Goal: Complete application form

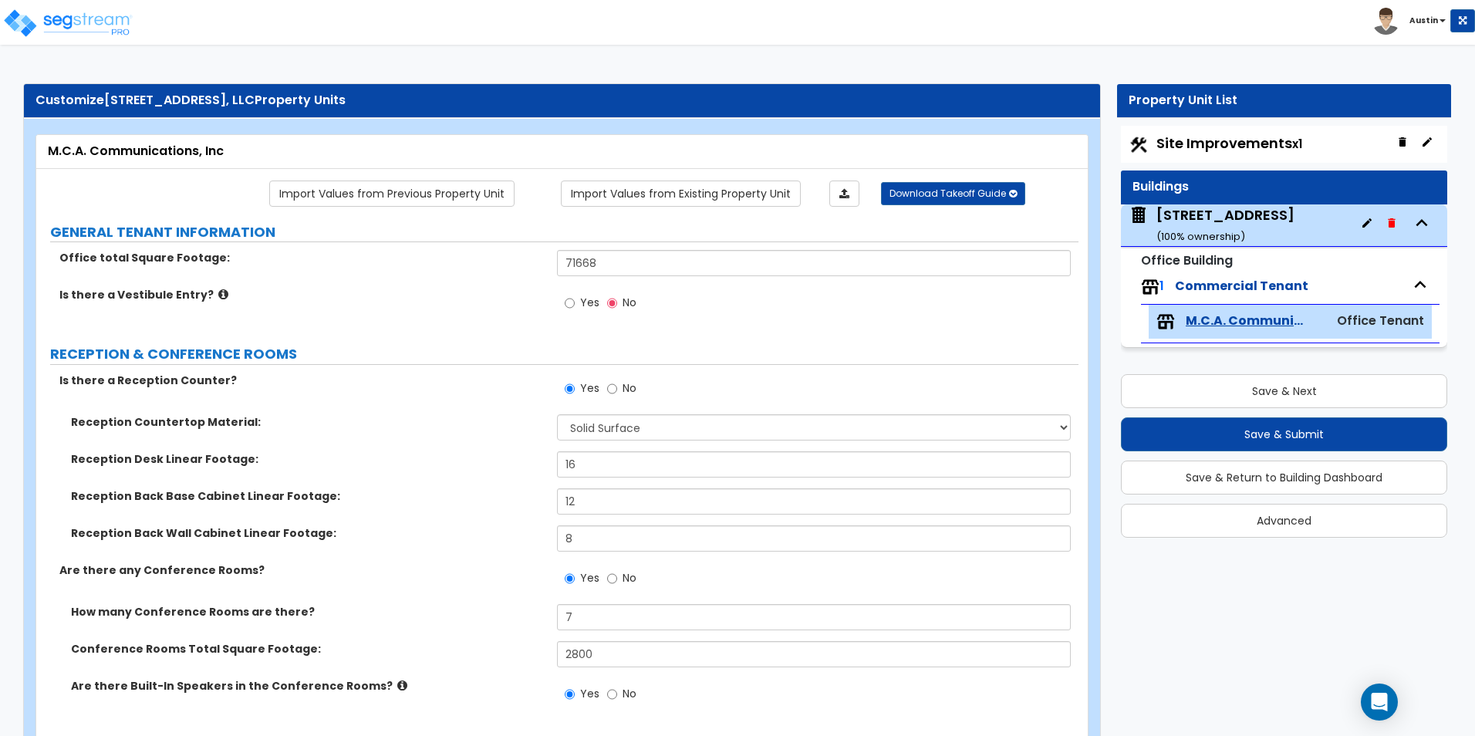
select select "2"
select select "1"
select select "3"
select select "7"
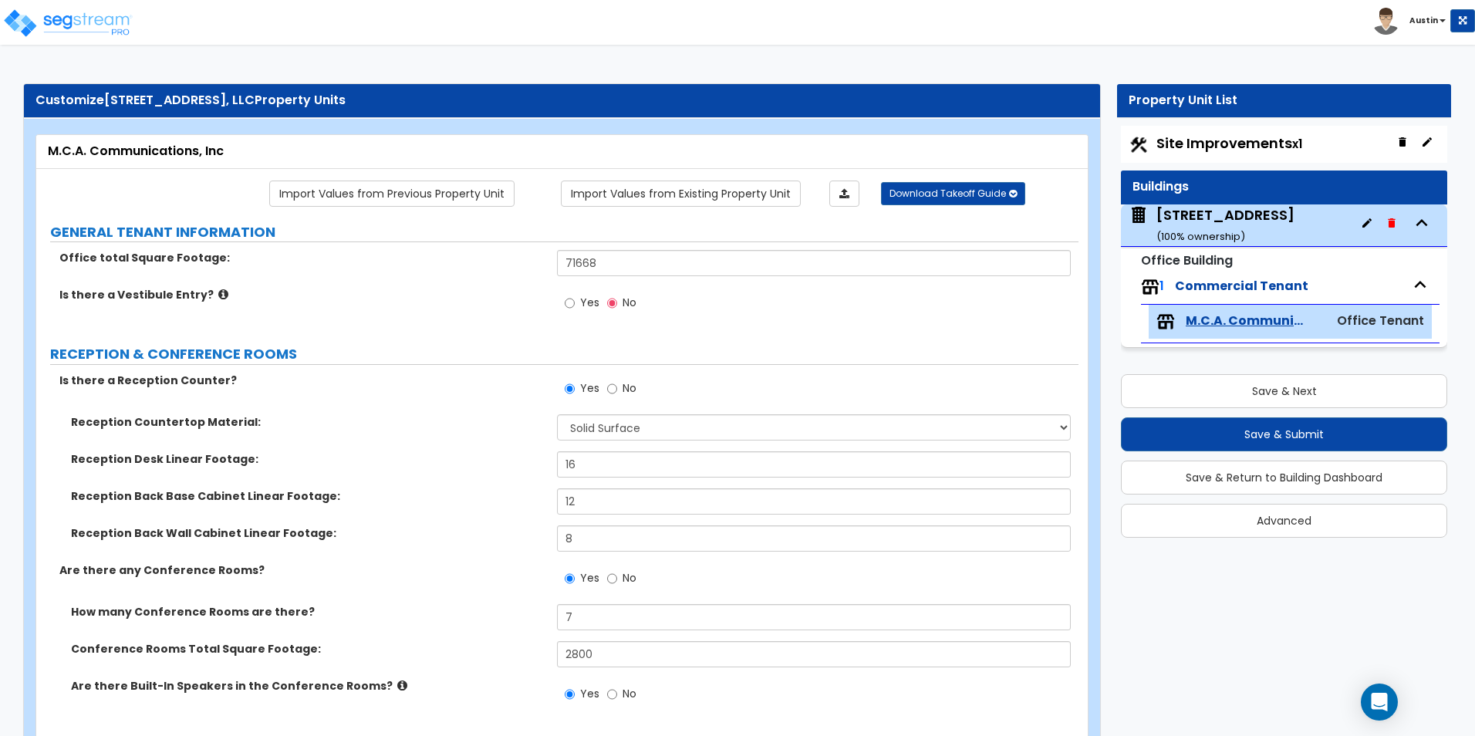
select select "1"
select select "4"
select select "3"
select select "1"
select select "3"
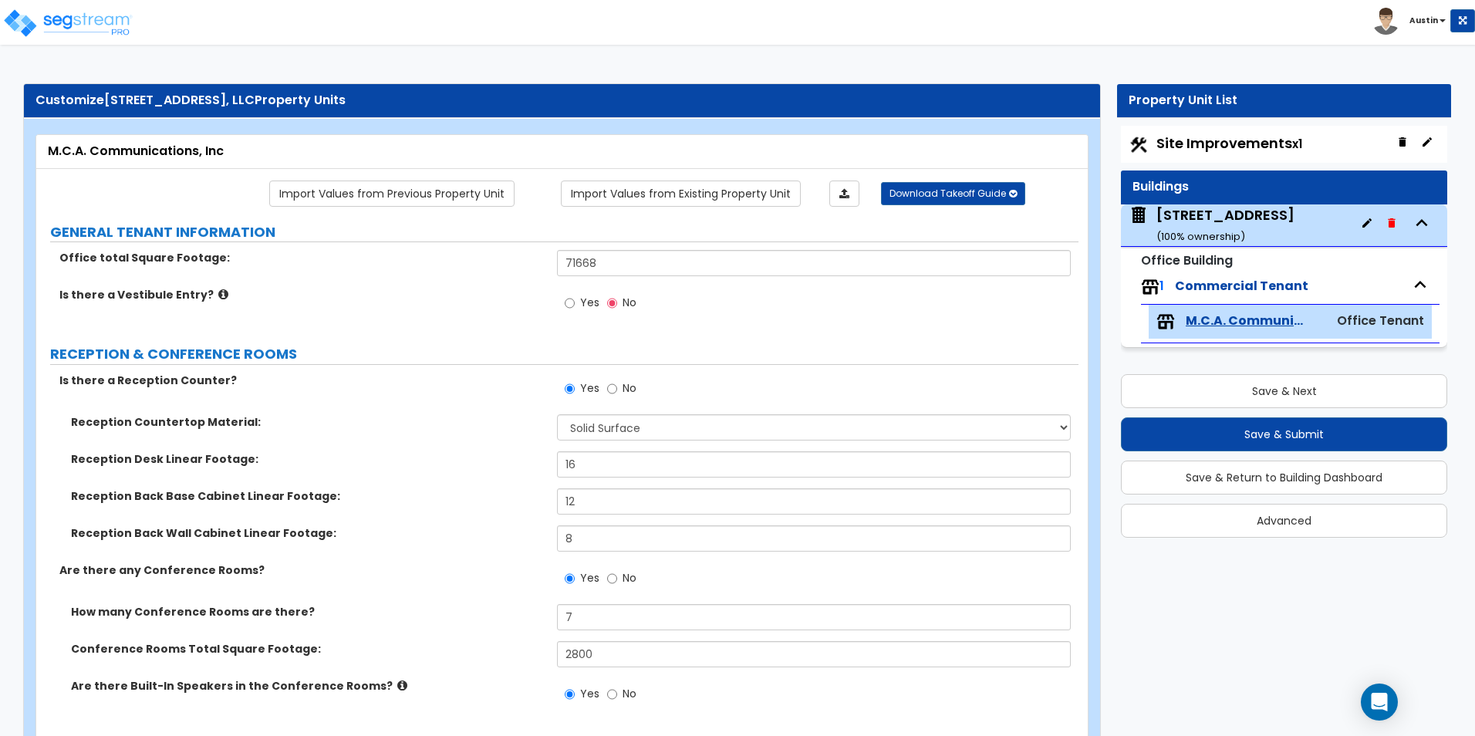
select select "2"
select select "6"
select select "2"
select select "1"
select select "2"
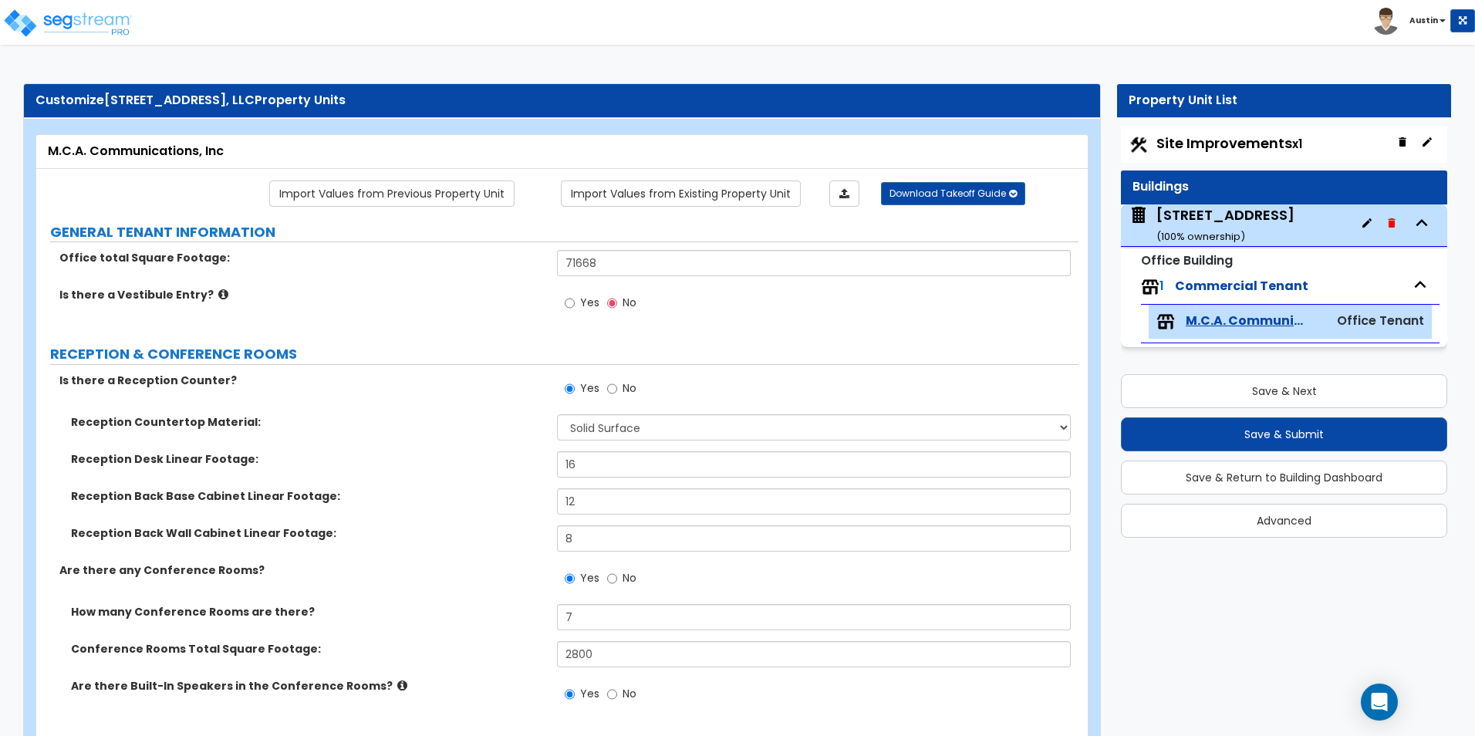
select select "2"
select select "1"
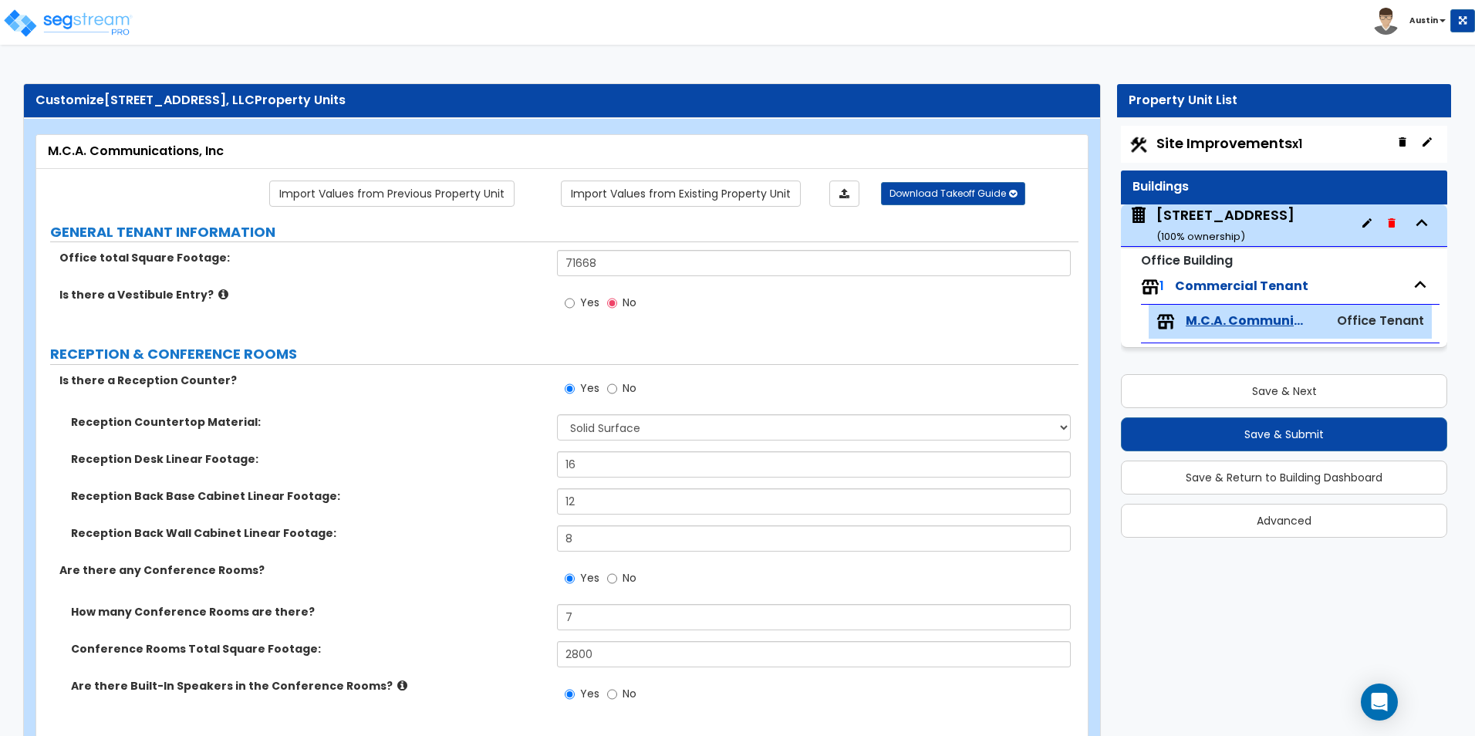
select select "2"
select select "3"
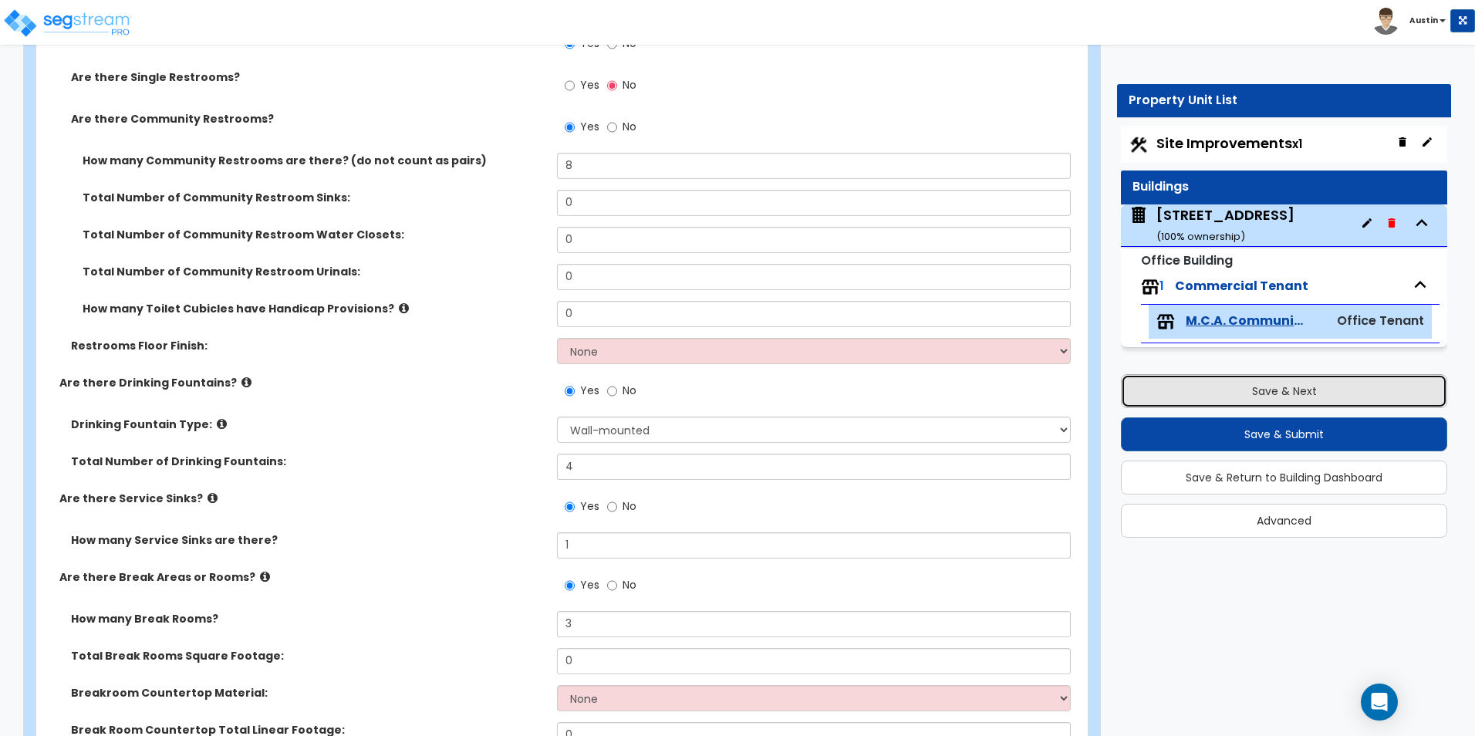
click at [1226, 387] on button "Save & Next" at bounding box center [1284, 391] width 326 height 34
select select "2"
select select "1"
select select "2"
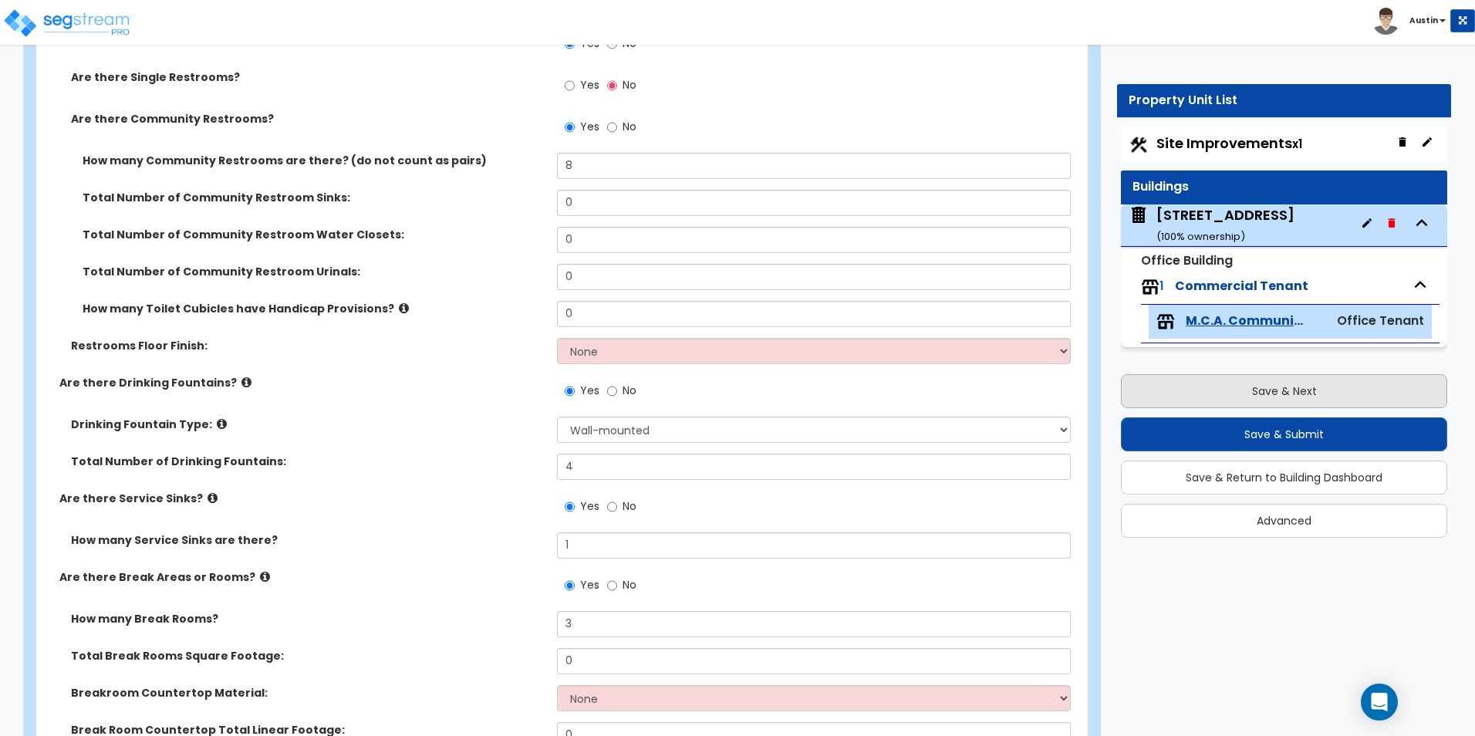
select select "1"
select select "2"
select select "1"
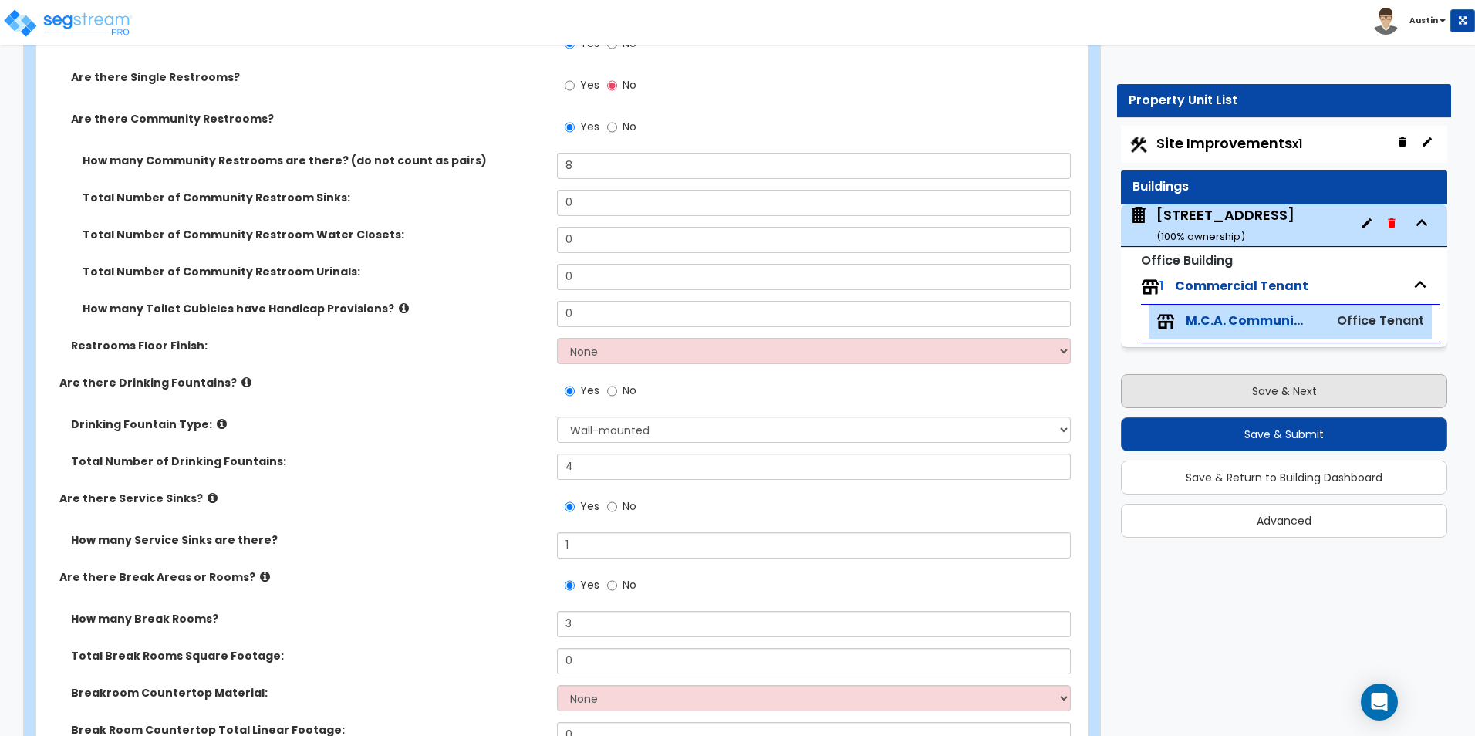
select select "1"
select select "2"
select select "5"
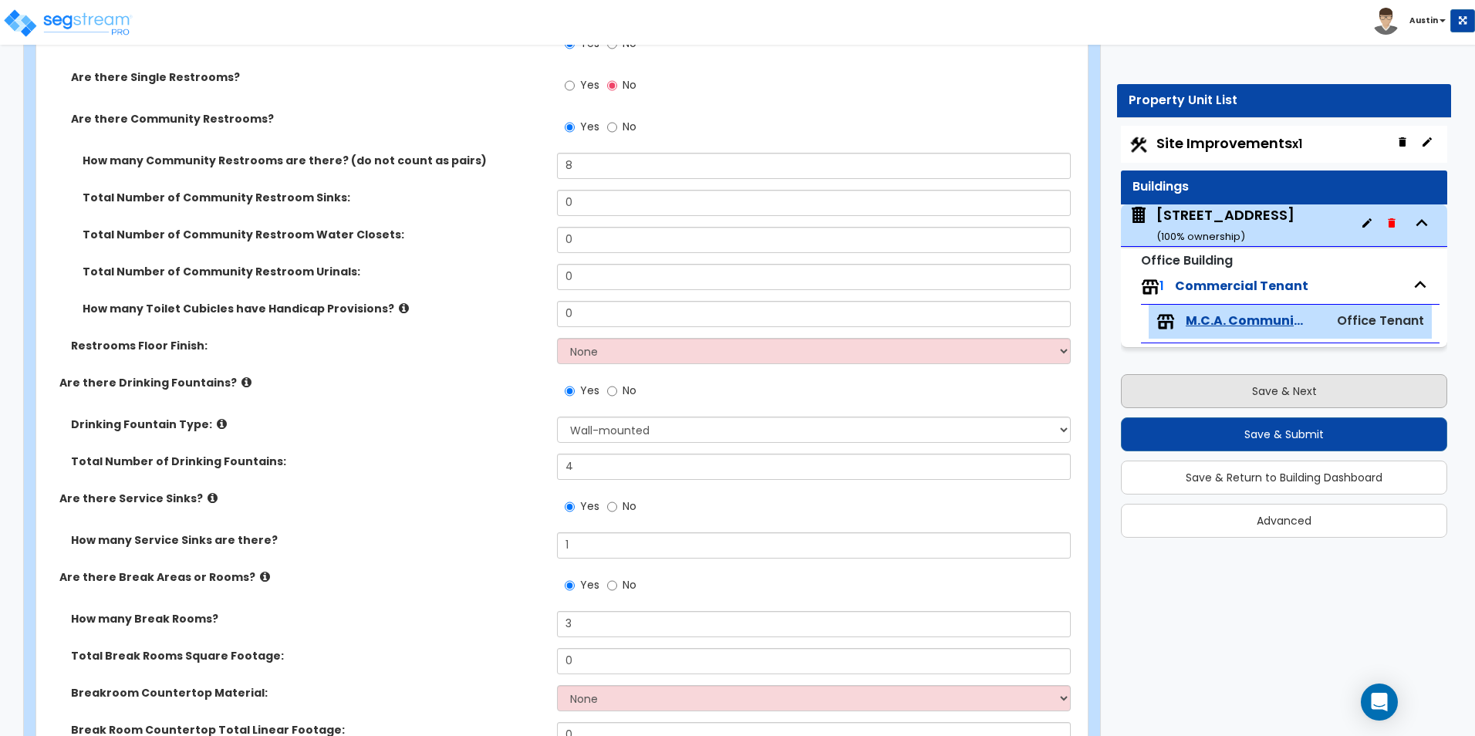
select select "2"
select select "3"
select select "1"
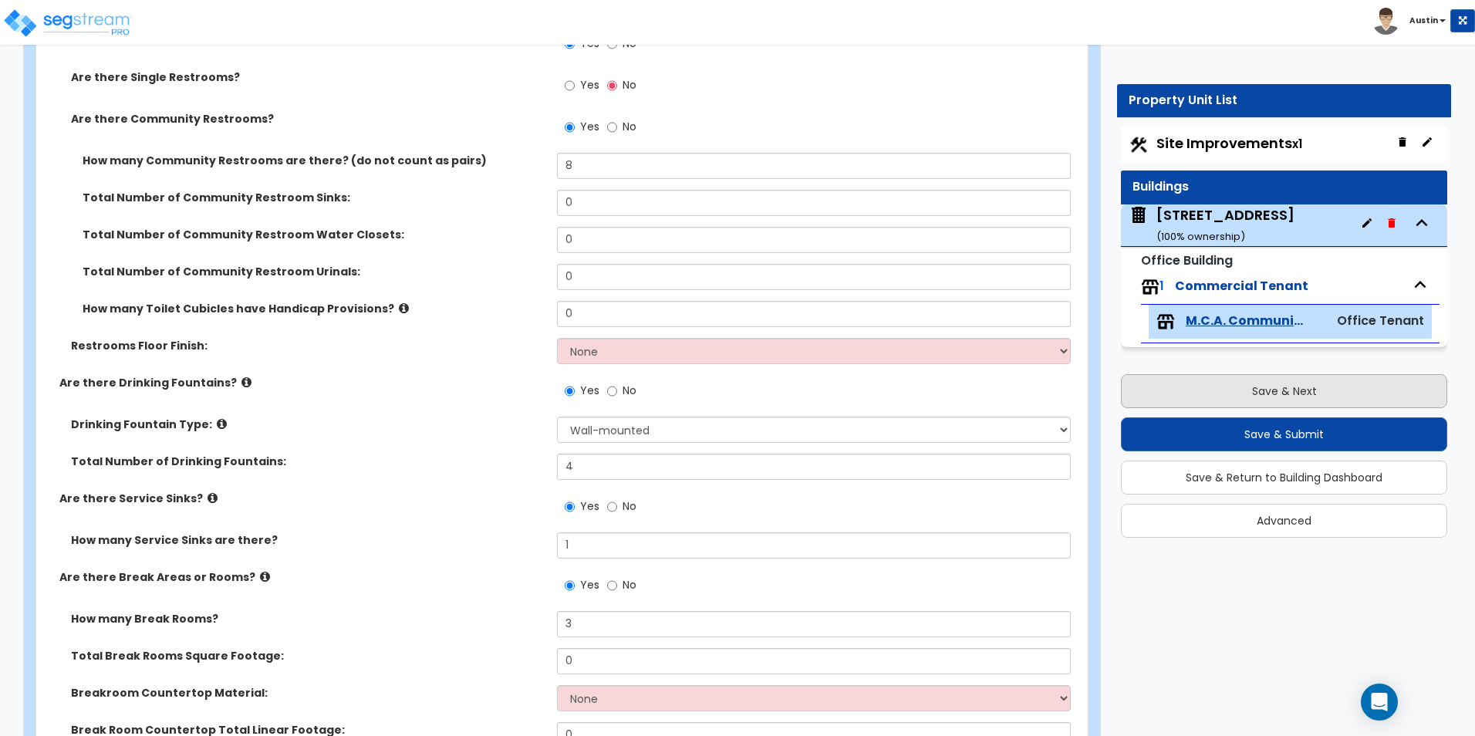
select select "2"
select select "9"
select select "2"
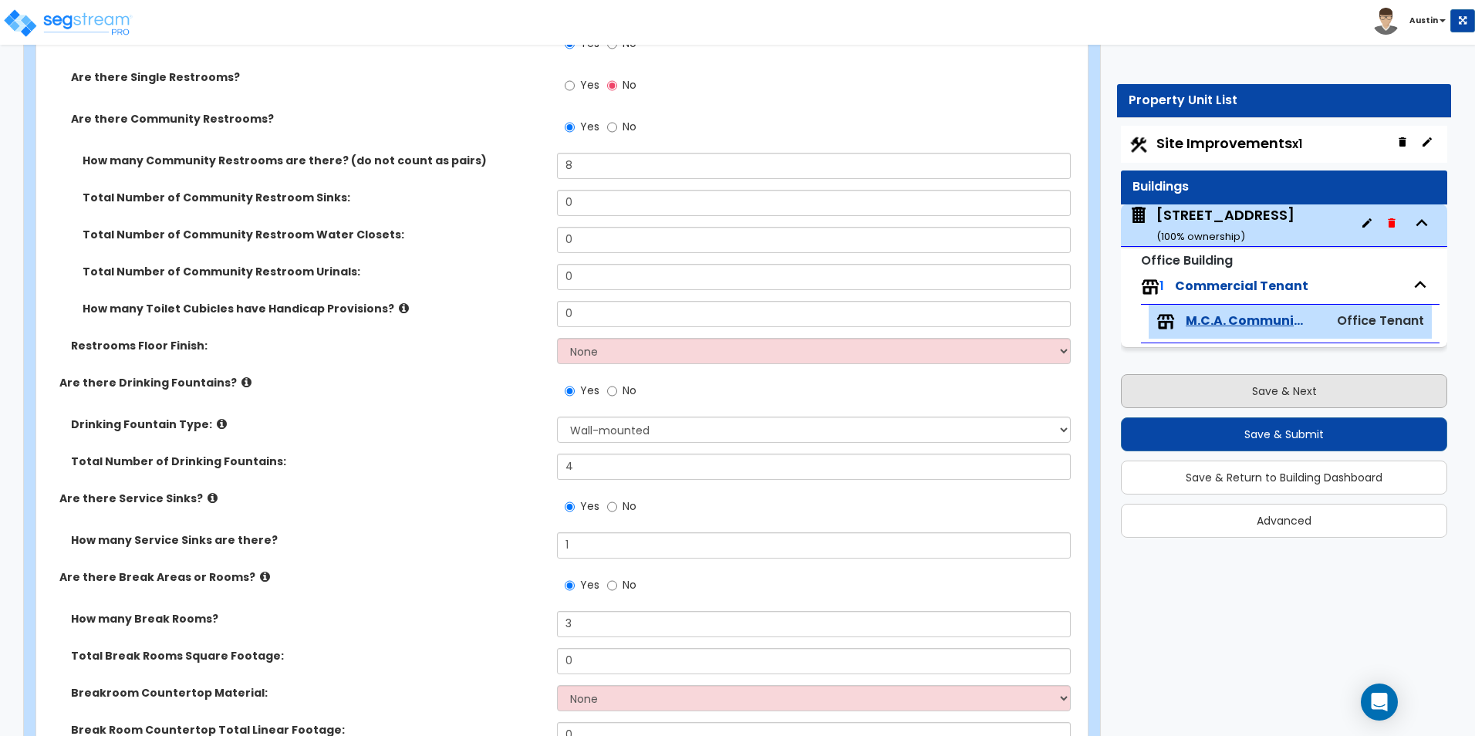
select select "4"
select select "6"
select select "1"
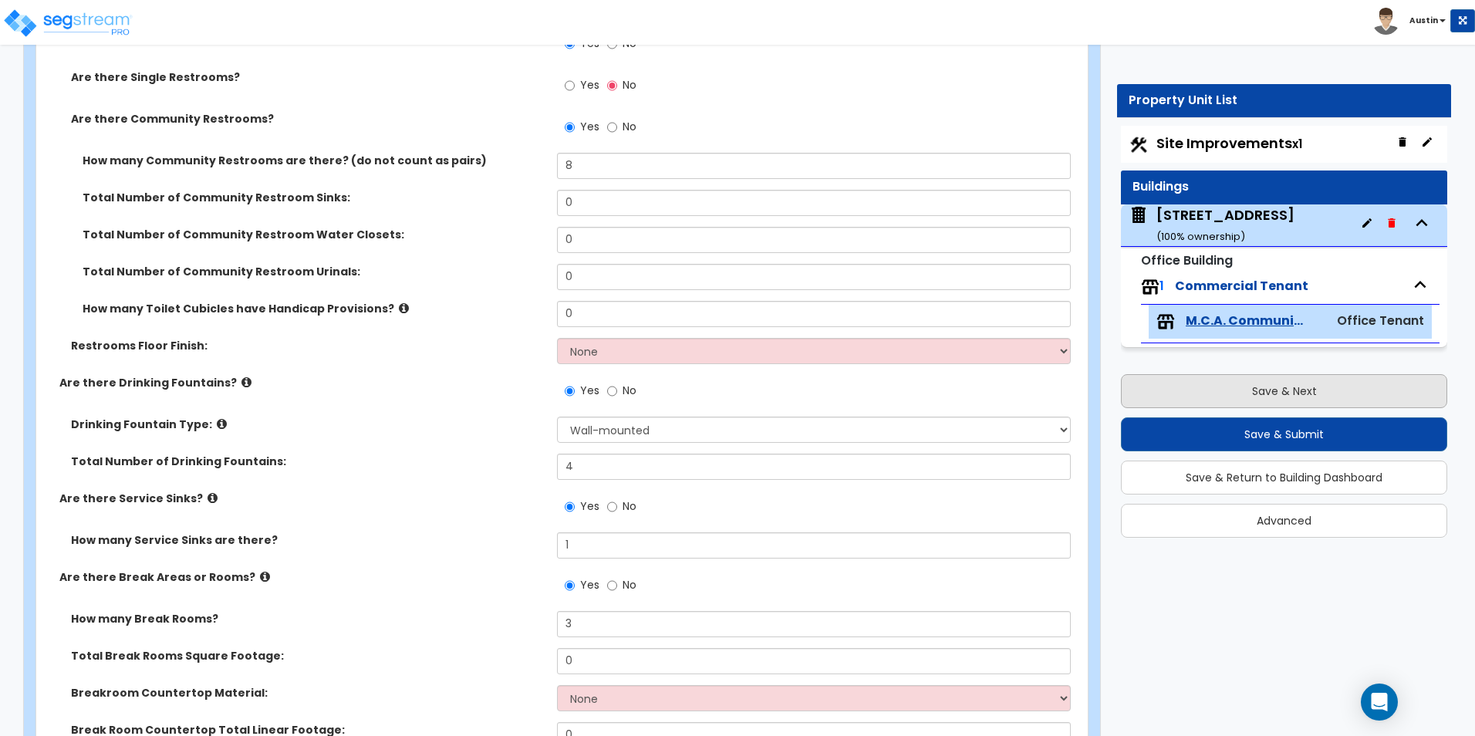
select select "2"
select select "1"
select select "3"
select select "4"
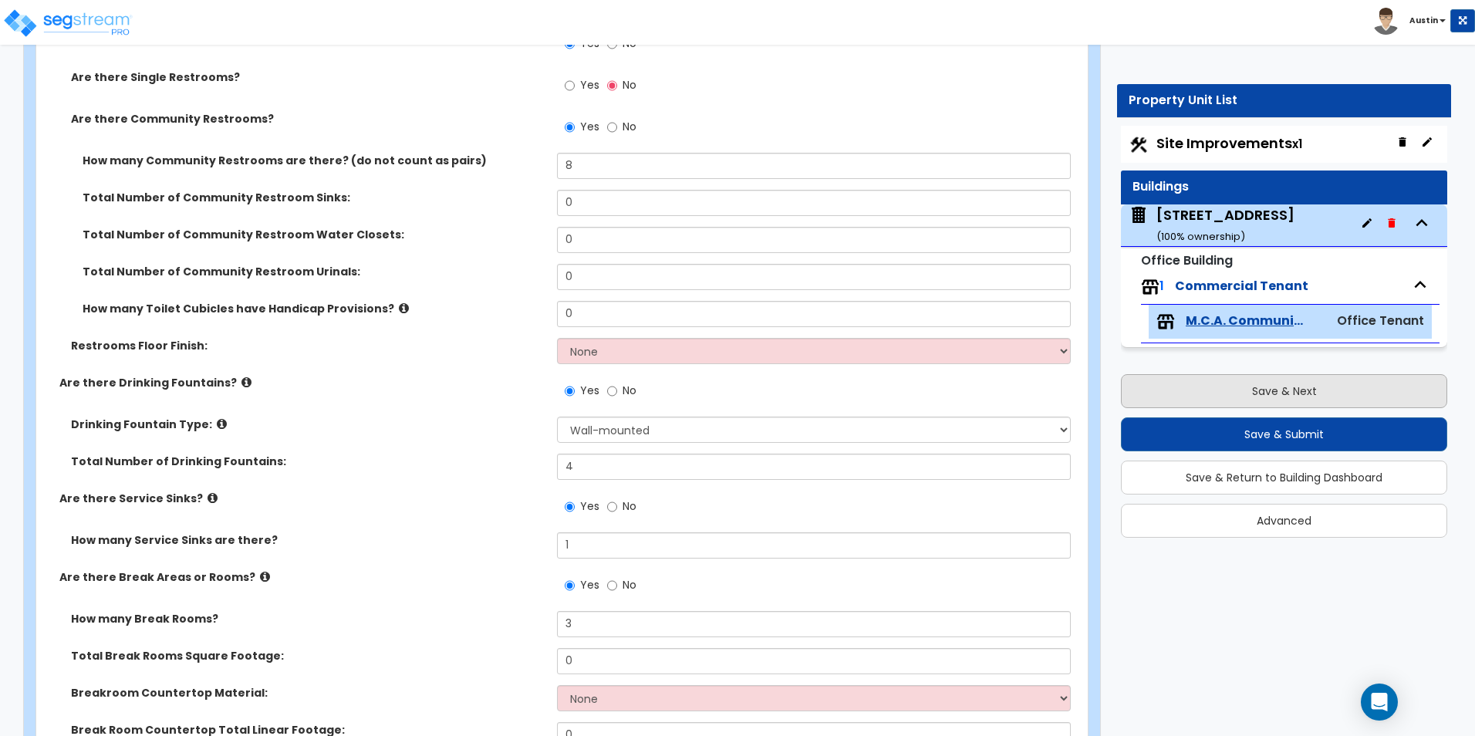
select select "2"
select select "1"
select select "4"
select select "2"
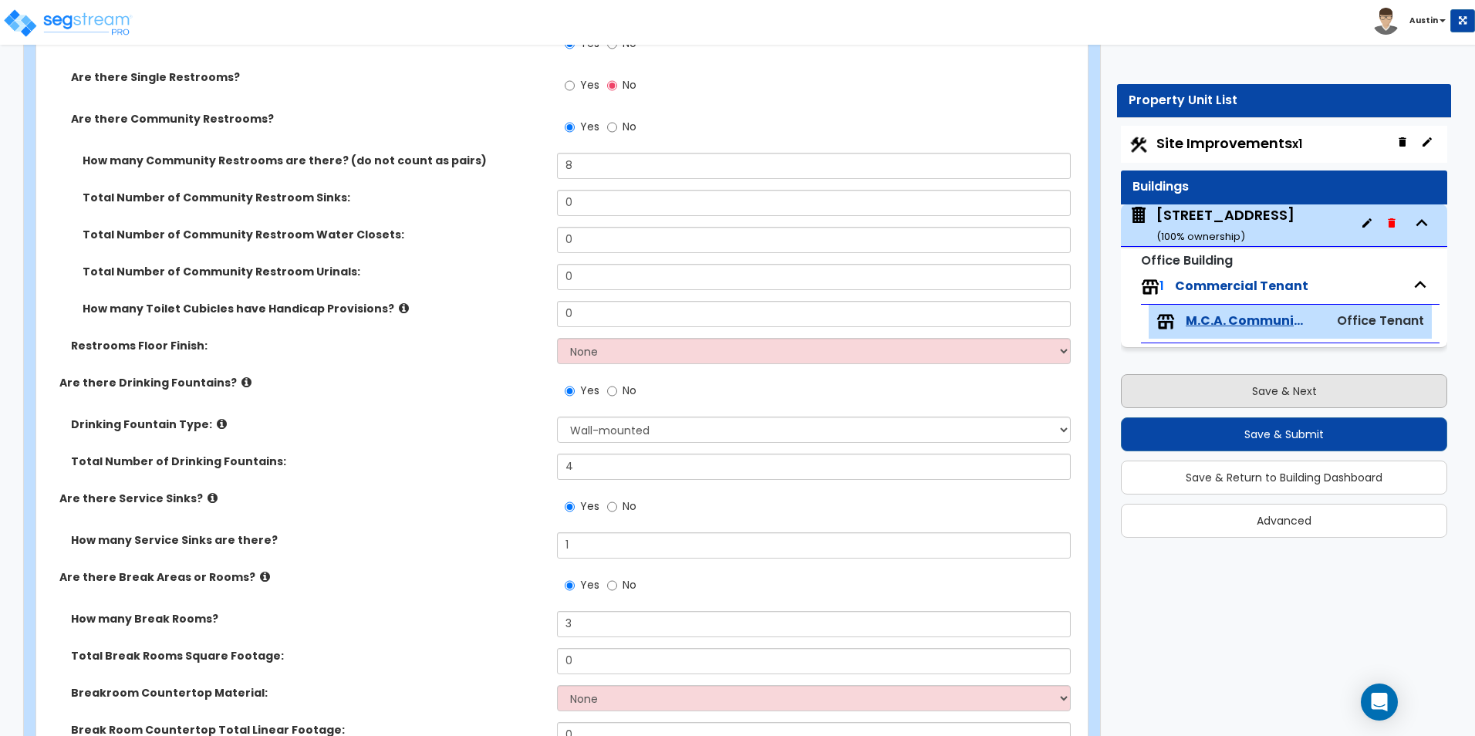
select select "2"
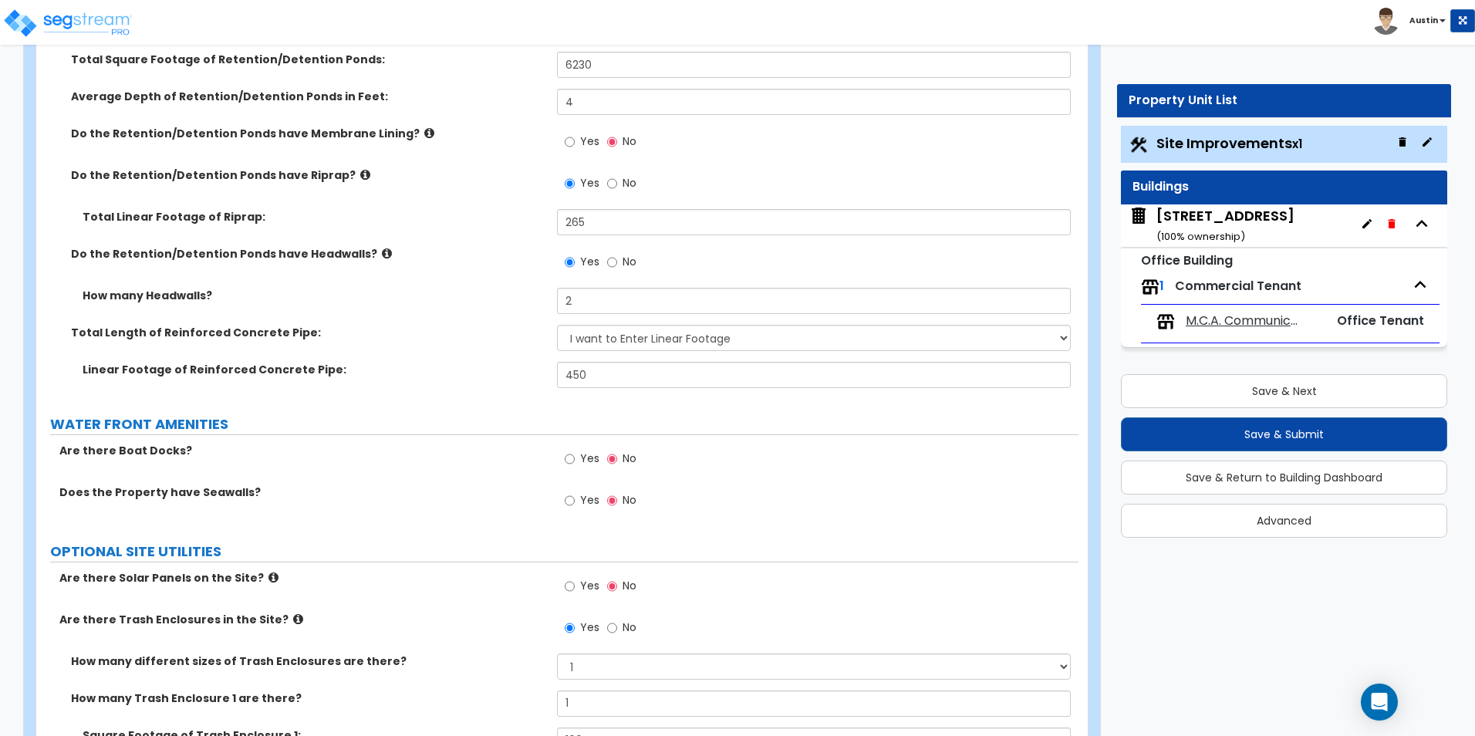
scroll to position [6346, 0]
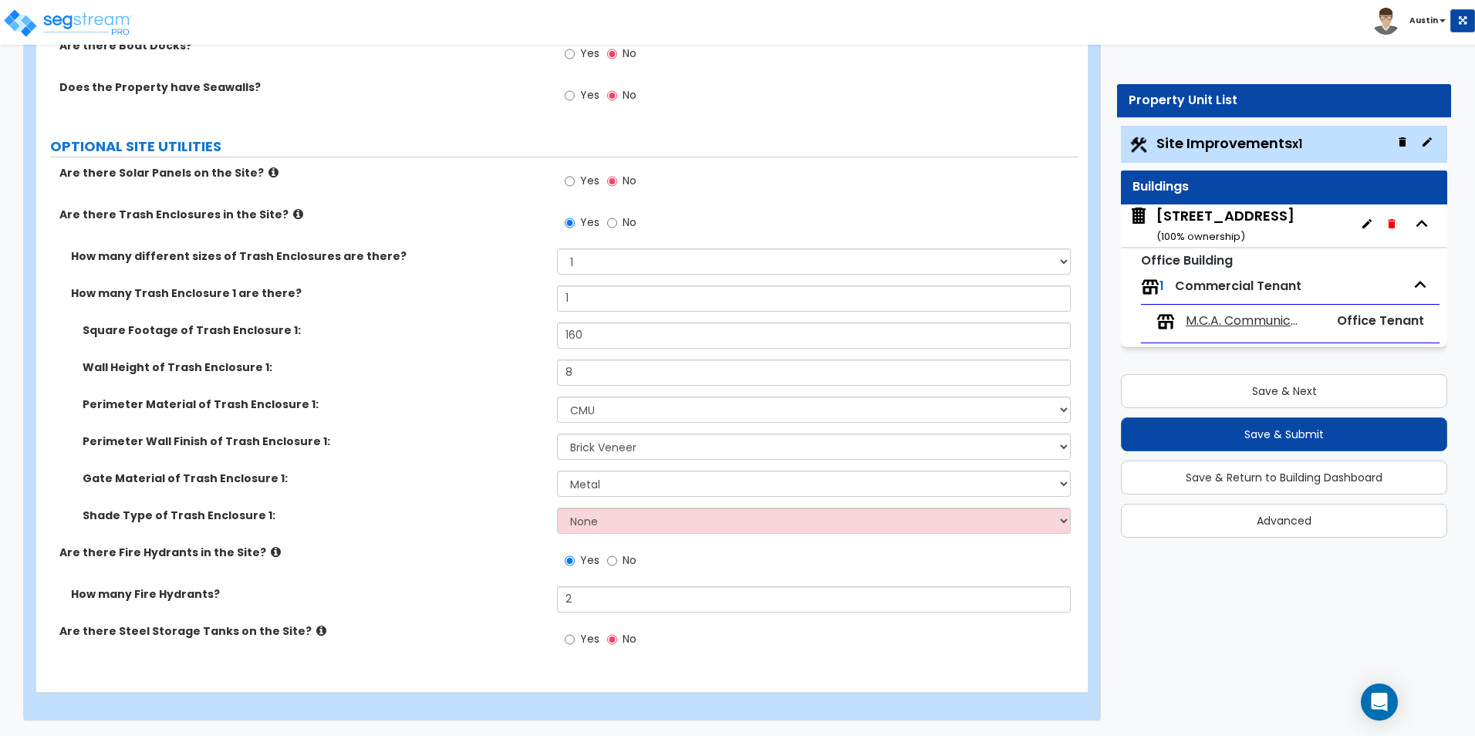
click at [1217, 319] on span "M.C.A. Communications, Inc" at bounding box center [1245, 321] width 118 height 18
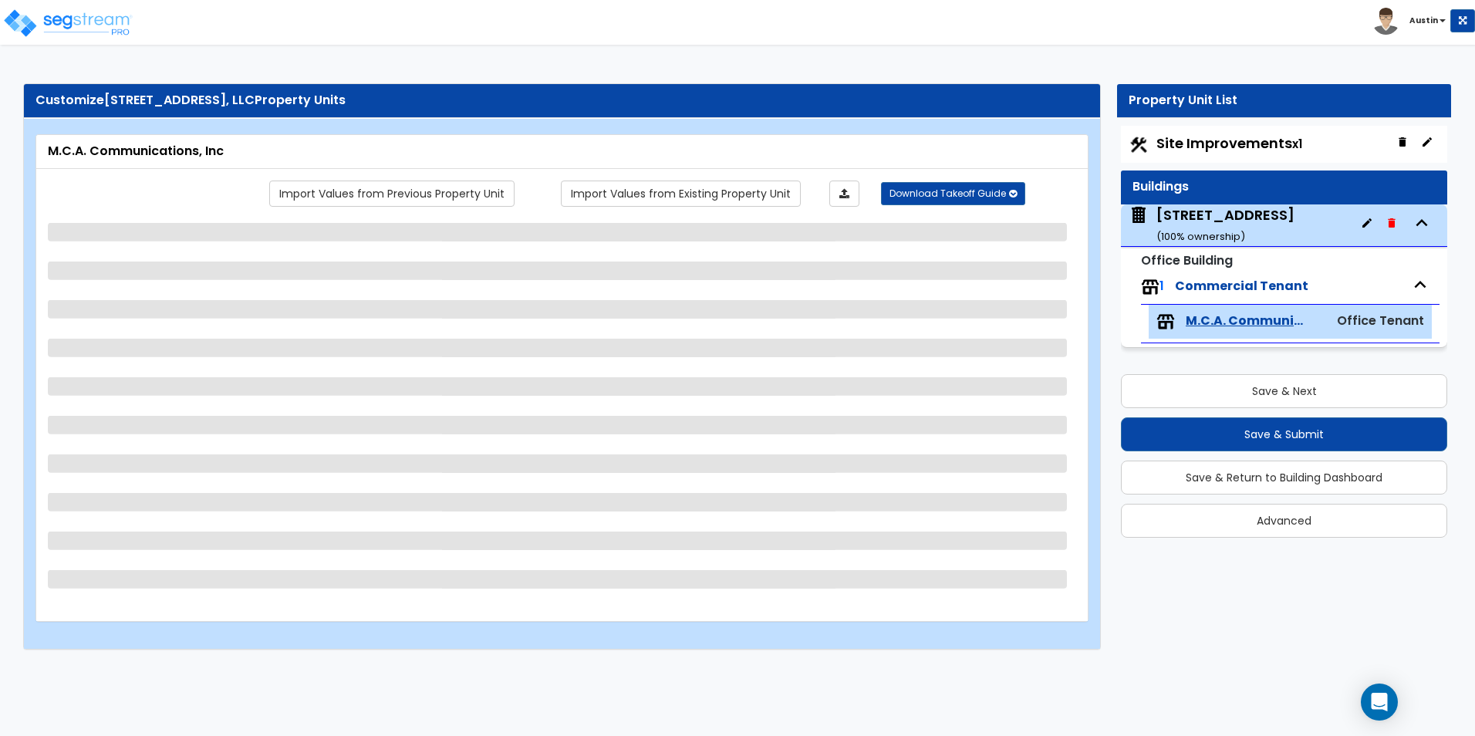
select select "2"
select select "1"
select select "3"
select select "7"
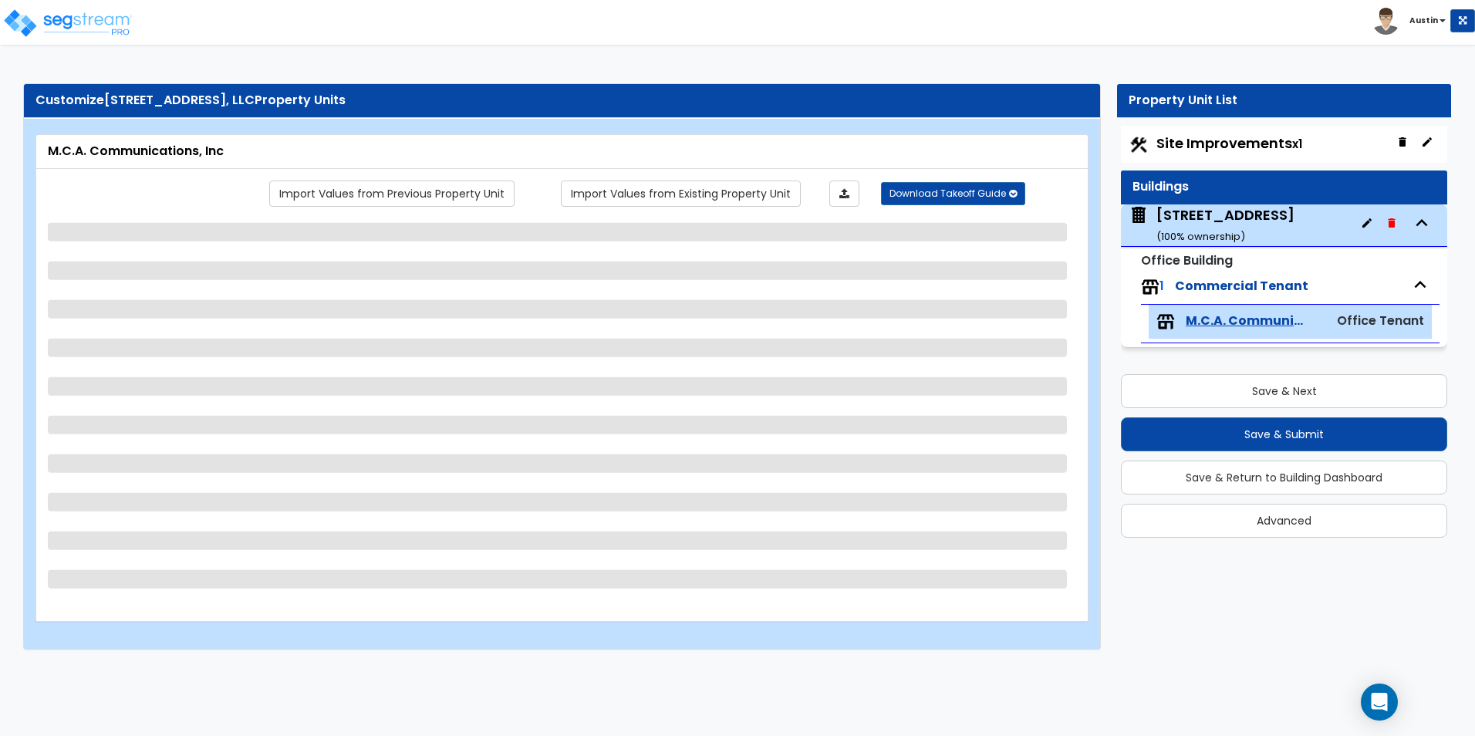
select select "1"
select select "4"
select select "3"
select select "1"
select select "3"
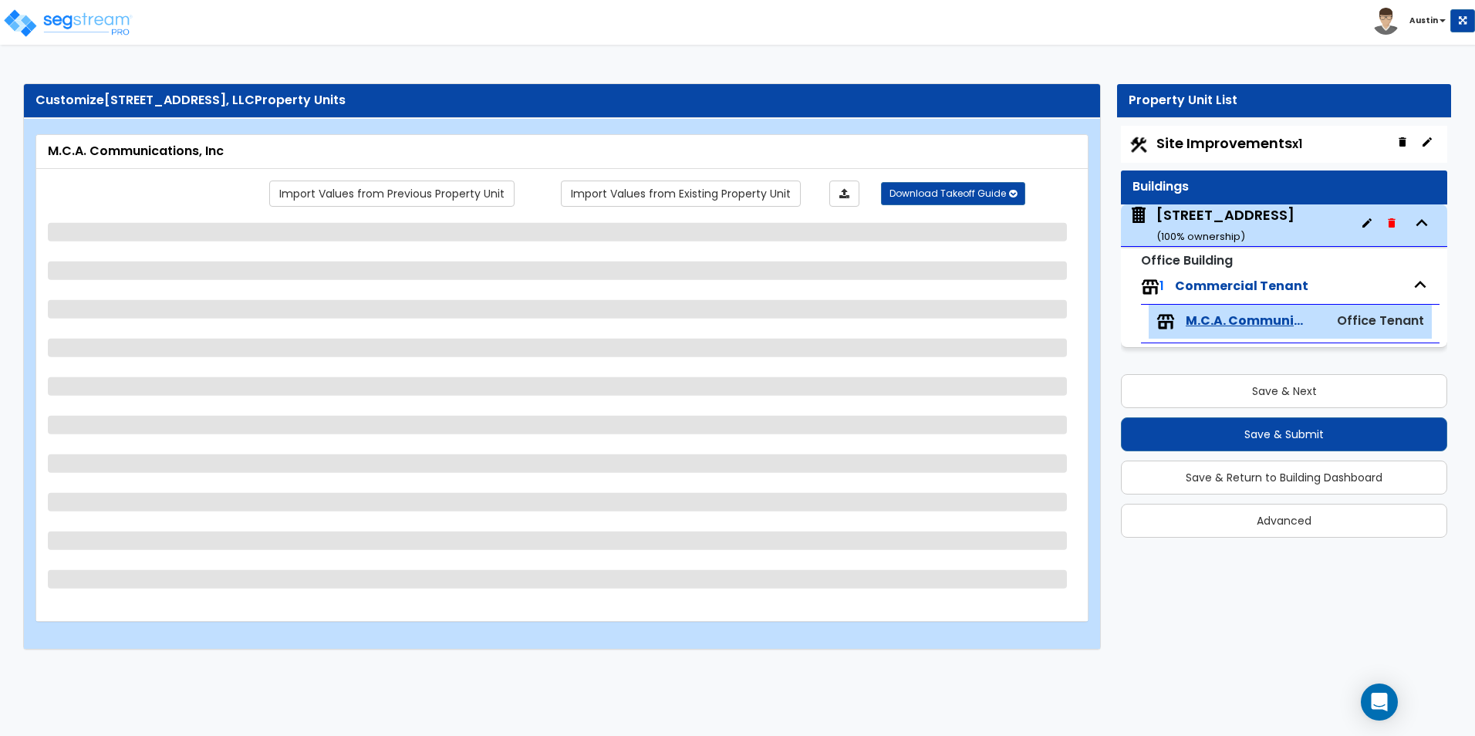
select select "2"
select select "6"
select select "2"
select select "1"
select select "2"
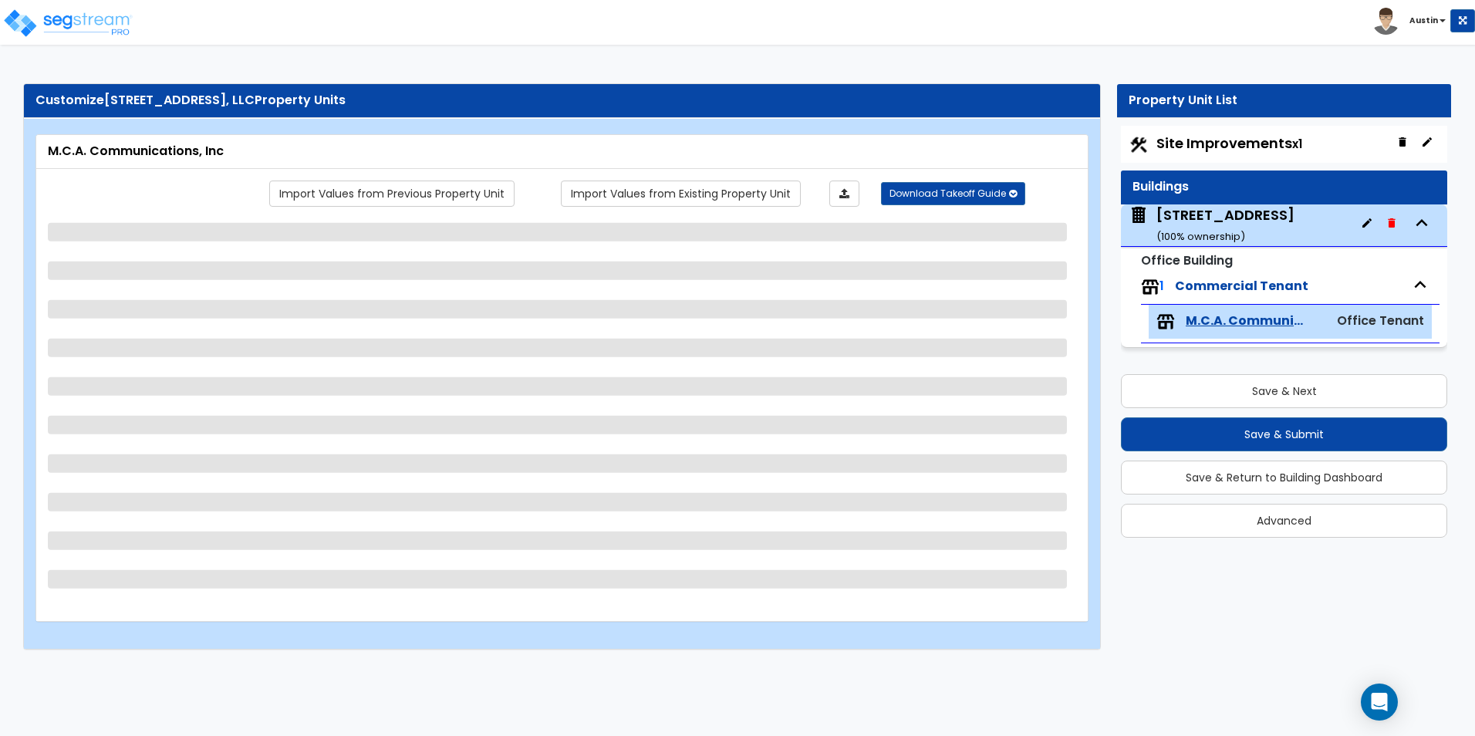
select select "2"
select select "1"
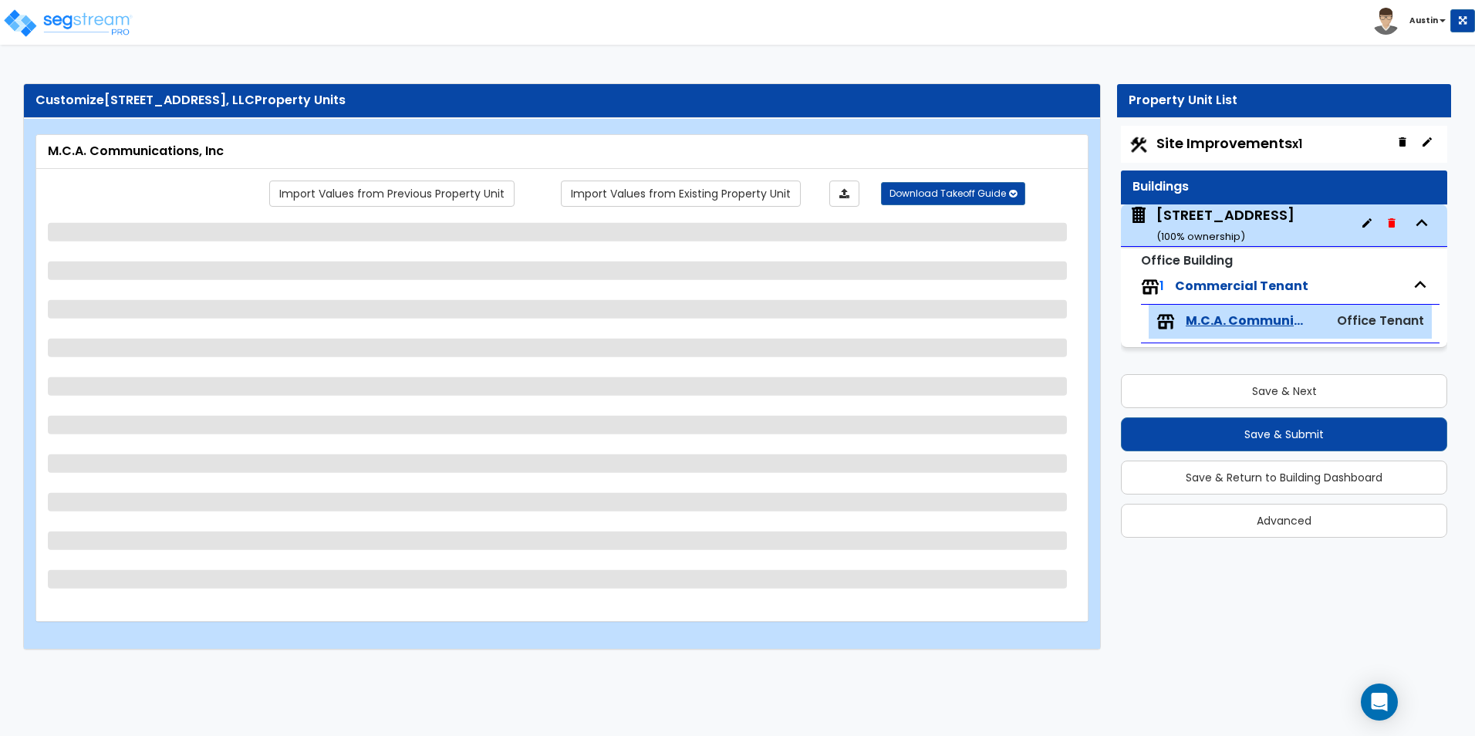
select select "2"
select select "3"
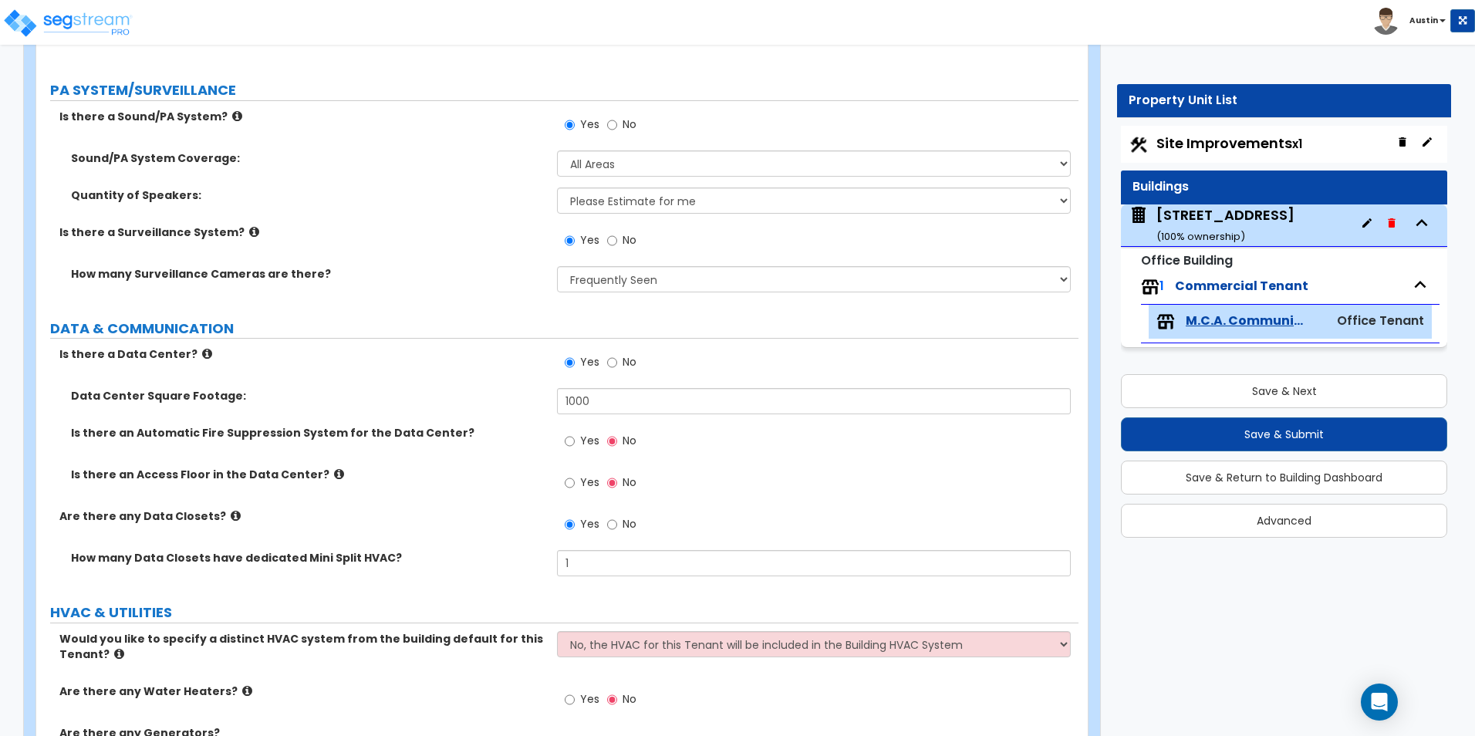
scroll to position [4617, 0]
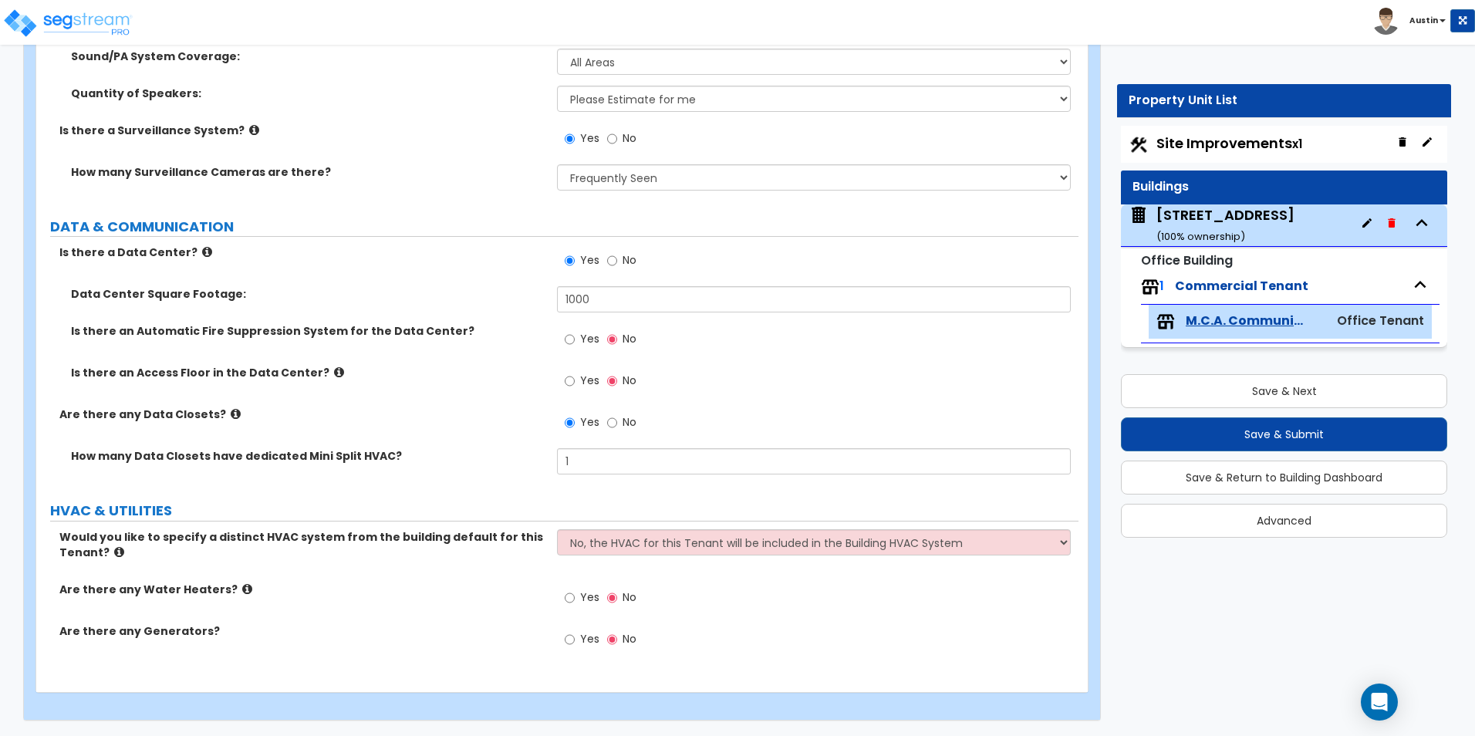
click at [1249, 214] on div "11100 Brittmoore Park Dr ( 100 % ownership)" at bounding box center [1226, 224] width 138 height 39
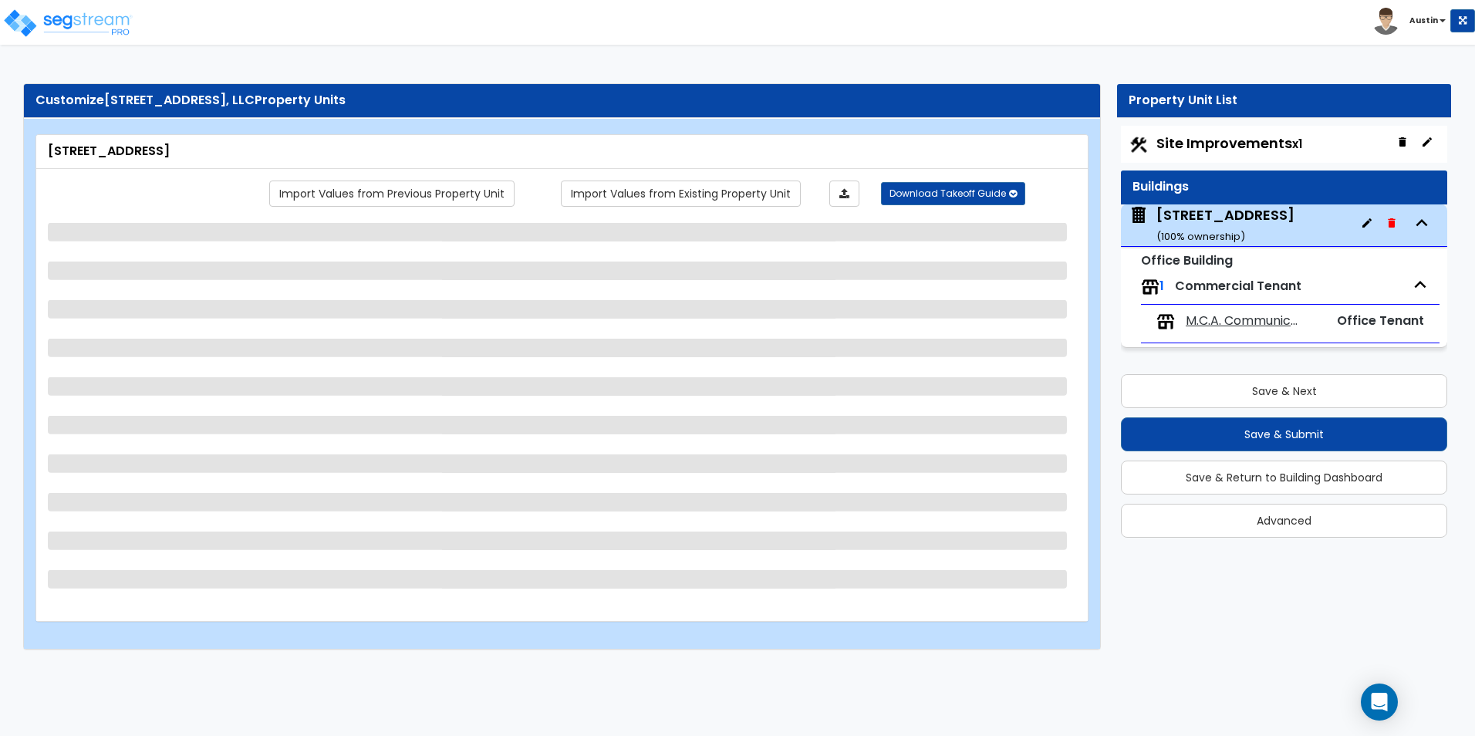
select select "2"
select select "3"
select select "10"
select select "13"
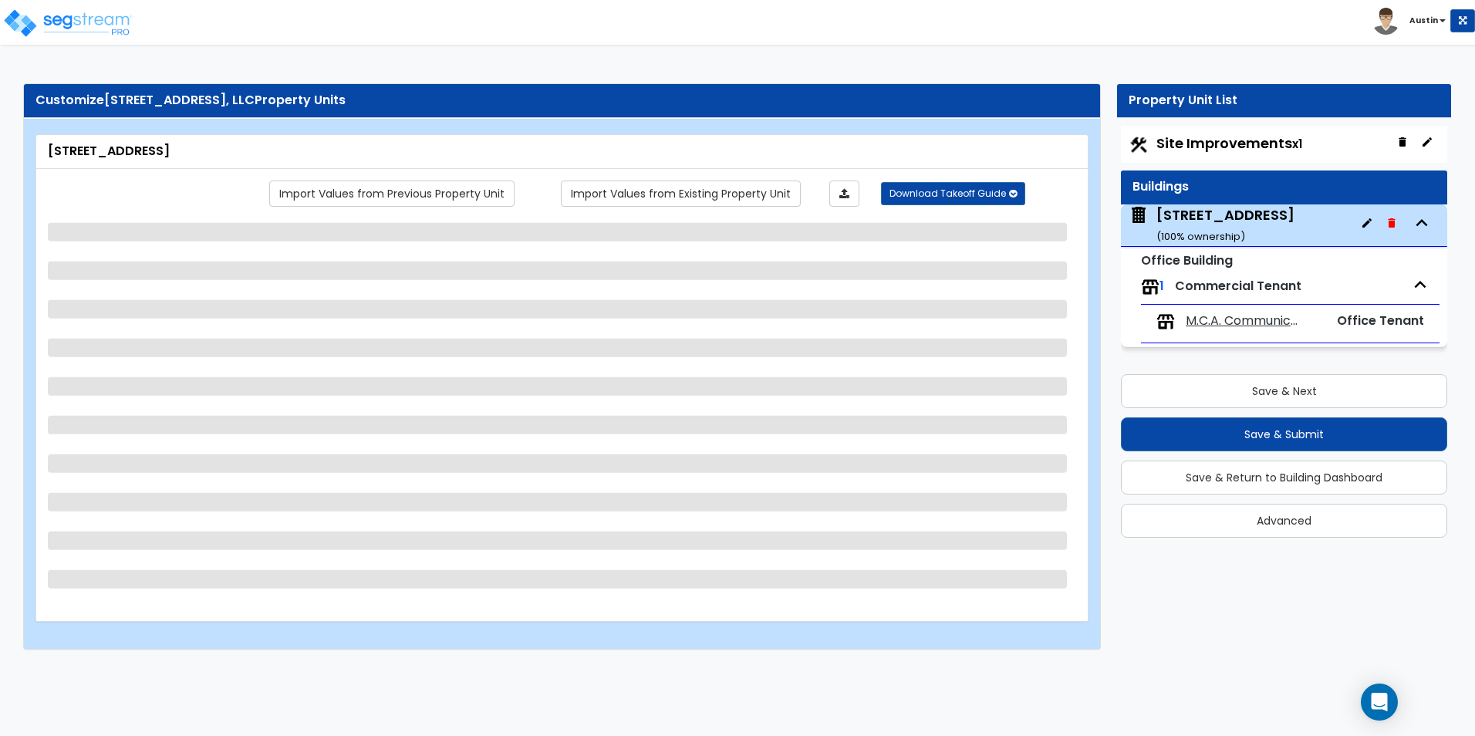
select select "3"
select select "2"
select select "1"
select select "2"
select select "1"
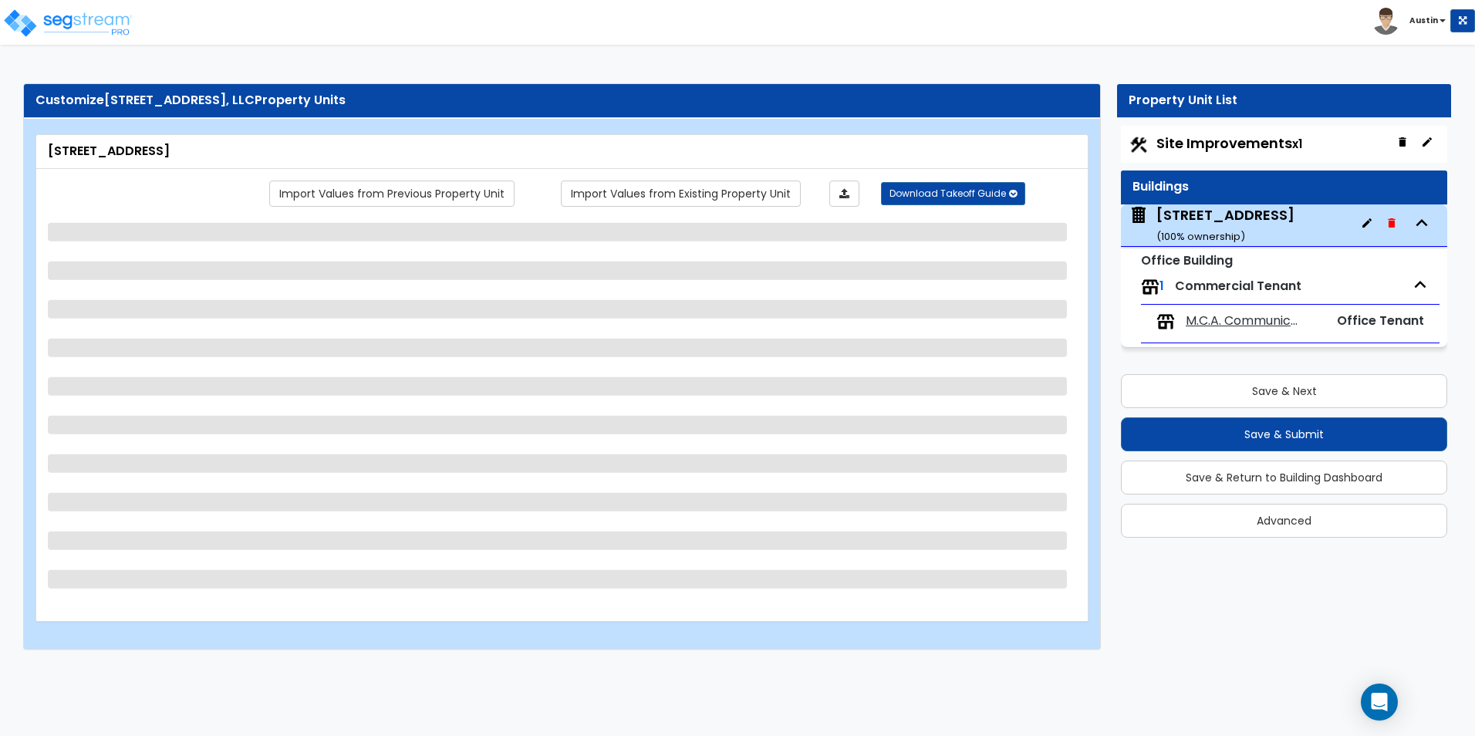
select select "1"
select select "2"
select select "1"
select select "2"
select select "1"
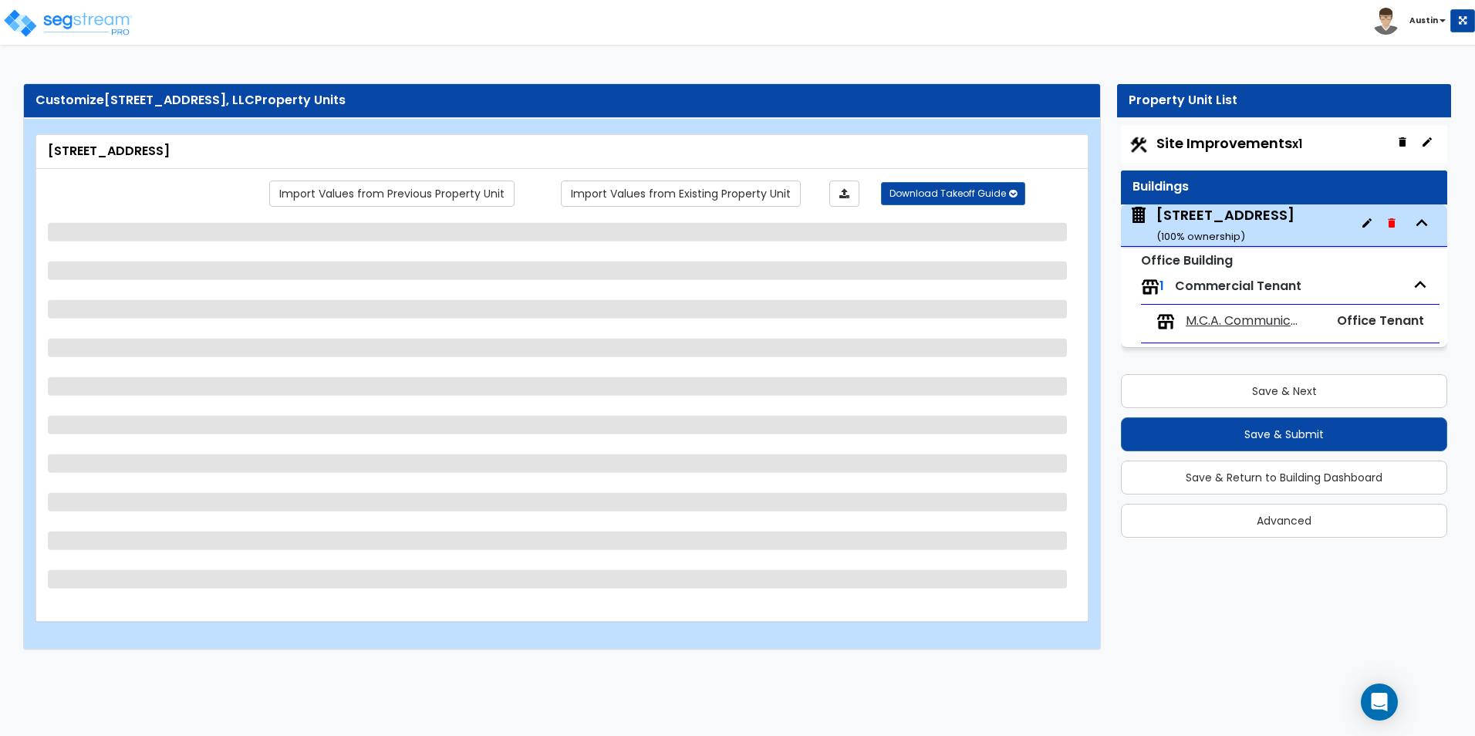
select select "3"
select select "2"
select select "7"
select select "4"
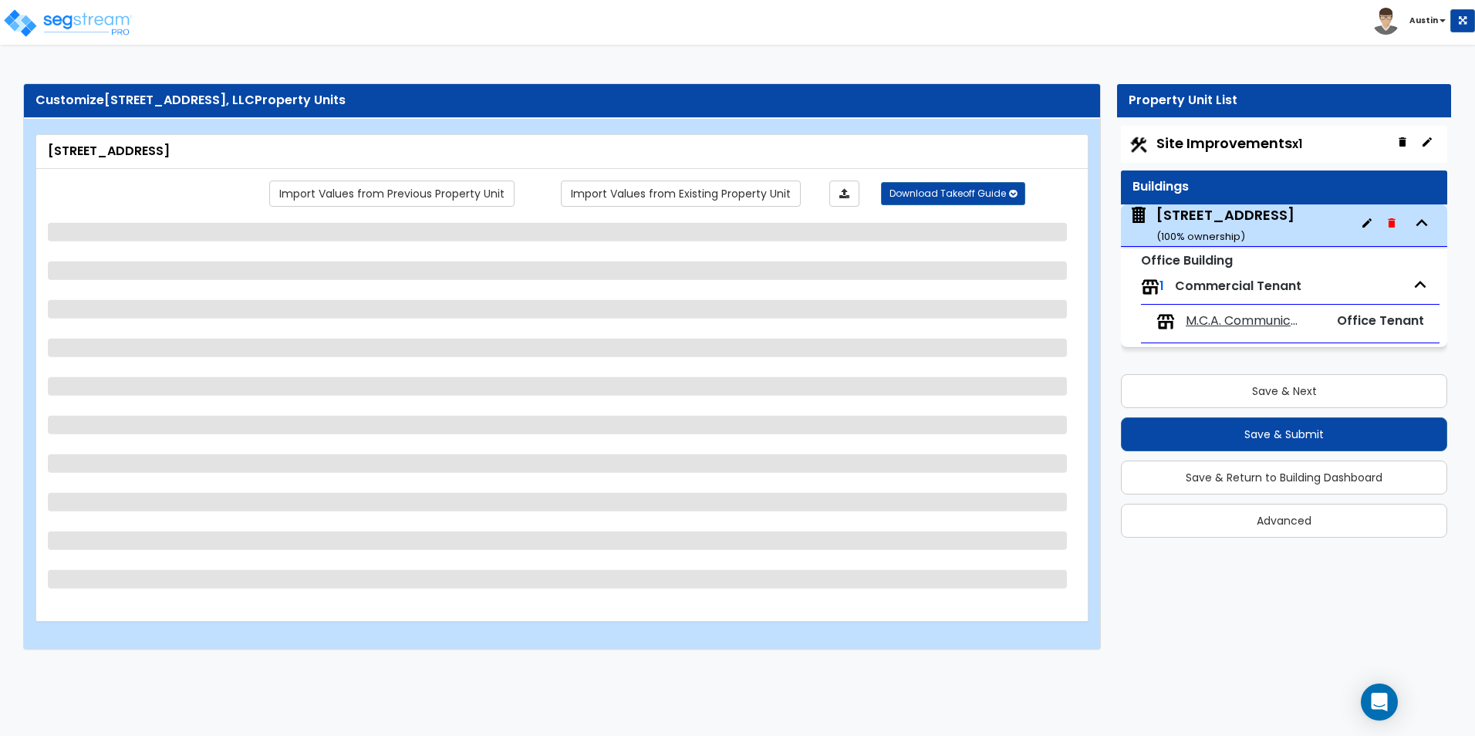
select select "1"
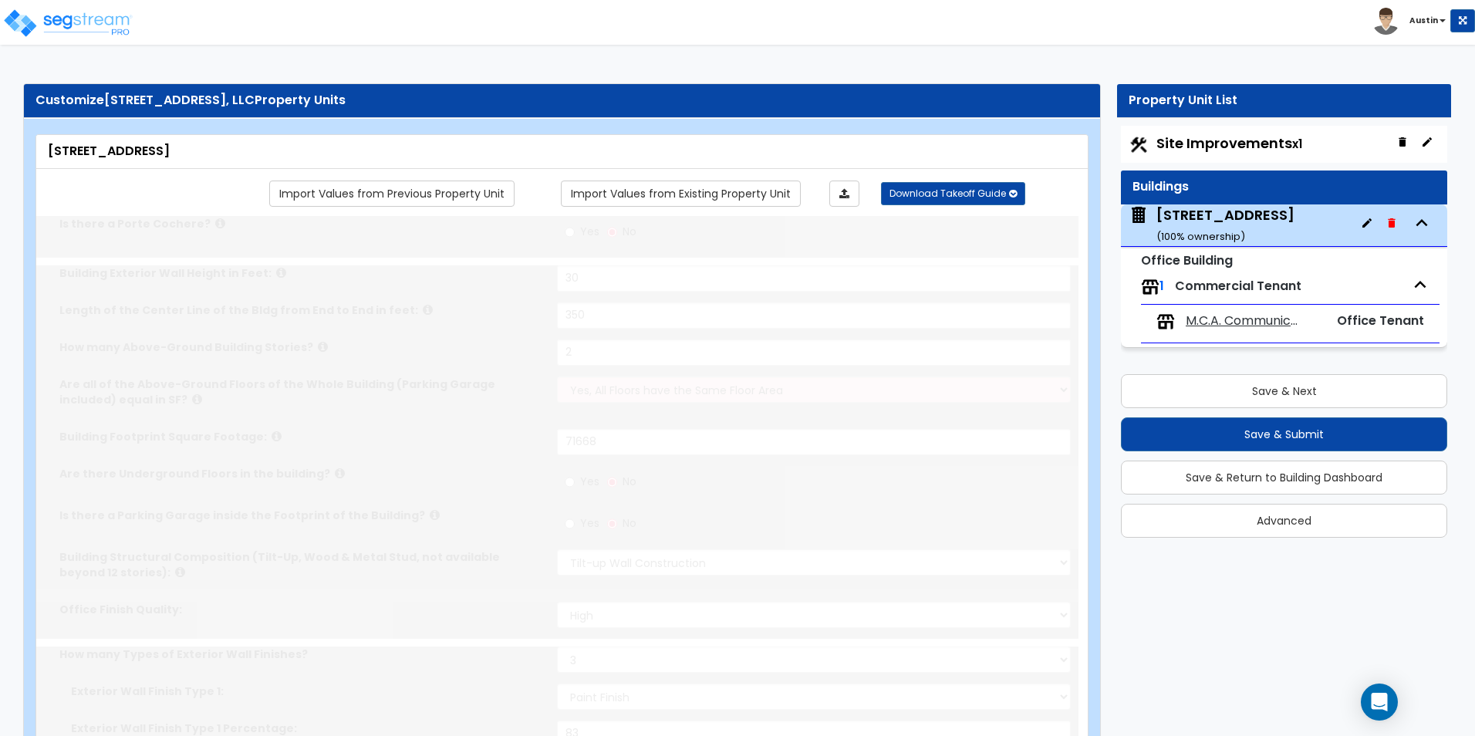
select select "1"
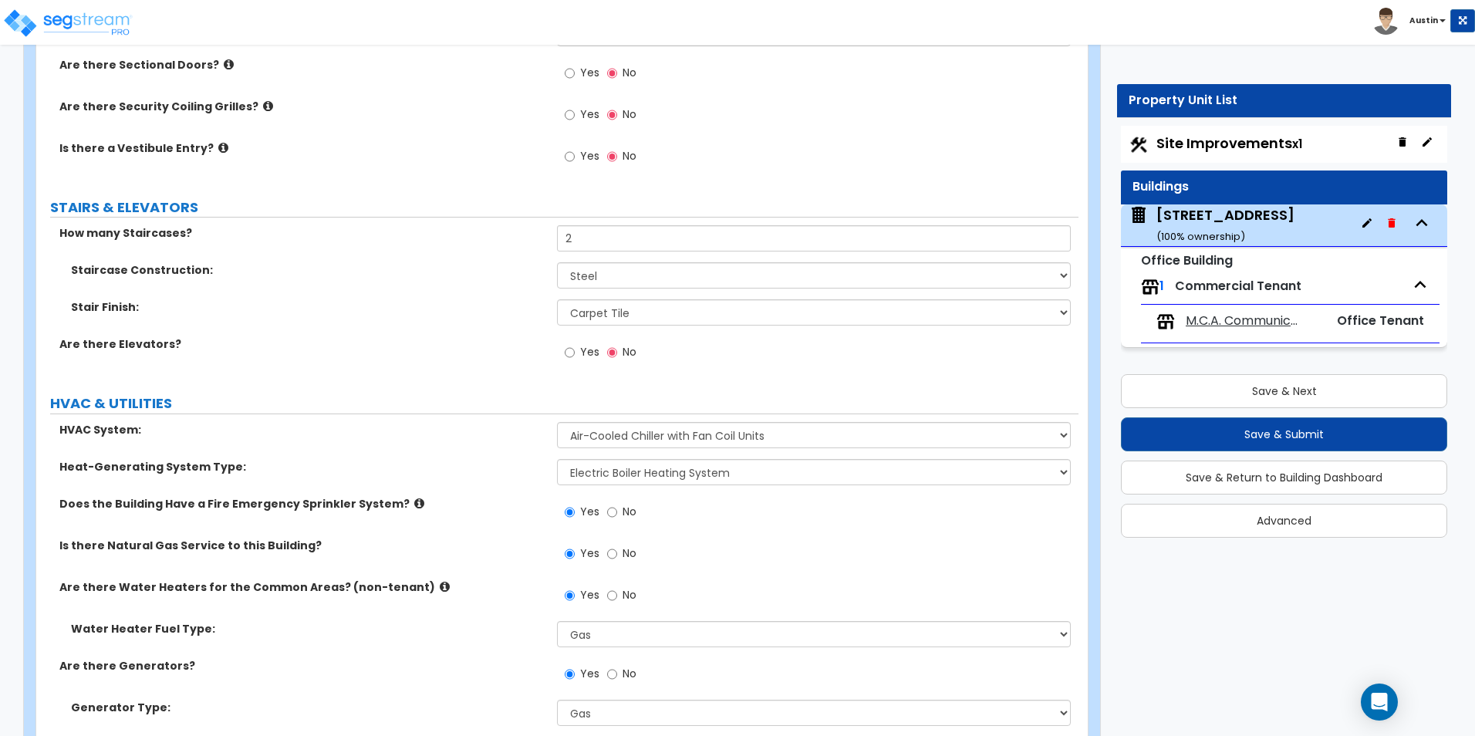
scroll to position [2991, 0]
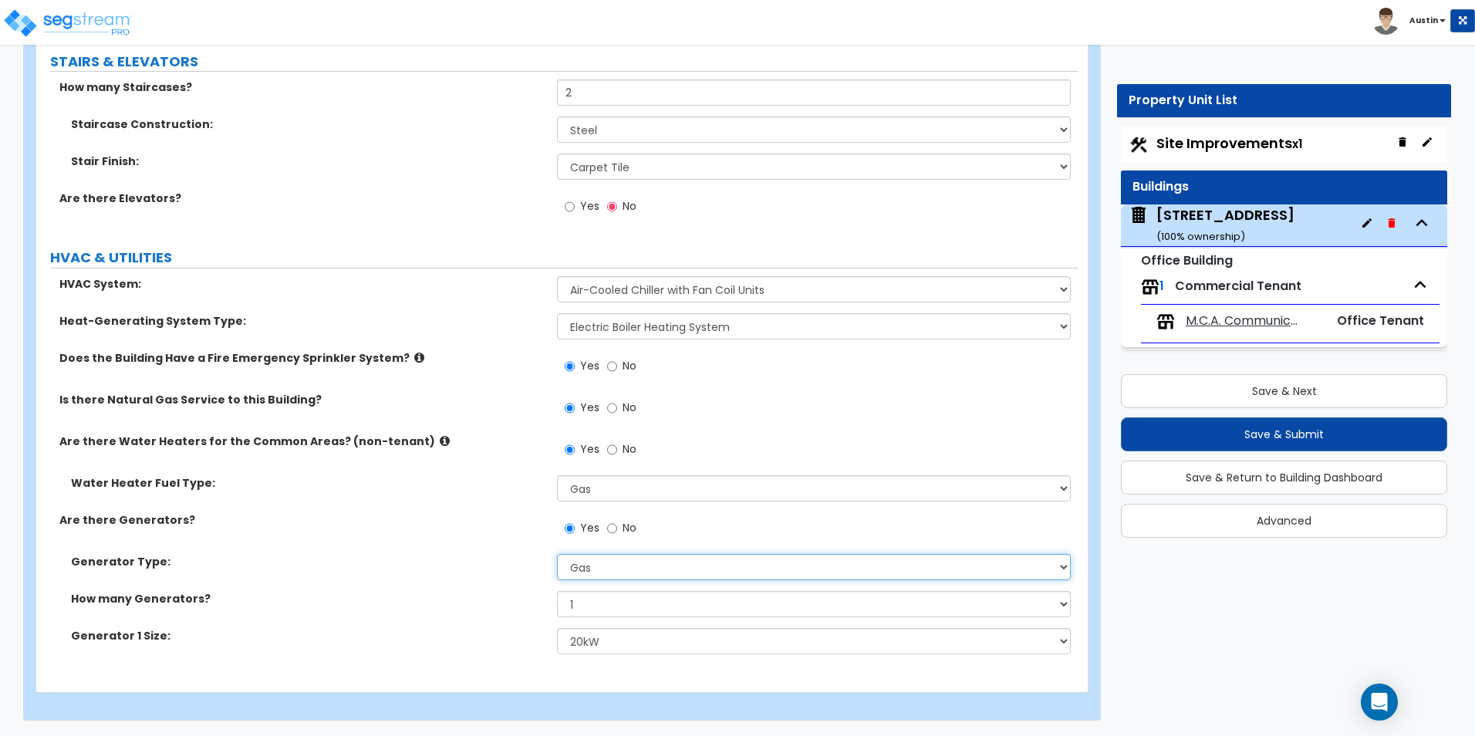
click at [599, 566] on select "Please Choose One Gas Diesel" at bounding box center [813, 567] width 513 height 26
select select "2"
click at [557, 554] on select "Please Choose One Gas Diesel" at bounding box center [813, 567] width 513 height 26
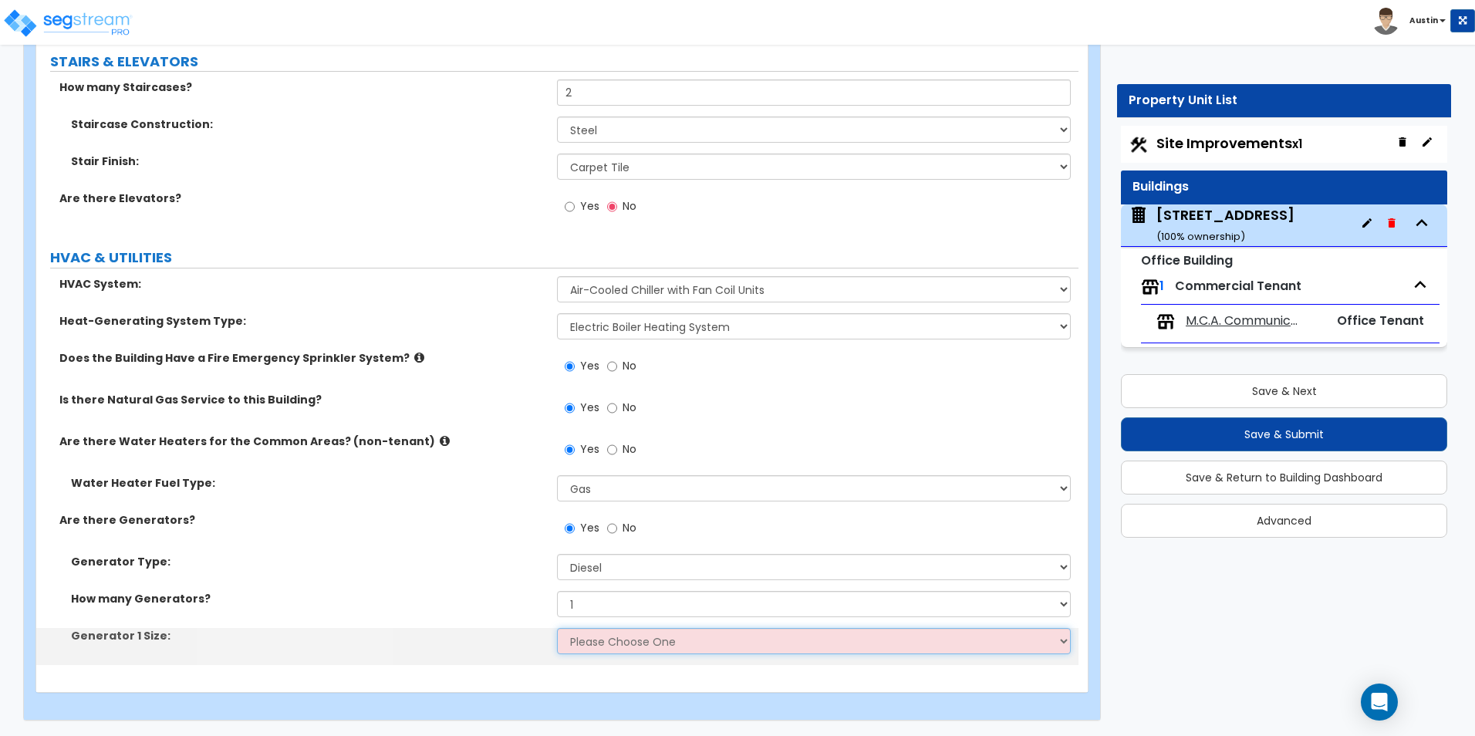
click at [639, 638] on select "Please Choose One 30kW 50kW 75kW 100kW 125kW 150kW 175kW 200kW 250kW 300kW 350k…" at bounding box center [813, 641] width 513 height 26
select select "1"
click at [557, 628] on select "Please Choose One 30kW 50kW 75kW 100kW 125kW 150kW 175kW 200kW 250kW 300kW 350k…" at bounding box center [813, 641] width 513 height 26
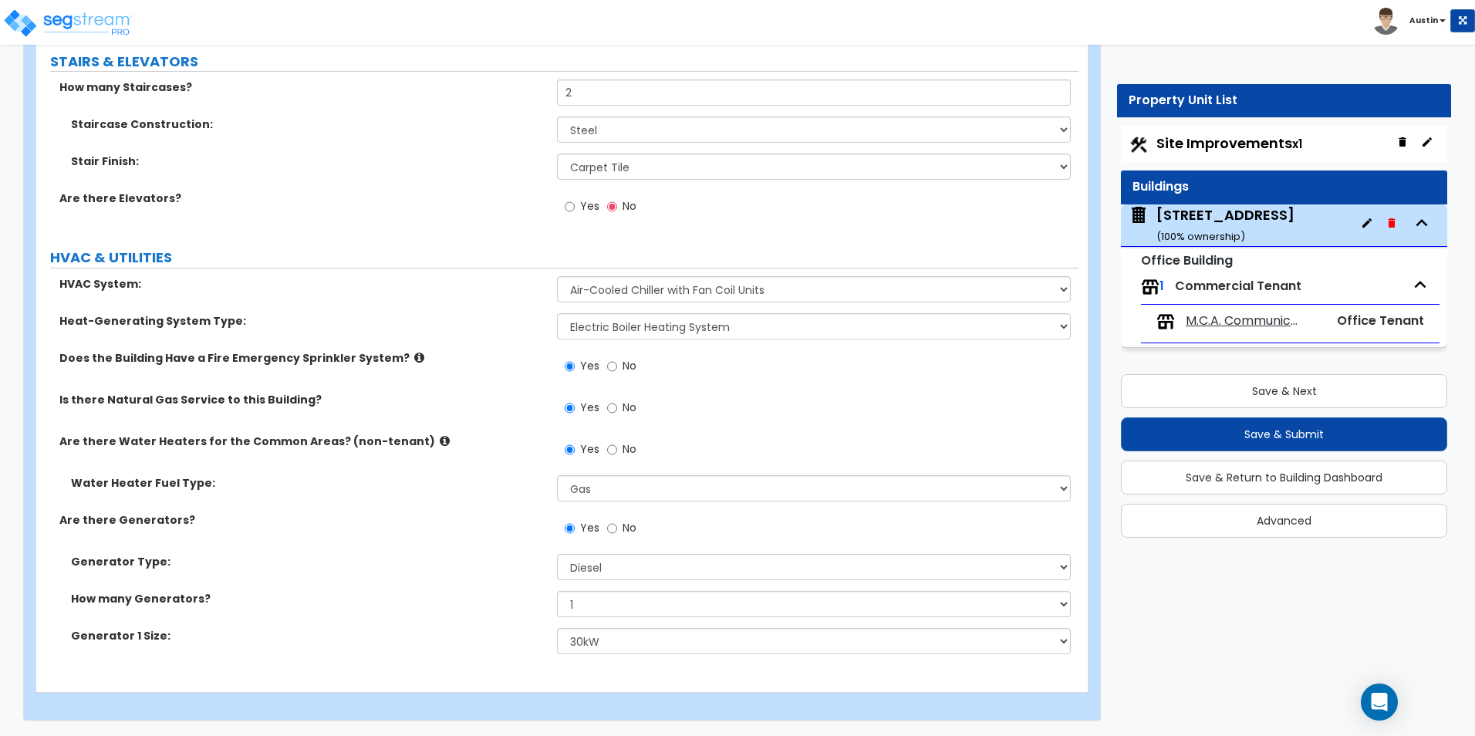
click at [467, 571] on div "Generator Type: Please Choose One Gas Diesel" at bounding box center [557, 572] width 1042 height 37
click at [1259, 389] on button "Save & Next" at bounding box center [1284, 391] width 326 height 34
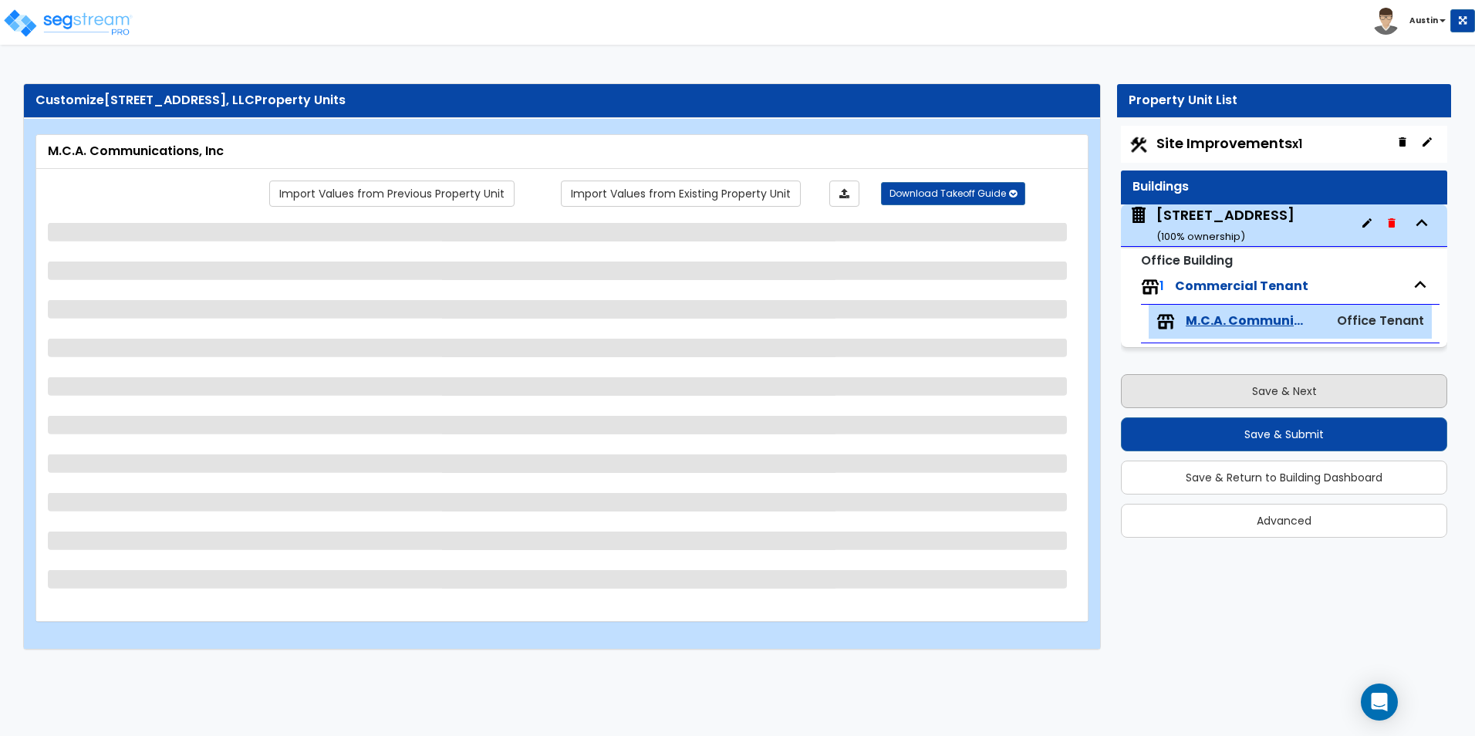
scroll to position [0, 0]
select select "2"
select select "1"
select select "3"
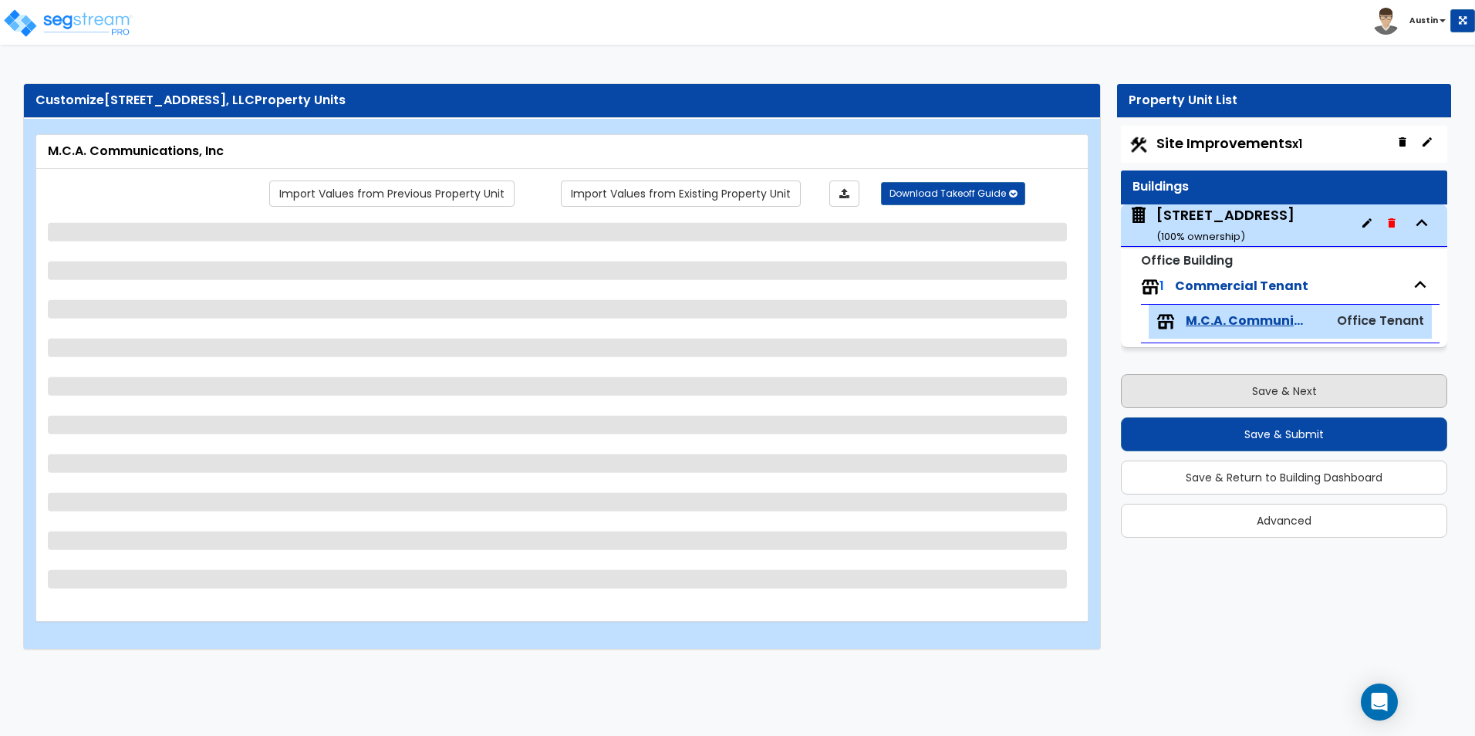
select select "7"
select select "1"
select select "4"
select select "3"
select select "1"
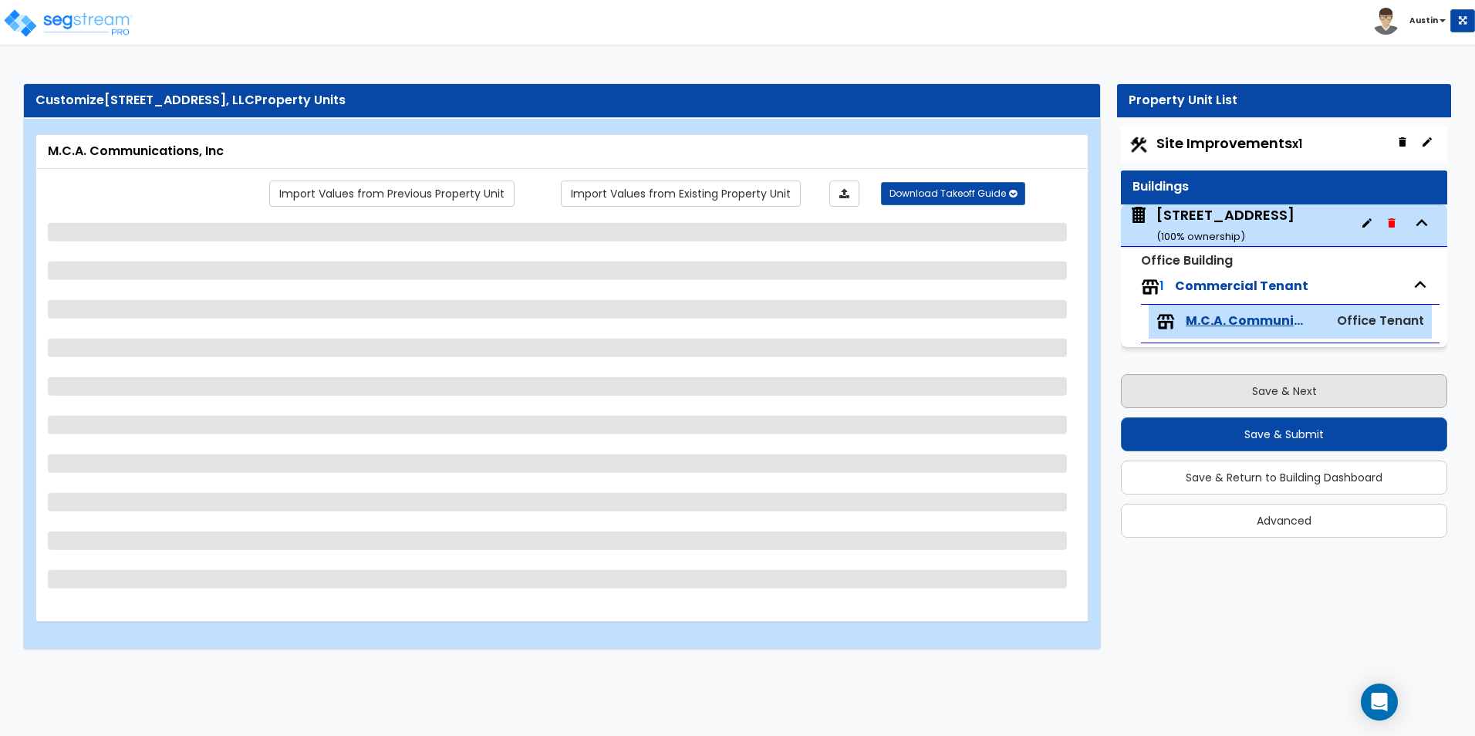
select select "3"
select select "2"
select select "6"
select select "2"
select select "1"
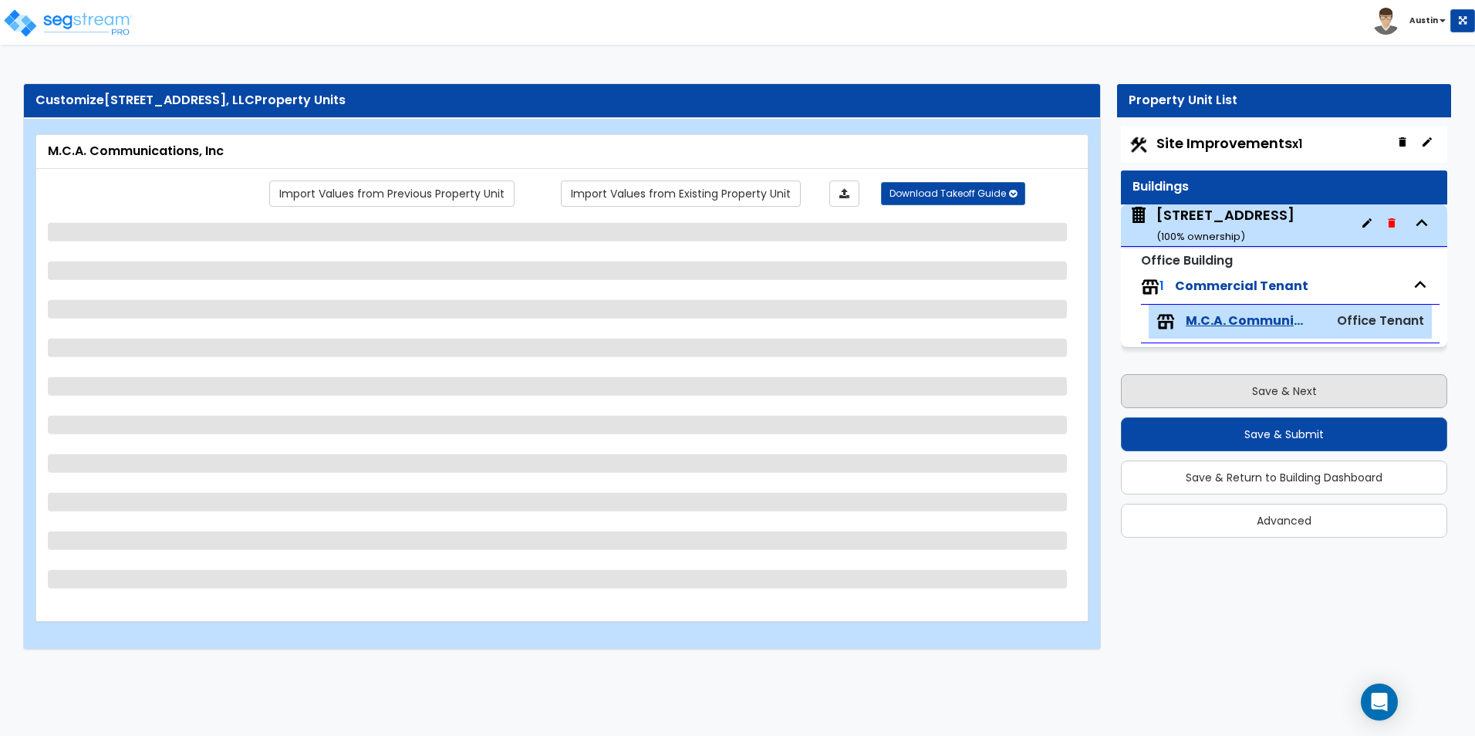
select select "2"
select select "1"
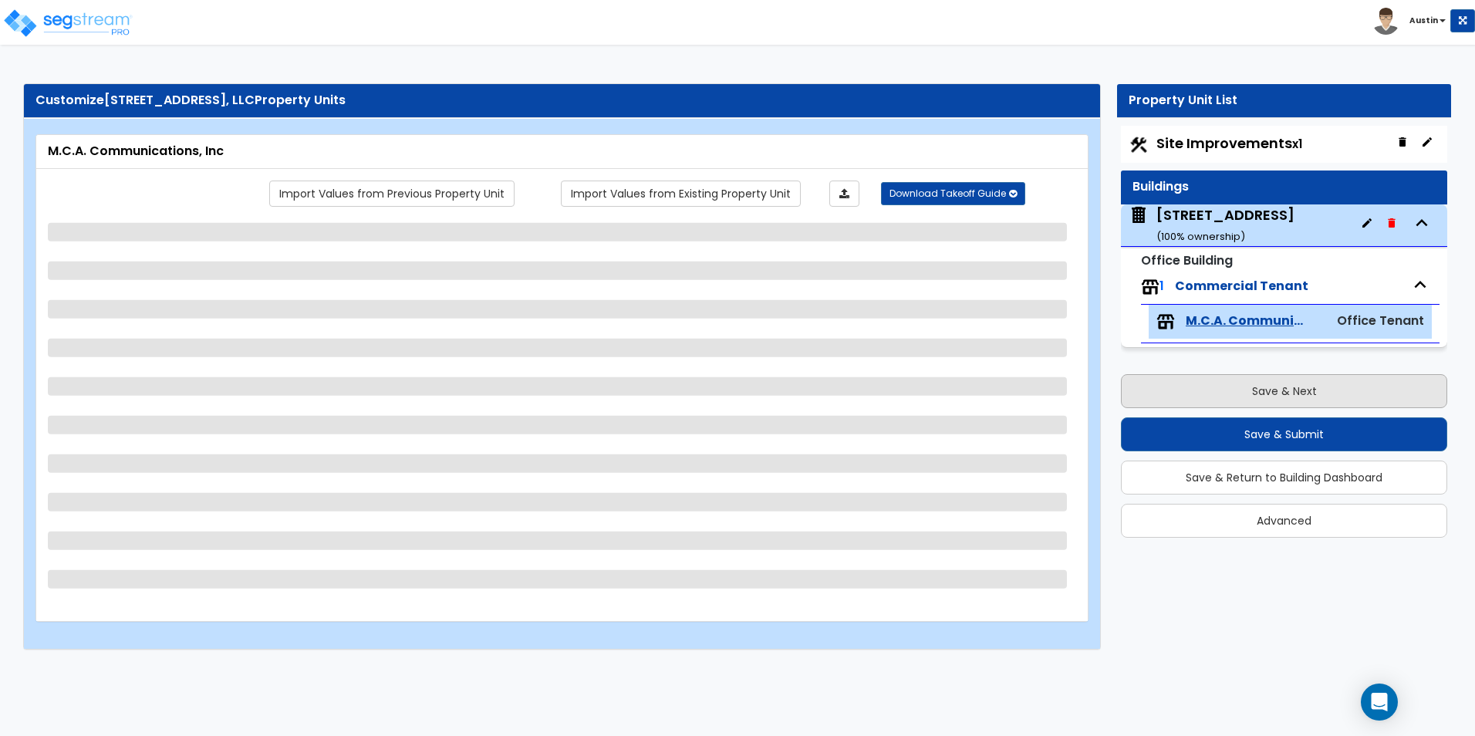
select select "1"
select select "2"
select select "3"
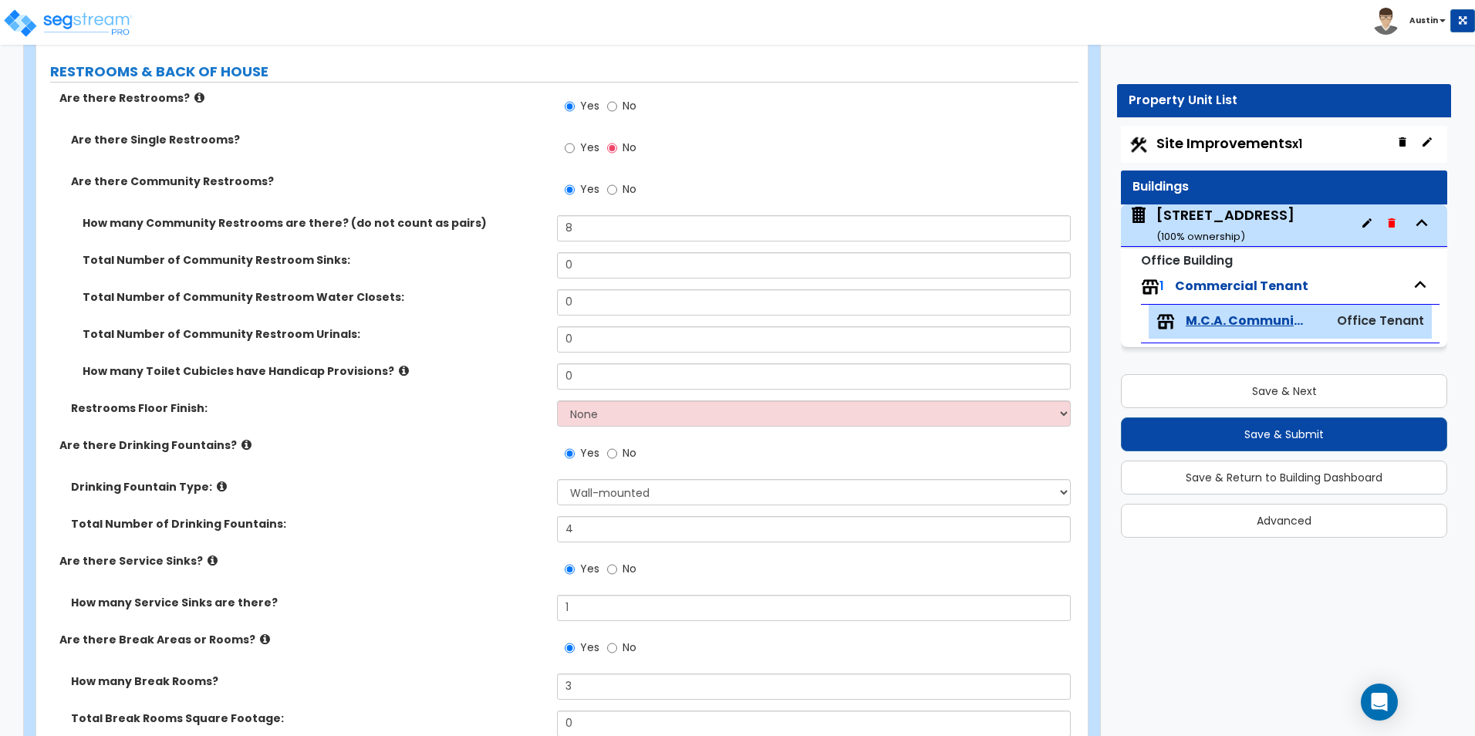
scroll to position [3305, 0]
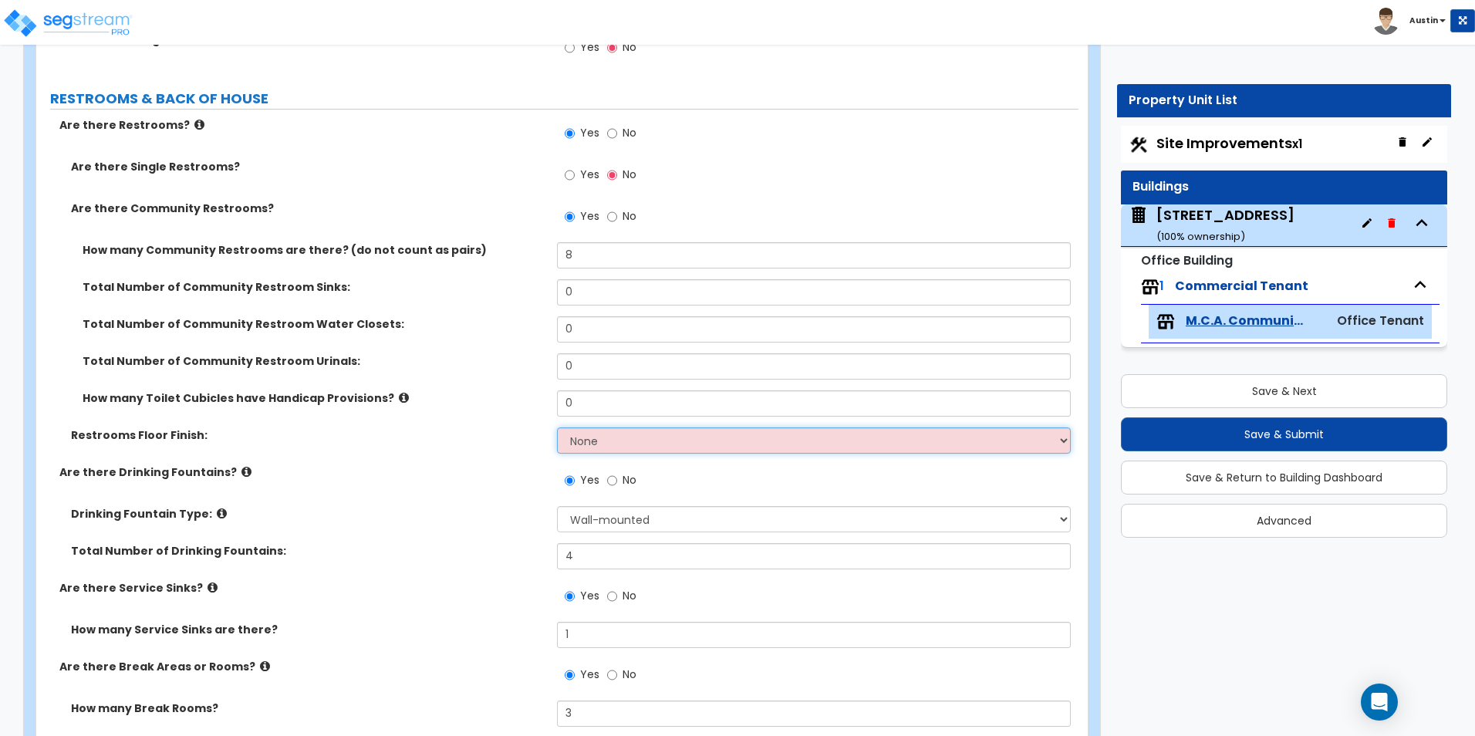
click at [631, 433] on select "None Tile Flooring Resilient Laminate Flooring VCT Flooring Sheet Vinyl Flooring" at bounding box center [813, 440] width 513 height 26
select select "1"
click at [557, 427] on select "None Tile Flooring Resilient Laminate Flooring VCT Flooring Sheet Vinyl Flooring" at bounding box center [813, 440] width 513 height 26
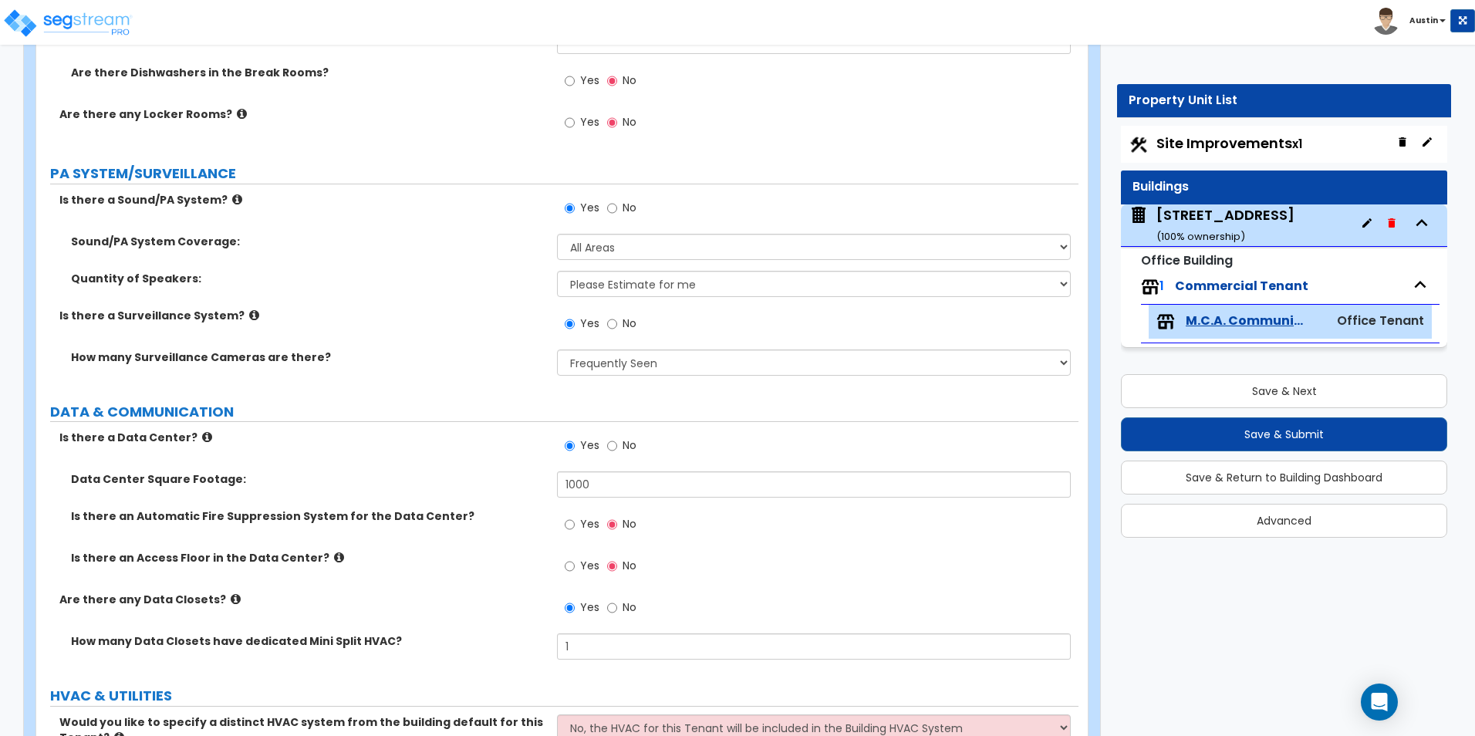
scroll to position [4463, 0]
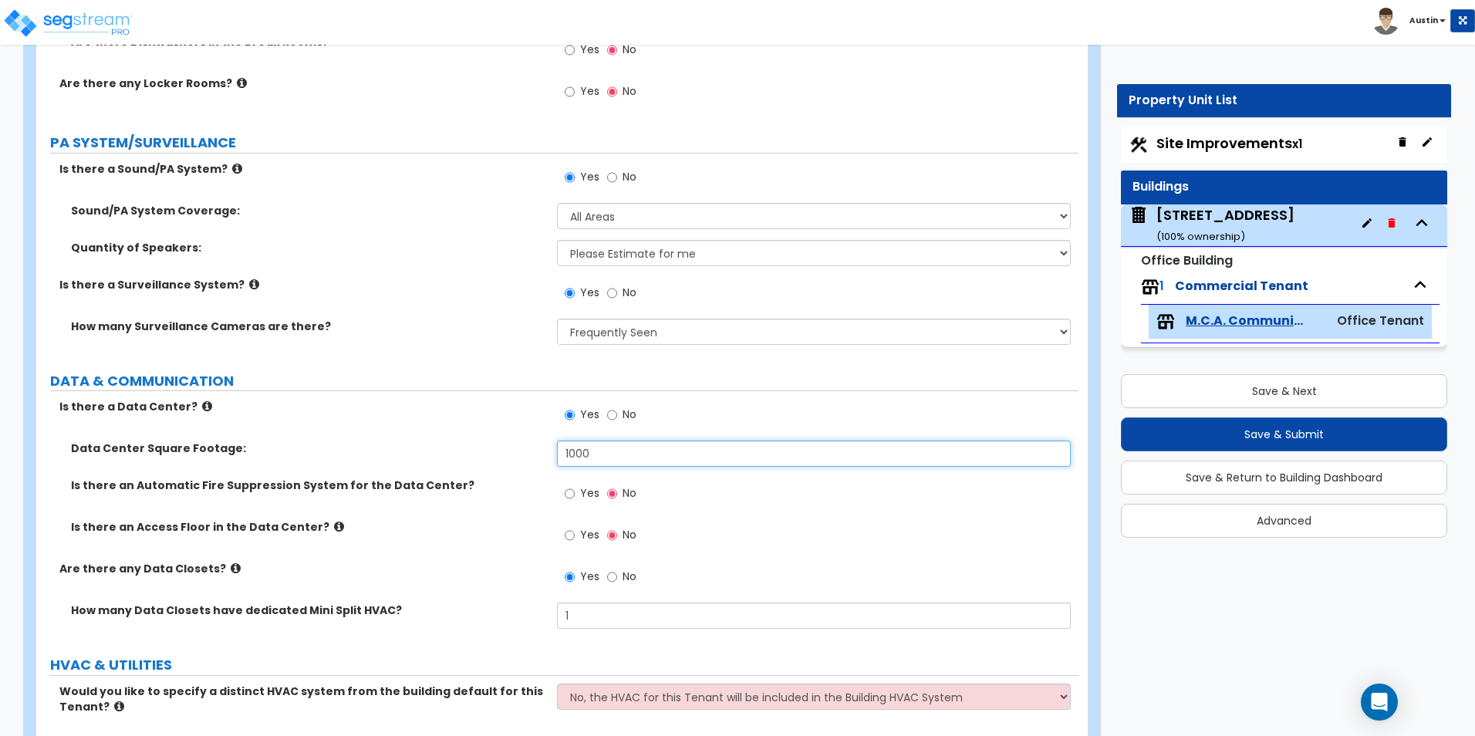
click at [608, 456] on input "1000" at bounding box center [813, 454] width 513 height 26
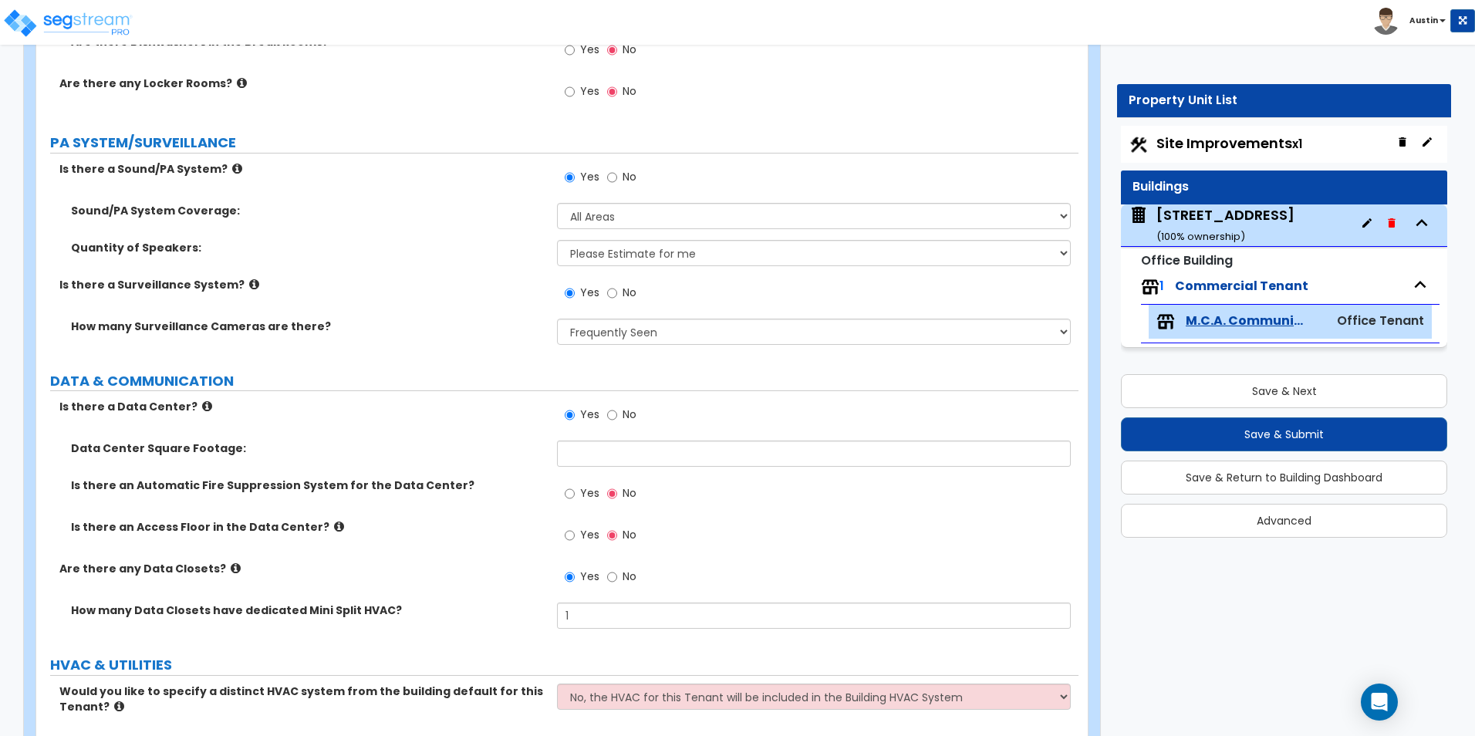
click at [488, 420] on div "Is there a Data Center? Yes No" at bounding box center [557, 420] width 1042 height 42
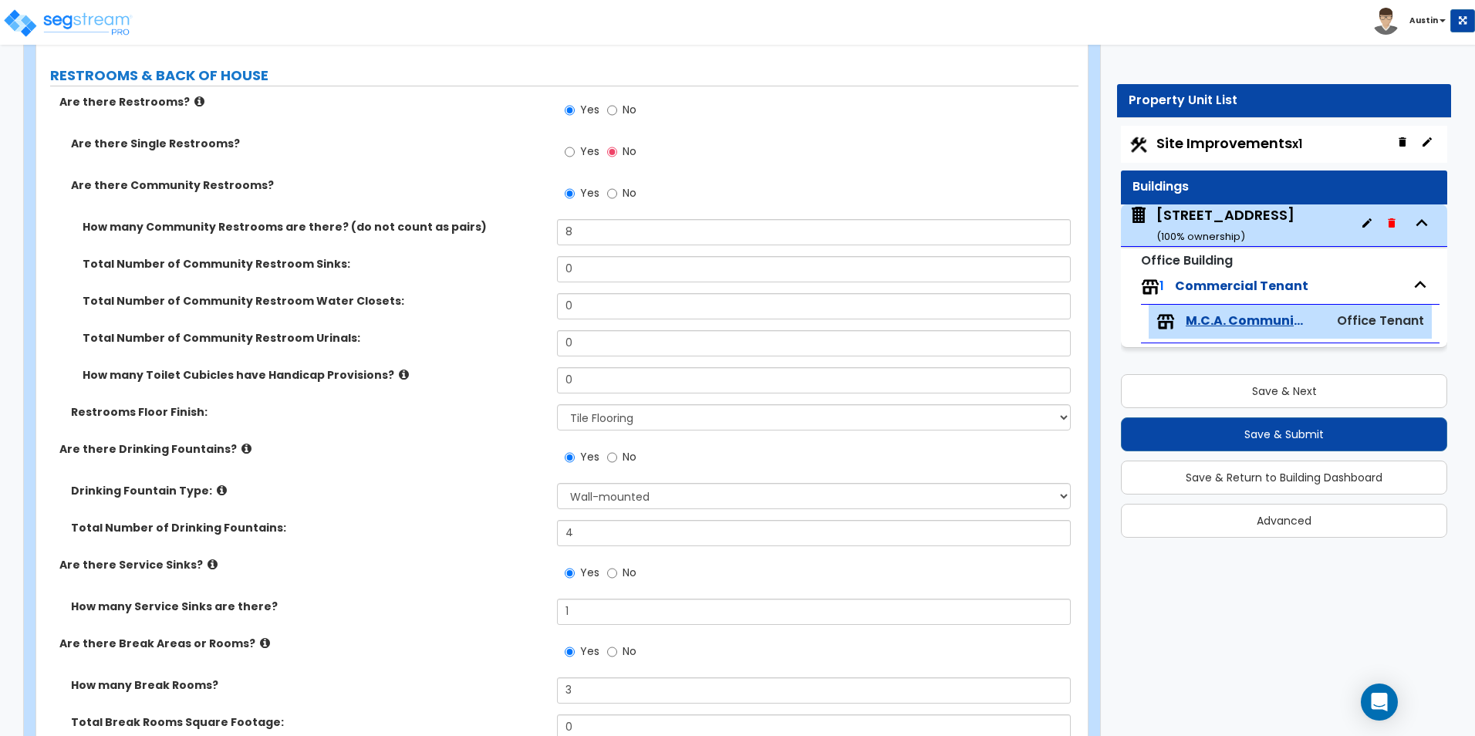
scroll to position [3305, 0]
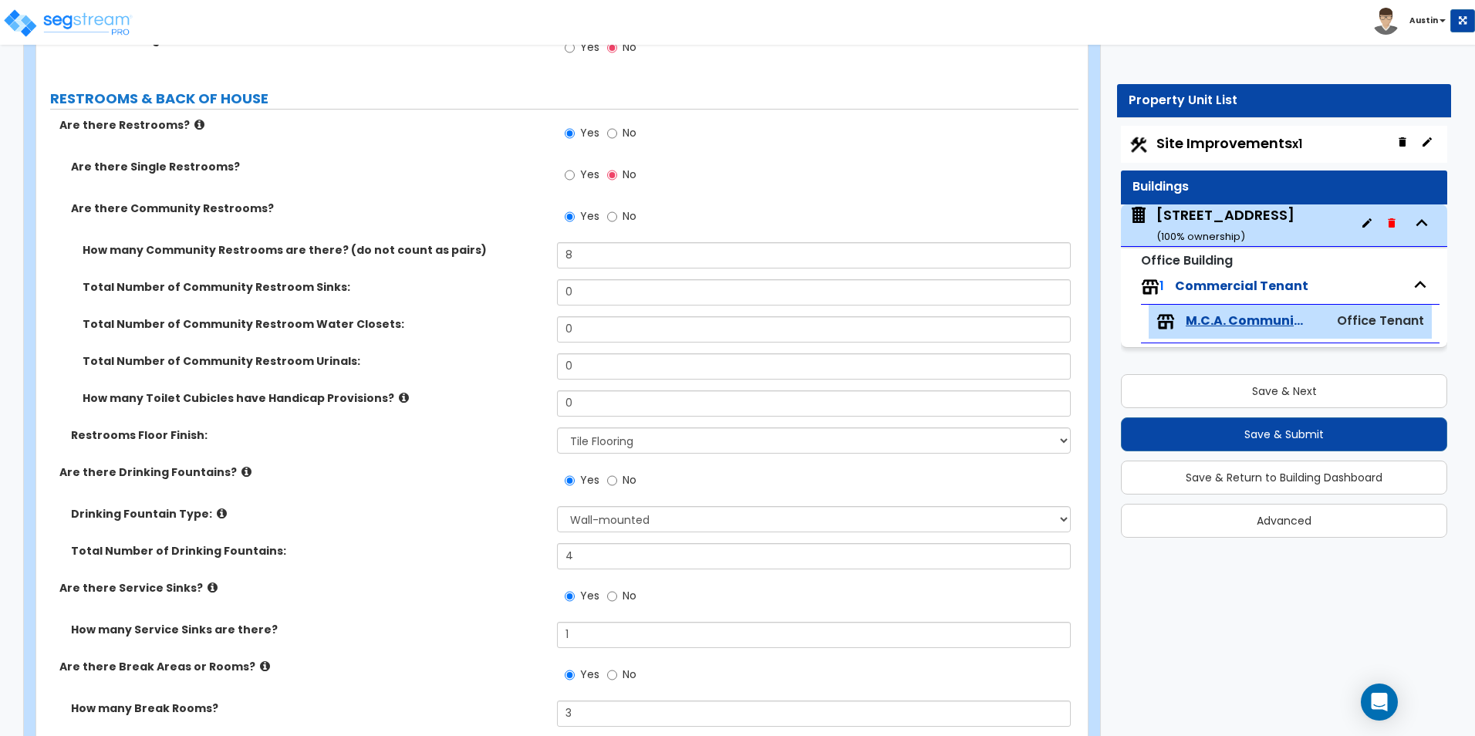
click at [399, 396] on icon at bounding box center [404, 398] width 10 height 12
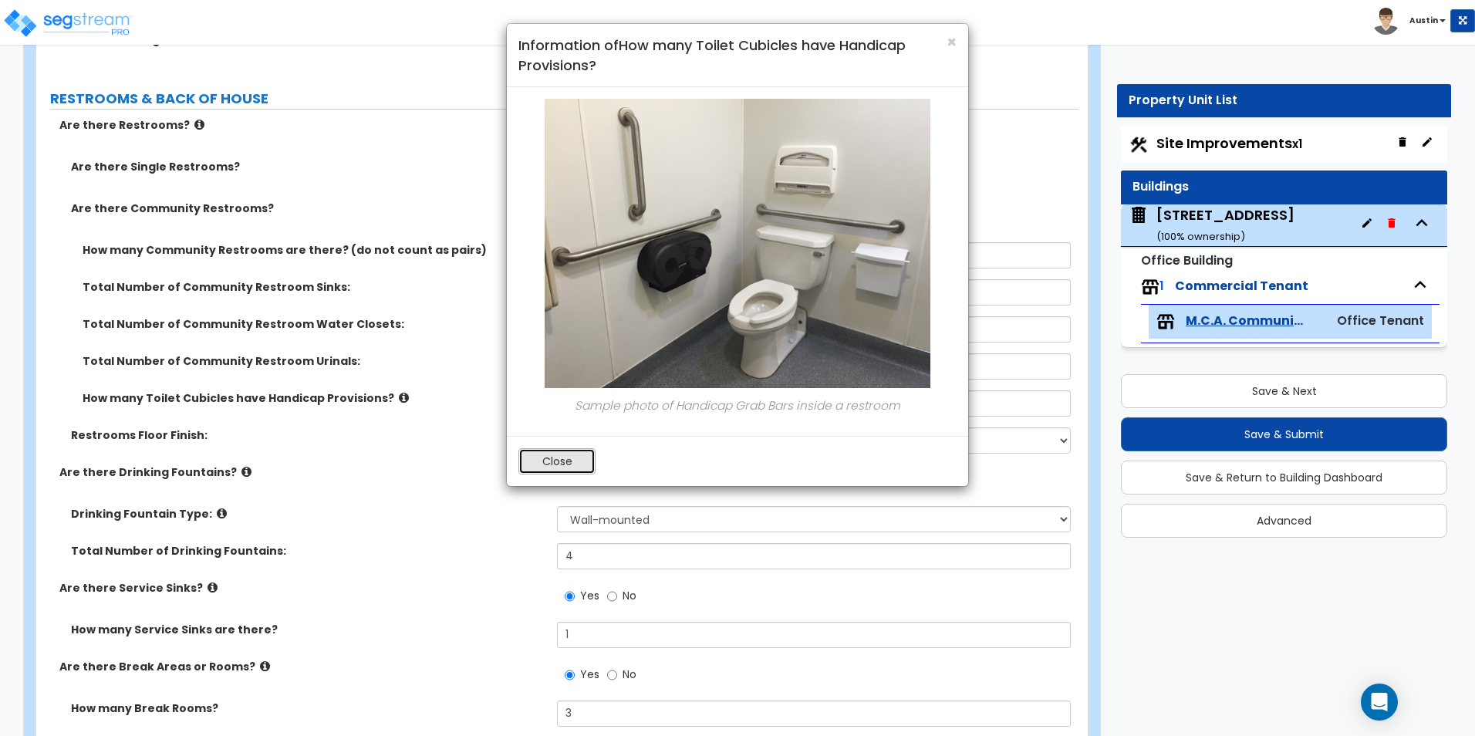
click at [545, 454] on button "Close" at bounding box center [556, 461] width 77 height 26
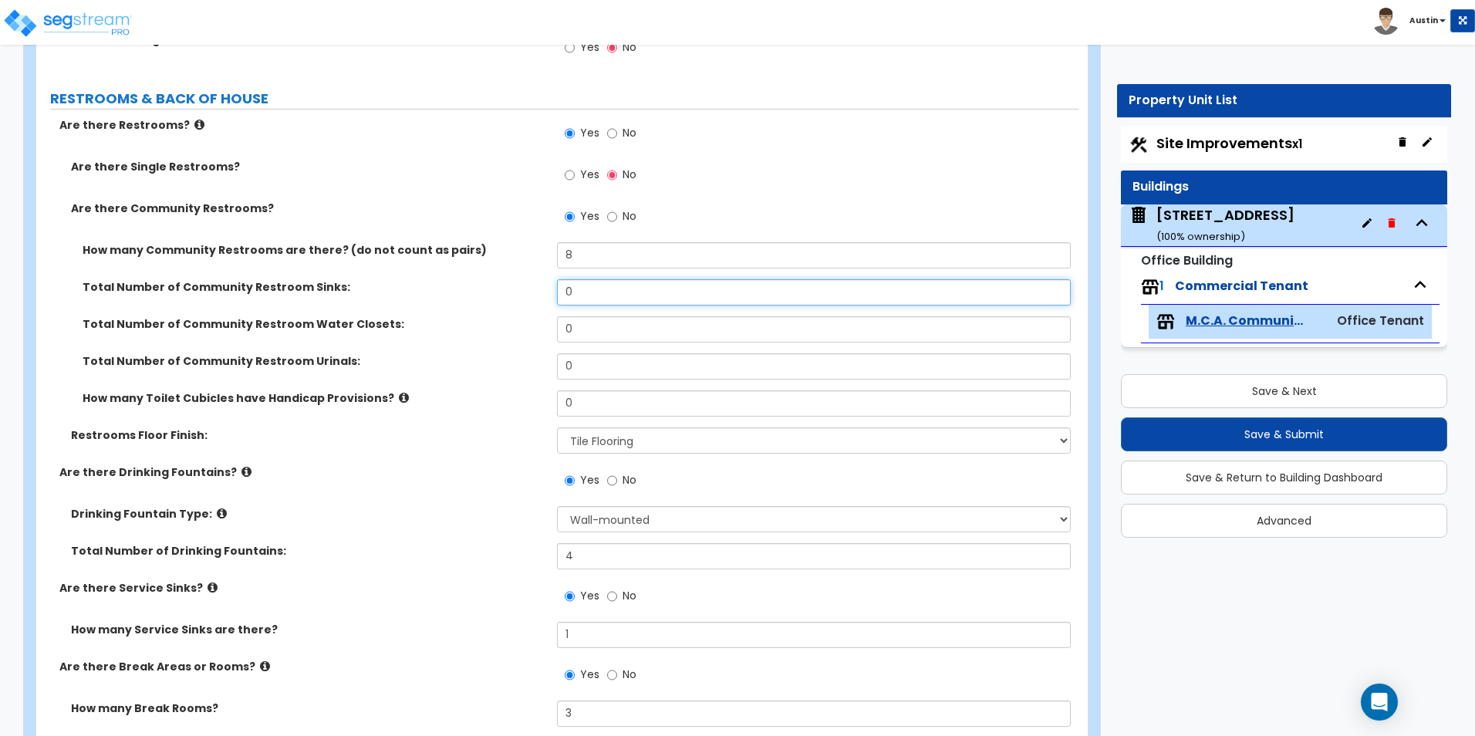
click at [593, 288] on input "0" at bounding box center [813, 292] width 513 height 26
type input "16"
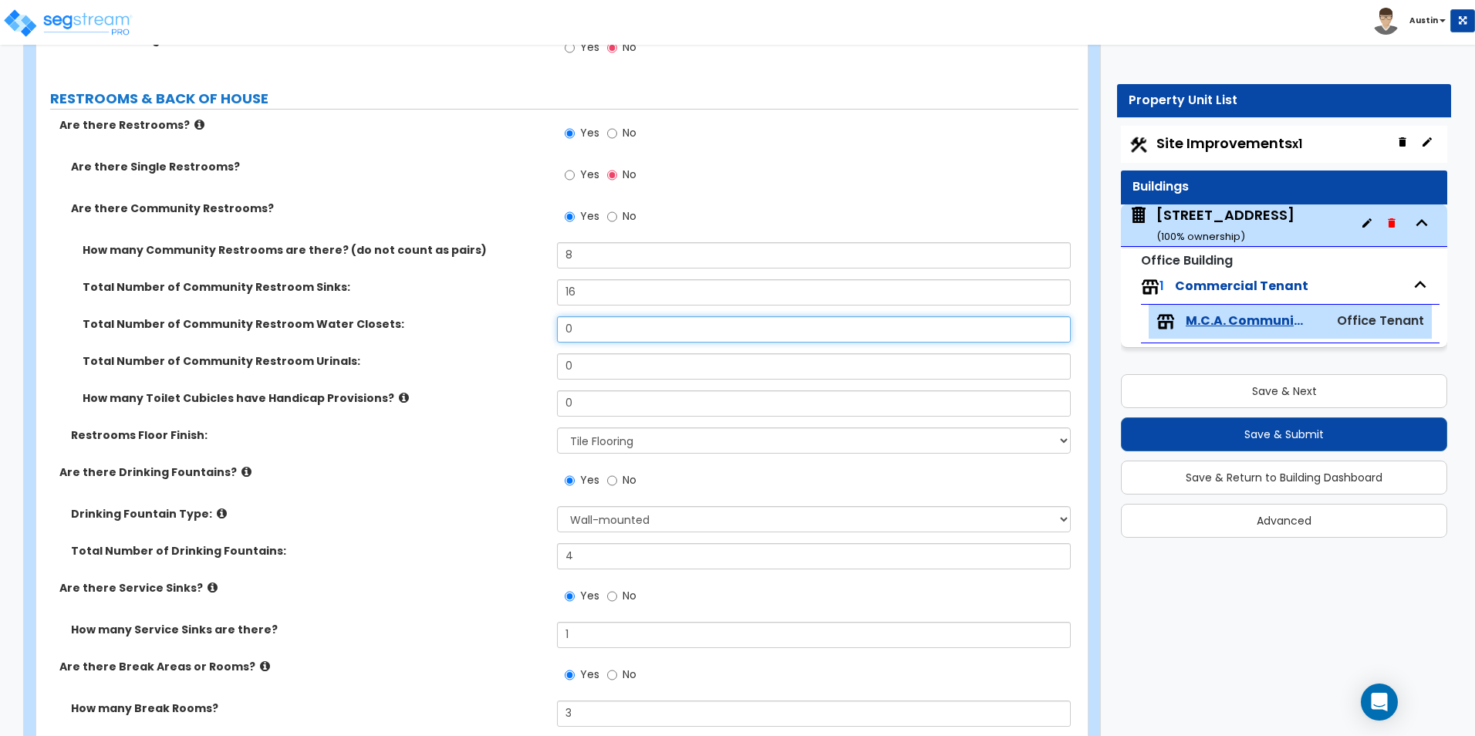
click at [589, 337] on input "0" at bounding box center [813, 329] width 513 height 26
type input "16"
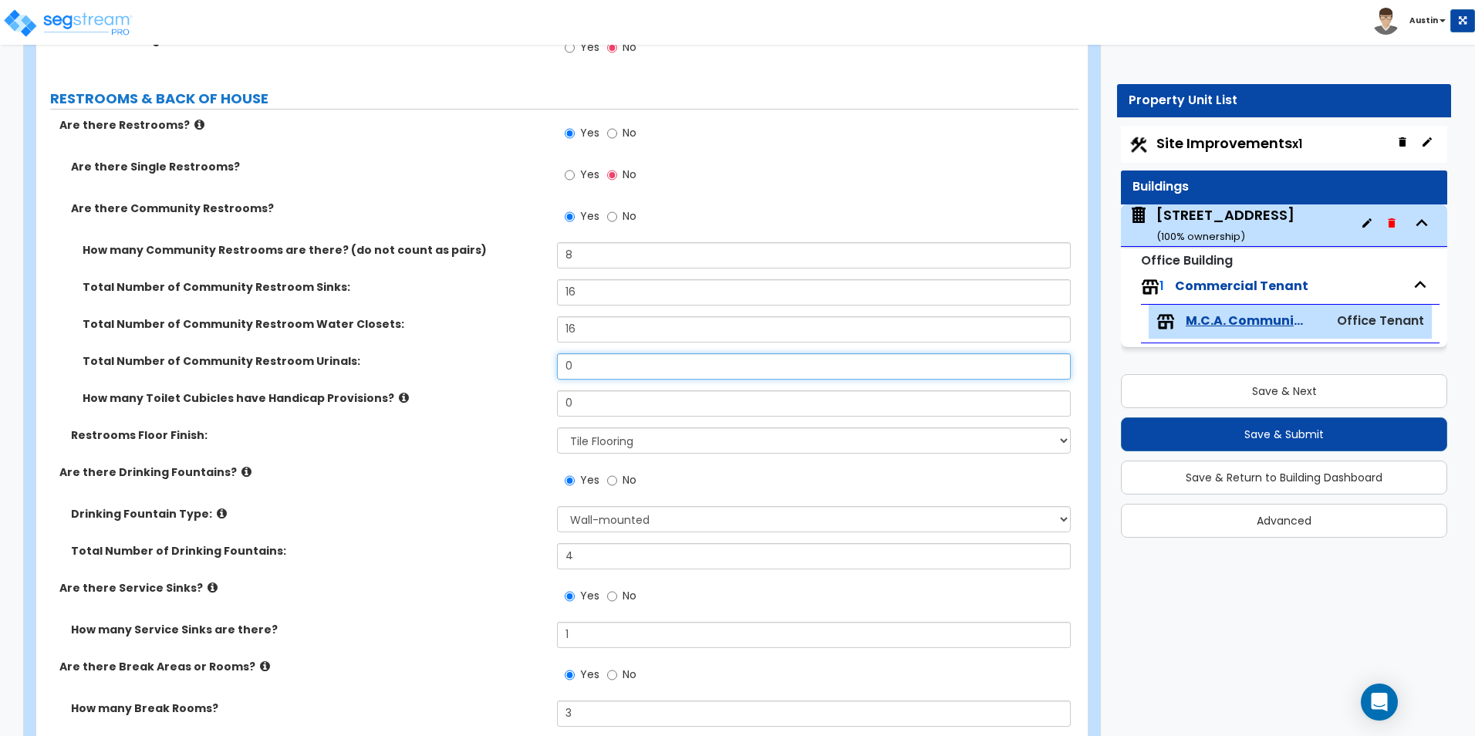
click at [586, 366] on input "0" at bounding box center [813, 366] width 513 height 26
type input "4"
click at [585, 400] on input "0" at bounding box center [813, 403] width 513 height 26
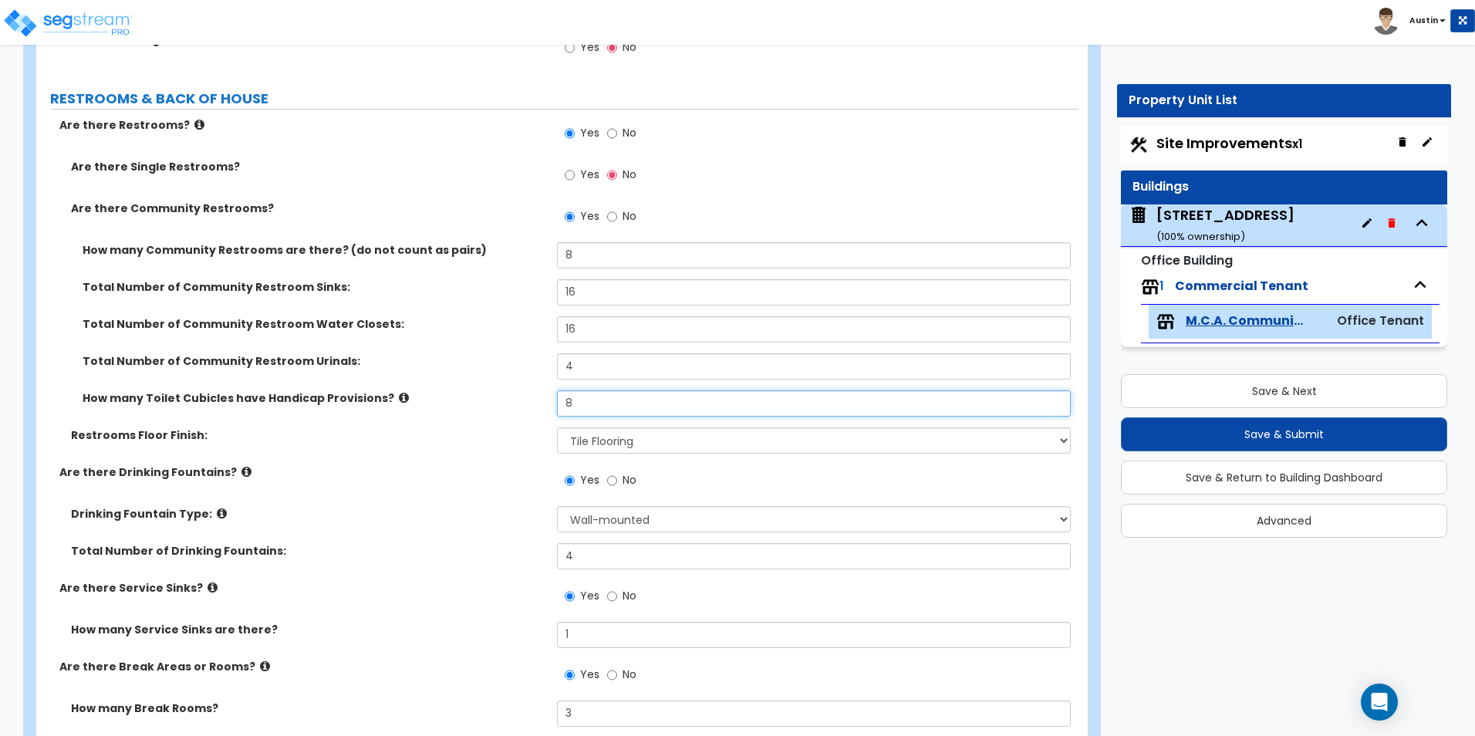
type input "8"
click at [510, 401] on label "How many Toilet Cubicles have Handicap Provisions?" at bounding box center [314, 397] width 463 height 15
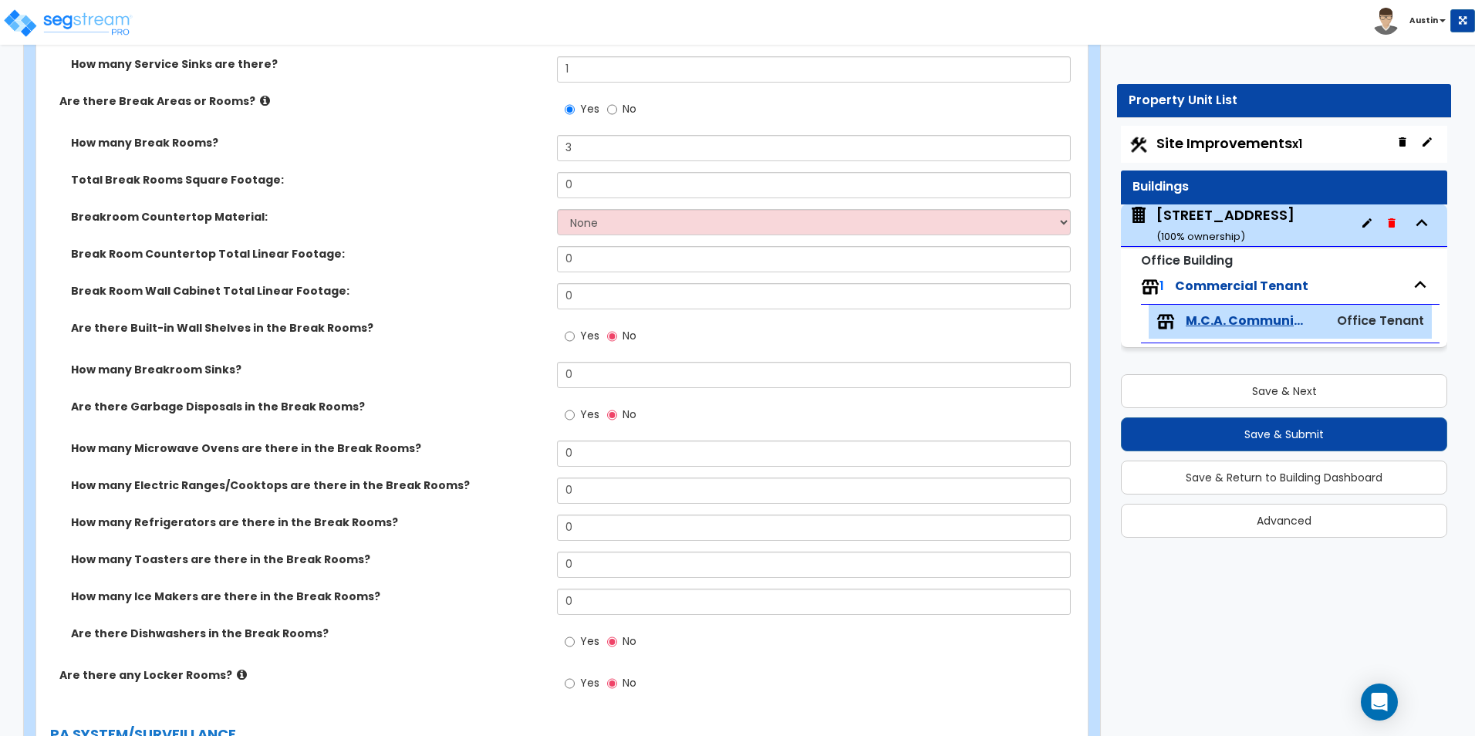
scroll to position [3845, 0]
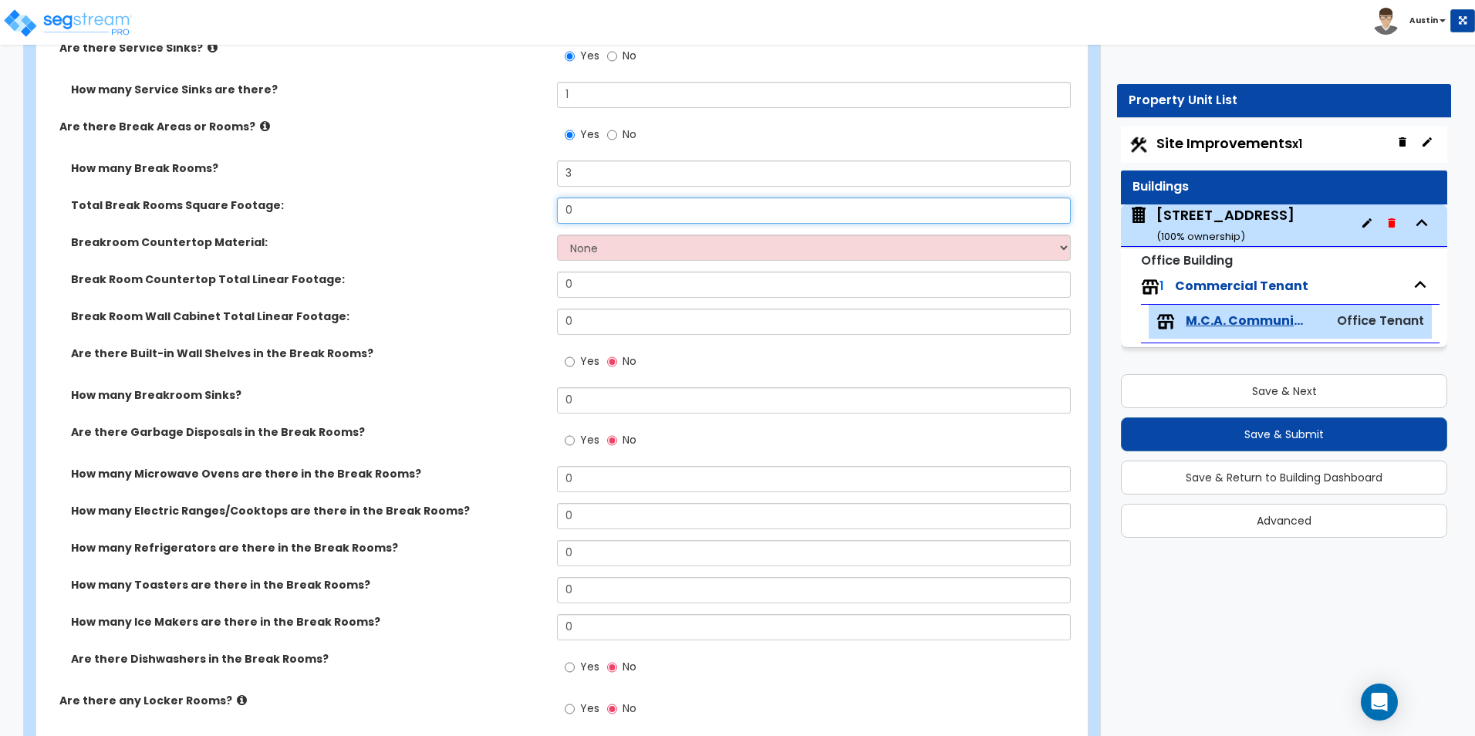
click at [605, 217] on input "0" at bounding box center [813, 211] width 513 height 26
type input "900"
click at [615, 256] on select "None Plastic Laminate Solid Surface Stone Quartz Marble Tile Wood Stainless Ste…" at bounding box center [813, 248] width 513 height 26
select select "1"
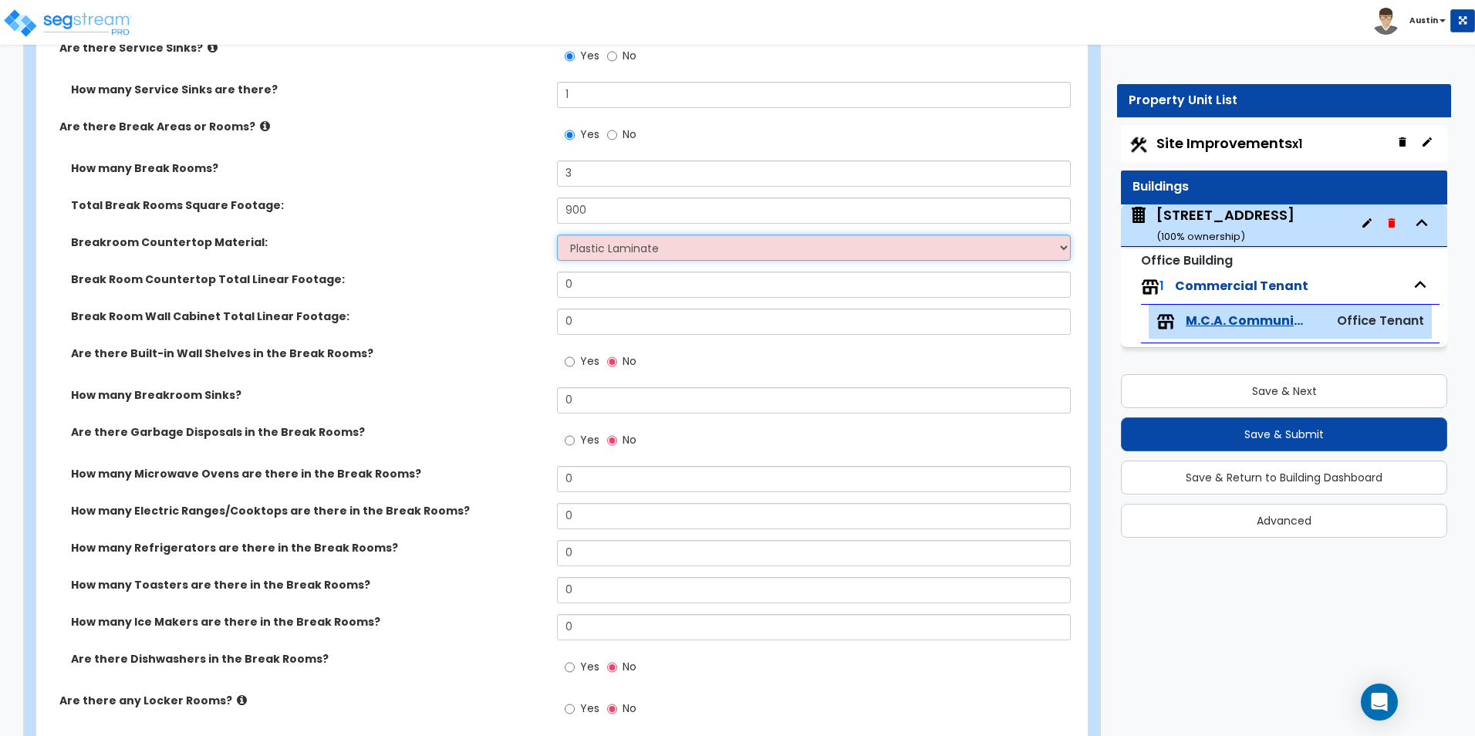
click at [557, 235] on select "None Plastic Laminate Solid Surface Stone Quartz Marble Tile Wood Stainless Ste…" at bounding box center [813, 248] width 513 height 26
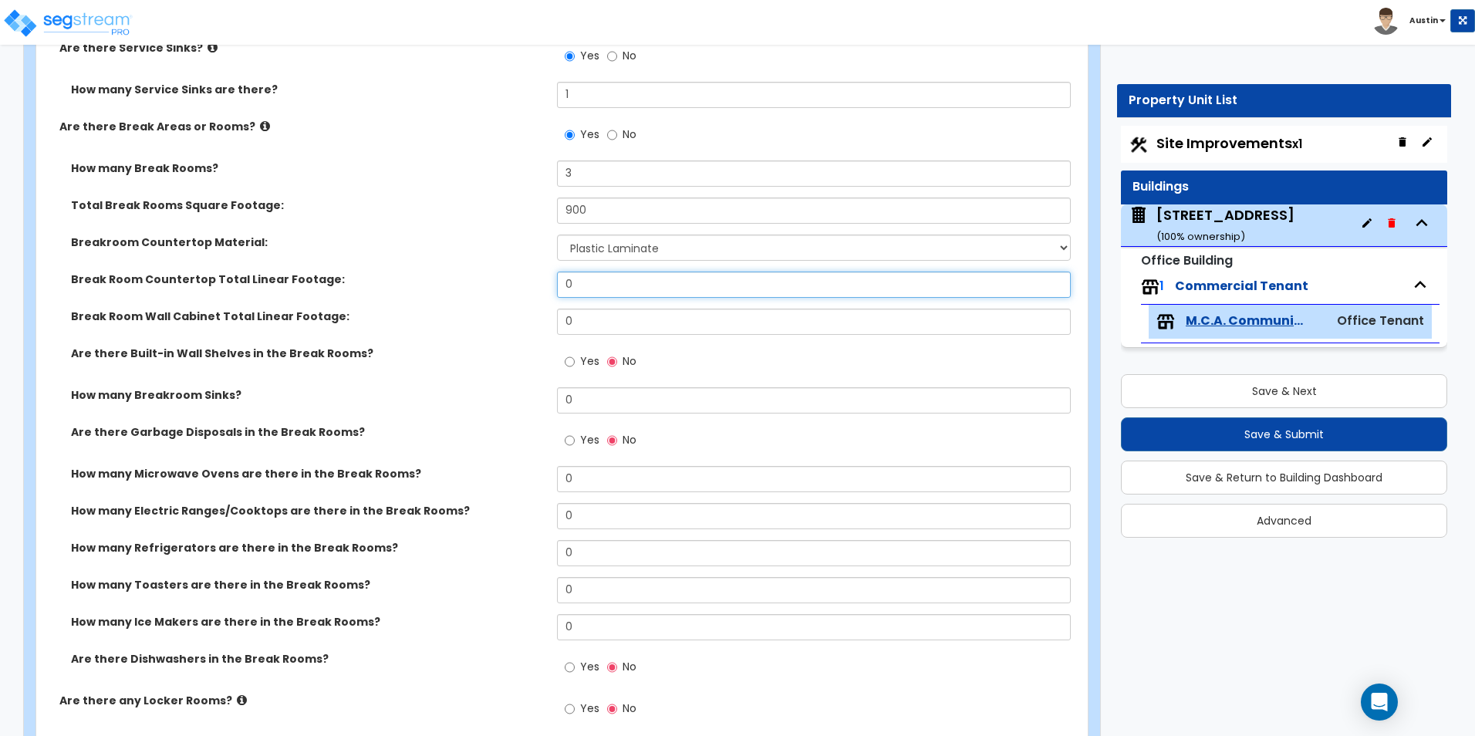
click at [632, 284] on input "0" at bounding box center [813, 285] width 513 height 26
type input "48"
click at [610, 323] on input "0" at bounding box center [813, 322] width 513 height 26
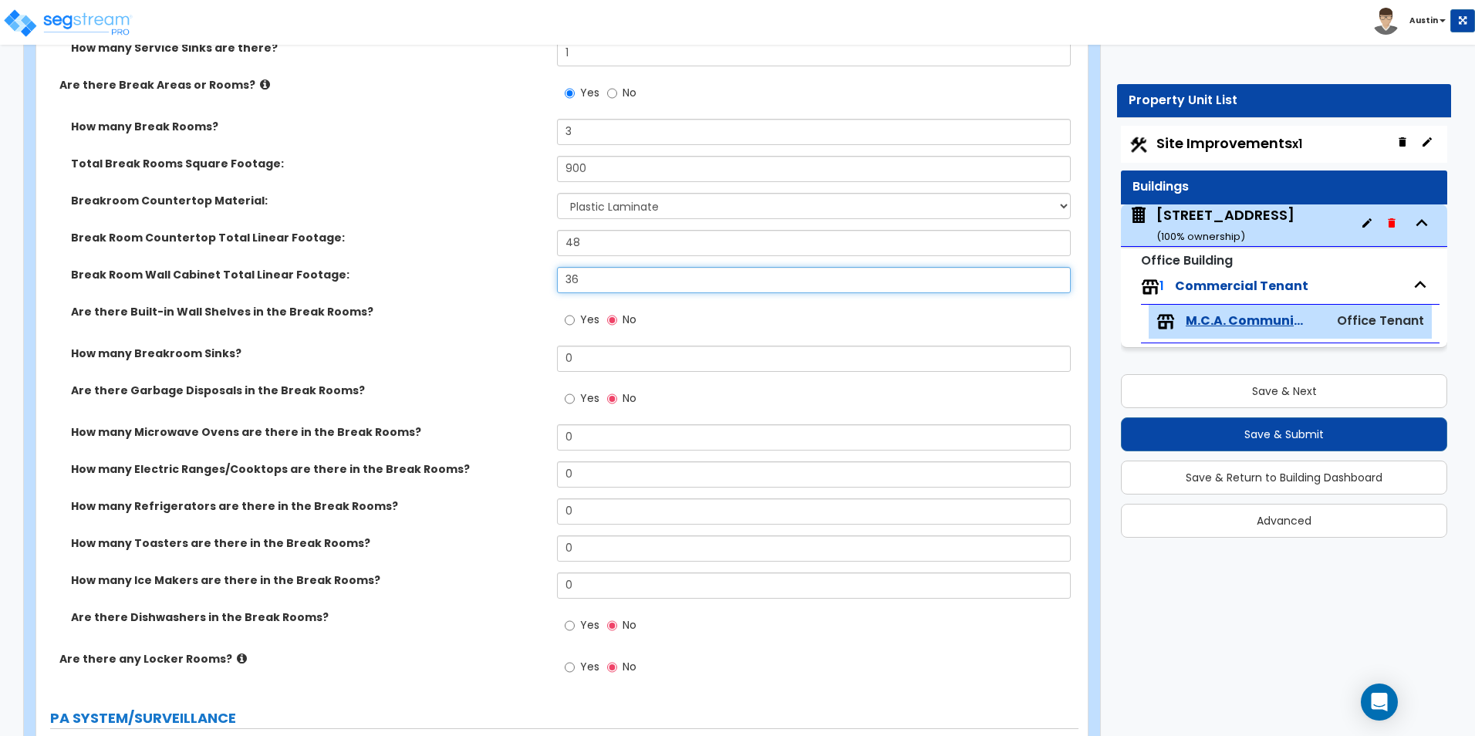
scroll to position [3923, 0]
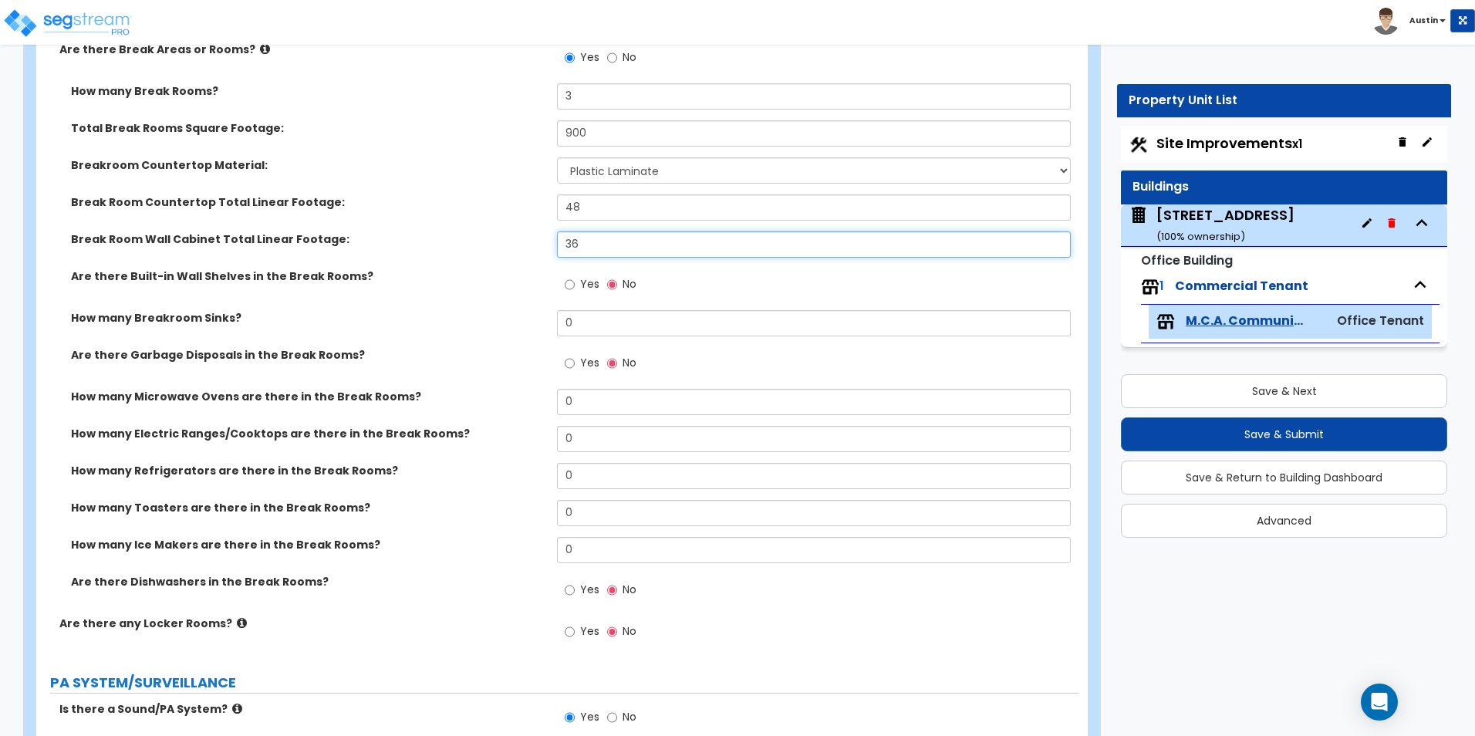
type input "36"
click at [595, 325] on input "0" at bounding box center [813, 323] width 513 height 26
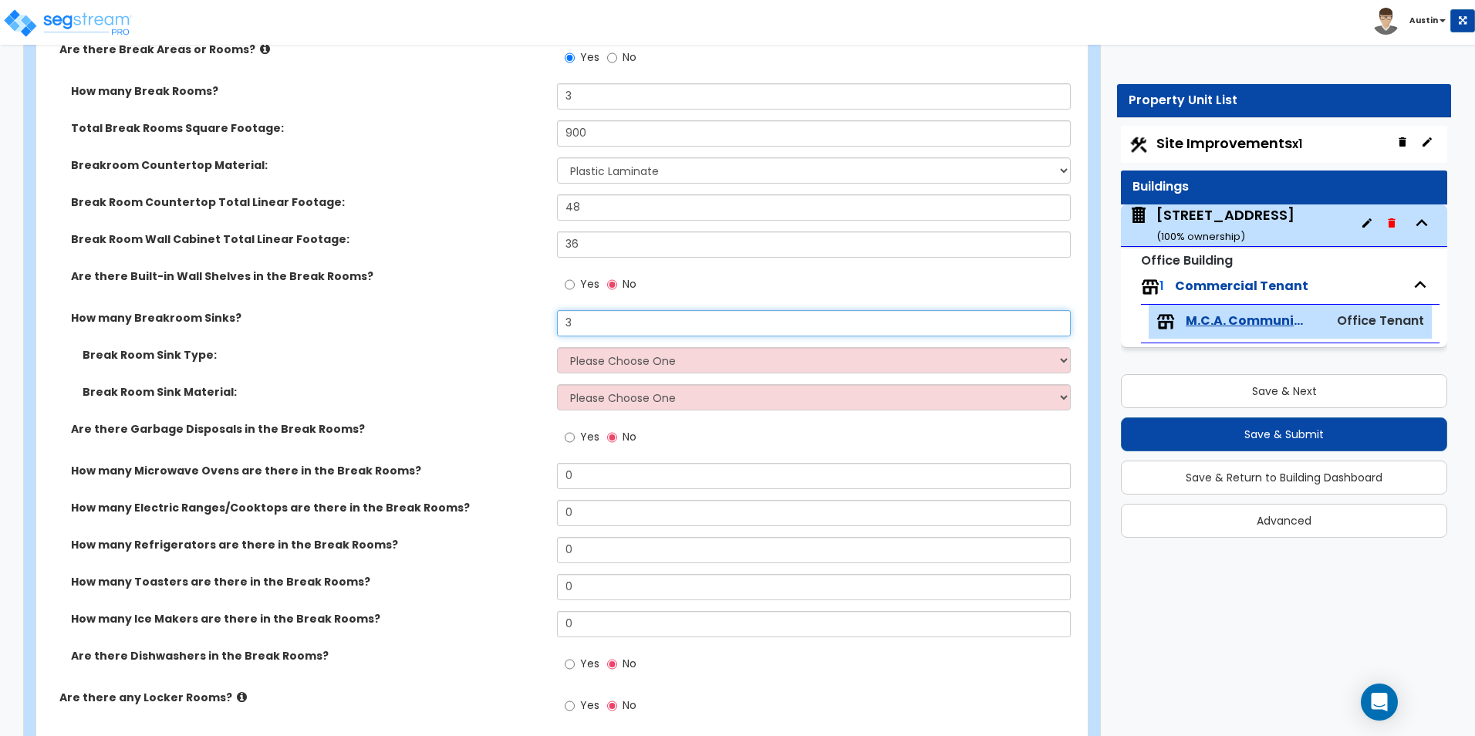
type input "3"
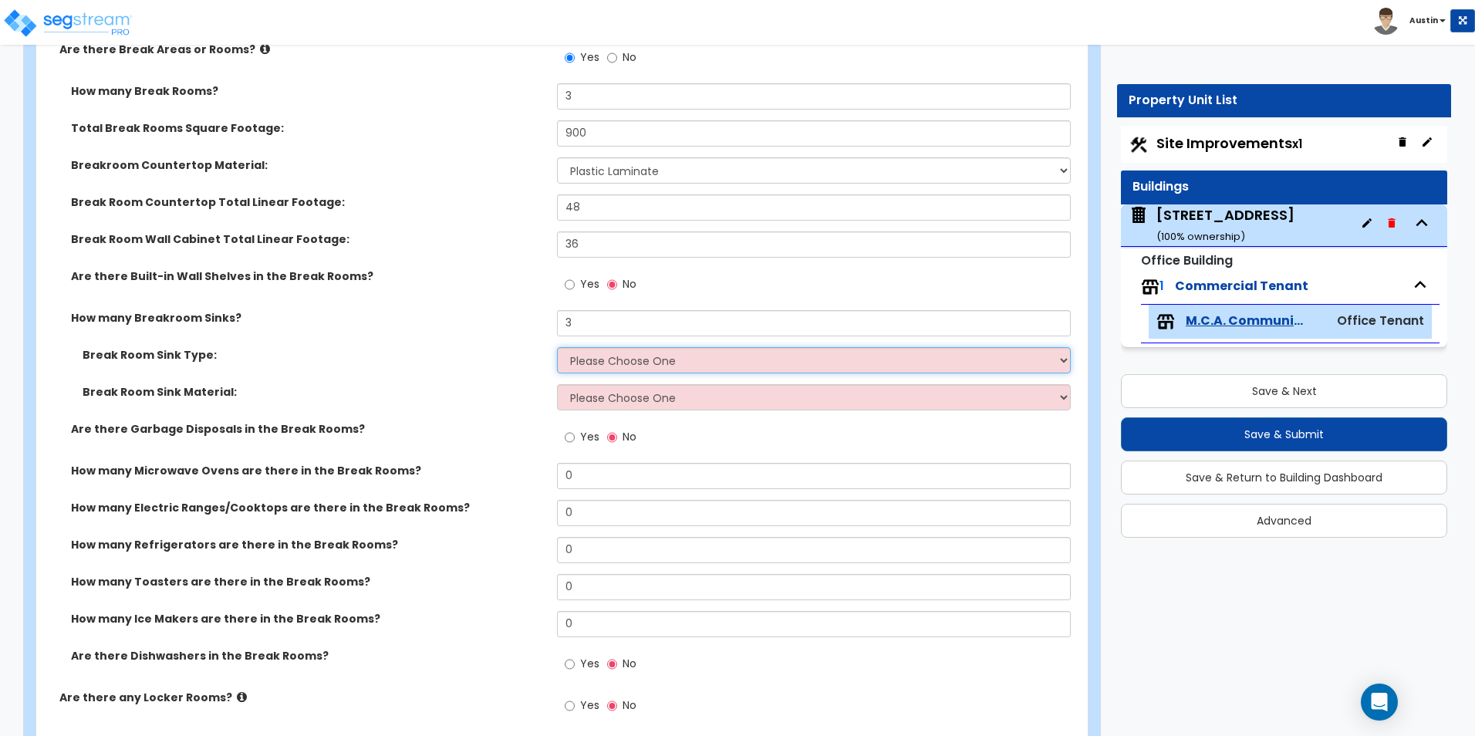
click at [605, 363] on select "Please Choose One Single Sink Double Sink" at bounding box center [813, 360] width 513 height 26
click at [599, 407] on select "Please Choose One Stainless Steel Porcelain Enamel Cast Iron" at bounding box center [813, 397] width 513 height 26
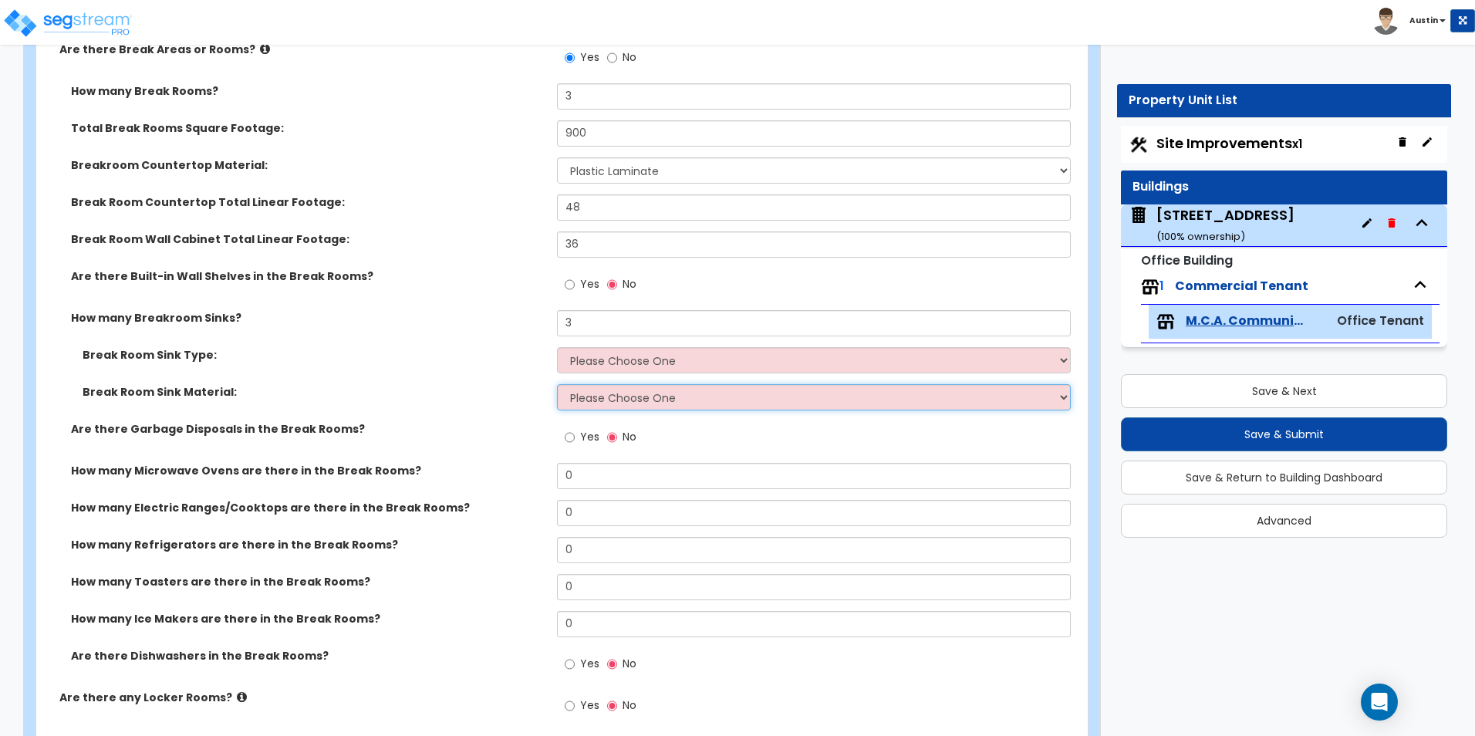
click at [599, 407] on select "Please Choose One Stainless Steel Porcelain Enamel Cast Iron" at bounding box center [813, 397] width 513 height 26
click at [618, 368] on select "Please Choose One Single Sink Double Sink" at bounding box center [813, 360] width 513 height 26
select select "2"
click at [557, 347] on select "Please Choose One Single Sink Double Sink" at bounding box center [813, 360] width 513 height 26
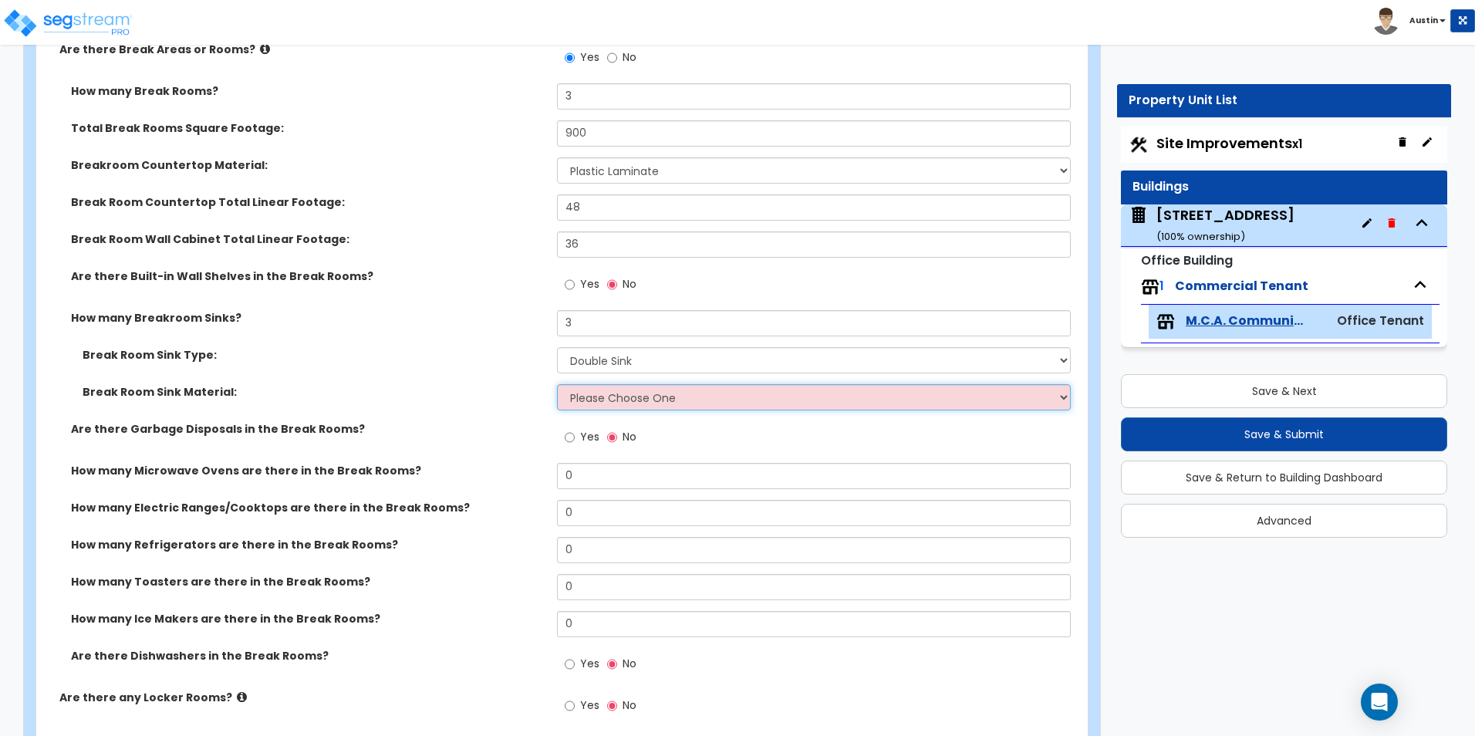
click at [616, 404] on select "Please Choose One Stainless Steel Porcelain Enamel Cast Iron" at bounding box center [813, 397] width 513 height 26
select select "1"
click at [557, 384] on select "Please Choose One Stainless Steel Porcelain Enamel Cast Iron" at bounding box center [813, 397] width 513 height 26
click at [590, 441] on span "Yes" at bounding box center [589, 436] width 19 height 15
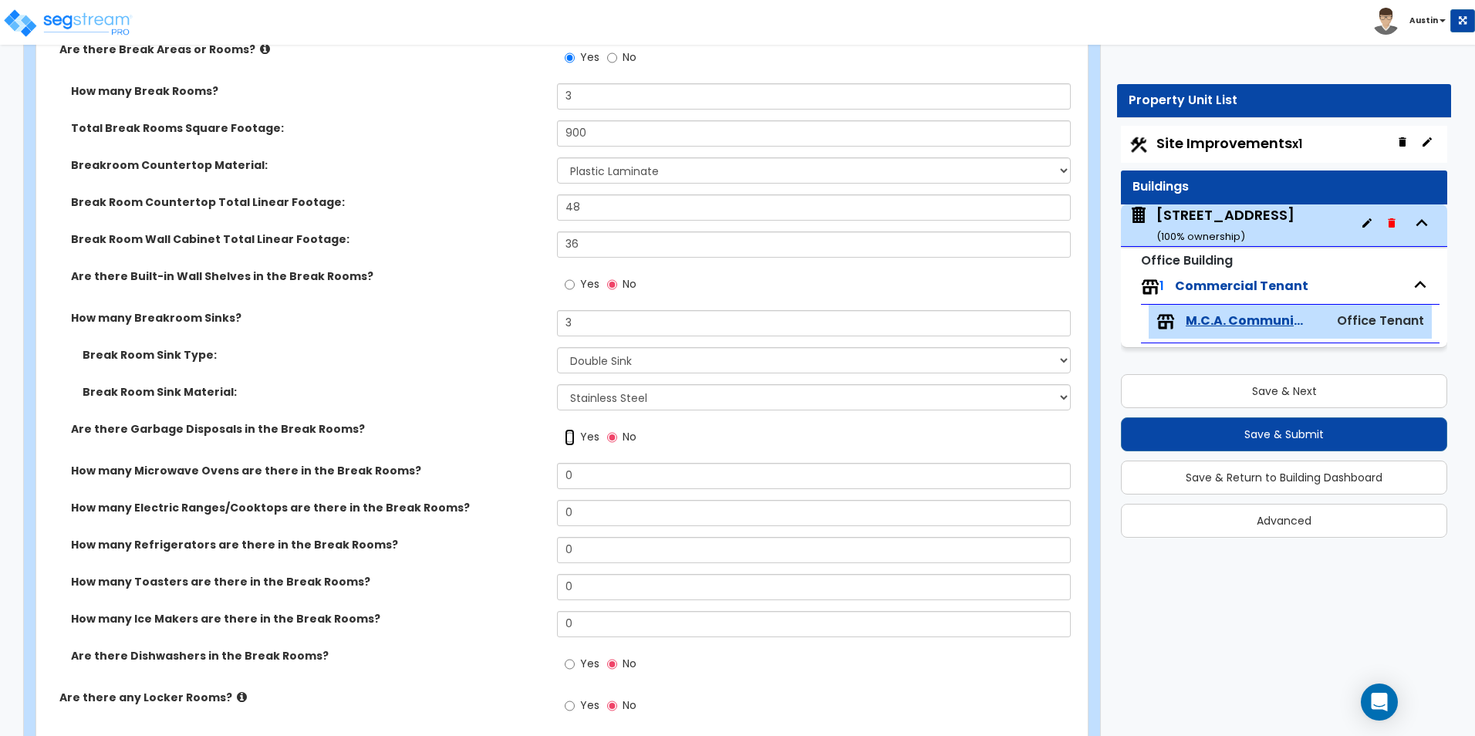
click at [575, 441] on input "Yes" at bounding box center [570, 437] width 10 height 17
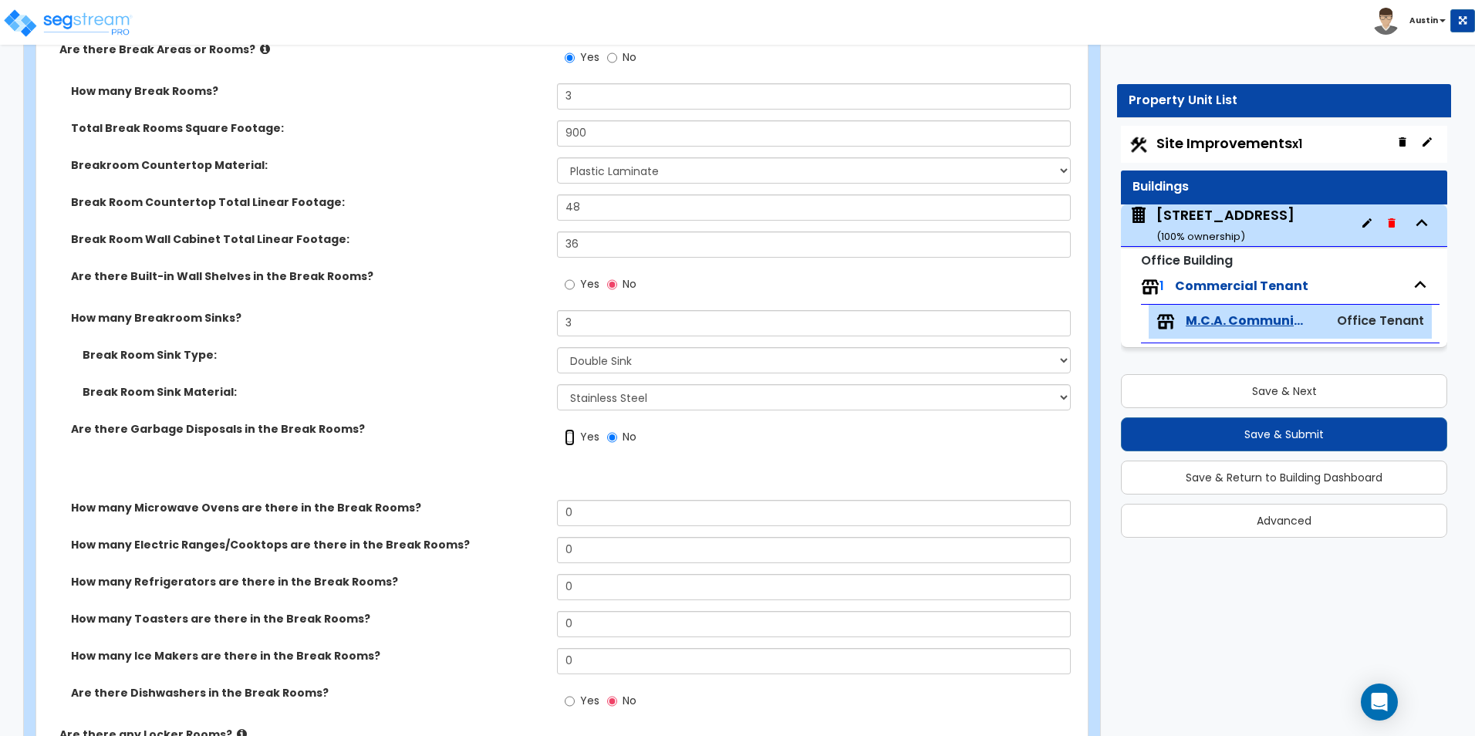
radio input "true"
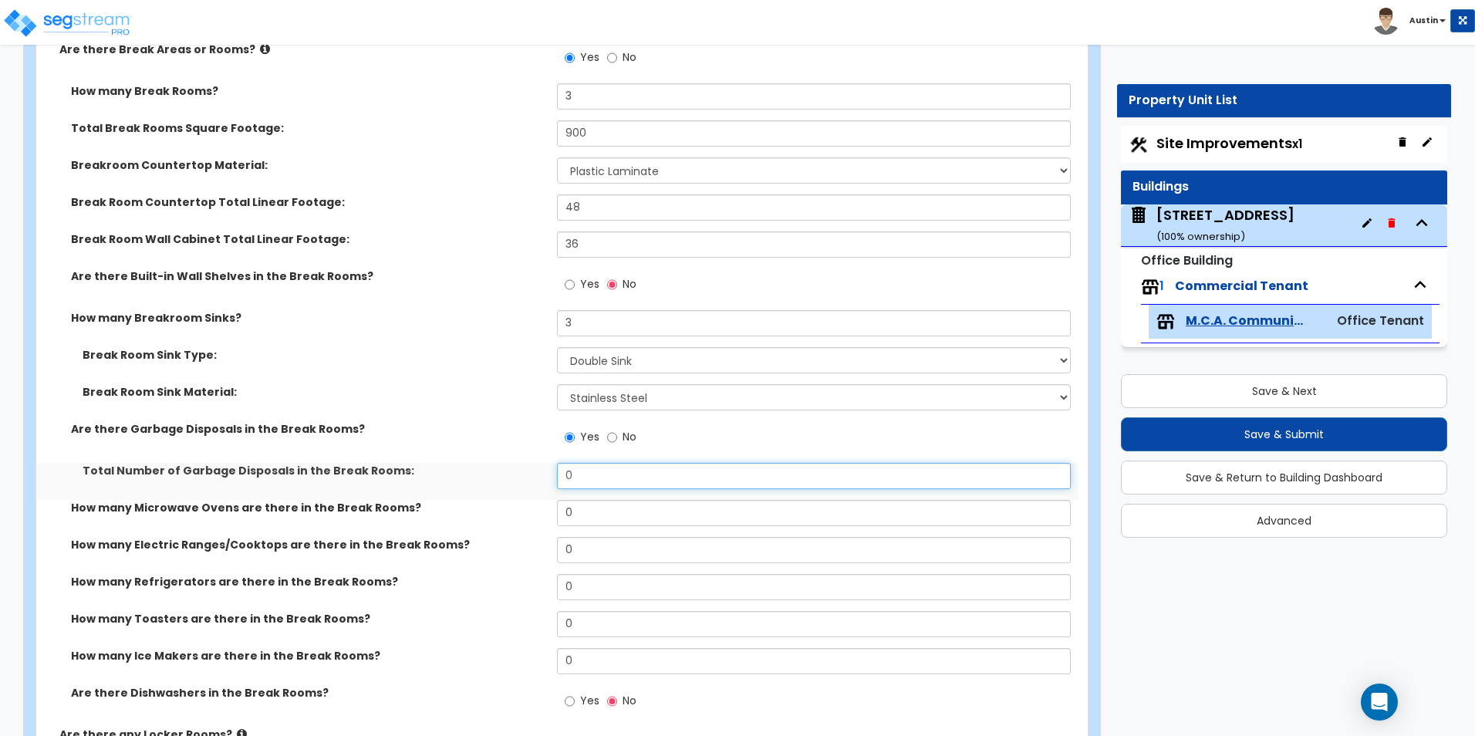
click at [591, 469] on input "0" at bounding box center [813, 476] width 513 height 26
type input "3"
click at [594, 508] on input "0" at bounding box center [813, 513] width 513 height 26
click at [621, 442] on label "No" at bounding box center [621, 439] width 29 height 26
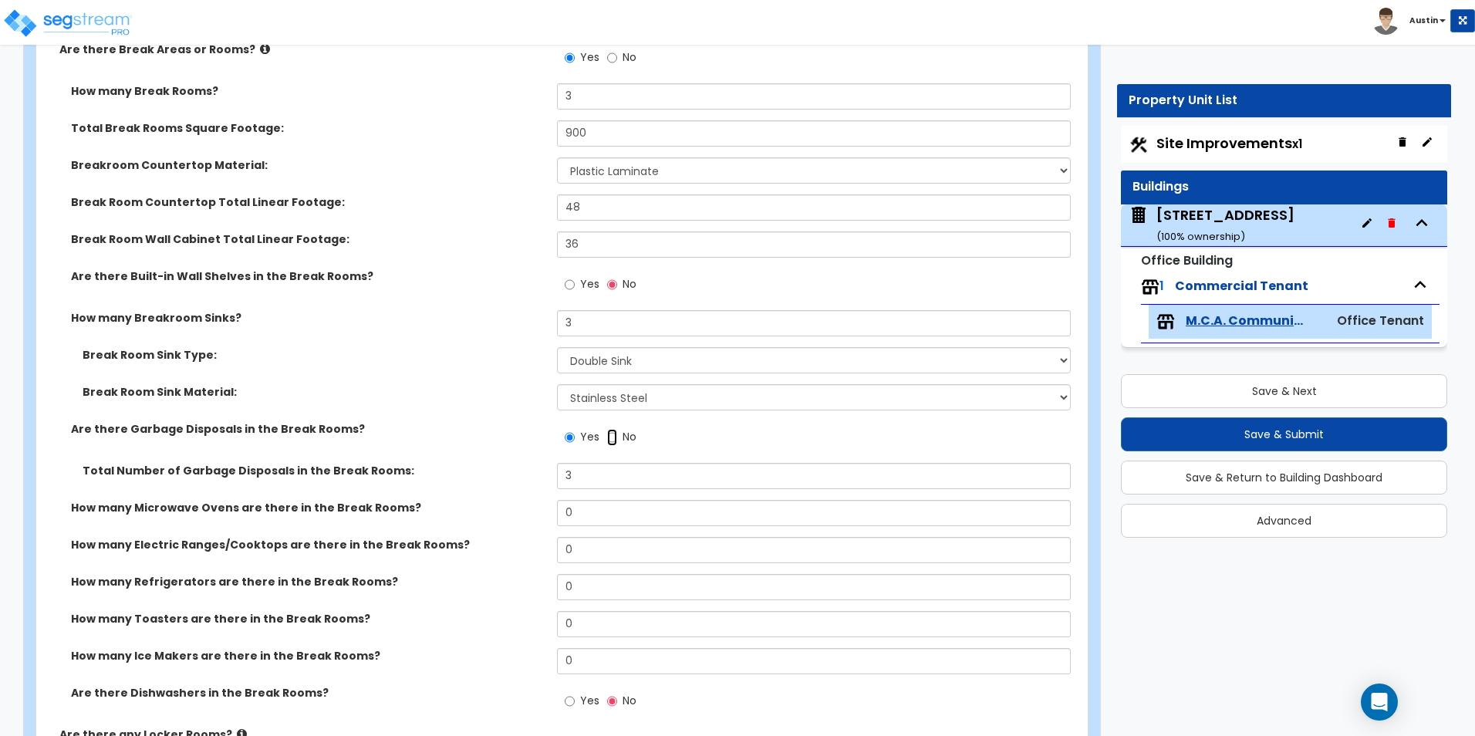
click at [617, 442] on input "No" at bounding box center [612, 437] width 10 height 17
radio input "false"
radio input "true"
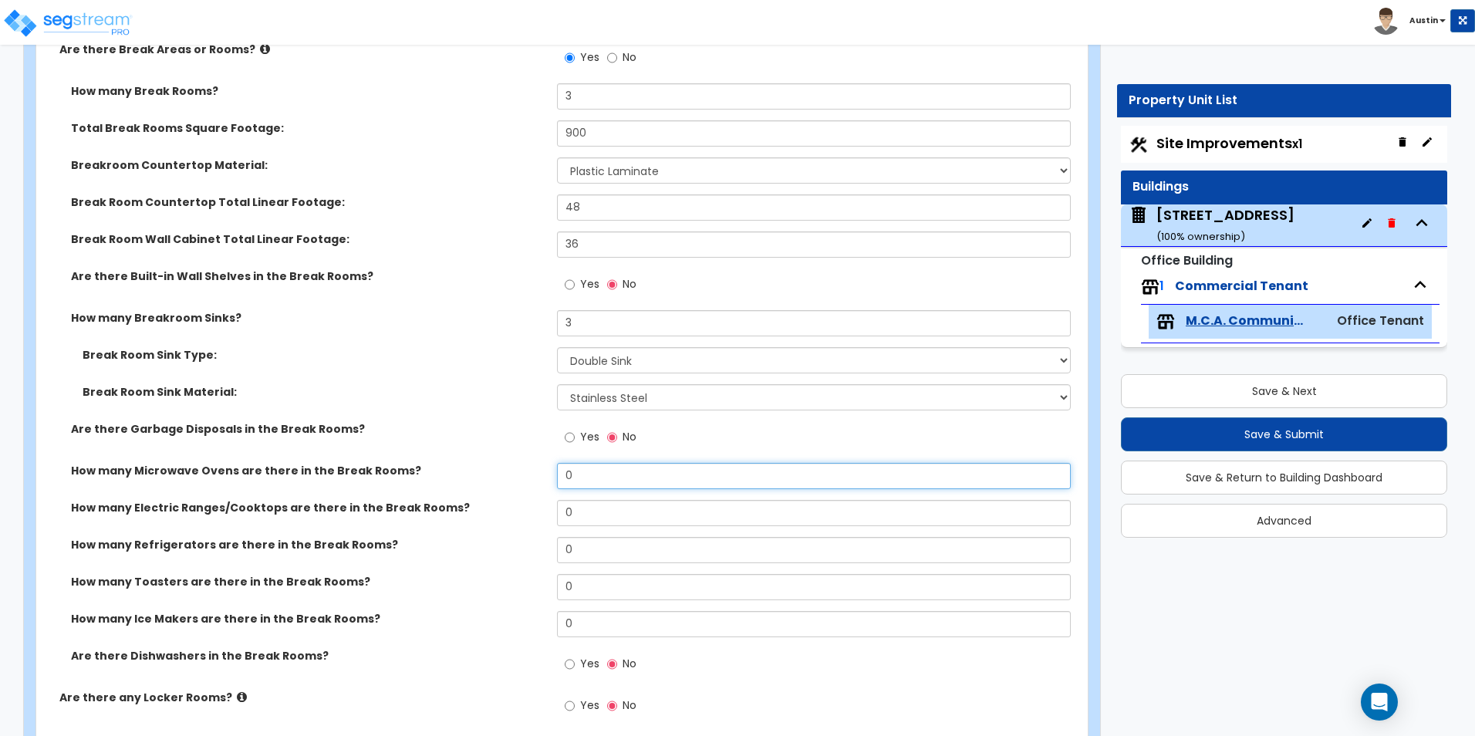
click at [601, 481] on input "0" at bounding box center [813, 476] width 513 height 26
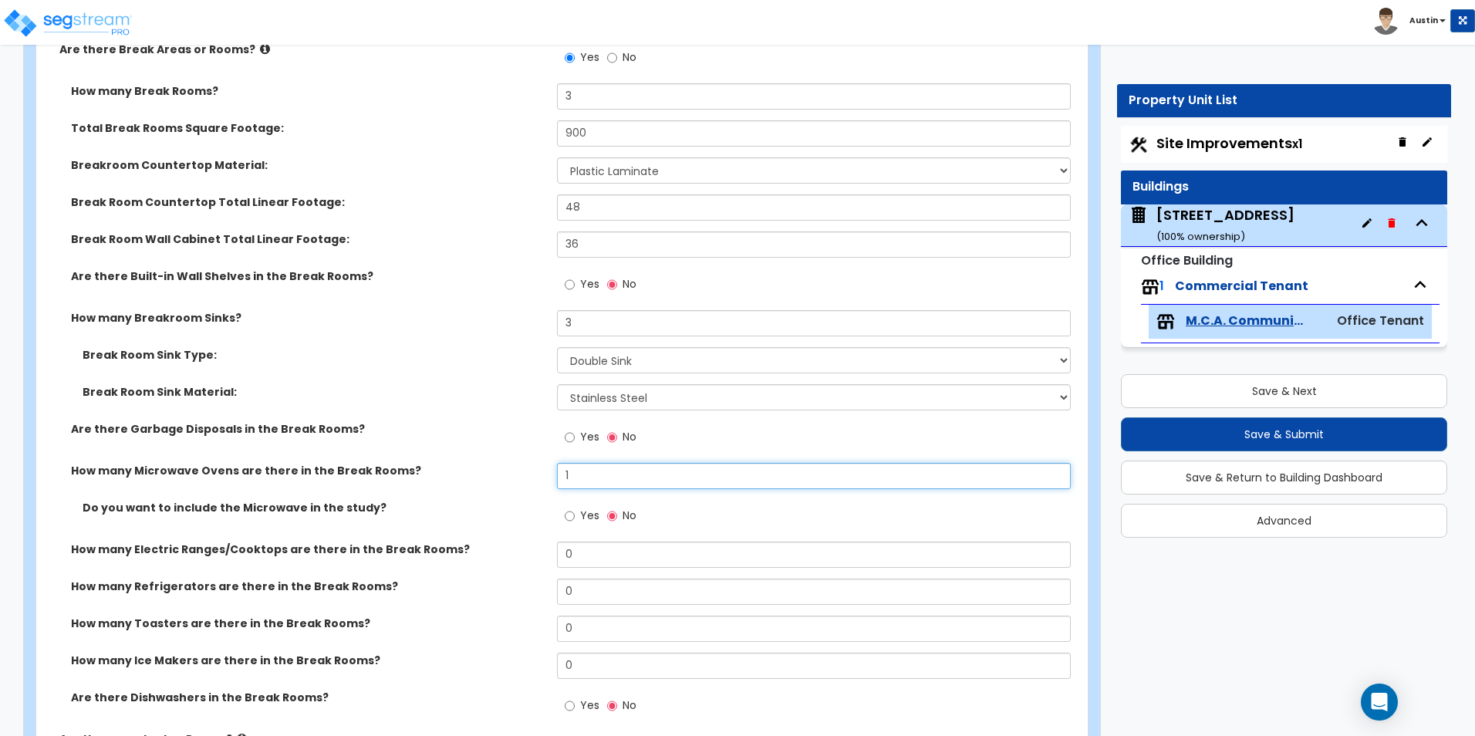
type input "1"
click at [591, 515] on span "Yes" at bounding box center [589, 515] width 19 height 15
click at [575, 515] on input "Yes" at bounding box center [570, 516] width 10 height 17
radio input "true"
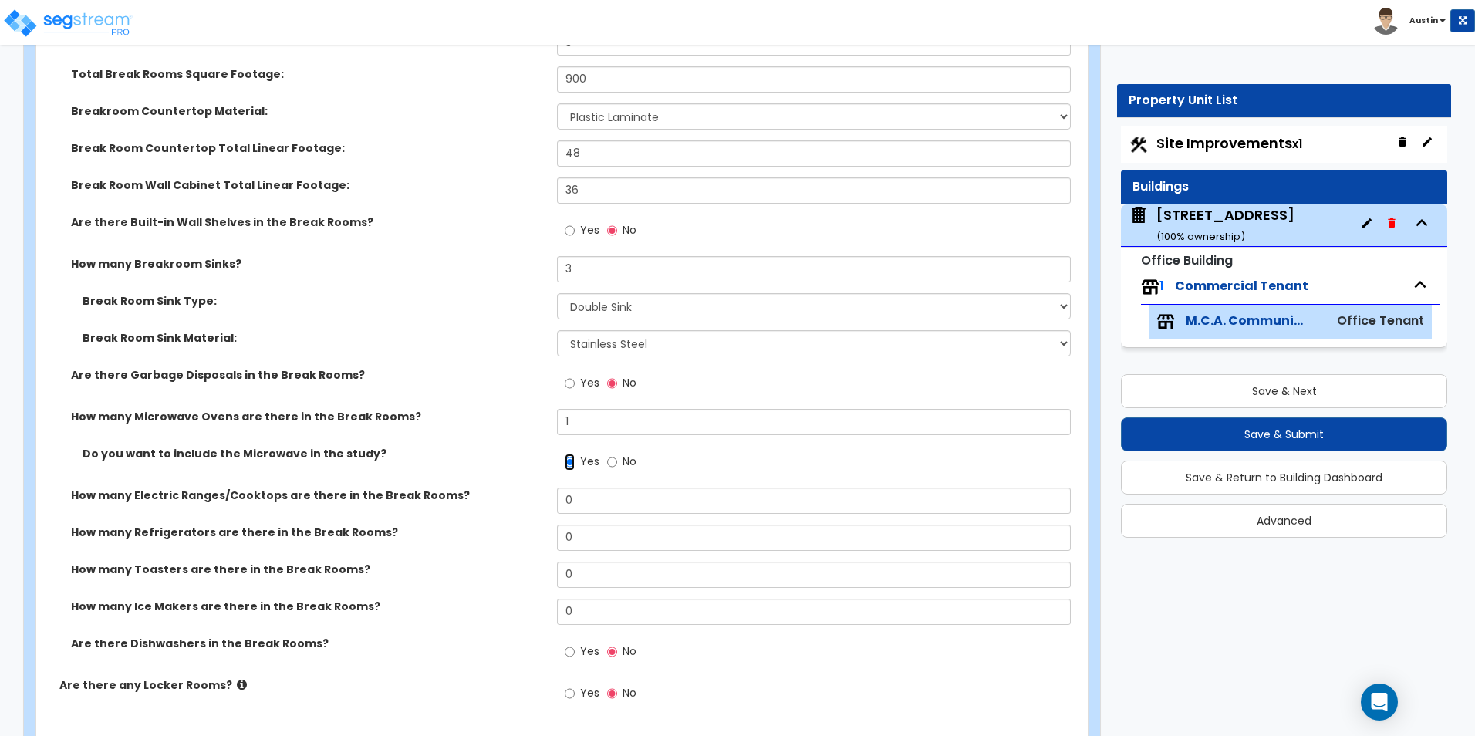
scroll to position [4000, 0]
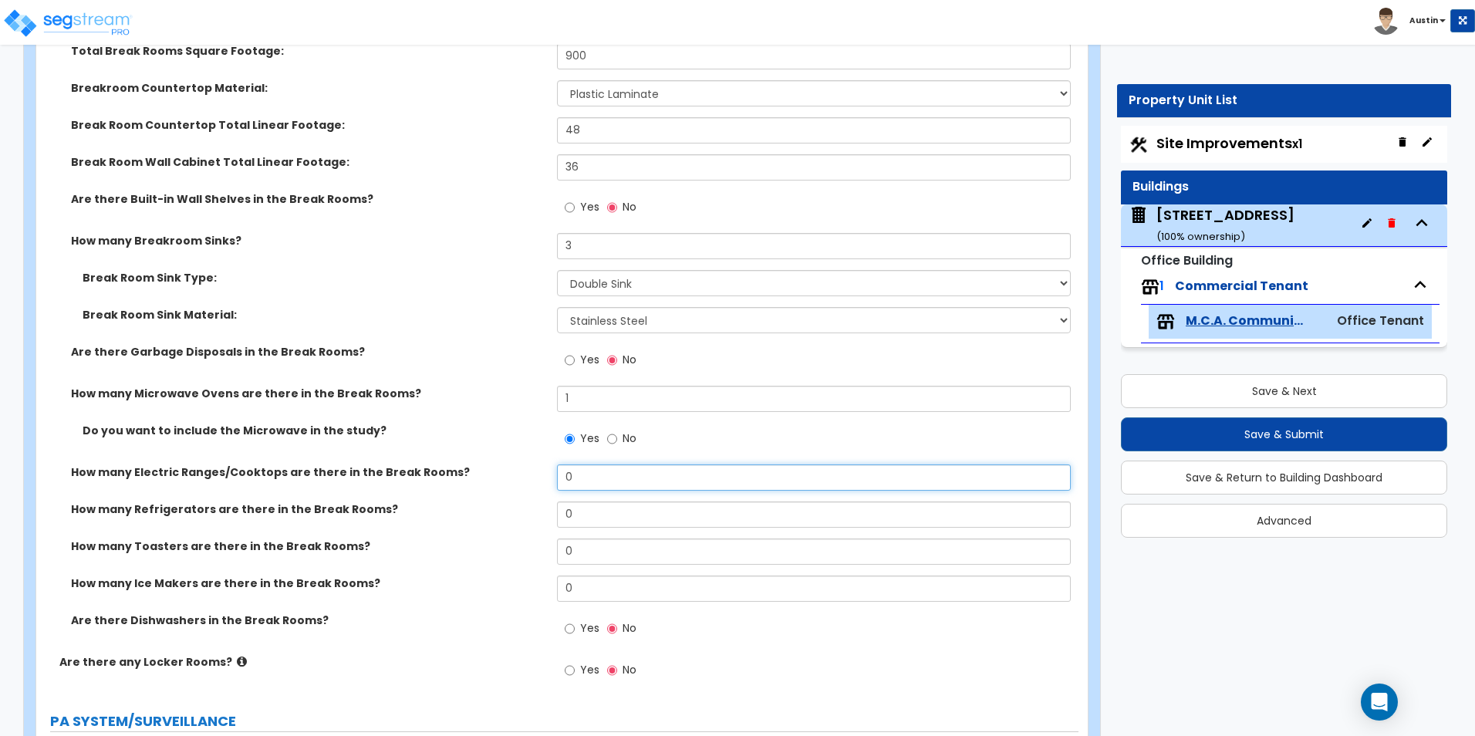
click at [592, 483] on input "0" at bounding box center [813, 477] width 513 height 26
click at [620, 387] on input "1" at bounding box center [813, 399] width 513 height 26
type input "2"
click at [591, 471] on input "0" at bounding box center [813, 477] width 513 height 26
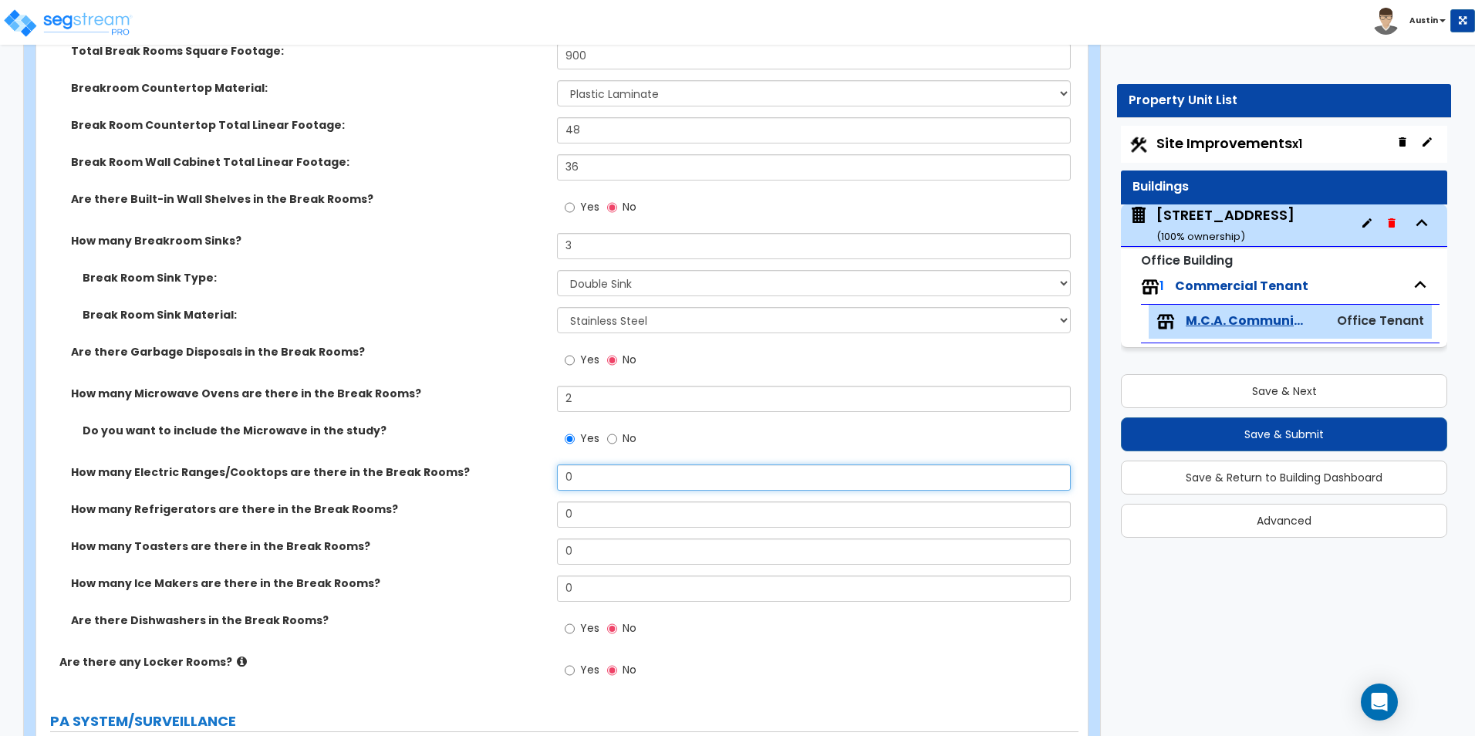
click at [591, 471] on input "0" at bounding box center [813, 477] width 513 height 26
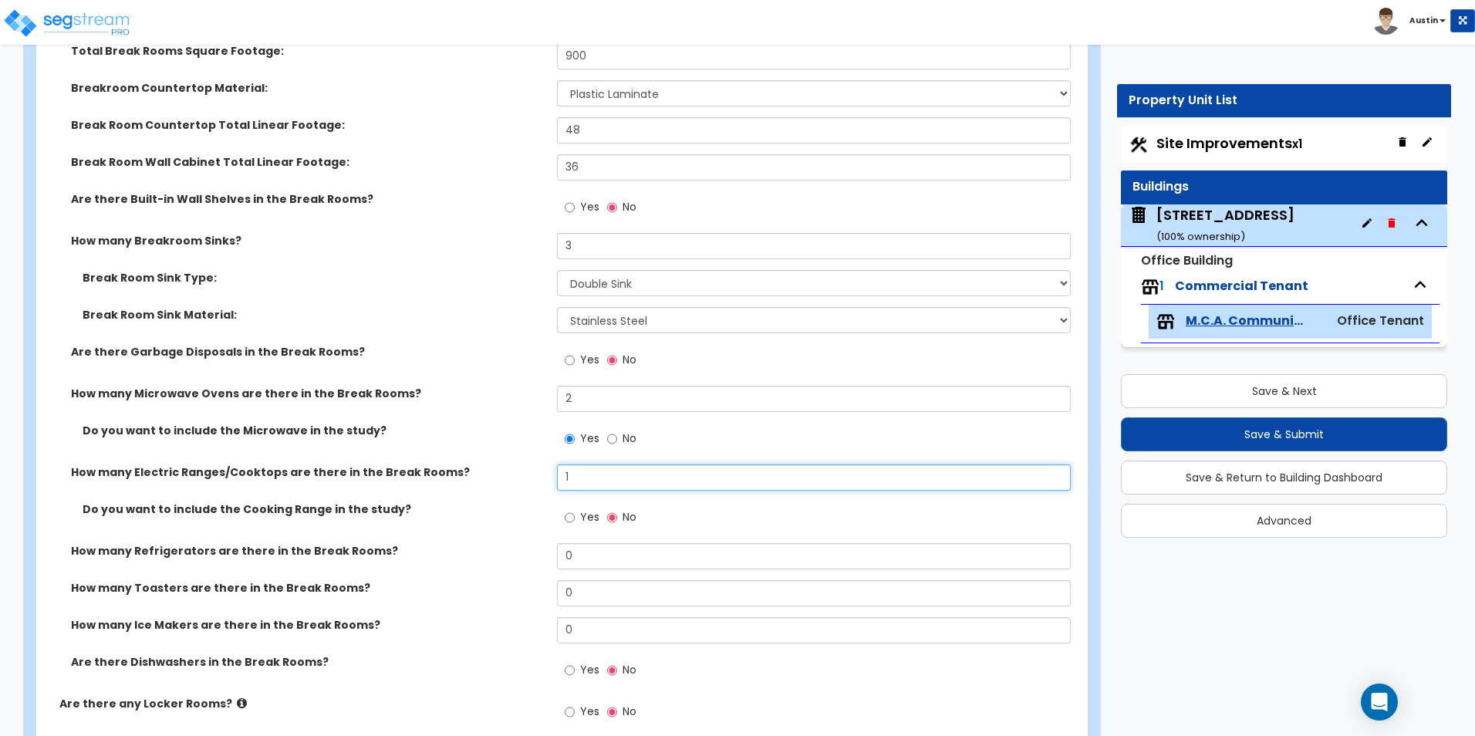
type input "1"
click at [590, 518] on span "Yes" at bounding box center [589, 516] width 19 height 15
click at [575, 518] on input "Yes" at bounding box center [570, 517] width 10 height 17
radio input "true"
click at [591, 562] on input "0" at bounding box center [813, 556] width 513 height 26
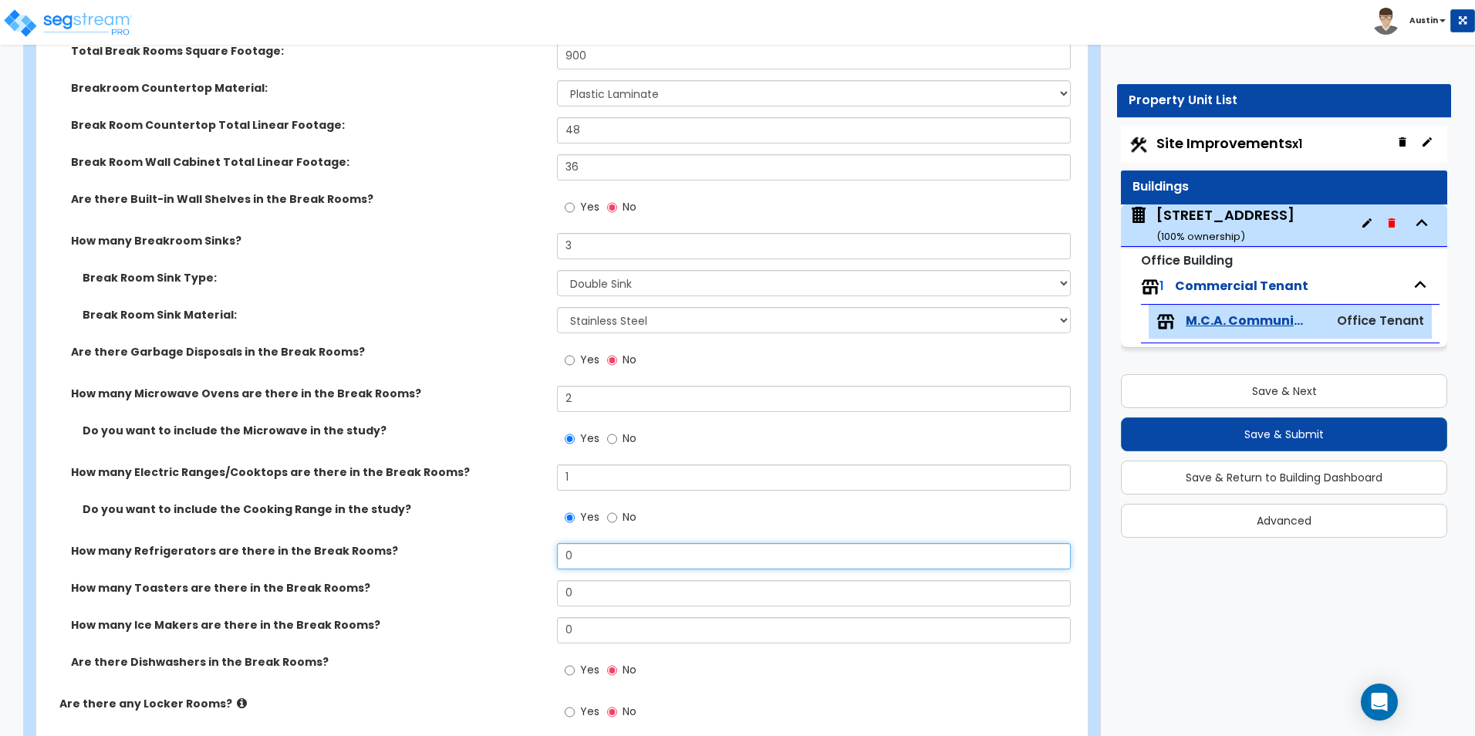
click at [591, 562] on input "0" at bounding box center [813, 556] width 513 height 26
click at [602, 556] on input "0" at bounding box center [813, 556] width 513 height 26
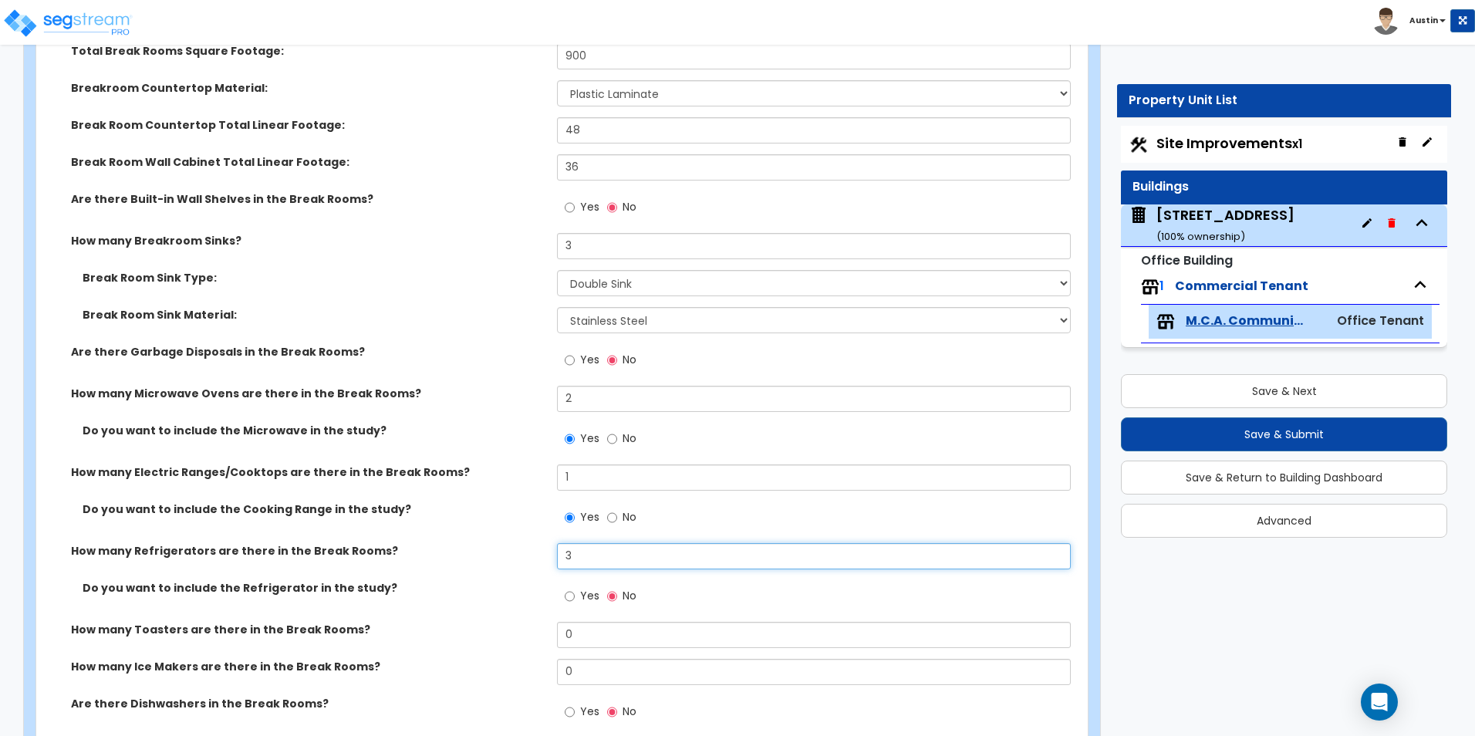
type input "3"
click at [578, 595] on label "Yes" at bounding box center [582, 598] width 35 height 26
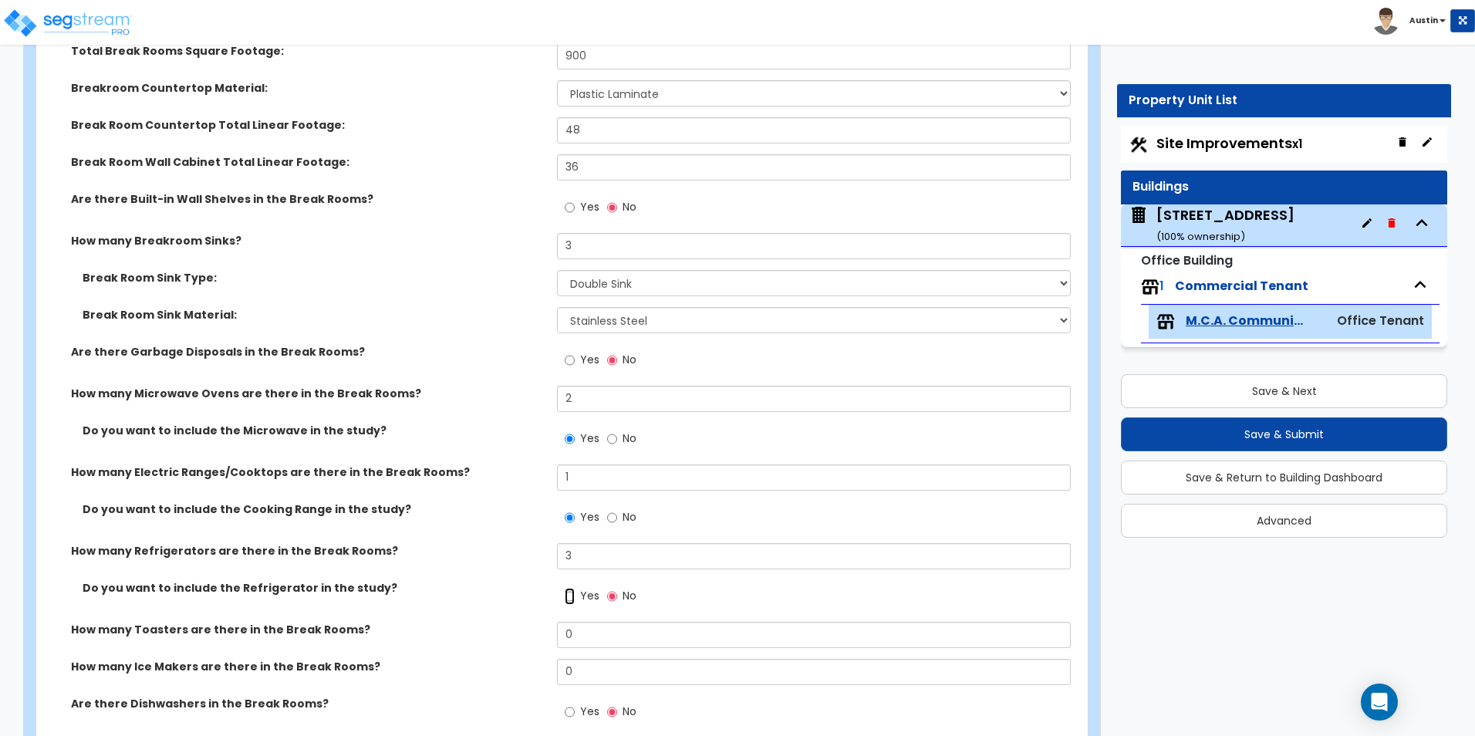
click at [575, 595] on input "Yes" at bounding box center [570, 596] width 10 height 17
radio input "true"
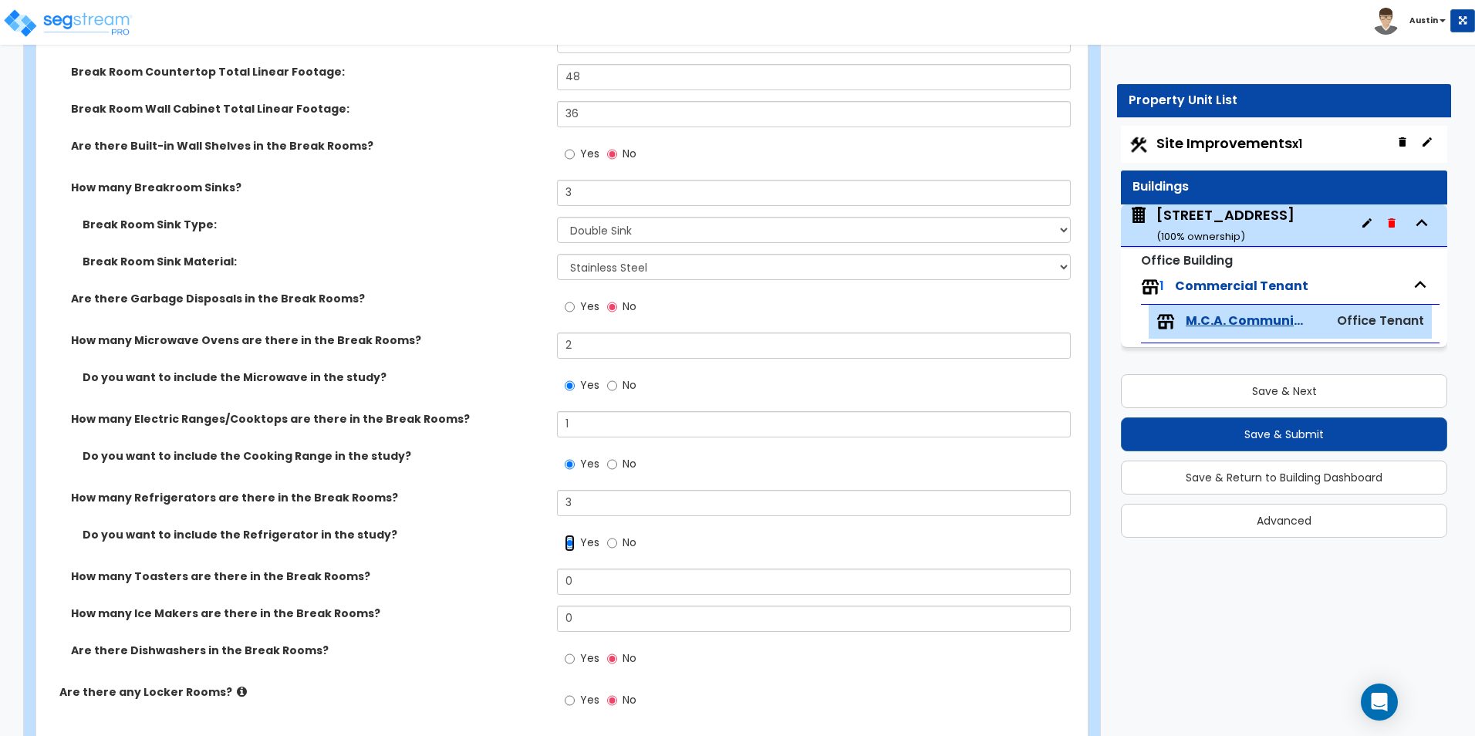
scroll to position [4077, 0]
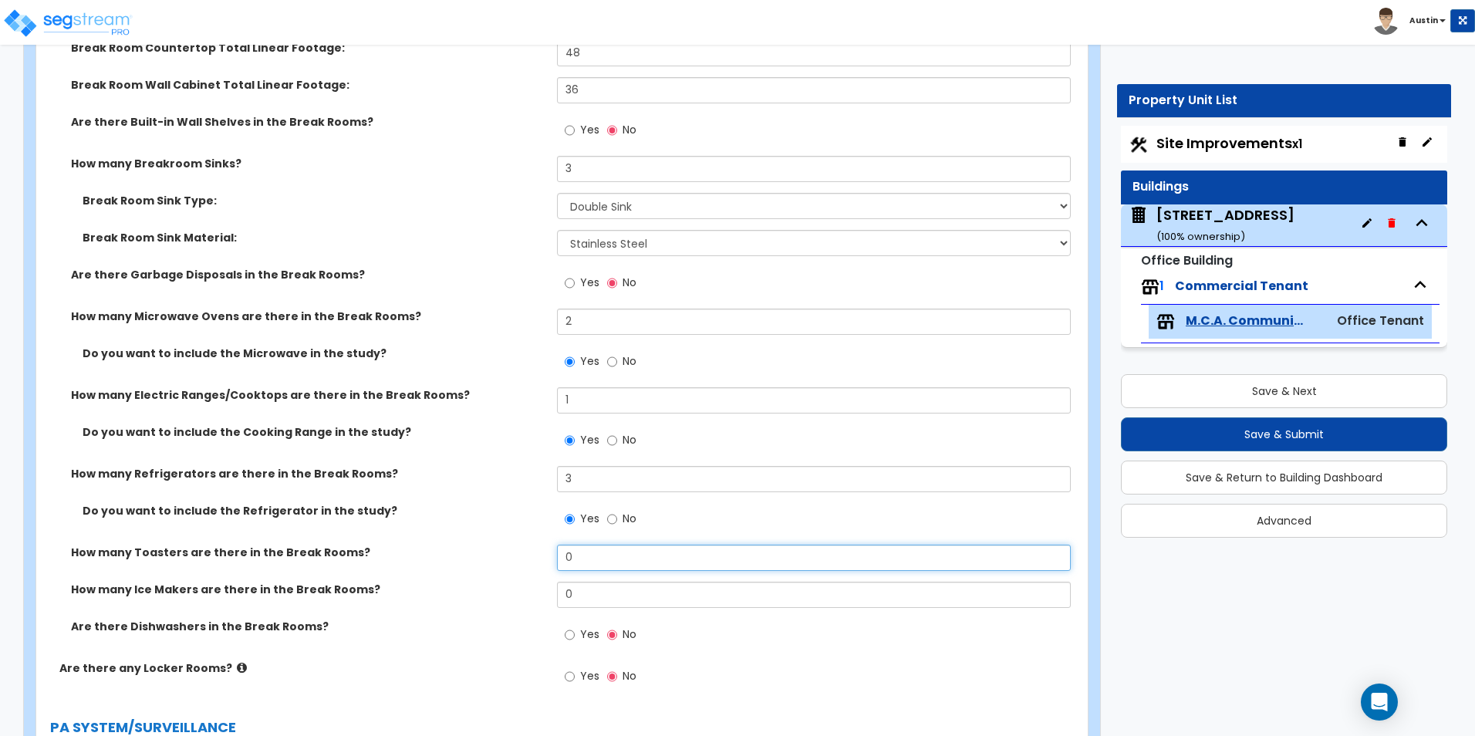
click at [622, 561] on input "0" at bounding box center [813, 558] width 513 height 26
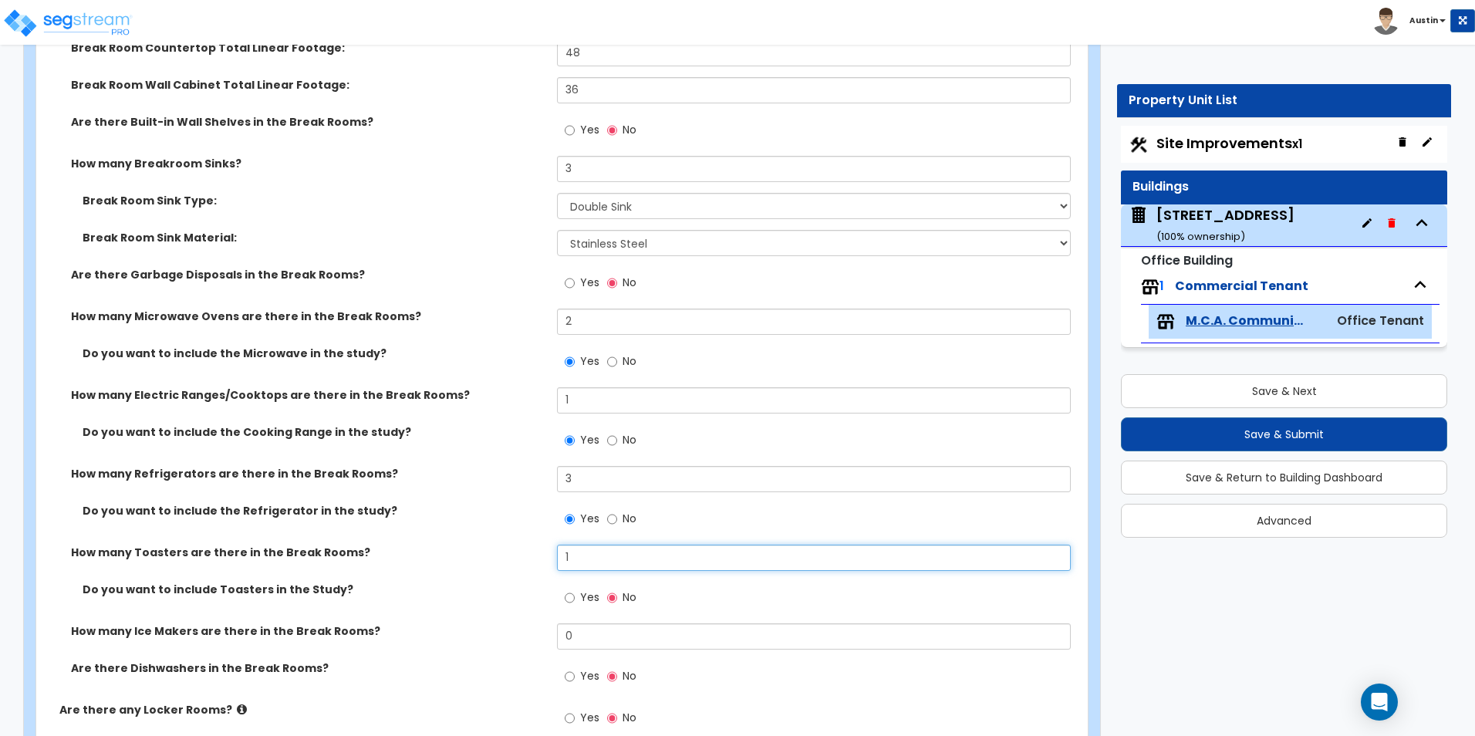
type input "1"
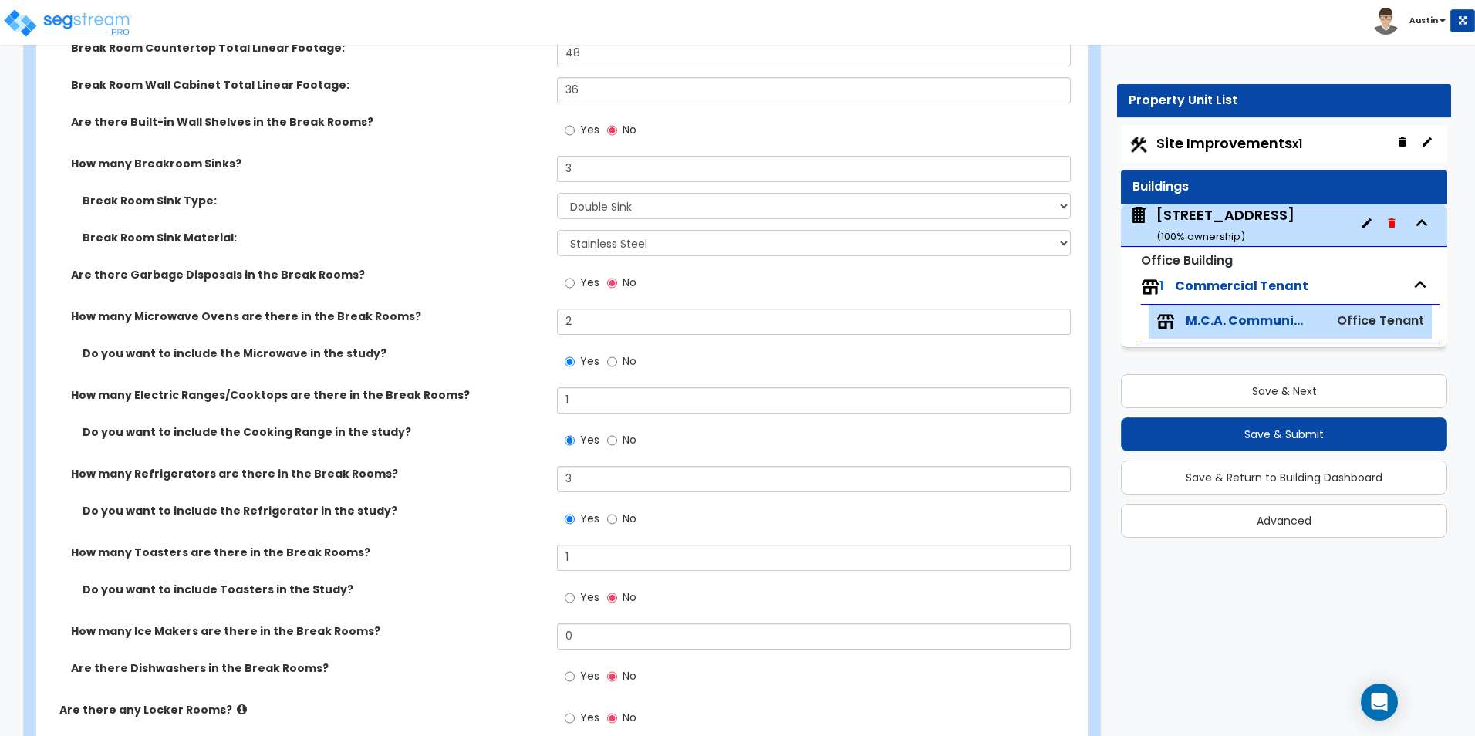
click at [585, 596] on span "Yes" at bounding box center [589, 596] width 19 height 15
click at [575, 596] on input "Yes" at bounding box center [570, 597] width 10 height 17
radio input "true"
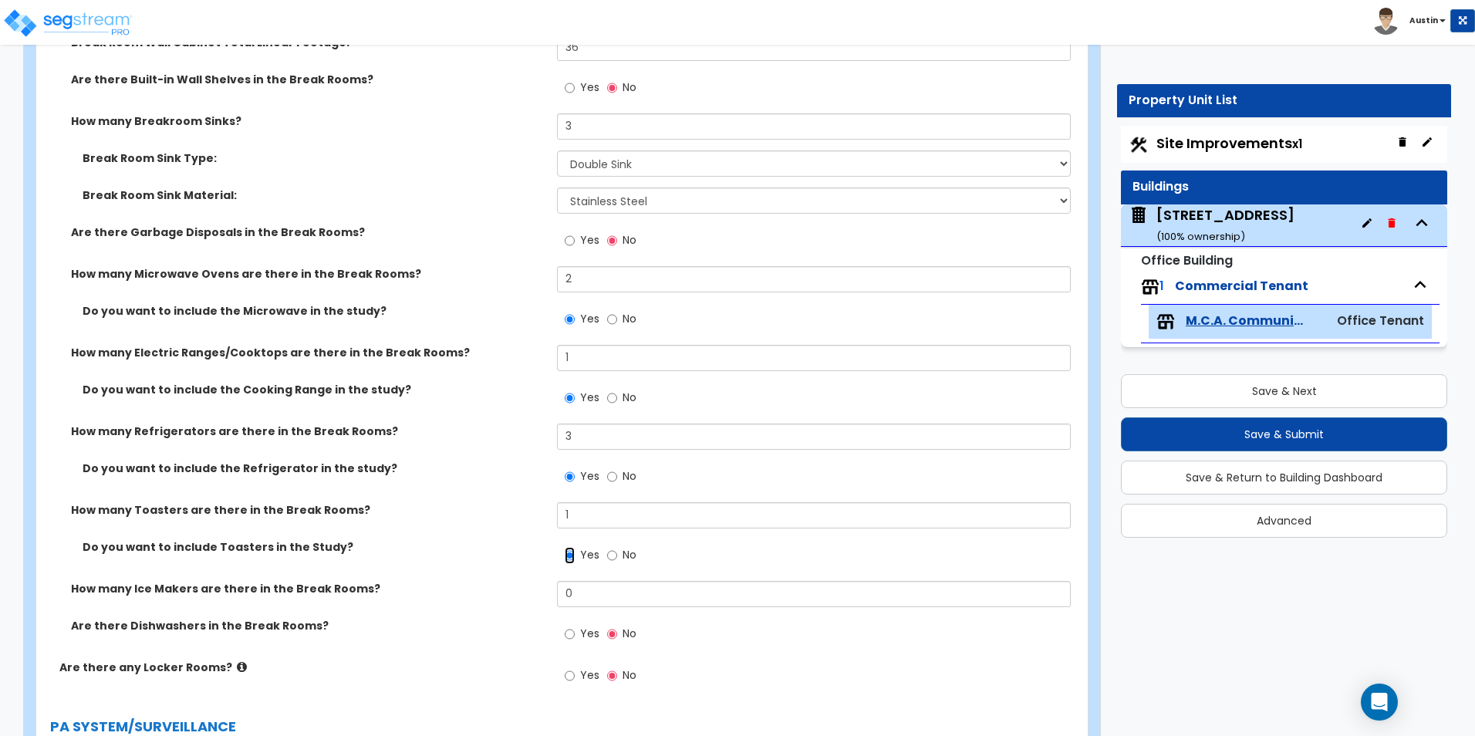
scroll to position [4154, 0]
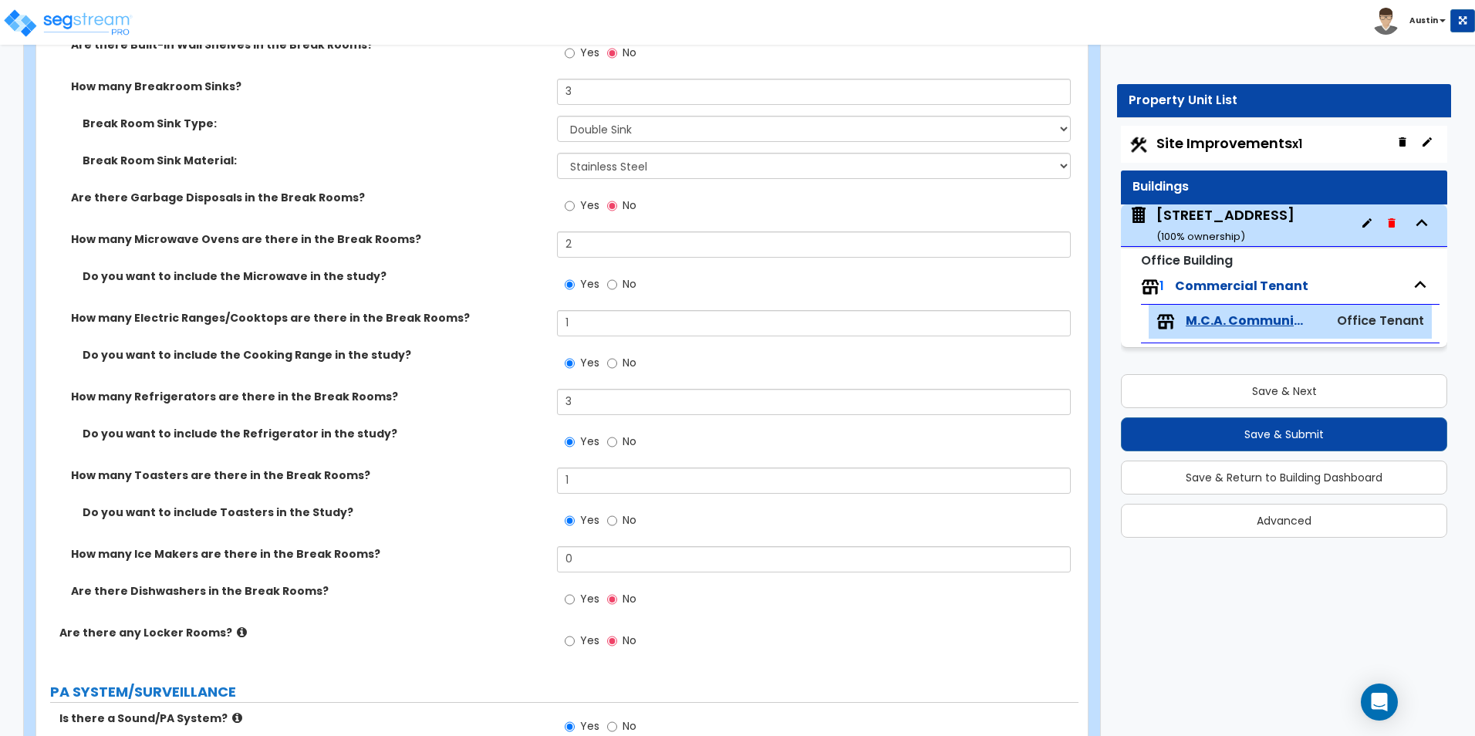
click at [586, 600] on span "Yes" at bounding box center [589, 598] width 19 height 15
click at [575, 600] on input "Yes" at bounding box center [570, 599] width 10 height 17
radio input "true"
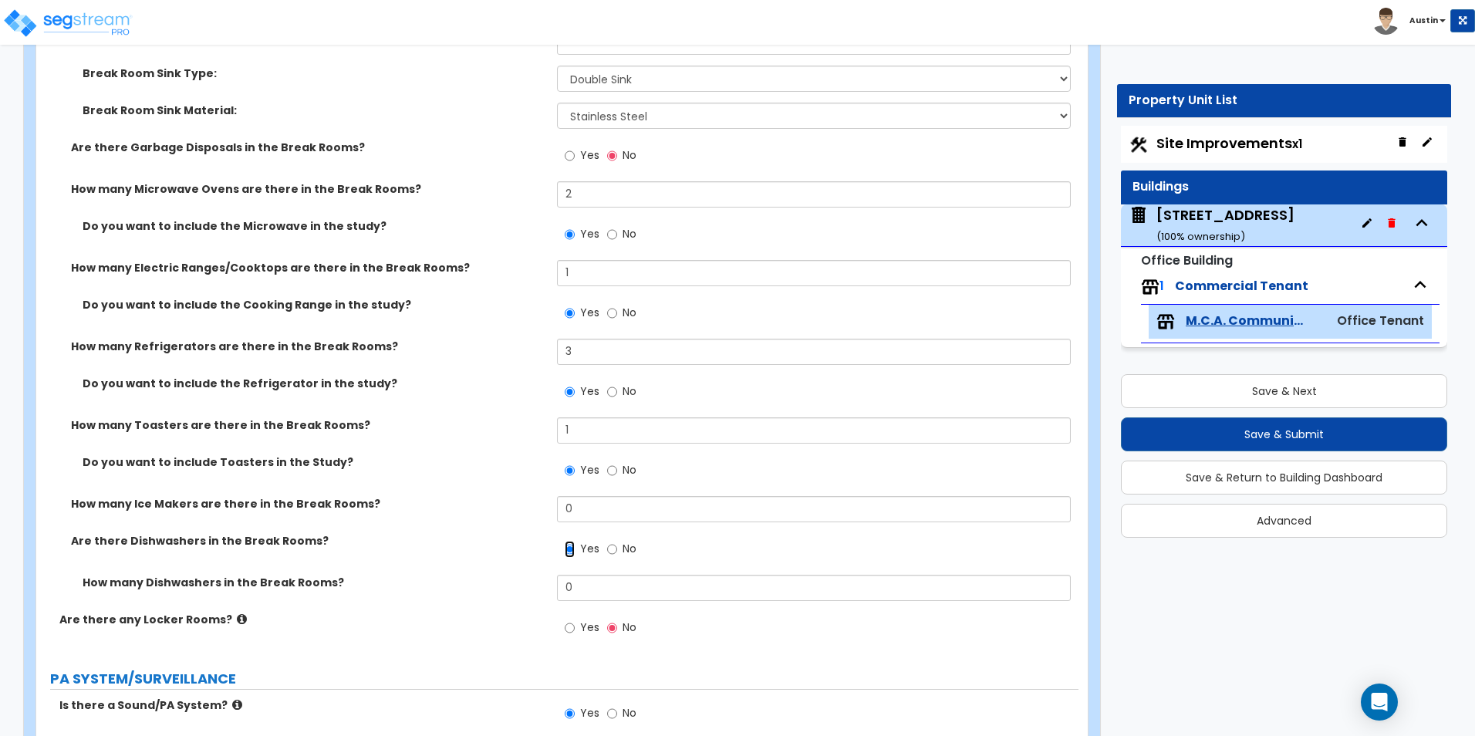
scroll to position [4231, 0]
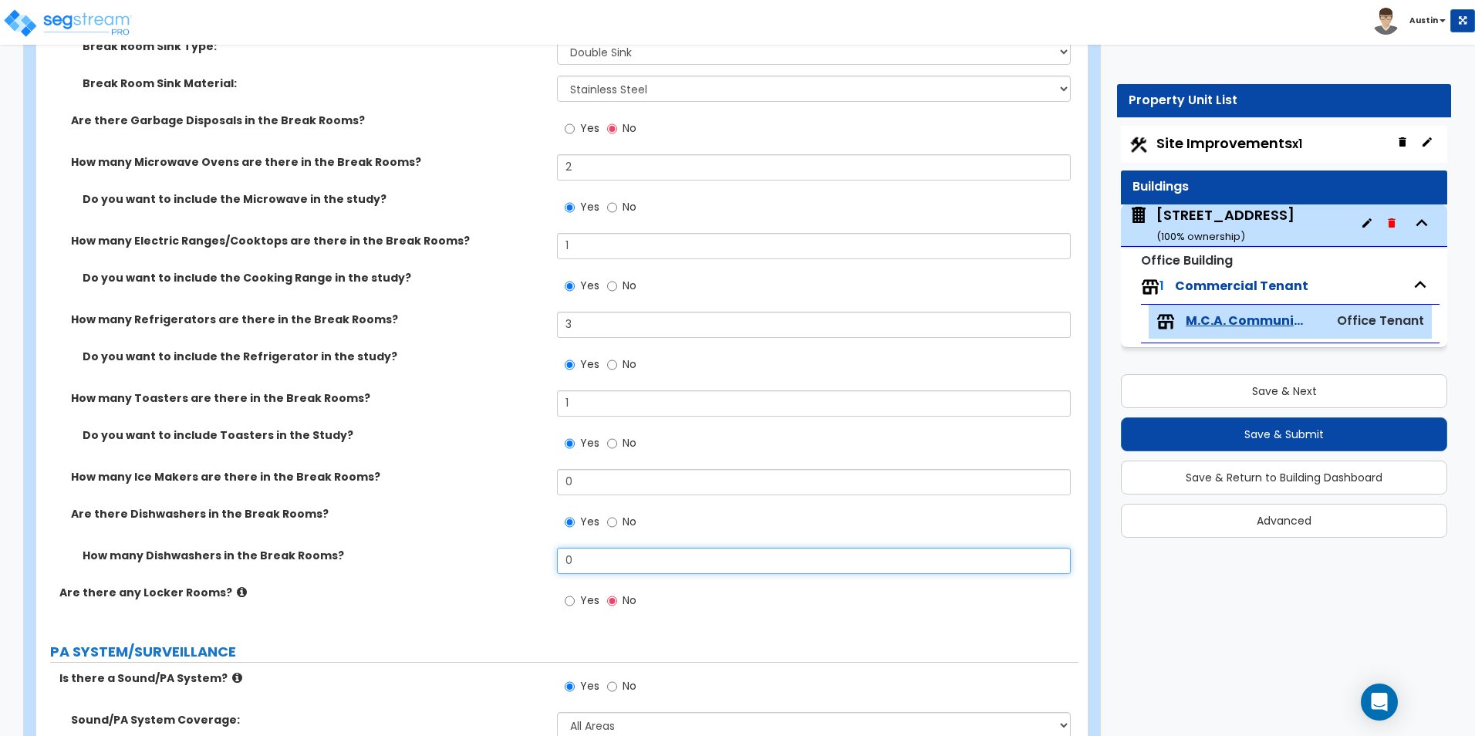
click at [591, 559] on input "0" at bounding box center [813, 561] width 513 height 26
type input "3"
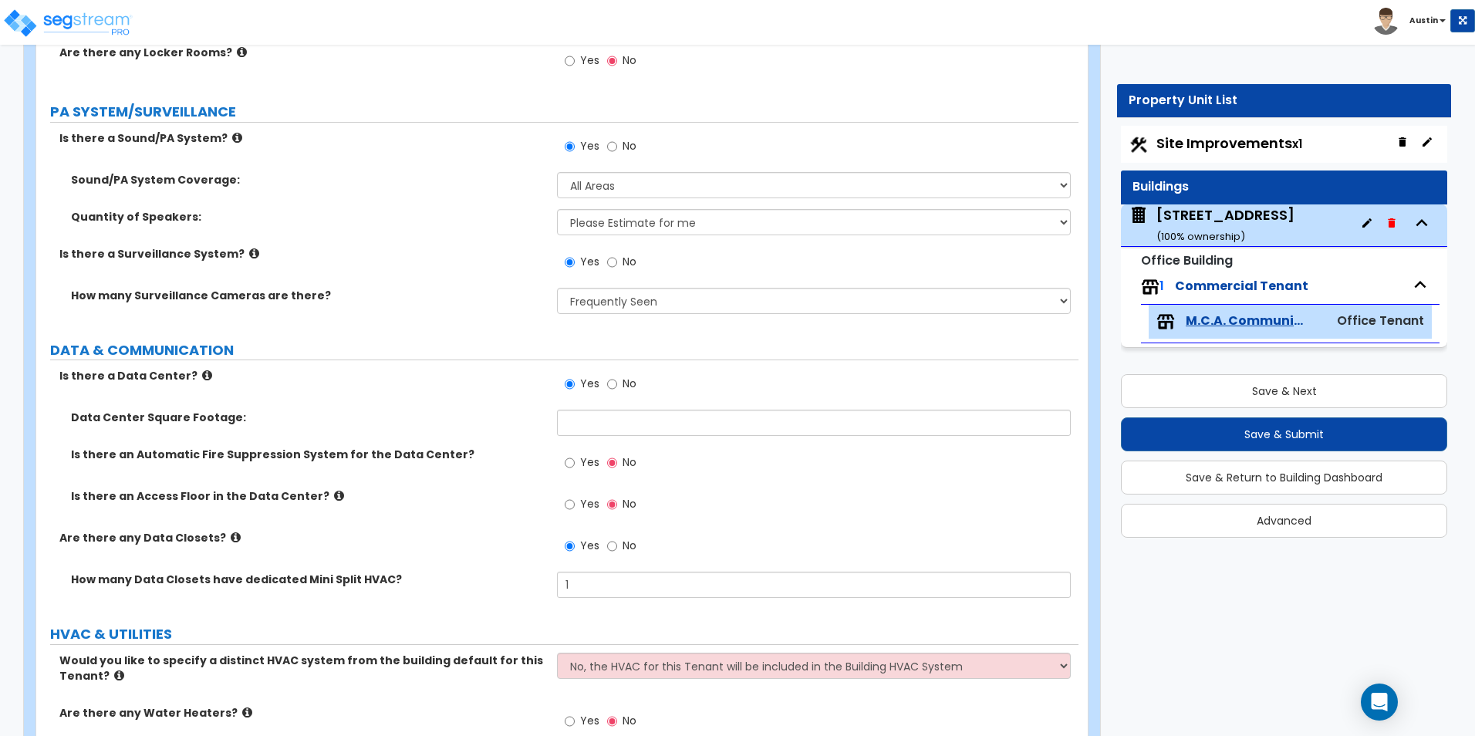
scroll to position [4848, 0]
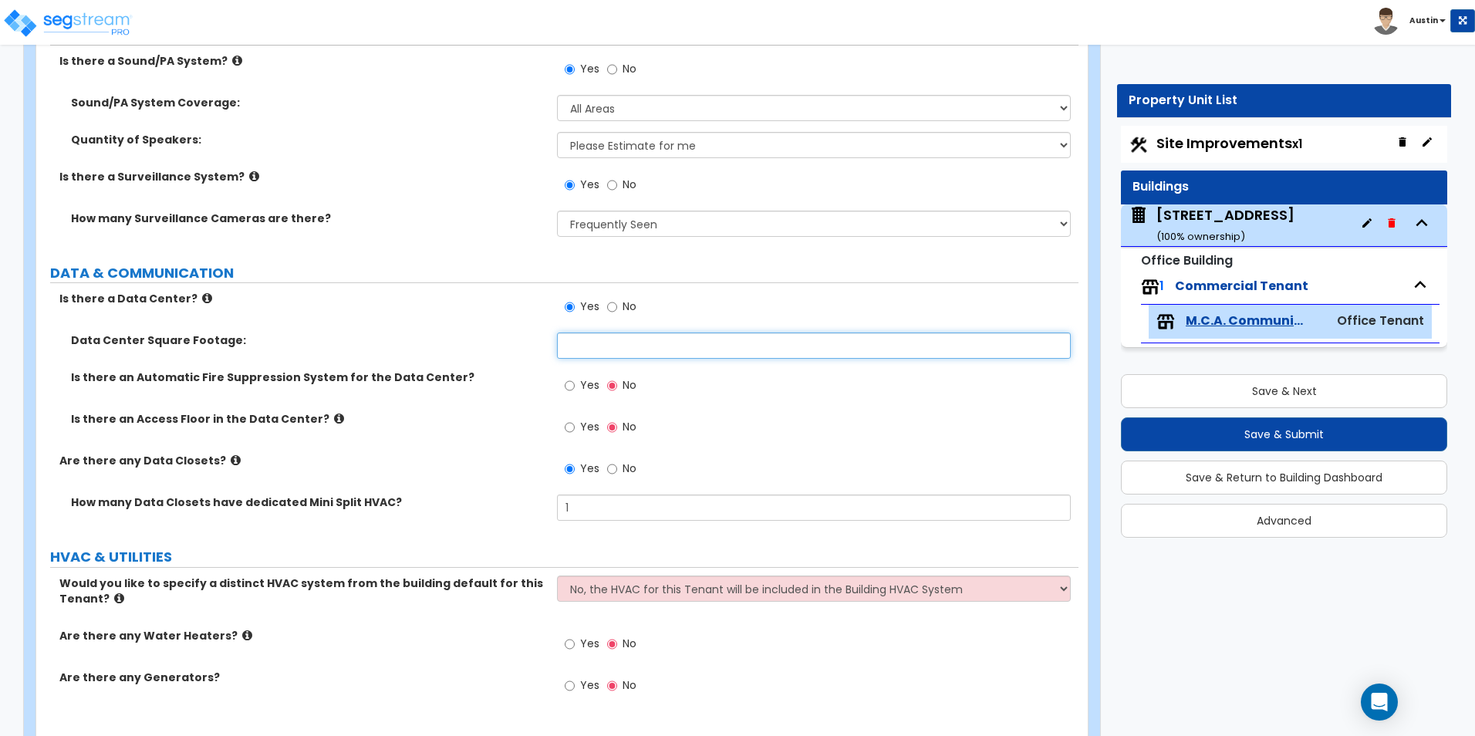
click at [593, 352] on input "text" at bounding box center [813, 346] width 513 height 26
type input "3,000"
click at [476, 337] on label "Data Center Square Footage:" at bounding box center [308, 340] width 475 height 15
click at [593, 427] on span "Yes" at bounding box center [589, 426] width 19 height 15
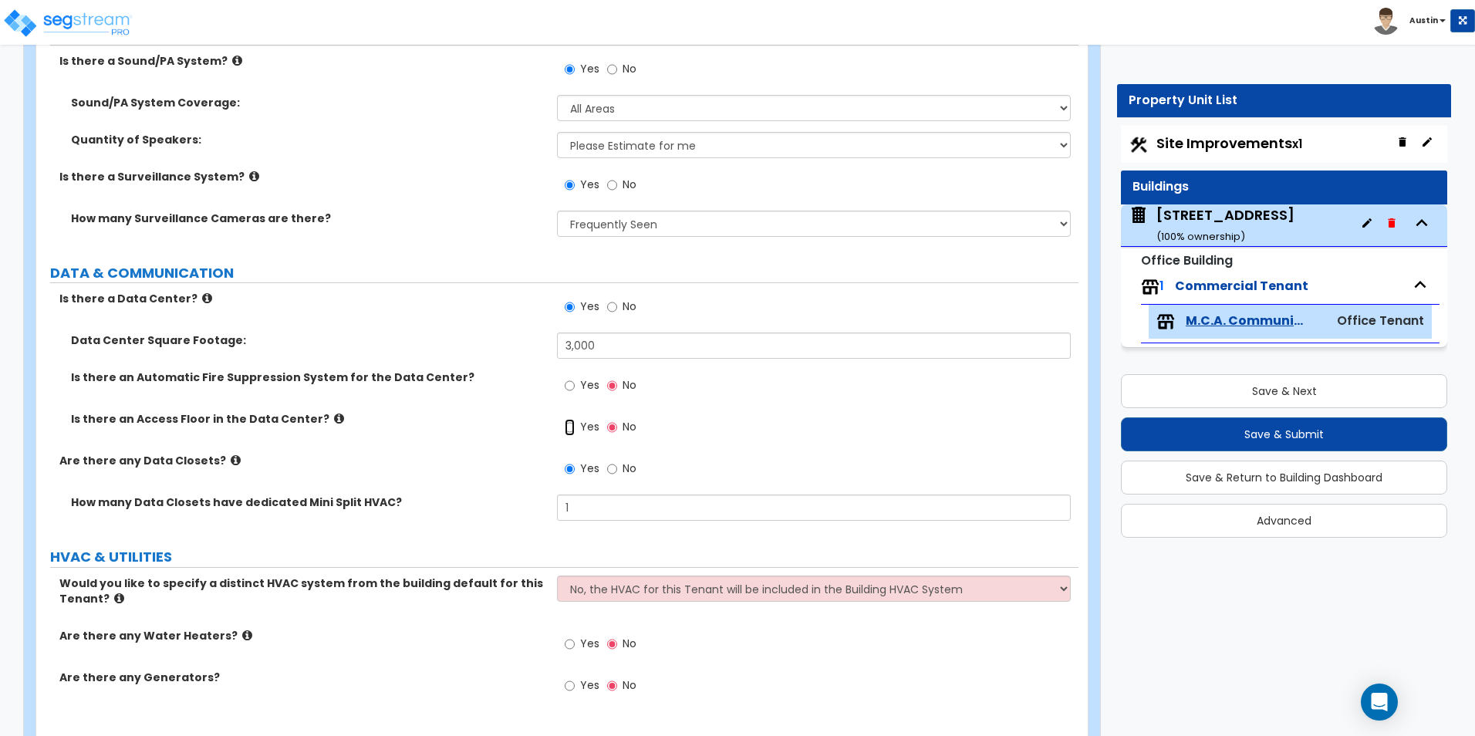
click at [575, 427] on input "Yes" at bounding box center [570, 427] width 10 height 17
radio input "true"
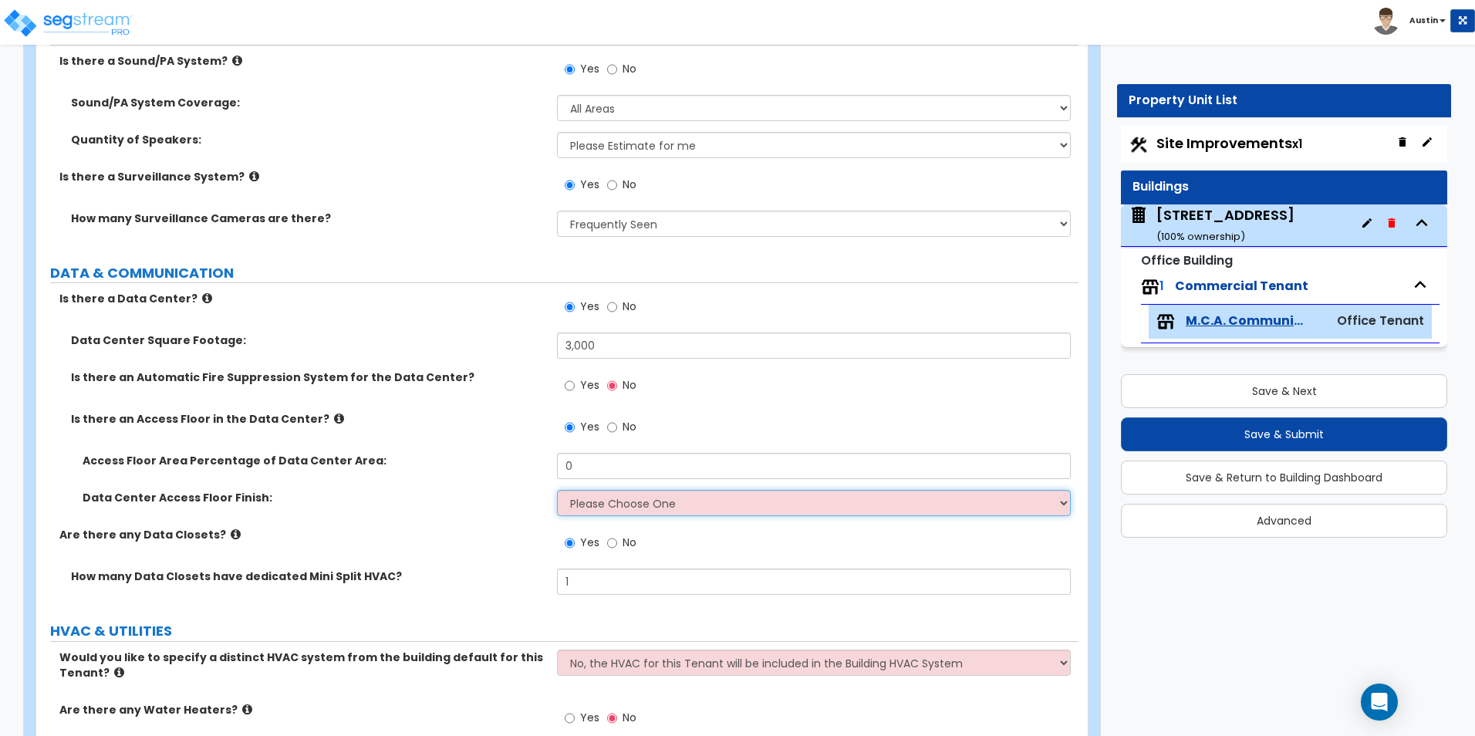
click at [586, 507] on select "Please Choose One Resilient Laminate Flooring VCT Flooring Carpet Tile Flooring" at bounding box center [813, 503] width 513 height 26
click at [334, 421] on icon at bounding box center [339, 419] width 10 height 12
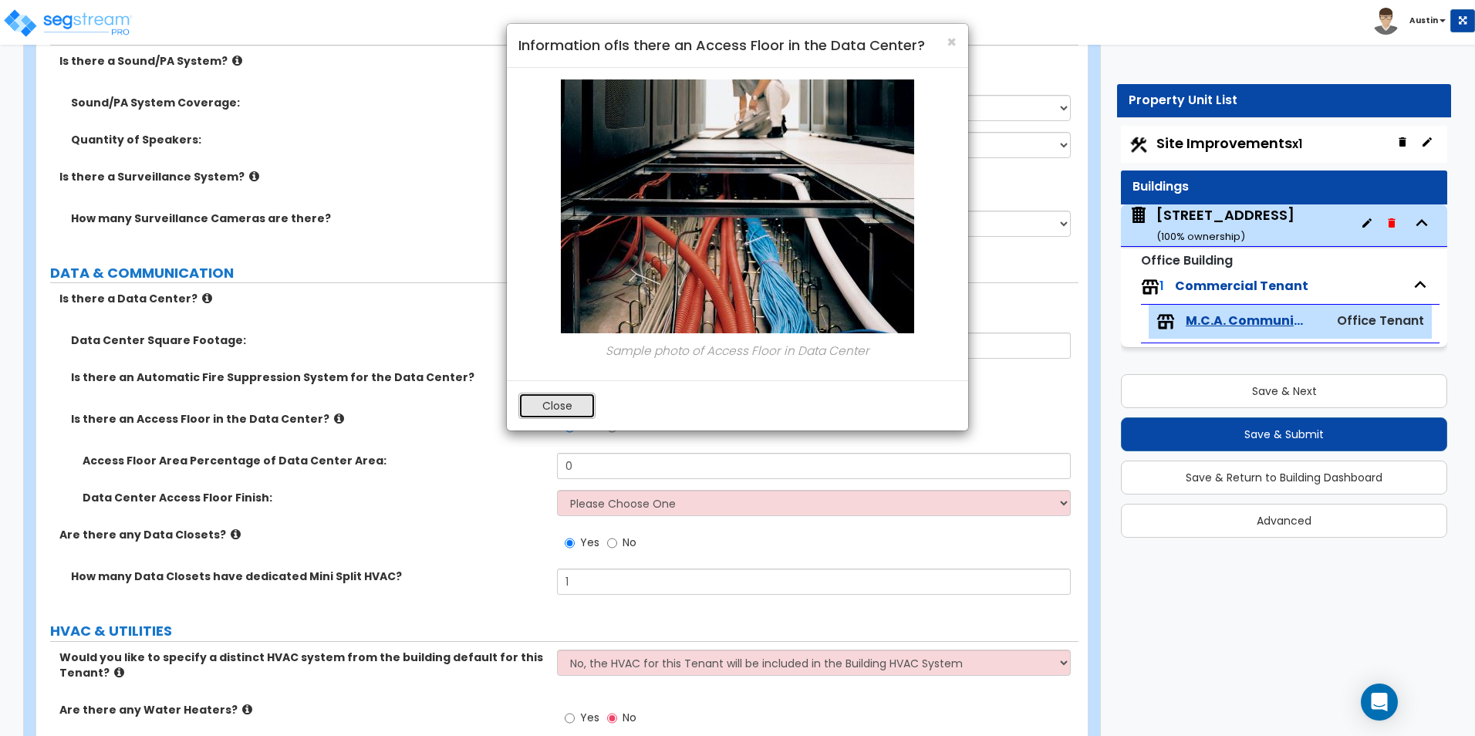
click at [572, 402] on button "Close" at bounding box center [556, 406] width 77 height 26
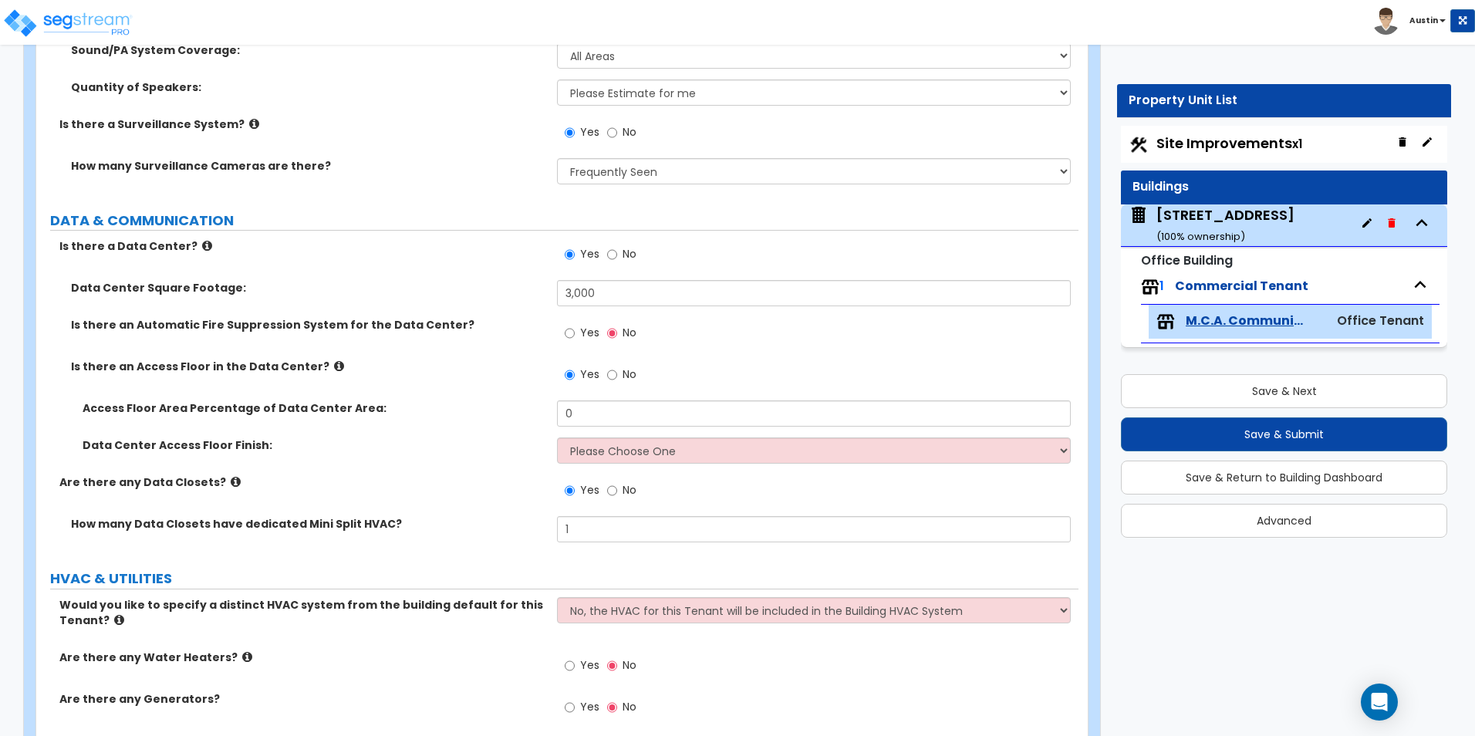
scroll to position [4926, 0]
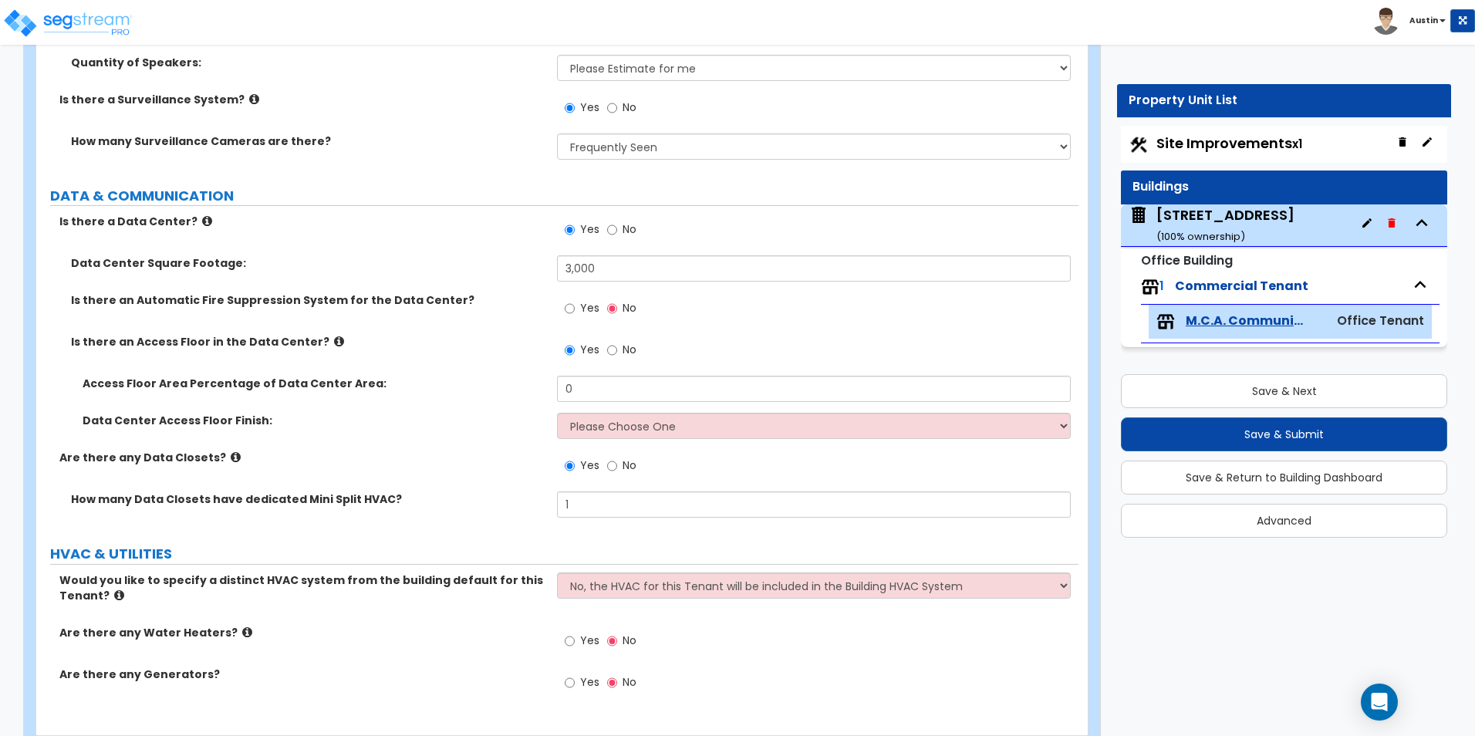
click at [587, 639] on span "Yes" at bounding box center [589, 640] width 19 height 15
click at [575, 639] on input "Yes" at bounding box center [570, 641] width 10 height 17
radio input "true"
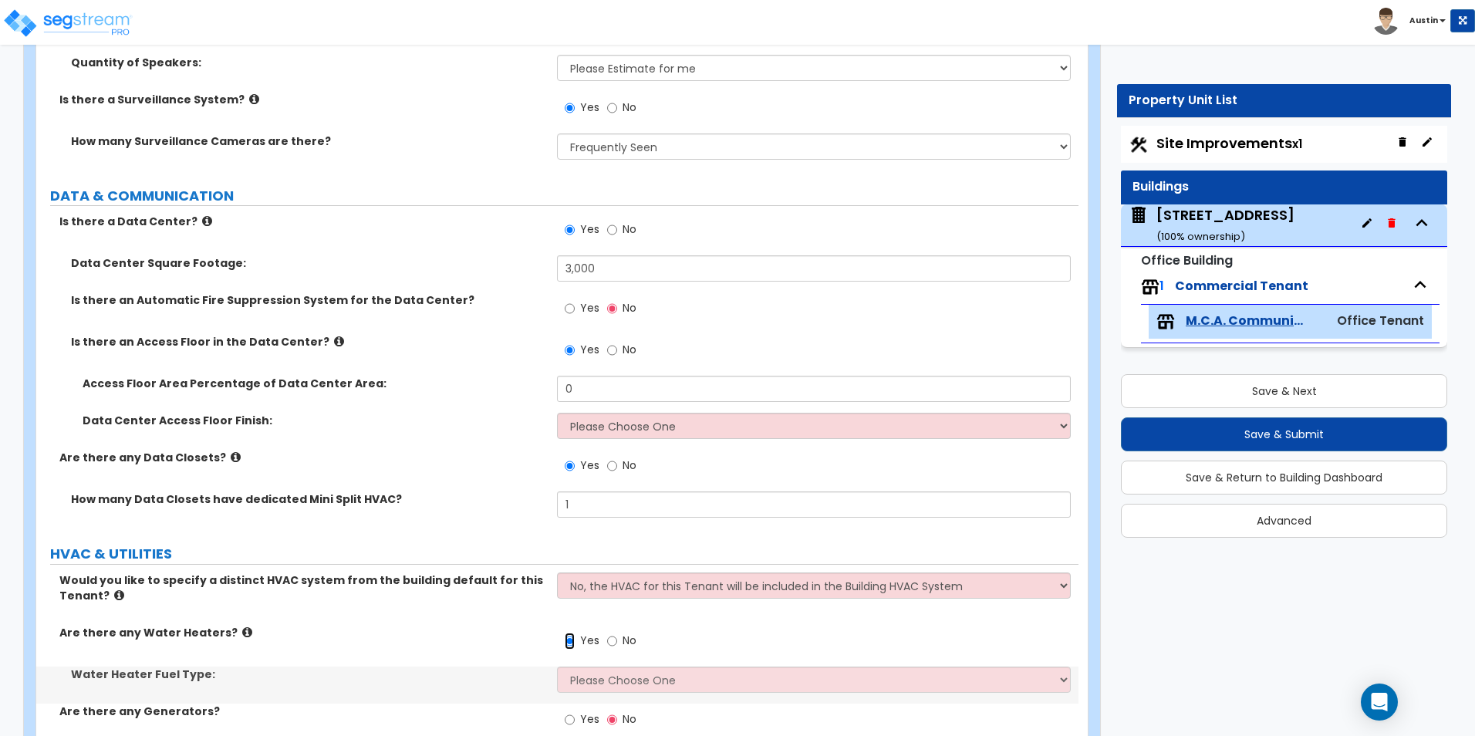
scroll to position [5003, 0]
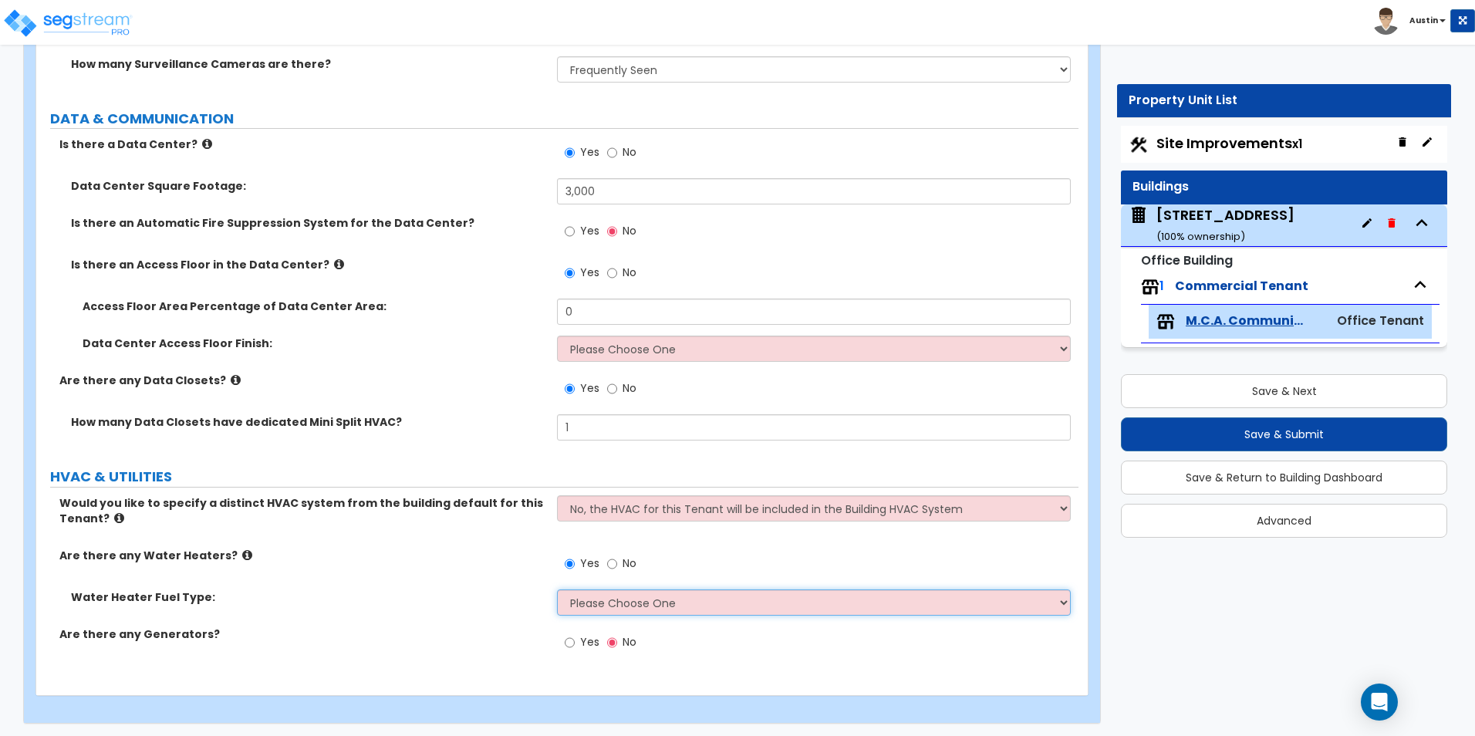
click at [583, 598] on select "Please Choose One Gas Electric" at bounding box center [813, 602] width 513 height 26
select select "2"
click at [557, 589] on select "Please Choose One Gas Electric" at bounding box center [813, 602] width 513 height 26
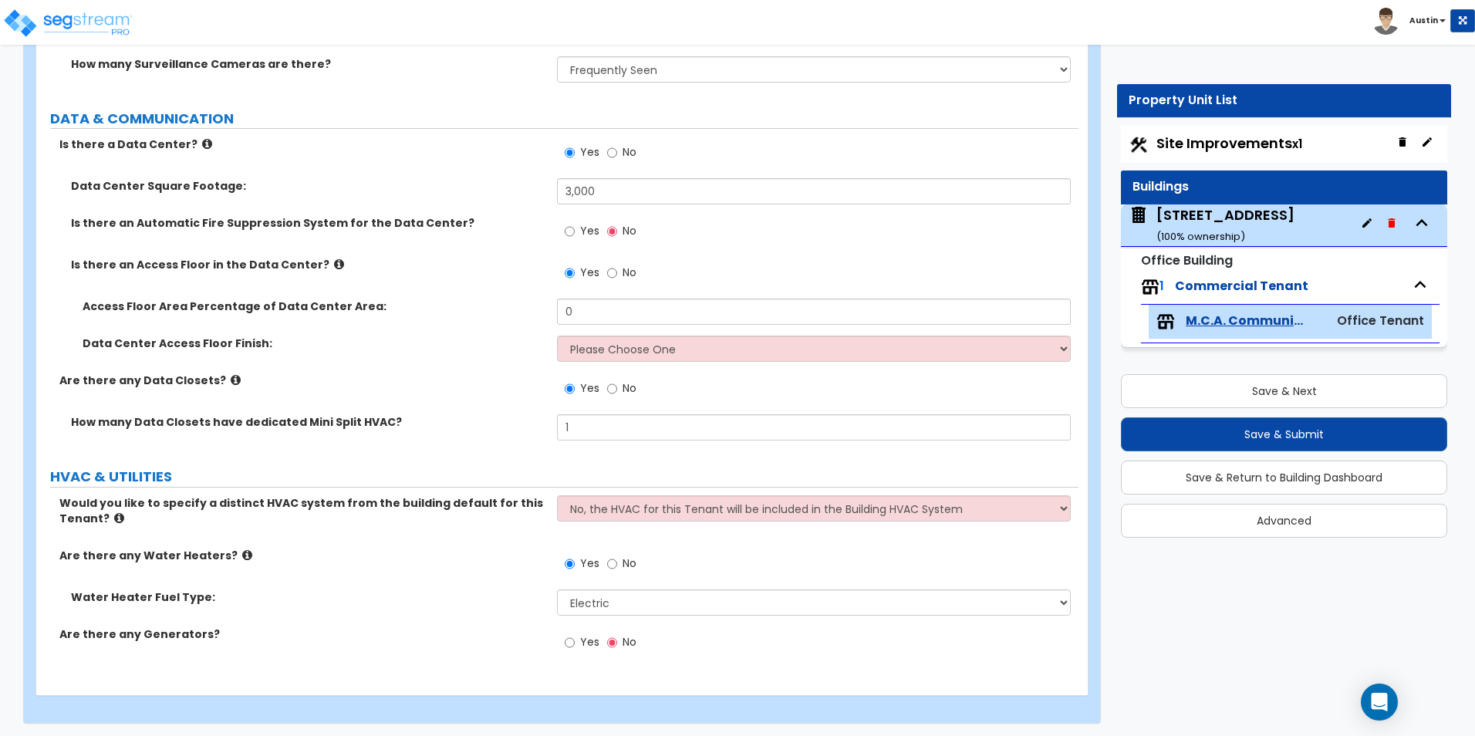
click at [439, 579] on div "Are there any Water Heaters? Yes No" at bounding box center [557, 569] width 1042 height 42
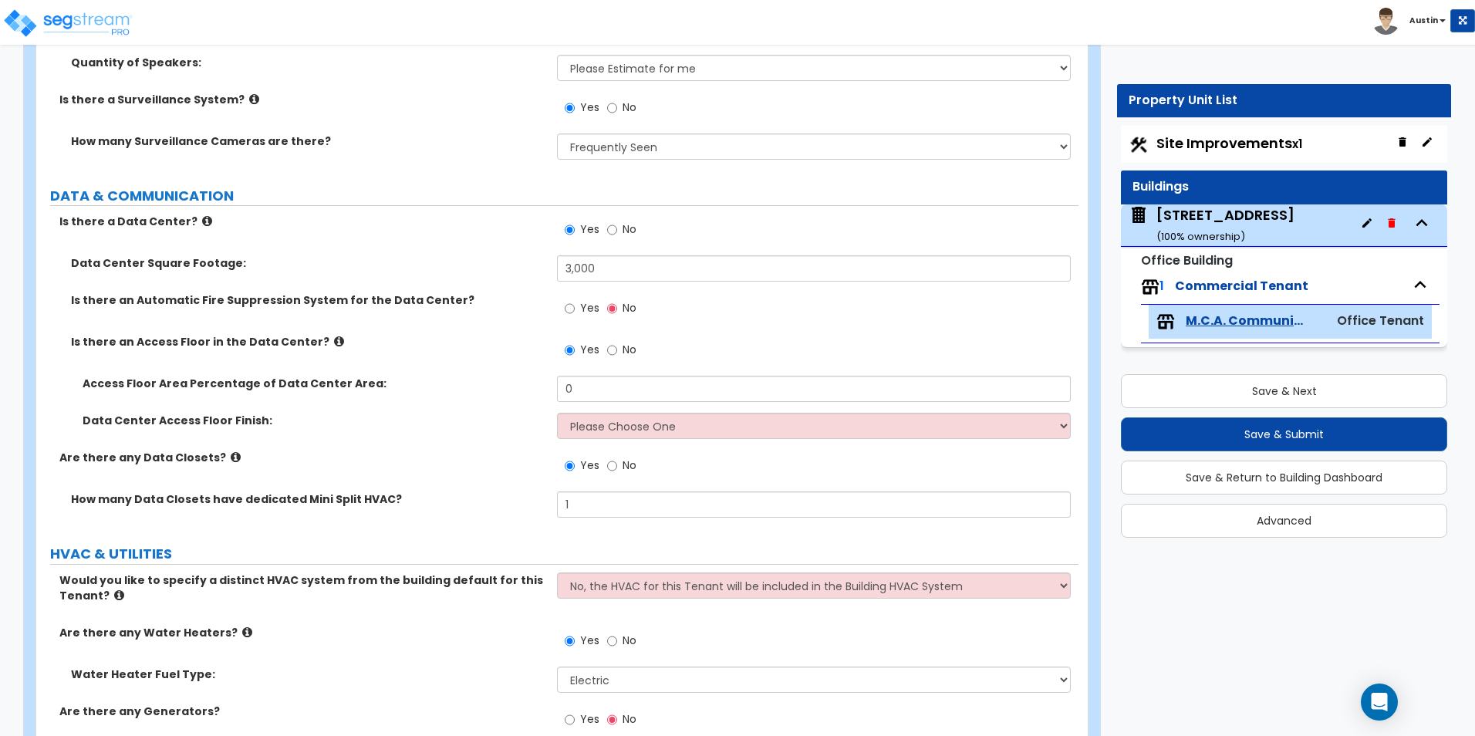
click at [586, 312] on span "Yes" at bounding box center [589, 307] width 19 height 15
click at [575, 312] on input "Yes" at bounding box center [570, 308] width 10 height 17
click at [625, 308] on span "No" at bounding box center [630, 307] width 14 height 15
click at [617, 308] on input "No" at bounding box center [612, 308] width 10 height 17
radio input "false"
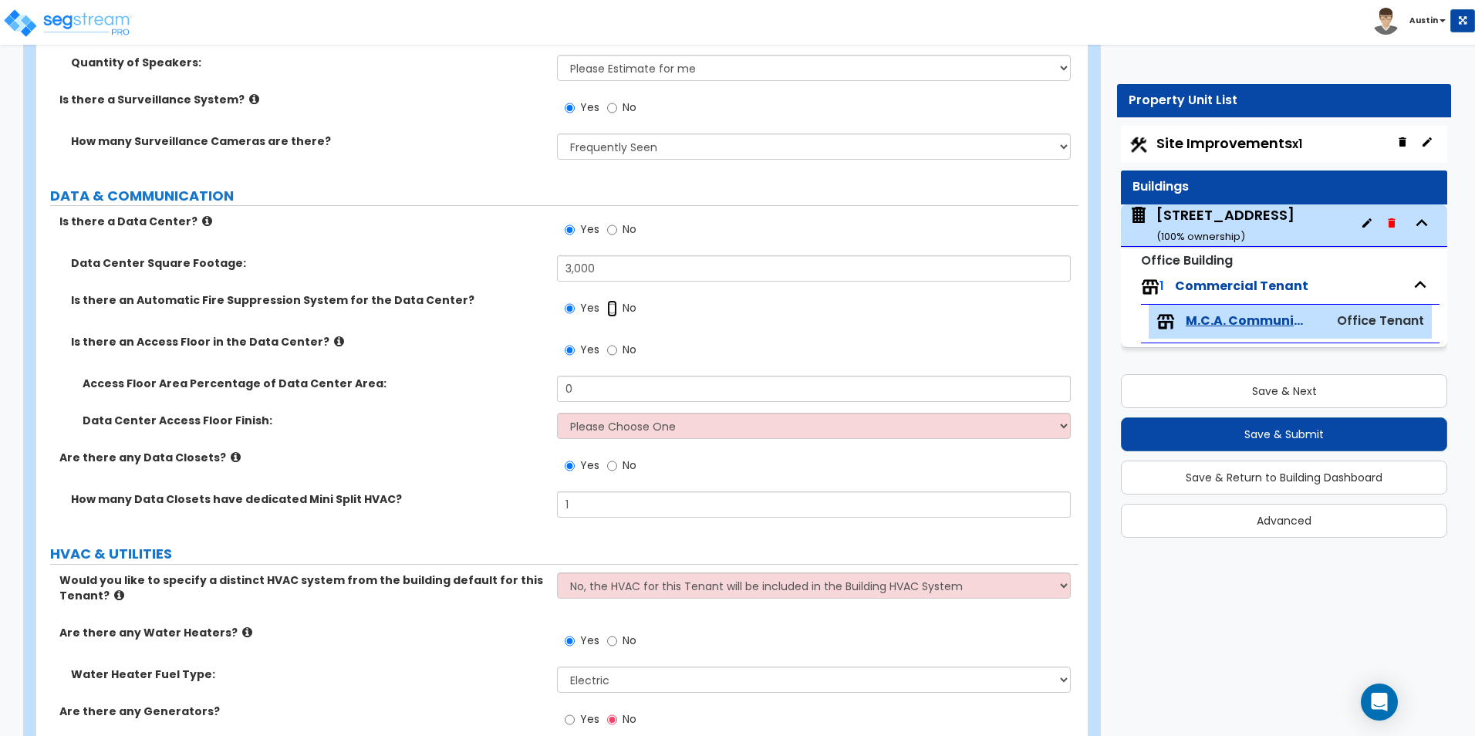
radio input "true"
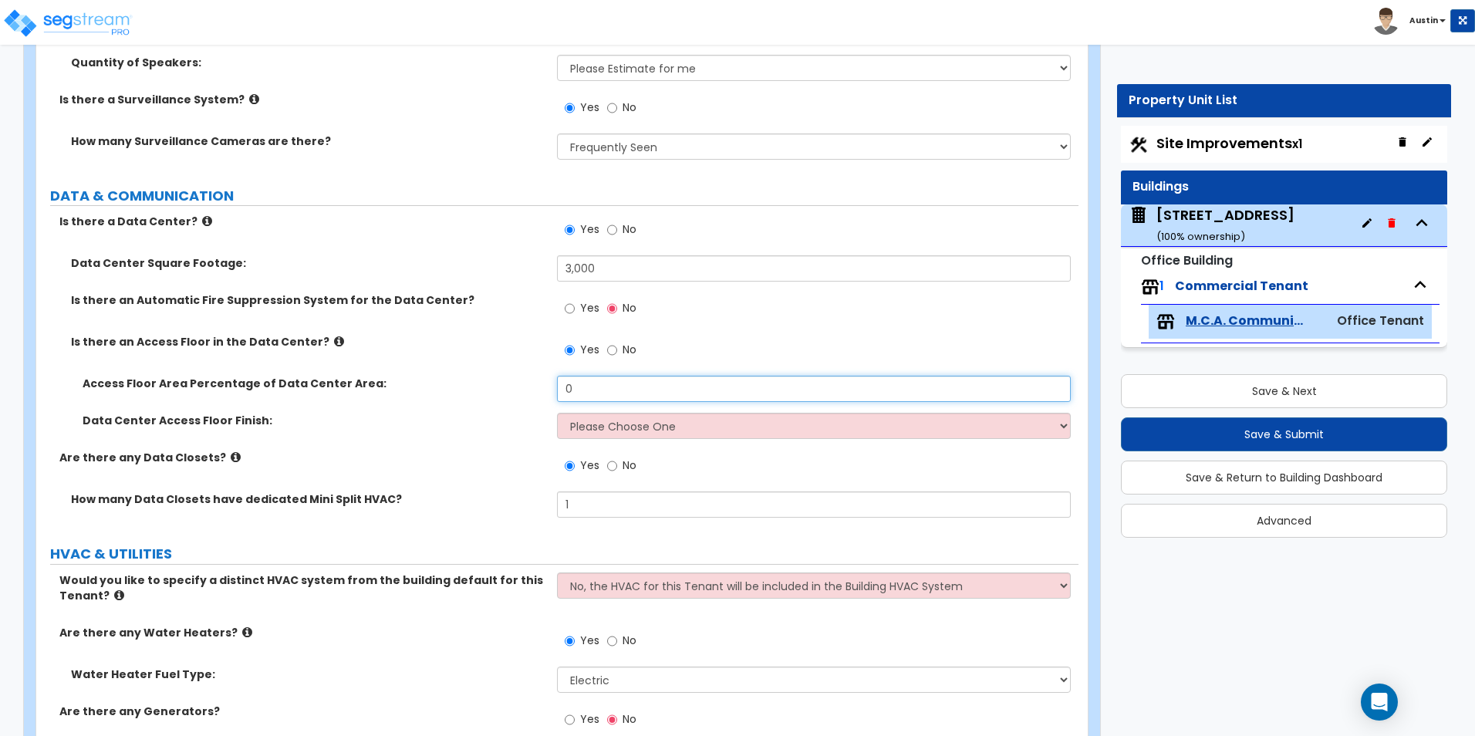
click at [614, 393] on input "0" at bounding box center [813, 389] width 513 height 26
type input "100"
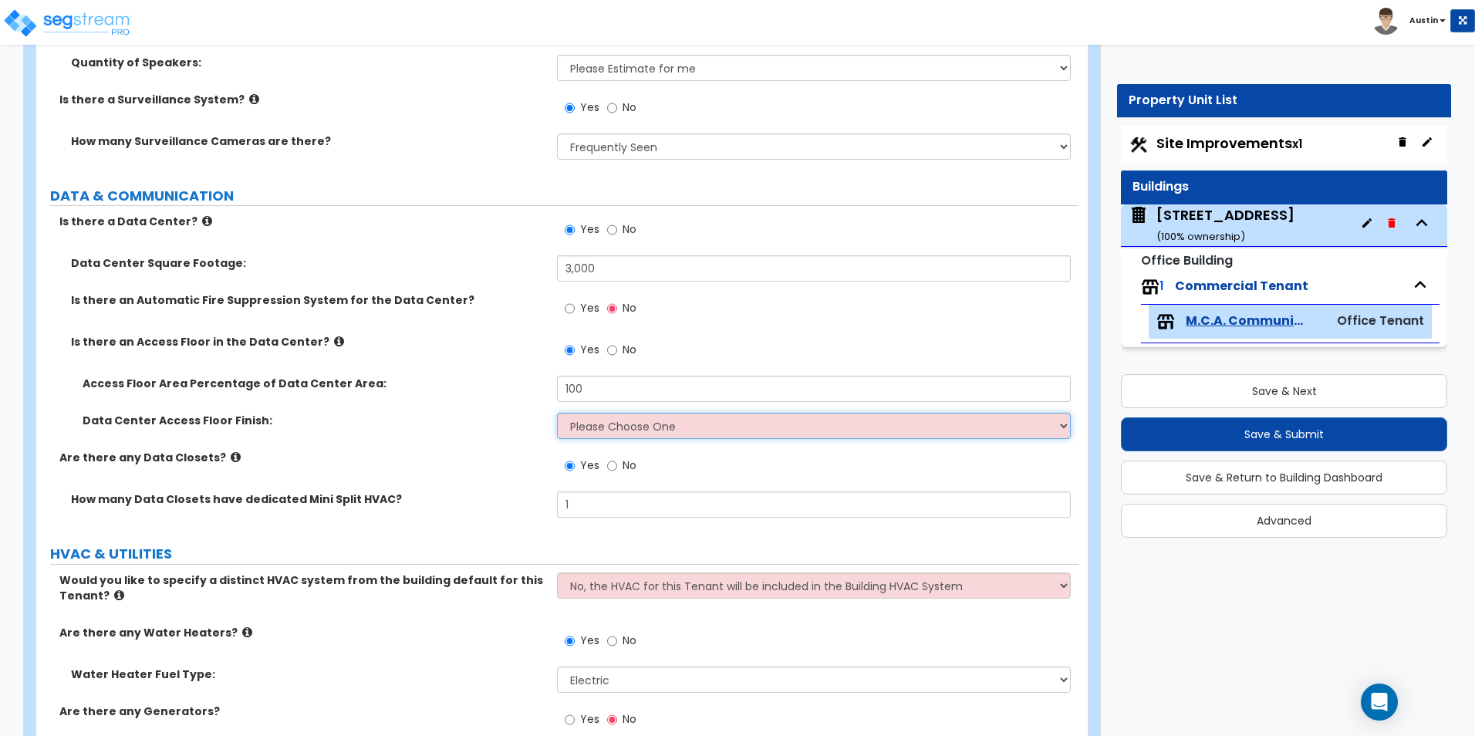
click at [637, 431] on select "Please Choose One Resilient Laminate Flooring VCT Flooring Carpet Tile Flooring" at bounding box center [813, 426] width 513 height 26
select select "3"
click at [557, 413] on select "Please Choose One Resilient Laminate Flooring VCT Flooring Carpet Tile Flooring" at bounding box center [813, 426] width 513 height 26
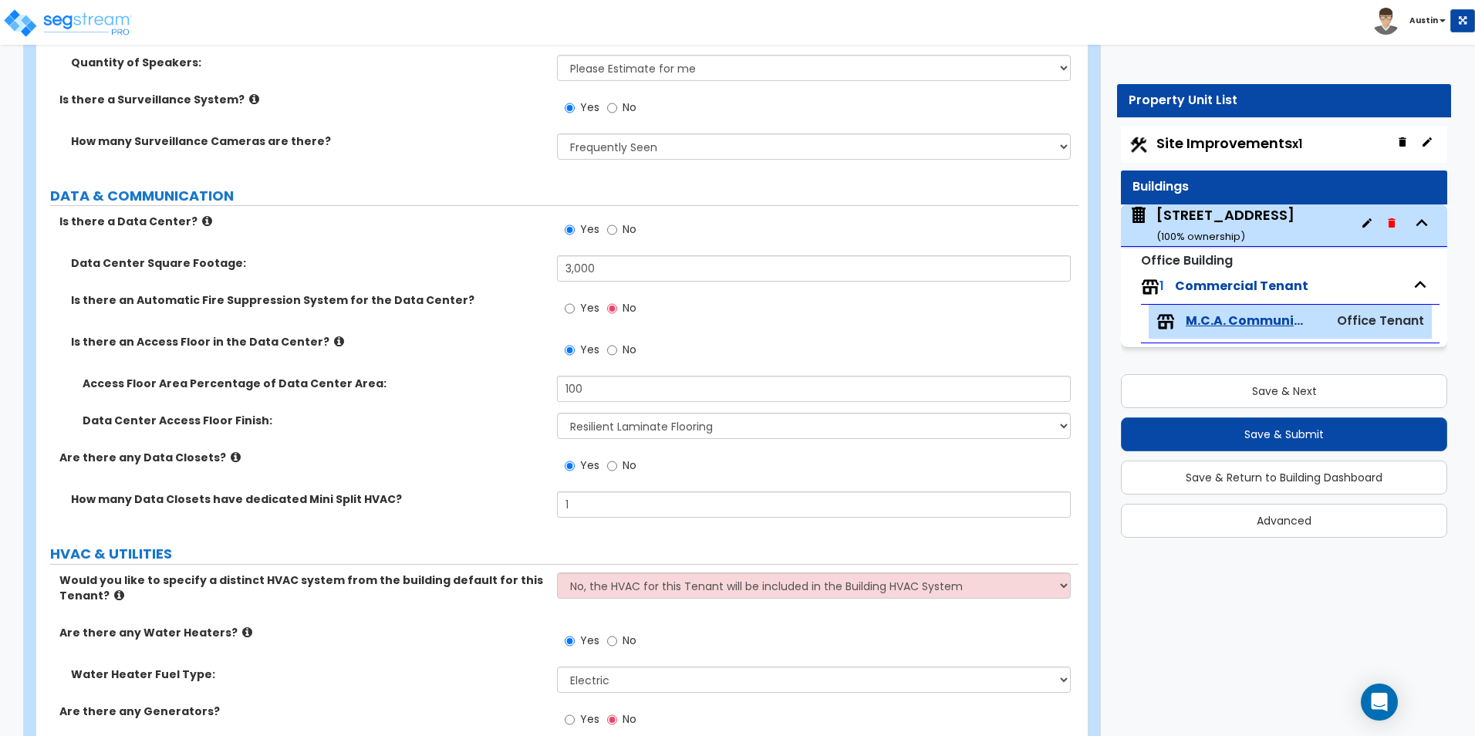
click at [453, 399] on div "Access Floor Area Percentage of Data Center Area: 100" at bounding box center [557, 394] width 1042 height 37
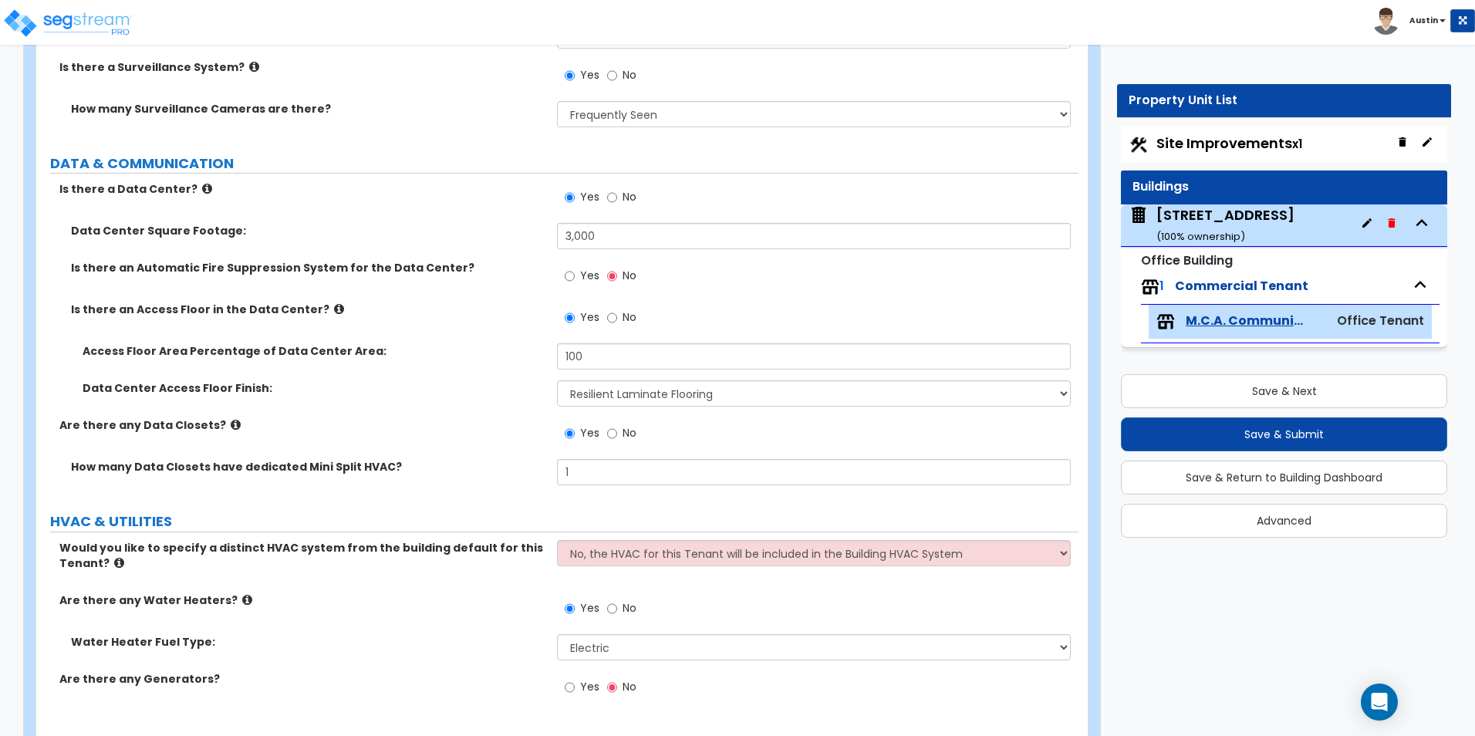
scroll to position [5006, 0]
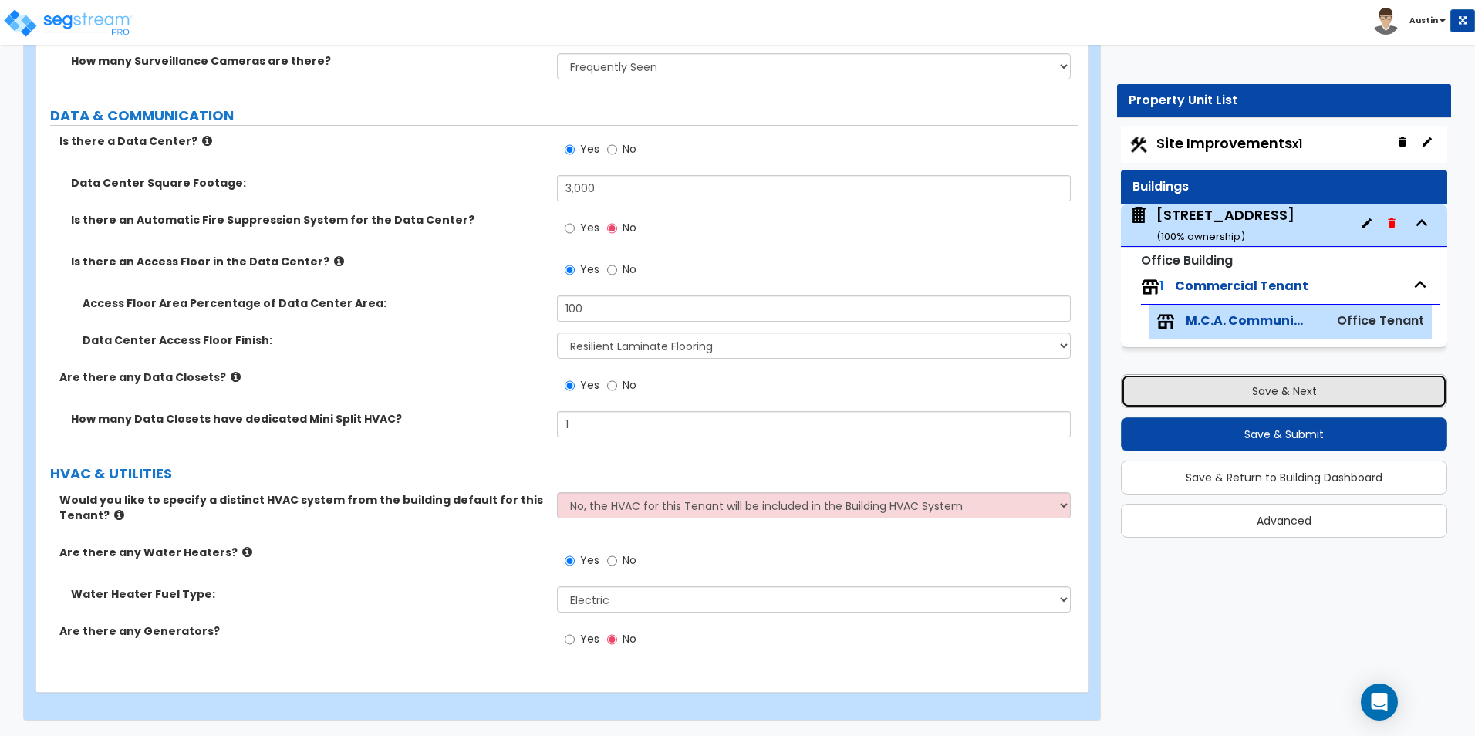
click at [1314, 387] on button "Save & Next" at bounding box center [1284, 391] width 326 height 34
select select "2"
select select "1"
select select "2"
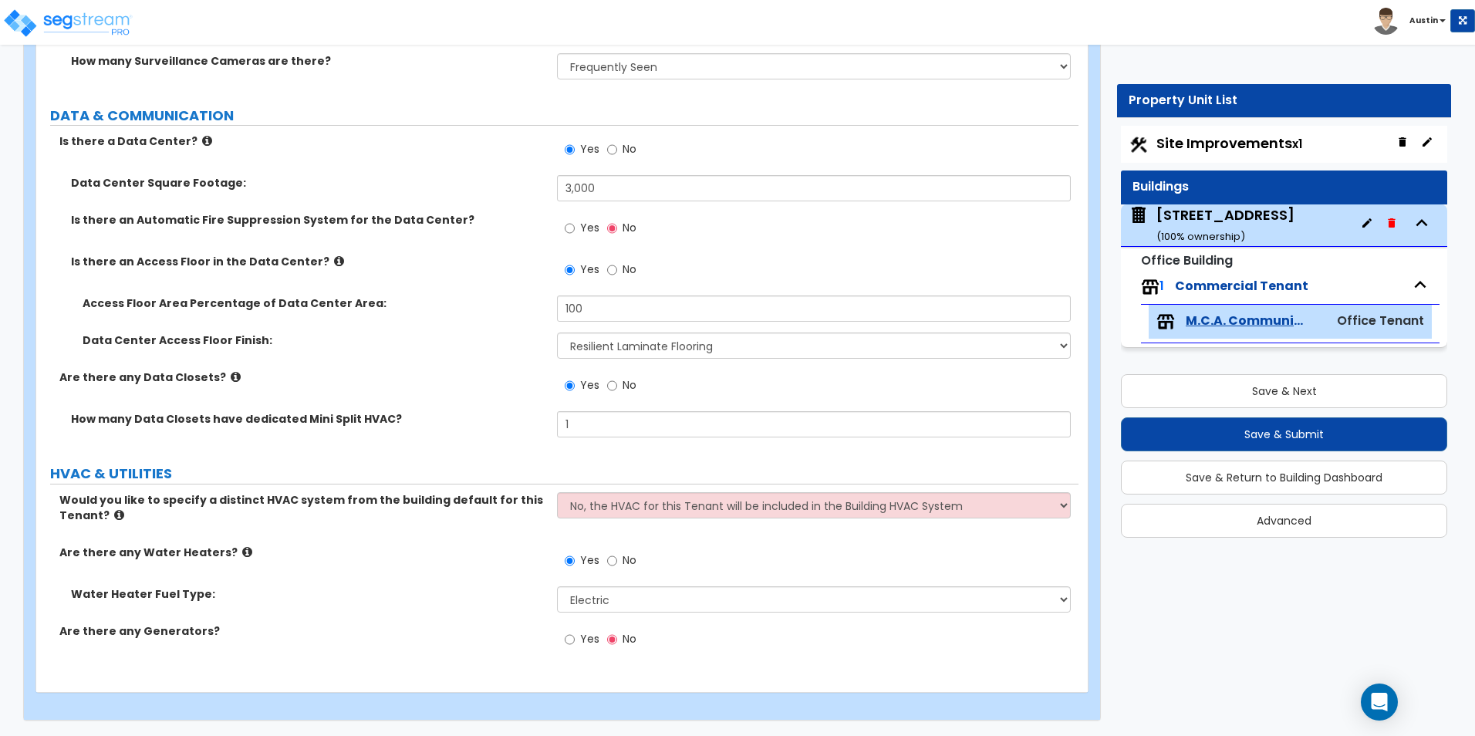
select select "1"
select select "2"
select select "1"
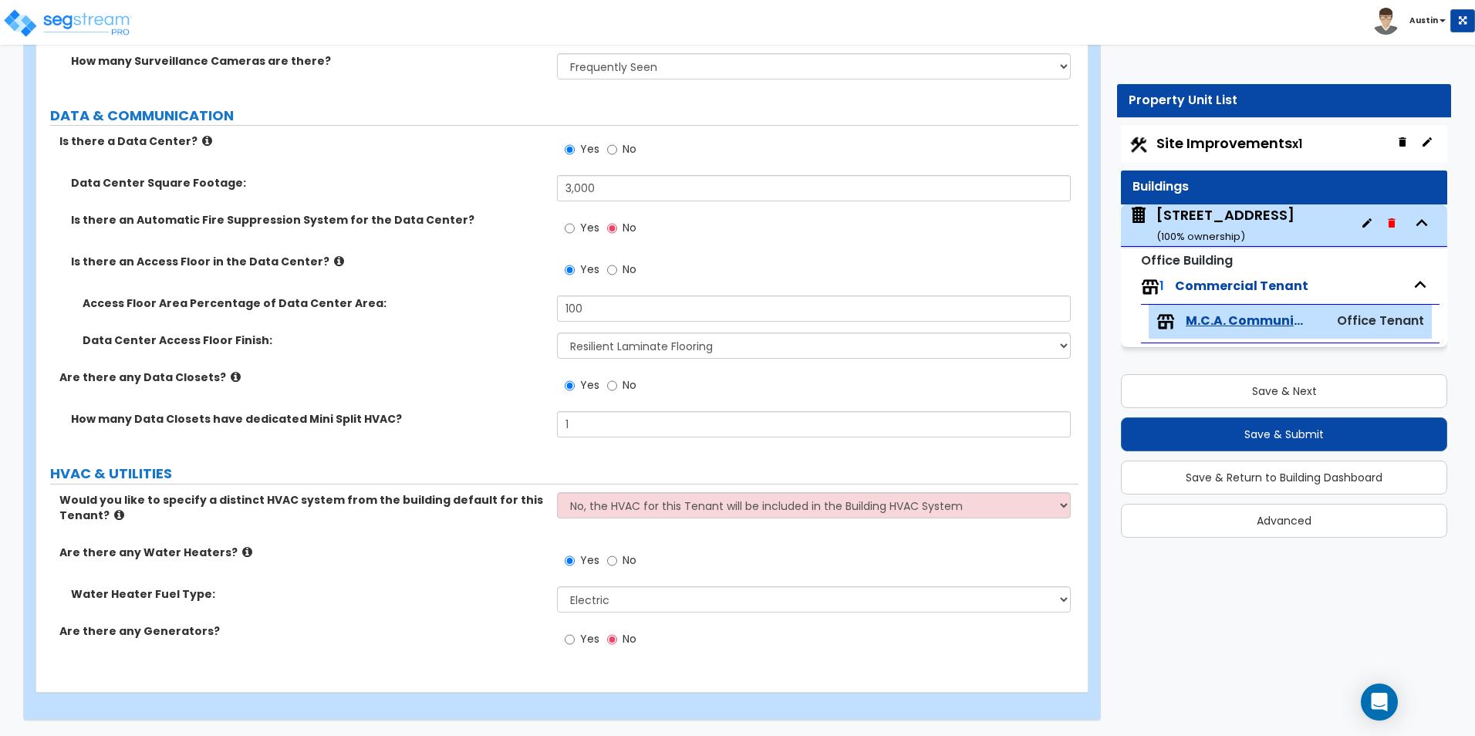
select select "1"
select select "2"
select select "5"
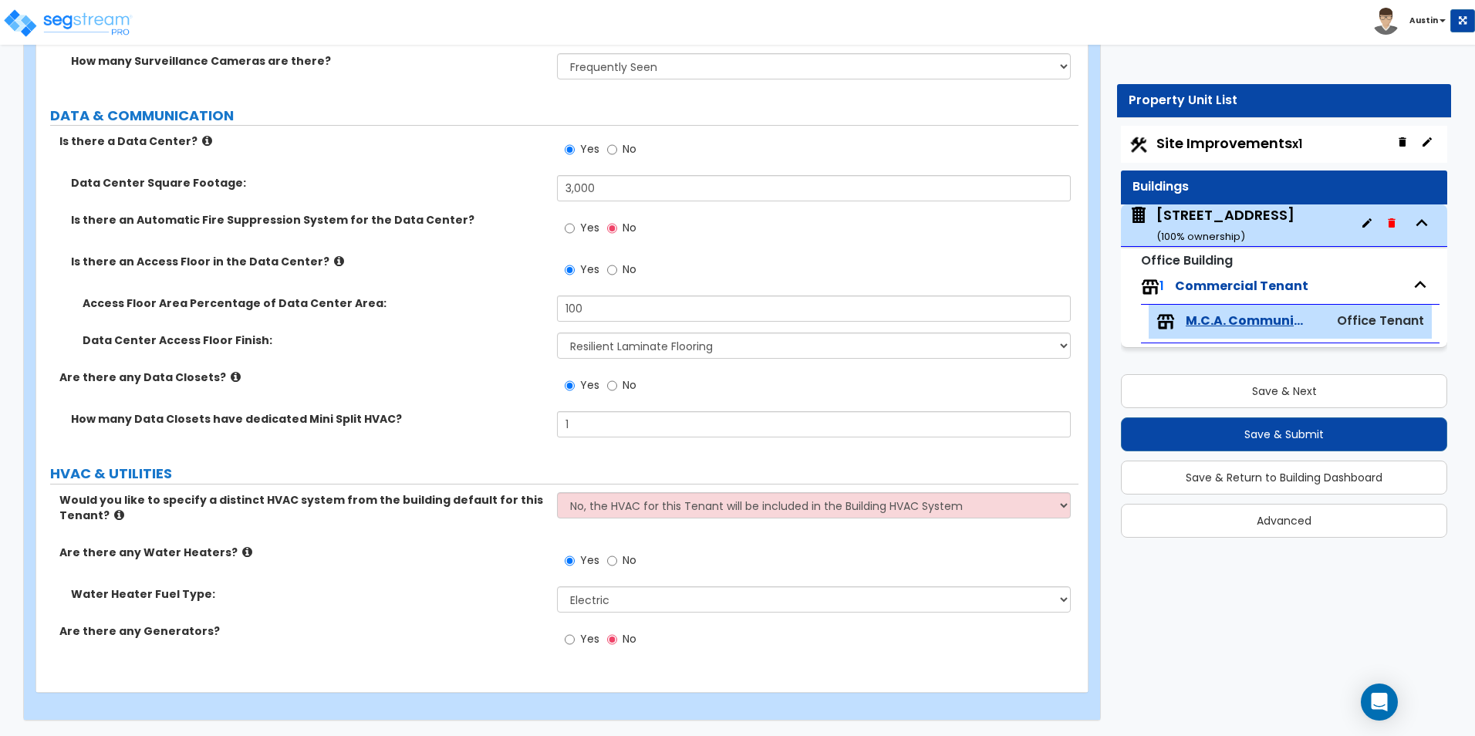
select select "2"
select select "3"
select select "1"
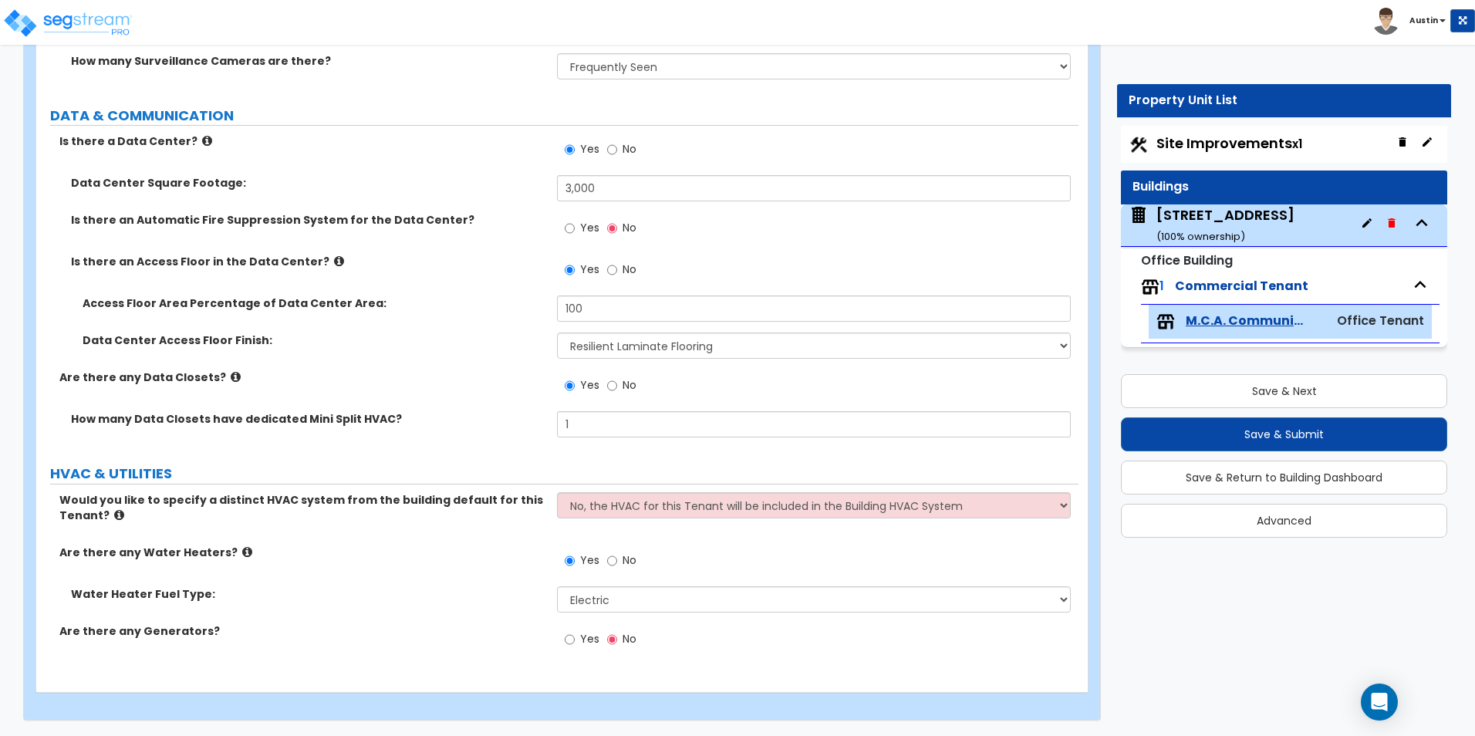
select select "2"
select select "9"
select select "2"
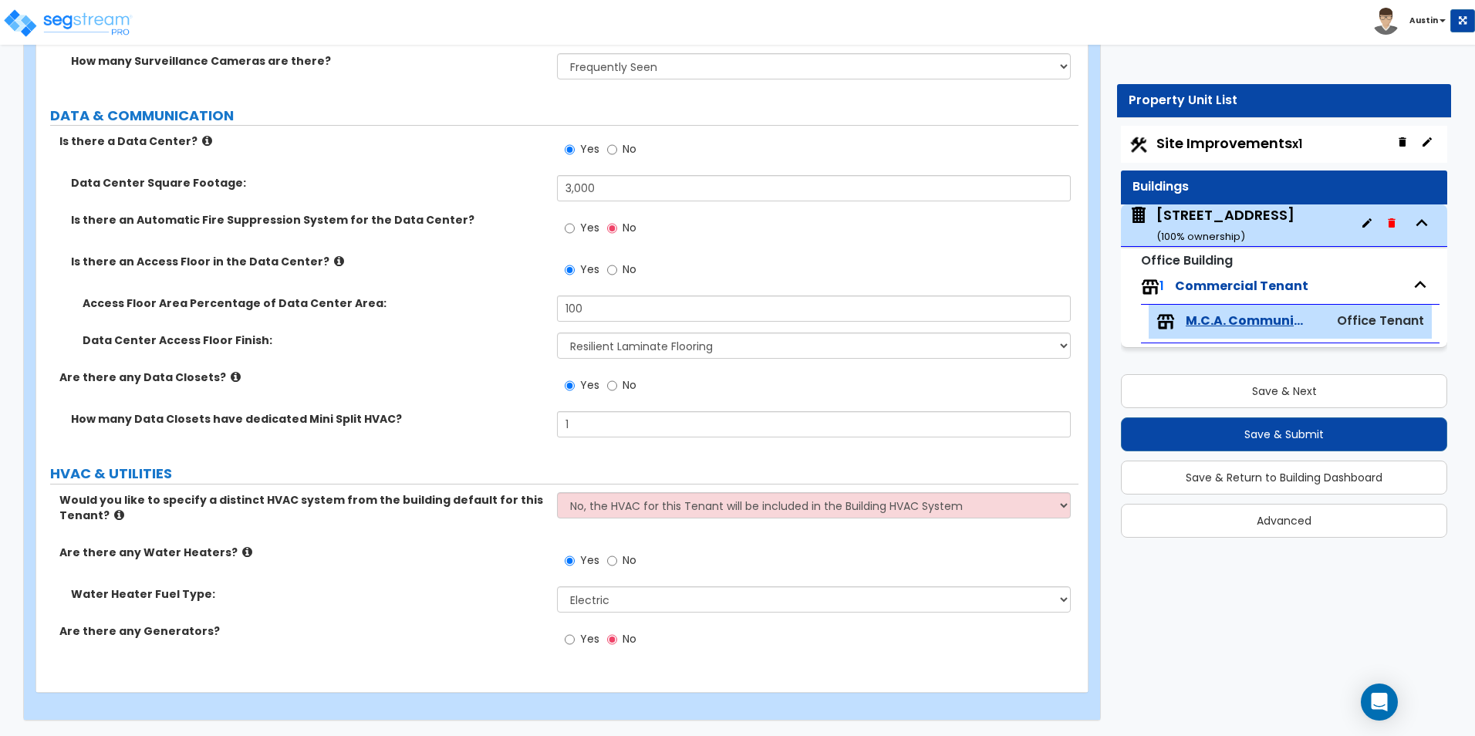
select select "4"
select select "6"
select select "1"
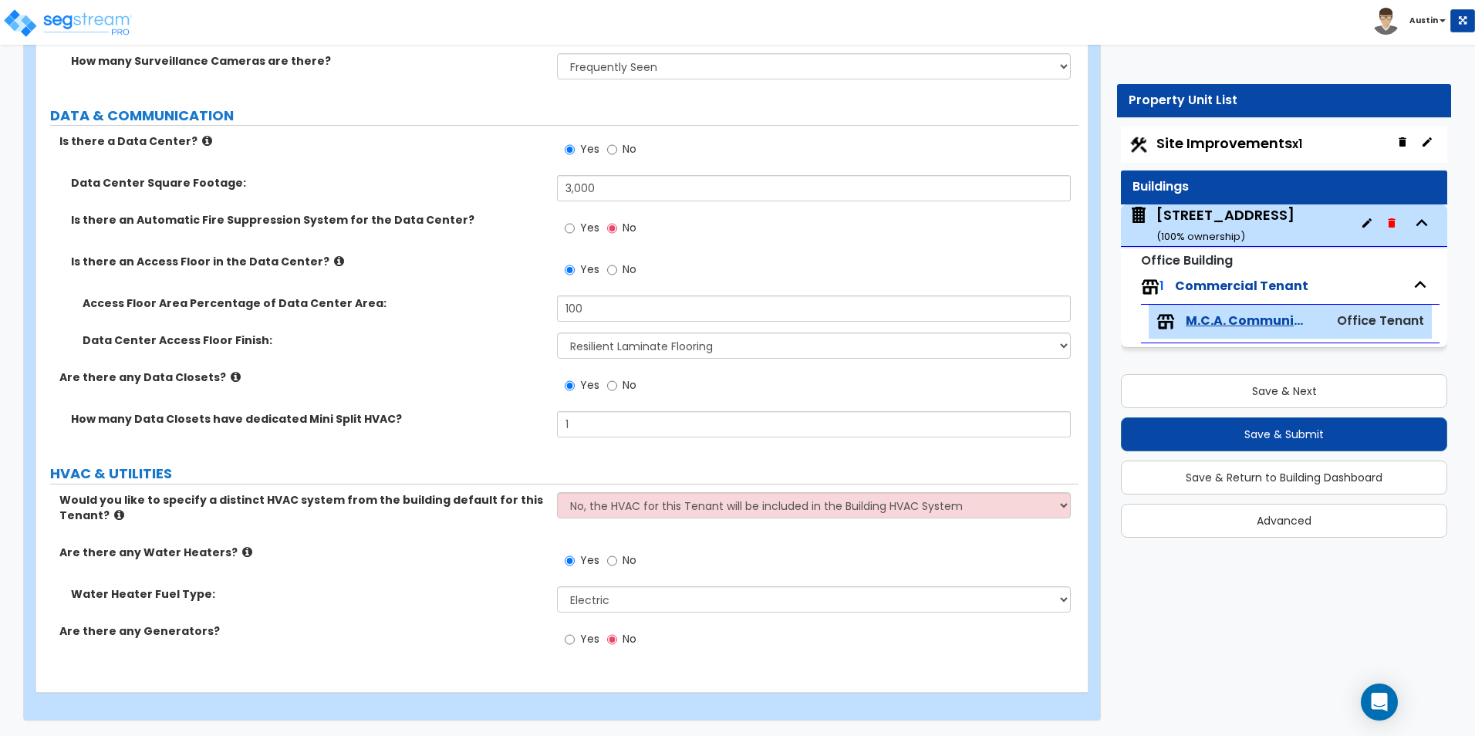
select select "2"
select select "1"
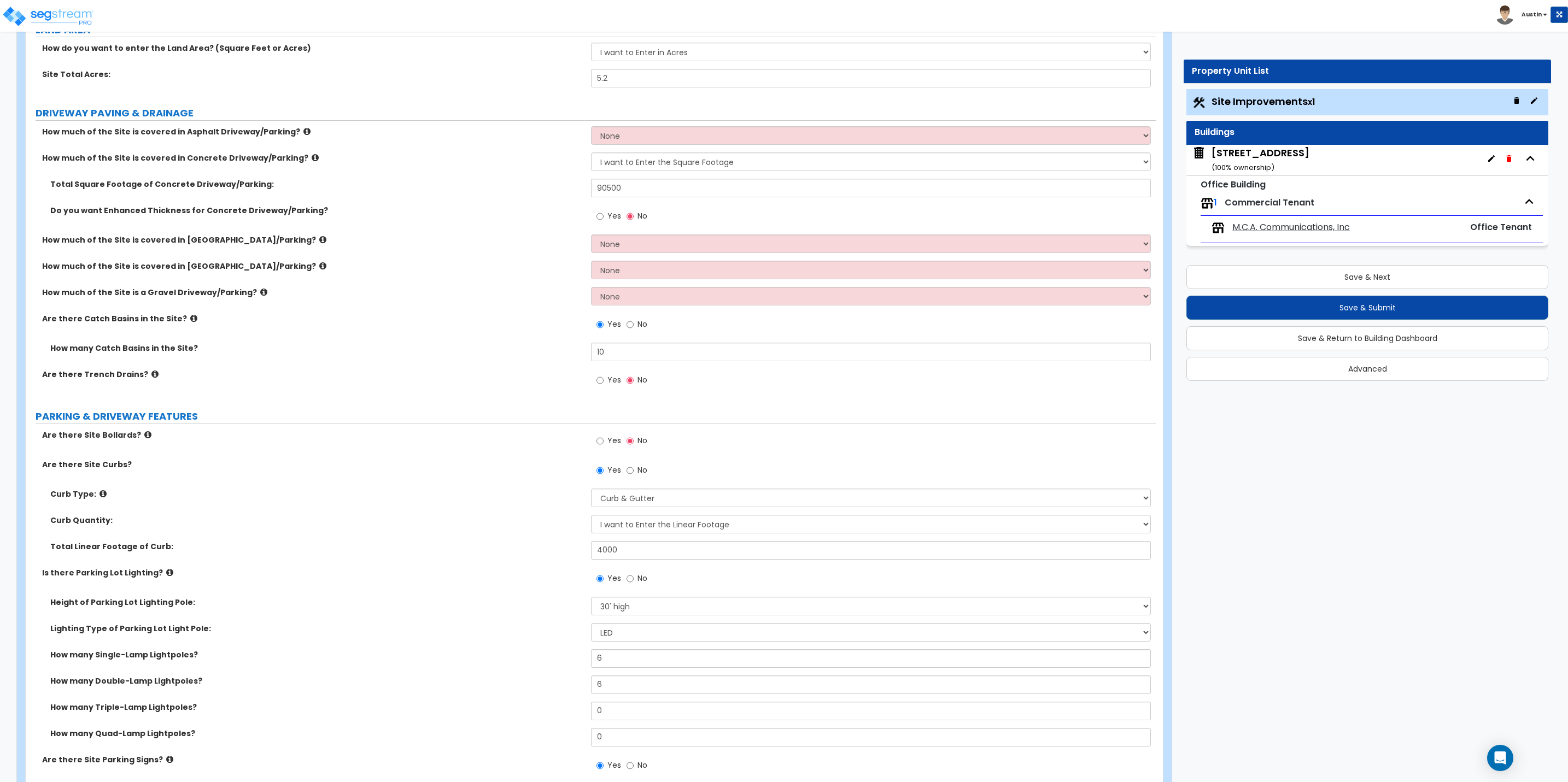
scroll to position [82, 0]
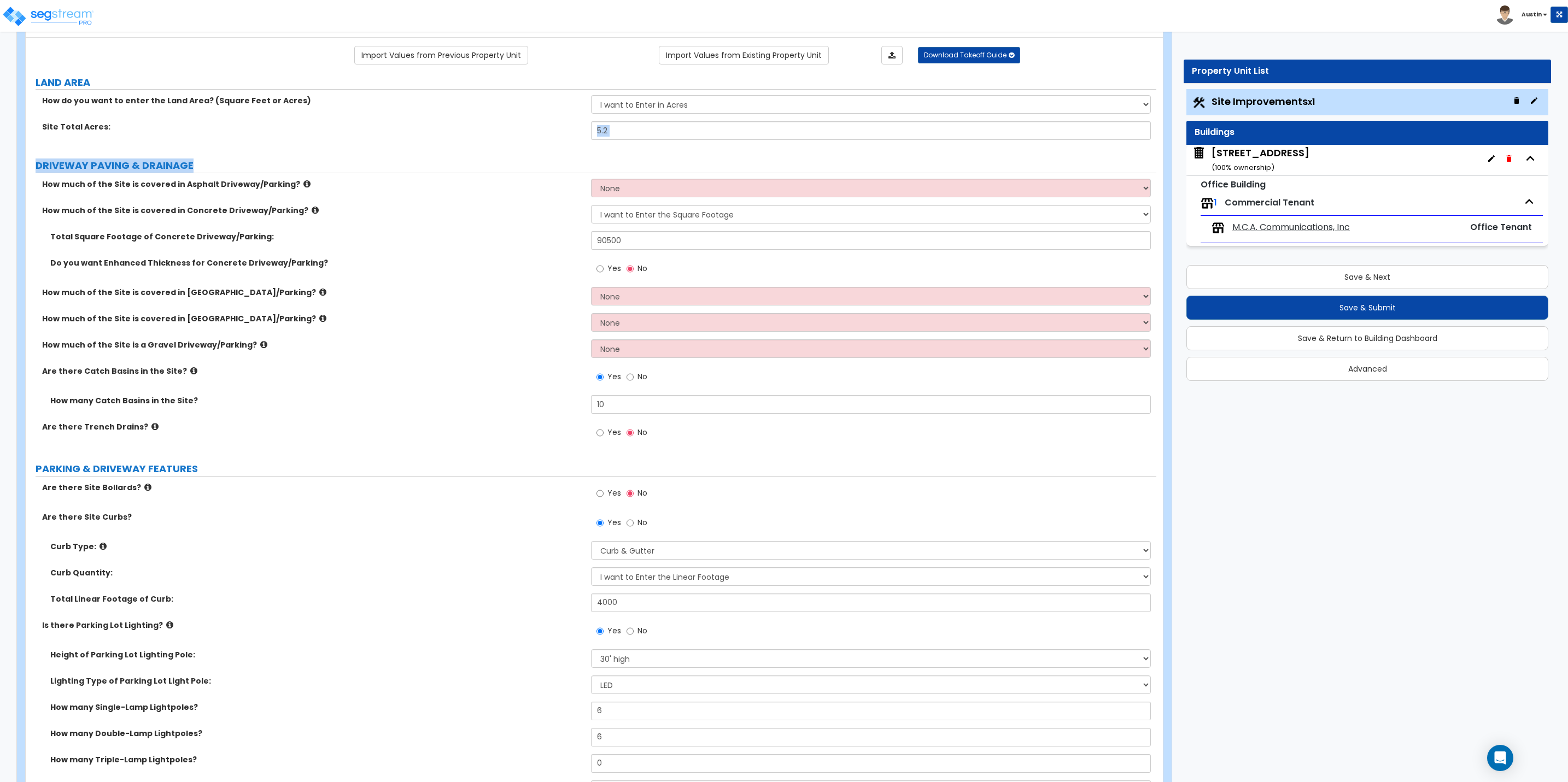
drag, startPoint x: 1565, startPoint y: 149, endPoint x: 1565, endPoint y: 166, distance: 17.0
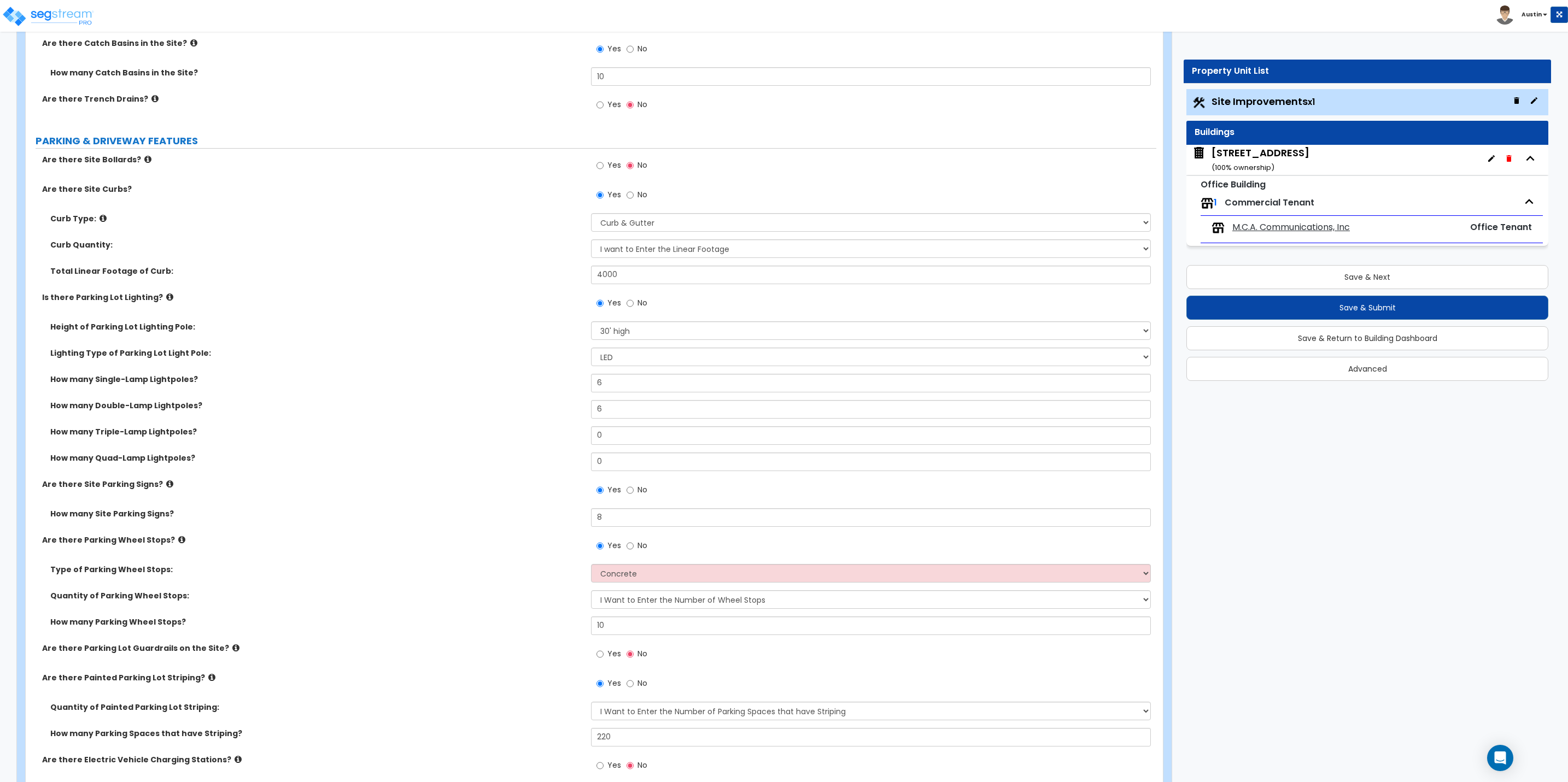
scroll to position [492, 0]
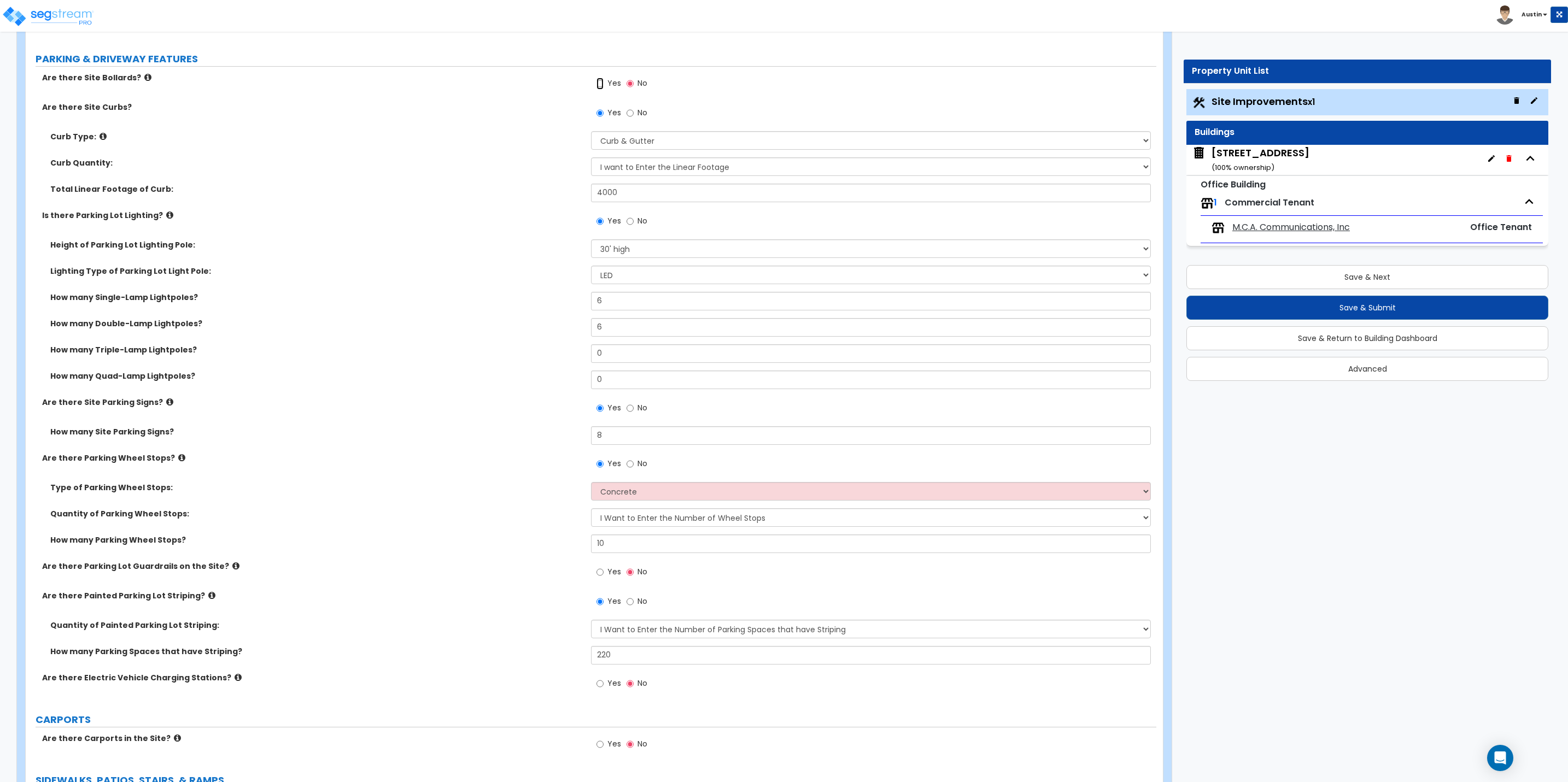
click at [600, 86] on input "Yes" at bounding box center [600, 84] width 7 height 12
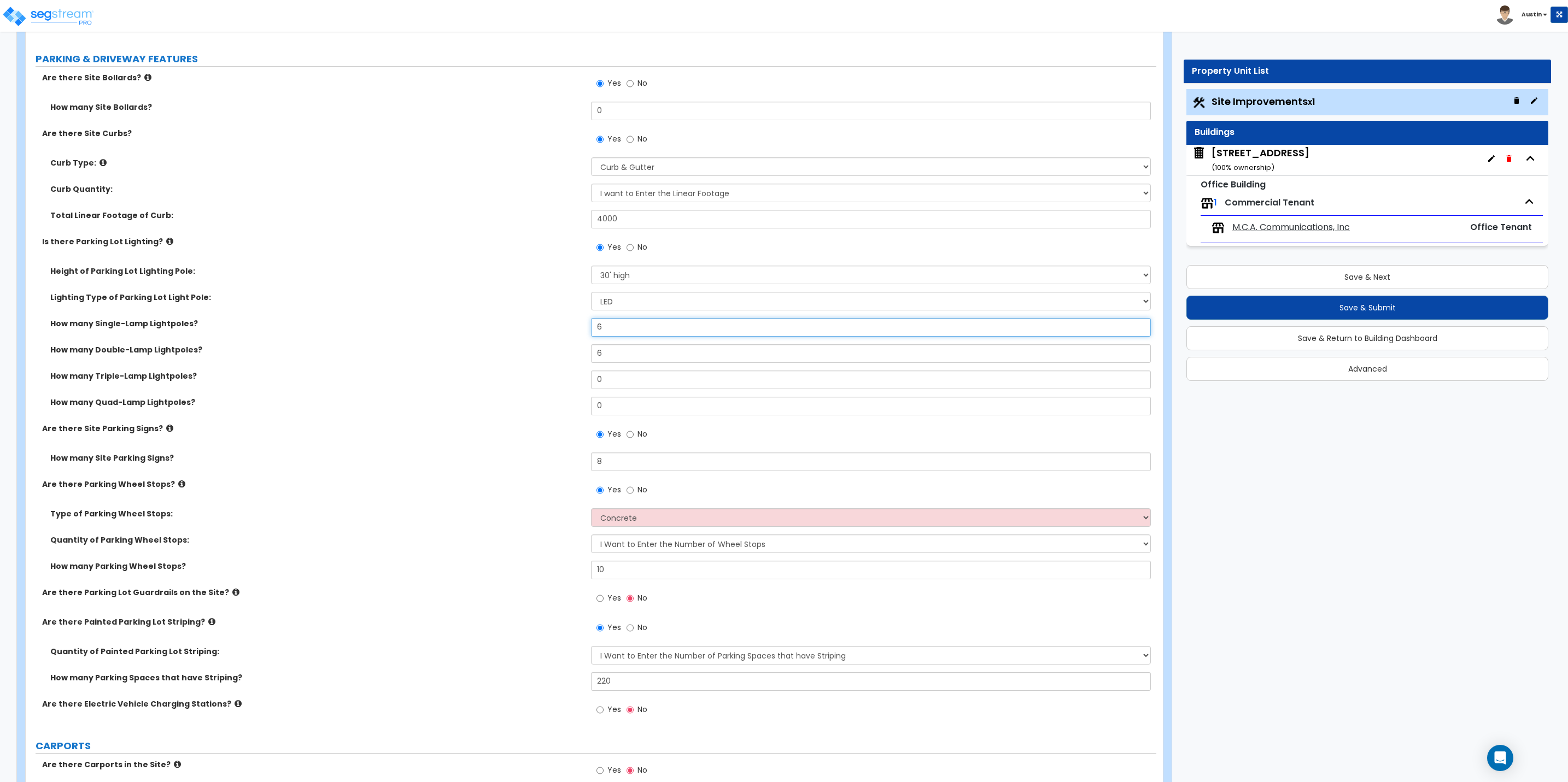
click at [638, 332] on input "6" at bounding box center [871, 327] width 560 height 18
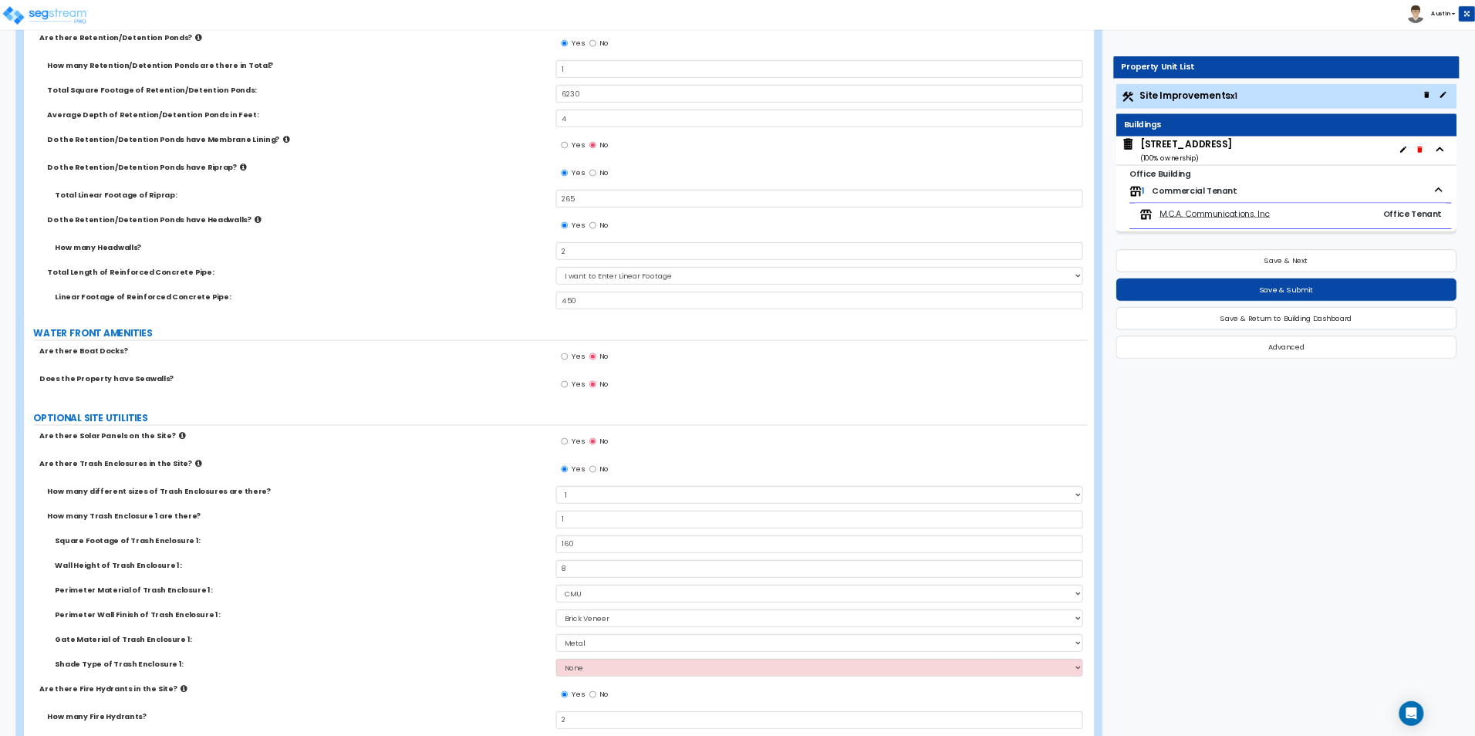
scroll to position [5787, 0]
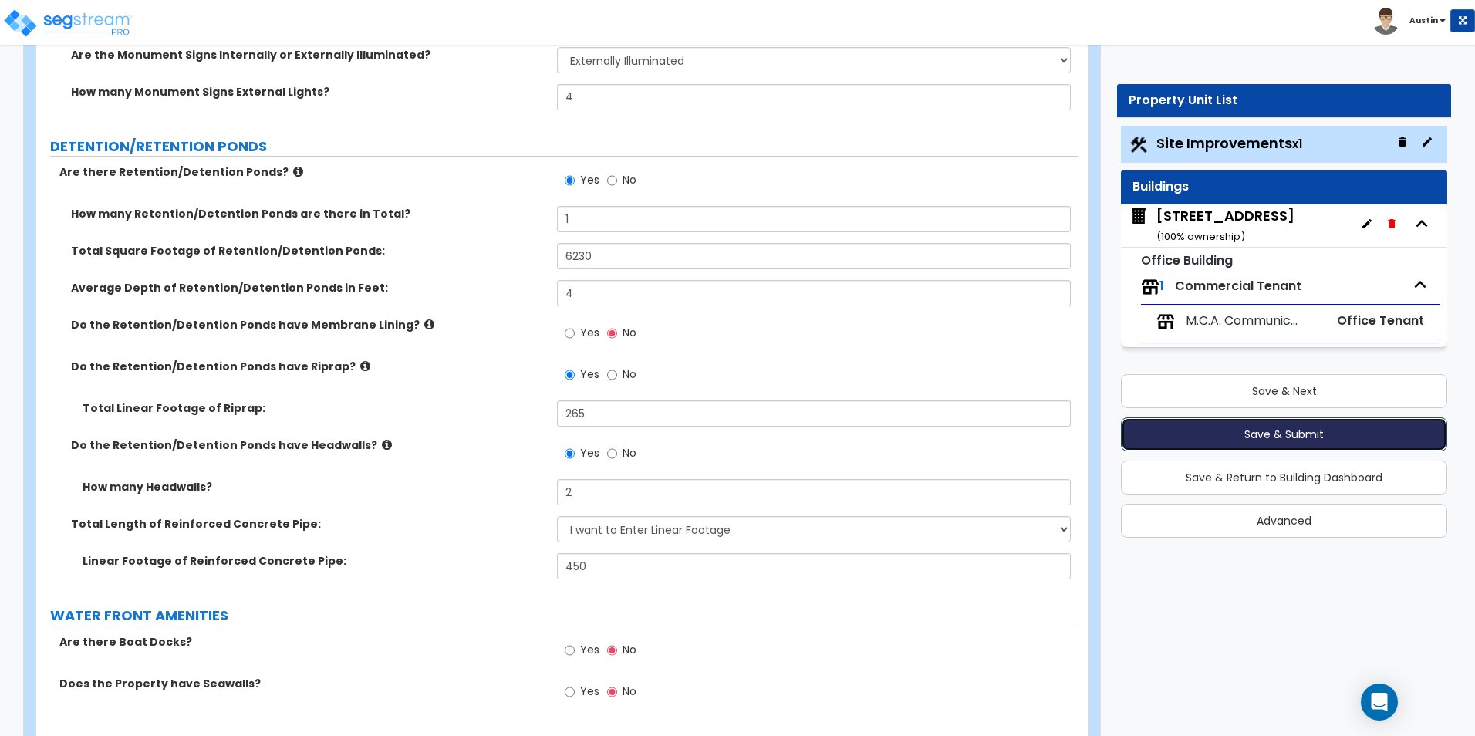
click at [1306, 436] on button "Save & Submit" at bounding box center [1284, 434] width 326 height 34
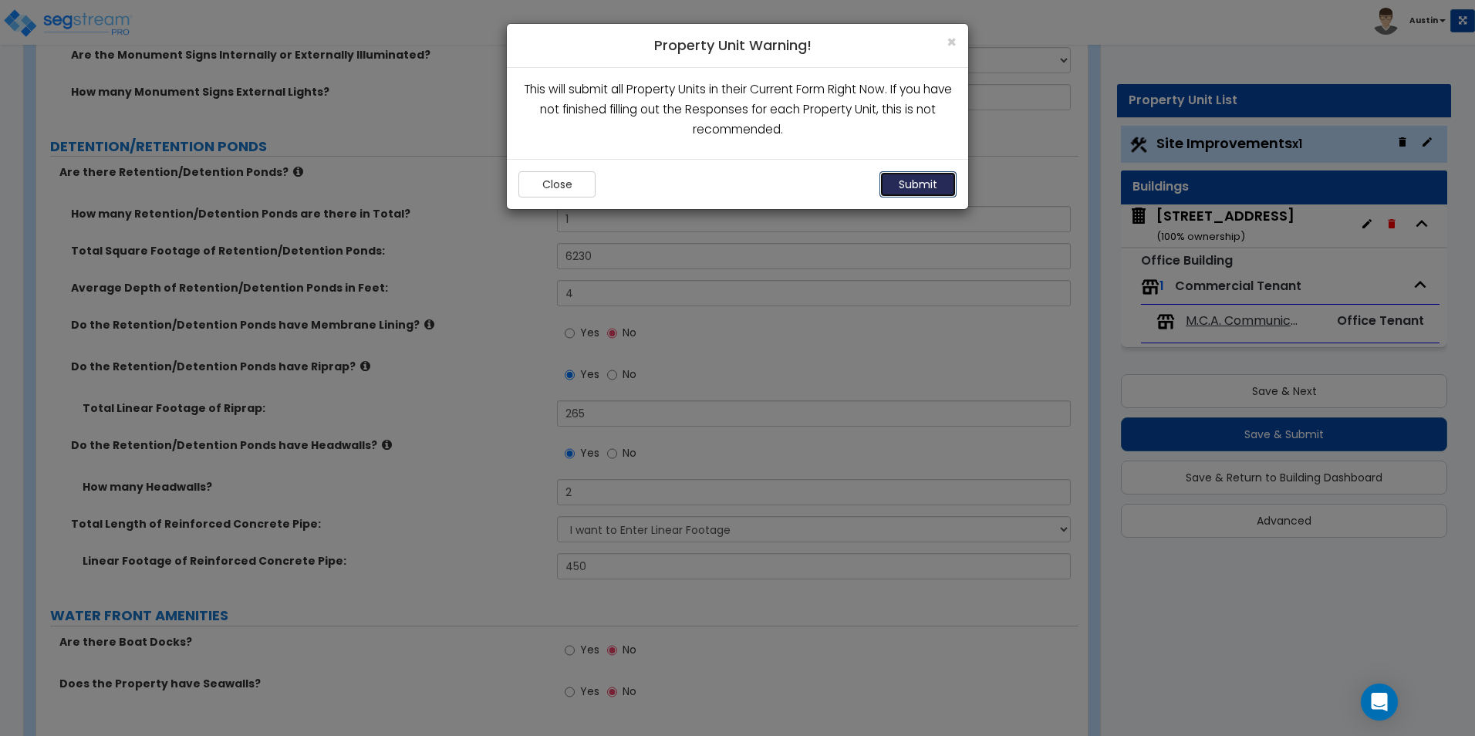
click at [931, 186] on button "Submit" at bounding box center [918, 184] width 77 height 26
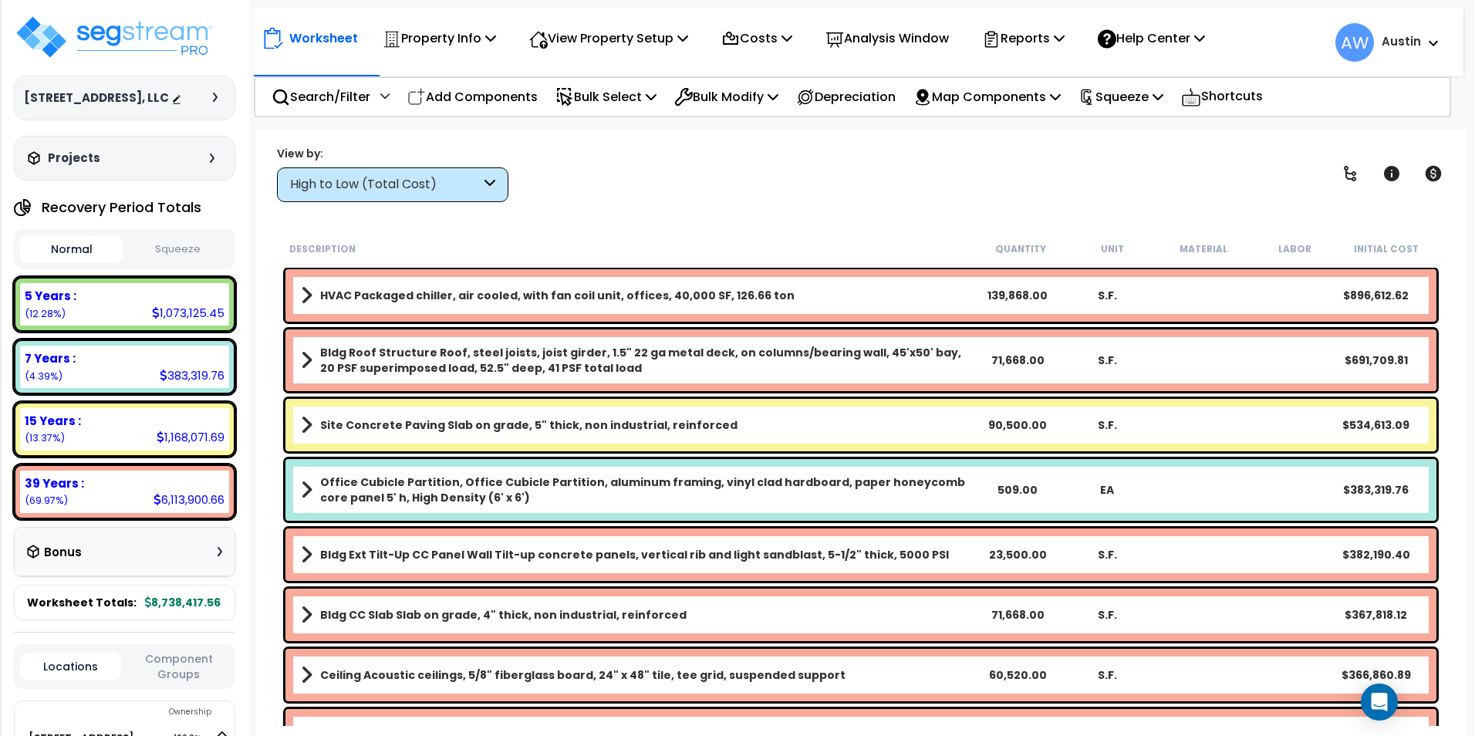
click at [183, 263] on button "Squeeze" at bounding box center [178, 249] width 103 height 27
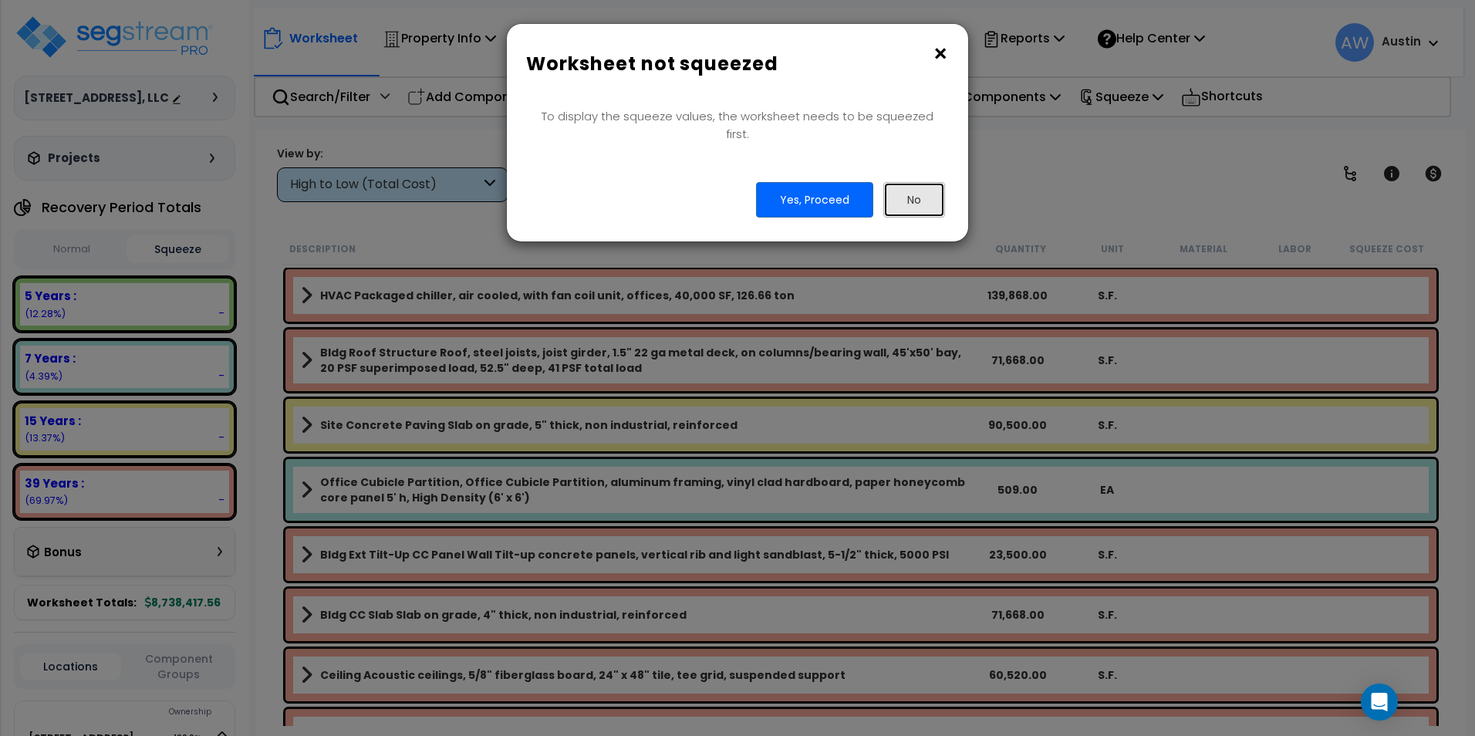
click at [917, 182] on button "No" at bounding box center [914, 199] width 62 height 35
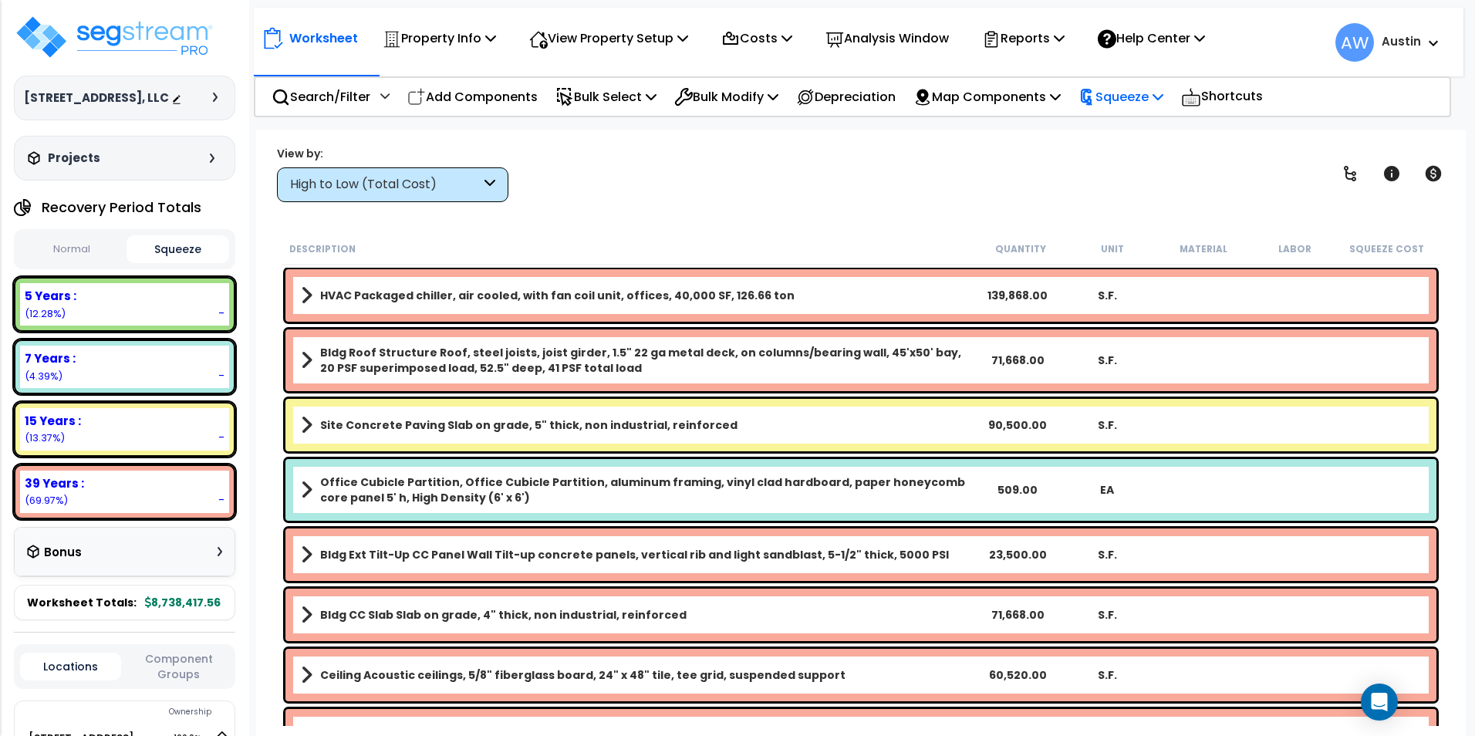
click at [1137, 98] on p "Squeeze" at bounding box center [1121, 96] width 85 height 21
click at [1134, 127] on link "Squeeze" at bounding box center [1147, 131] width 153 height 31
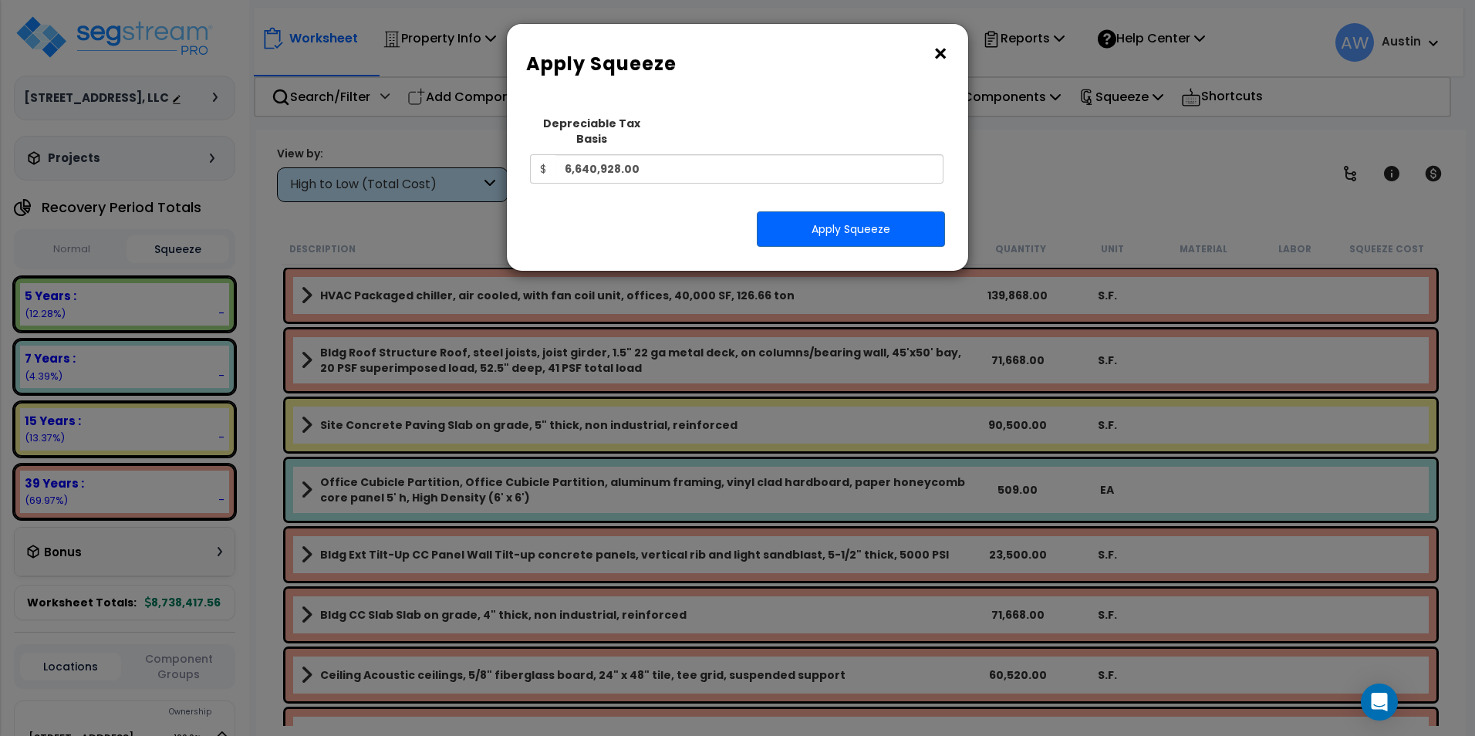
click at [940, 55] on button "×" at bounding box center [940, 54] width 17 height 25
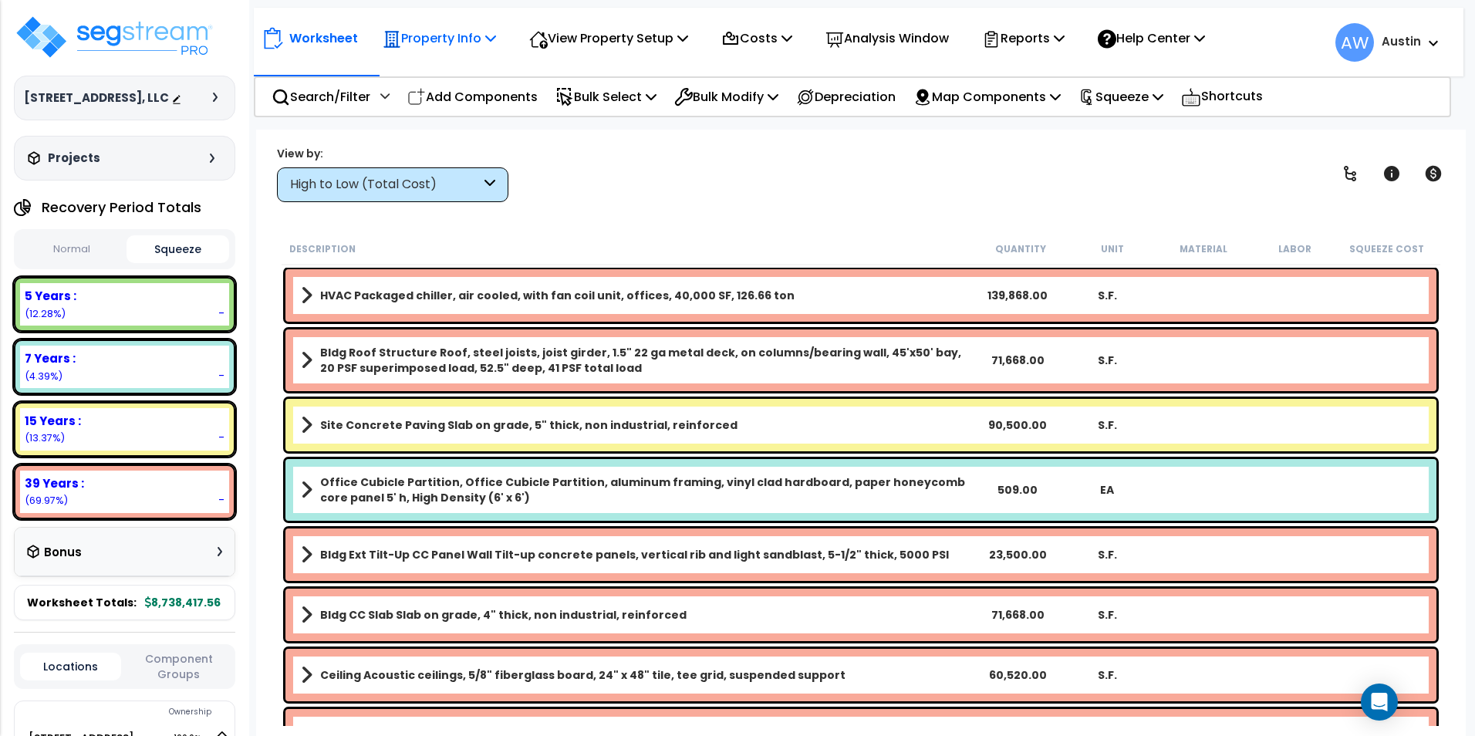
click at [491, 39] on icon at bounding box center [490, 38] width 11 height 12
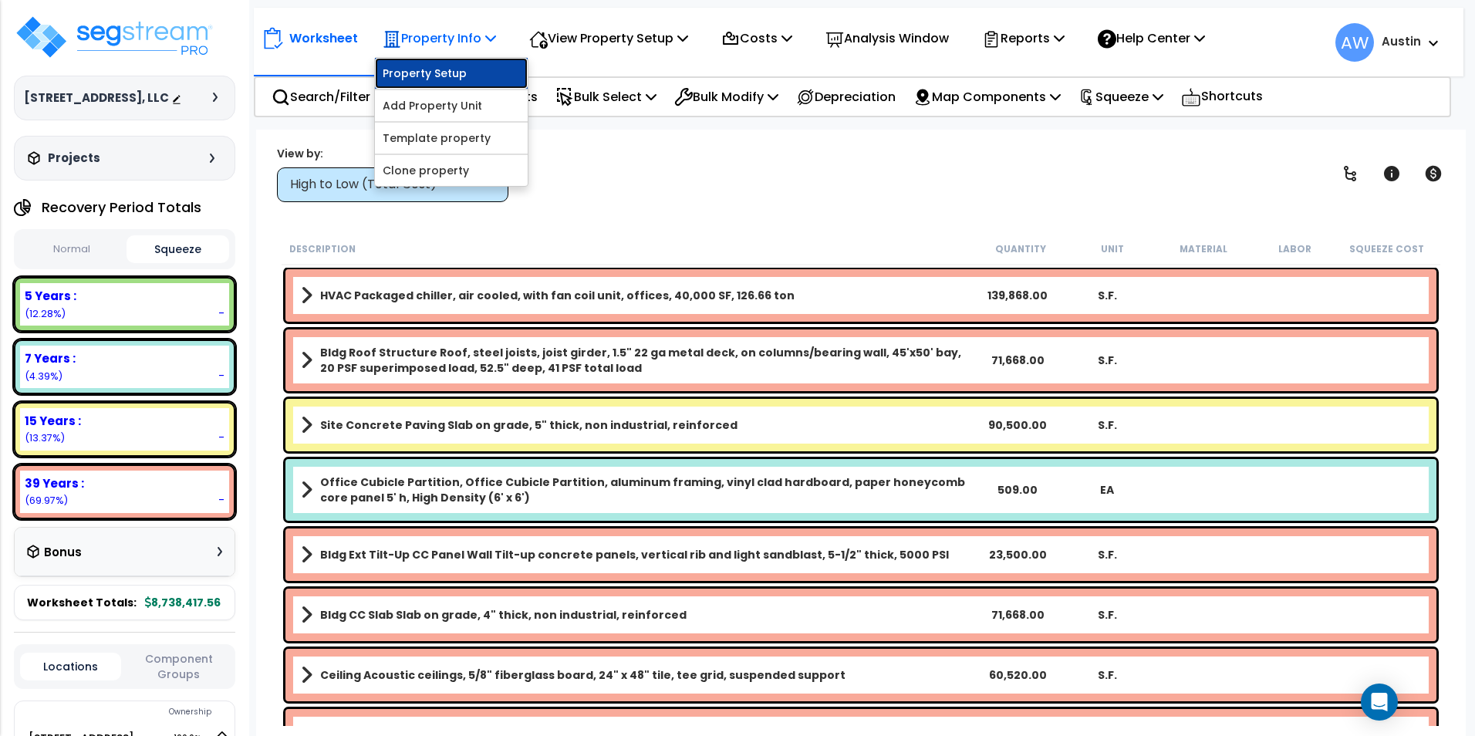
click at [455, 73] on link "Property Setup" at bounding box center [451, 73] width 153 height 31
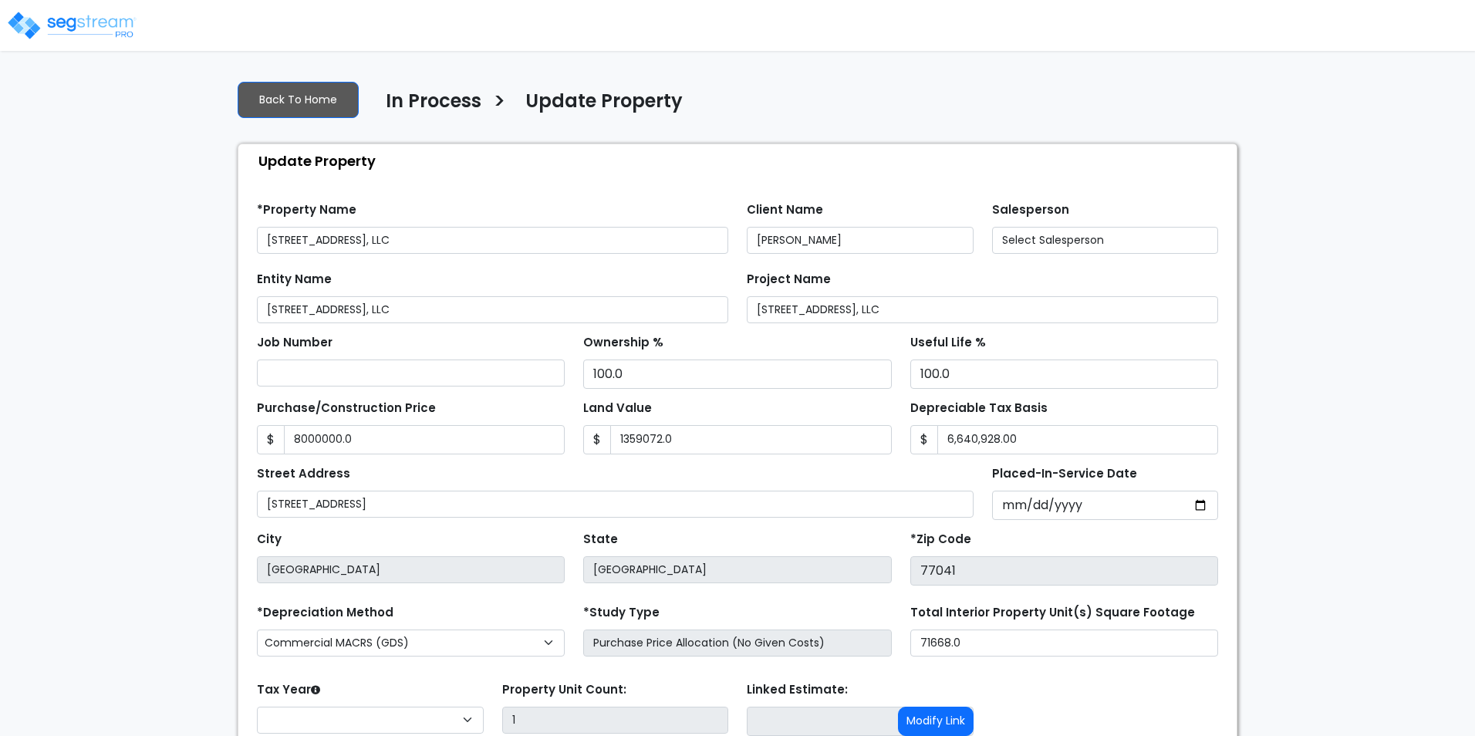
type input "8,000,000.0"
type input "1,359,072.0"
type input "6,640,928.00"
select select "2024"
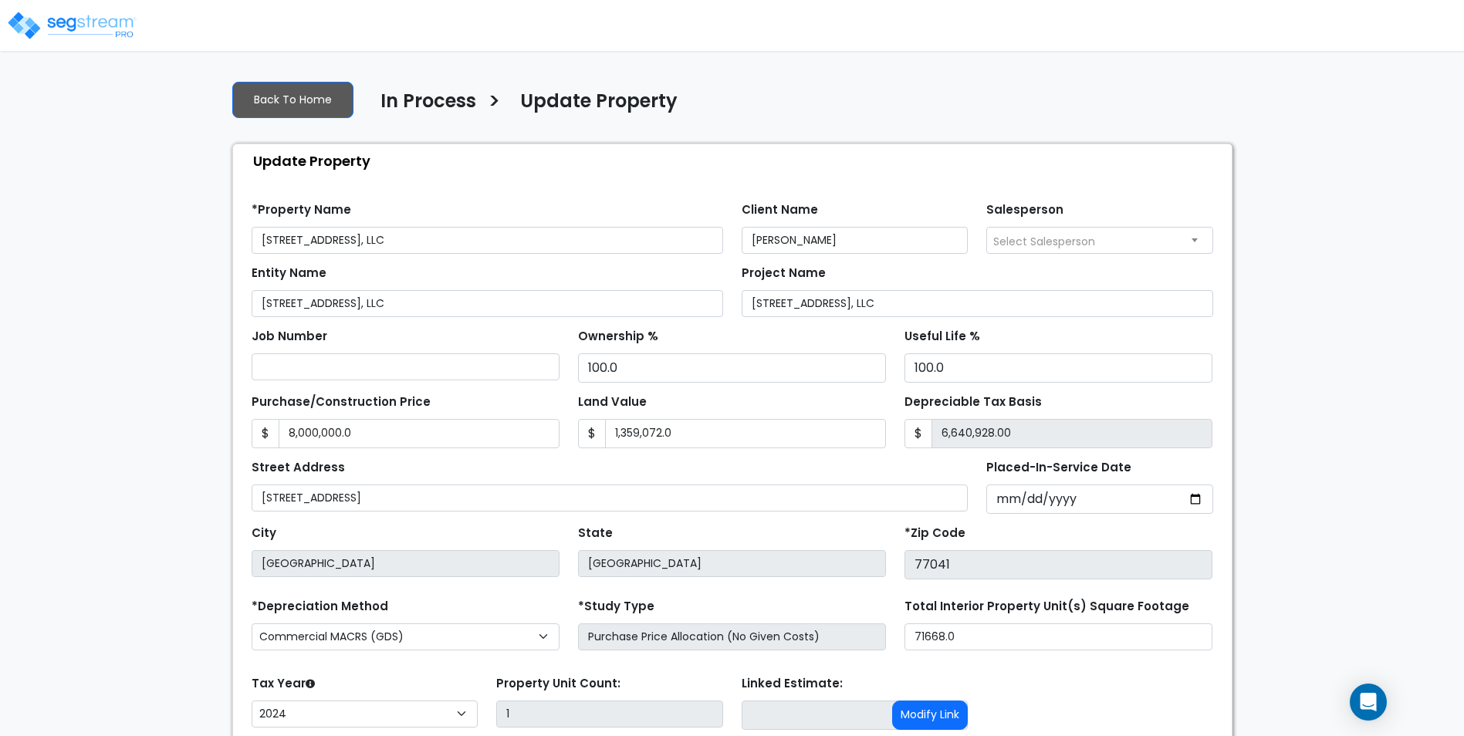
click at [90, 326] on div "We are Building your Property. So please grab a coffee and let us do the heavy …" at bounding box center [732, 462] width 1464 height 788
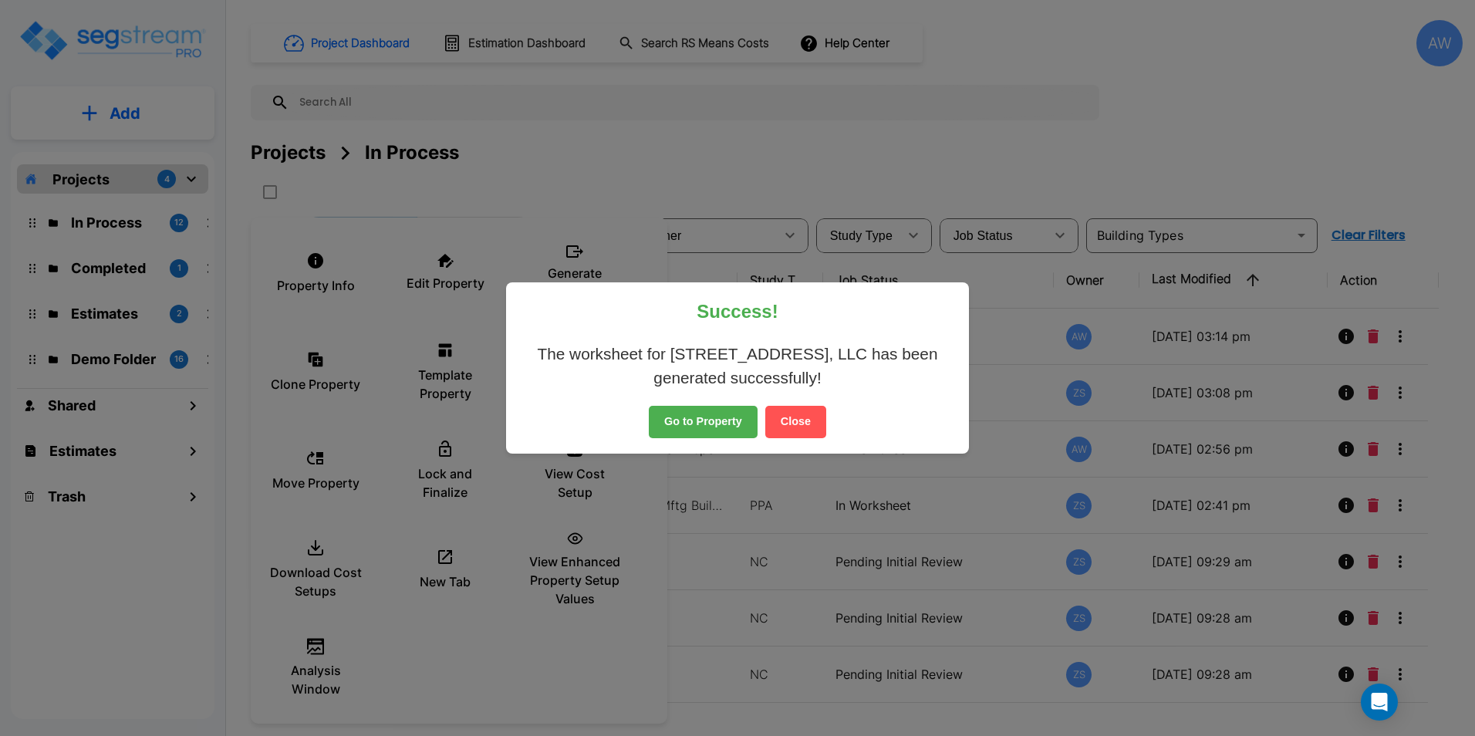
click at [693, 414] on button "Go to Property" at bounding box center [703, 422] width 109 height 32
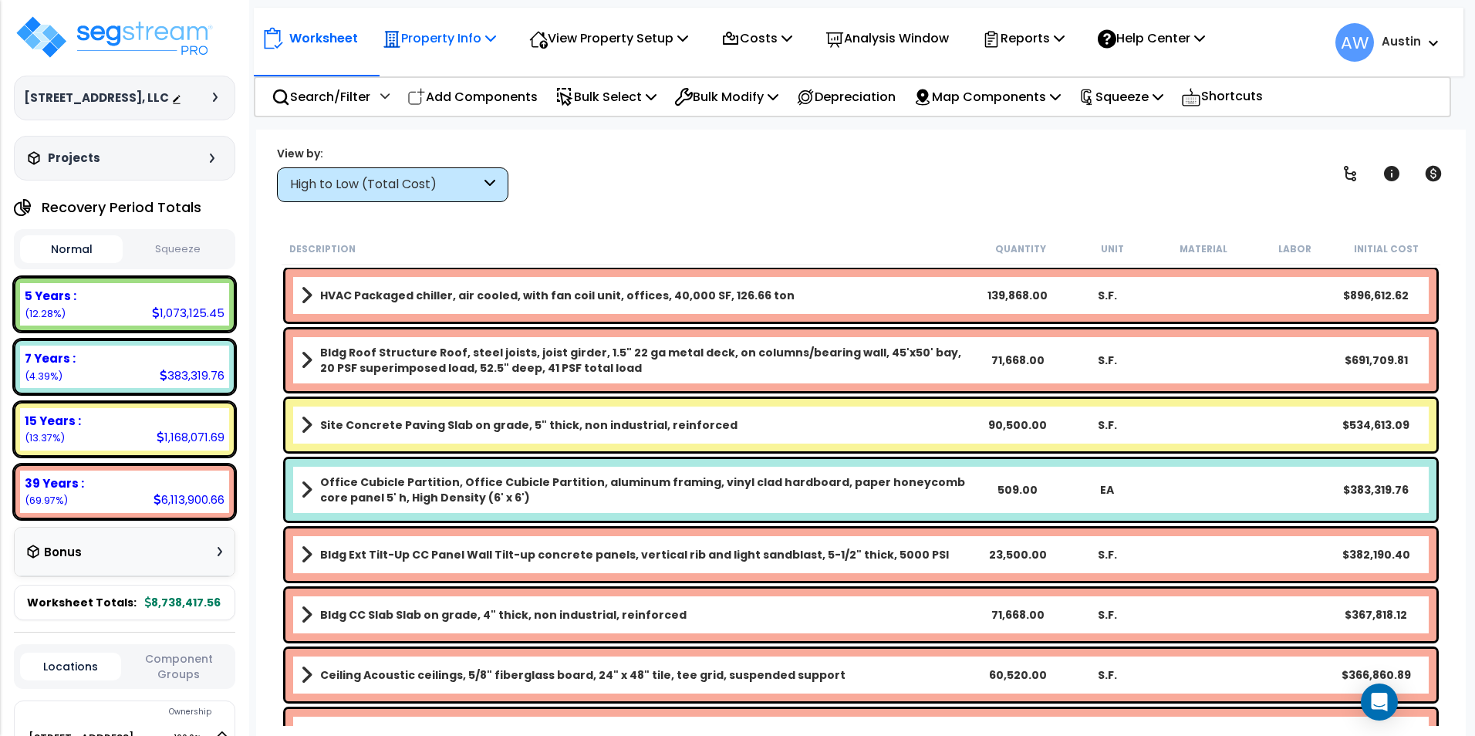
click at [470, 36] on p "Property Info" at bounding box center [439, 38] width 113 height 21
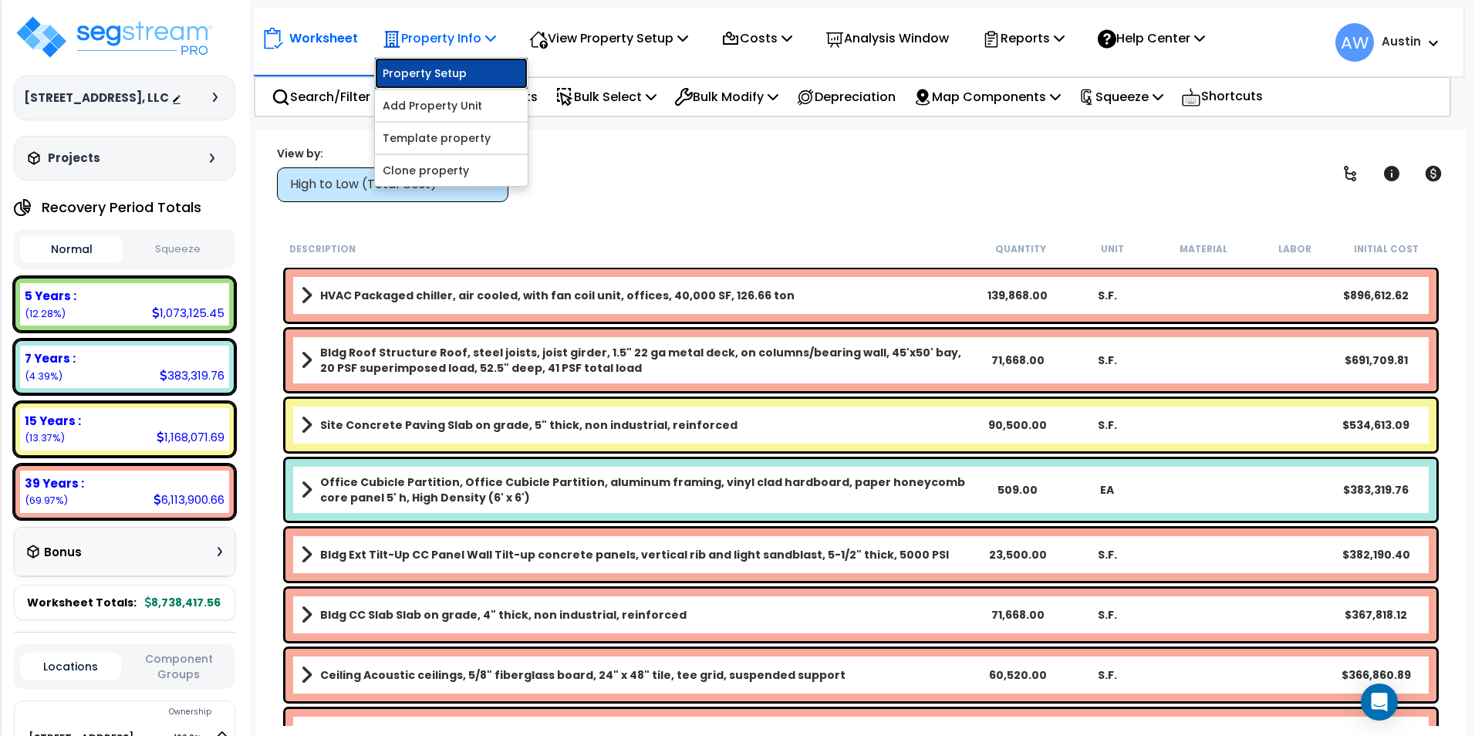
click at [465, 83] on link "Property Setup" at bounding box center [451, 73] width 153 height 31
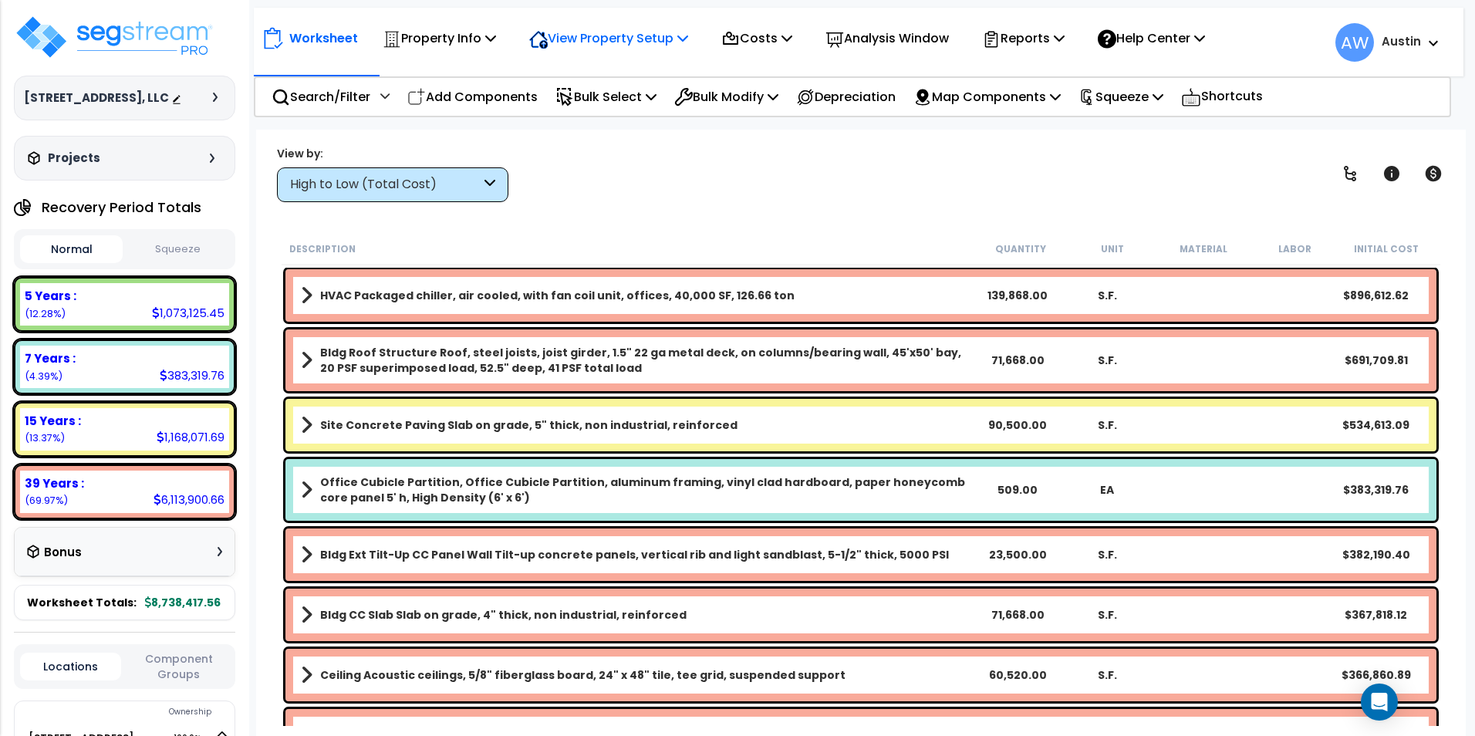
click at [596, 42] on p "View Property Setup" at bounding box center [608, 38] width 159 height 21
click at [578, 101] on link "View Questionnaire" at bounding box center [598, 105] width 153 height 31
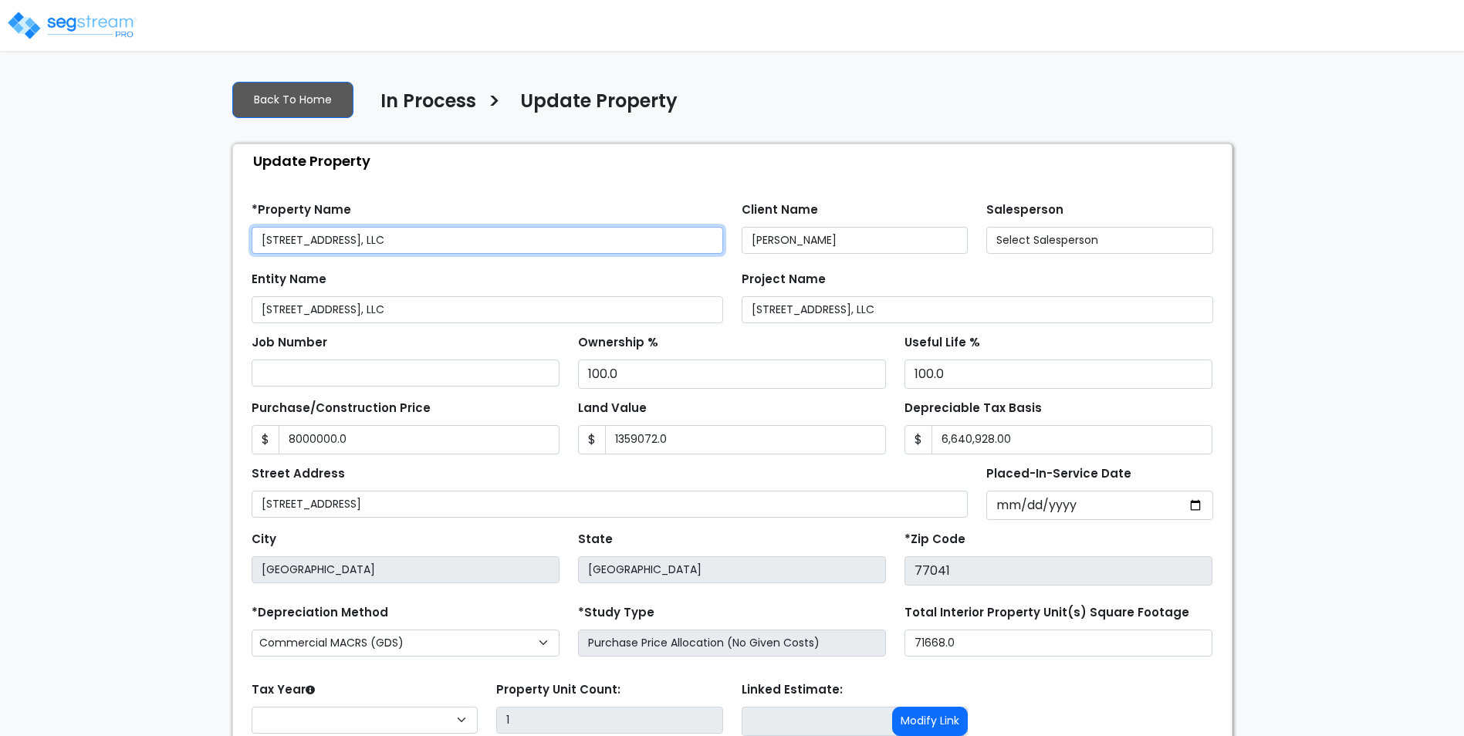
type input "8,000,000.0"
type input "1,359,072.0"
type input "6,640,928.00"
select select "2024"
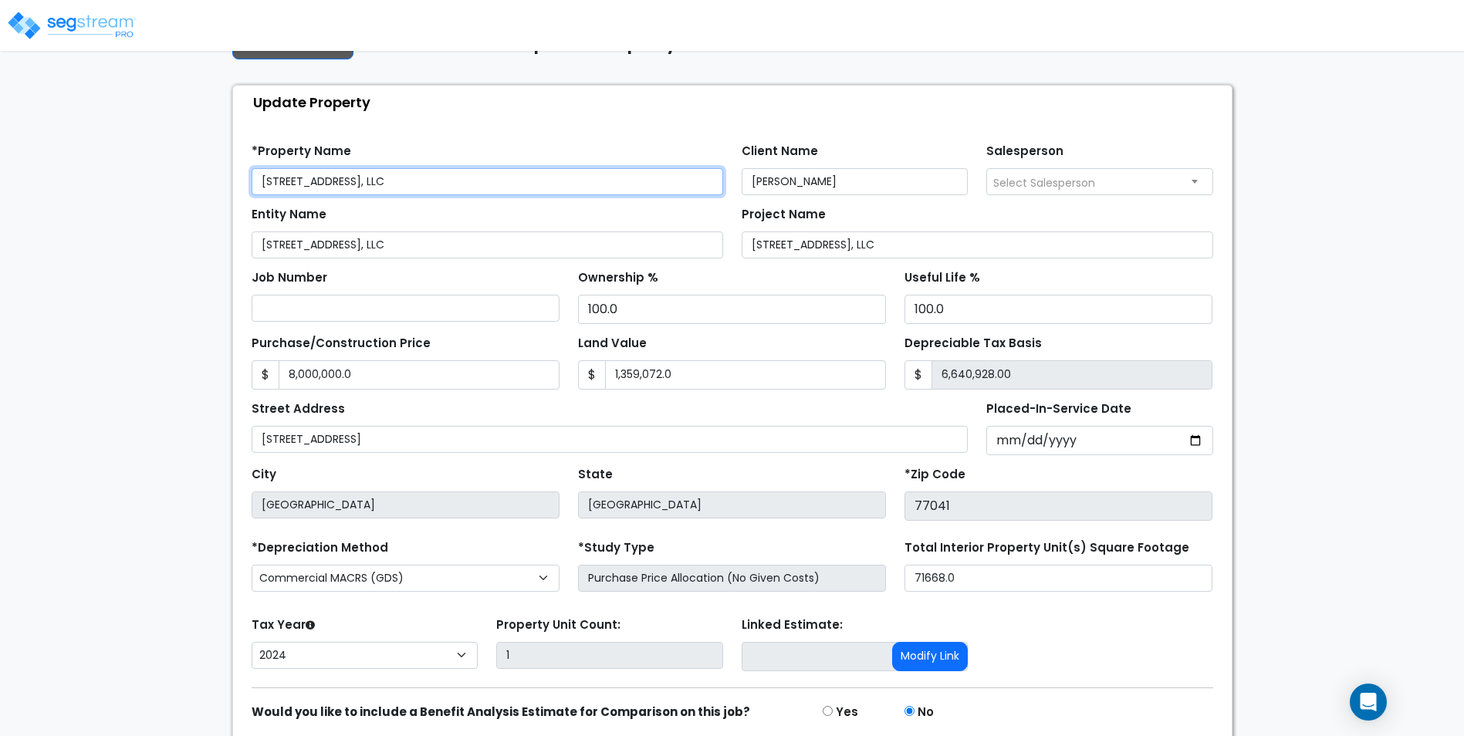
scroll to position [120, 0]
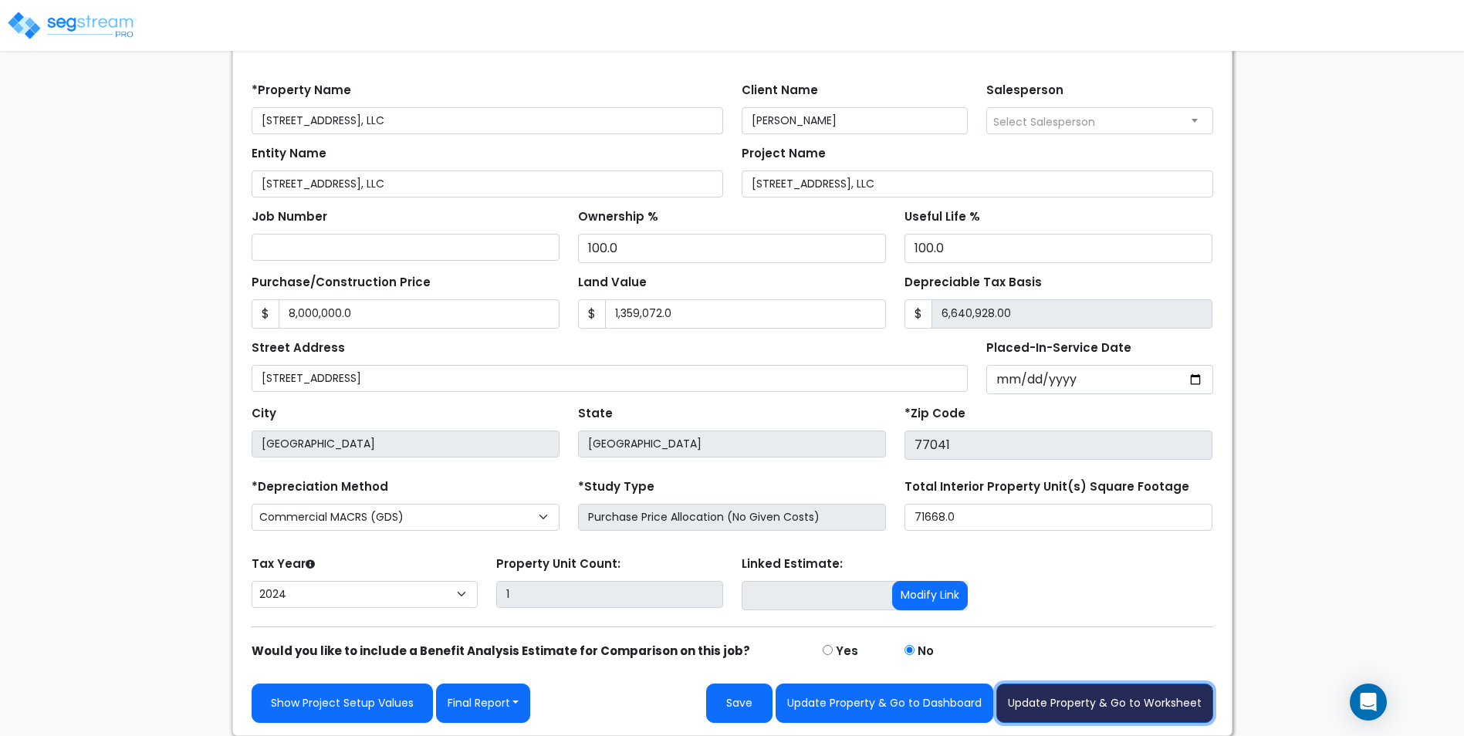
click at [1103, 708] on button "Update Property & Go to Worksheet" at bounding box center [1104, 703] width 217 height 39
type input "8000000"
type input "1359072"
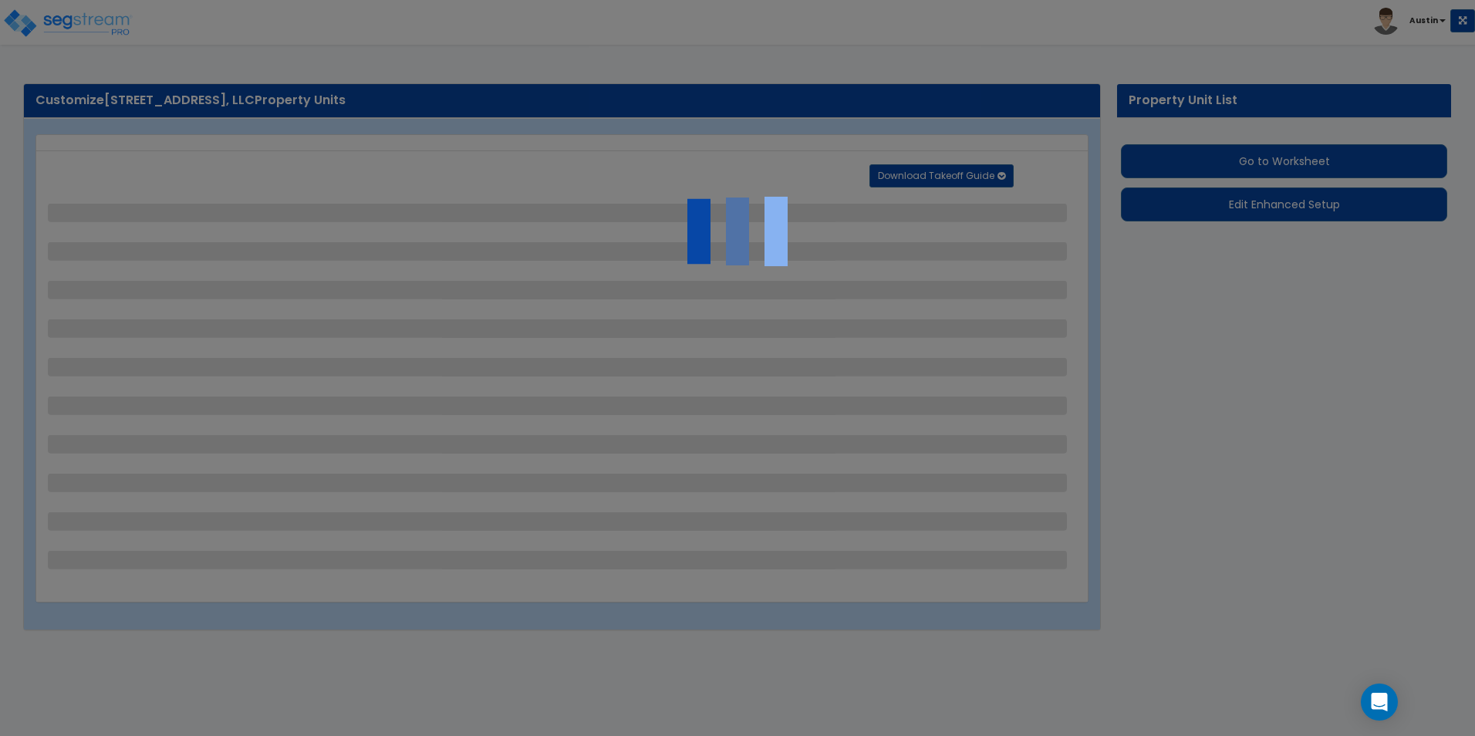
select select "2"
select select "1"
select select "2"
select select "1"
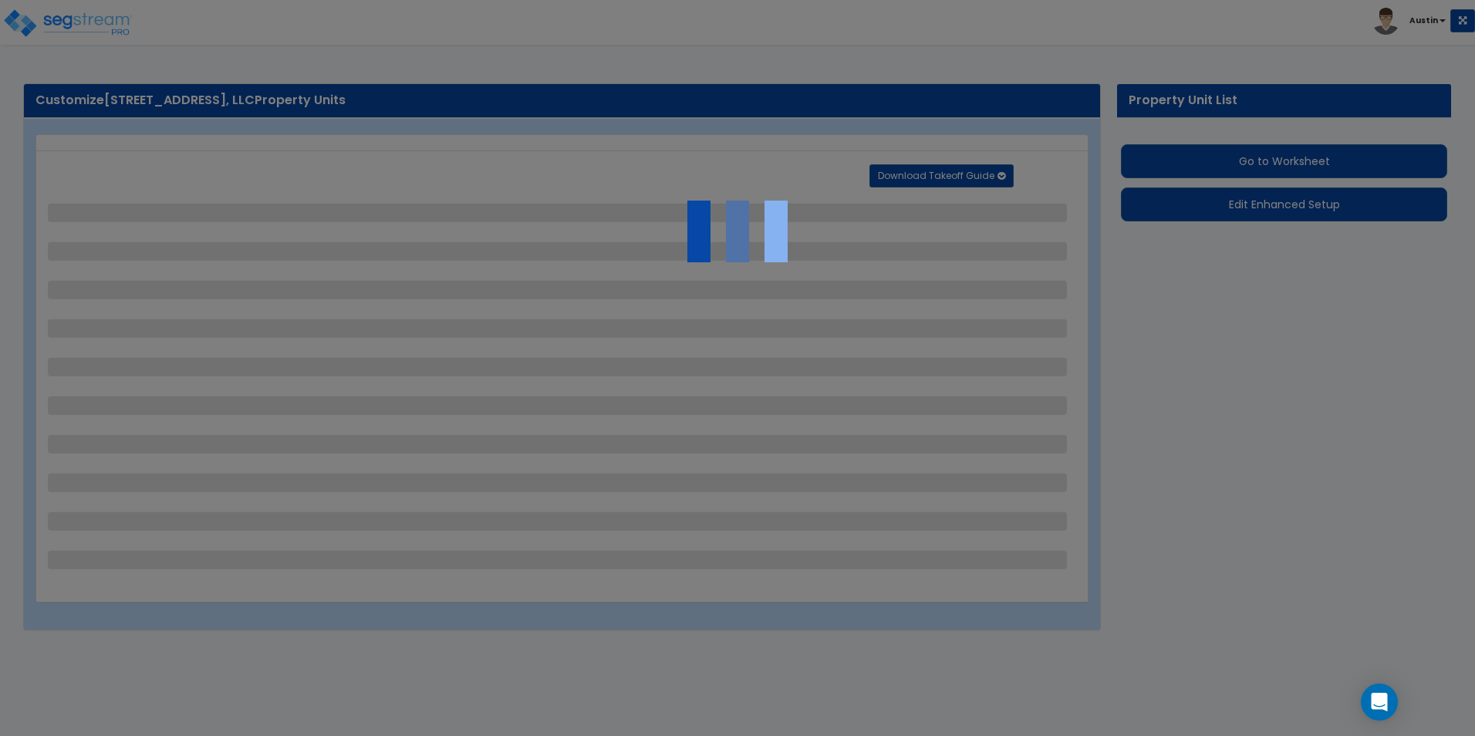
select select "1"
select select "2"
select select "1"
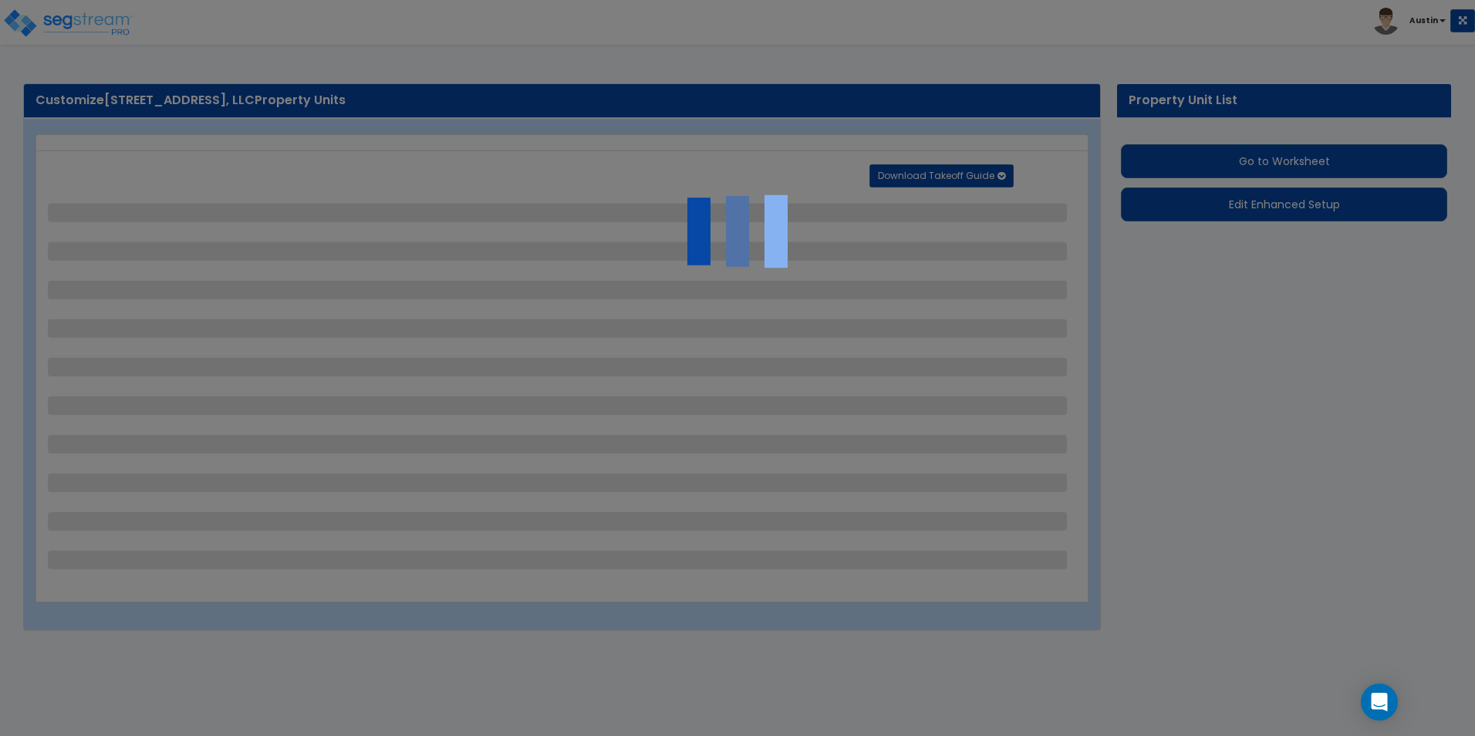
select select "1"
select select "2"
select select "5"
select select "2"
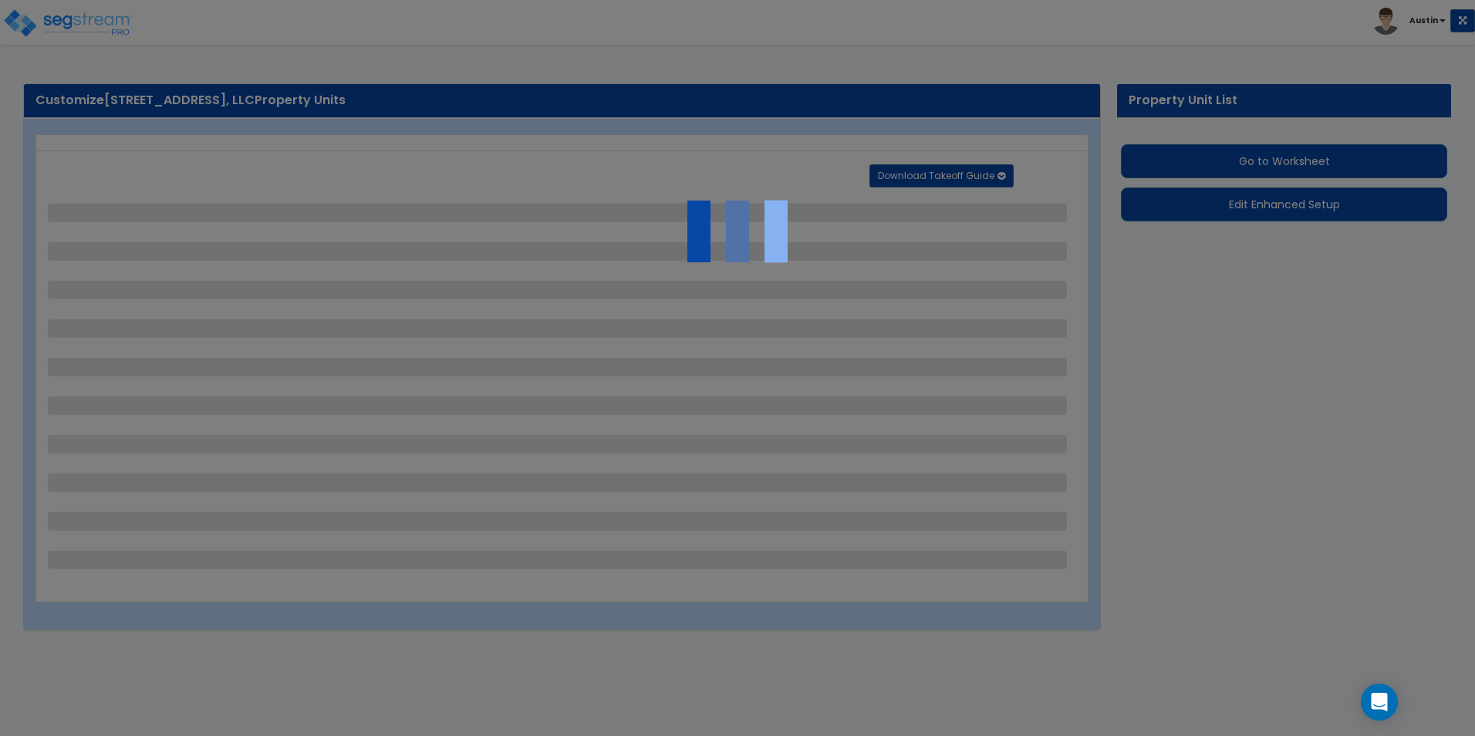
select select "2"
select select "3"
select select "1"
select select "2"
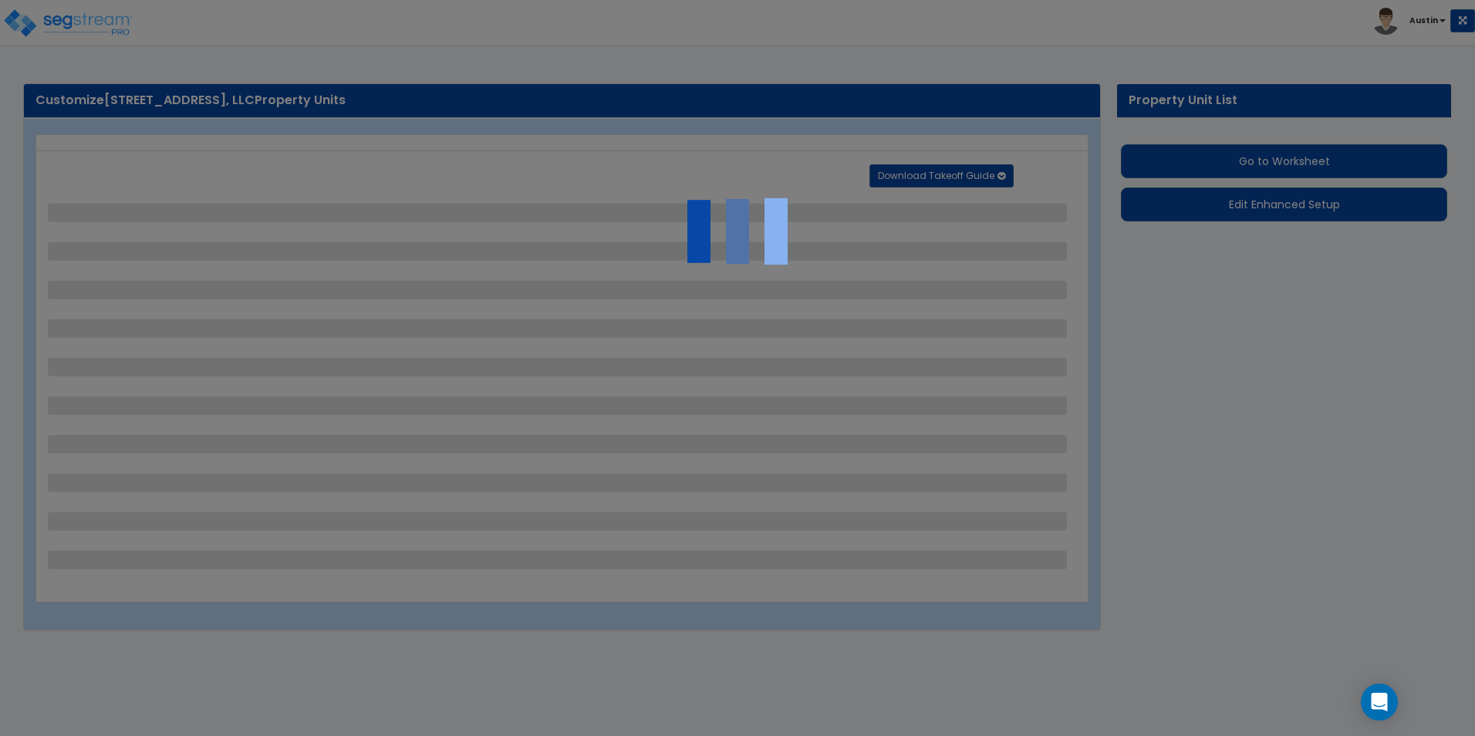
select select "2"
select select "9"
select select "2"
select select "4"
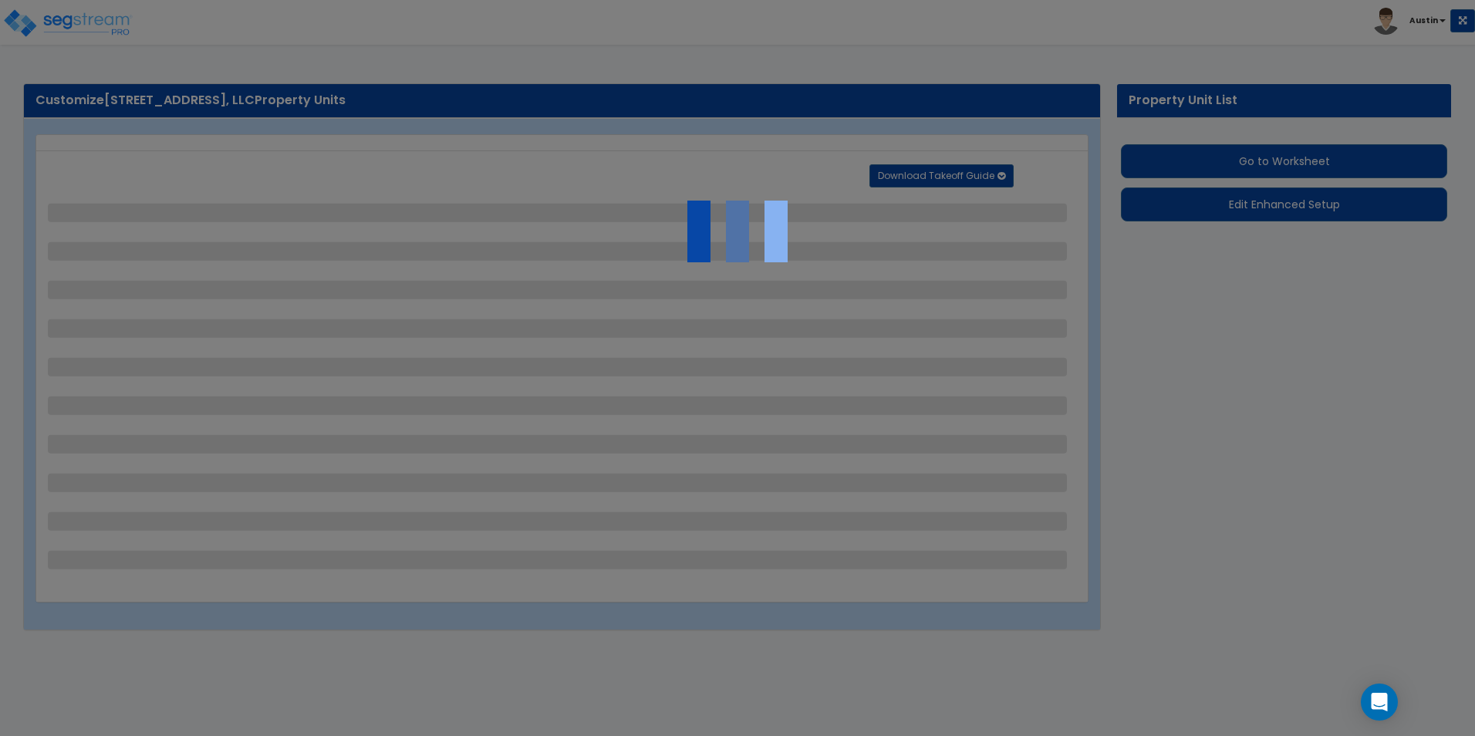
select select "6"
select select "1"
select select "2"
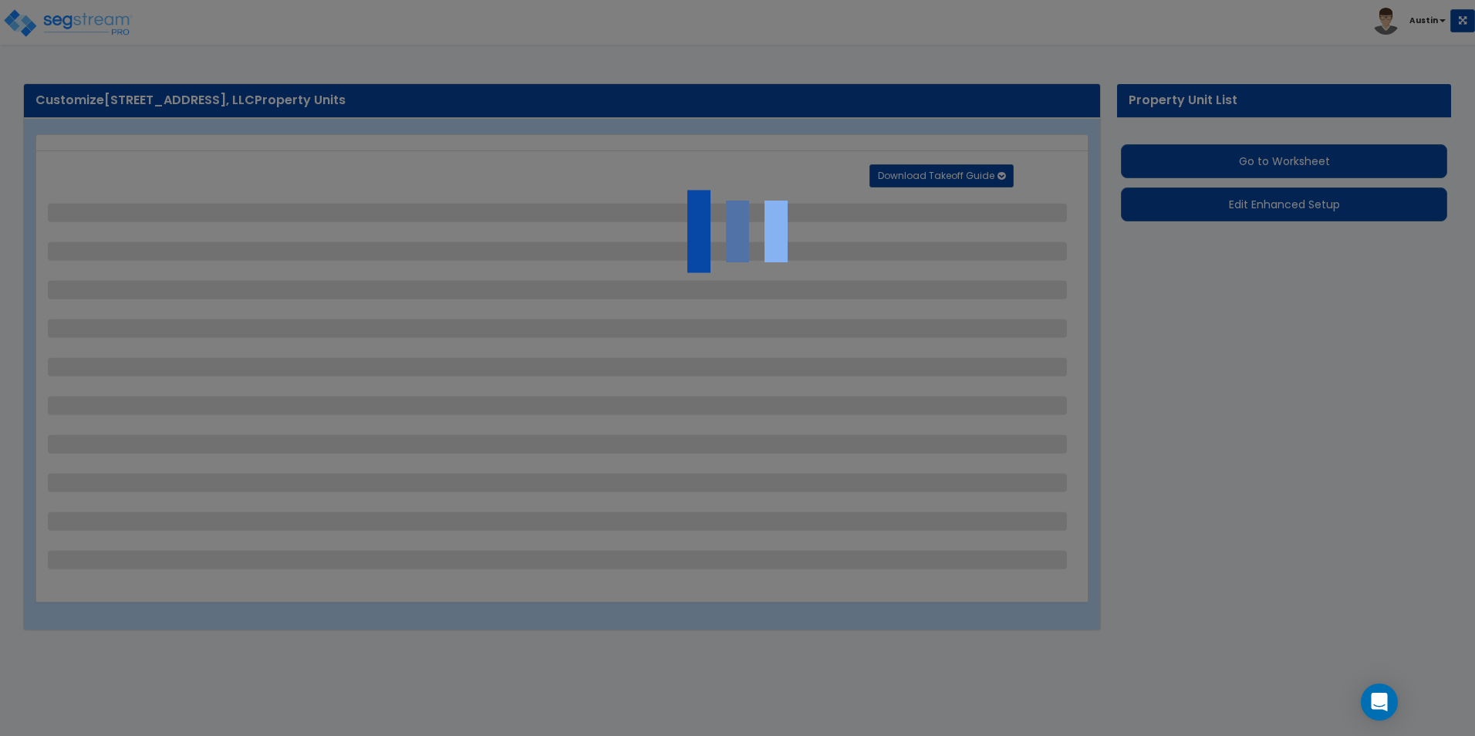
select select "1"
select select "3"
select select "4"
select select "2"
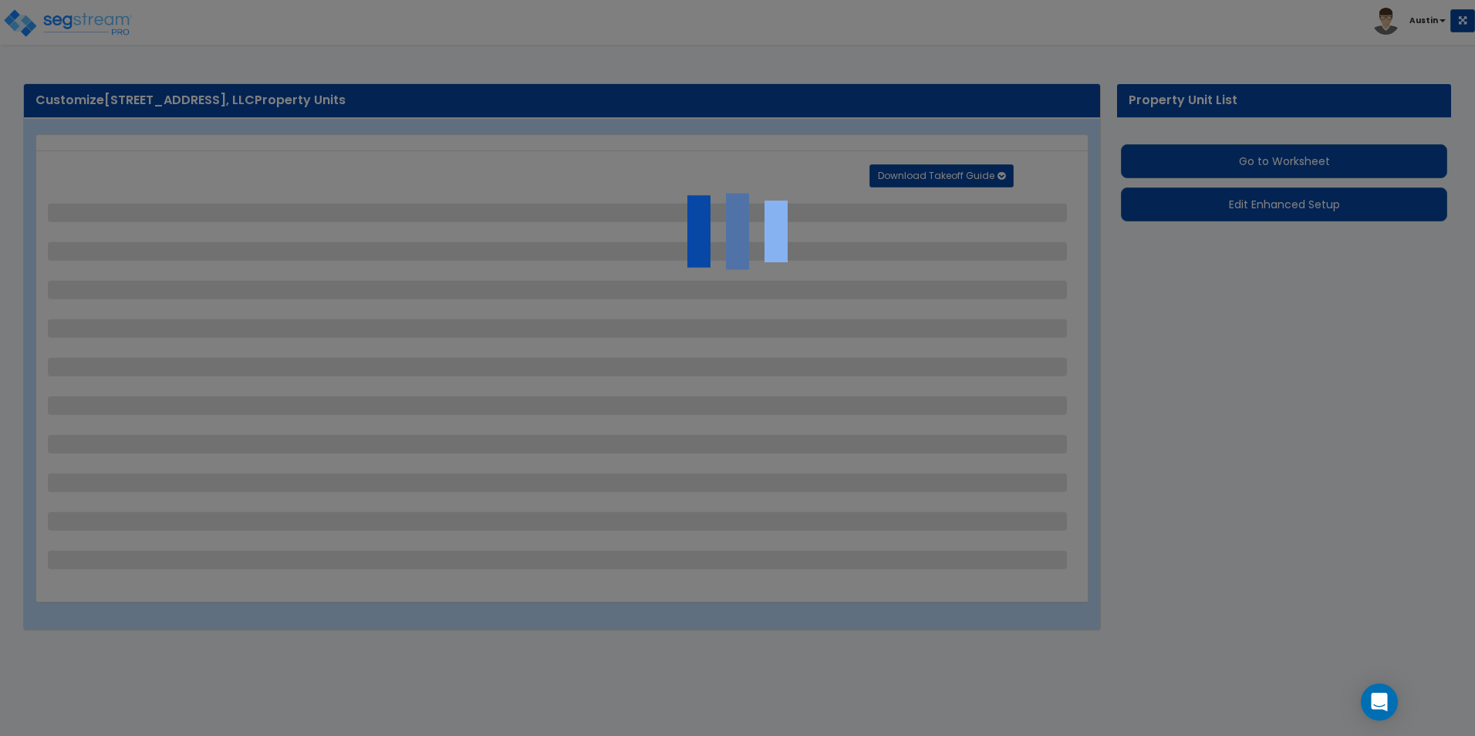
select select "2"
select select "1"
select select "4"
select select "2"
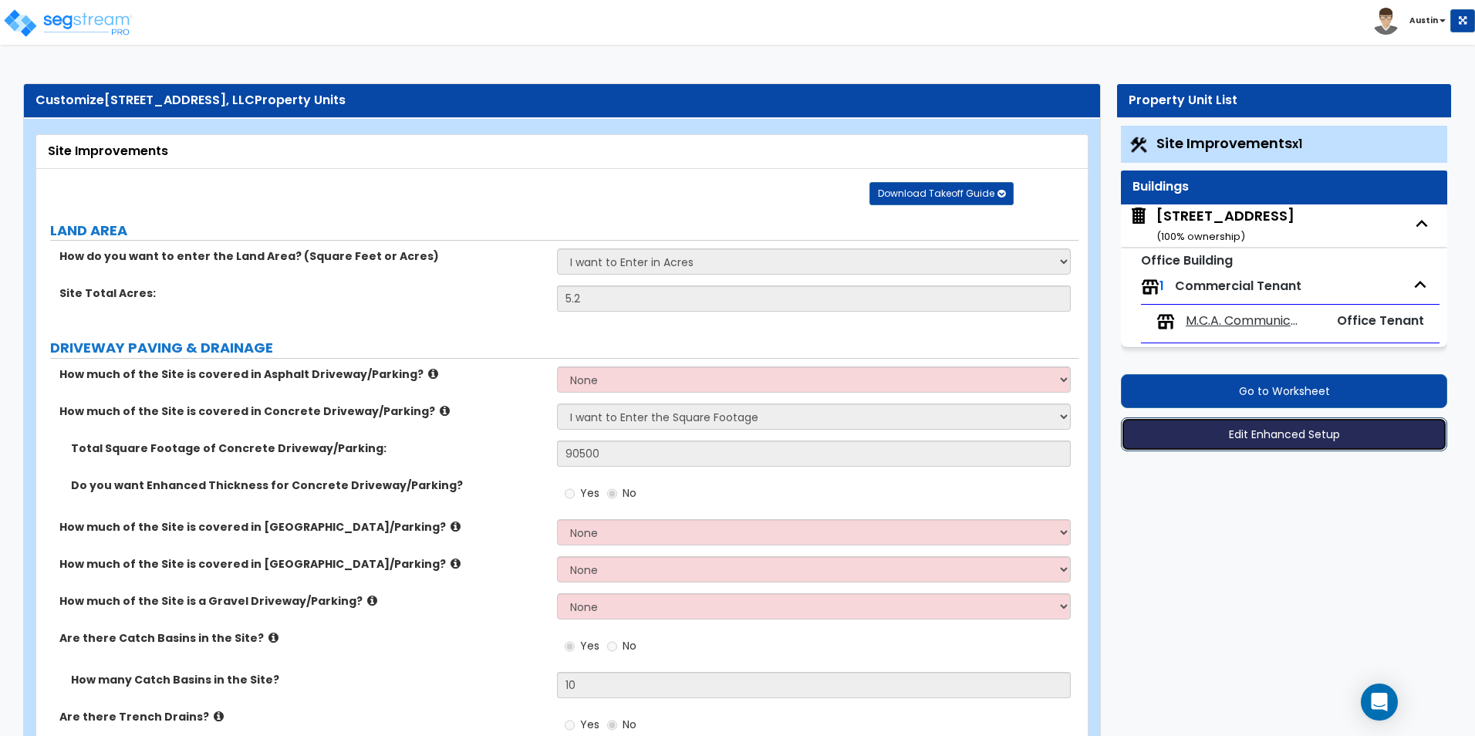
click at [1264, 440] on button "Edit Enhanced Setup" at bounding box center [1284, 434] width 326 height 34
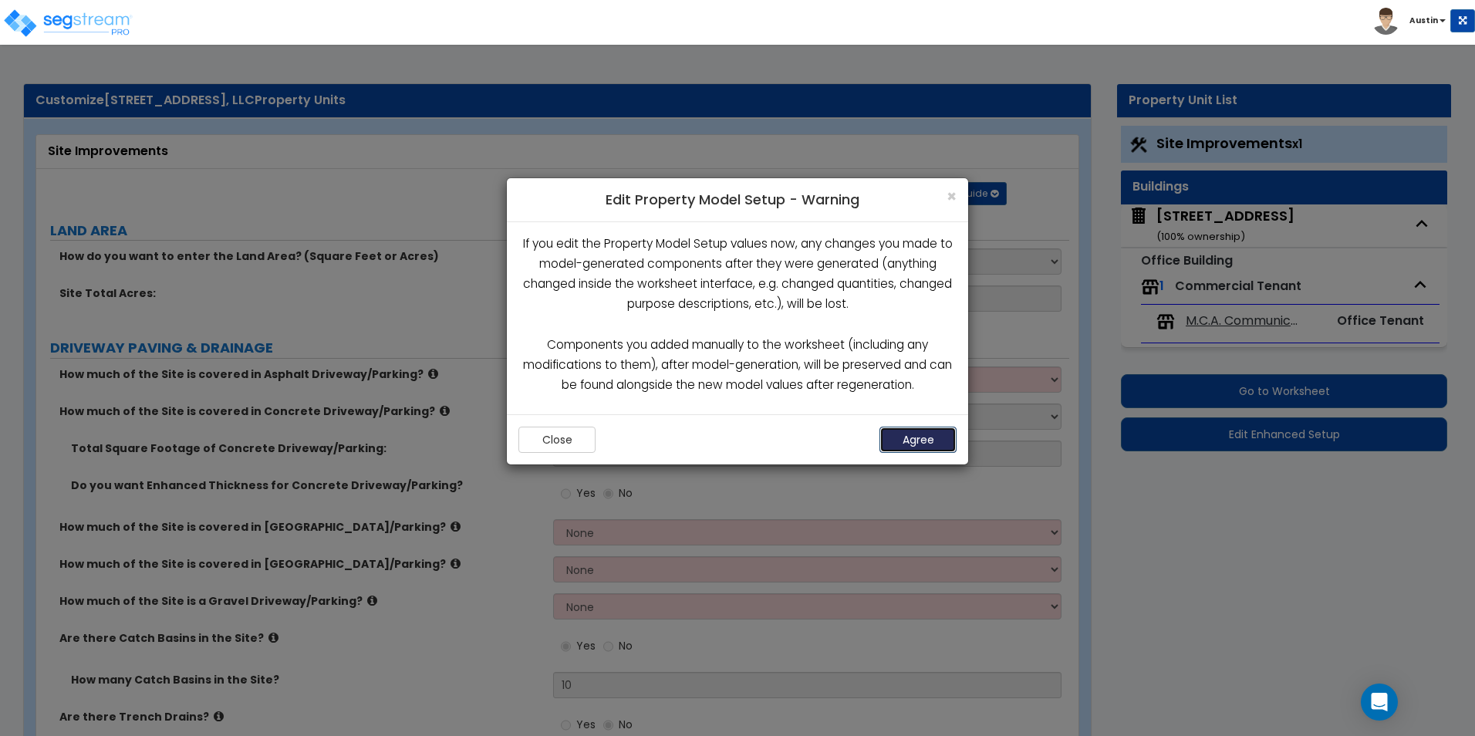
click at [913, 437] on button "Agree" at bounding box center [918, 440] width 77 height 26
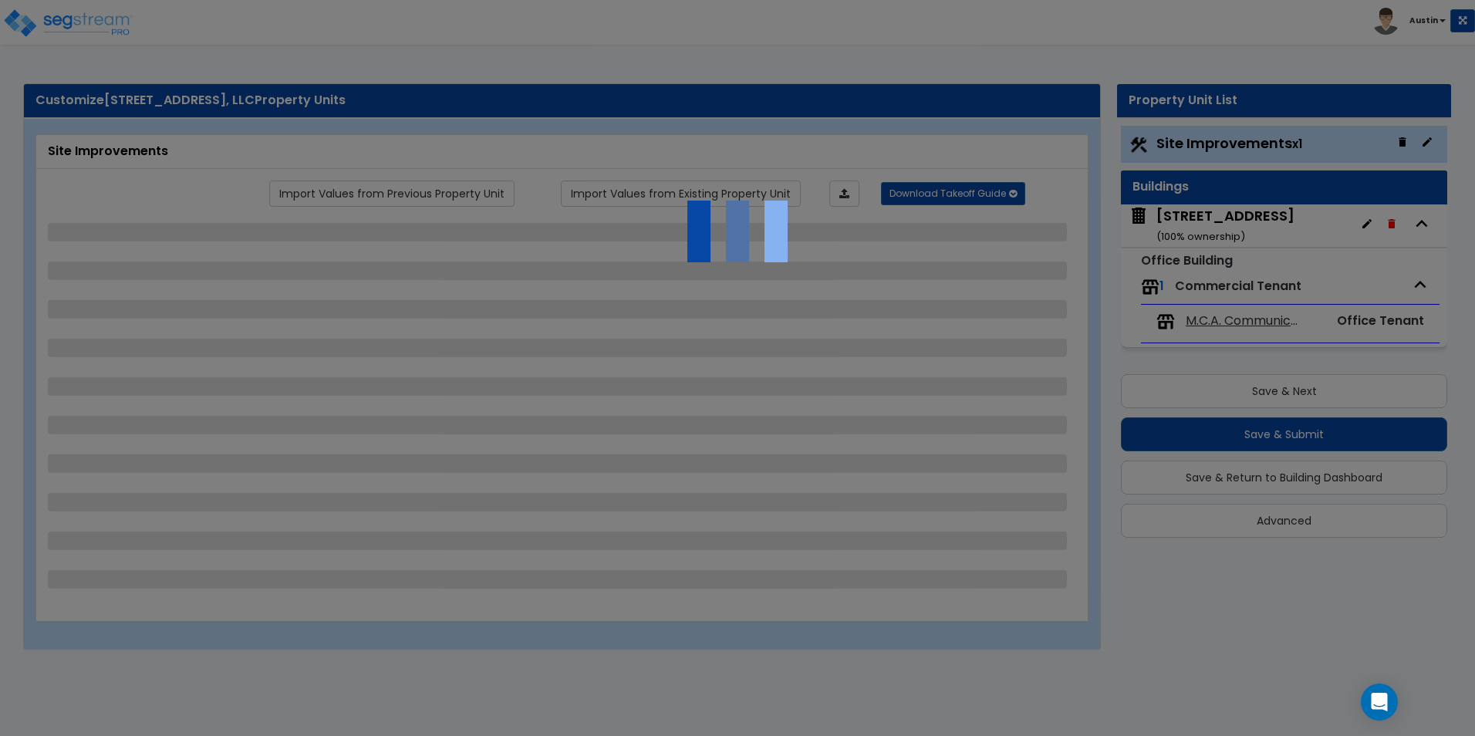
select select "2"
select select "1"
select select "2"
select select "1"
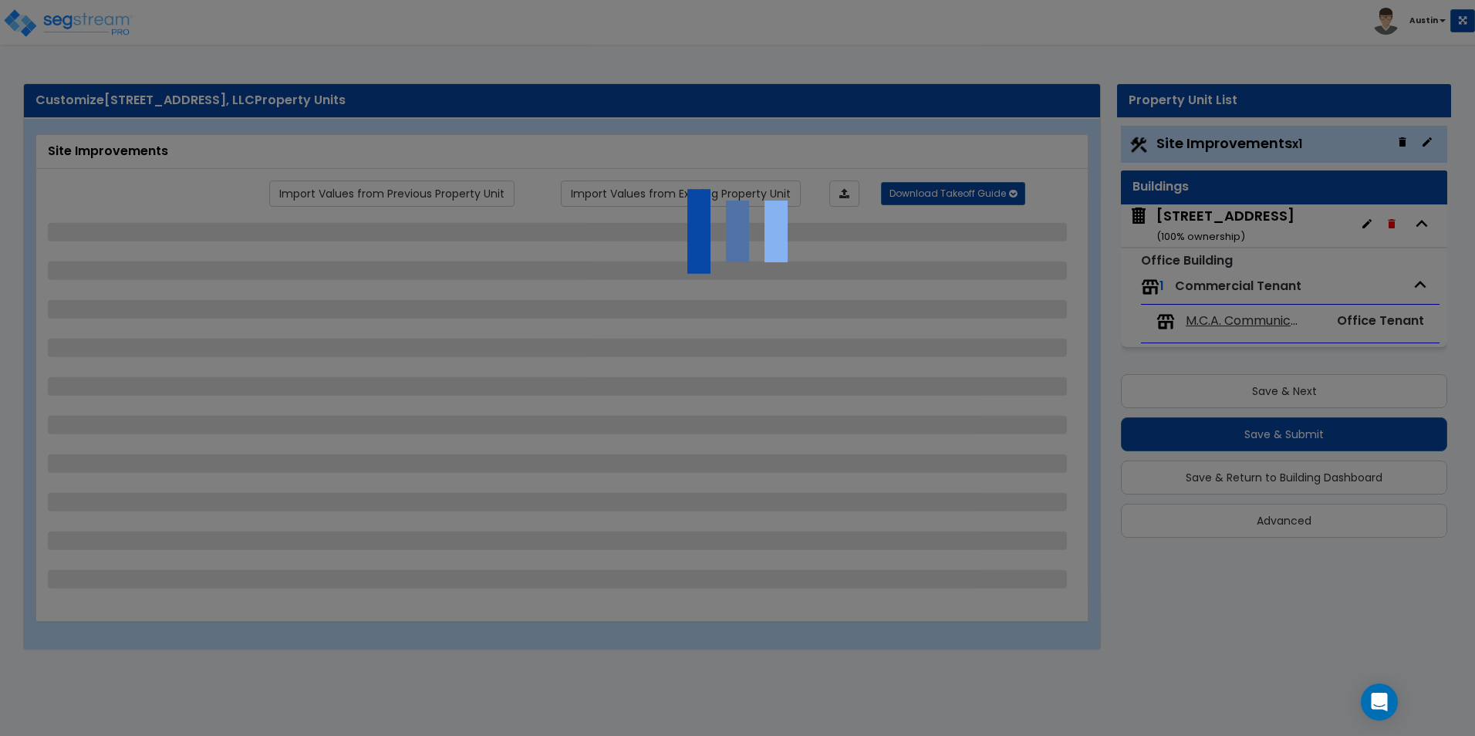
select select "1"
select select "2"
select select "1"
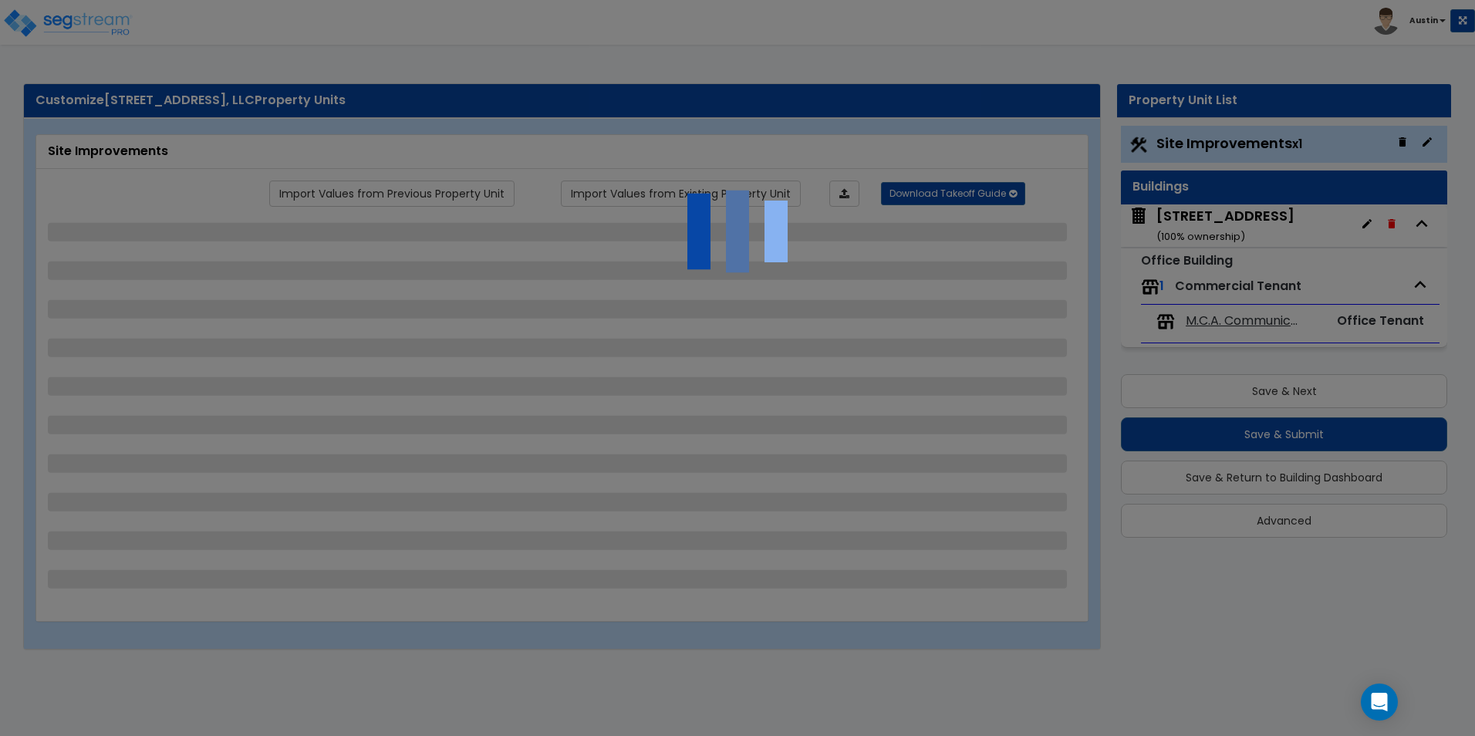
select select "1"
select select "2"
select select "5"
select select "2"
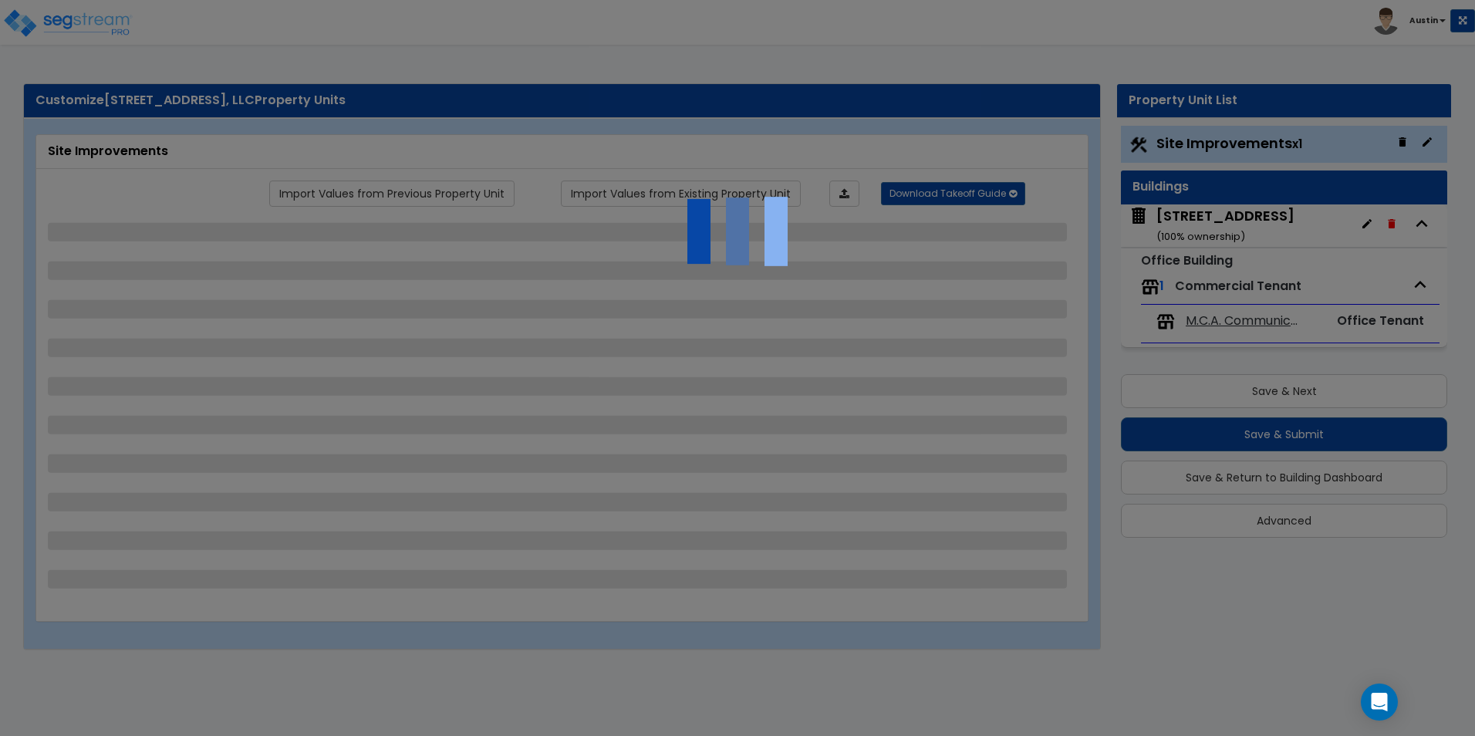
select select "2"
select select "3"
select select "1"
select select "2"
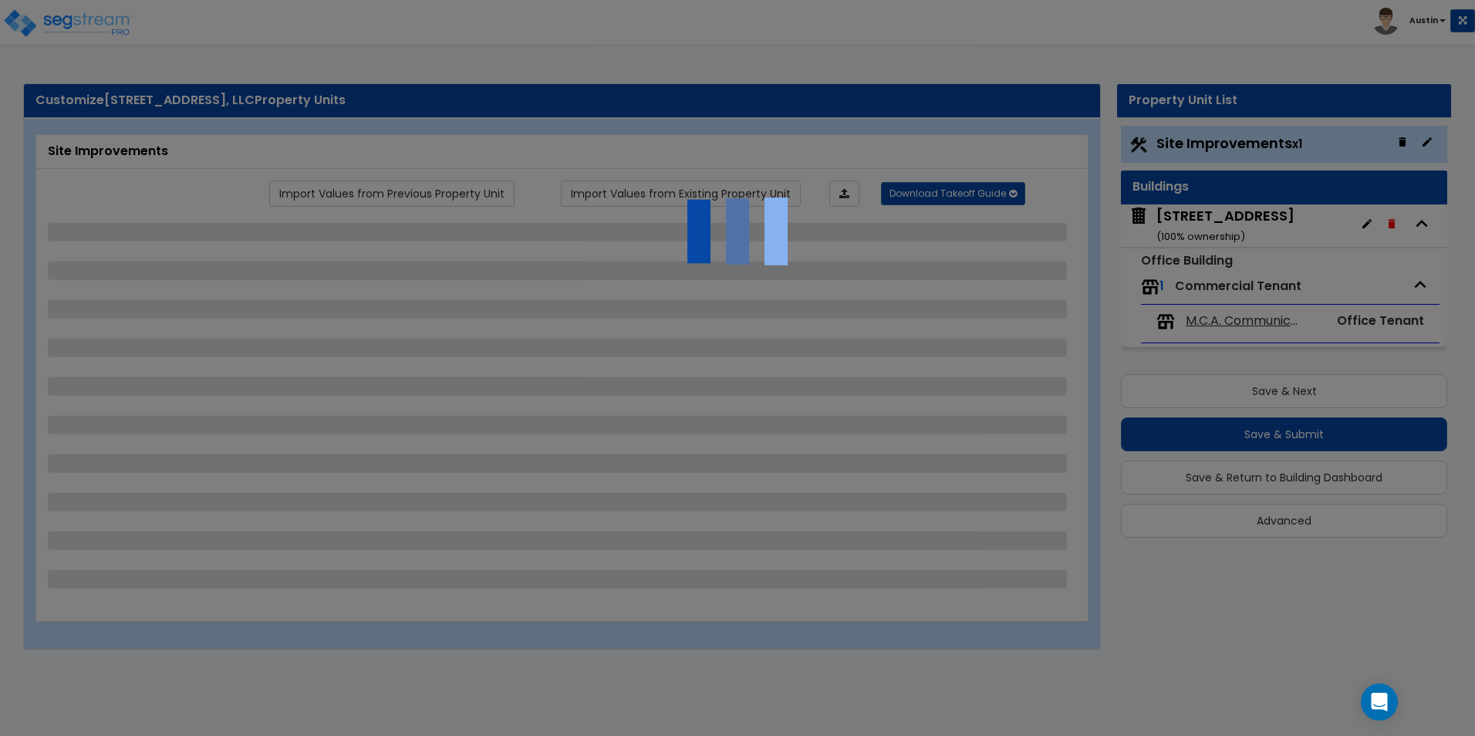
select select "2"
select select "9"
select select "2"
select select "4"
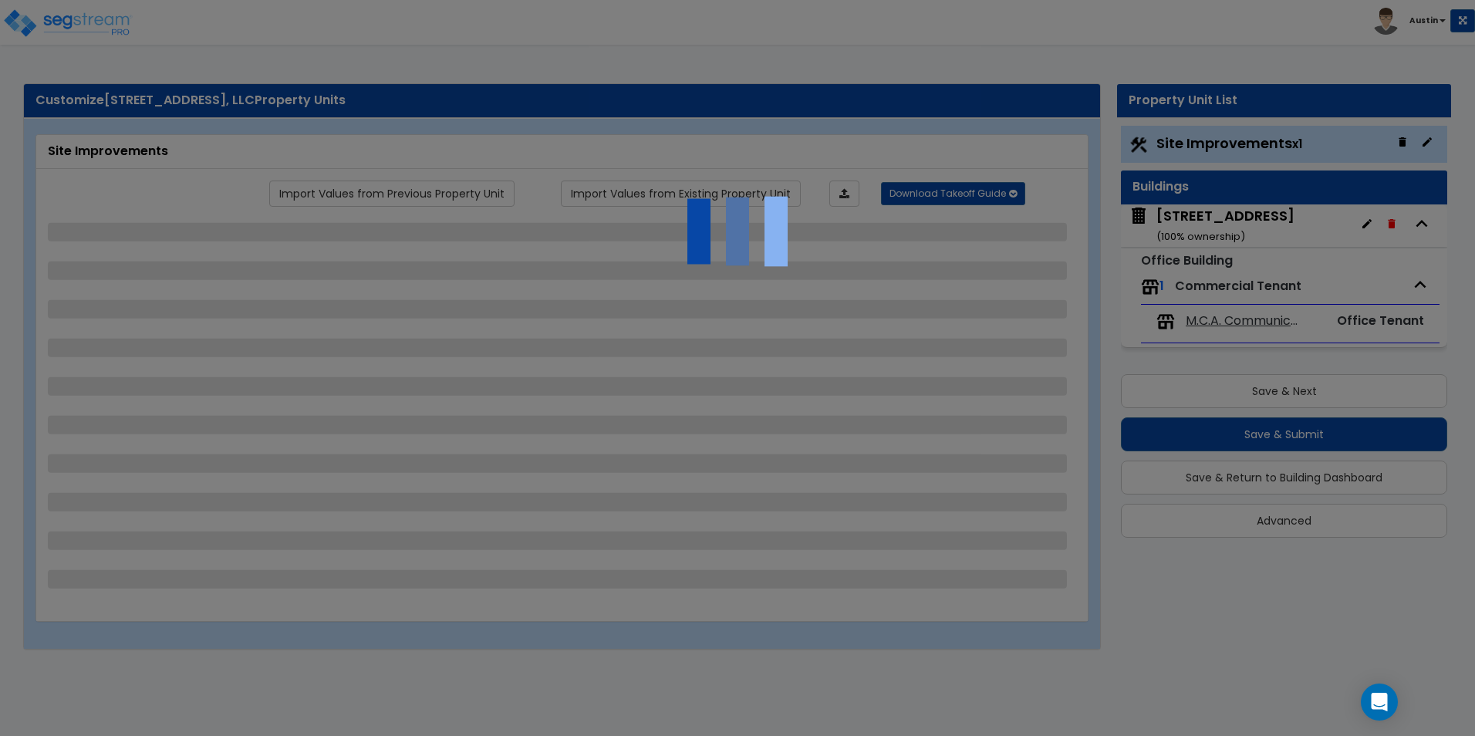
select select "6"
select select "1"
select select "2"
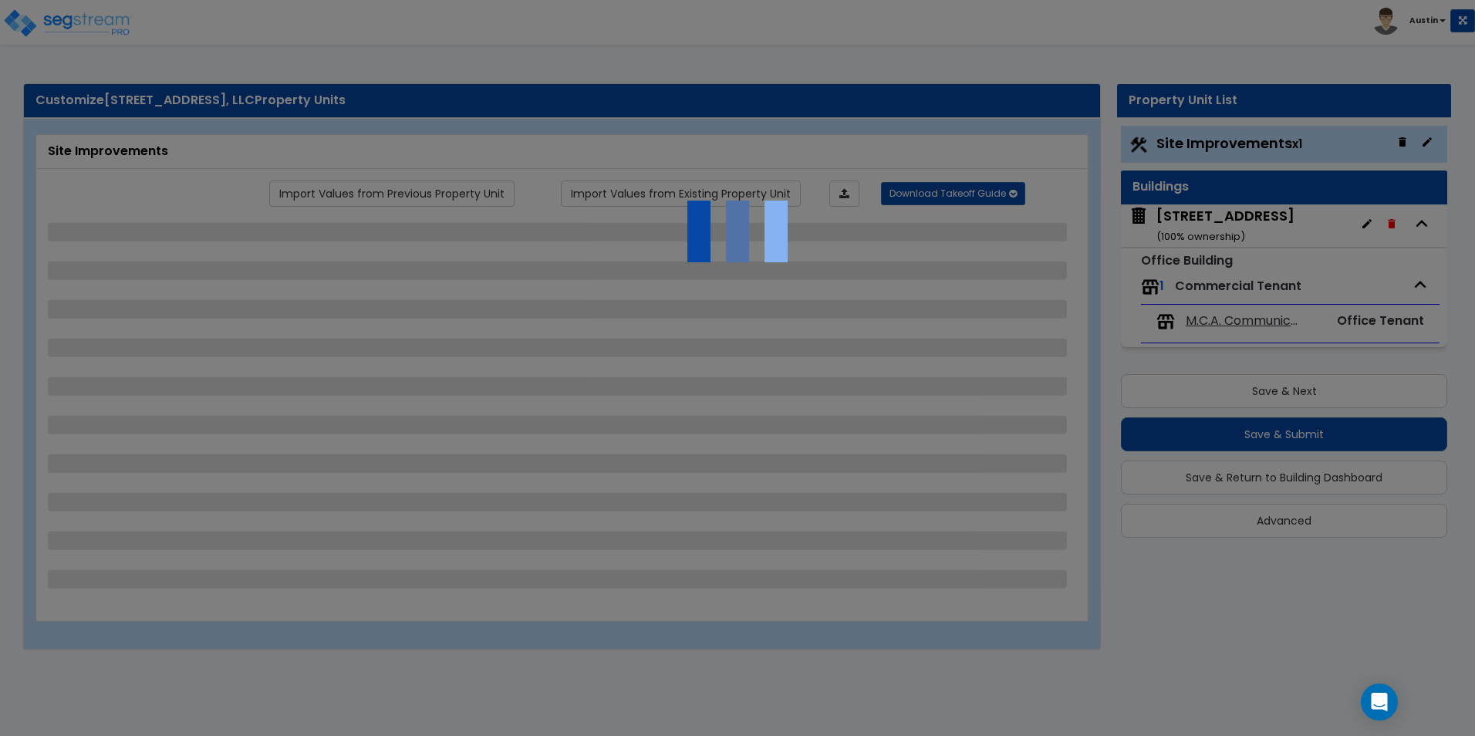
select select "1"
select select "3"
select select "4"
select select "2"
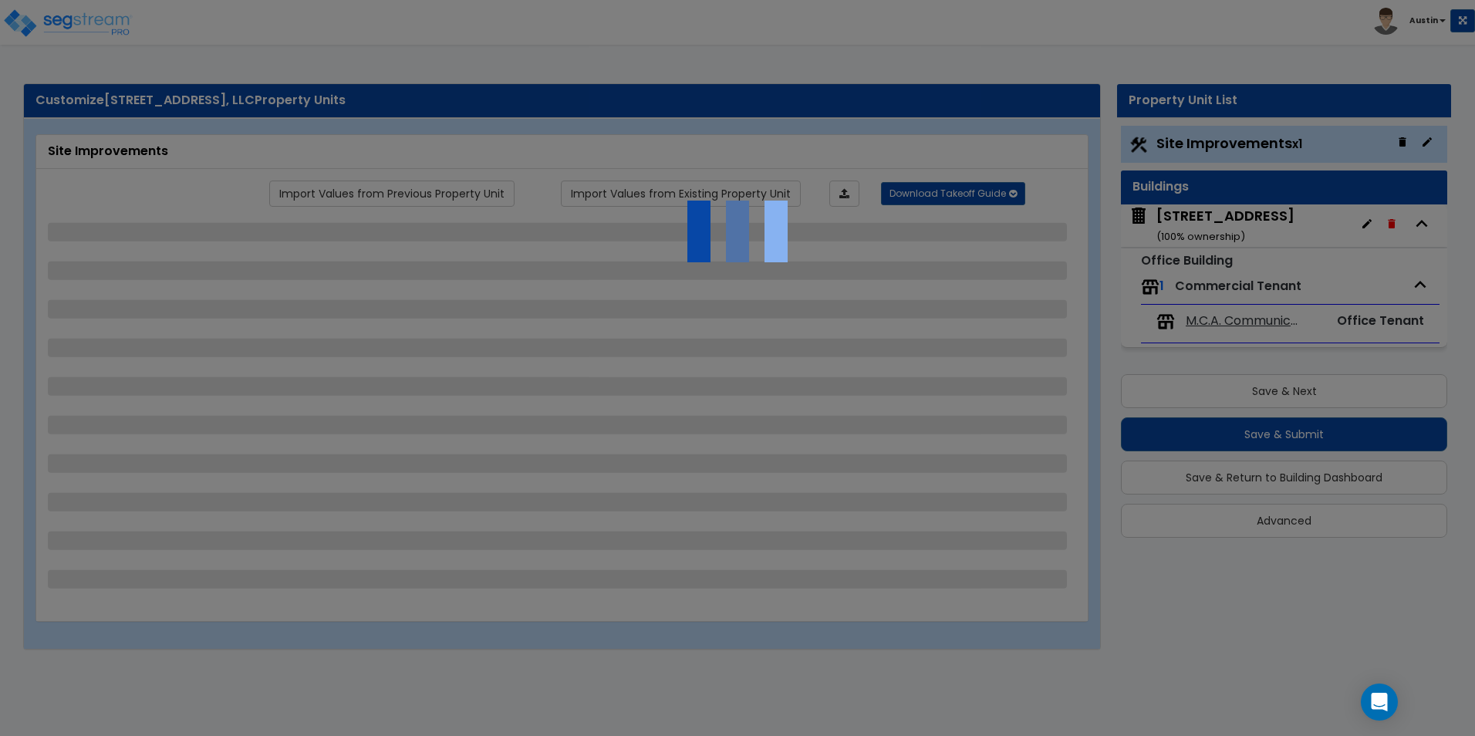
select select "2"
select select "1"
select select "4"
select select "2"
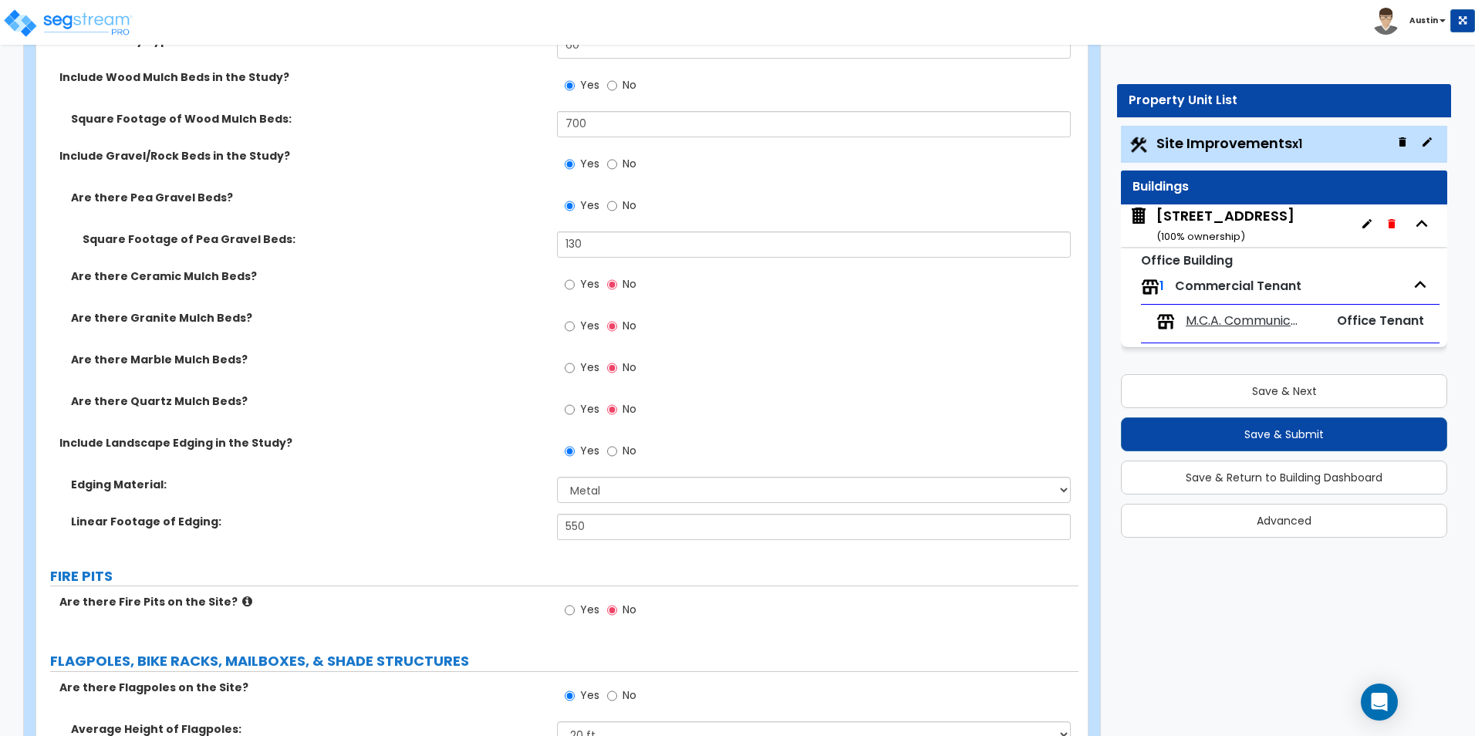
scroll to position [4321, 0]
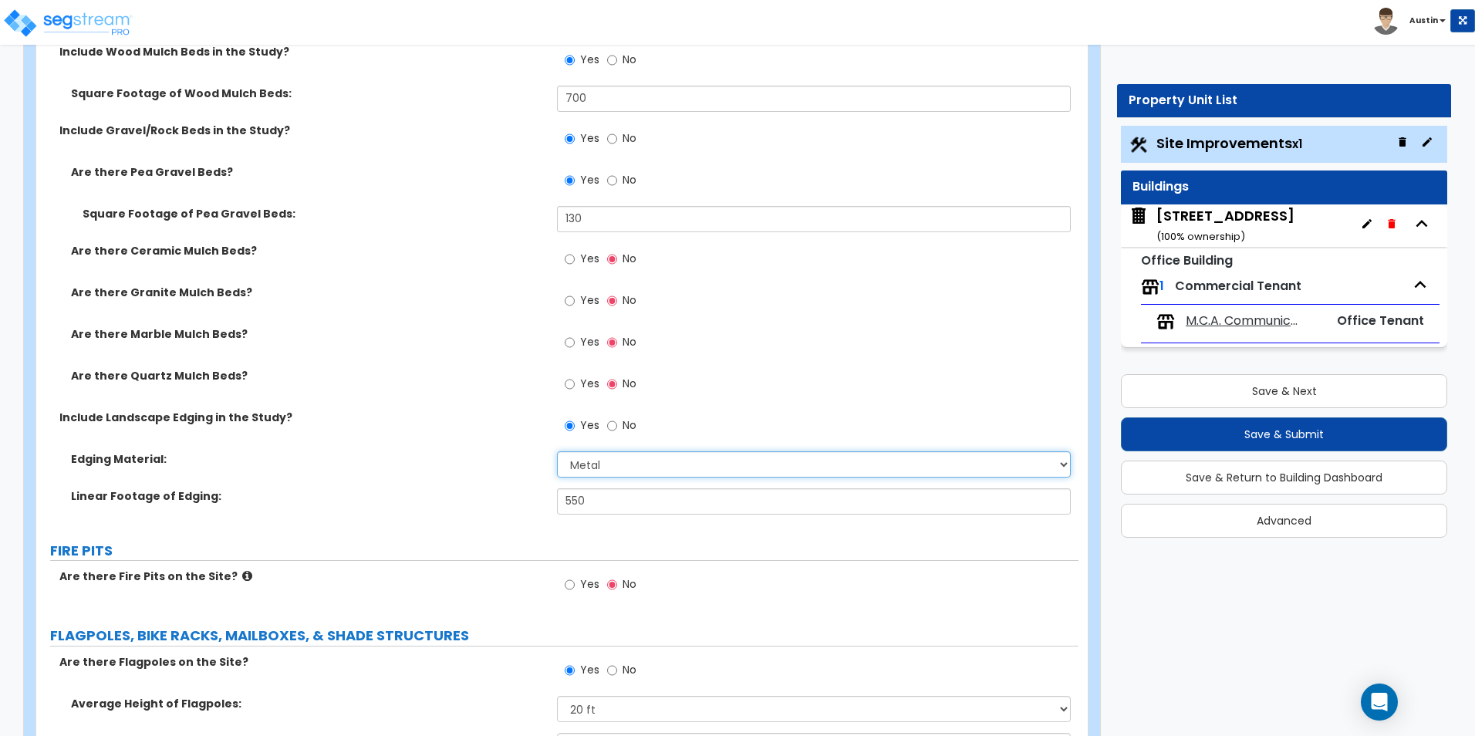
click at [637, 467] on select "Please Choose One Metal Brick Railroad Ties Concrete" at bounding box center [813, 464] width 513 height 26
click at [407, 454] on label "Edging Material:" at bounding box center [308, 458] width 475 height 15
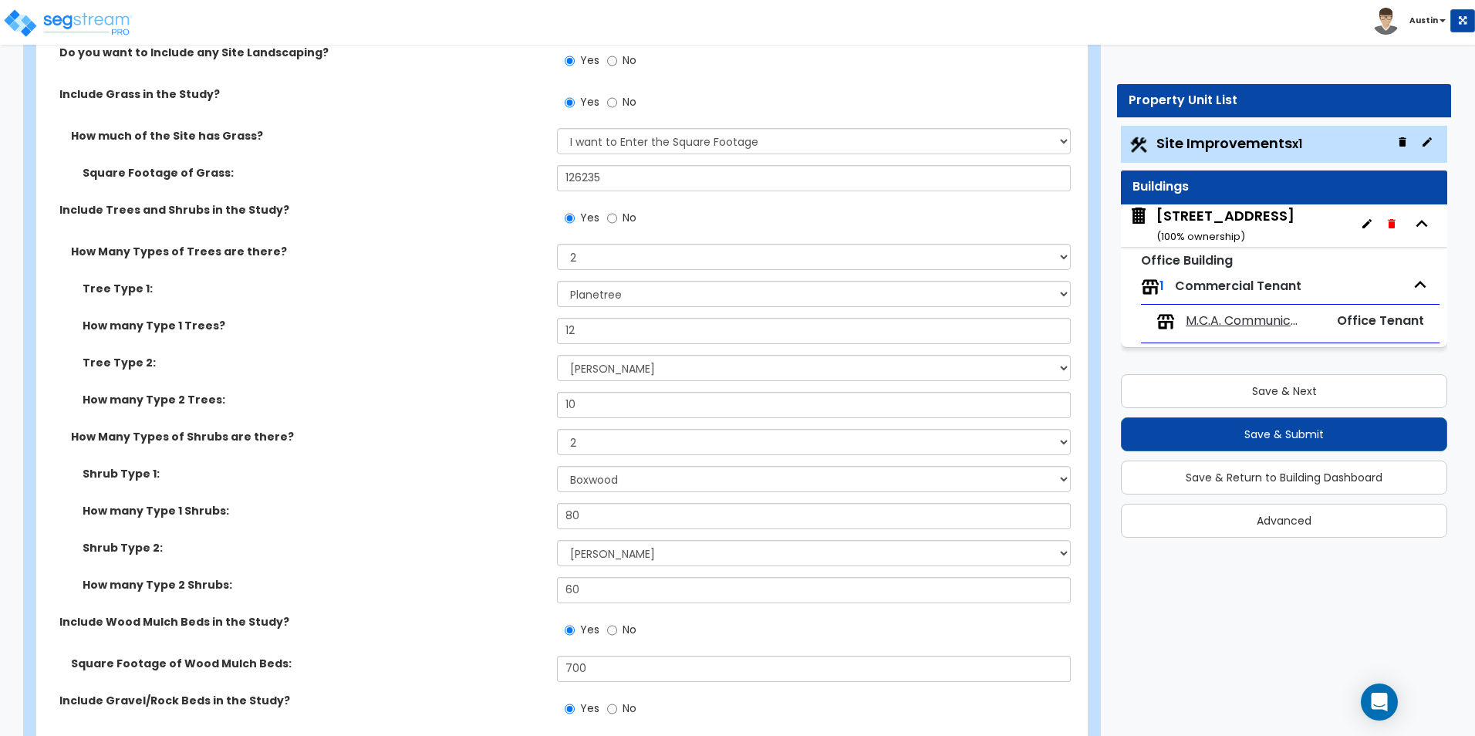
scroll to position [3703, 0]
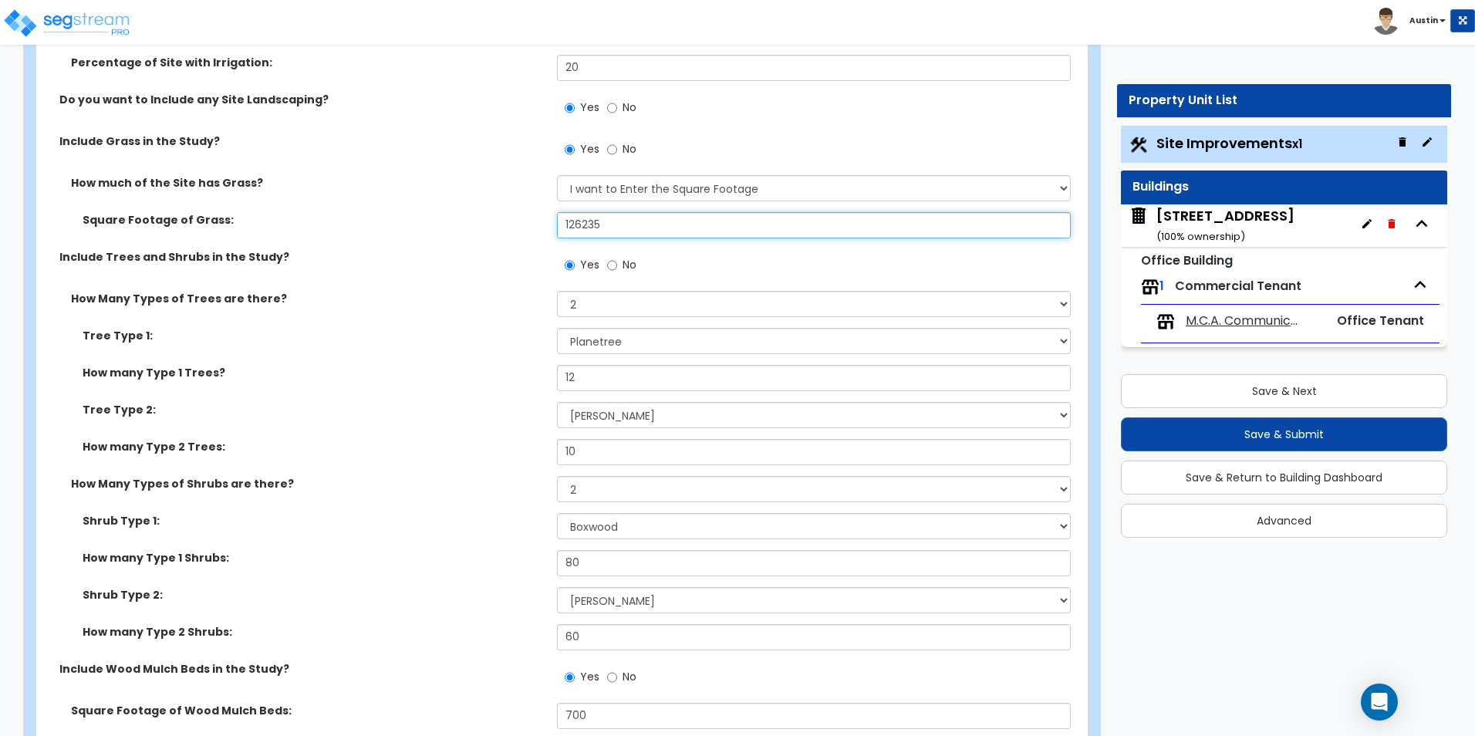
click at [708, 223] on input "126235" at bounding box center [813, 225] width 513 height 26
type input "68,000"
click at [447, 202] on div "How much of the Site has Grass? None I want to Enter an Approximate Percentage …" at bounding box center [557, 193] width 1042 height 37
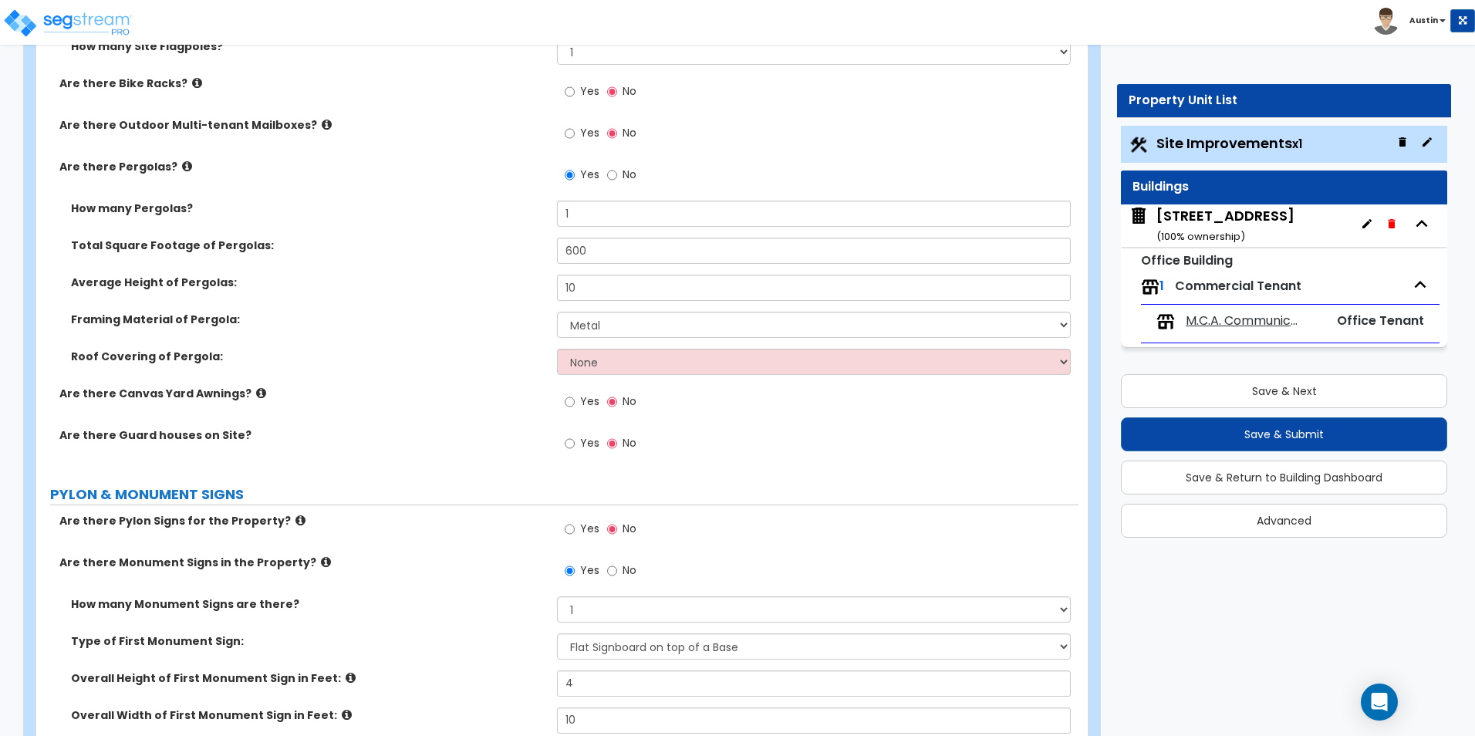
scroll to position [5401, 0]
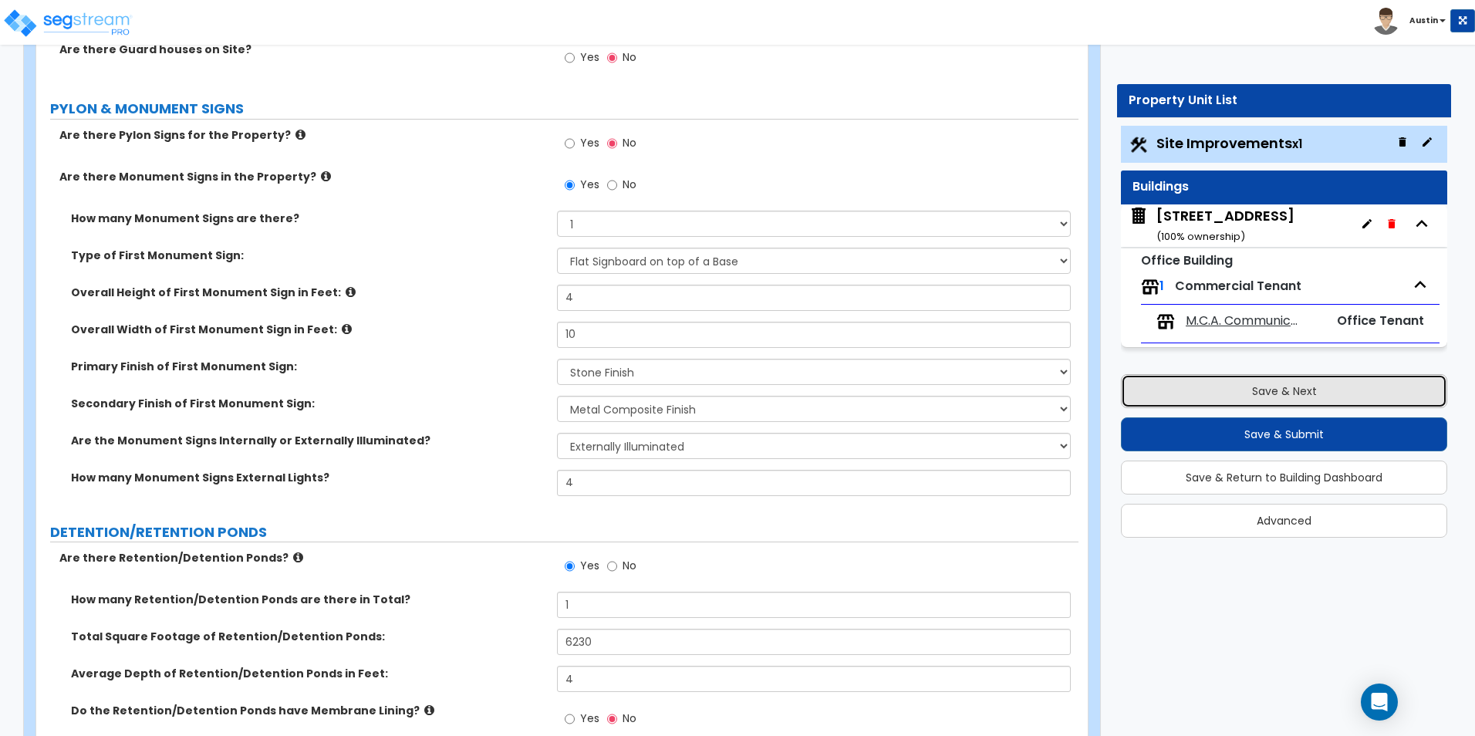
click at [1263, 393] on button "Save & Next" at bounding box center [1284, 391] width 326 height 34
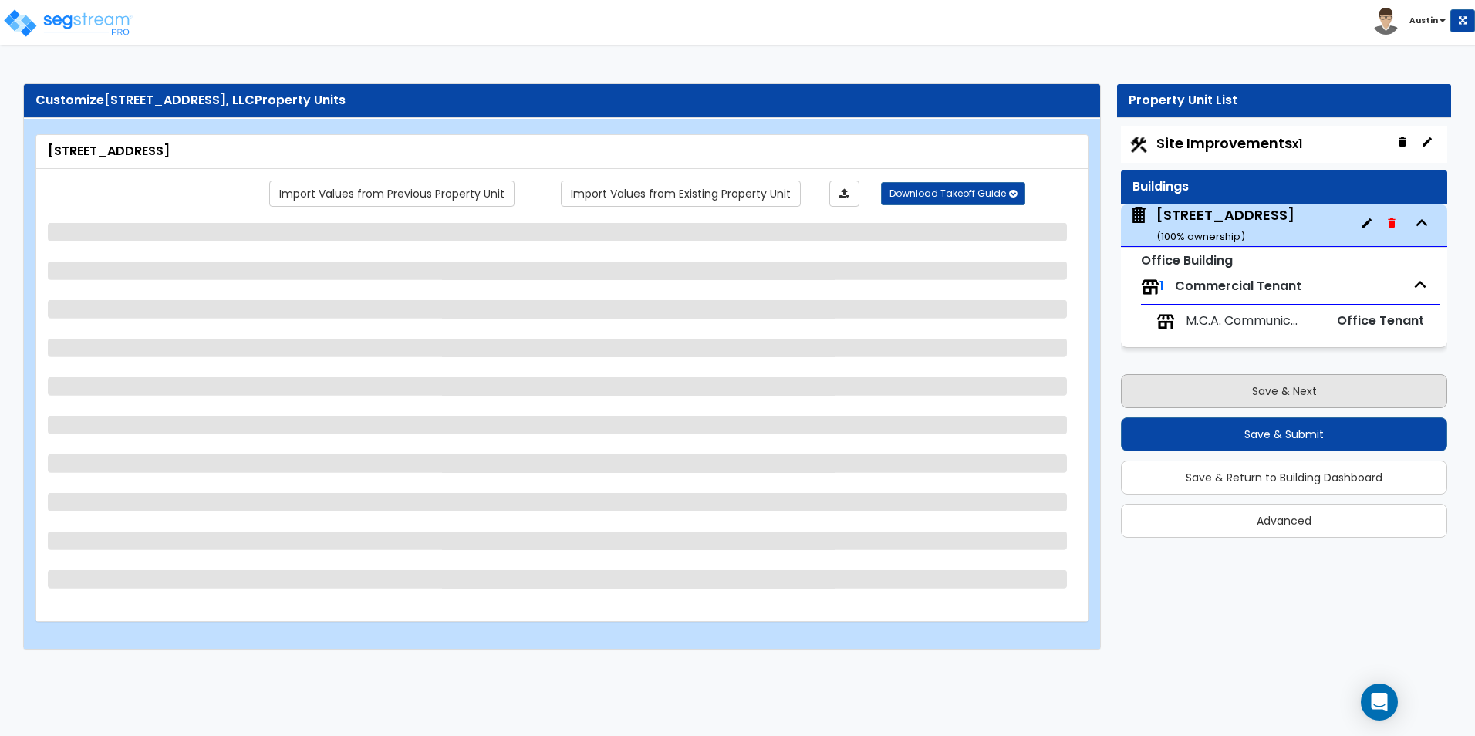
scroll to position [0, 0]
select select "2"
select select "3"
select select "10"
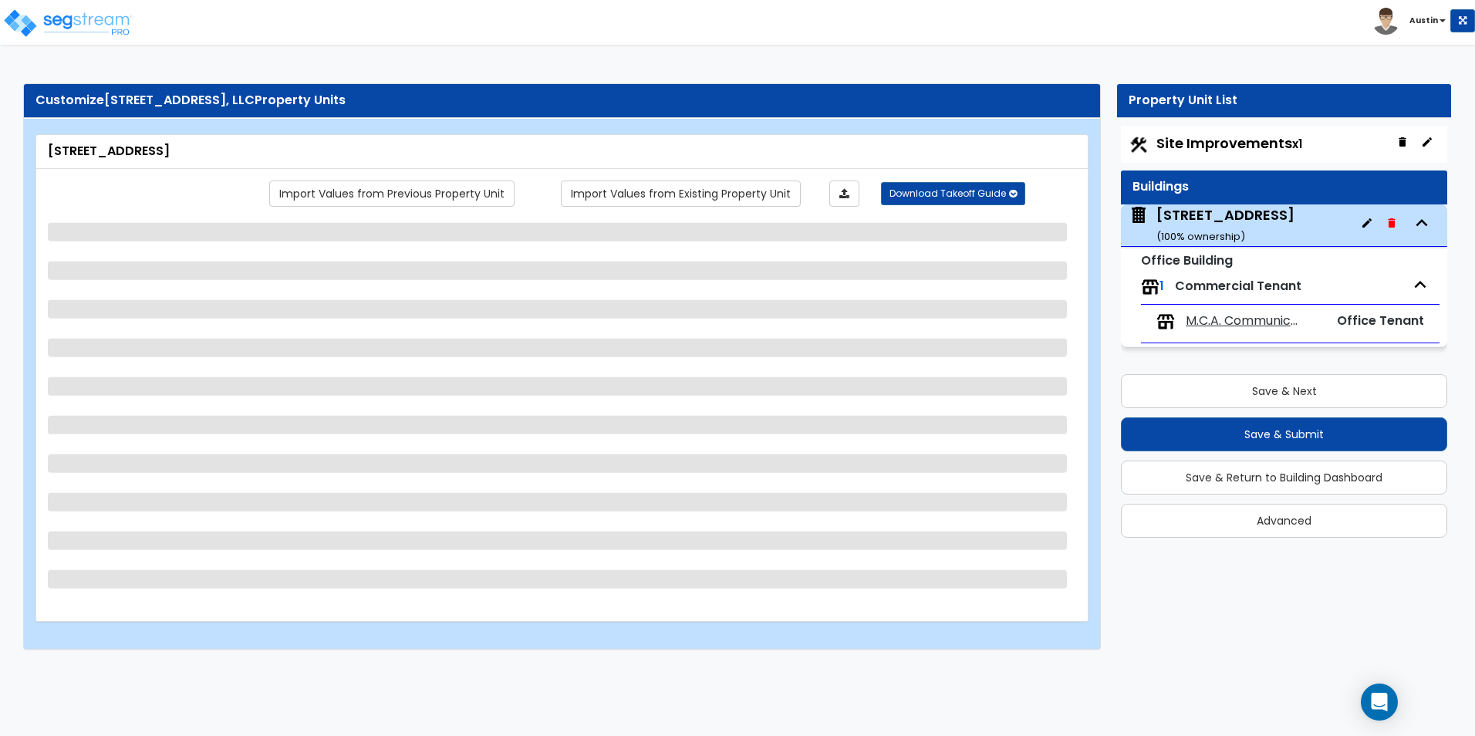
select select "13"
select select "3"
select select "2"
select select "1"
select select "2"
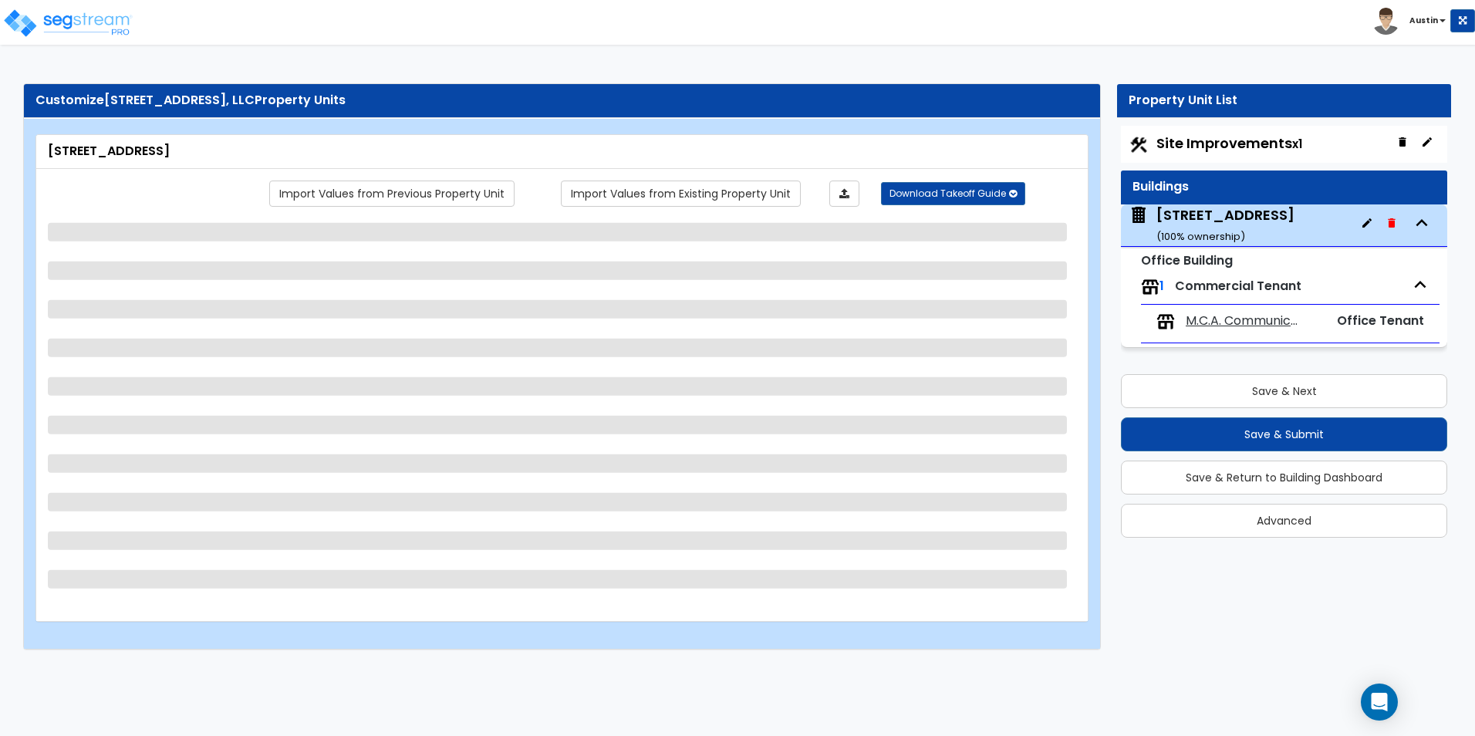
select select "1"
select select "2"
select select "1"
select select "2"
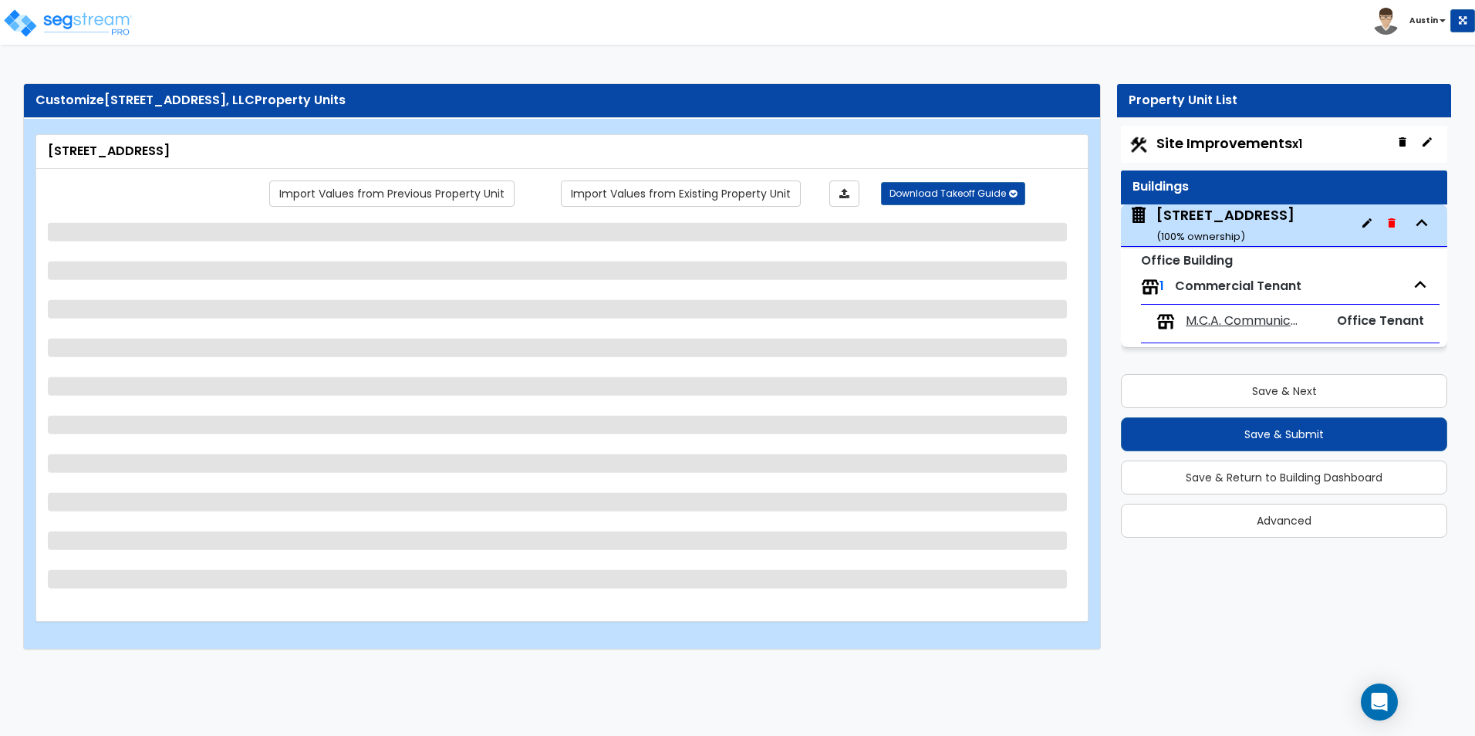
select select "1"
select select "3"
select select "2"
select select "7"
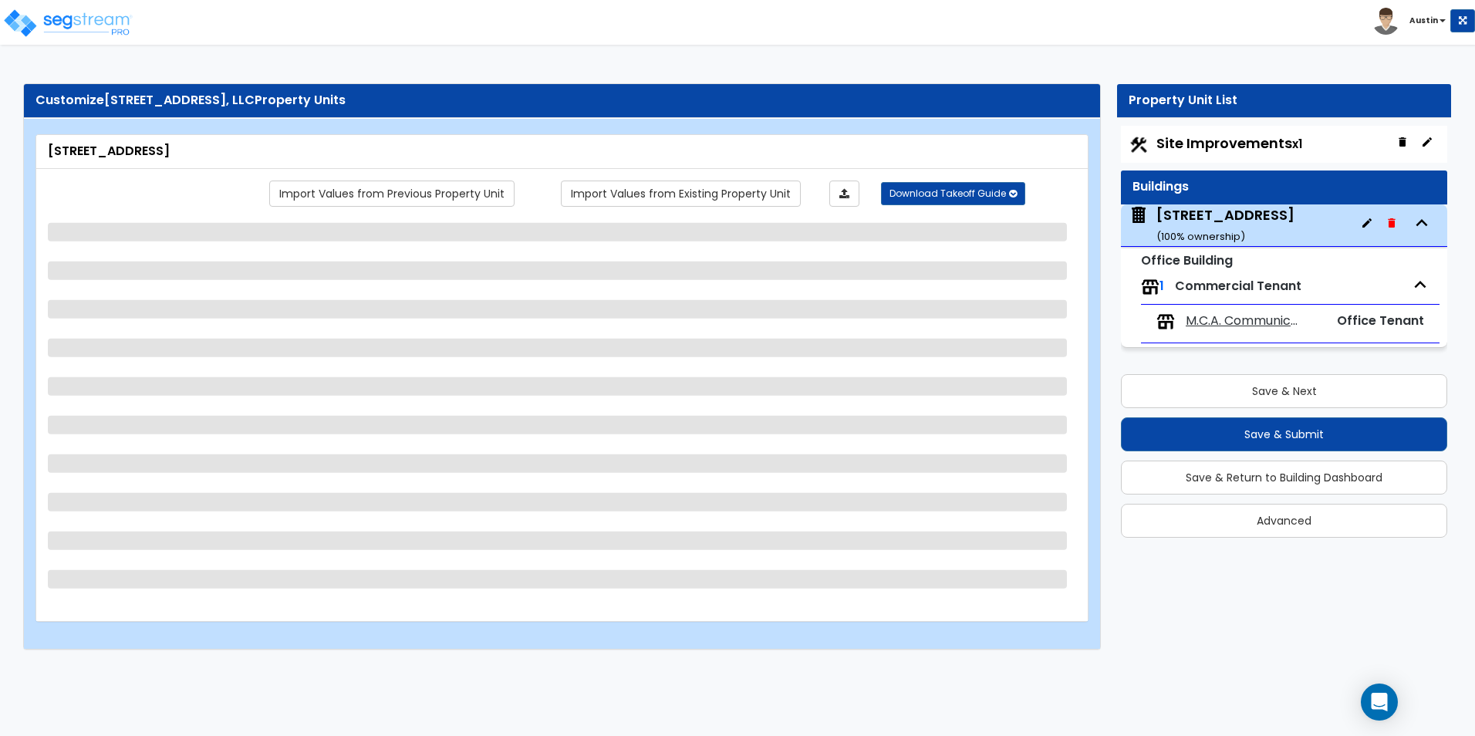
select select "4"
select select "1"
select select "2"
select select "1"
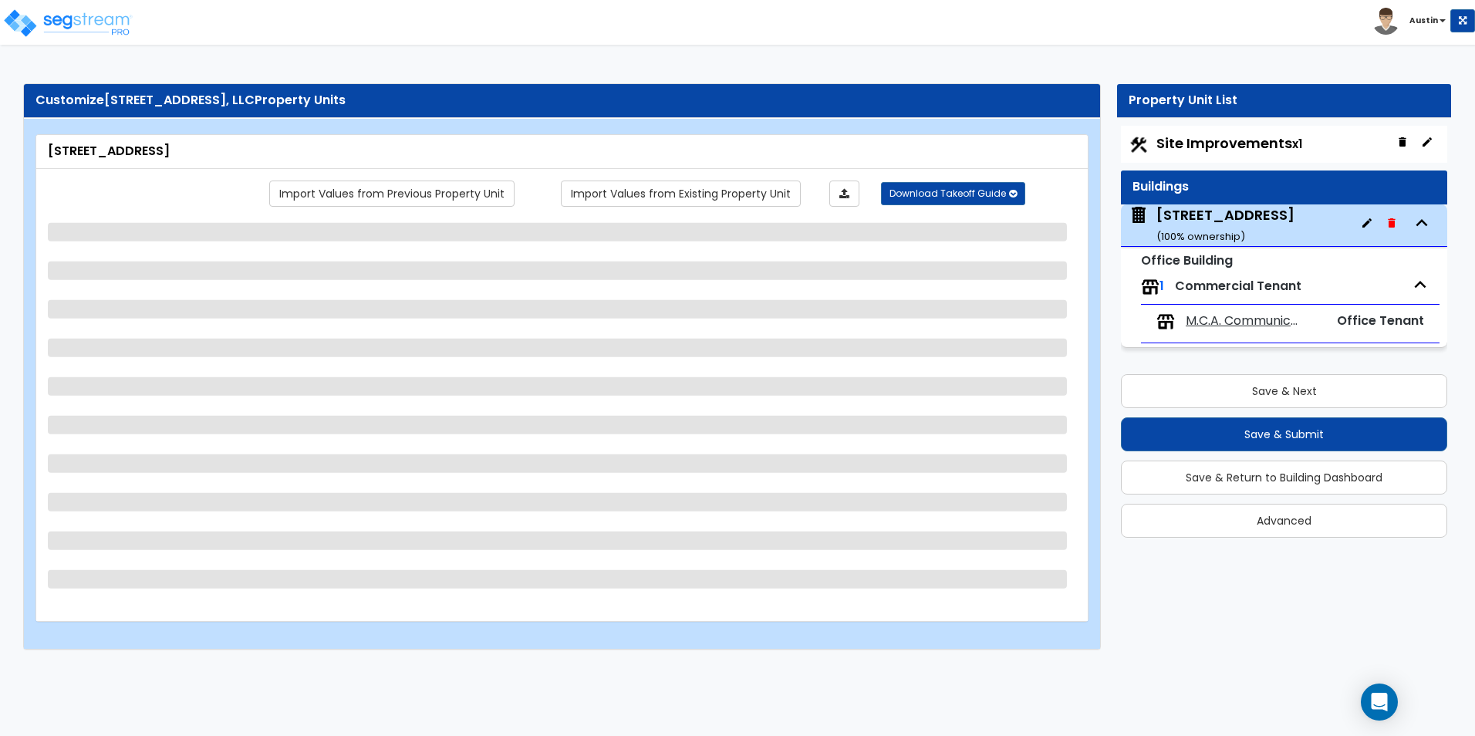
select select "1"
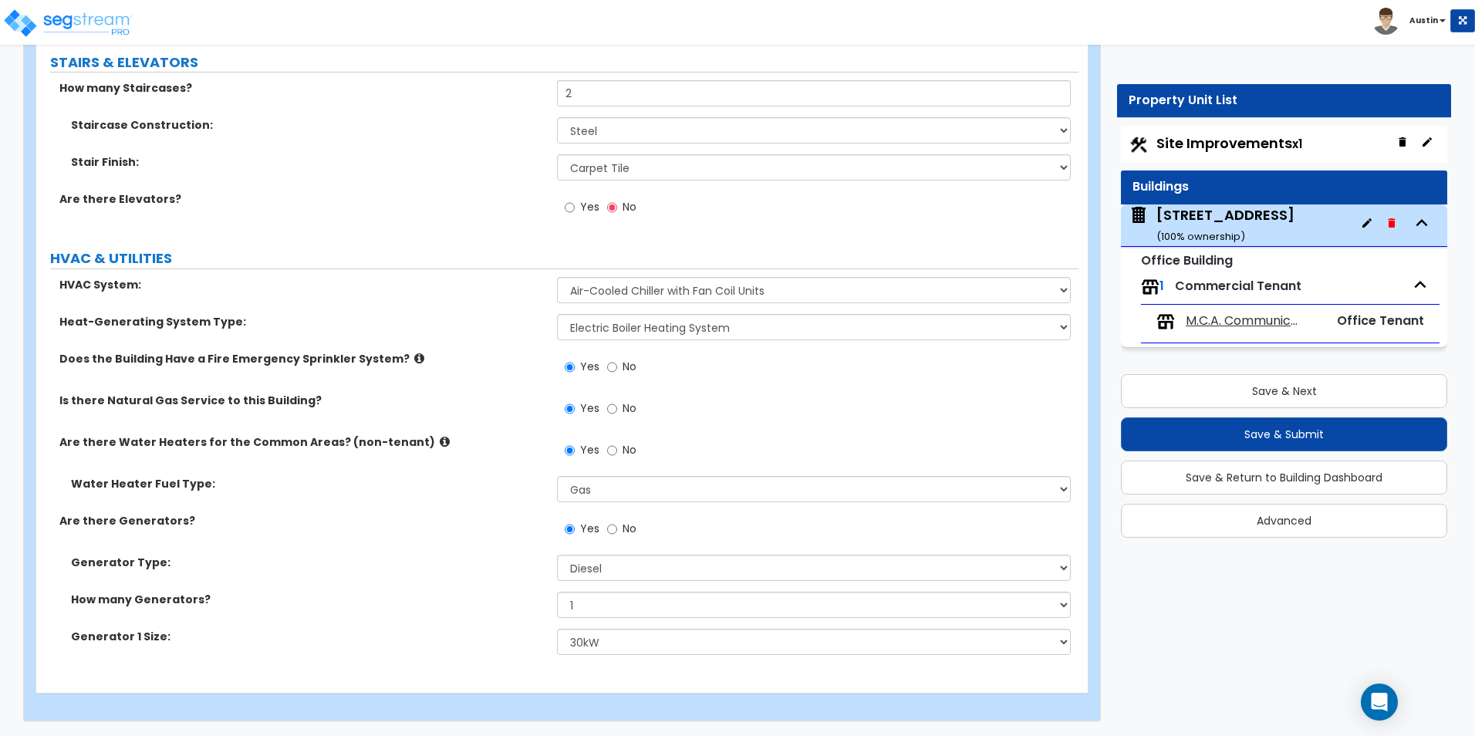
scroll to position [2991, 0]
click at [1272, 396] on button "Save & Next" at bounding box center [1284, 391] width 326 height 34
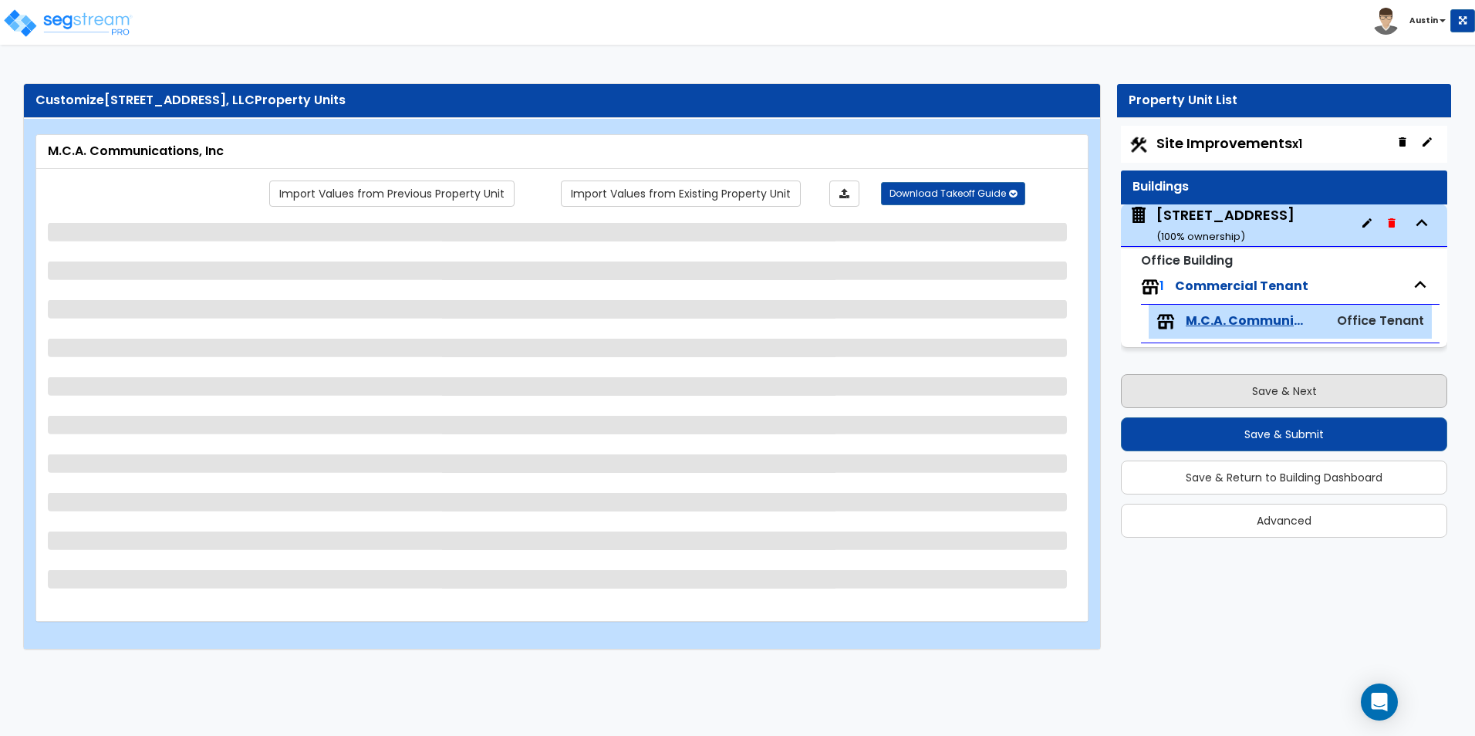
scroll to position [0, 0]
select select "2"
select select "1"
select select "3"
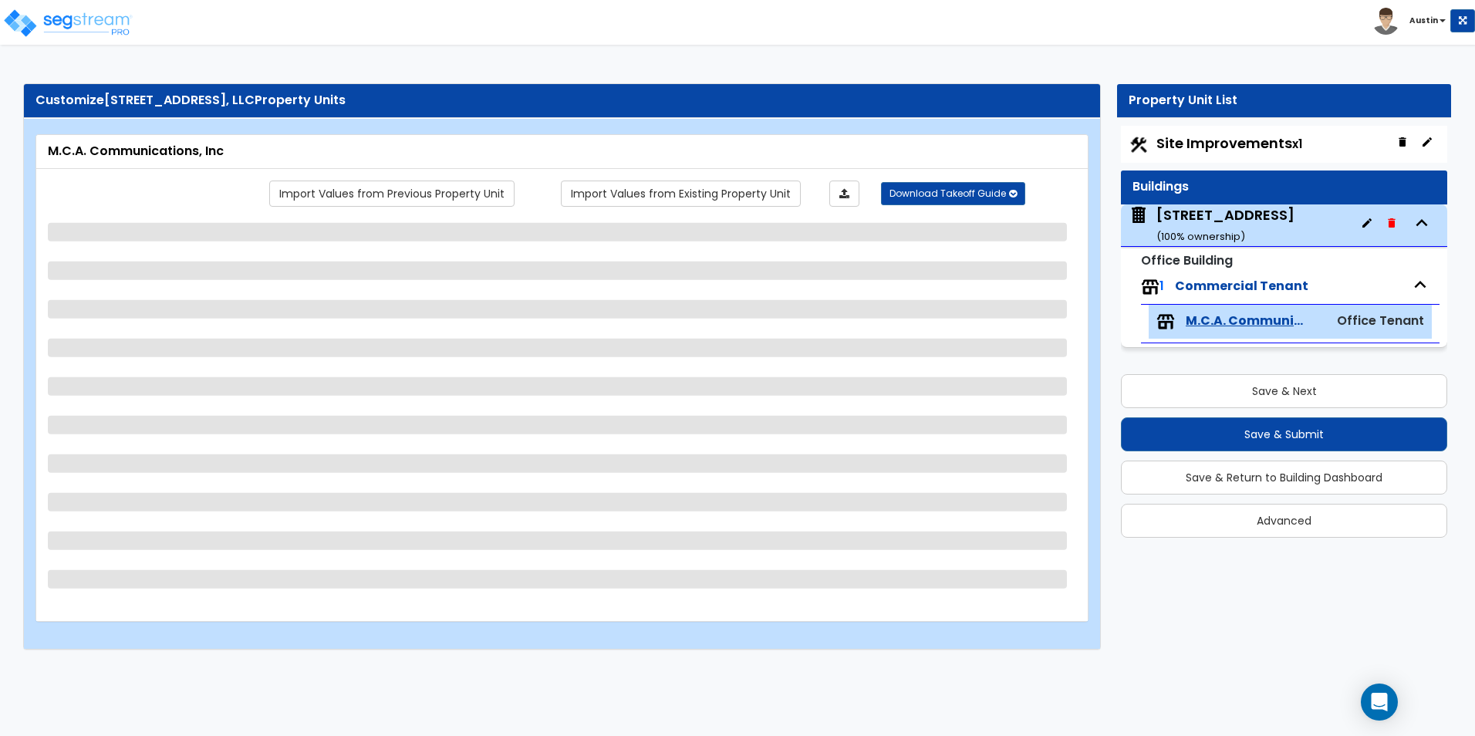
select select "7"
select select "1"
select select "4"
select select "3"
select select "1"
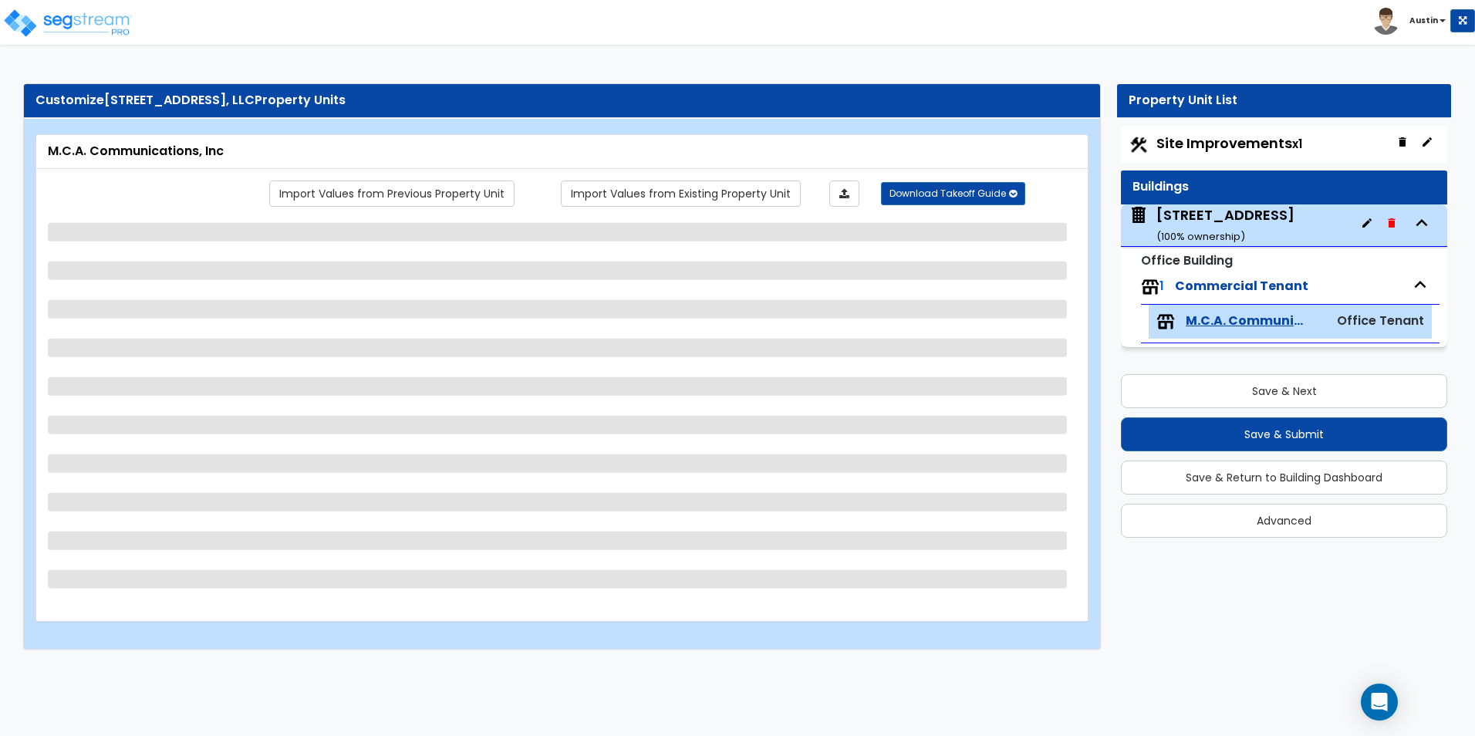
select select "3"
select select "2"
select select "6"
select select "2"
select select "1"
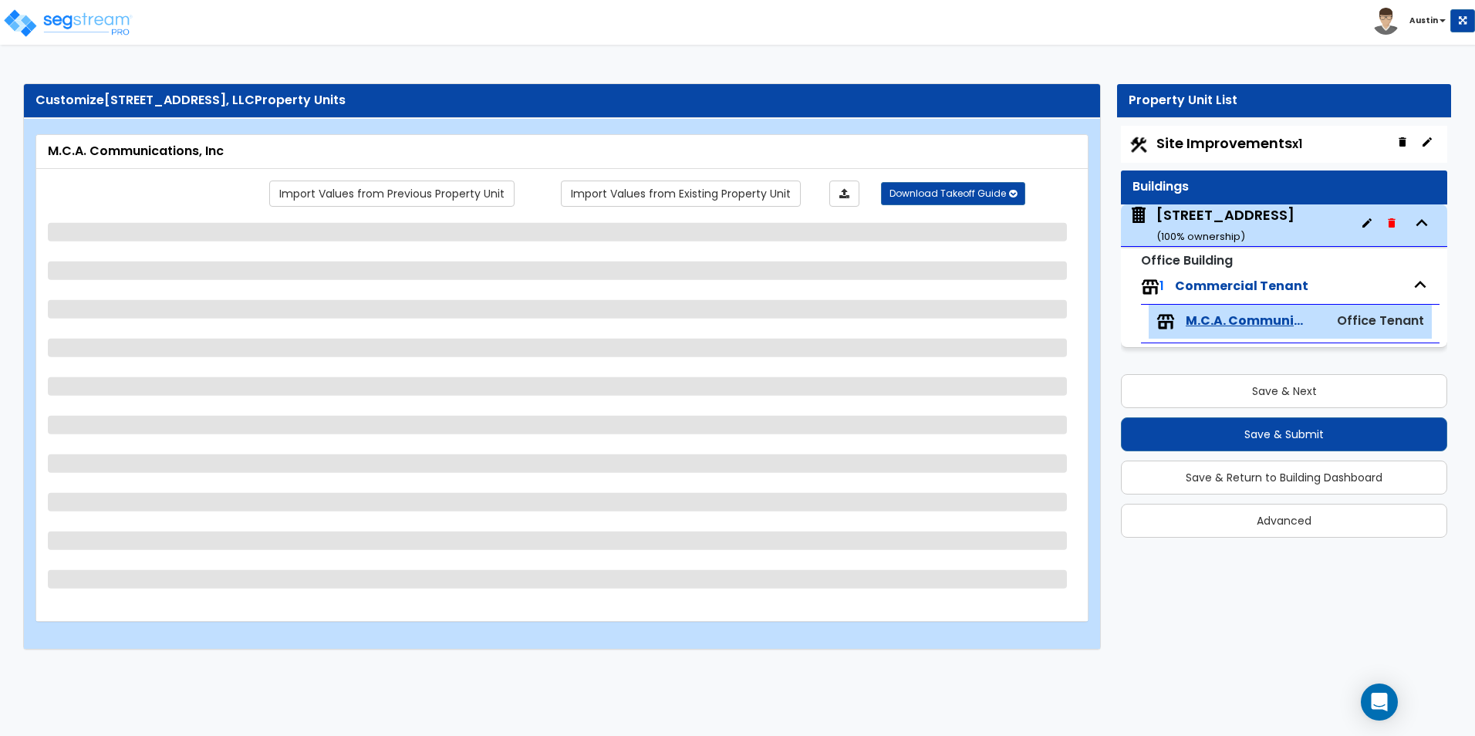
select select "2"
select select "1"
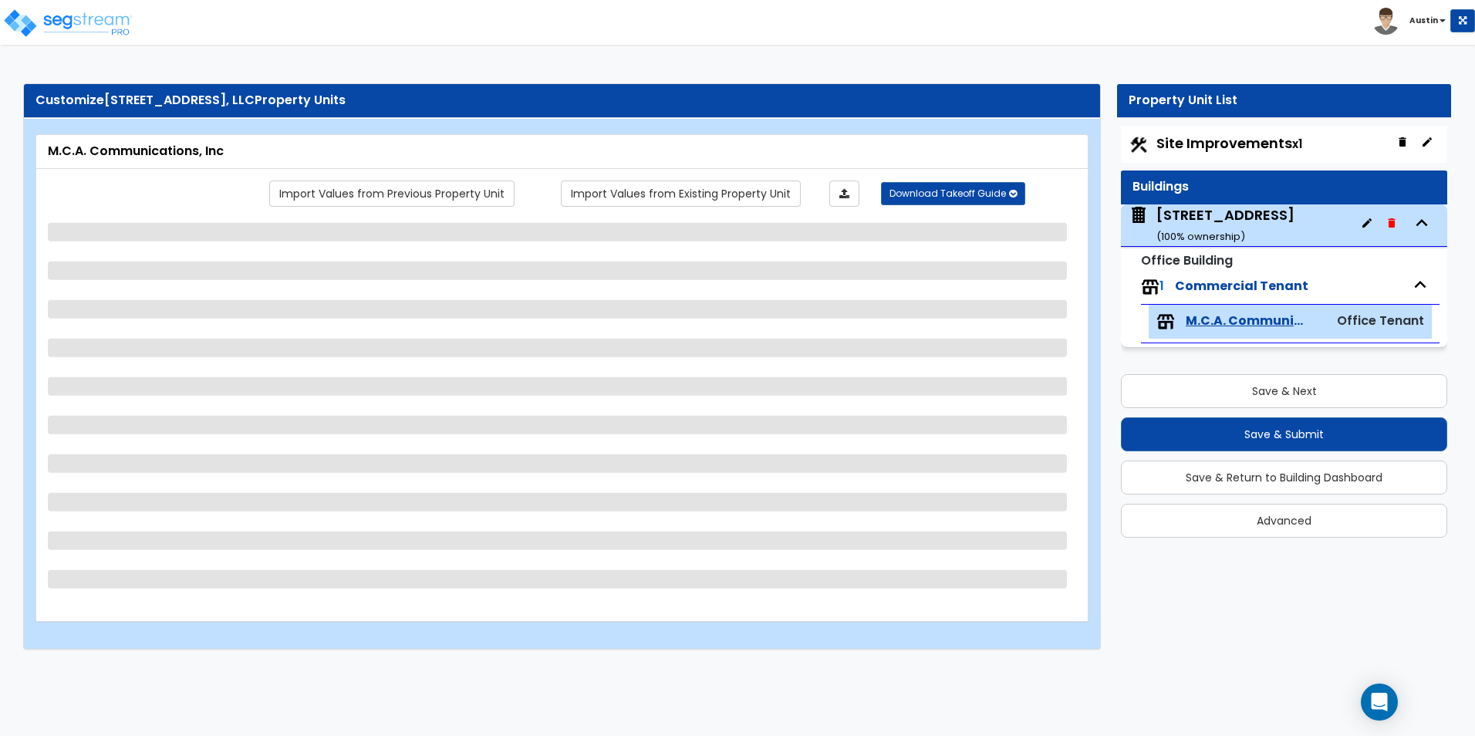
select select "1"
select select "2"
select select "1"
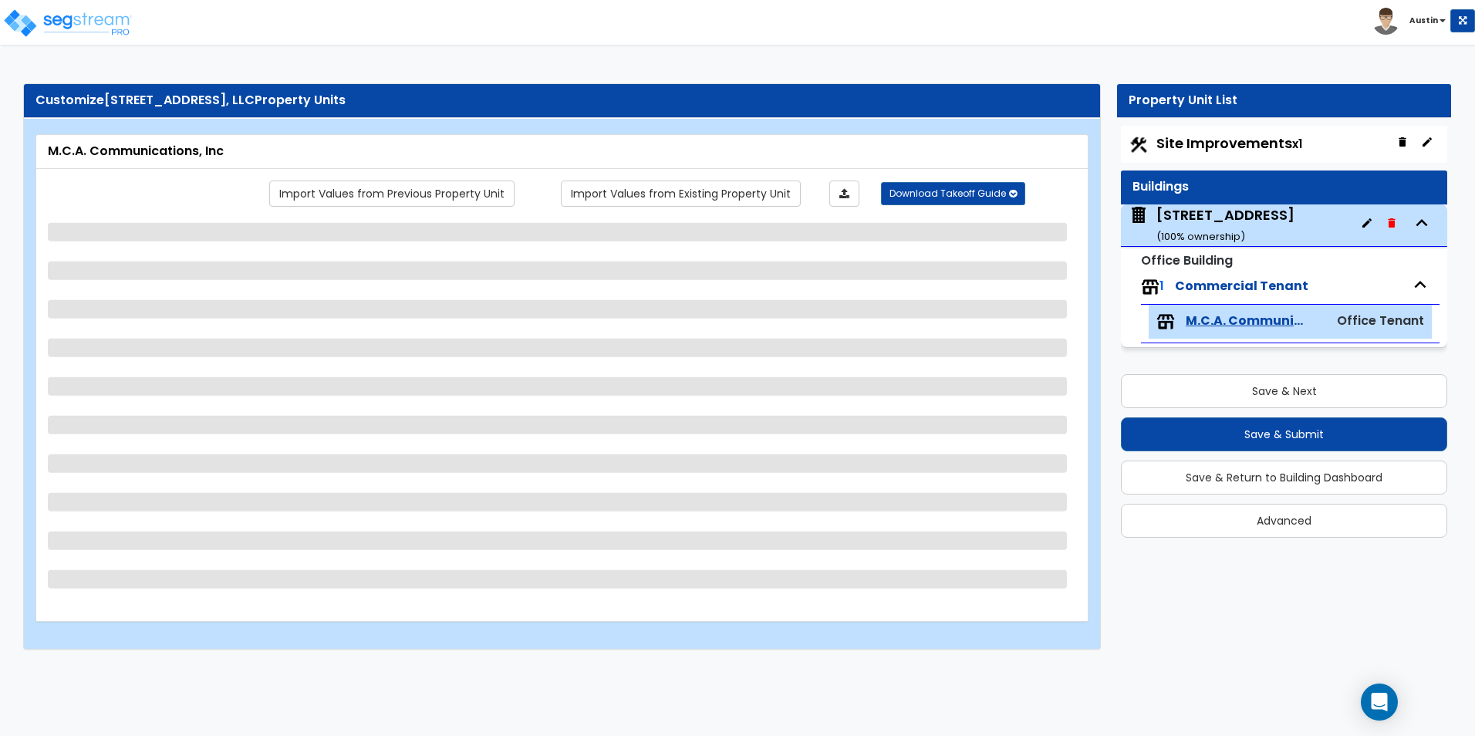
select select "2"
select select "3"
select select "2"
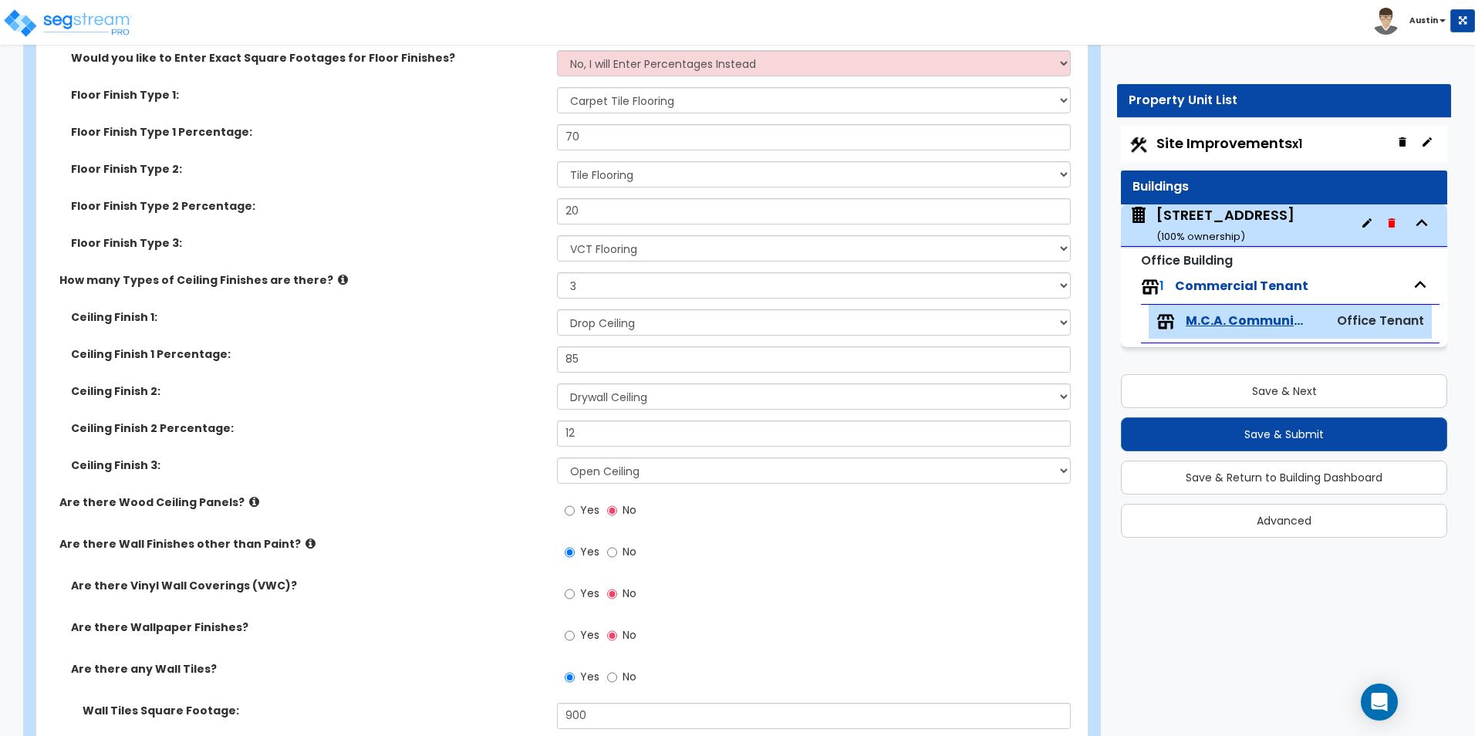
scroll to position [1466, 0]
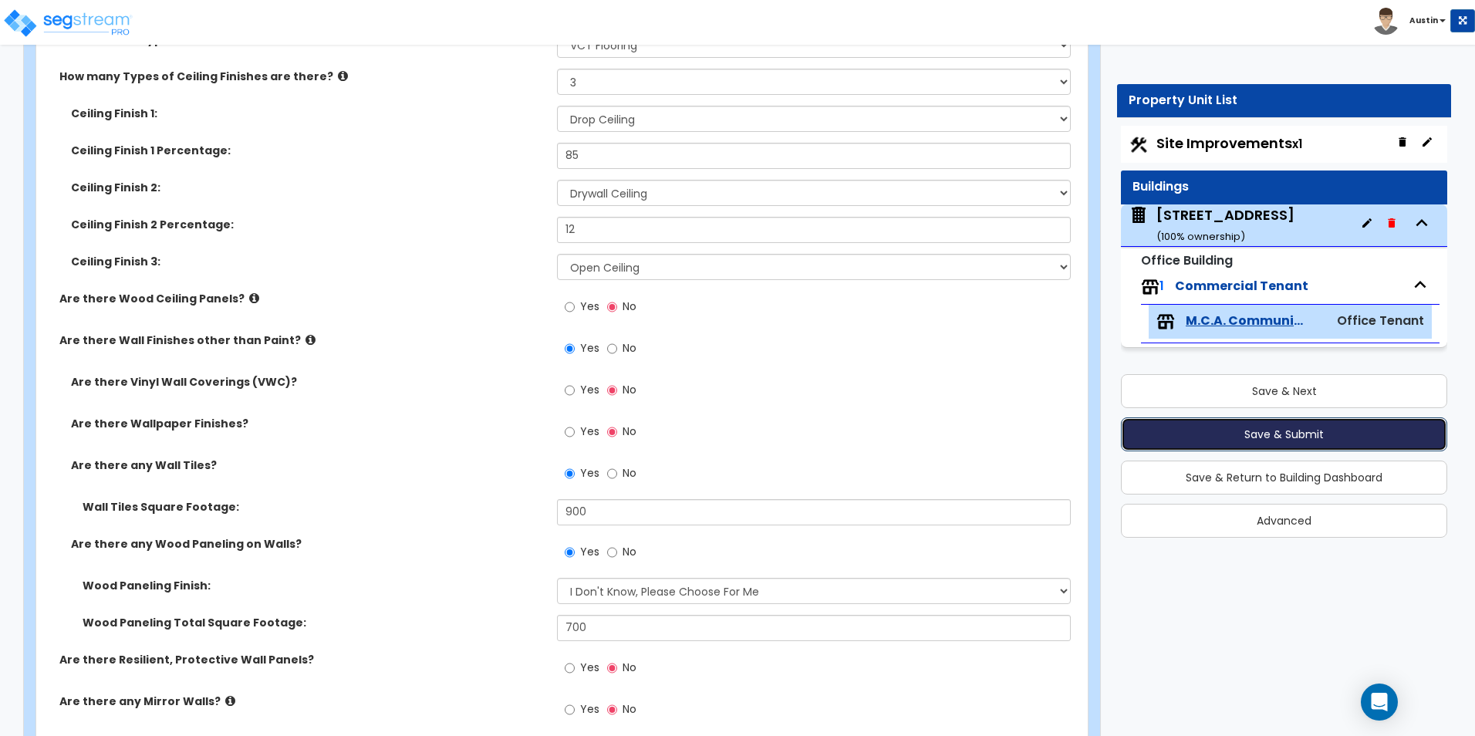
click at [1341, 434] on button "Save & Submit" at bounding box center [1284, 434] width 326 height 34
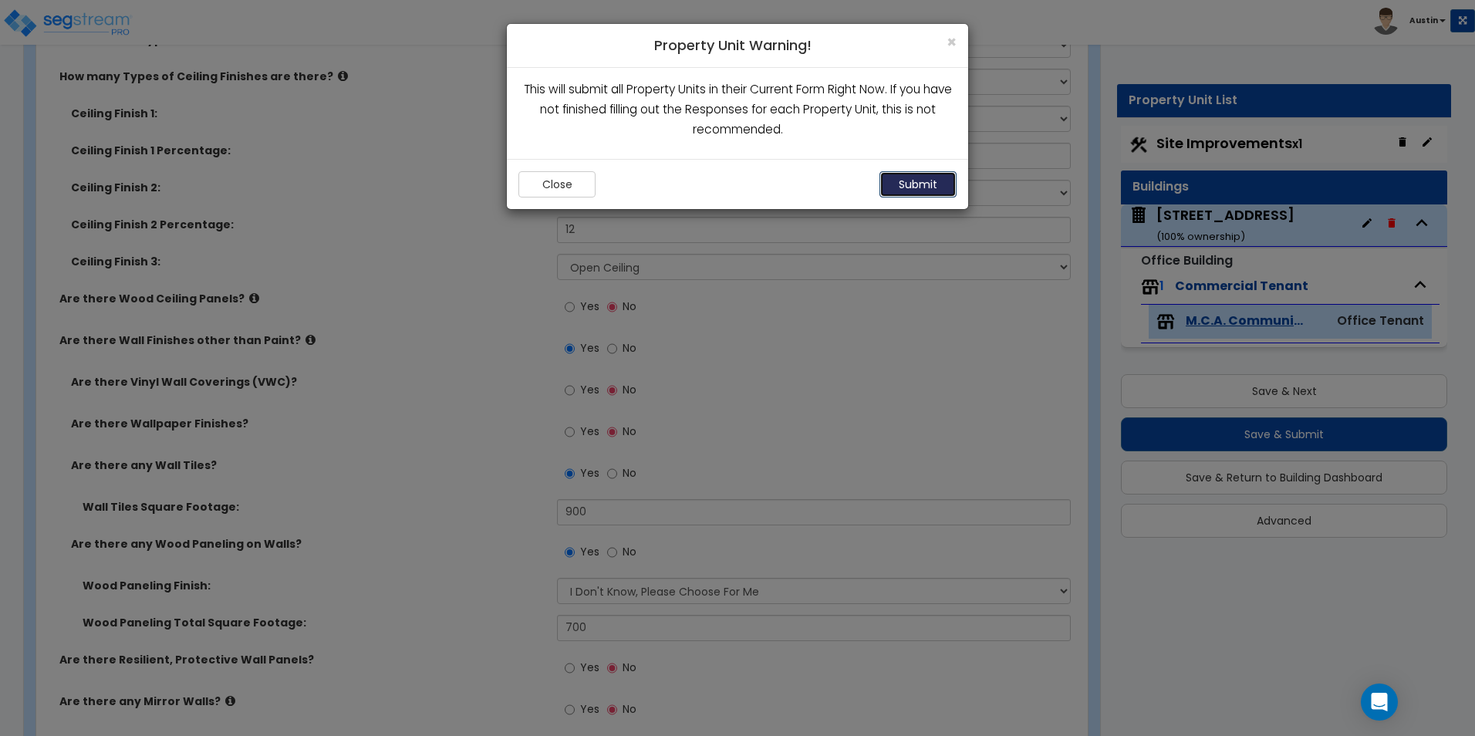
click at [933, 186] on button "Submit" at bounding box center [918, 184] width 77 height 26
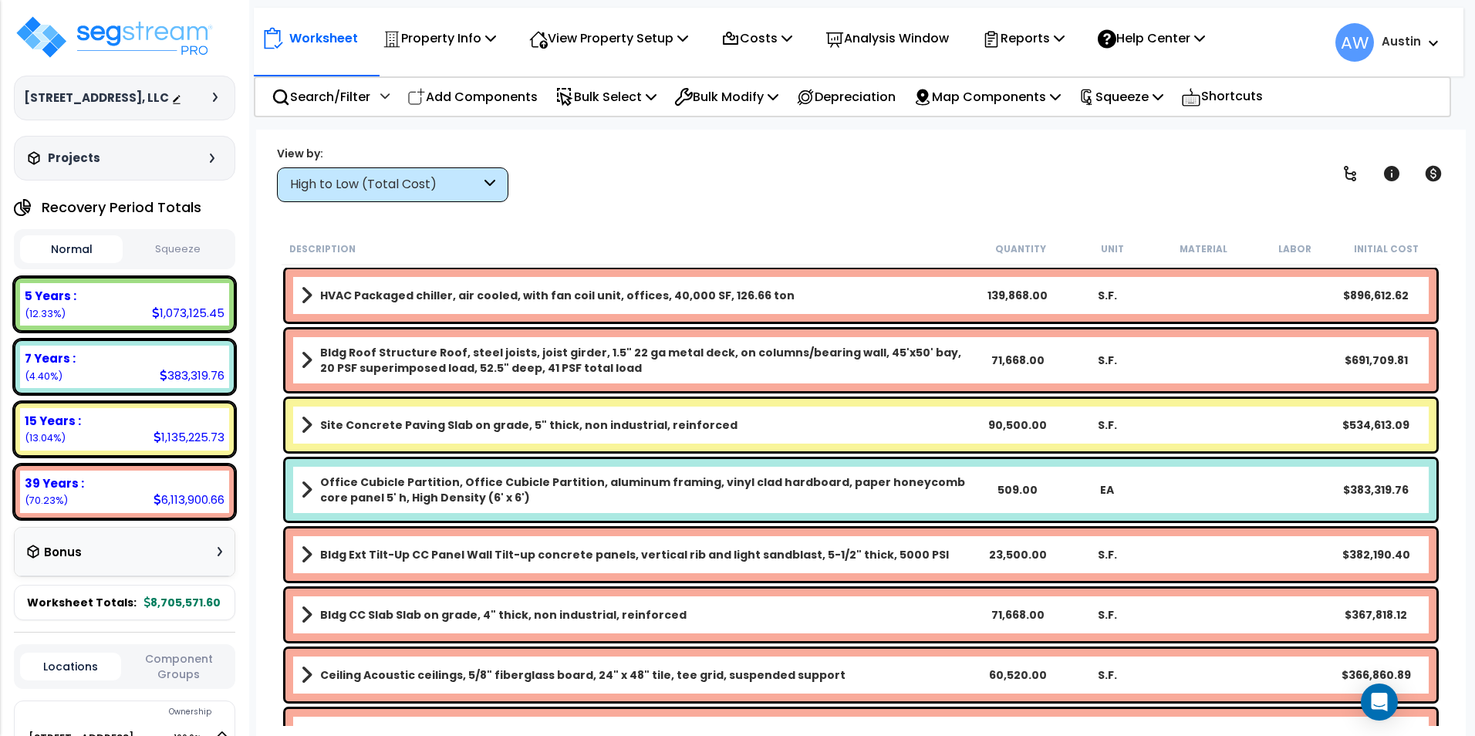
click at [411, 194] on div "High to Low (Total Cost)" at bounding box center [392, 184] width 231 height 35
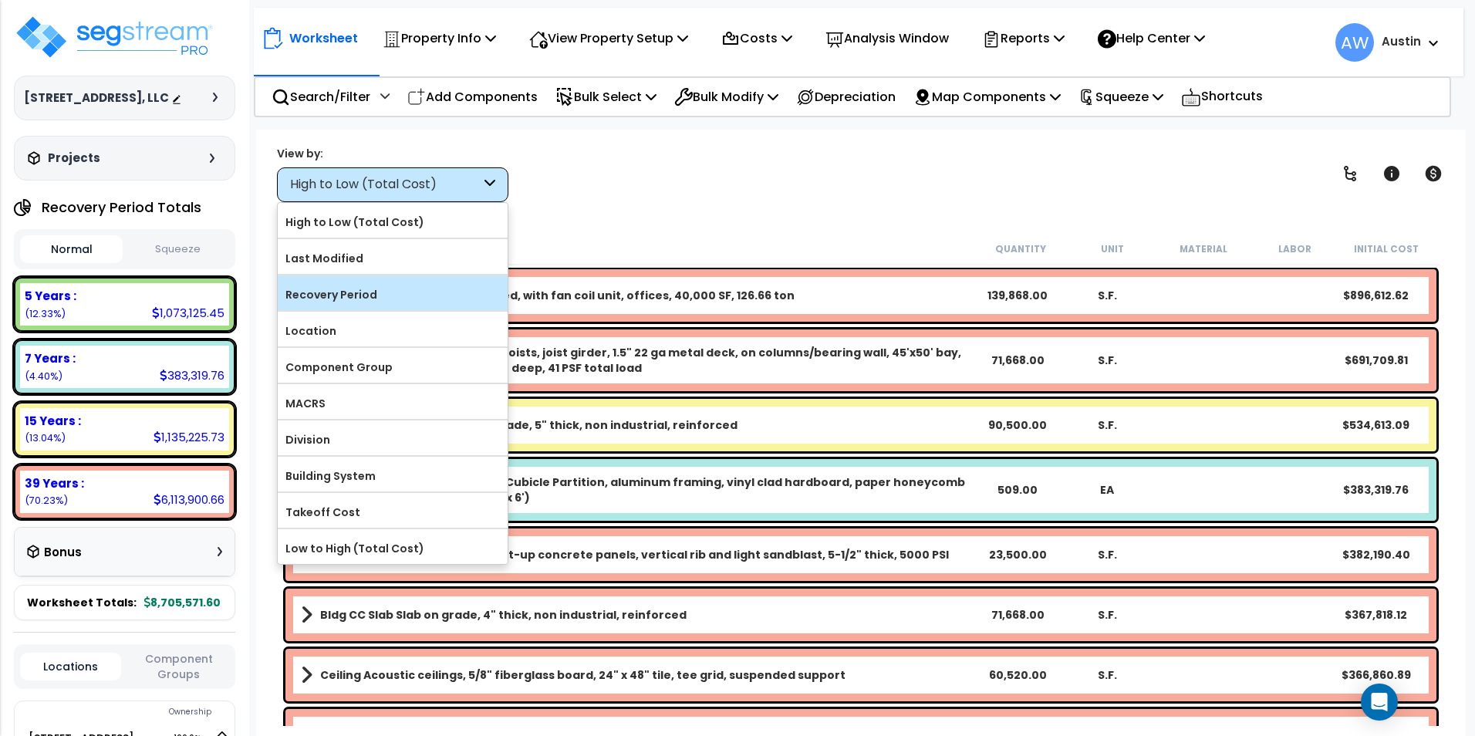
click at [356, 306] on div "Recovery Period" at bounding box center [393, 292] width 230 height 35
click at [417, 299] on label "Recovery Period" at bounding box center [393, 294] width 230 height 23
click at [0, 0] on input "Recovery Period" at bounding box center [0, 0] width 0 height 0
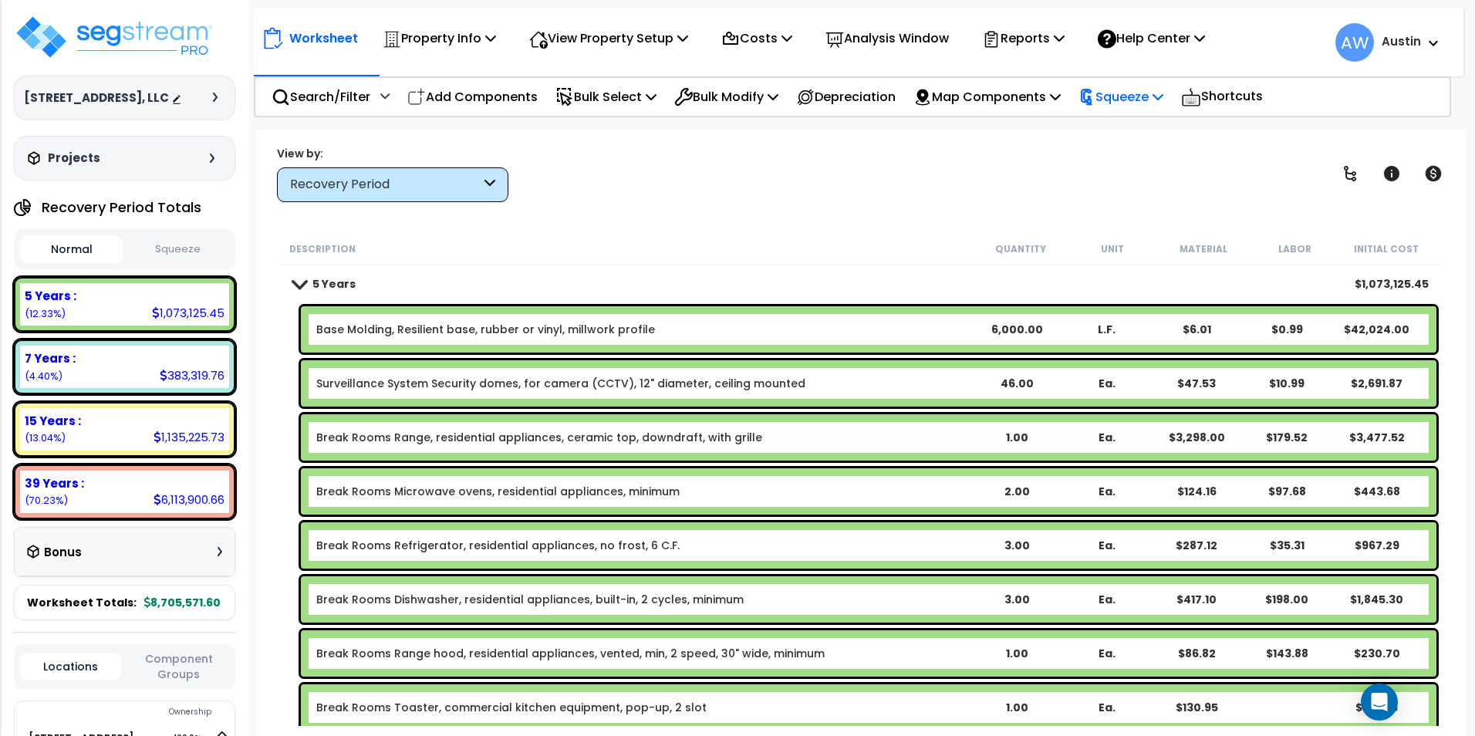
click at [1120, 103] on p "Squeeze" at bounding box center [1121, 96] width 85 height 21
click at [1119, 132] on link "Squeeze" at bounding box center [1147, 131] width 153 height 31
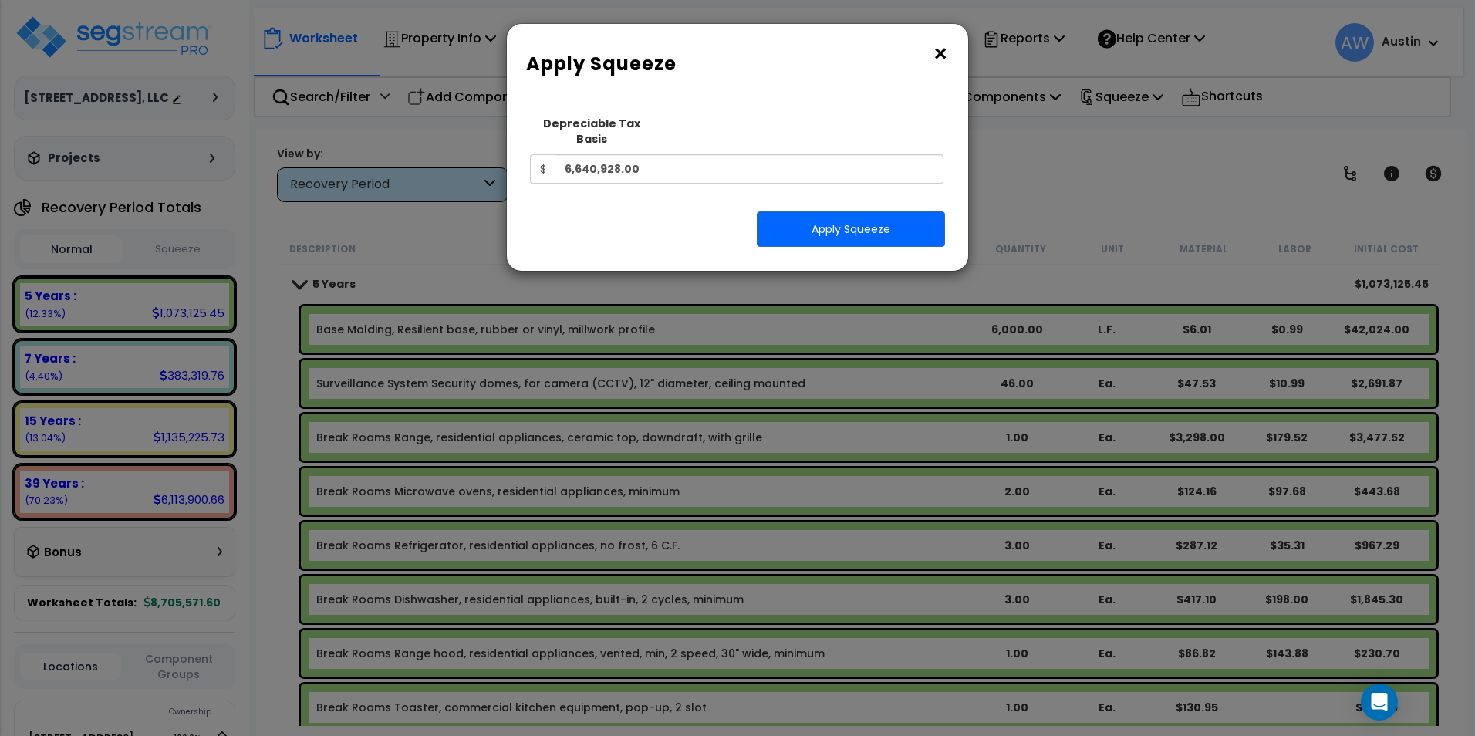
click at [937, 57] on button "×" at bounding box center [940, 54] width 17 height 25
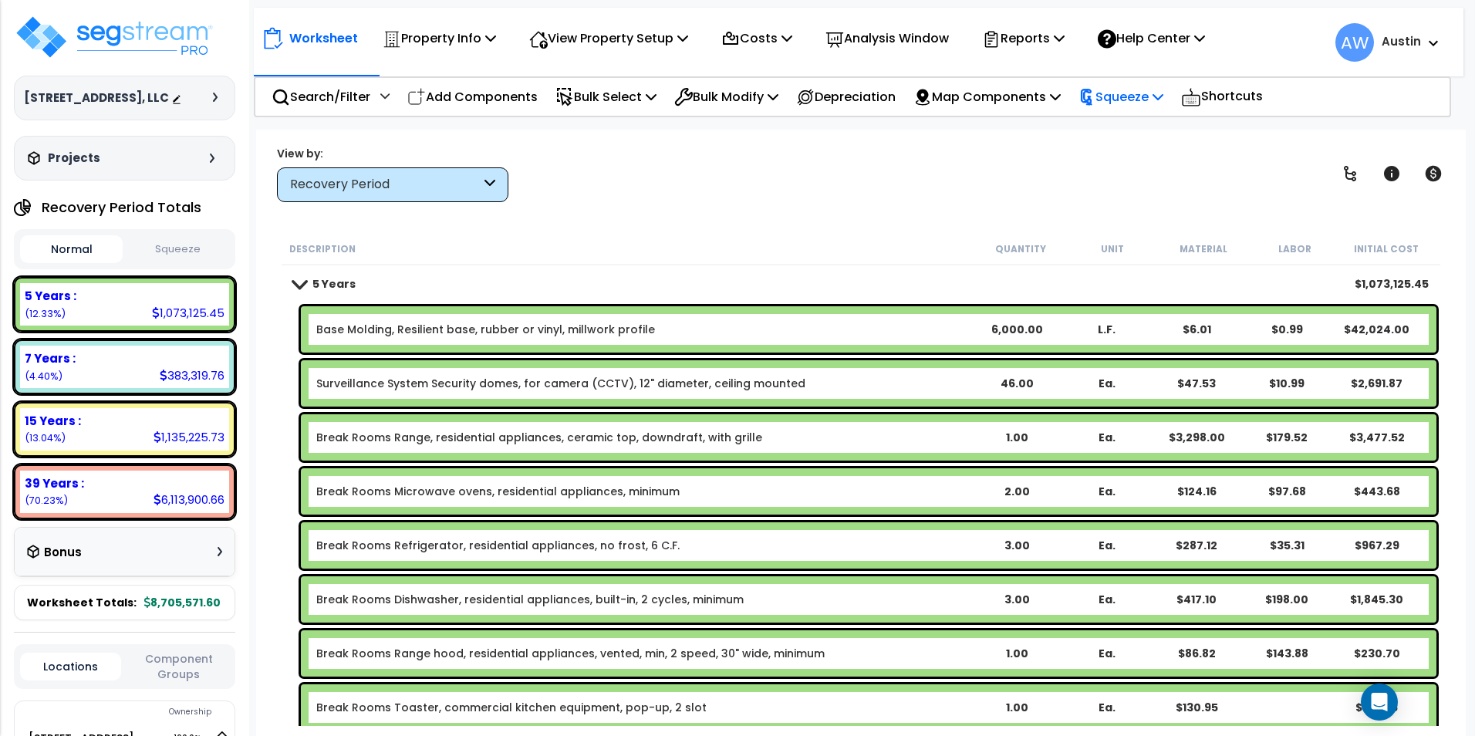
click at [1140, 103] on p "Squeeze" at bounding box center [1121, 96] width 85 height 21
click at [920, 171] on div "View by: Recovery Period High to Low (Total Cost)" at bounding box center [861, 173] width 1179 height 57
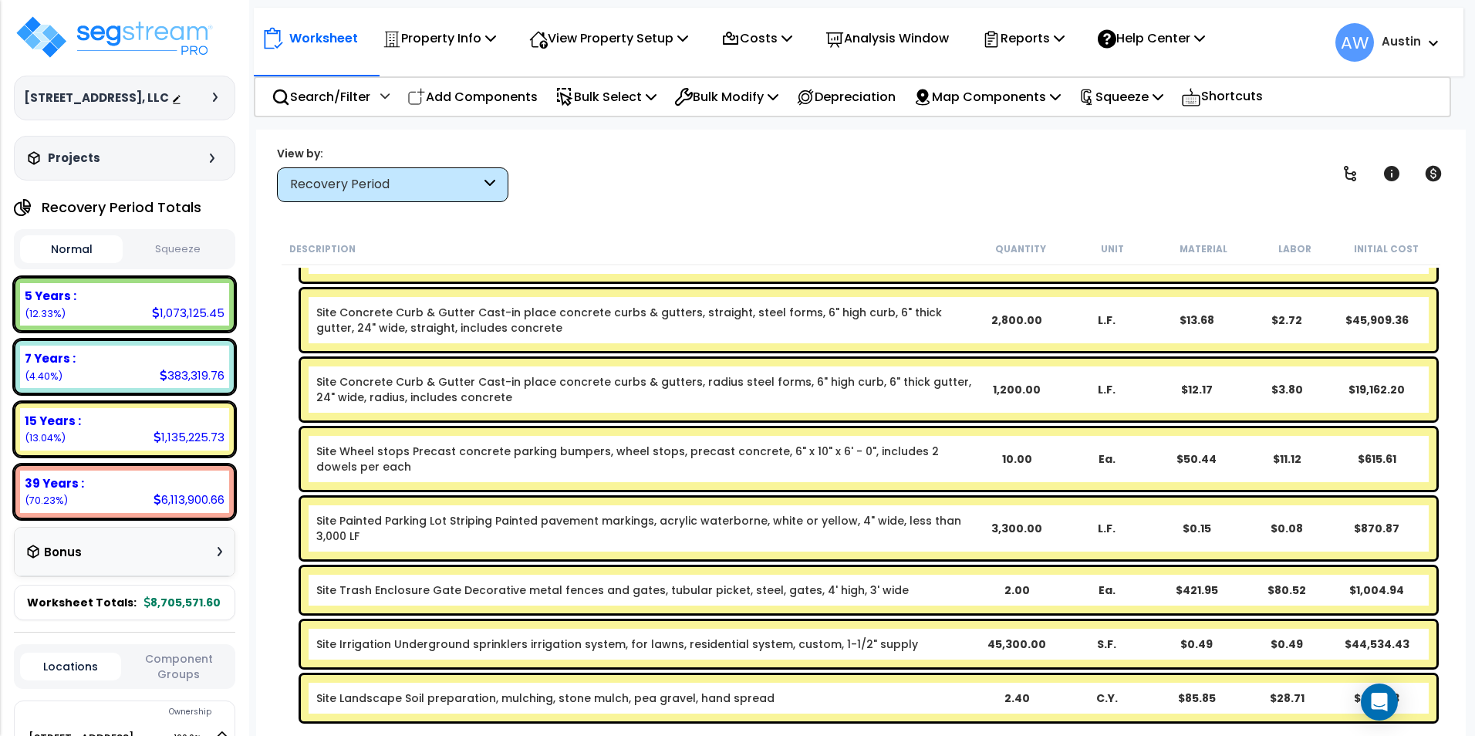
scroll to position [5478, 0]
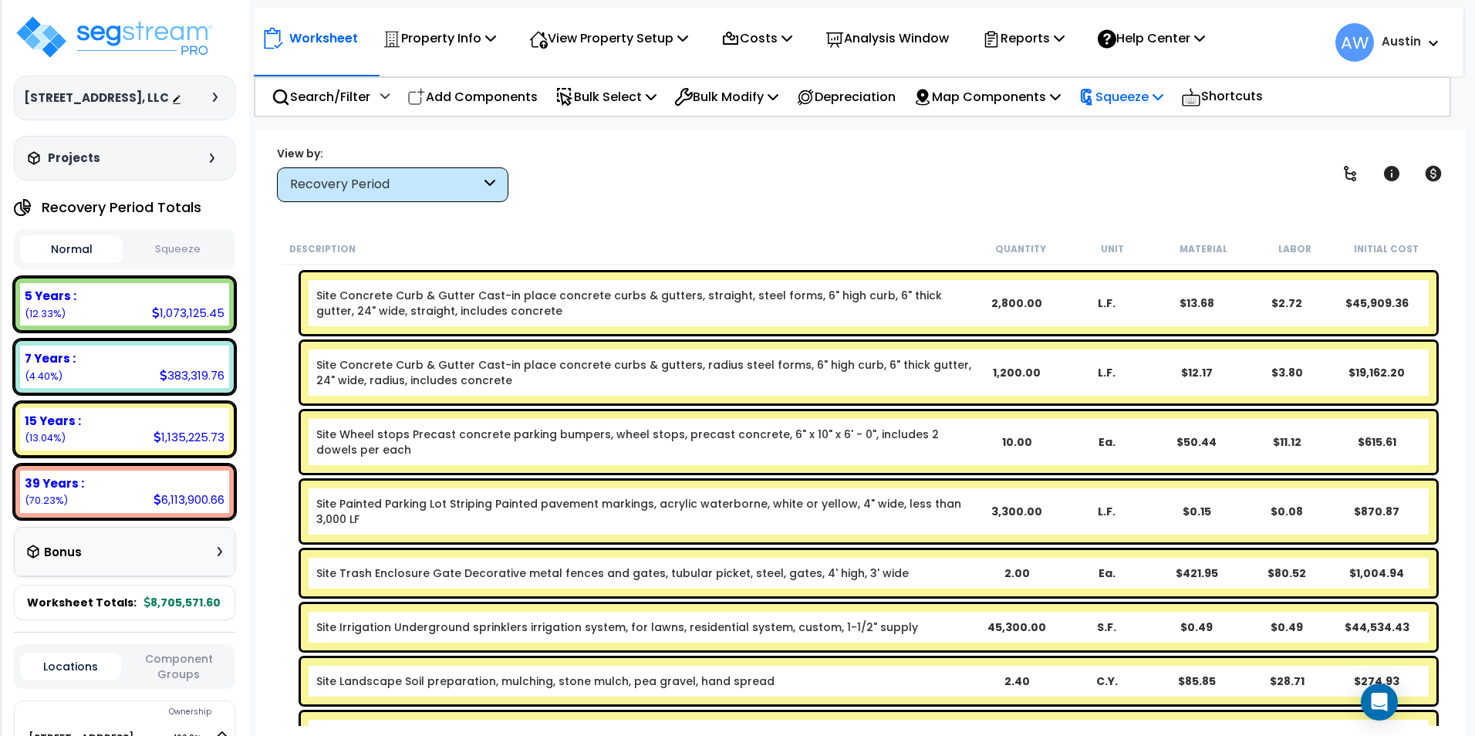
click at [1137, 106] on p "Squeeze" at bounding box center [1121, 96] width 85 height 21
click at [1116, 129] on link "Squeeze" at bounding box center [1147, 131] width 153 height 31
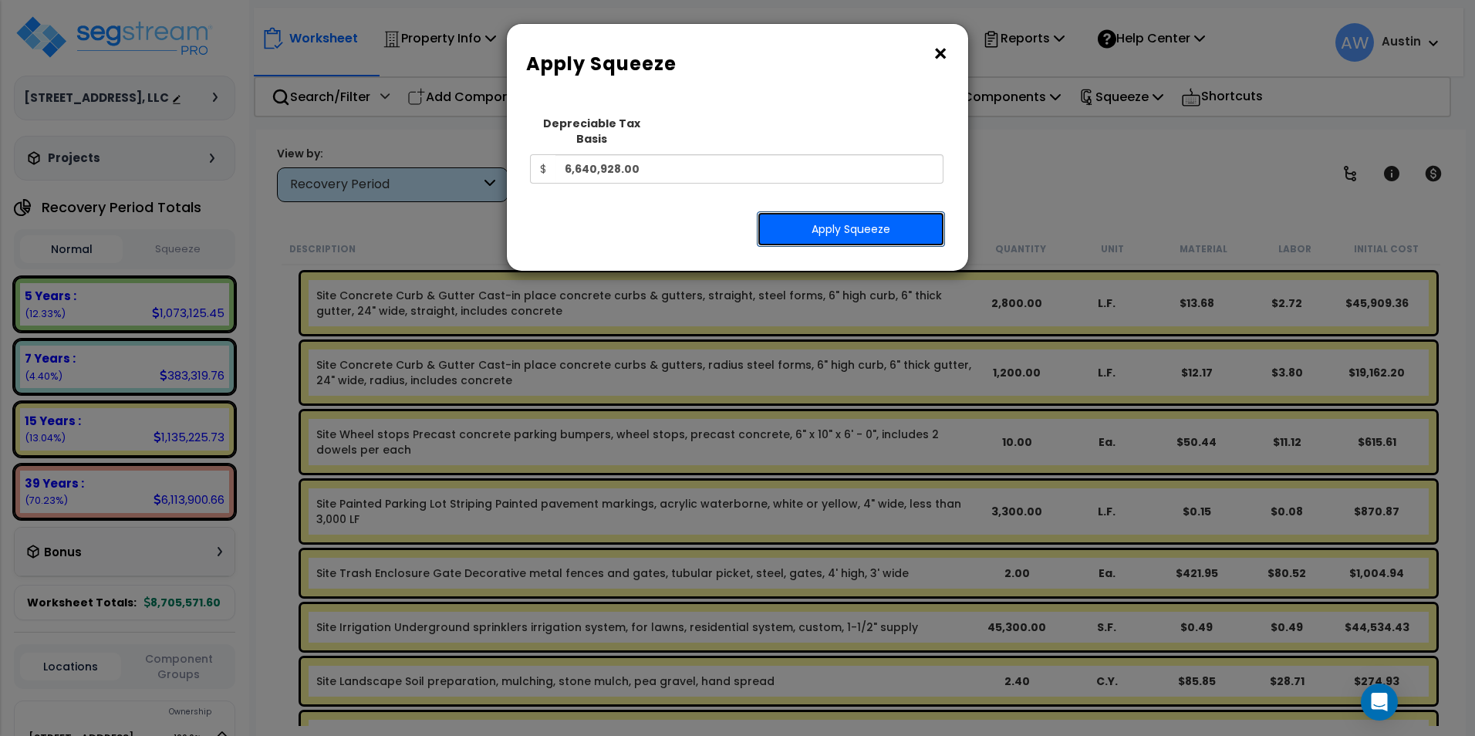
click at [816, 214] on button "Apply Squeeze" at bounding box center [851, 228] width 188 height 35
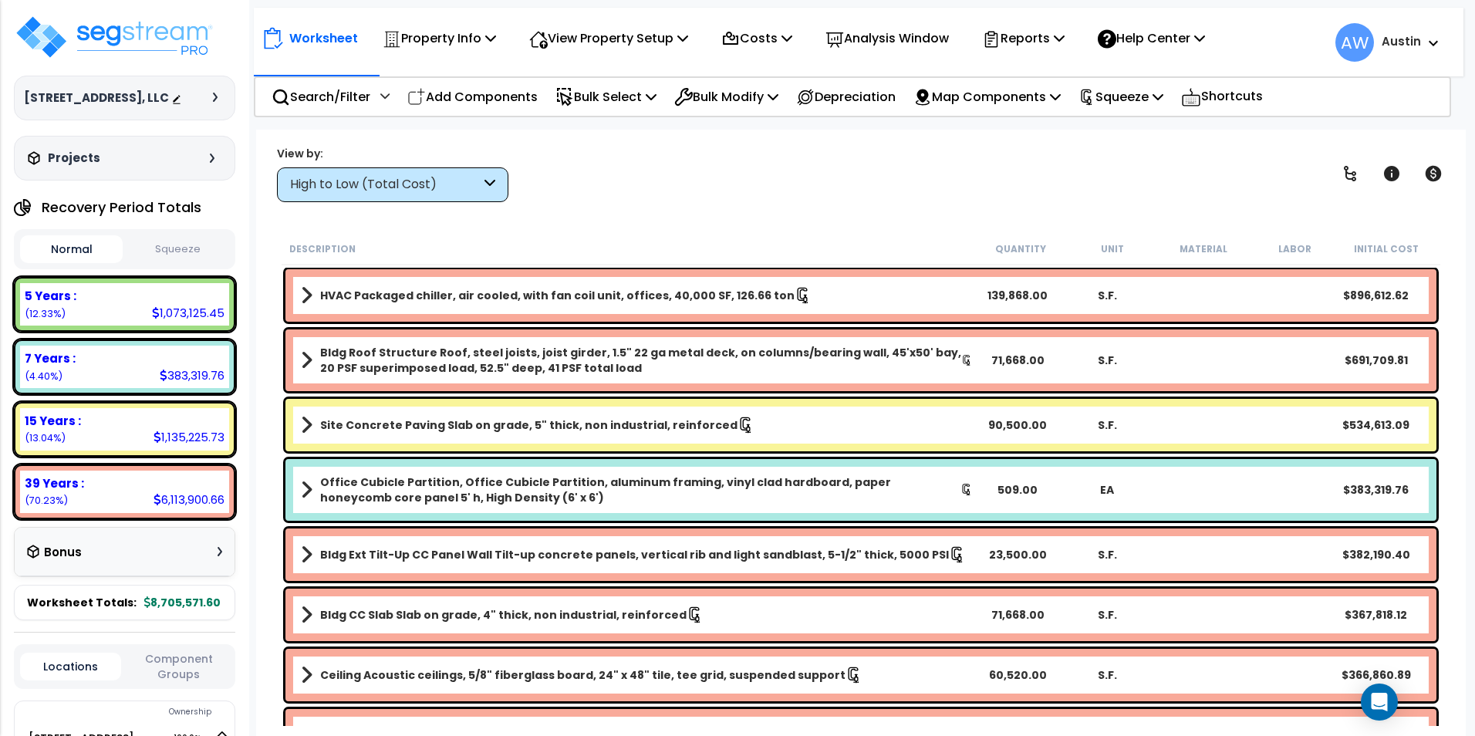
click at [403, 192] on div "High to Low (Total Cost)" at bounding box center [385, 185] width 191 height 18
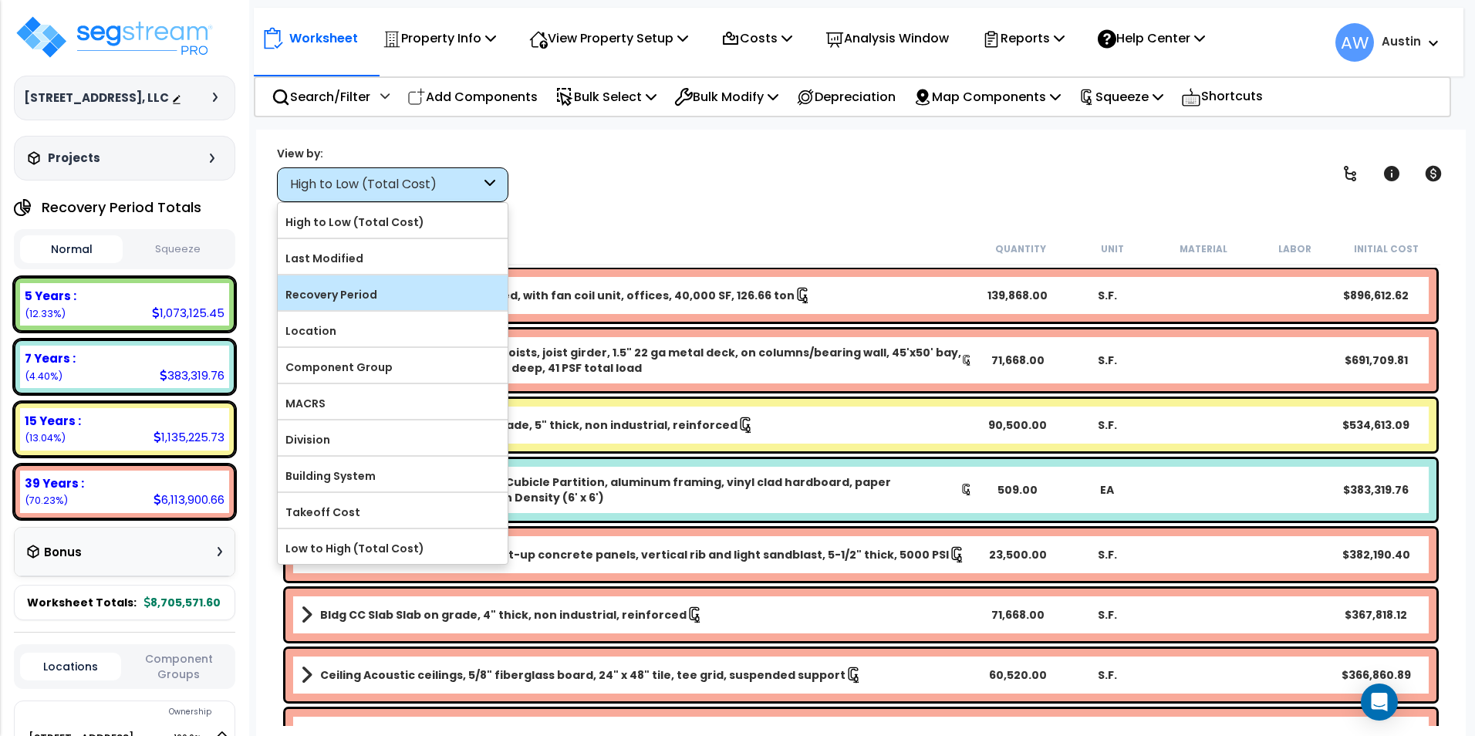
click at [358, 296] on label "Recovery Period" at bounding box center [393, 294] width 230 height 23
click at [0, 0] on input "Recovery Period" at bounding box center [0, 0] width 0 height 0
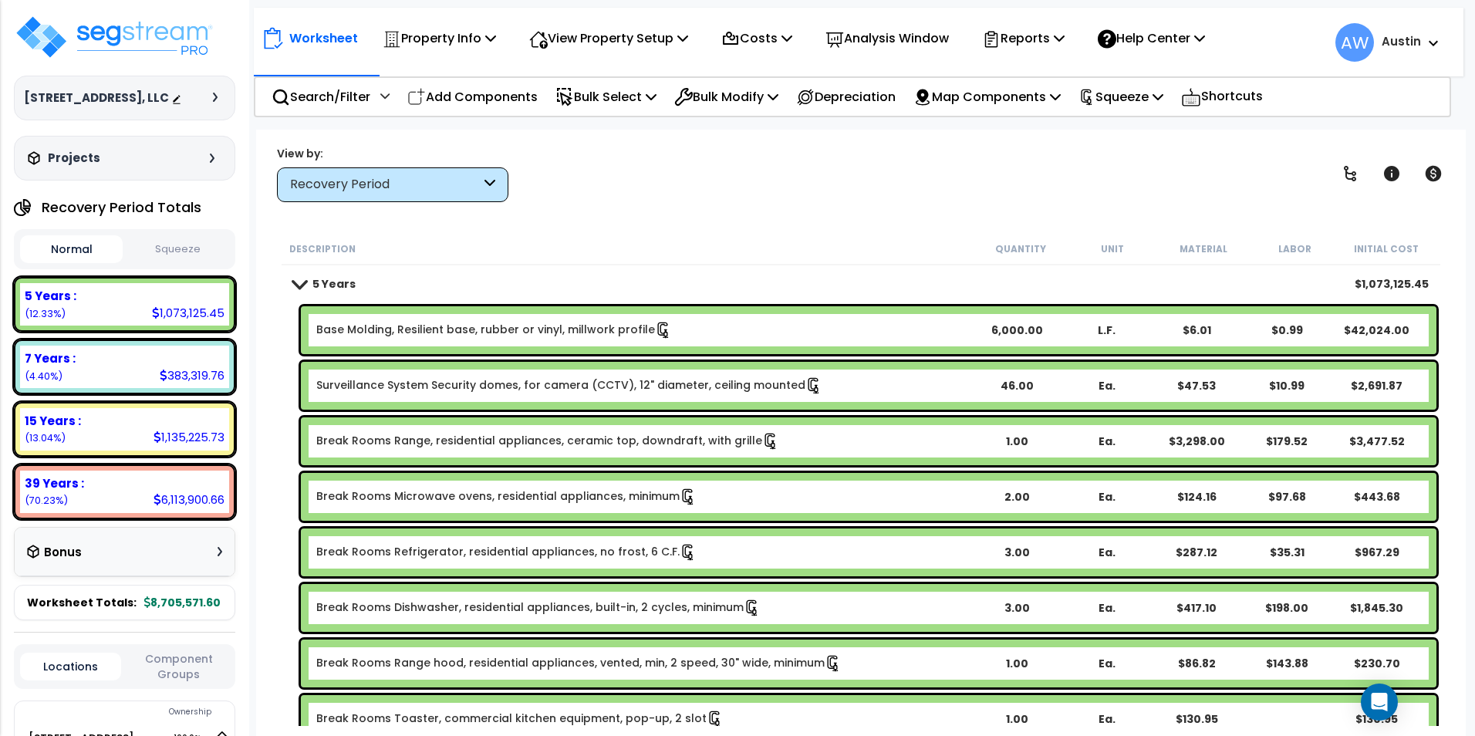
click at [173, 257] on button "Squeeze" at bounding box center [178, 249] width 103 height 27
click at [128, 567] on div "Bonus" at bounding box center [124, 552] width 195 height 30
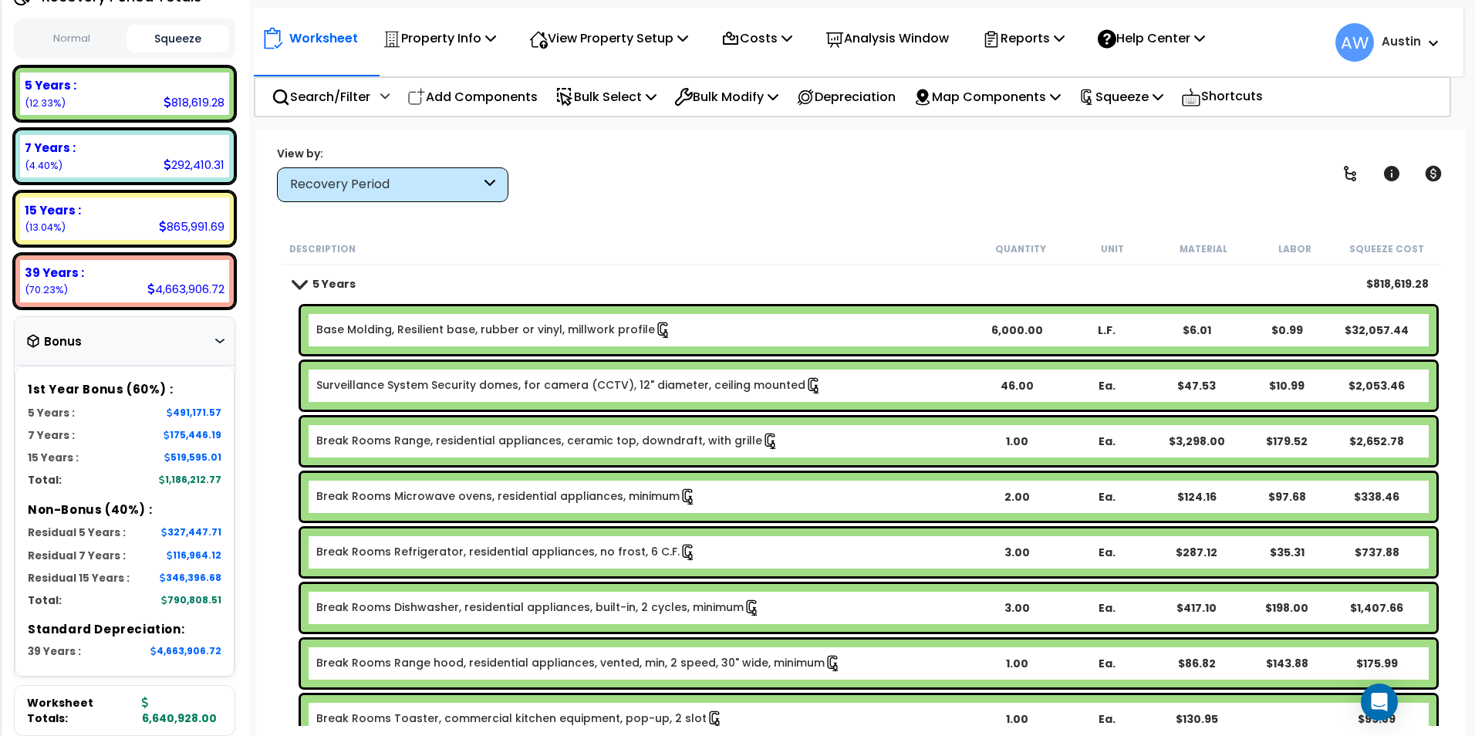
scroll to position [231, 0]
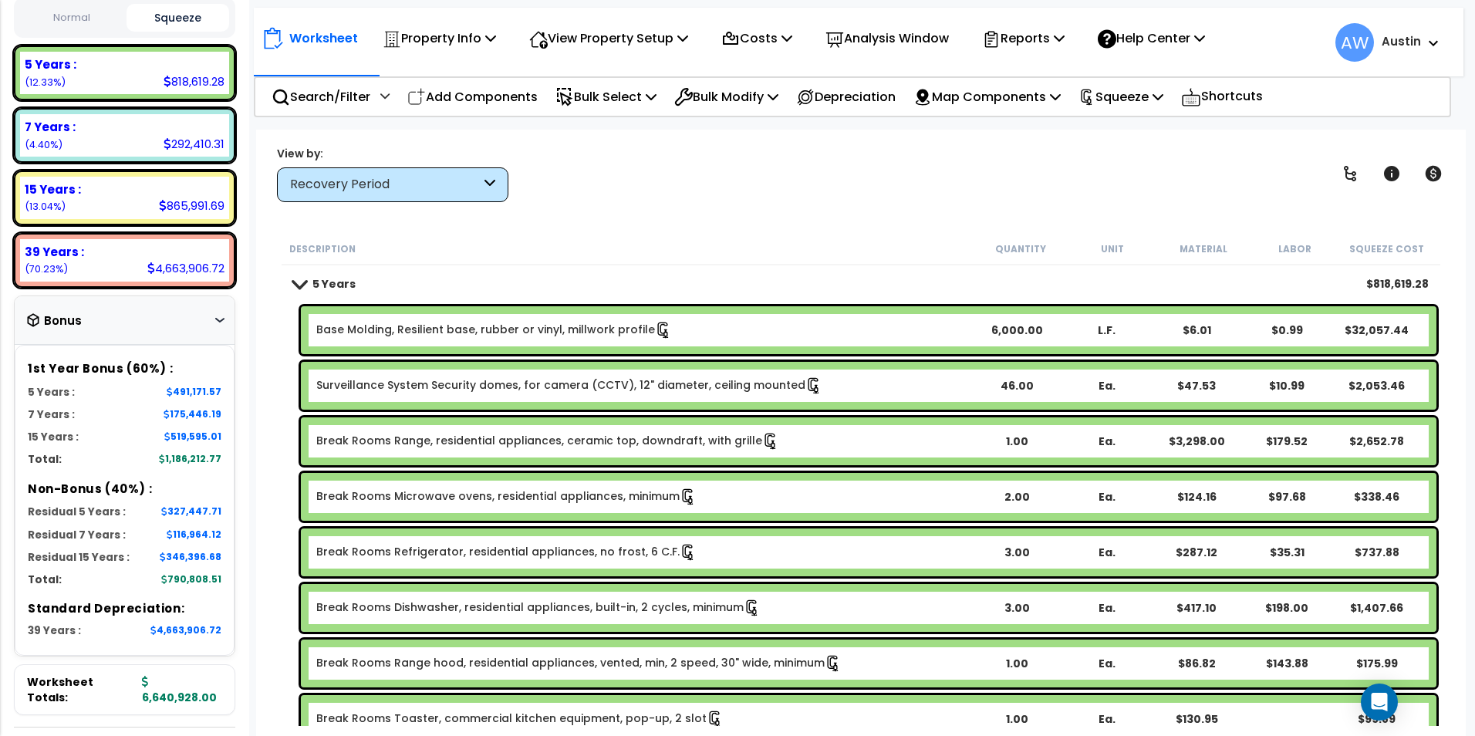
click at [181, 336] on div "Bonus" at bounding box center [124, 321] width 195 height 30
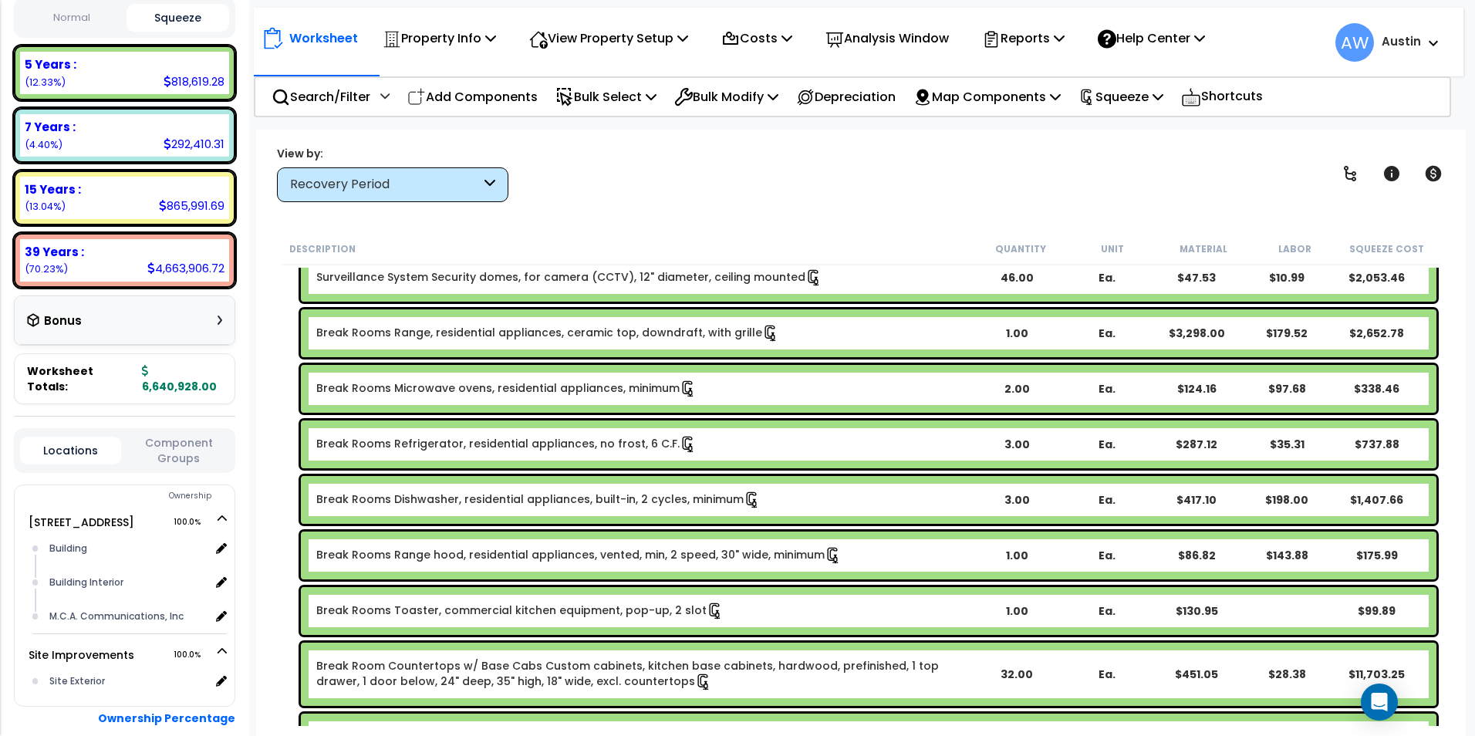
scroll to position [0, 0]
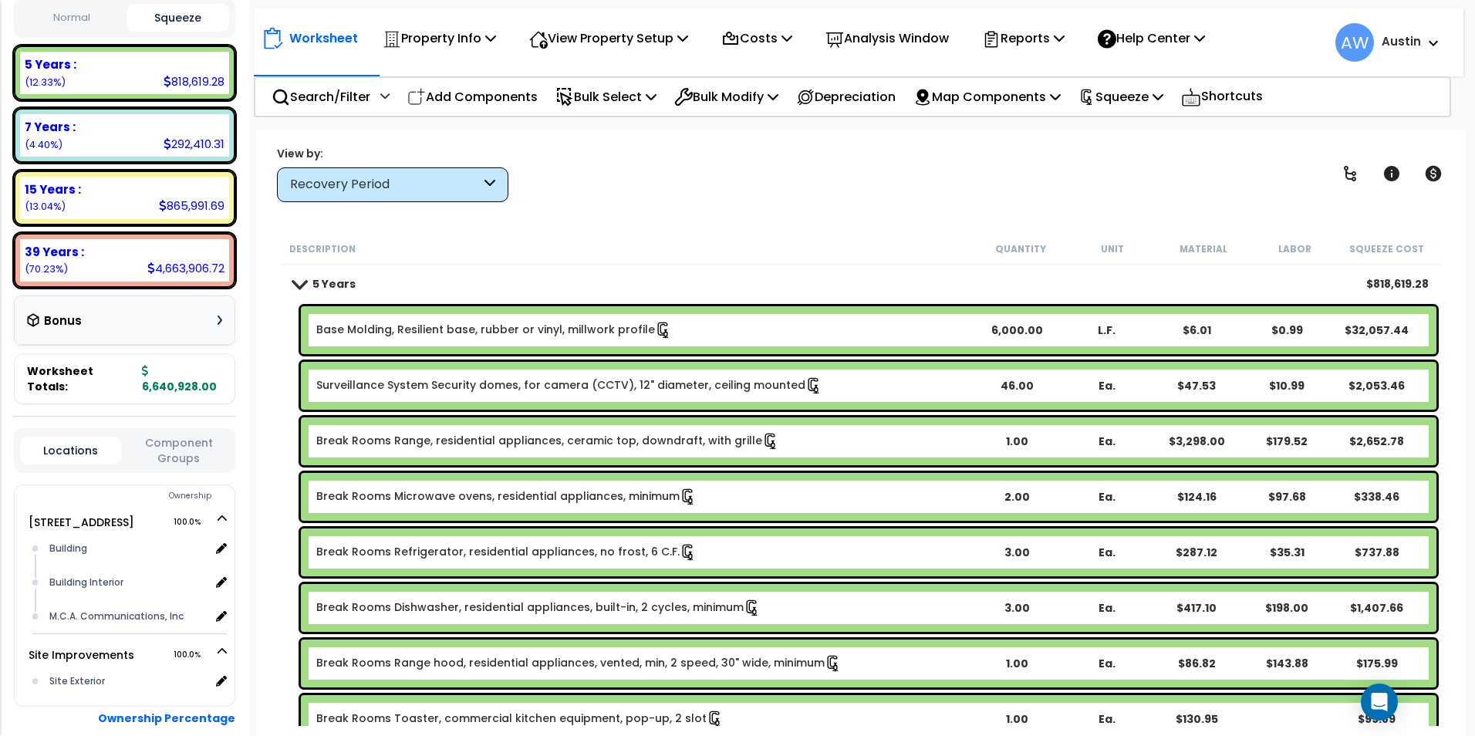
click at [295, 284] on span at bounding box center [299, 284] width 22 height 12
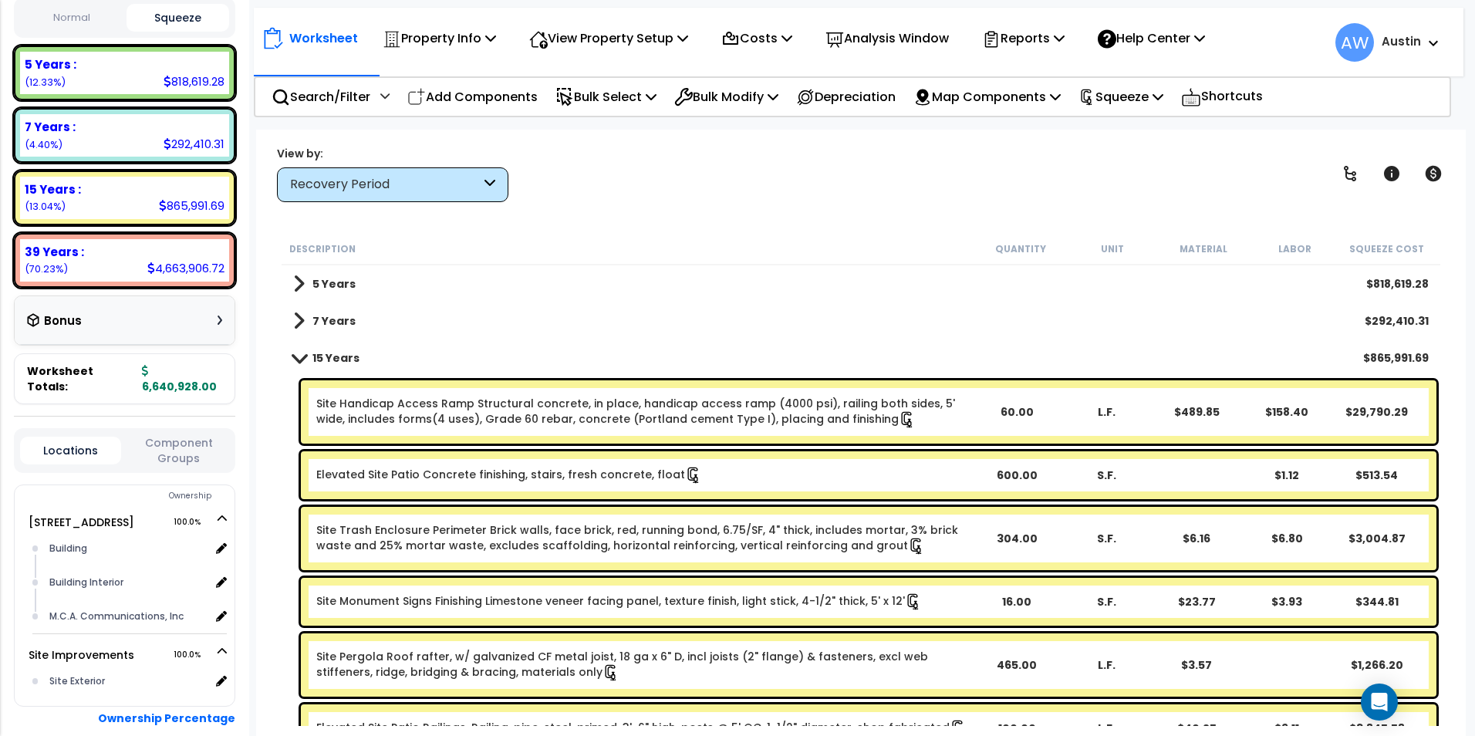
click at [301, 319] on span at bounding box center [299, 321] width 12 height 22
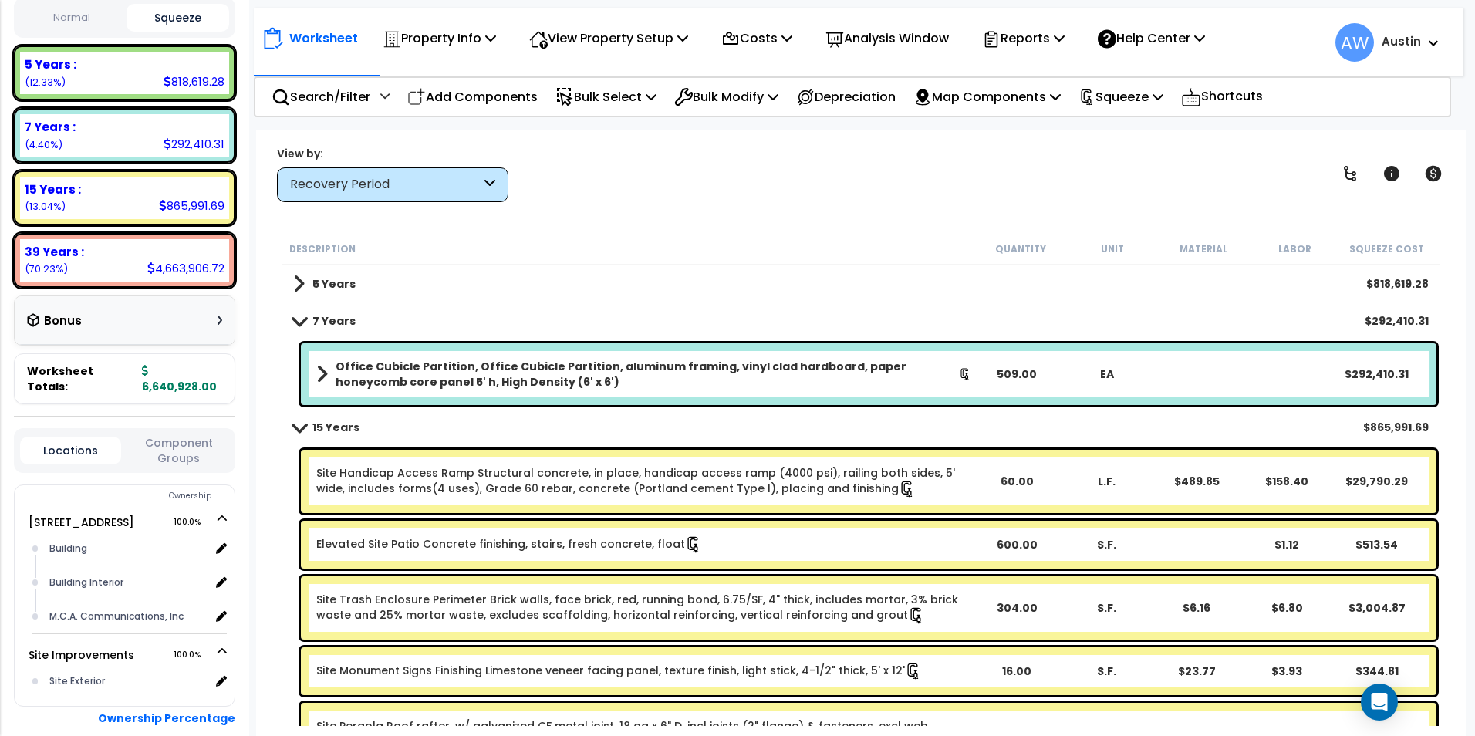
click at [303, 286] on span at bounding box center [299, 284] width 12 height 22
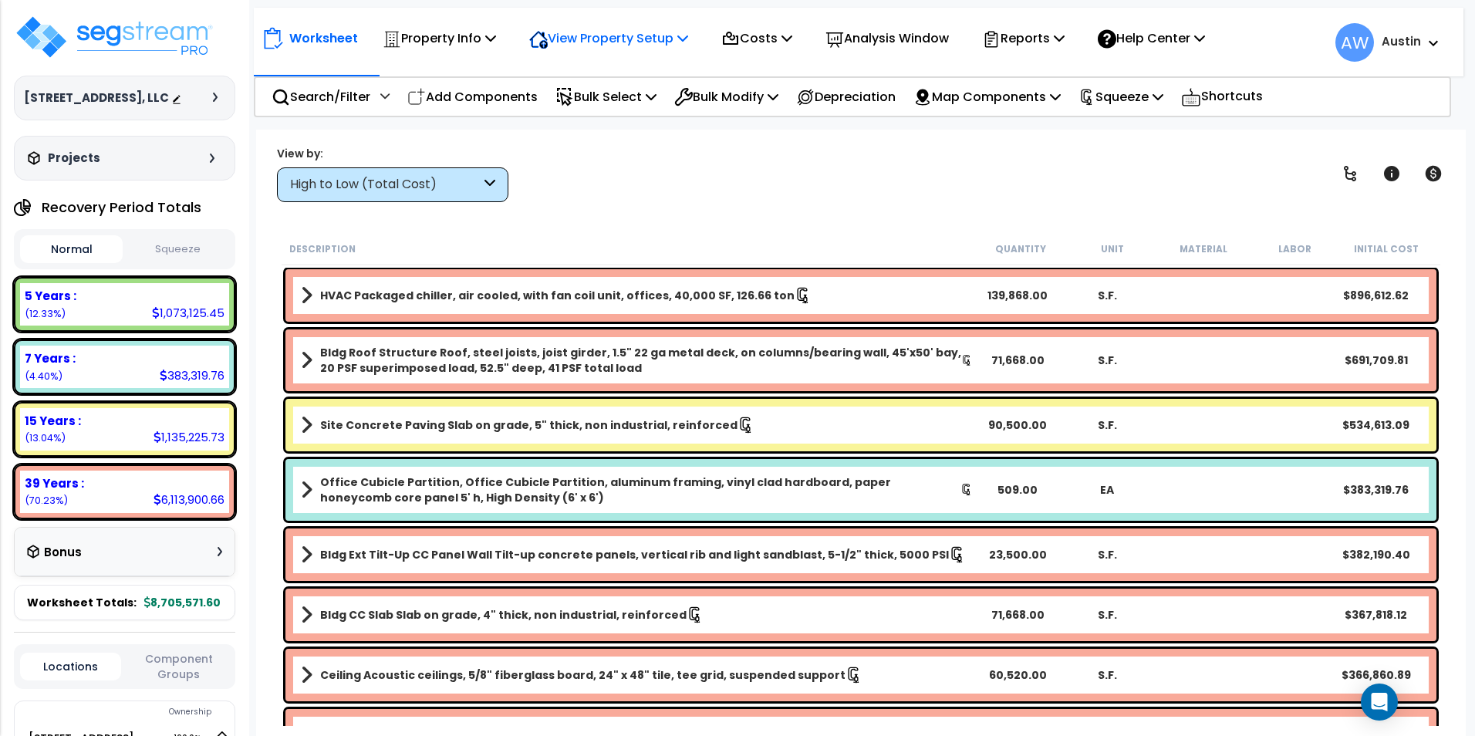
click at [654, 47] on p "View Property Setup" at bounding box center [608, 38] width 159 height 21
click at [575, 107] on link "View Questionnaire" at bounding box center [598, 105] width 153 height 31
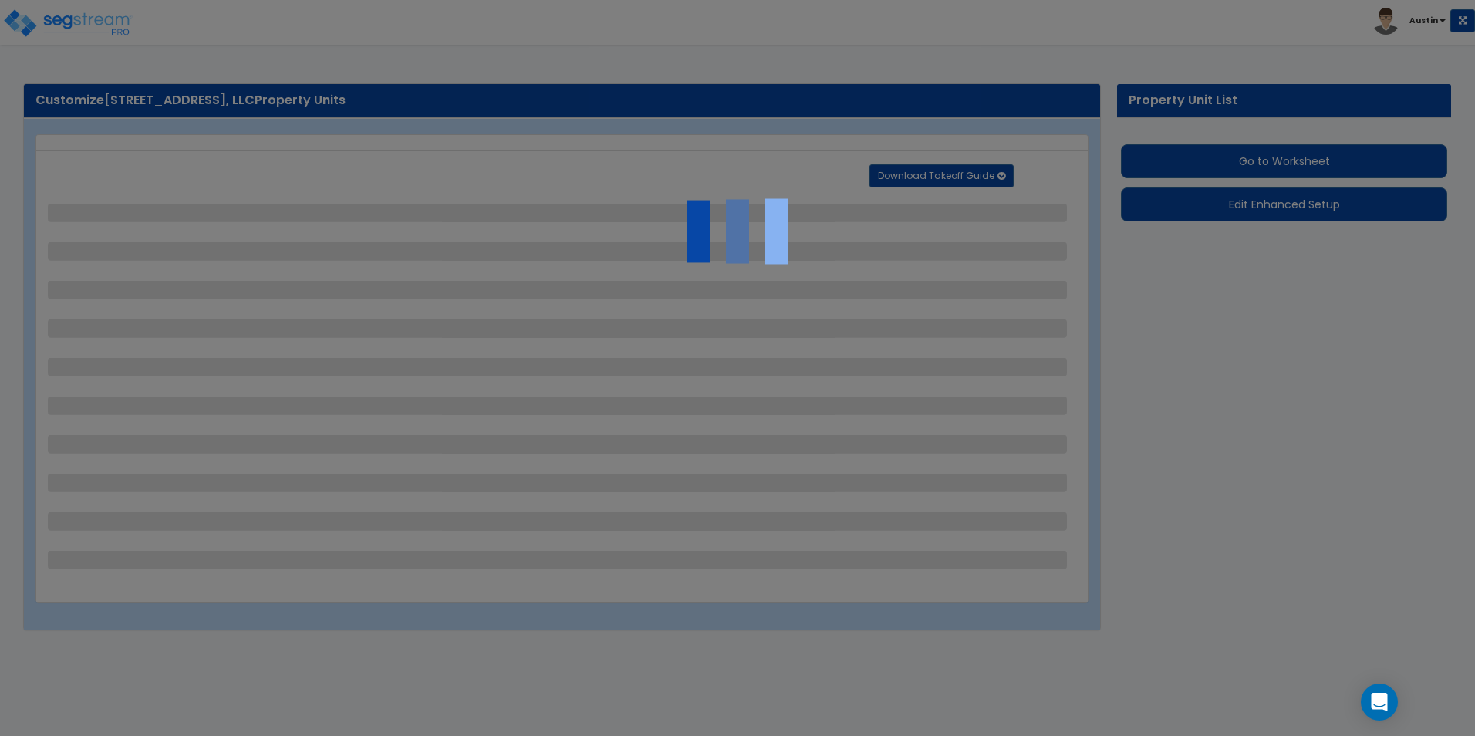
select select "2"
select select "1"
select select "2"
select select "1"
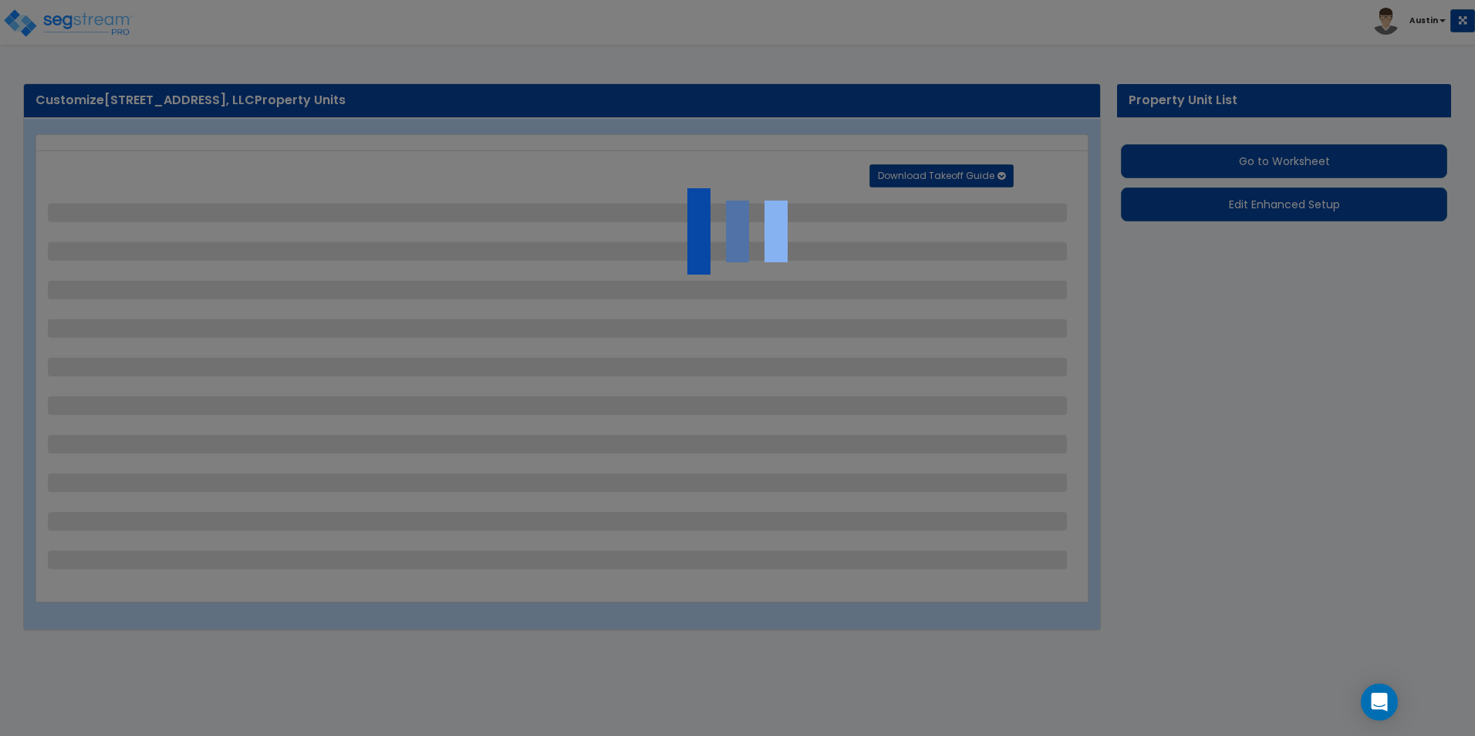
select select "1"
select select "2"
select select "1"
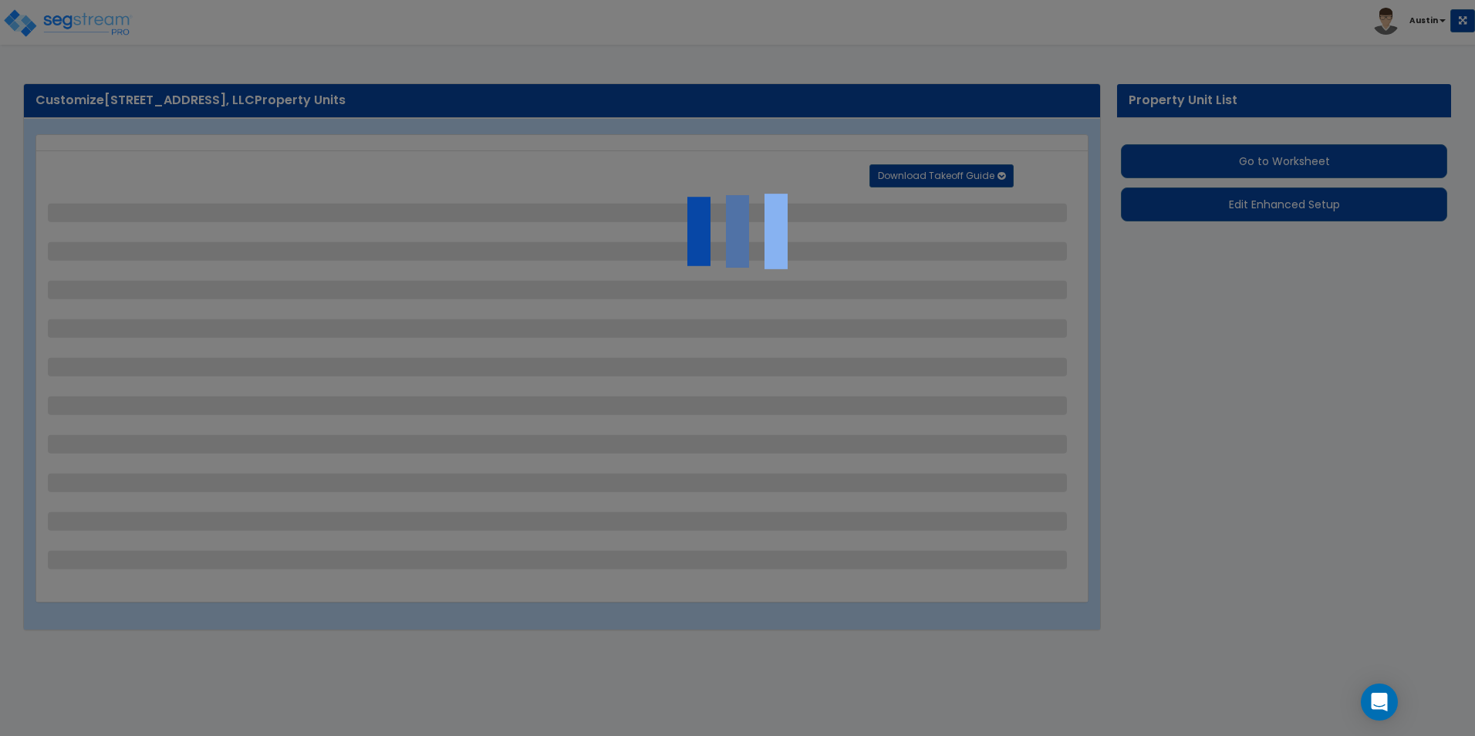
select select "1"
select select "2"
select select "5"
select select "2"
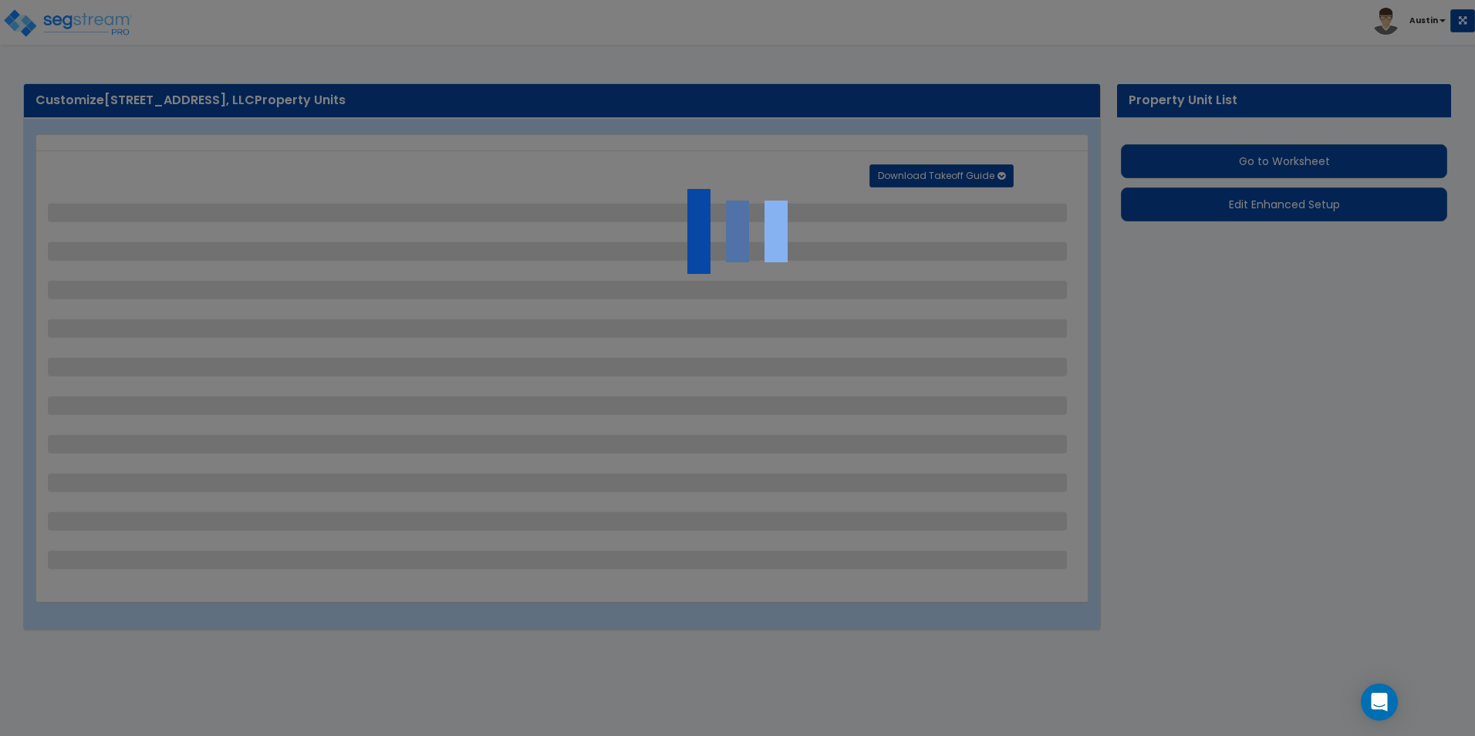
select select "2"
select select "3"
select select "1"
select select "2"
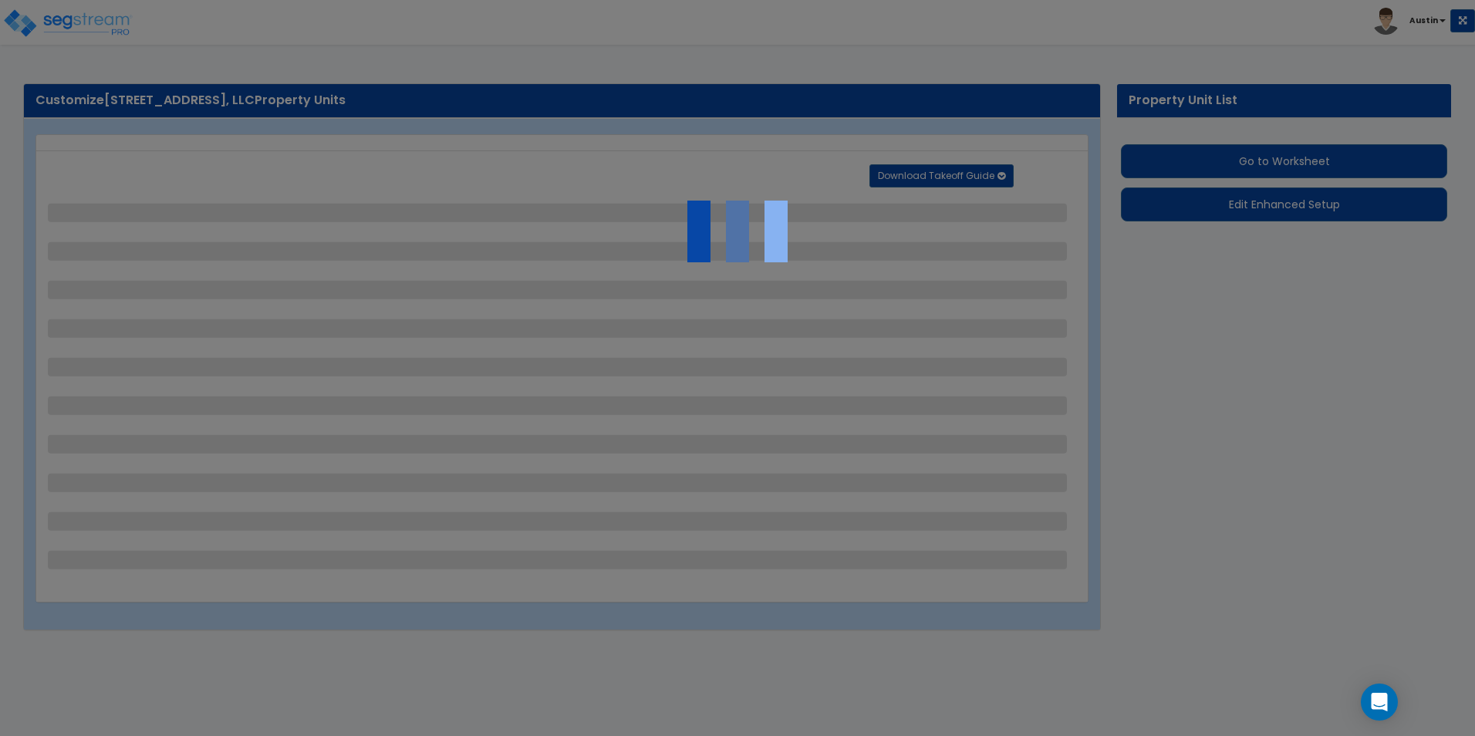
select select "2"
select select "9"
select select "2"
select select "4"
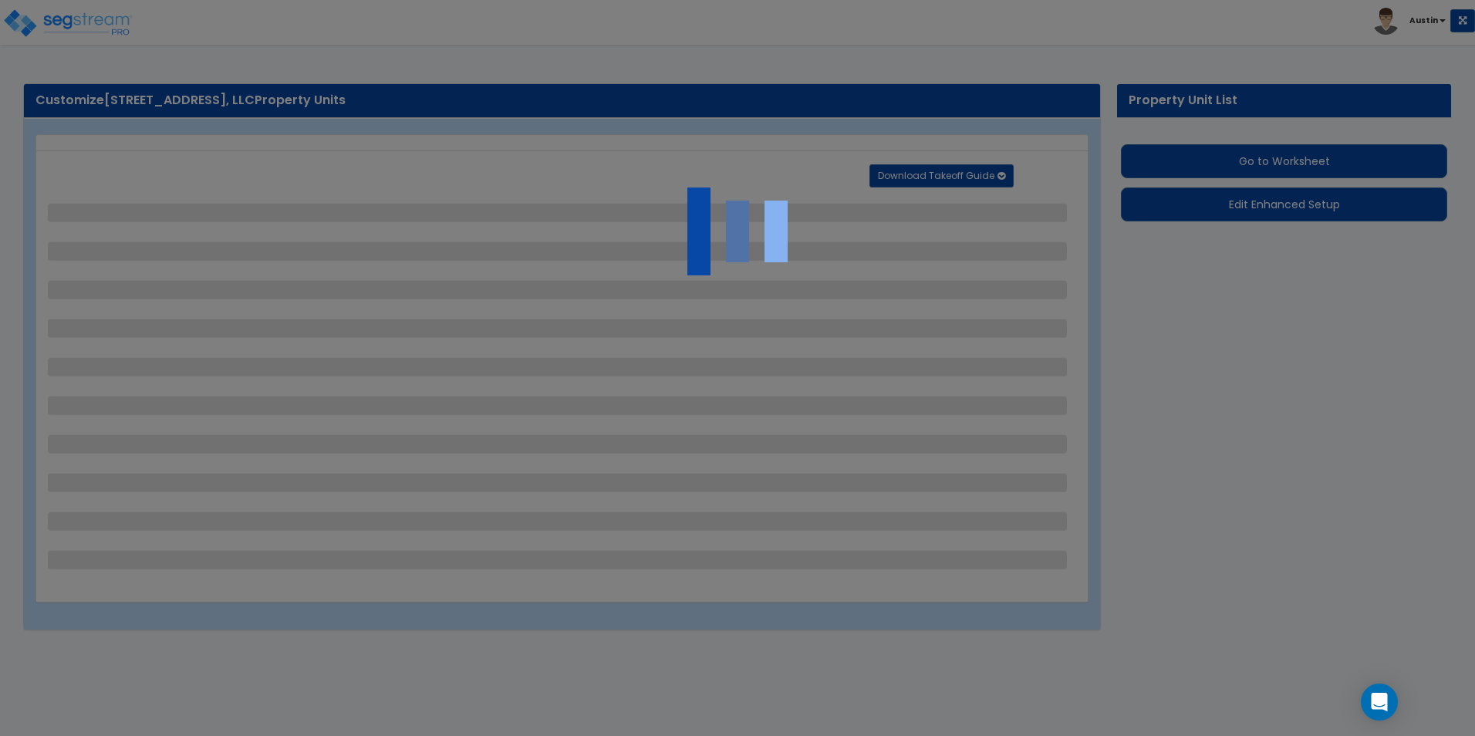
select select "6"
select select "1"
select select "2"
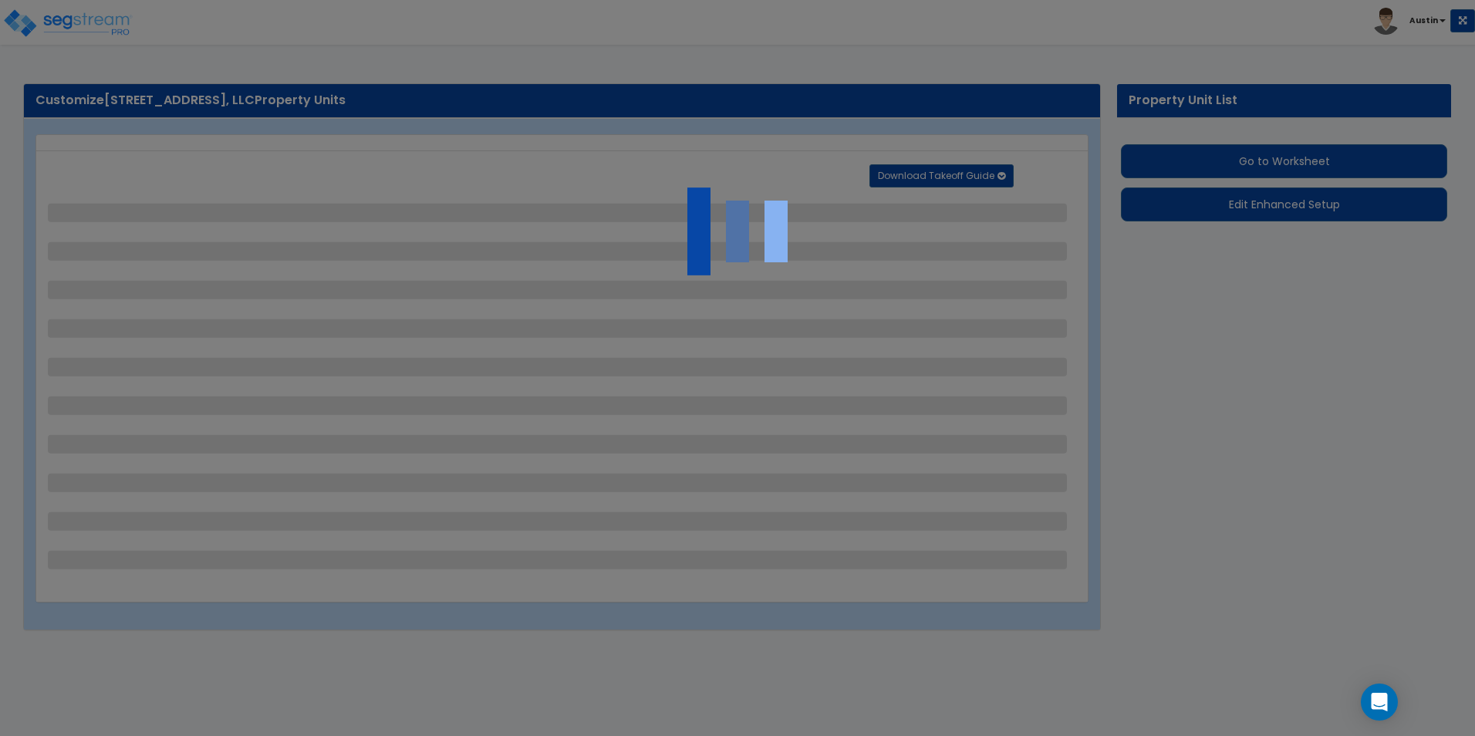
select select "1"
select select "3"
select select "4"
select select "2"
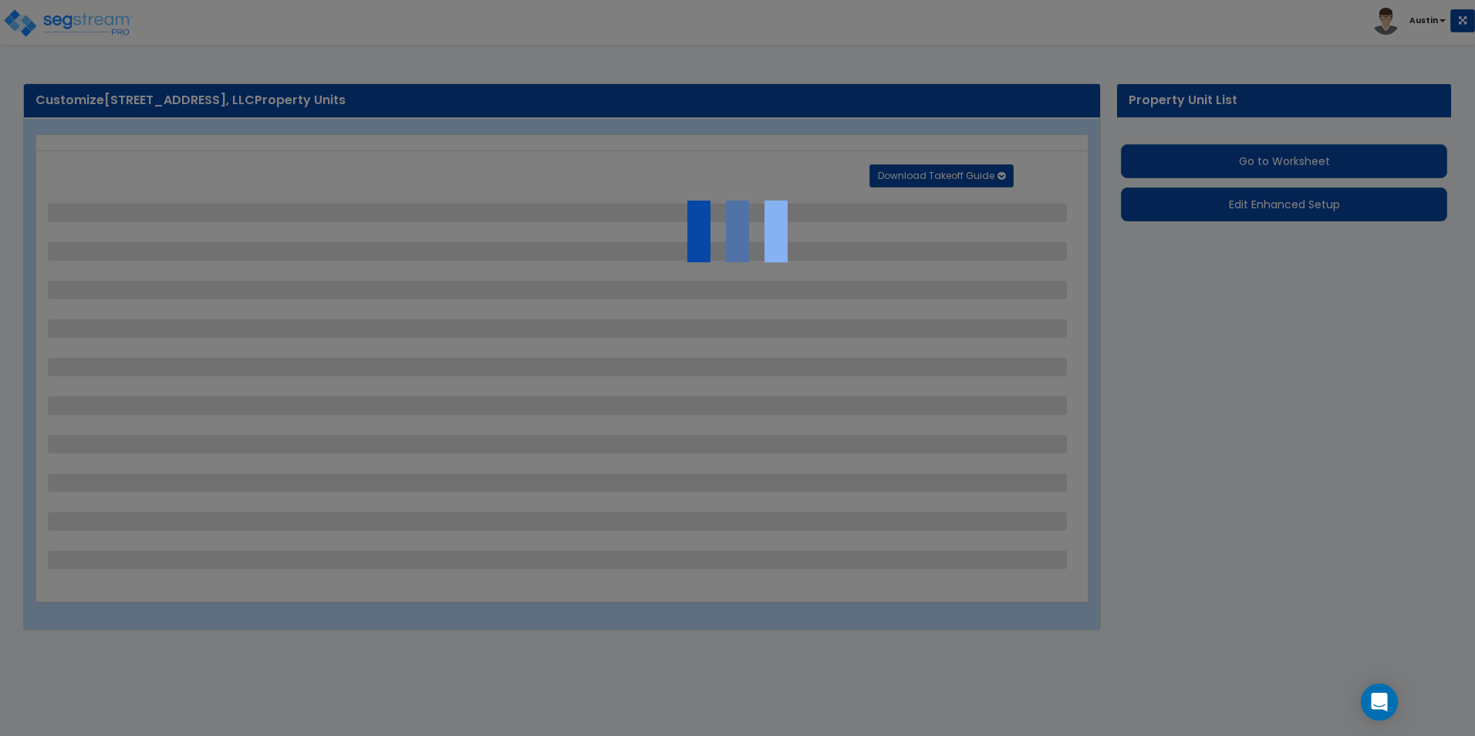
select select "2"
select select "1"
select select "4"
select select "2"
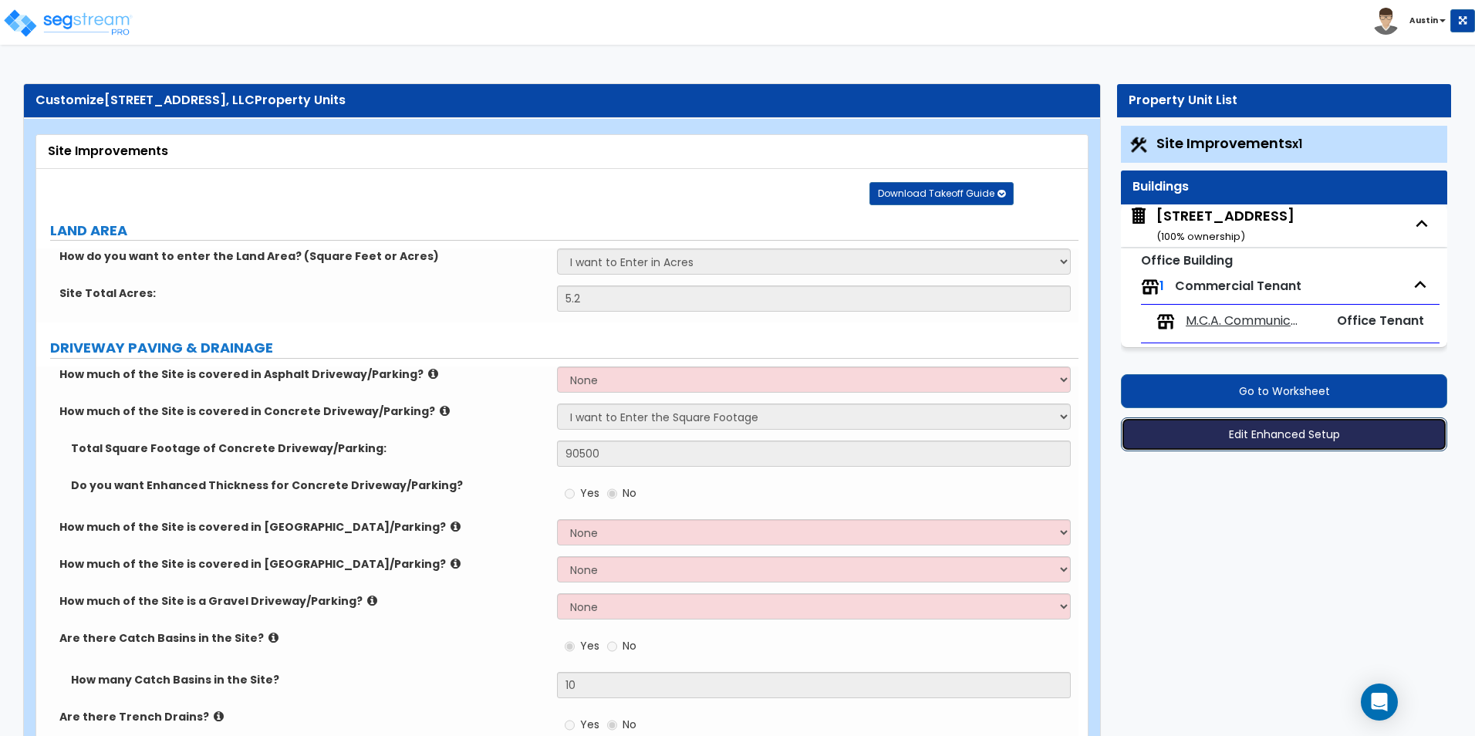
click at [1229, 434] on button "Edit Enhanced Setup" at bounding box center [1284, 434] width 326 height 34
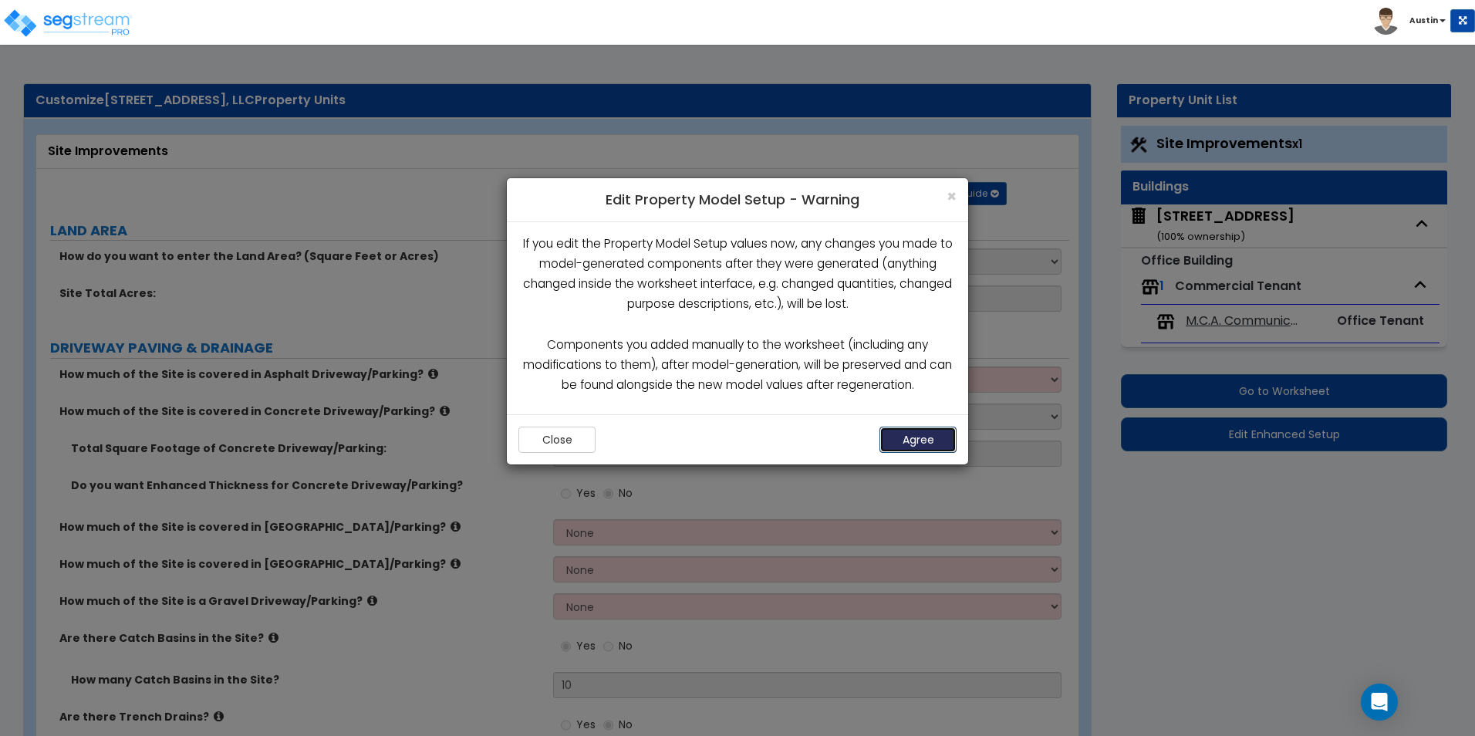
click at [903, 437] on button "Agree" at bounding box center [918, 440] width 77 height 26
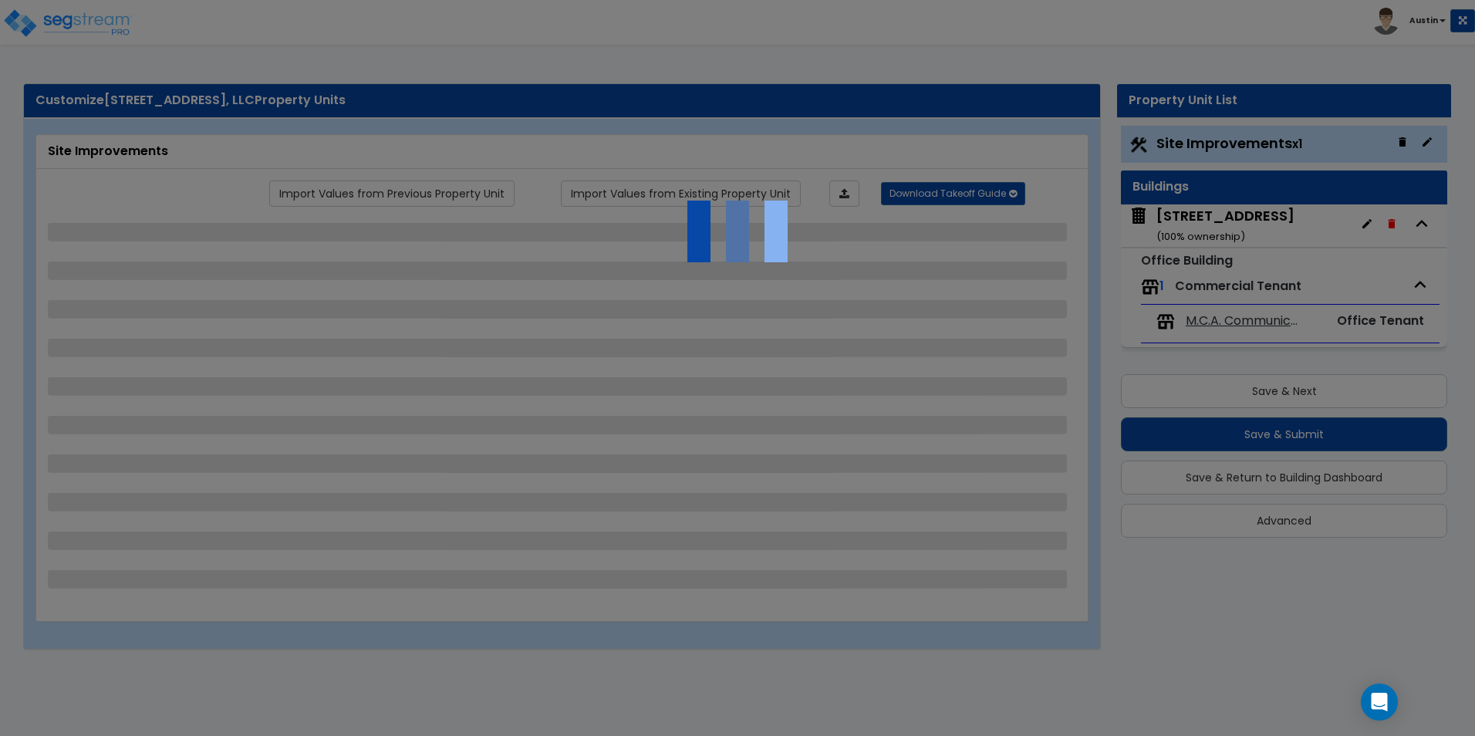
select select "2"
select select "1"
select select "2"
select select "1"
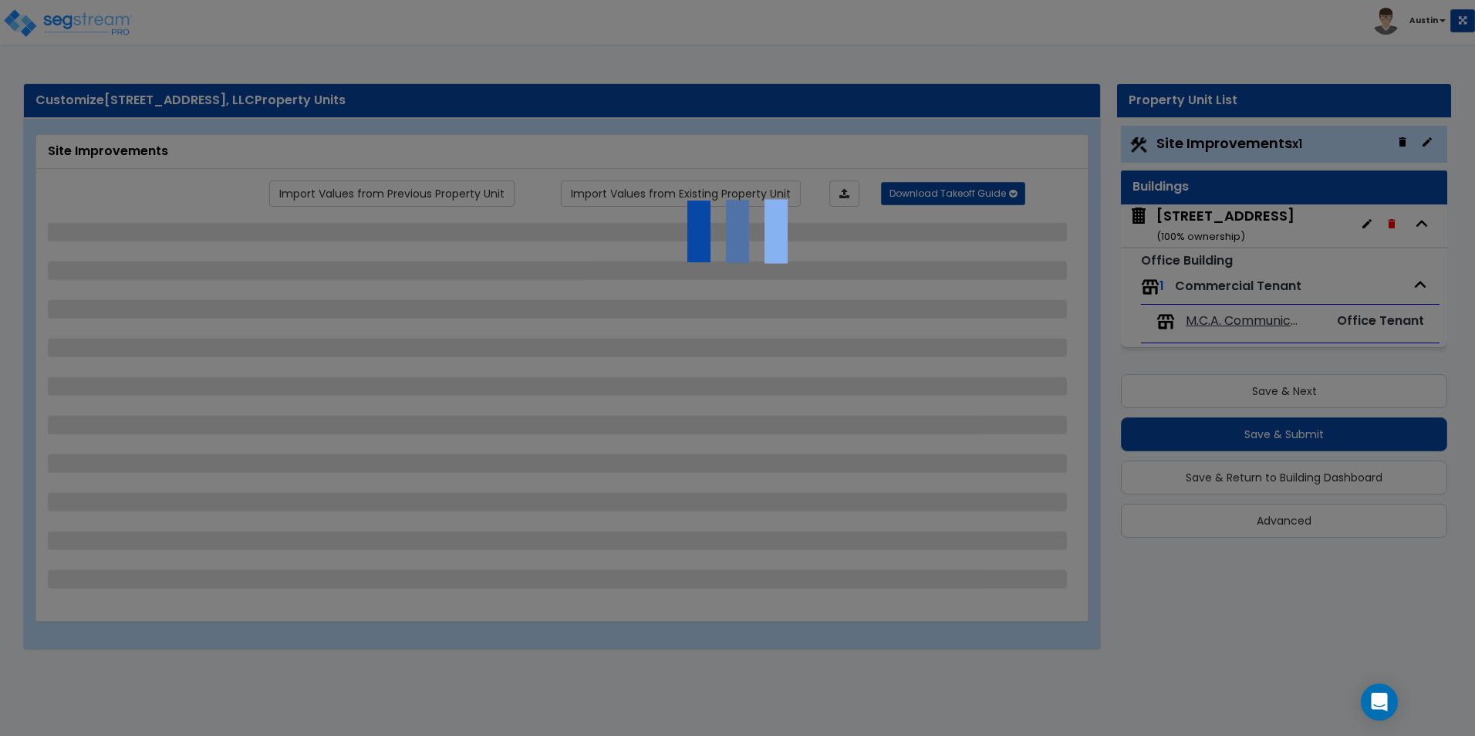
select select "1"
select select "2"
select select "1"
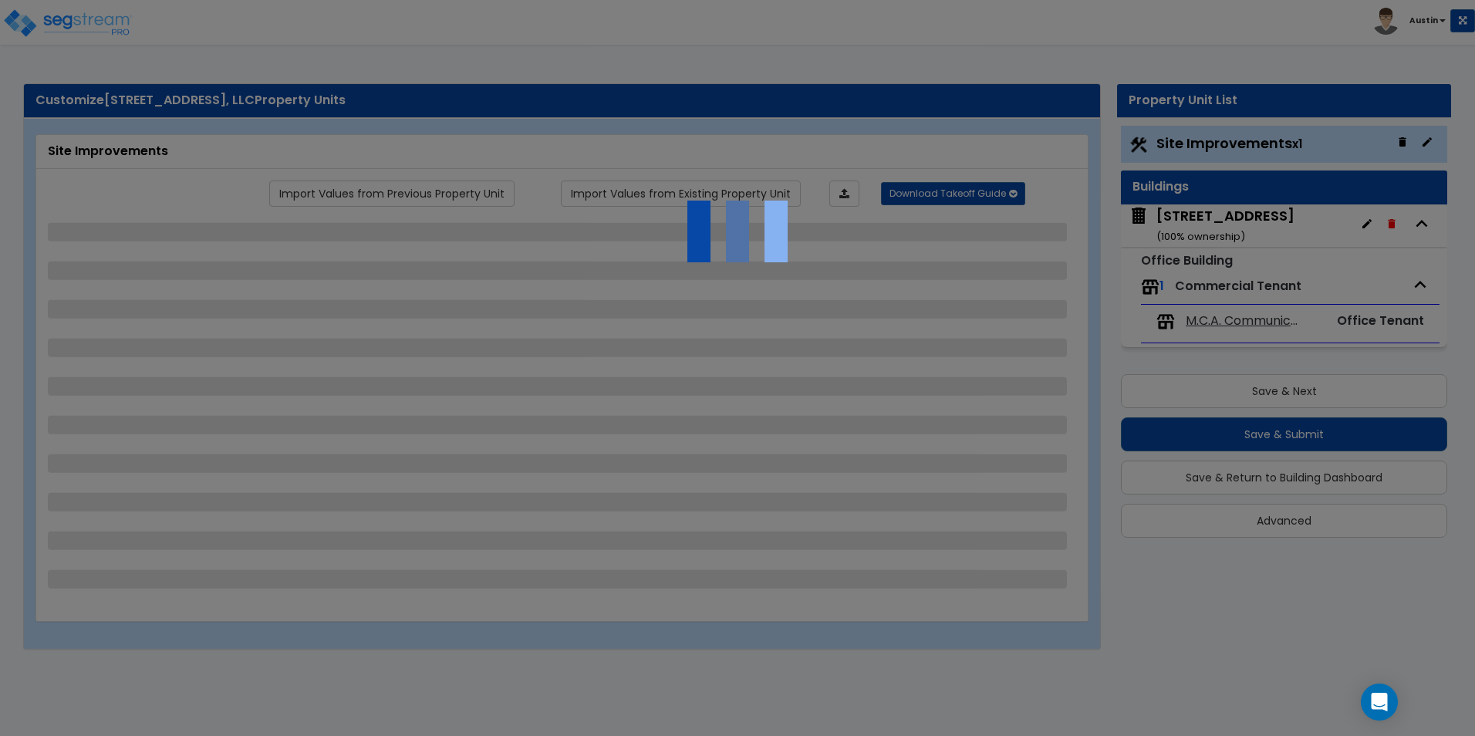
select select "1"
select select "2"
select select "5"
select select "2"
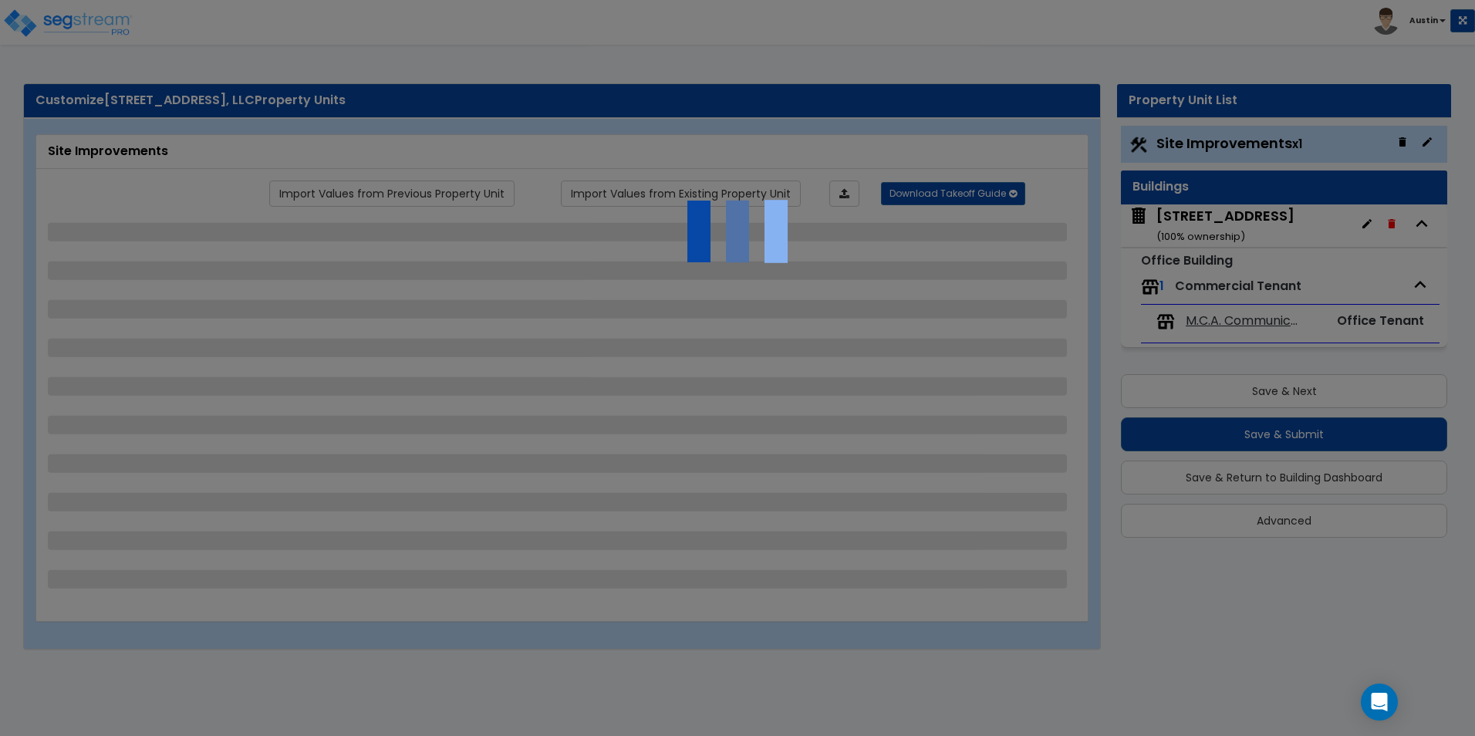
select select "2"
select select "3"
select select "1"
select select "2"
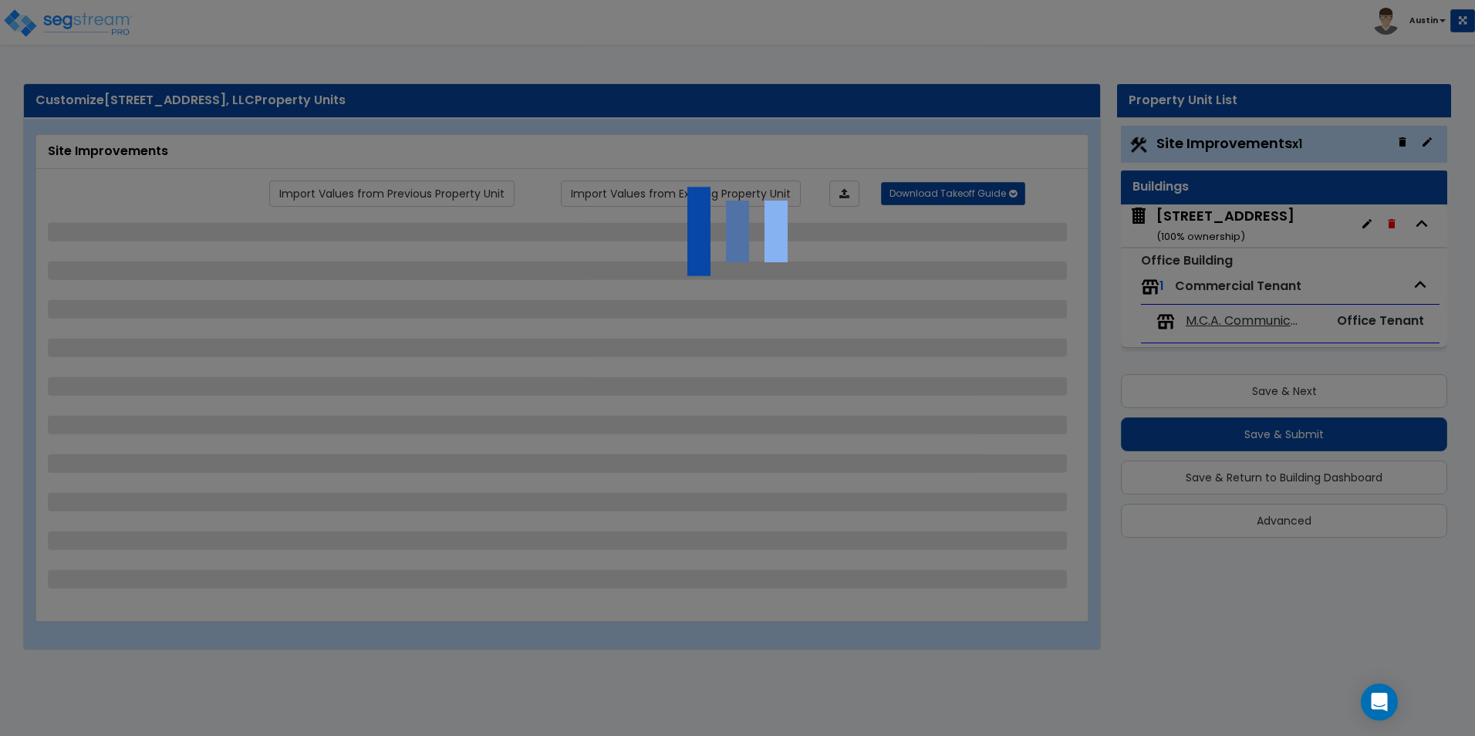
select select "2"
select select "9"
select select "2"
select select "4"
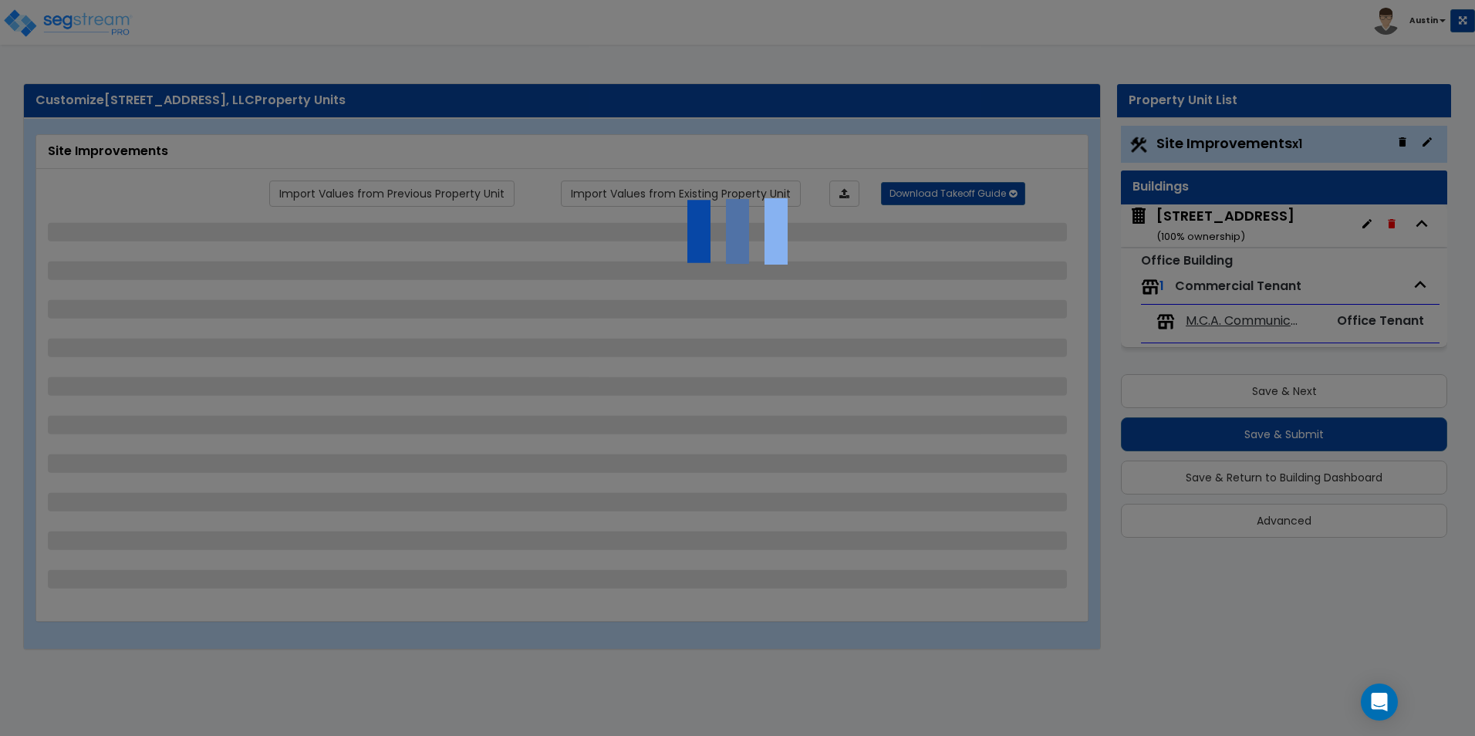
select select "6"
select select "1"
select select "2"
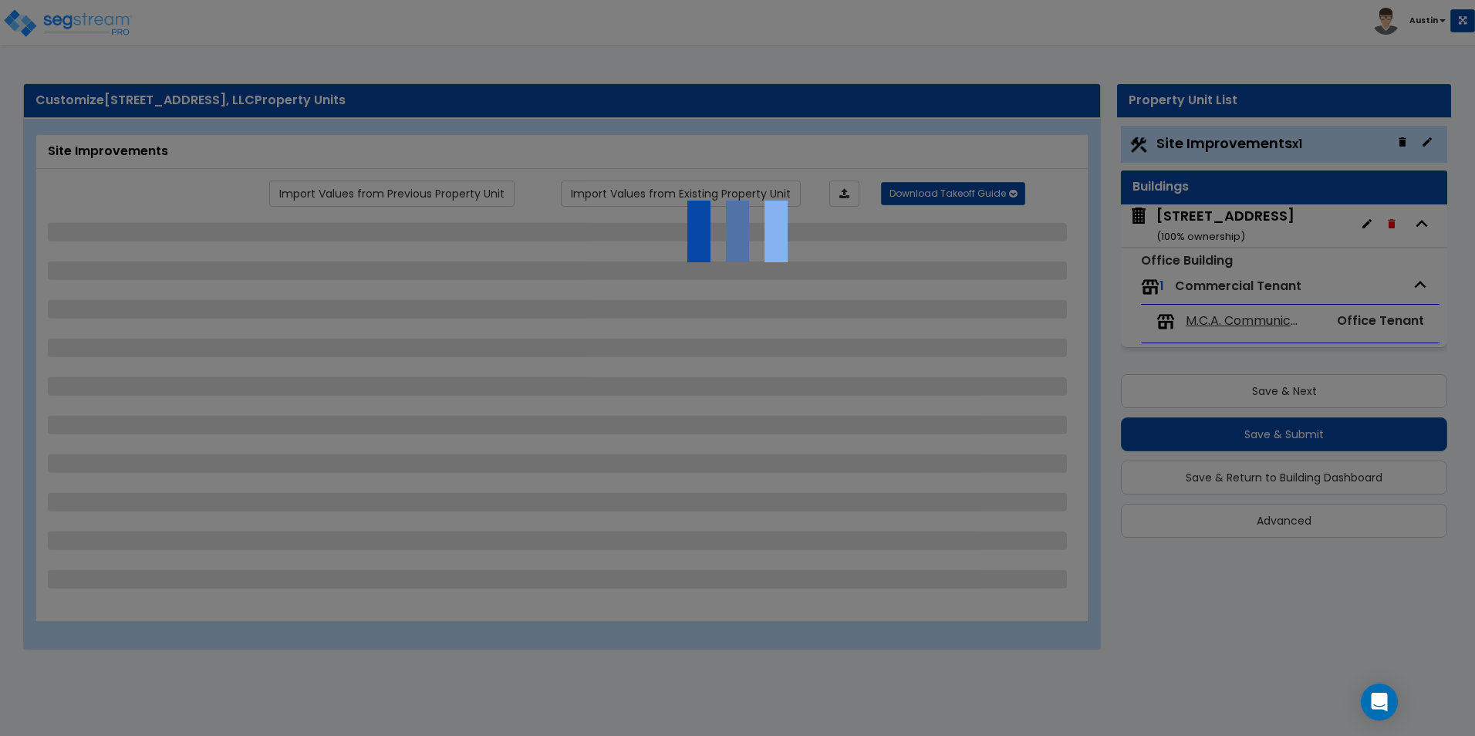
select select "1"
select select "3"
select select "4"
select select "2"
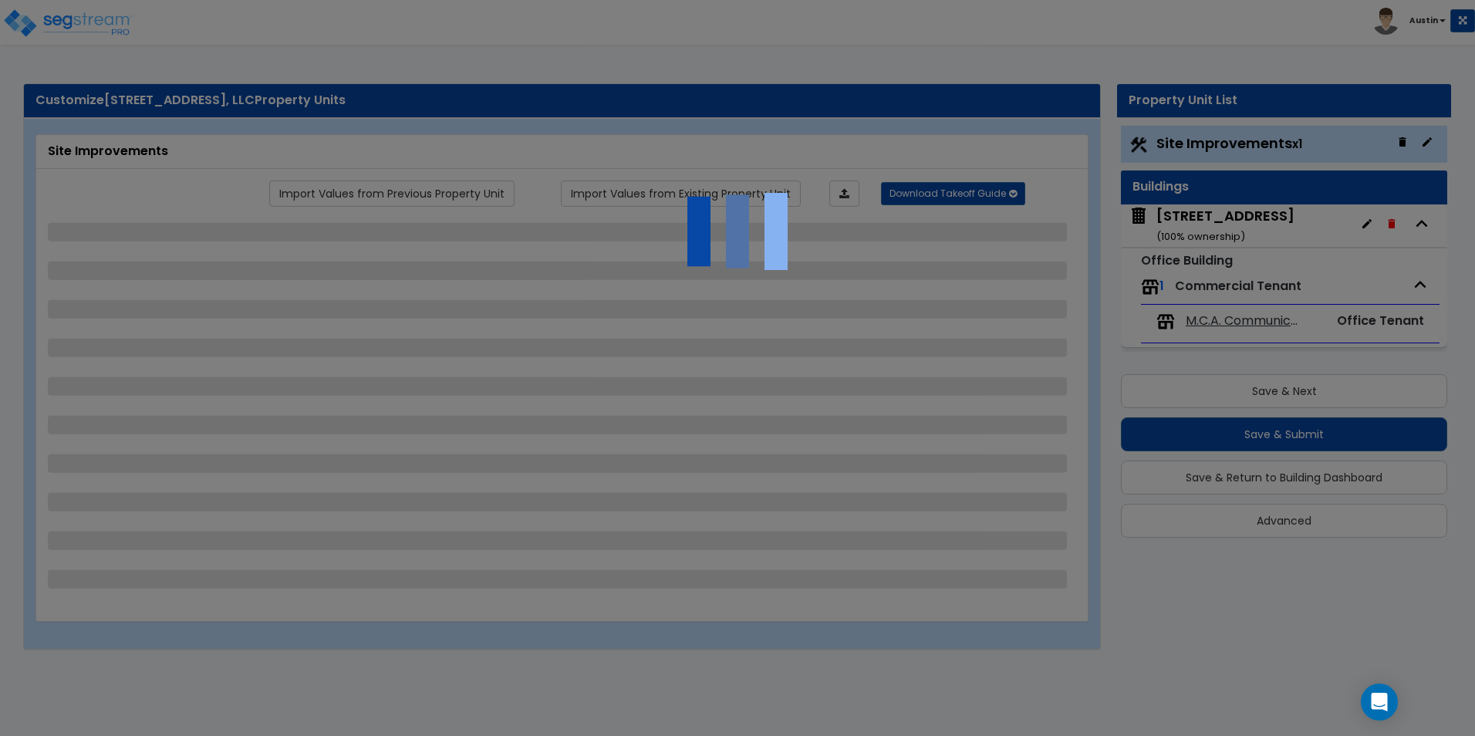
select select "2"
select select "1"
select select "4"
select select "2"
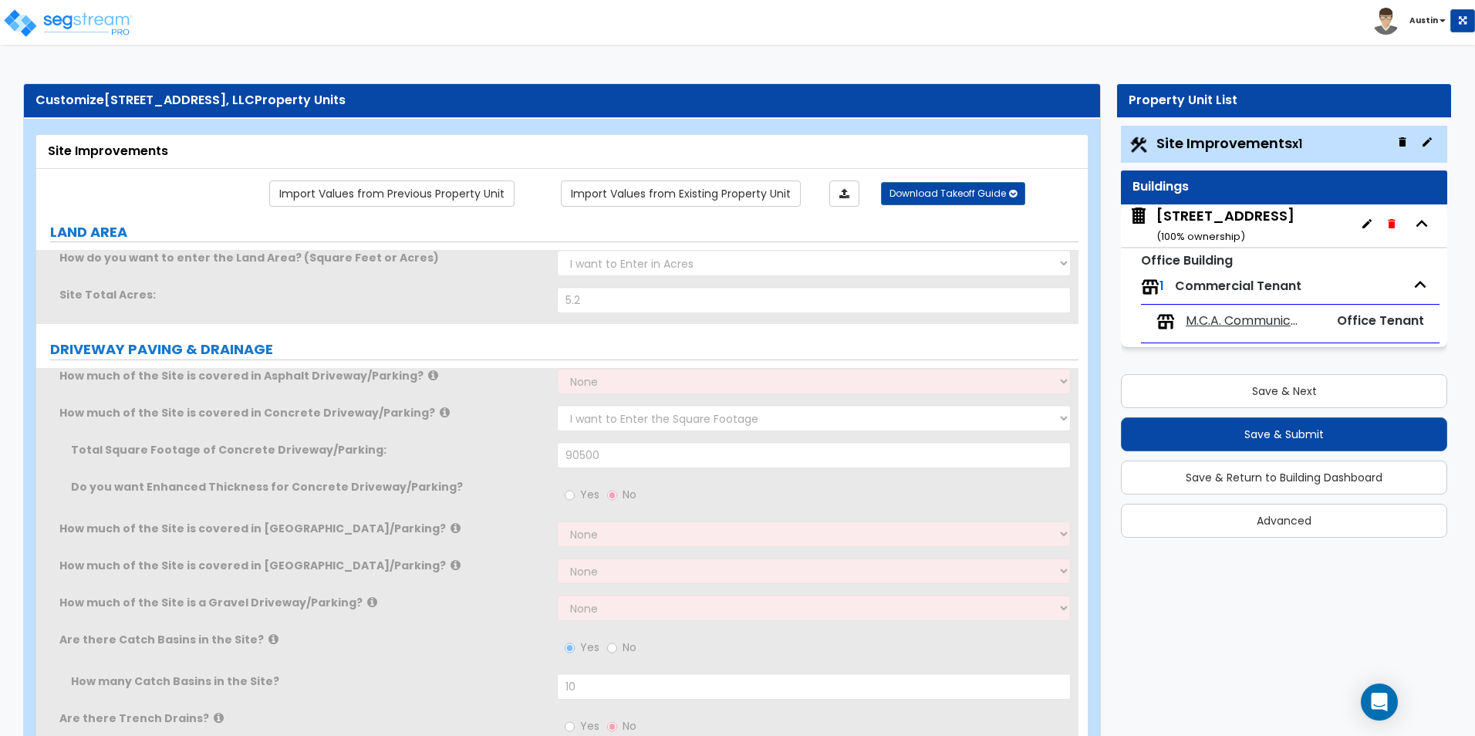
click at [1211, 320] on span "M.C.A. Communications, Inc" at bounding box center [1245, 321] width 118 height 18
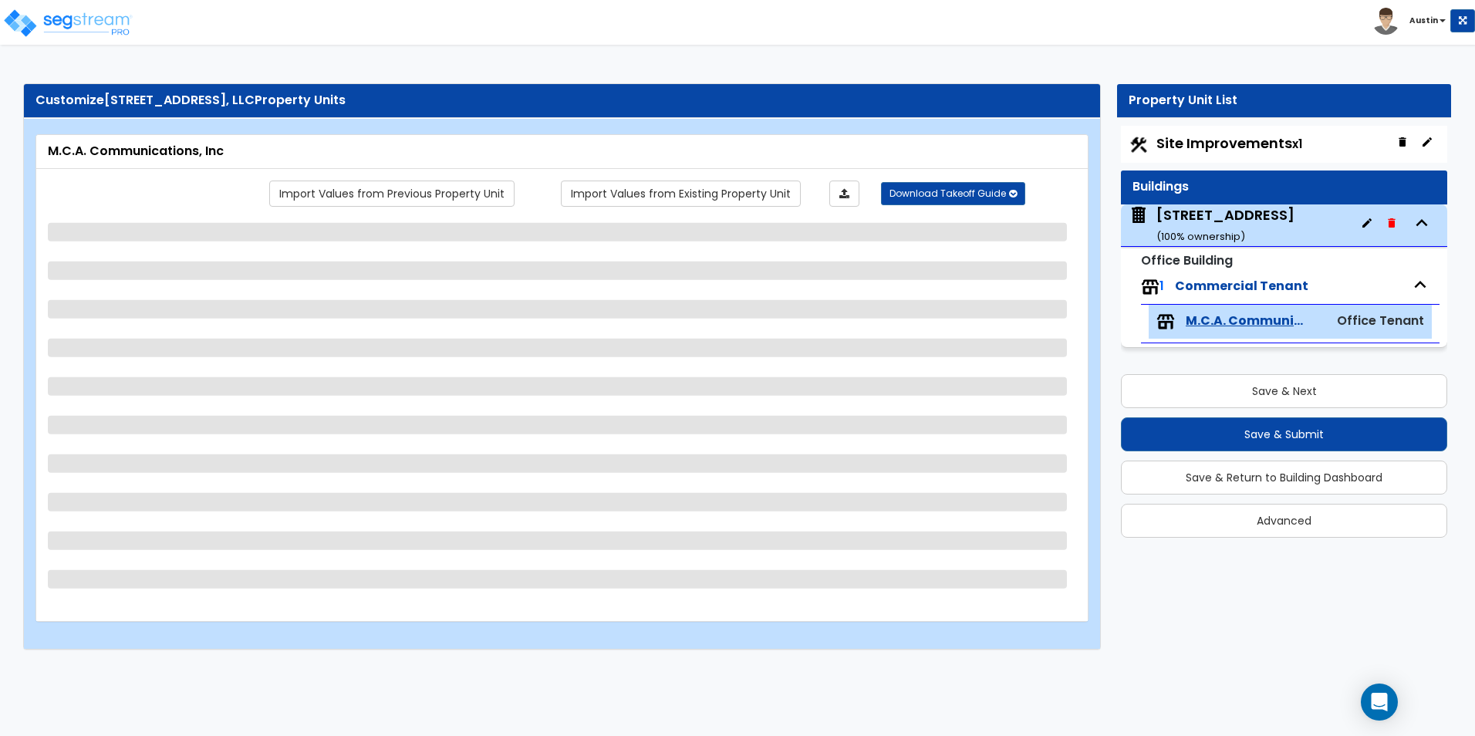
select select "2"
select select "1"
select select "3"
select select "7"
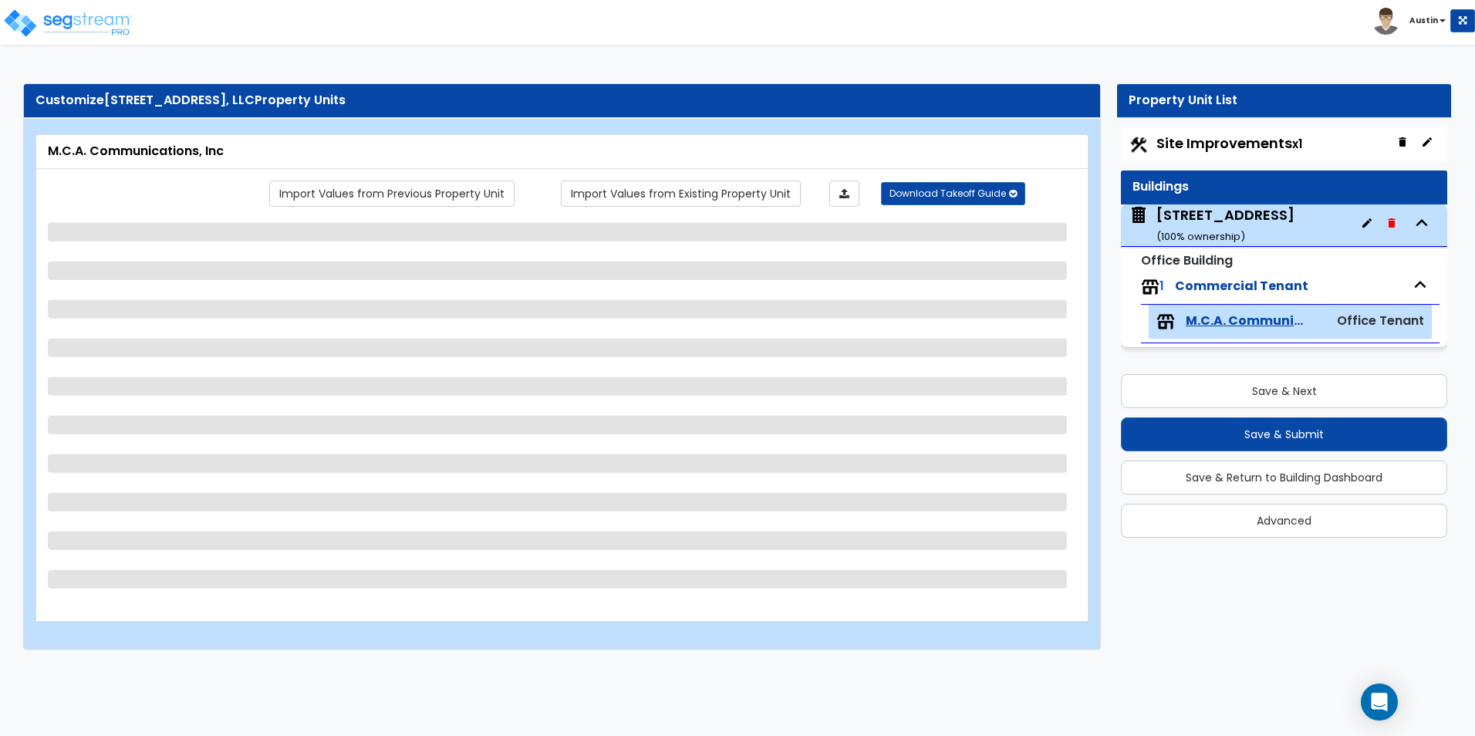
select select "1"
select select "4"
select select "3"
select select "1"
select select "3"
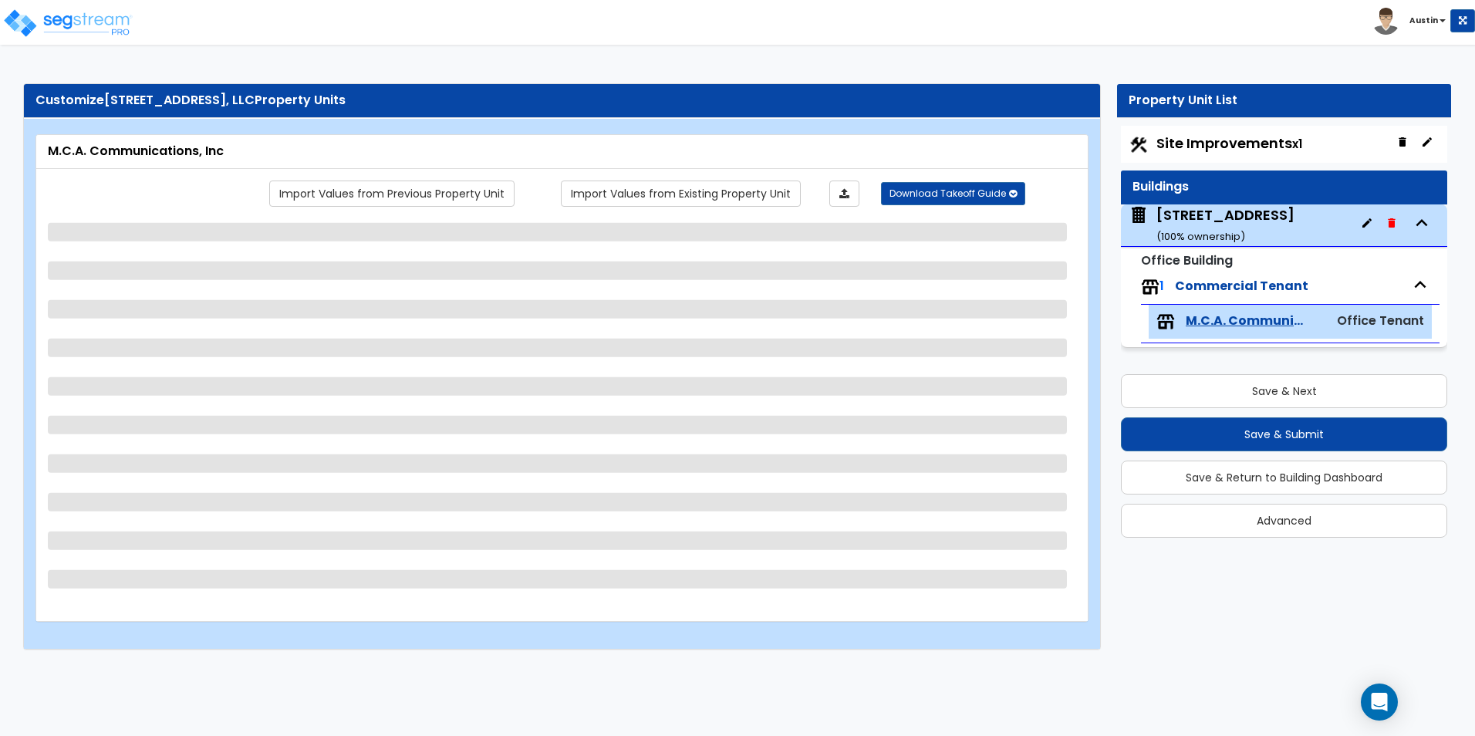
select select "2"
select select "6"
select select "2"
select select "1"
select select "2"
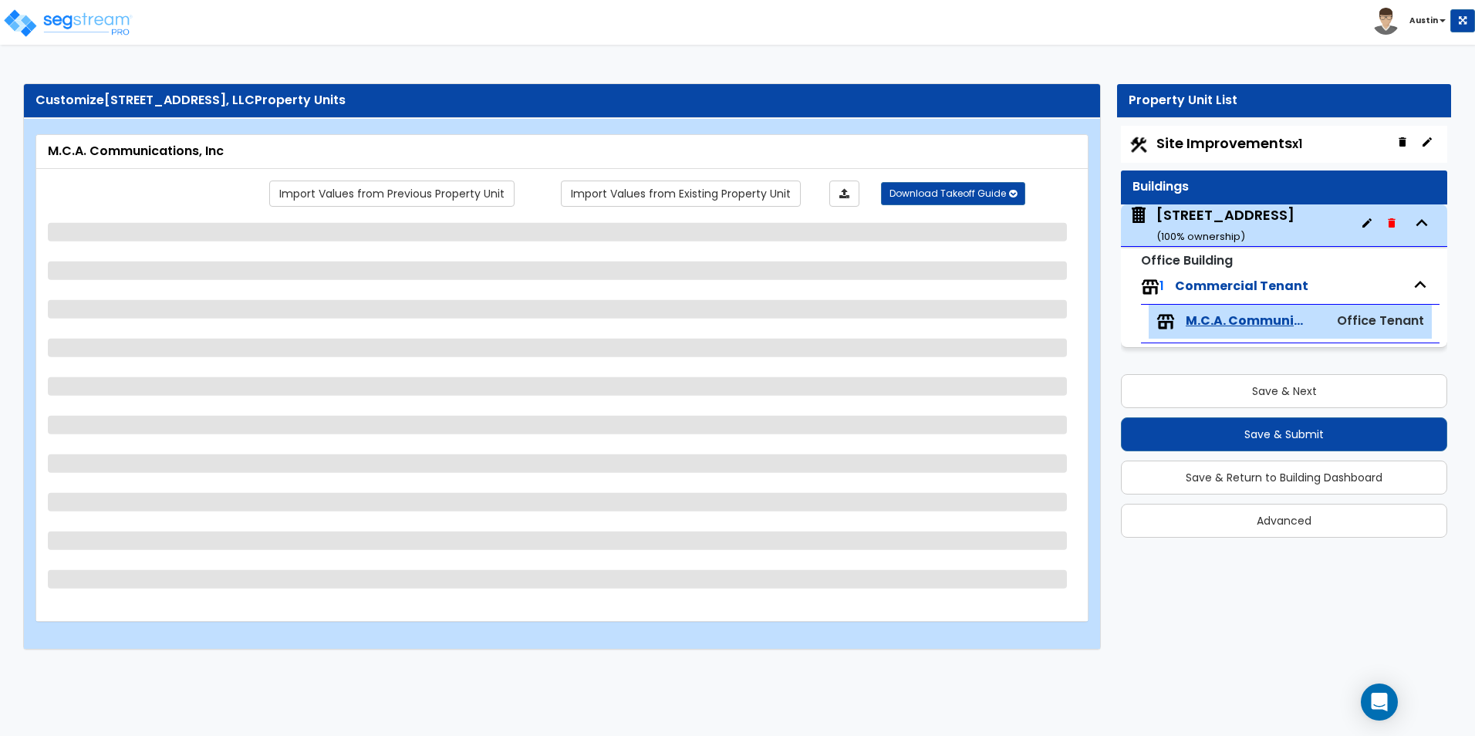
select select "2"
select select "1"
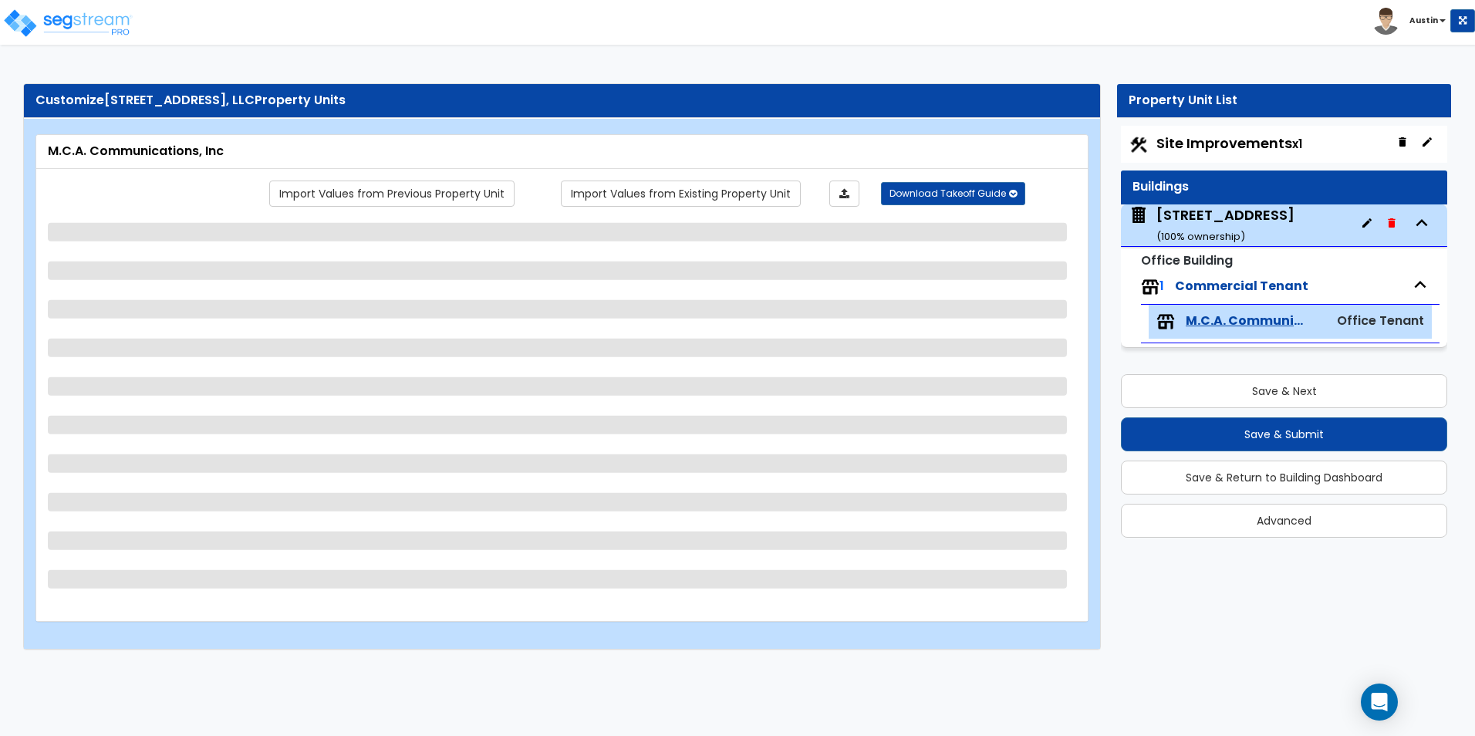
select select "1"
select select "2"
select select "1"
select select "2"
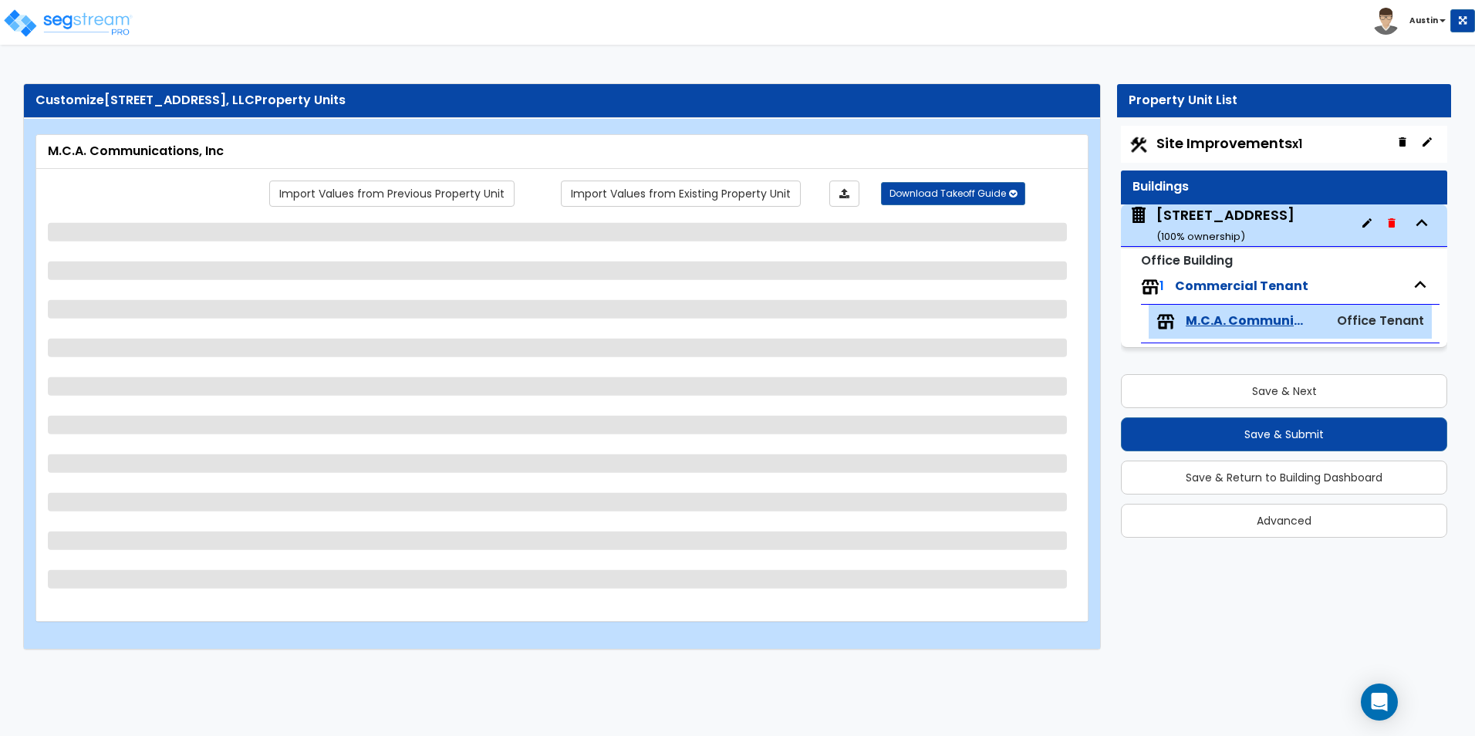
select select "3"
select select "2"
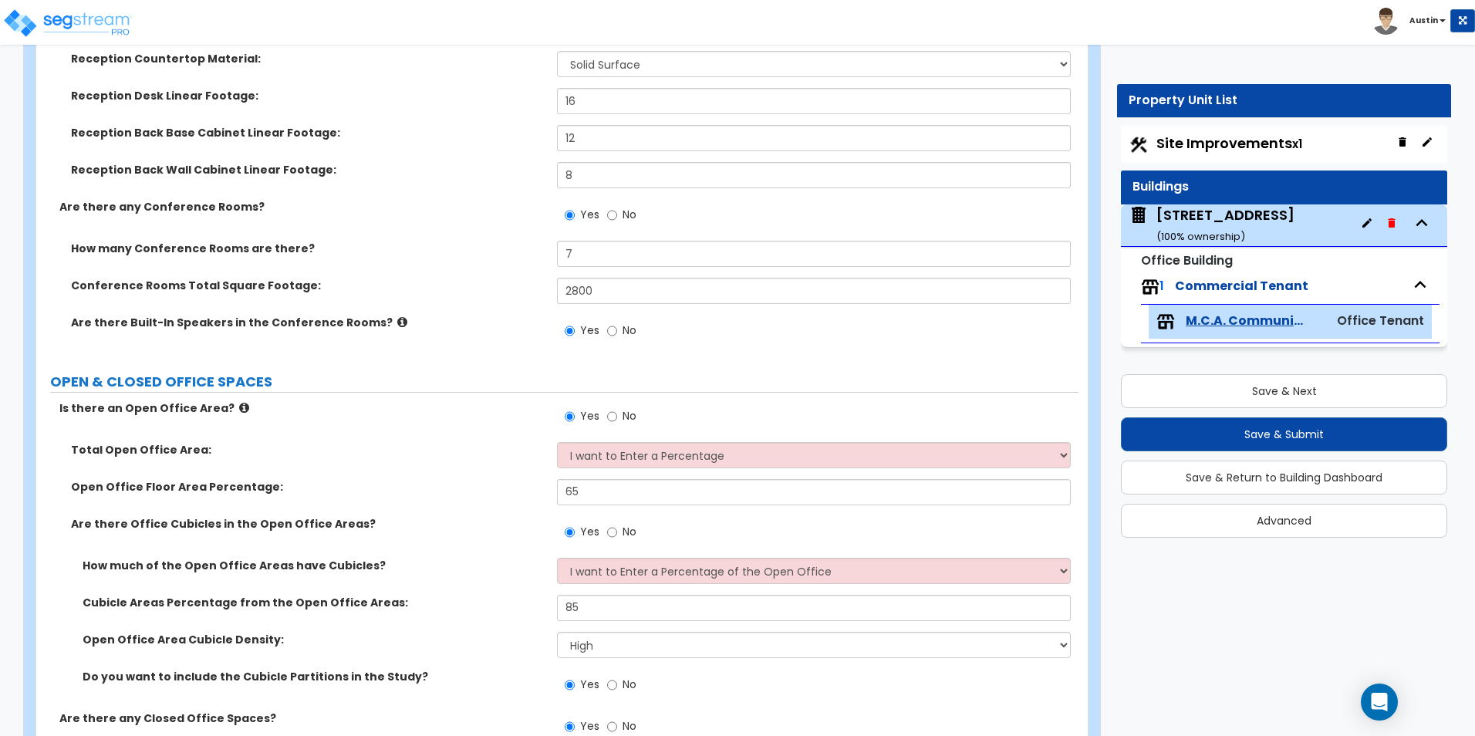
scroll to position [463, 0]
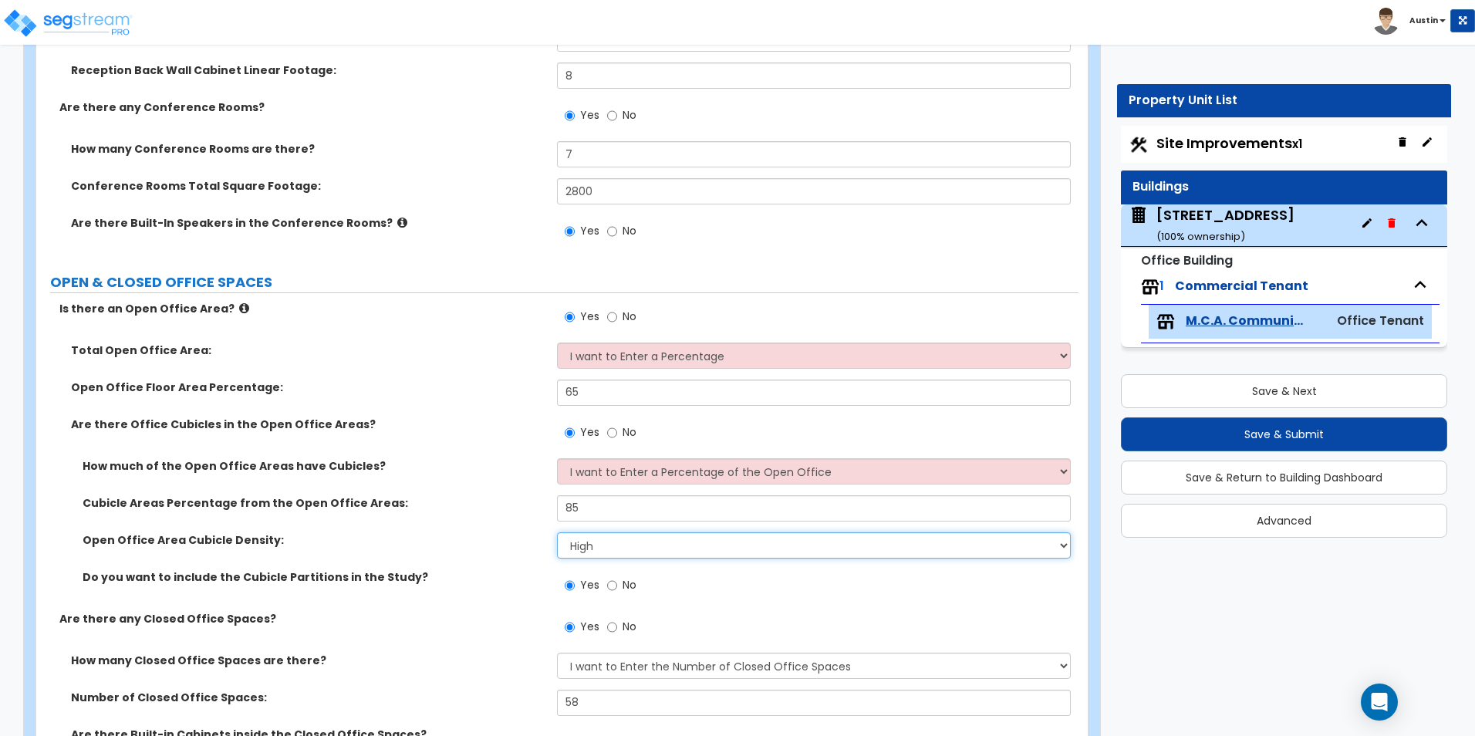
click at [701, 539] on select "Please Choose One Low High I want to Enter the number of Cubicles" at bounding box center [813, 545] width 513 height 26
select select "1"
click at [557, 532] on select "Please Choose One Low High I want to Enter the number of Cubicles" at bounding box center [813, 545] width 513 height 26
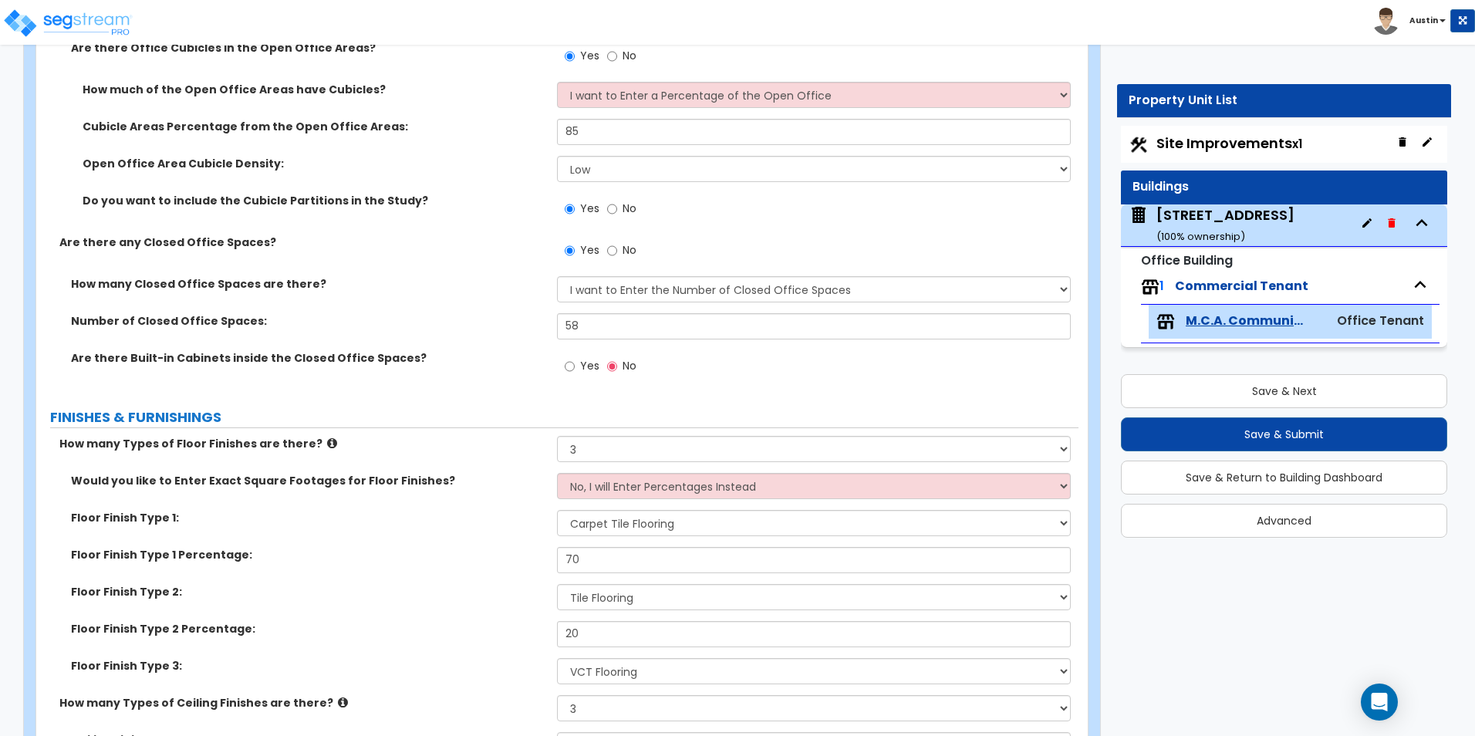
scroll to position [917, 0]
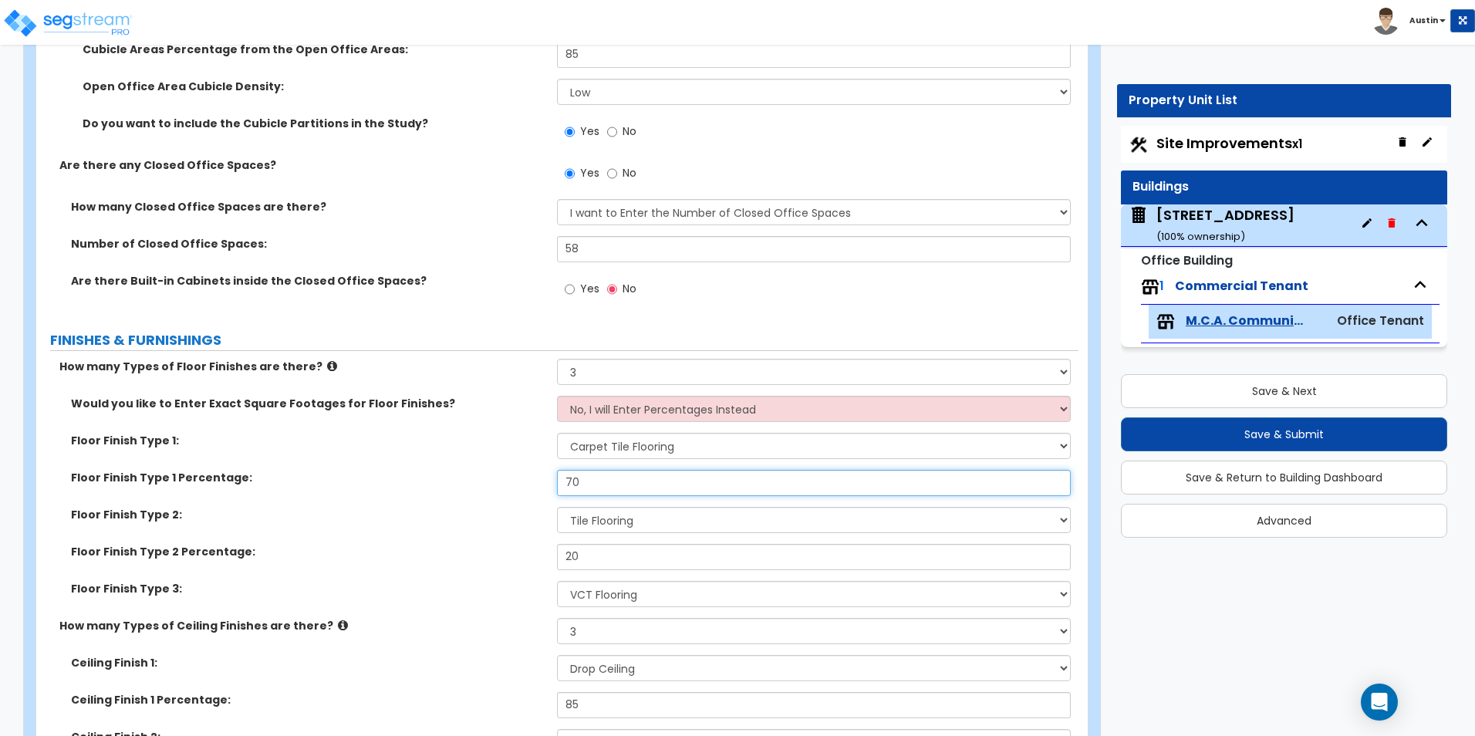
click at [611, 489] on input "70" at bounding box center [813, 483] width 513 height 26
type input "65"
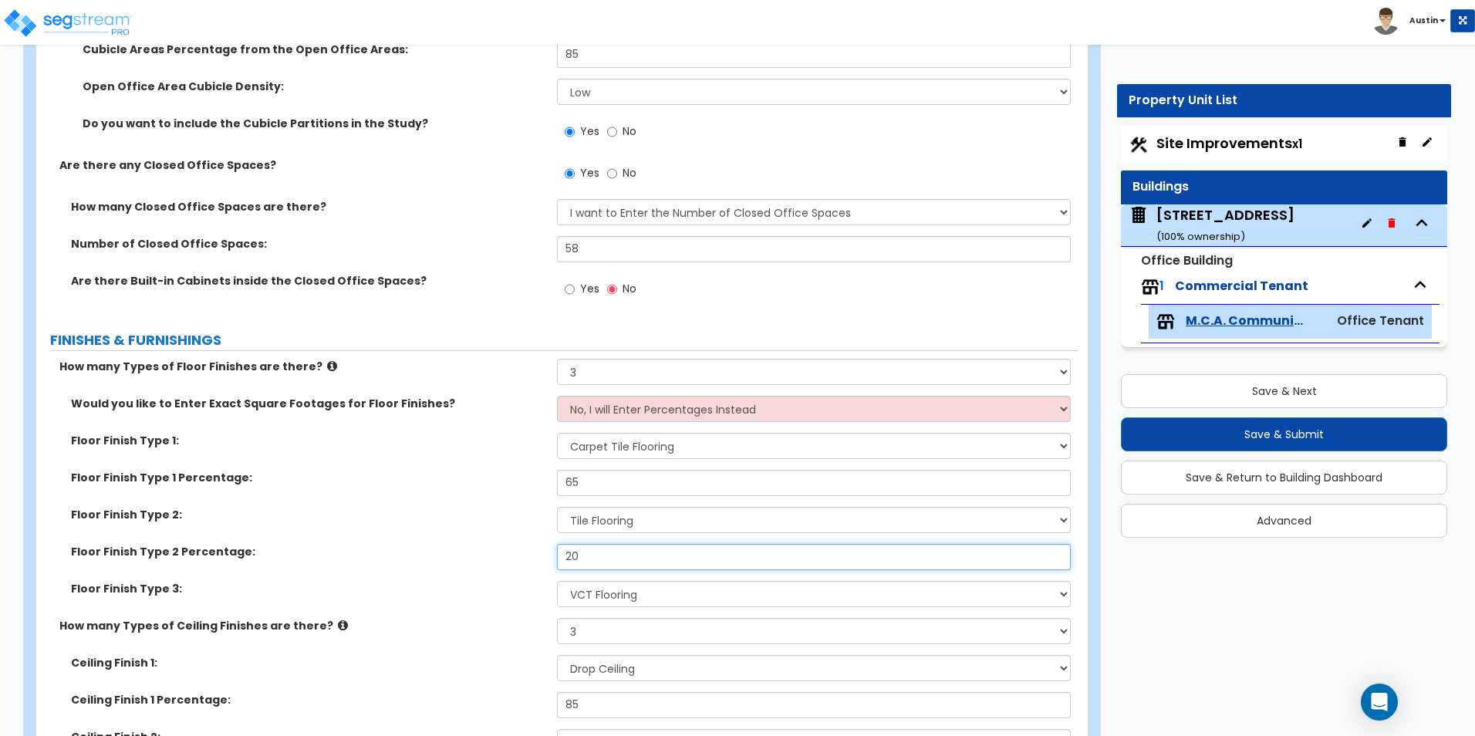
click at [587, 556] on input "20" at bounding box center [813, 557] width 513 height 26
type input "25"
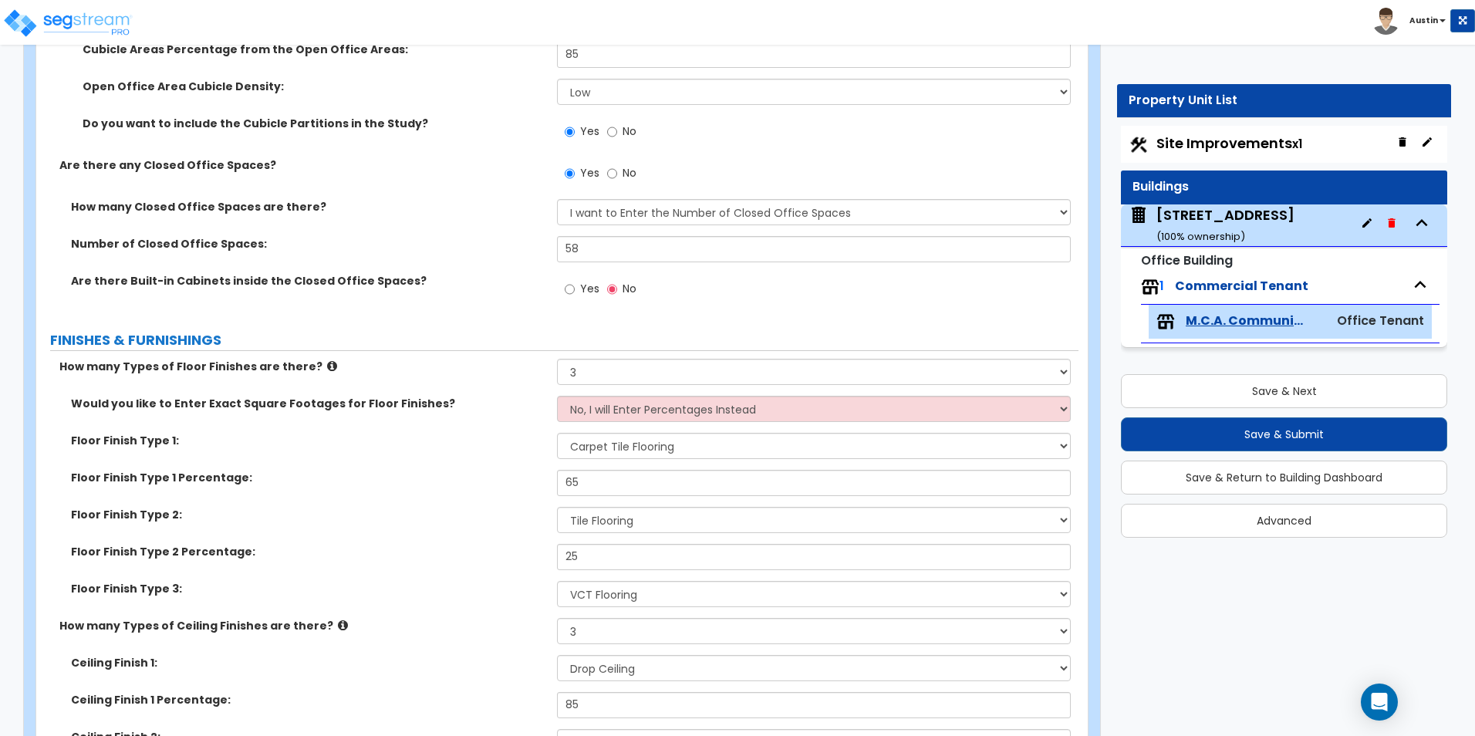
click at [467, 551] on label "Floor Finish Type 2 Percentage:" at bounding box center [308, 551] width 475 height 15
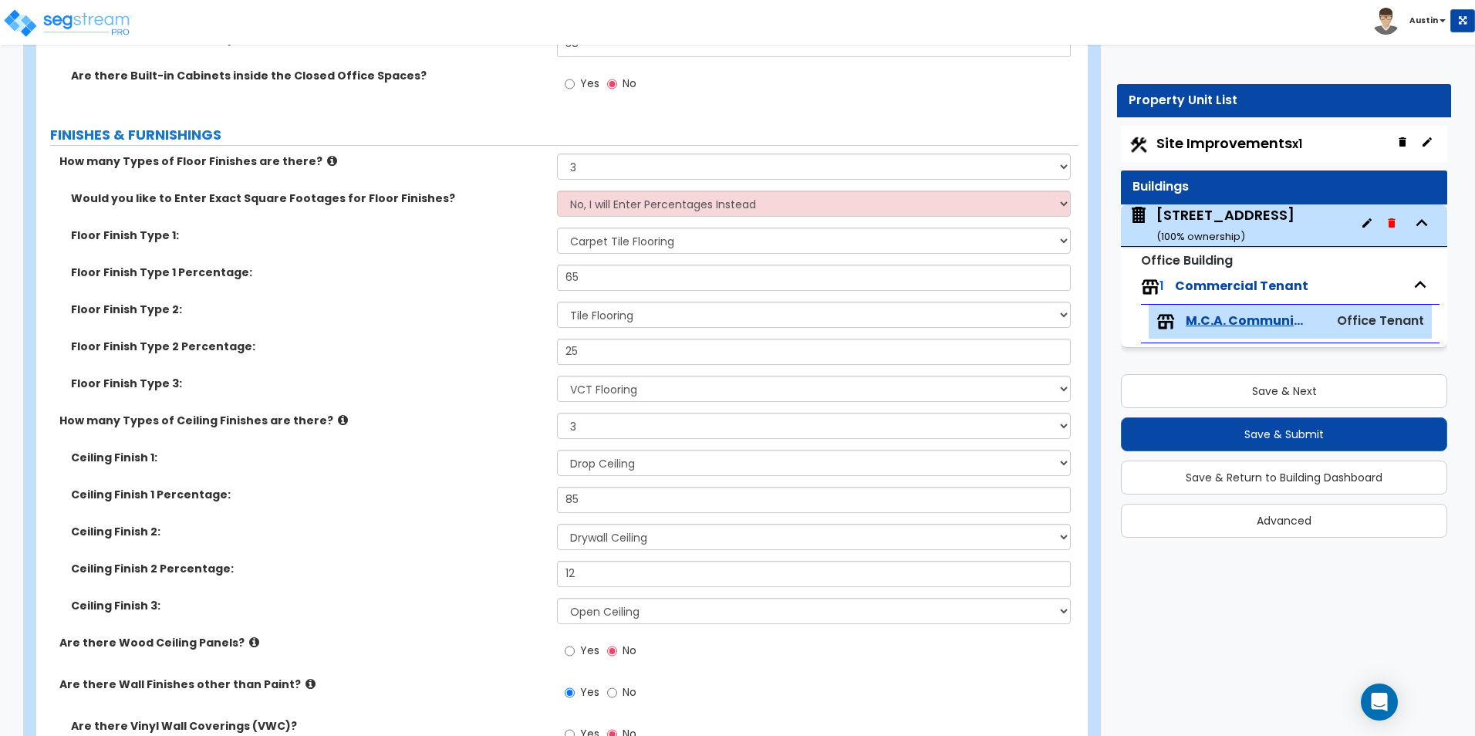
scroll to position [1148, 0]
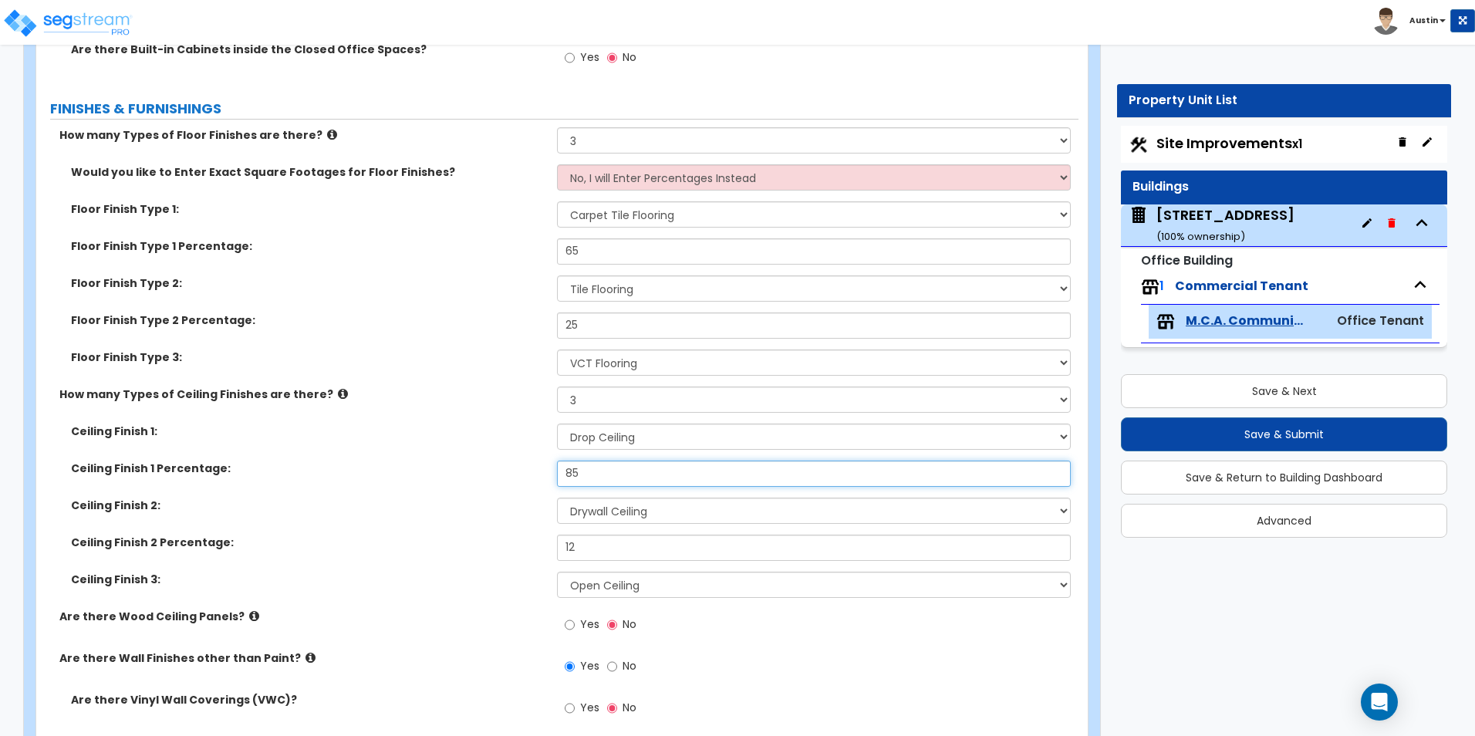
click at [627, 478] on input "85" at bounding box center [813, 474] width 513 height 26
type input "80"
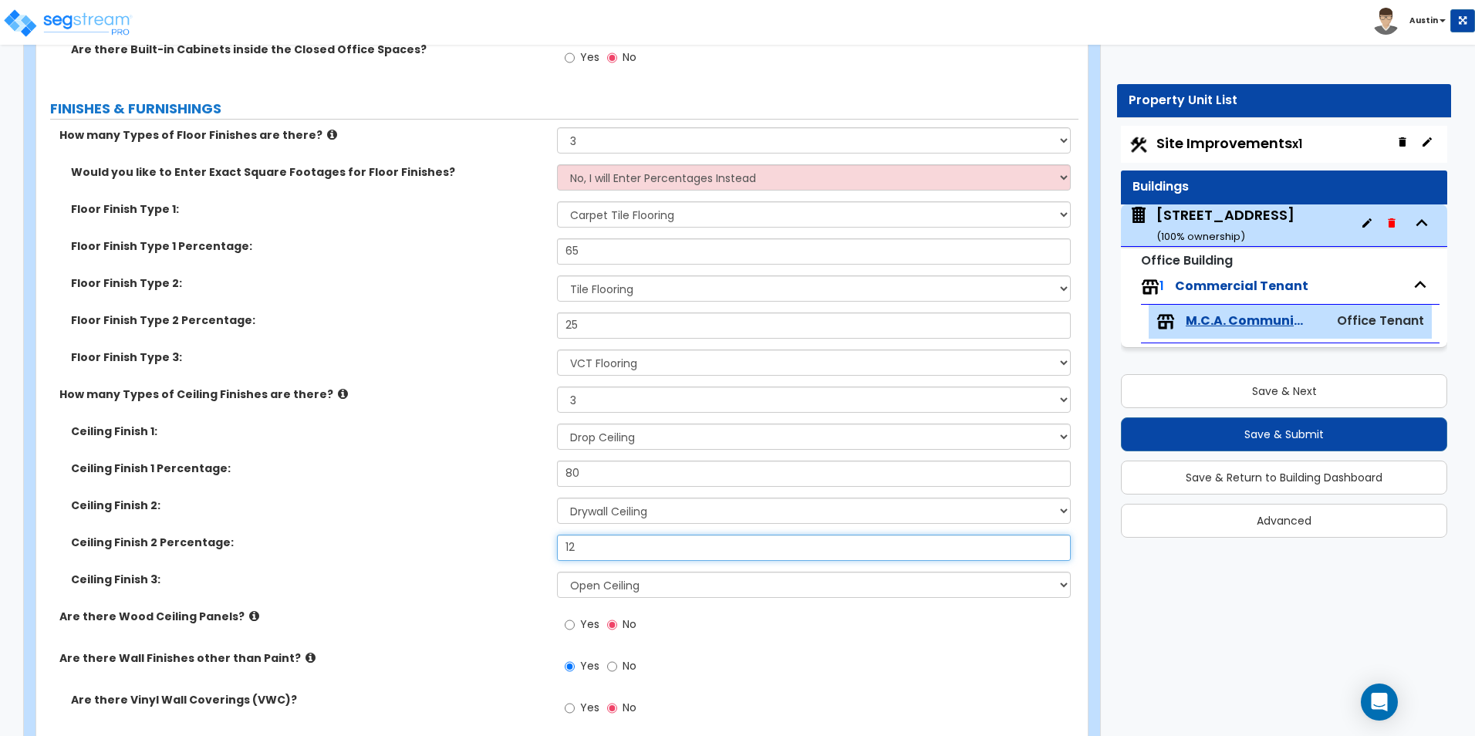
click at [613, 542] on input "12" at bounding box center [813, 548] width 513 height 26
type input "10"
click at [455, 544] on label "Ceiling Finish 2 Percentage:" at bounding box center [308, 542] width 475 height 15
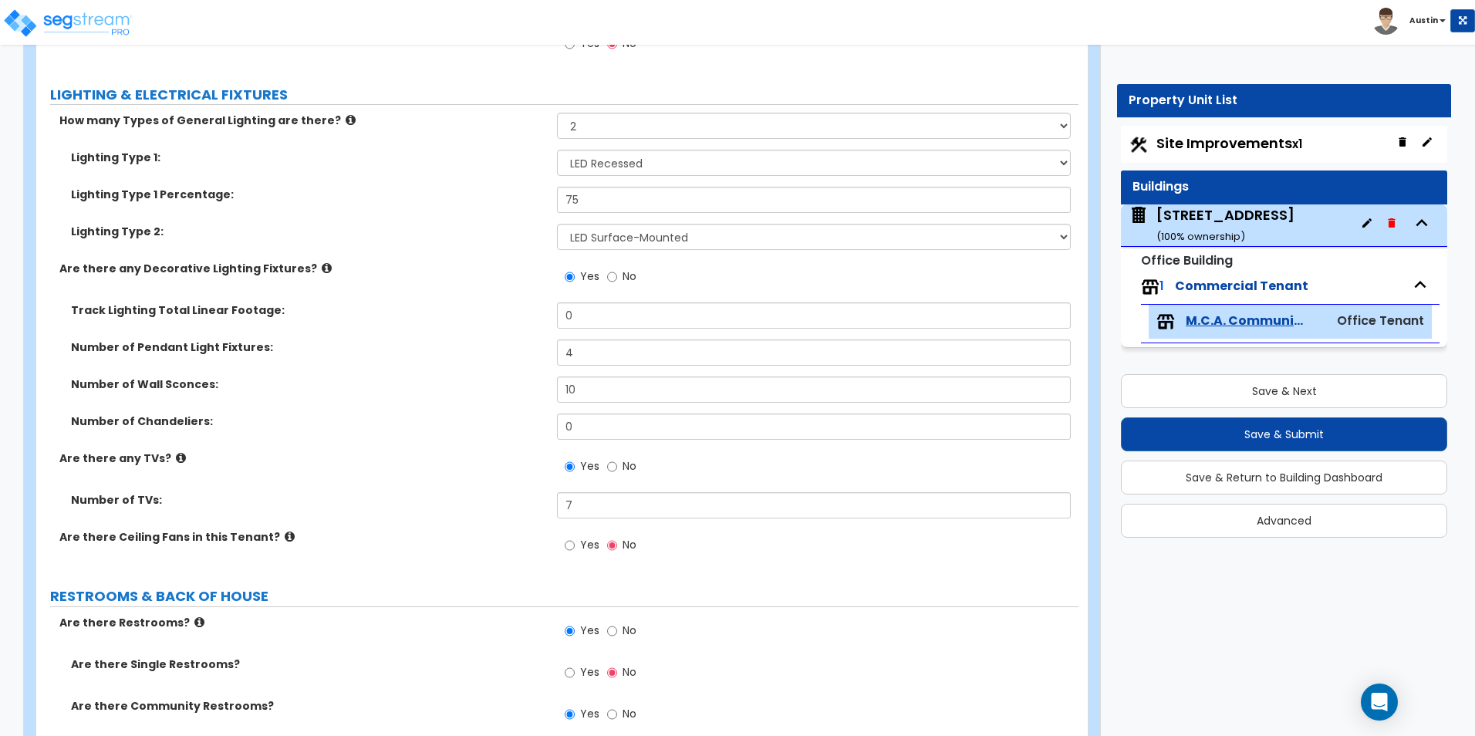
scroll to position [2846, 0]
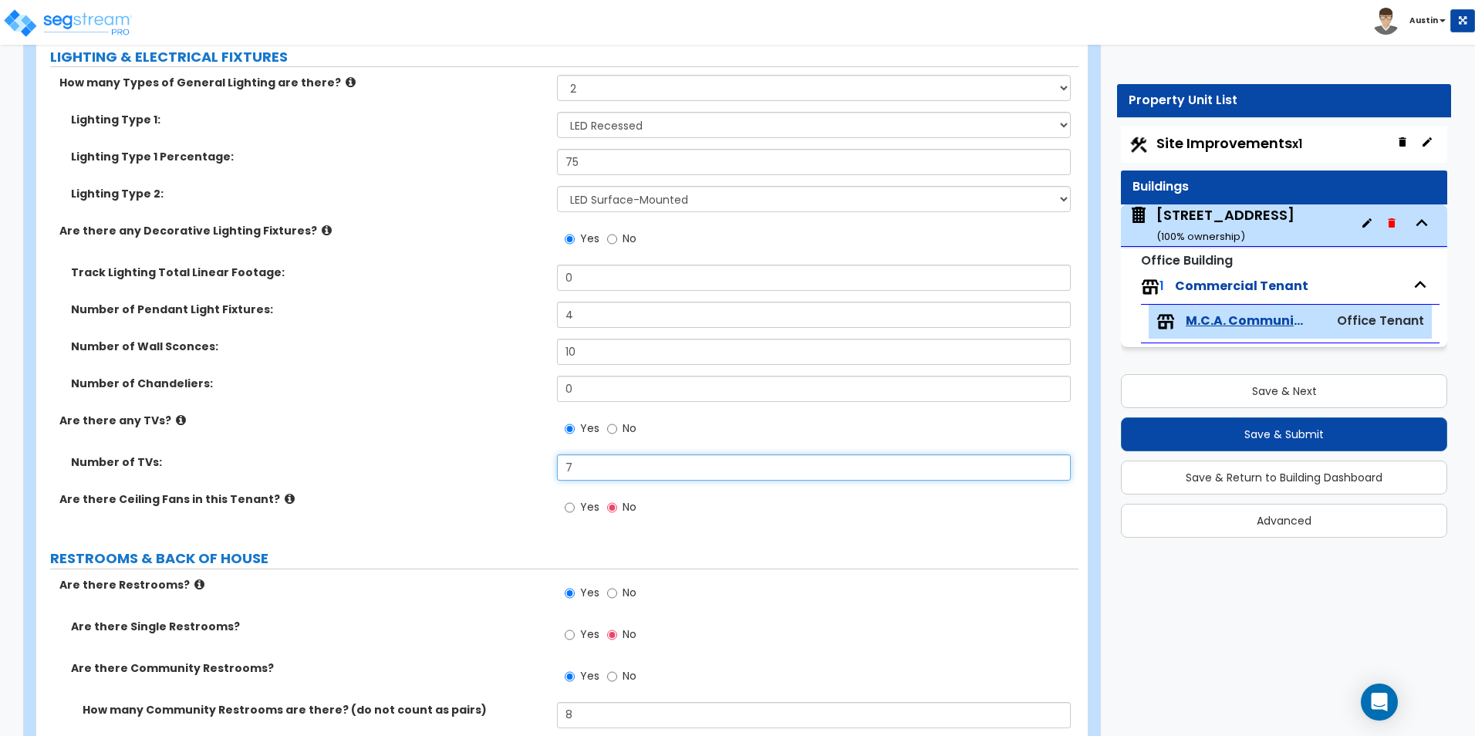
click at [611, 477] on input "7" at bounding box center [813, 467] width 513 height 26
click at [610, 477] on input "7" at bounding box center [813, 467] width 513 height 26
type input "10"
click at [317, 449] on div "Are there any TVs? Yes No" at bounding box center [557, 434] width 1042 height 42
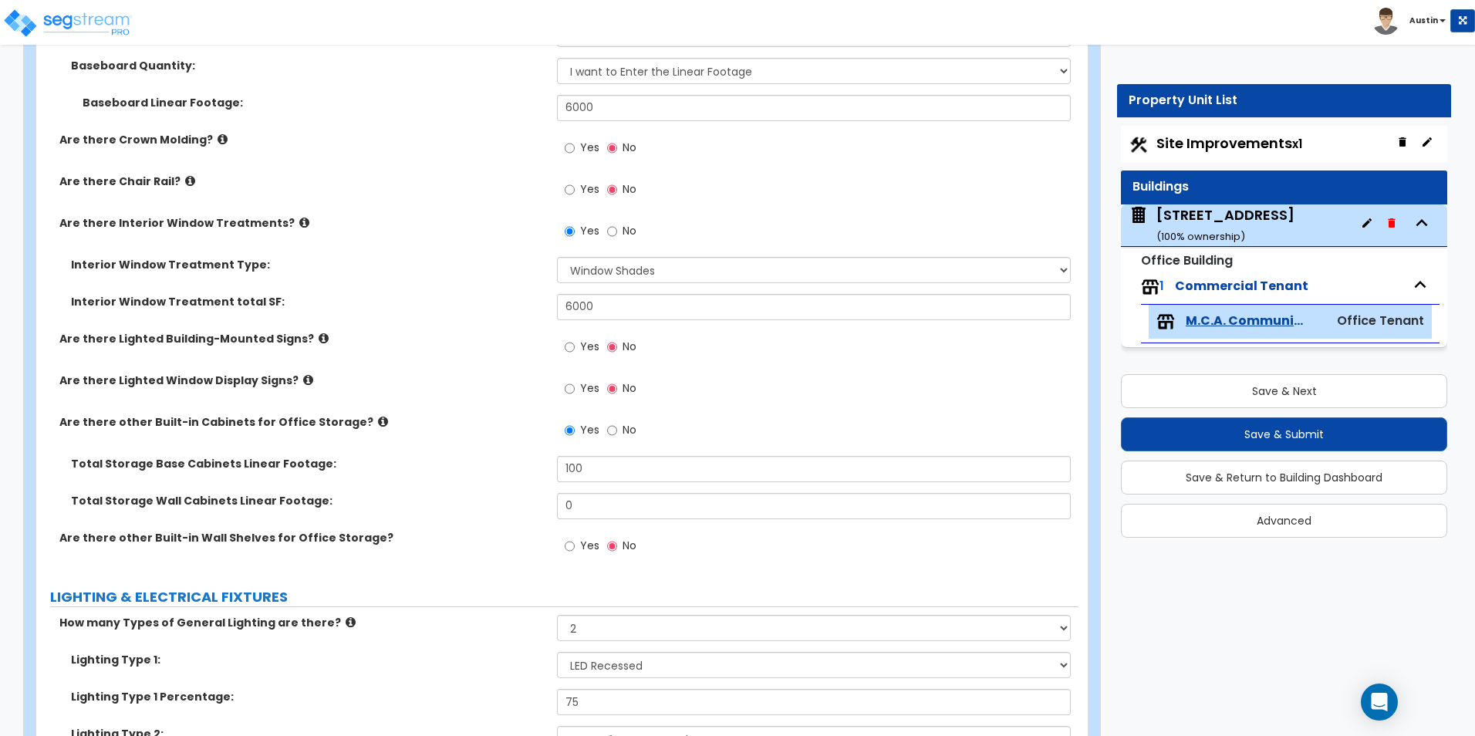
scroll to position [2228, 0]
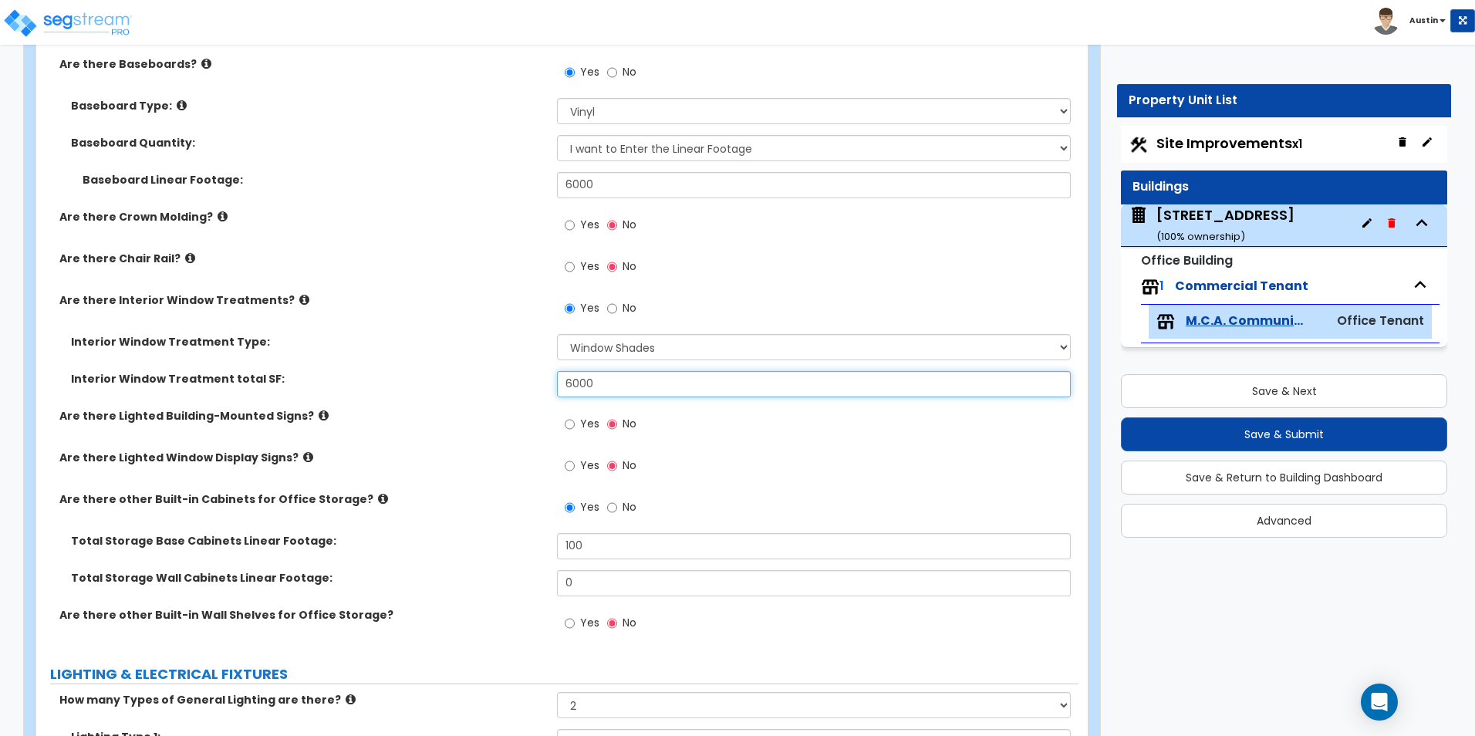
click at [639, 387] on input "6000" at bounding box center [813, 384] width 513 height 26
type input "3,200"
click at [480, 385] on label "Interior Window Treatment total SF:" at bounding box center [308, 378] width 475 height 15
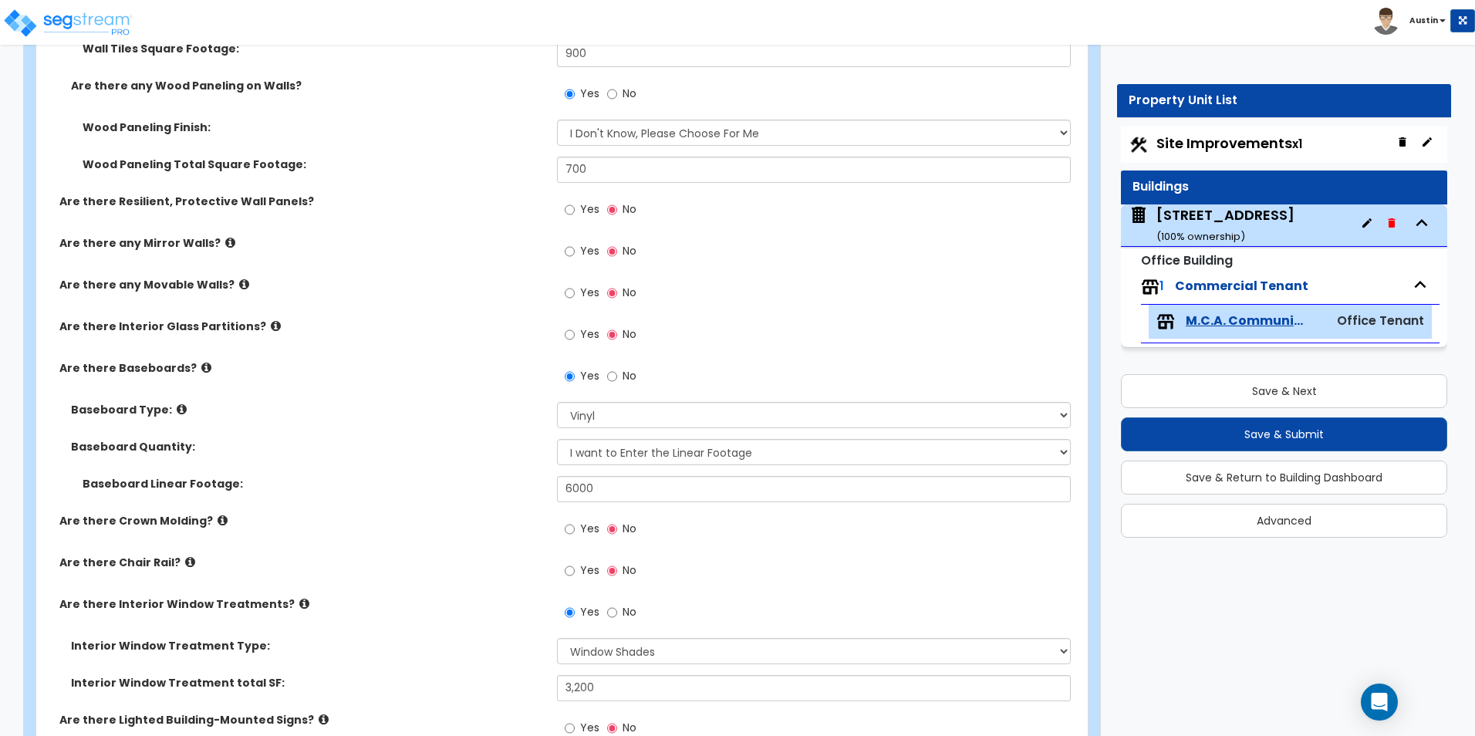
scroll to position [1920, 0]
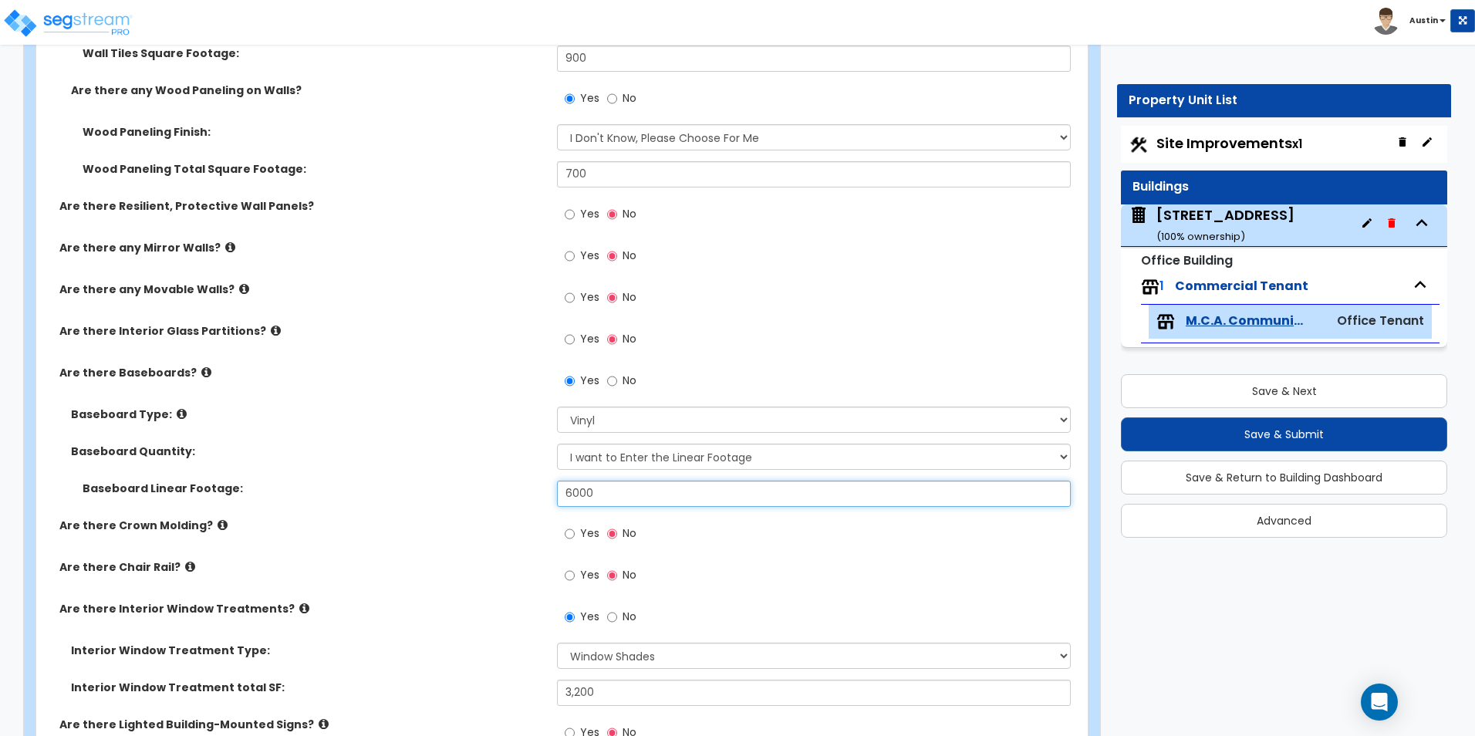
click at [646, 496] on input "6000" at bounding box center [813, 494] width 513 height 26
type input "4,000"
click at [390, 461] on div "Baseboard Quantity: I Don’t Know - Please Estimate for me I want to Enter the L…" at bounding box center [557, 462] width 1042 height 37
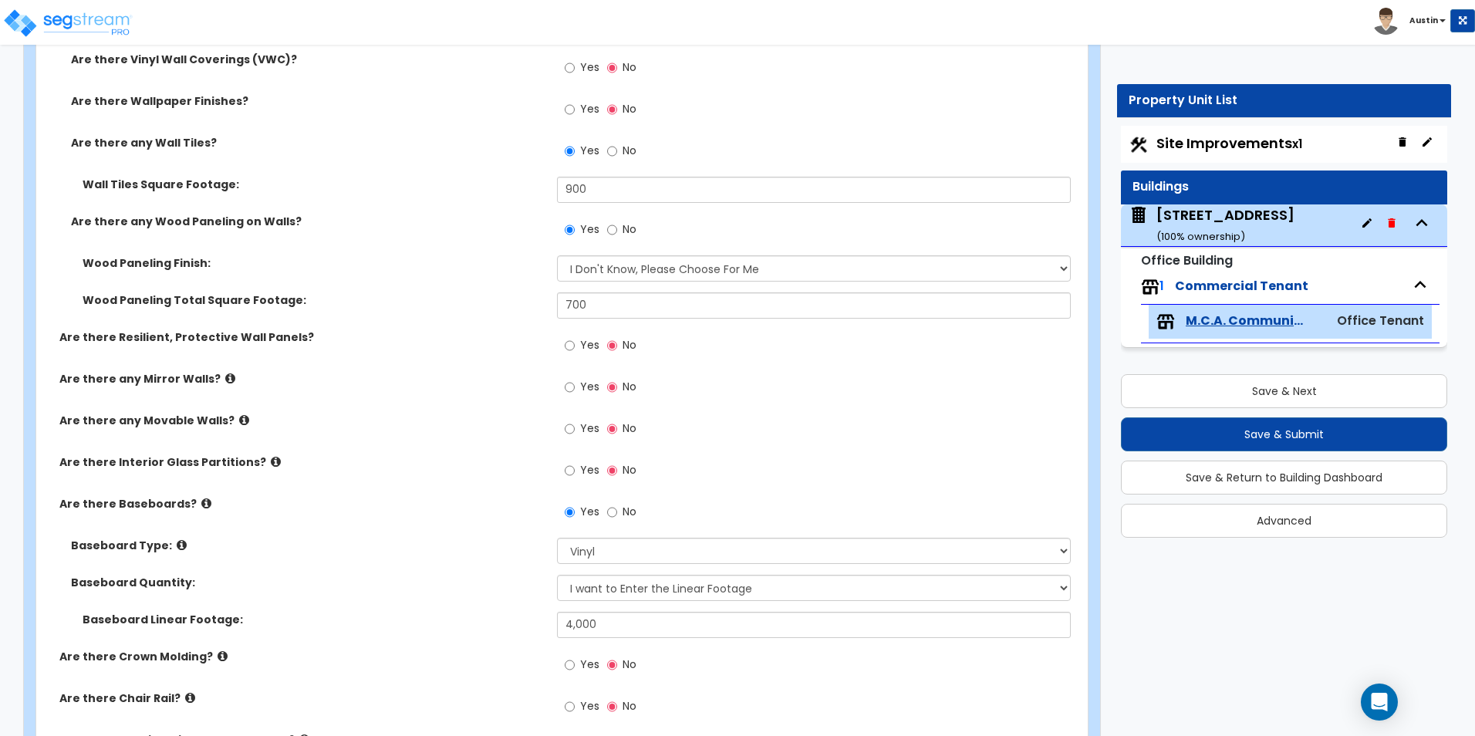
scroll to position [1765, 0]
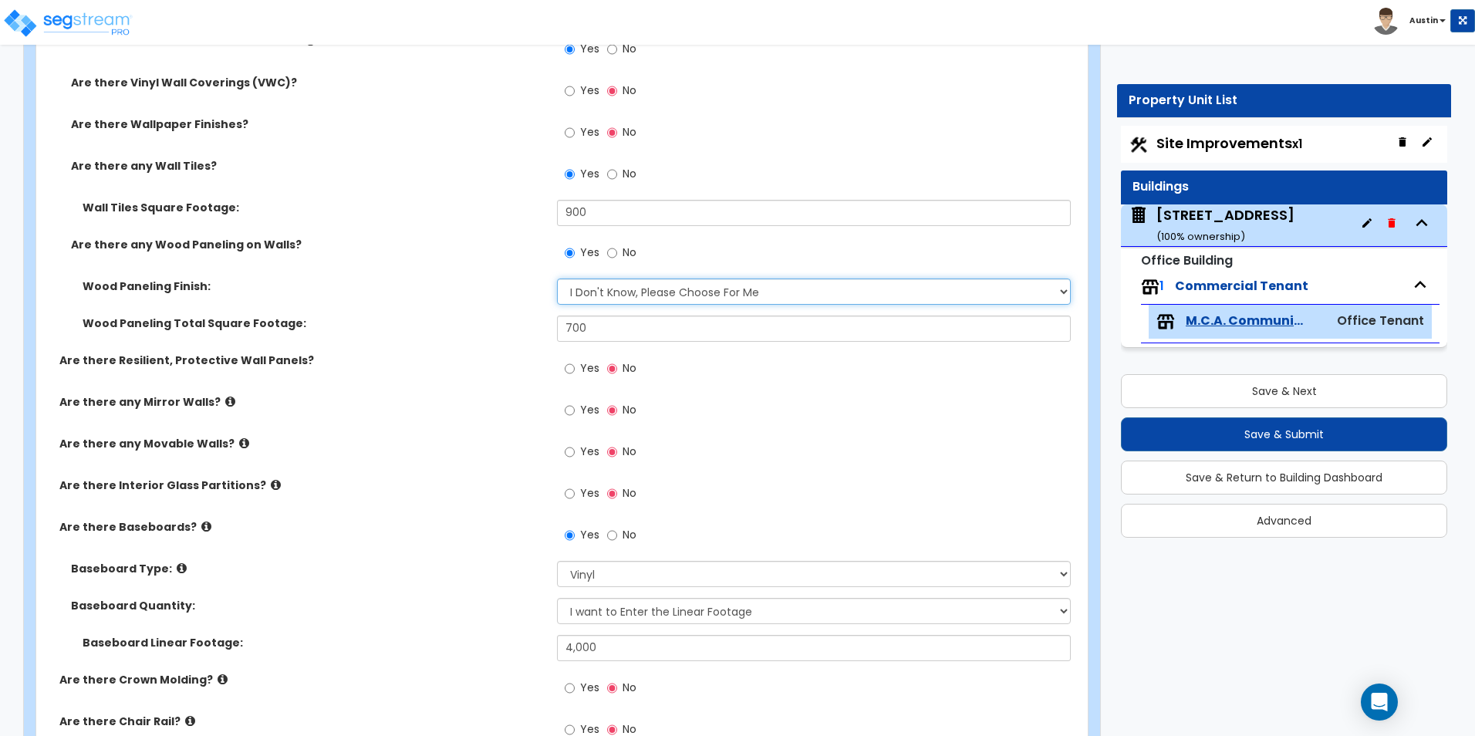
click at [704, 286] on select "Please Choose One Birch Mahogany Oak or Cherry Rosewood Teak I Don't Know, Plea…" at bounding box center [813, 292] width 513 height 26
click at [455, 346] on div "Wood Paneling Total Square Footage: 700" at bounding box center [557, 334] width 1042 height 37
click at [438, 336] on div "Wood Paneling Total Square Footage: 700" at bounding box center [557, 334] width 1042 height 37
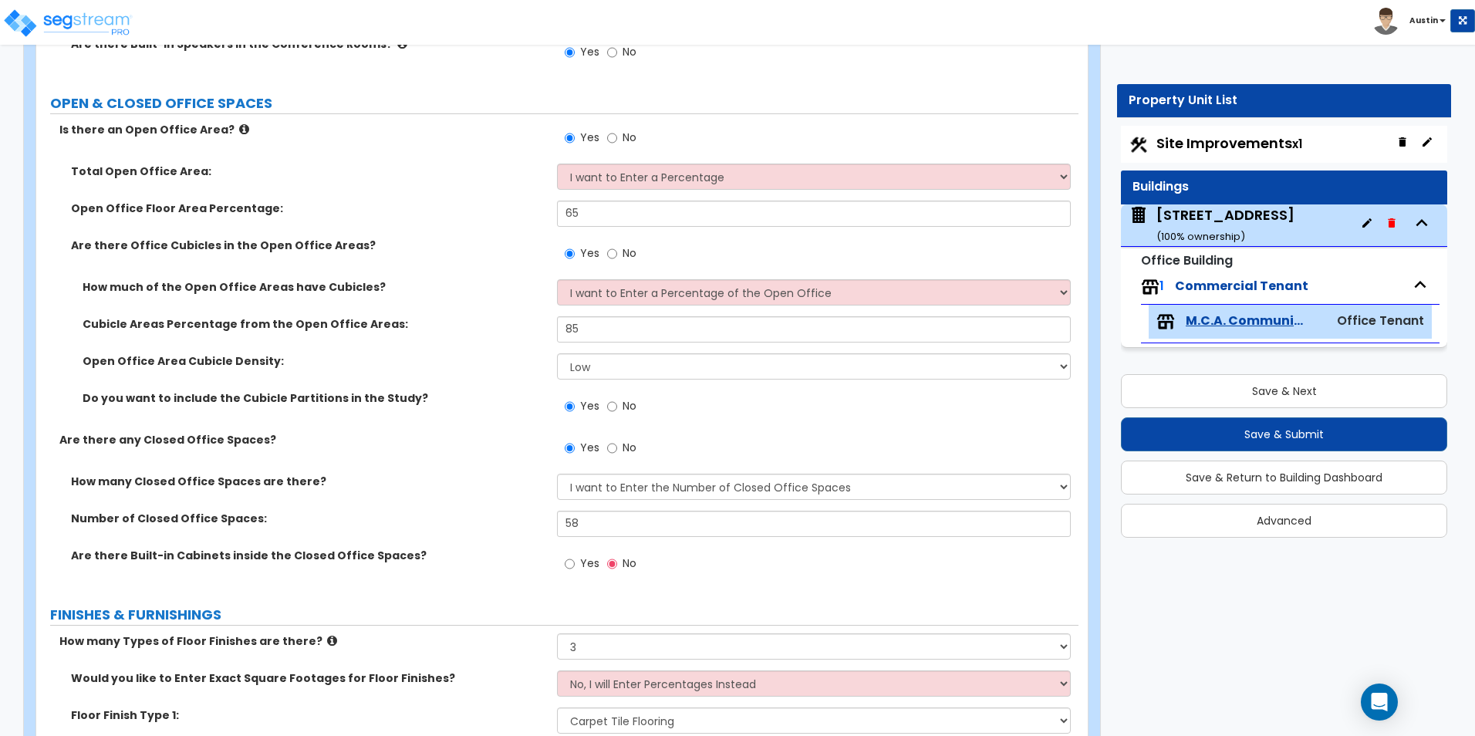
scroll to position [608, 0]
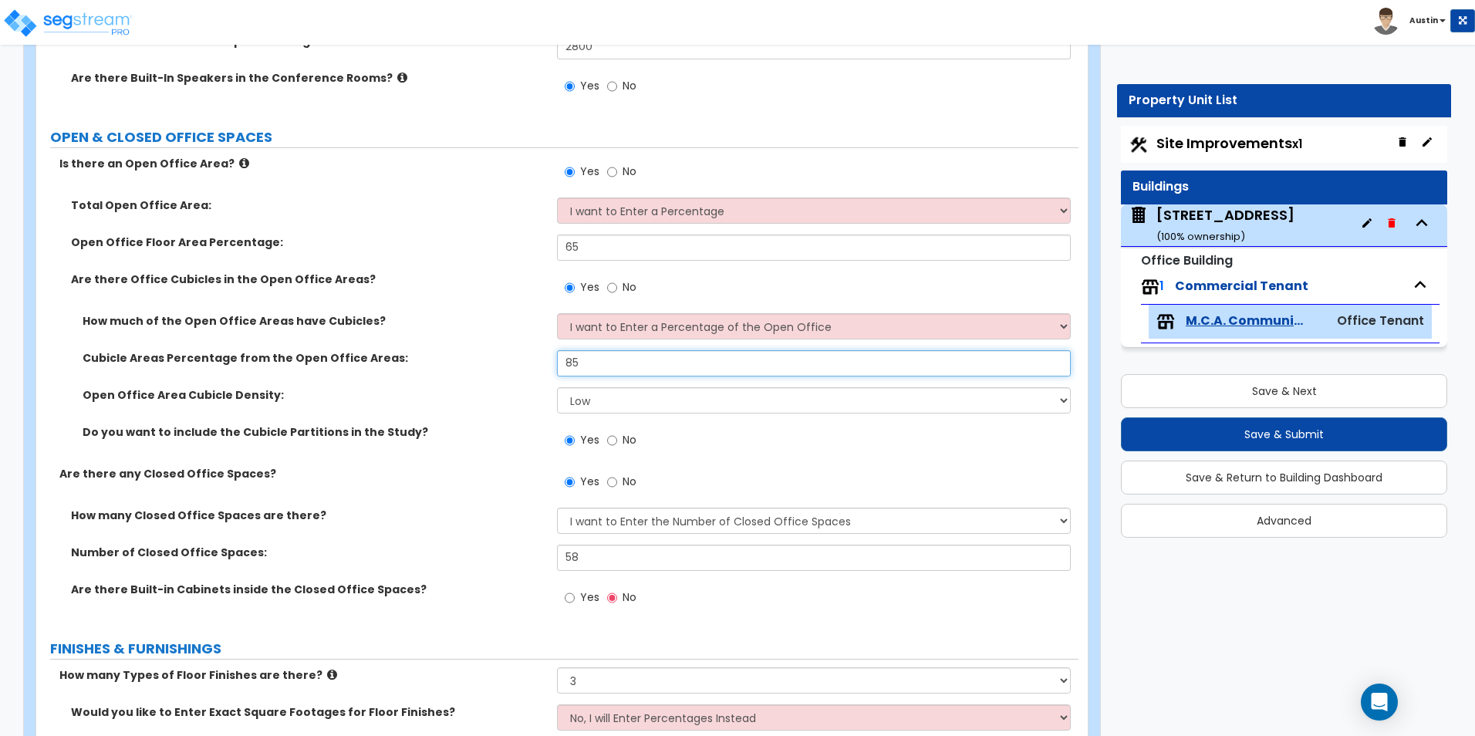
click at [638, 364] on input "85" at bounding box center [813, 363] width 513 height 26
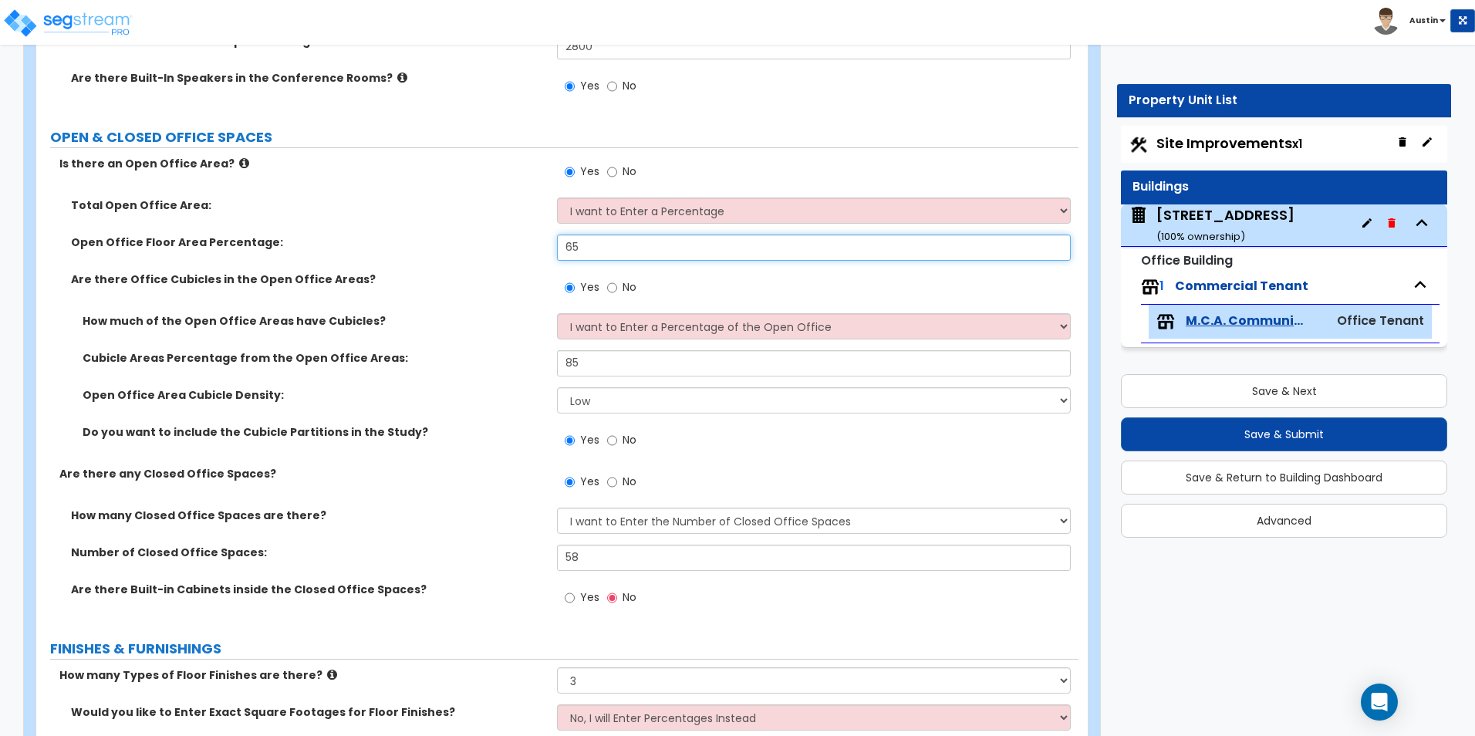
click at [614, 252] on input "65" at bounding box center [813, 248] width 513 height 26
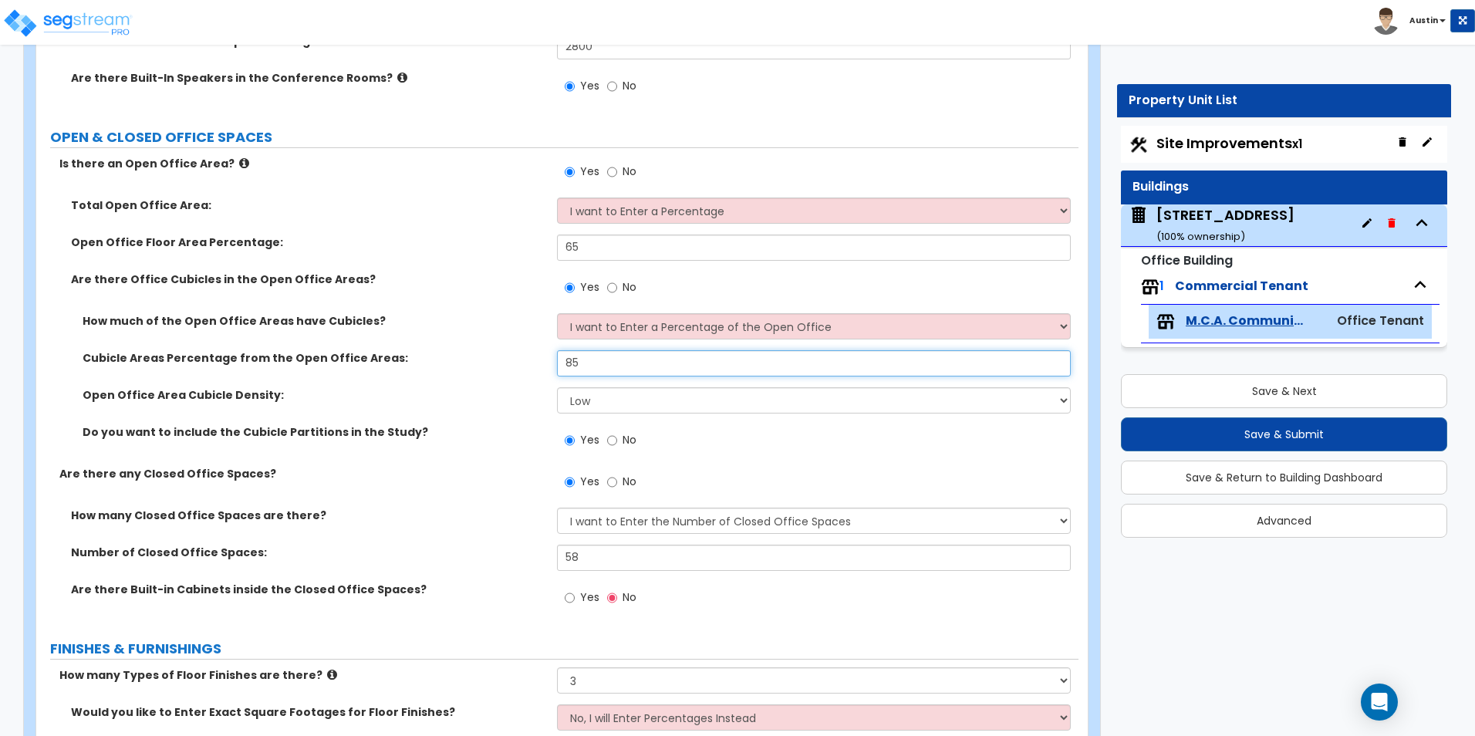
click at [593, 373] on input "85" at bounding box center [813, 363] width 513 height 26
type input "65"
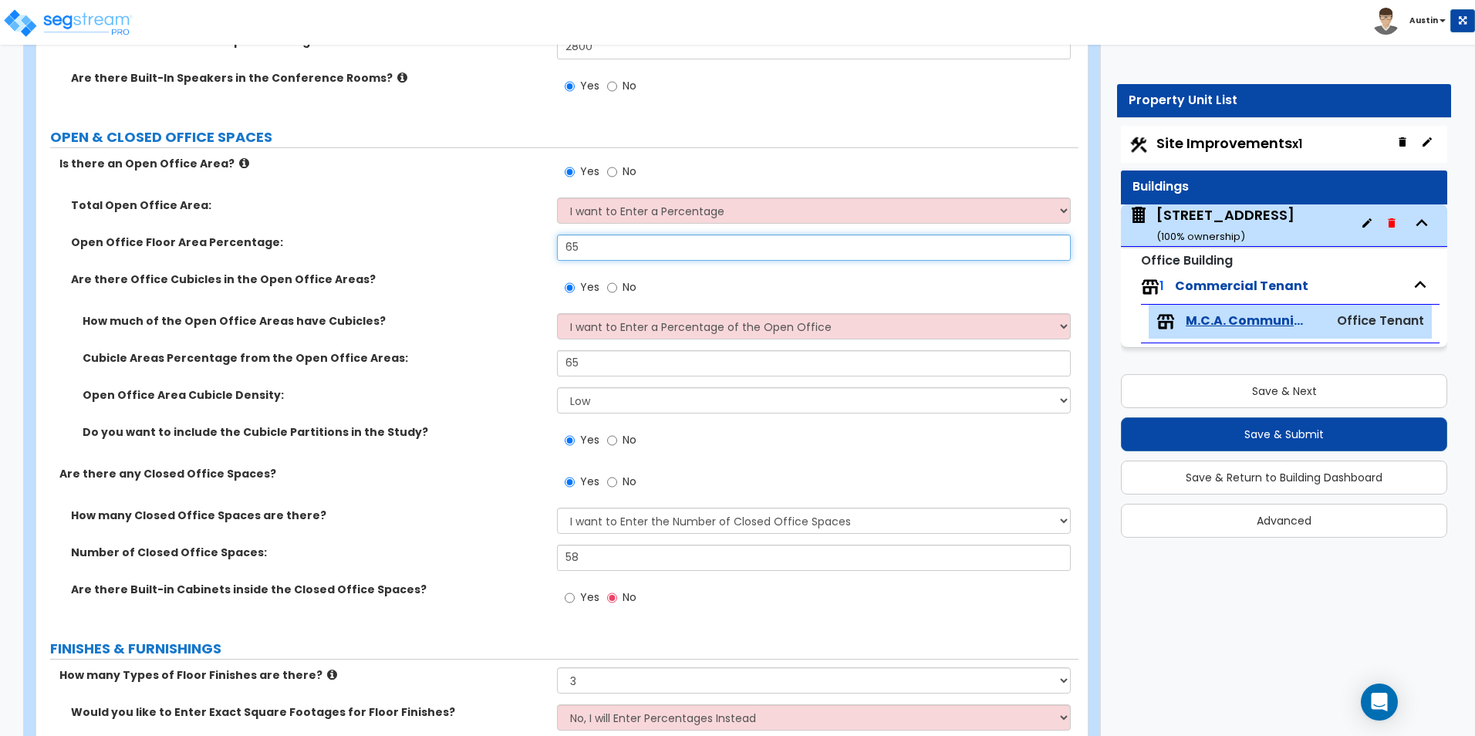
click at [610, 252] on input "65" at bounding box center [813, 248] width 513 height 26
click at [445, 279] on label "Are there Office Cubicles in the Open Office Areas?" at bounding box center [308, 279] width 475 height 15
click at [593, 245] on input "50" at bounding box center [813, 248] width 513 height 26
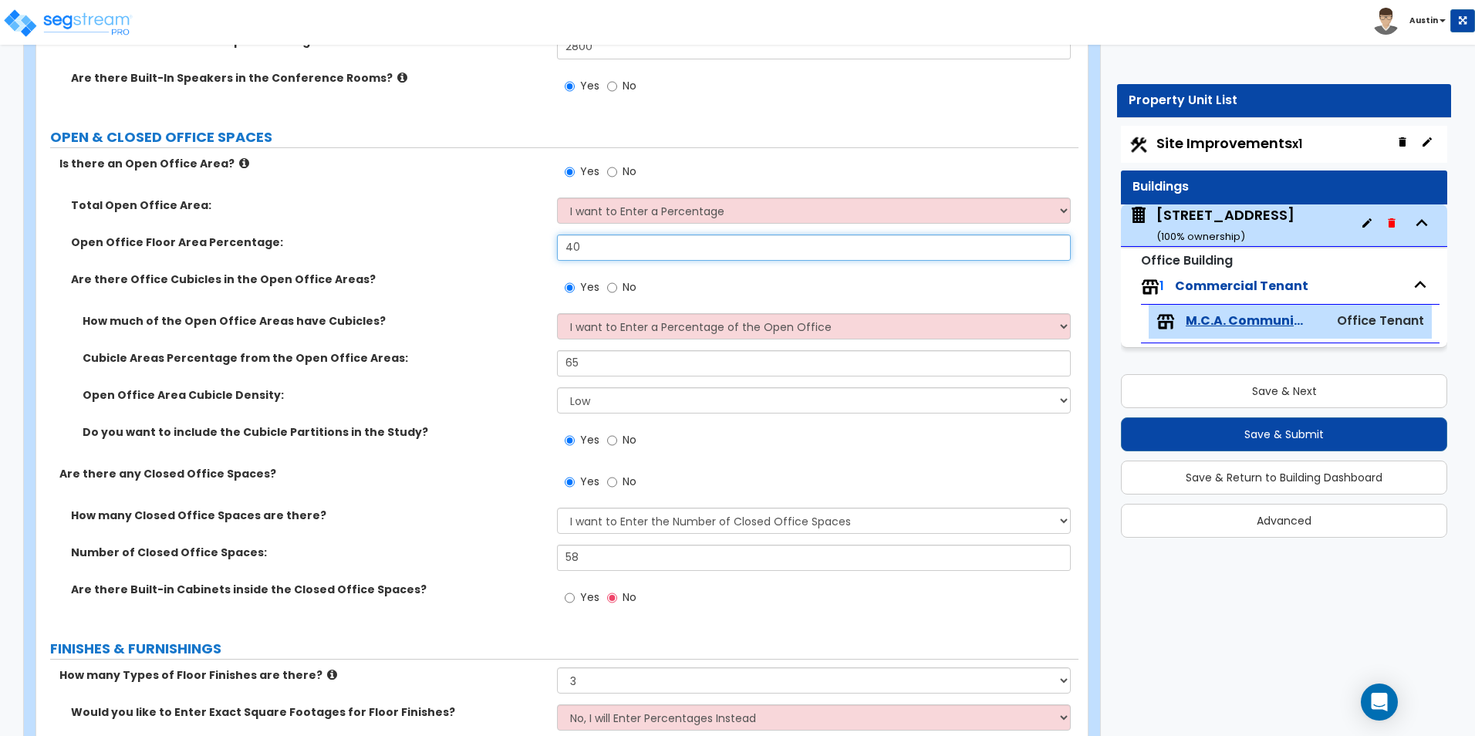
type input "40"
click at [373, 279] on label "Are there Office Cubicles in the Open Office Areas?" at bounding box center [308, 279] width 475 height 15
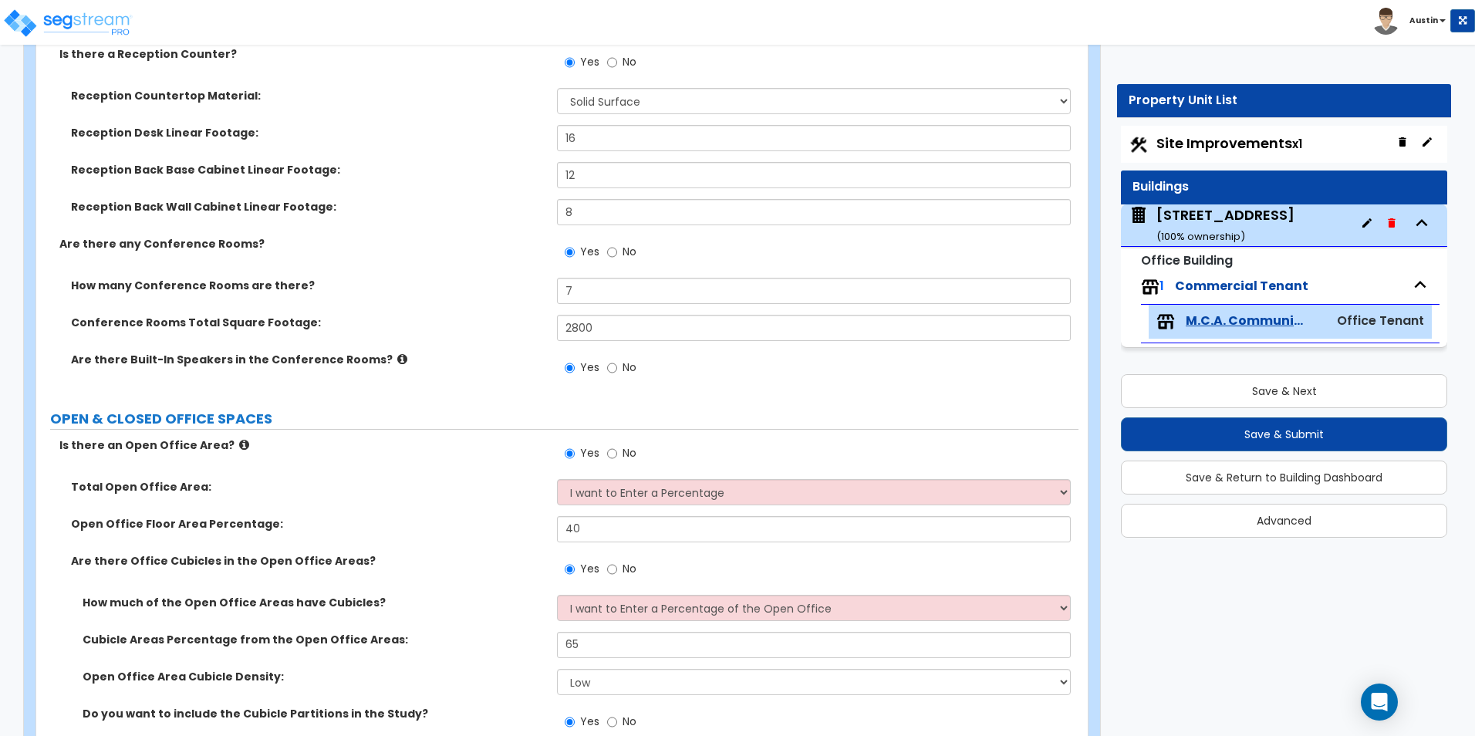
scroll to position [222, 0]
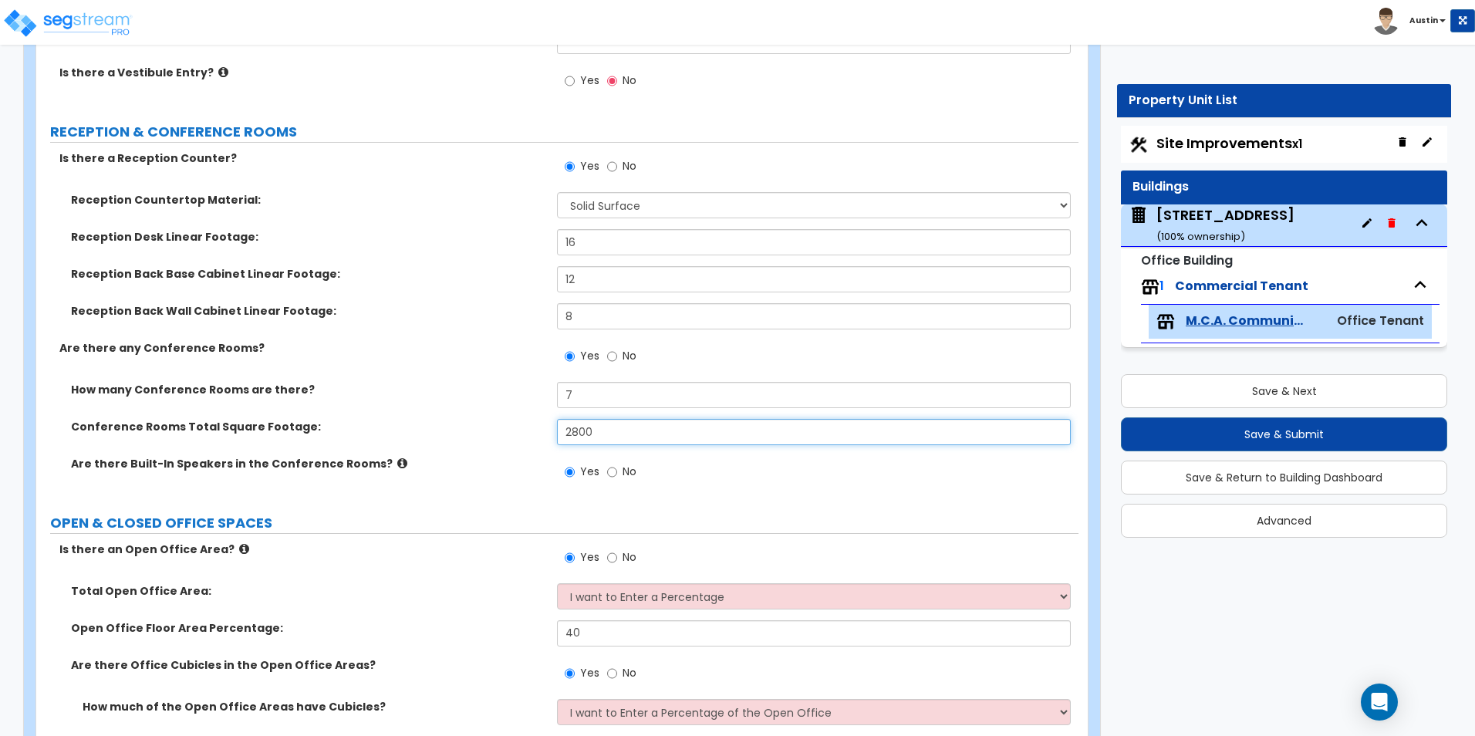
click at [659, 437] on input "2800" at bounding box center [813, 432] width 513 height 26
type input "2,600"
click at [371, 428] on label "Conference Rooms Total Square Footage:" at bounding box center [308, 426] width 475 height 15
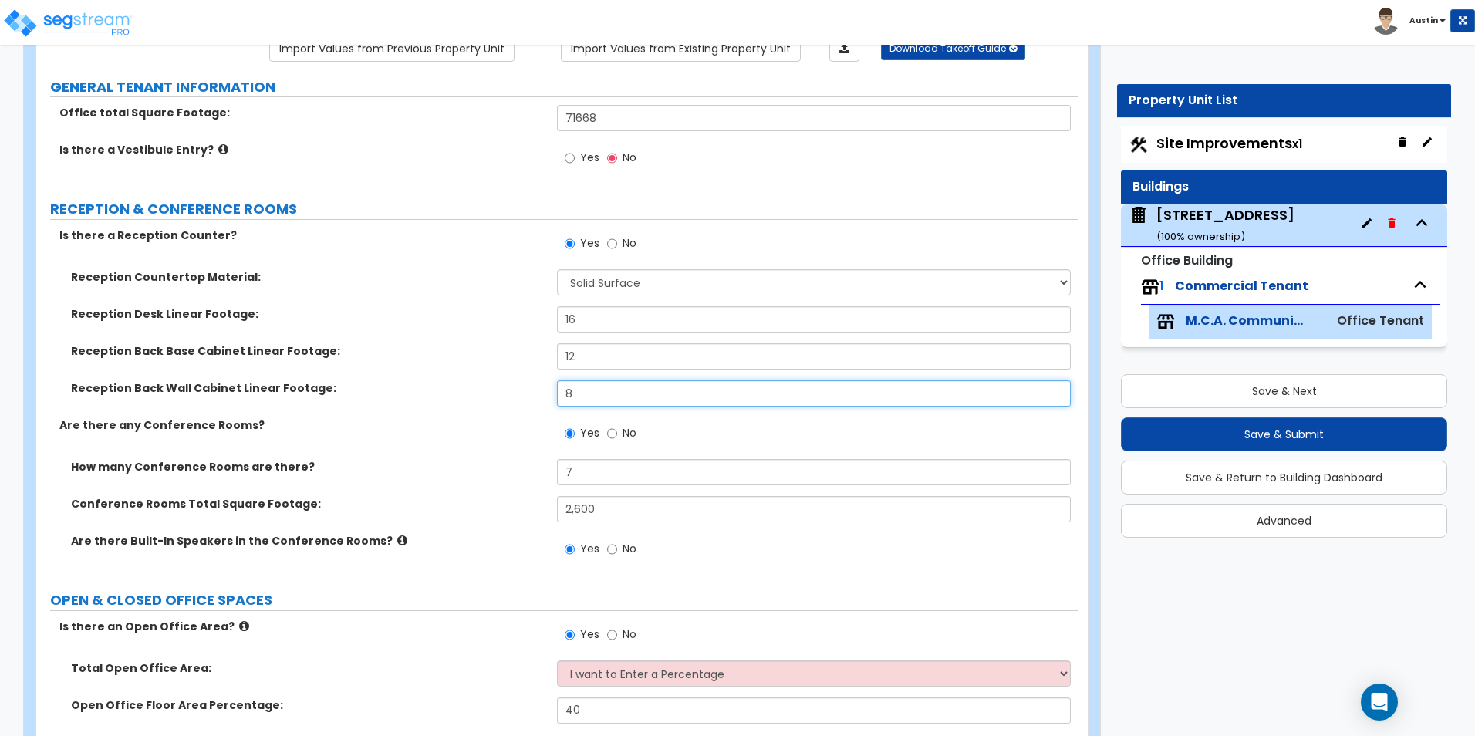
click at [640, 393] on input "8" at bounding box center [813, 393] width 513 height 26
type input "0"
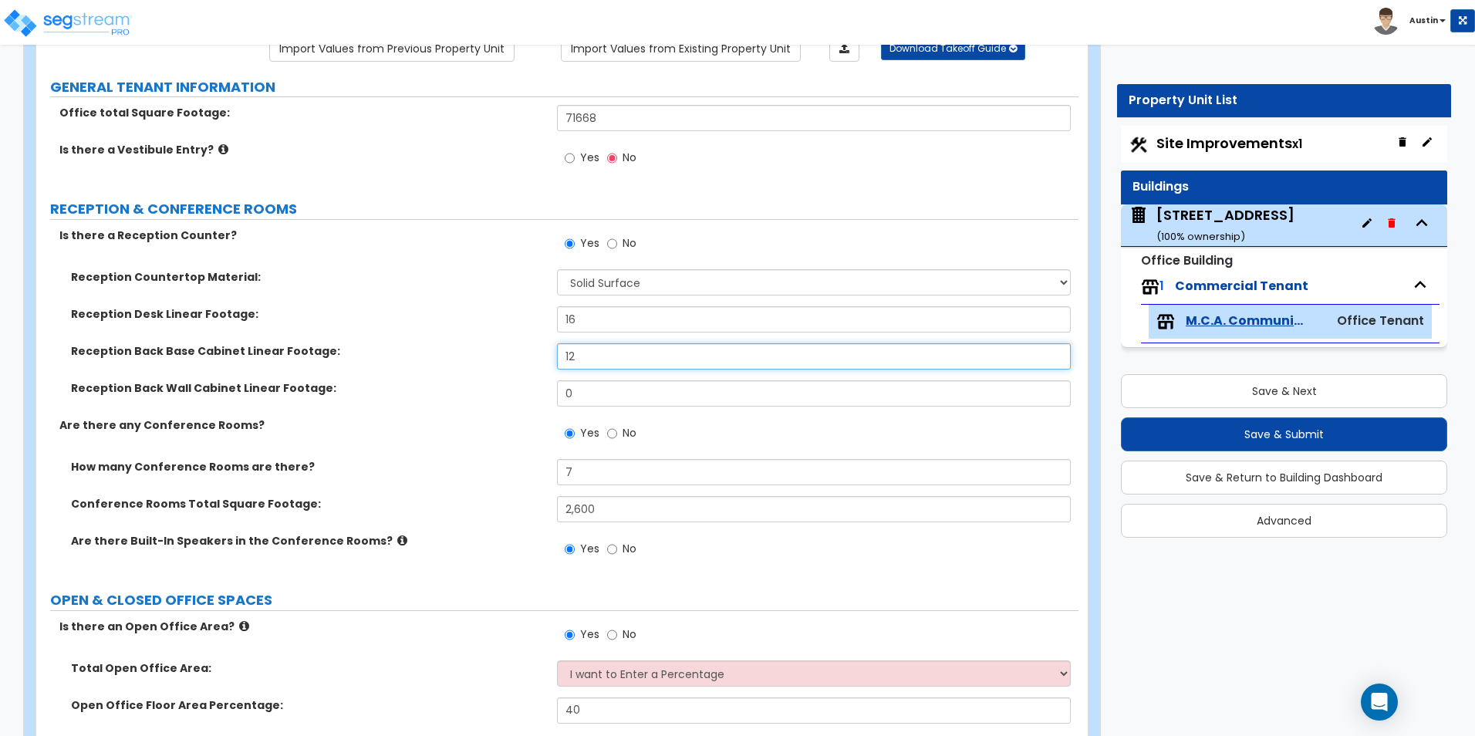
click at [616, 365] on input "12" at bounding box center [813, 356] width 513 height 26
click at [347, 339] on div "Reception Desk Linear Footage: 16" at bounding box center [557, 324] width 1042 height 37
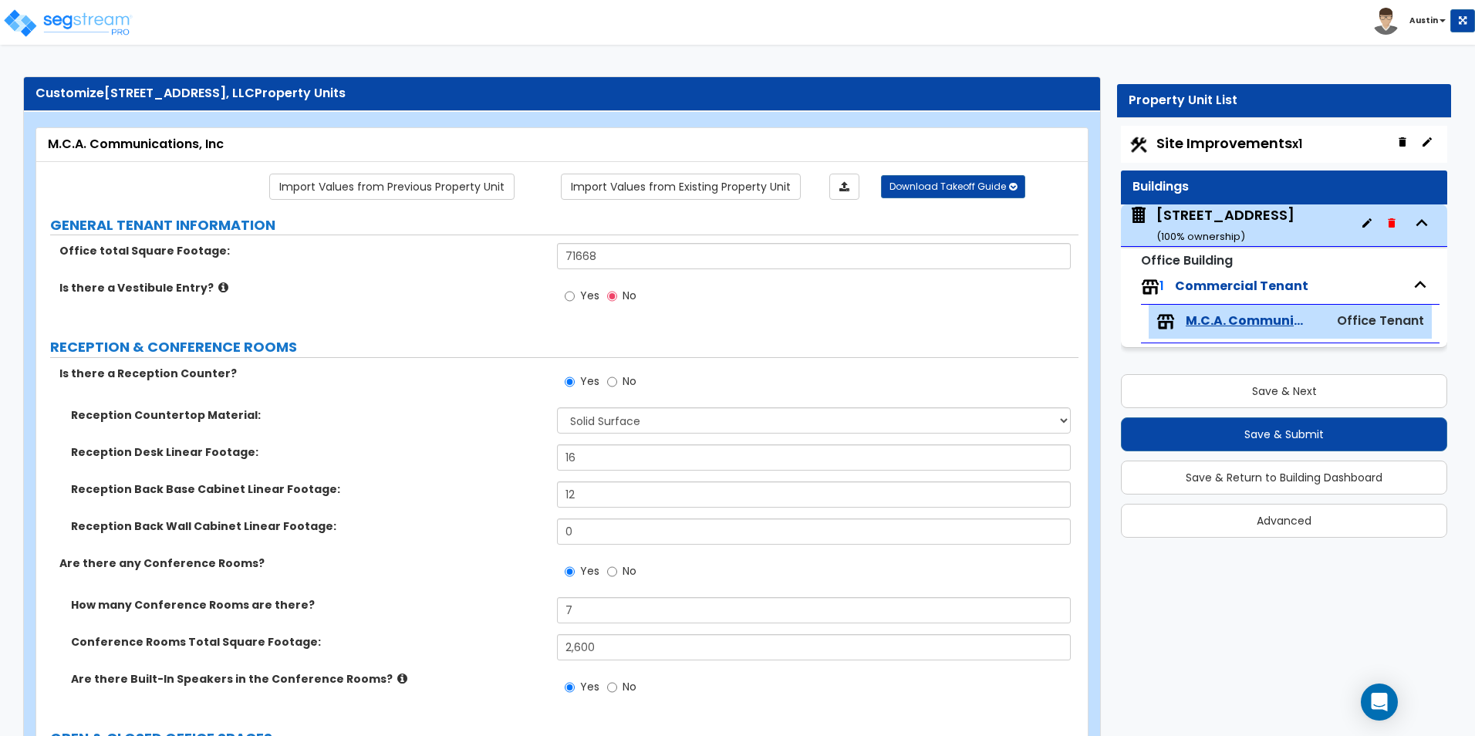
scroll to position [0, 0]
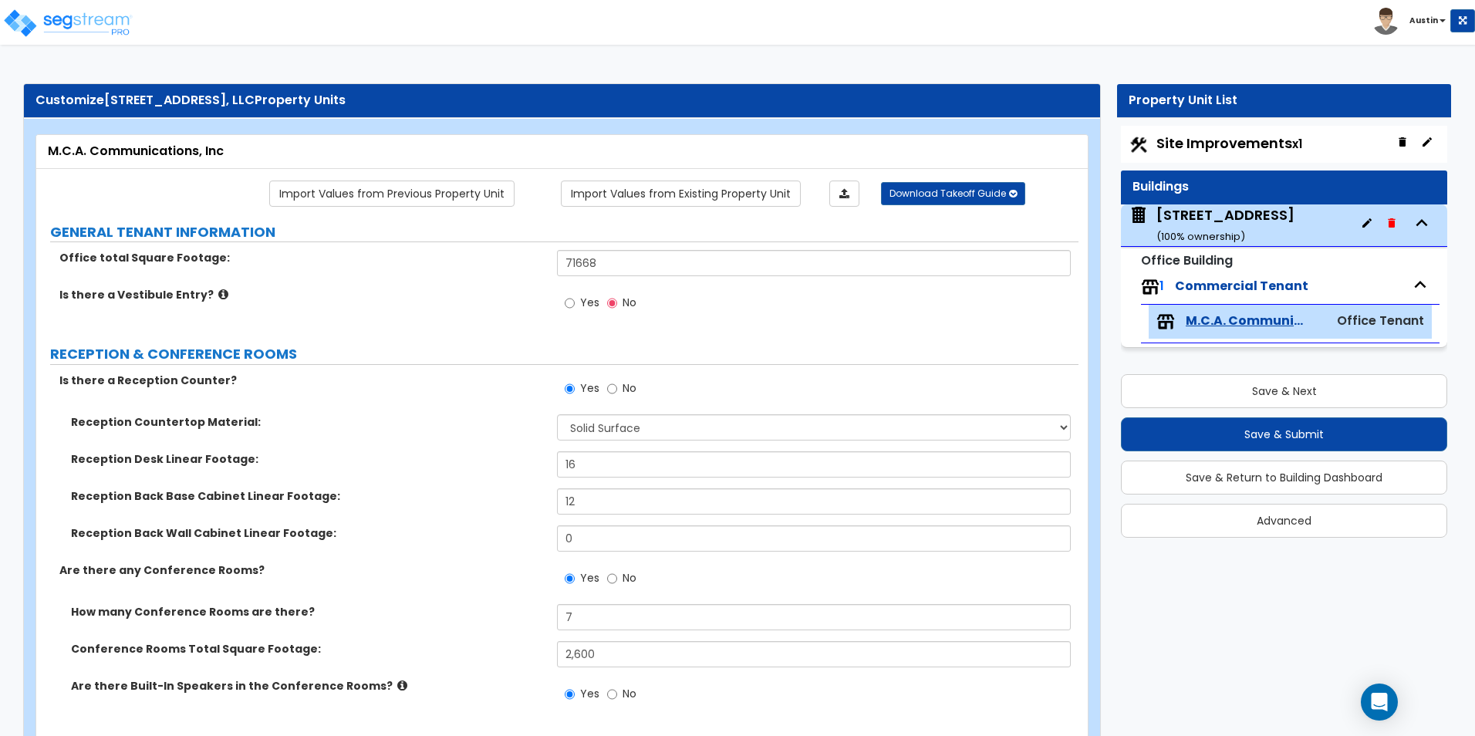
click at [1221, 216] on div "11100 Brittmoore Park Dr ( 100 % ownership)" at bounding box center [1226, 224] width 138 height 39
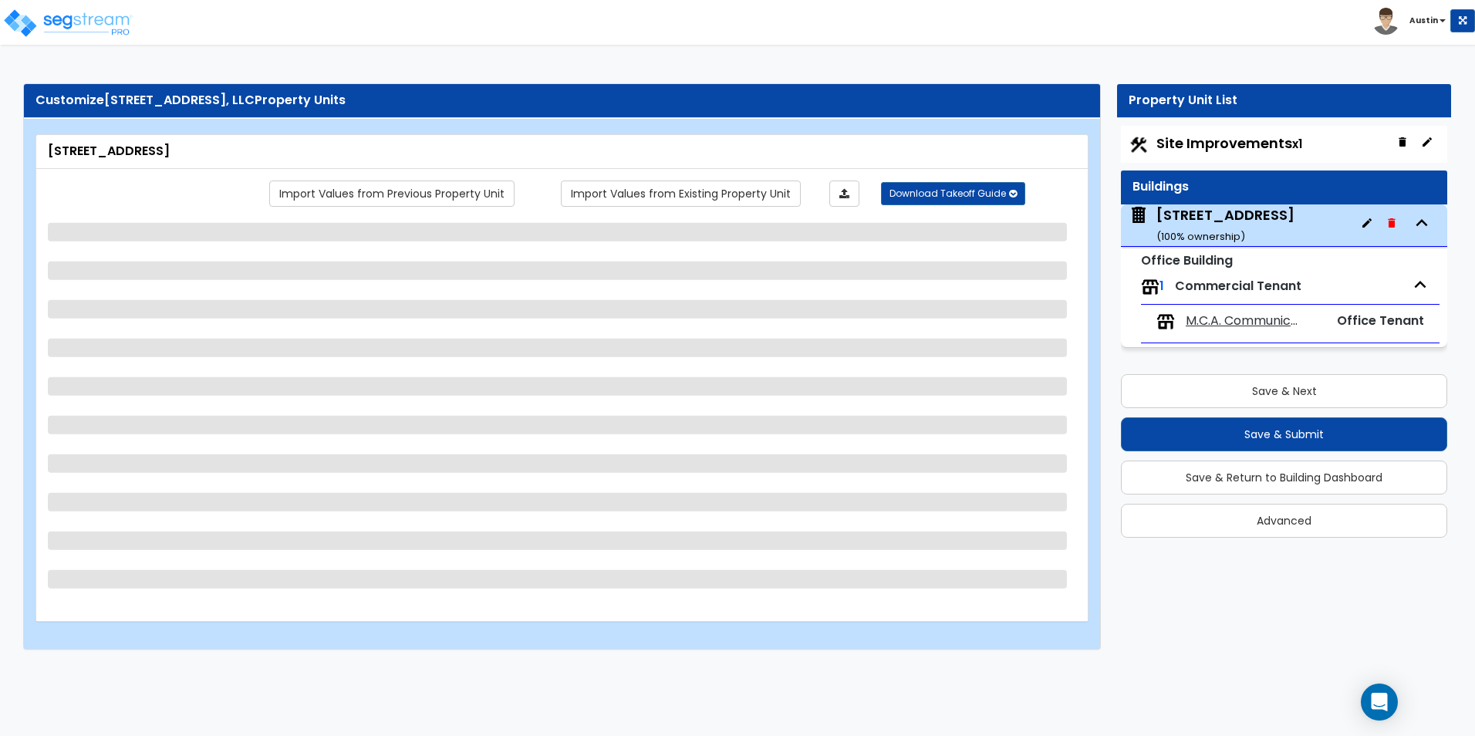
select select "2"
select select "3"
select select "10"
select select "13"
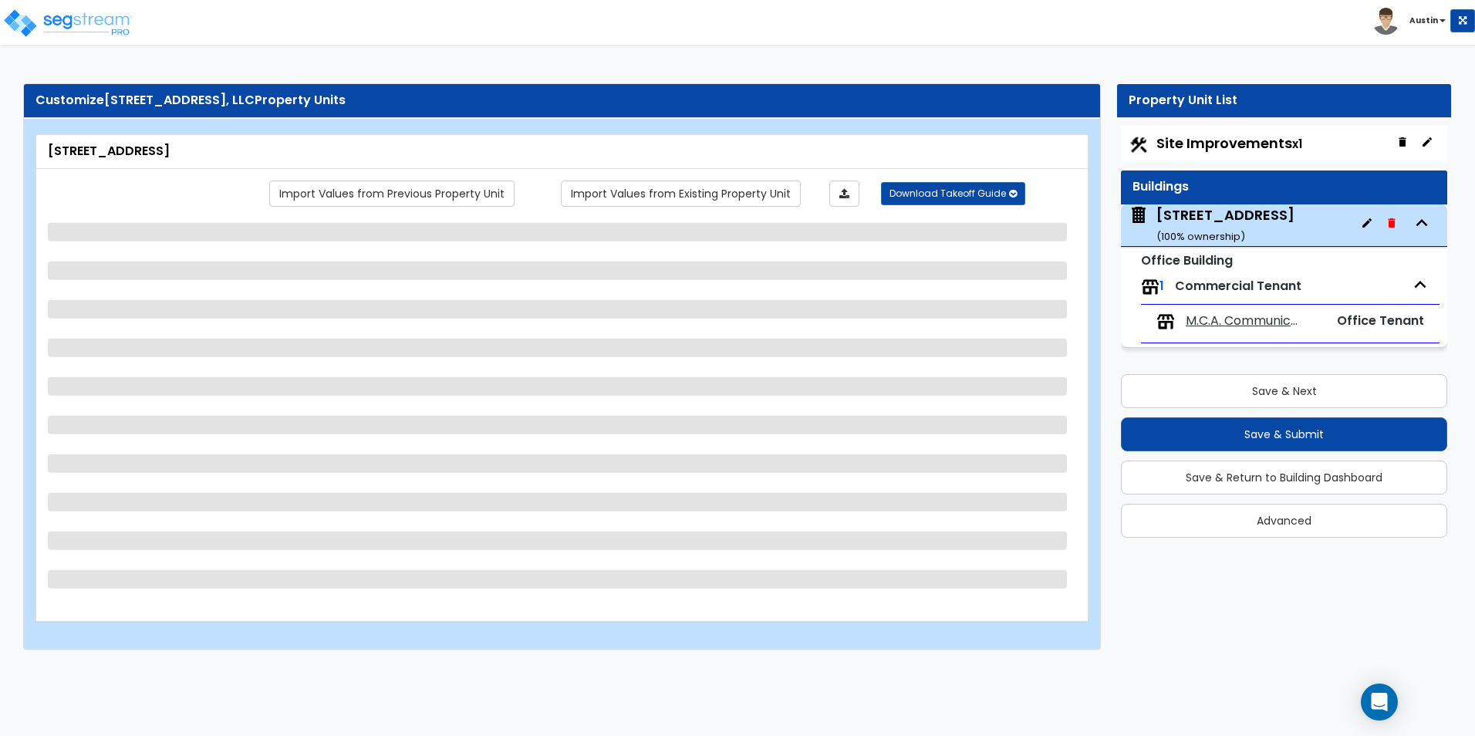
select select "3"
select select "2"
select select "1"
select select "2"
select select "1"
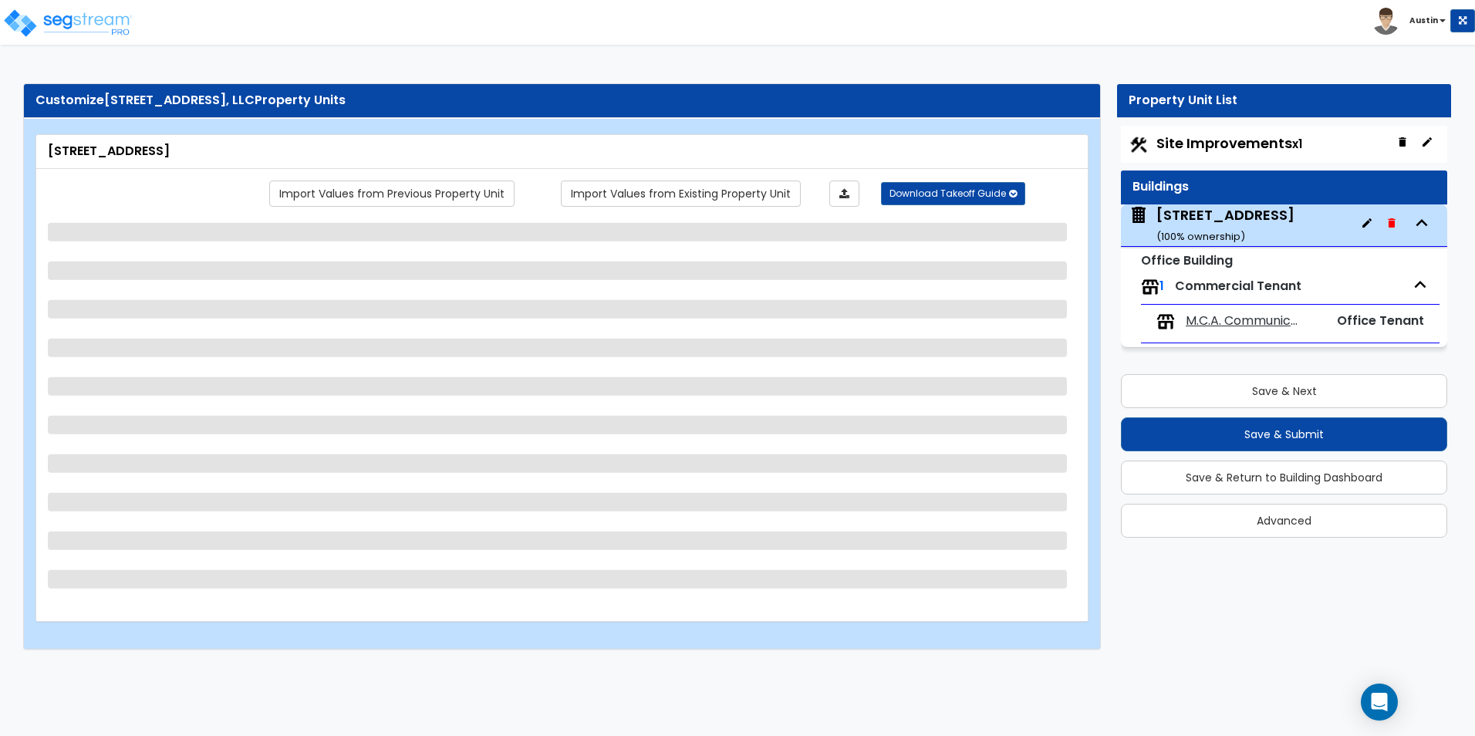
select select "1"
select select "2"
select select "1"
select select "2"
select select "1"
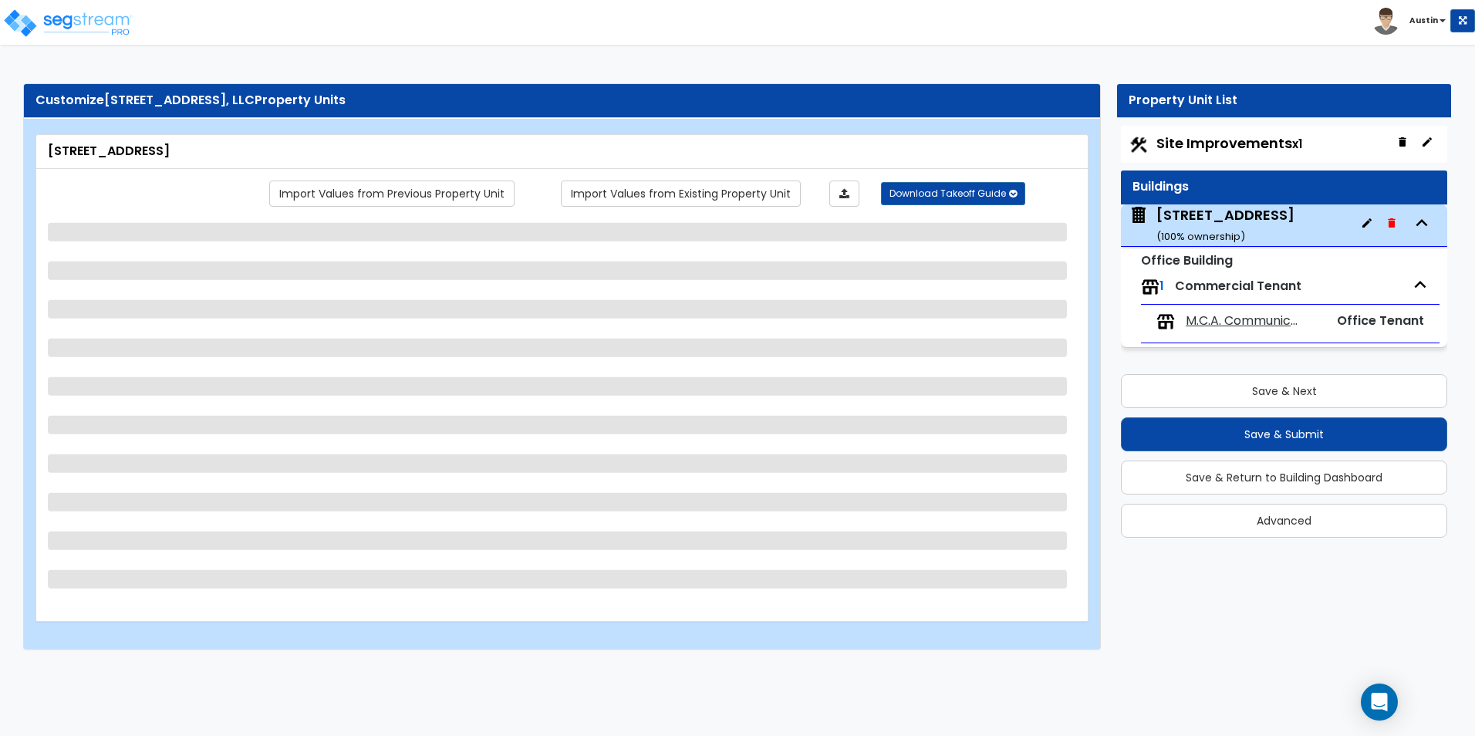
select select "3"
select select "2"
select select "7"
select select "4"
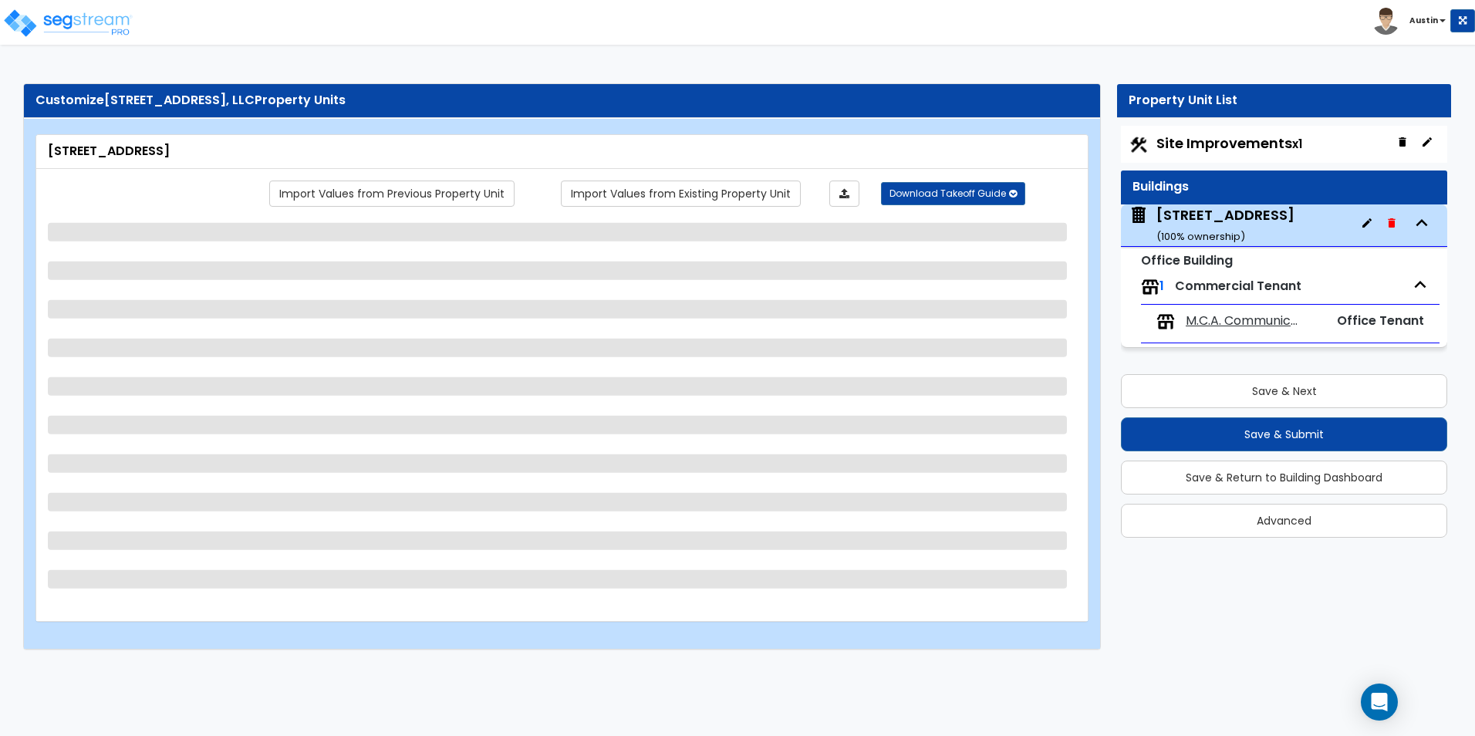
select select "1"
select select "2"
select select "1"
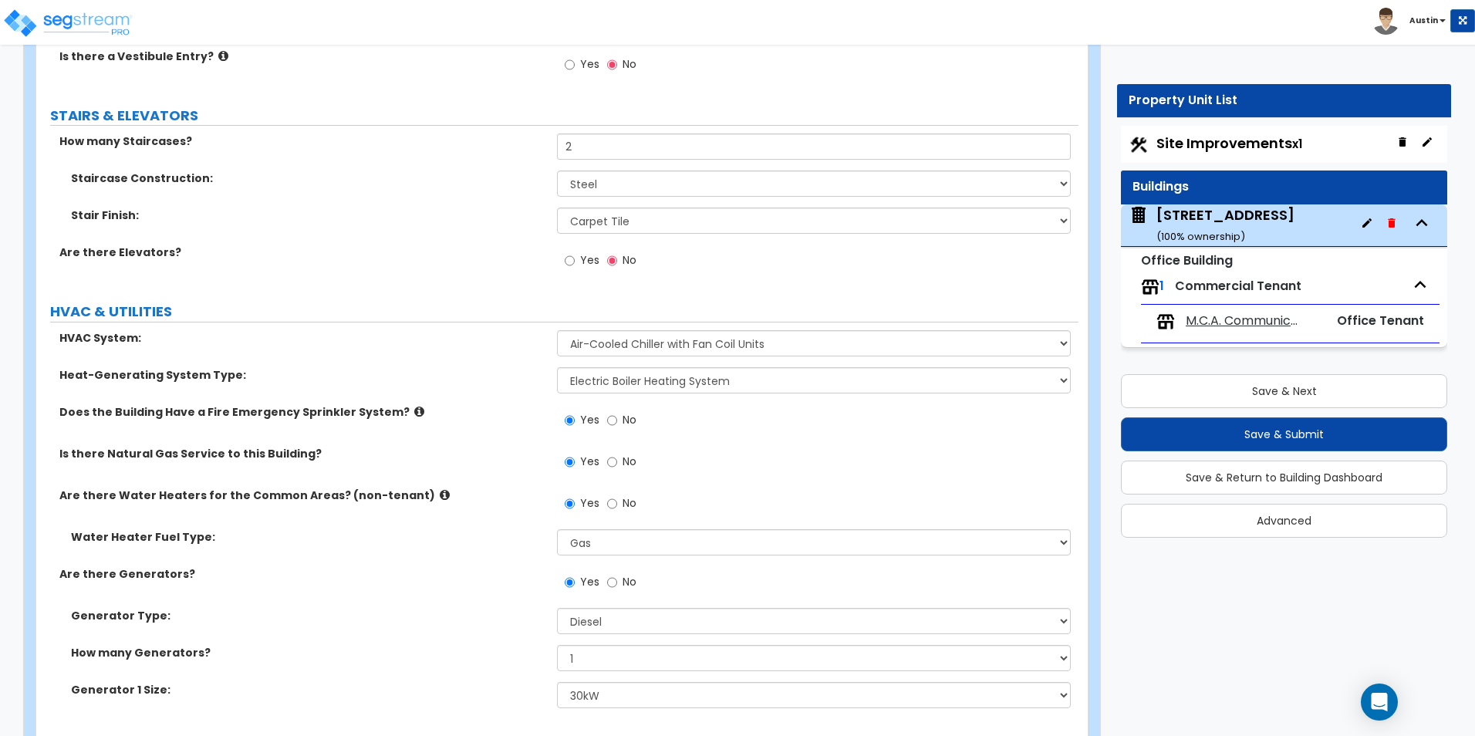
scroll to position [2913, 0]
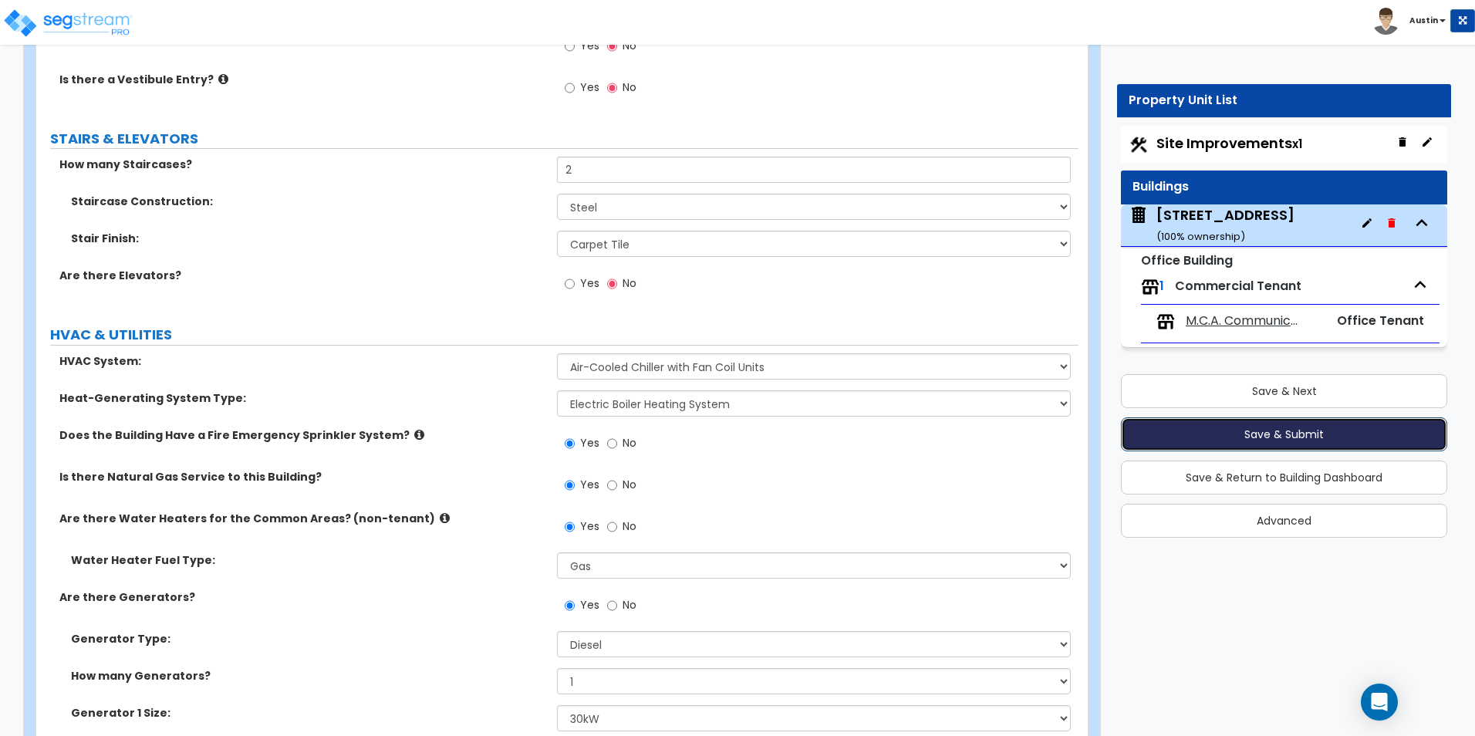
click at [1286, 437] on button "Save & Submit" at bounding box center [1284, 434] width 326 height 34
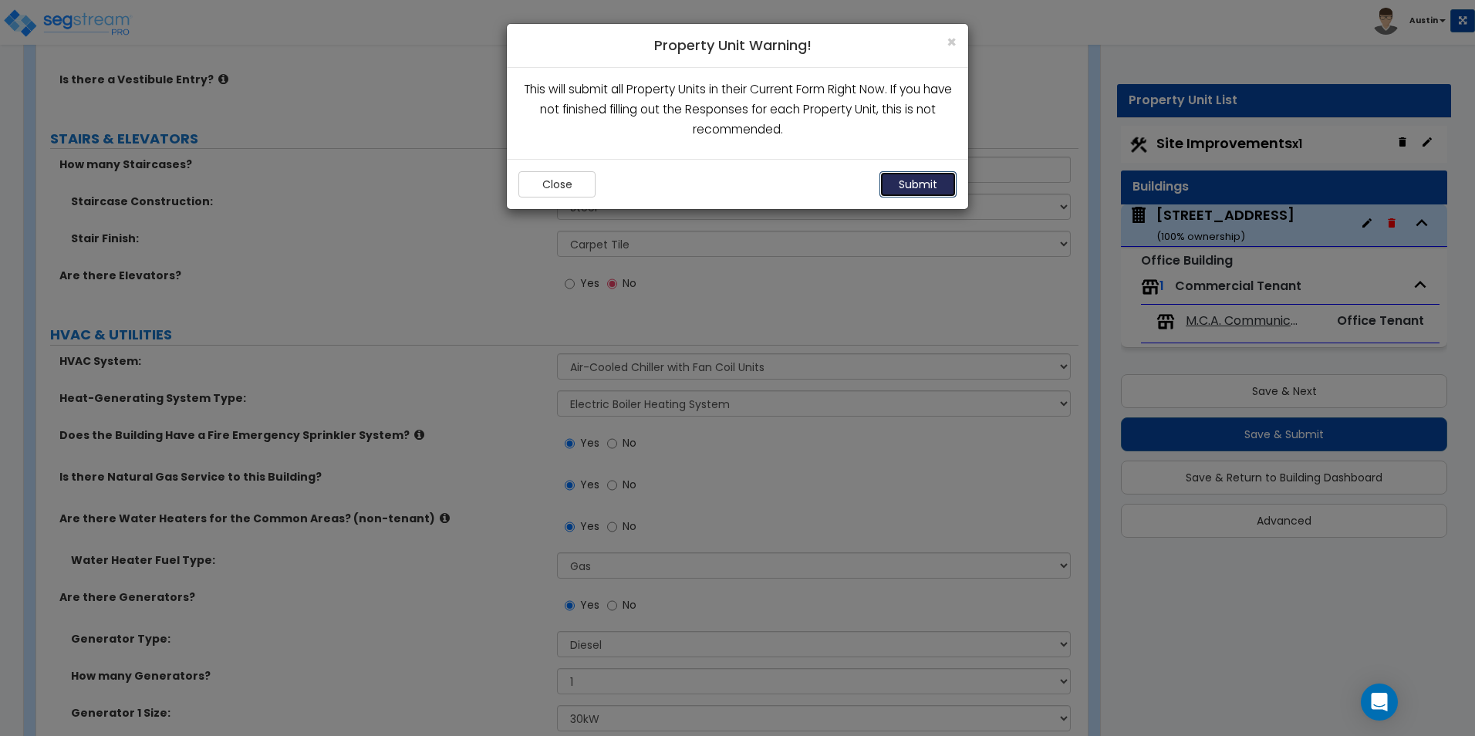
click at [919, 189] on button "Submit" at bounding box center [918, 184] width 77 height 26
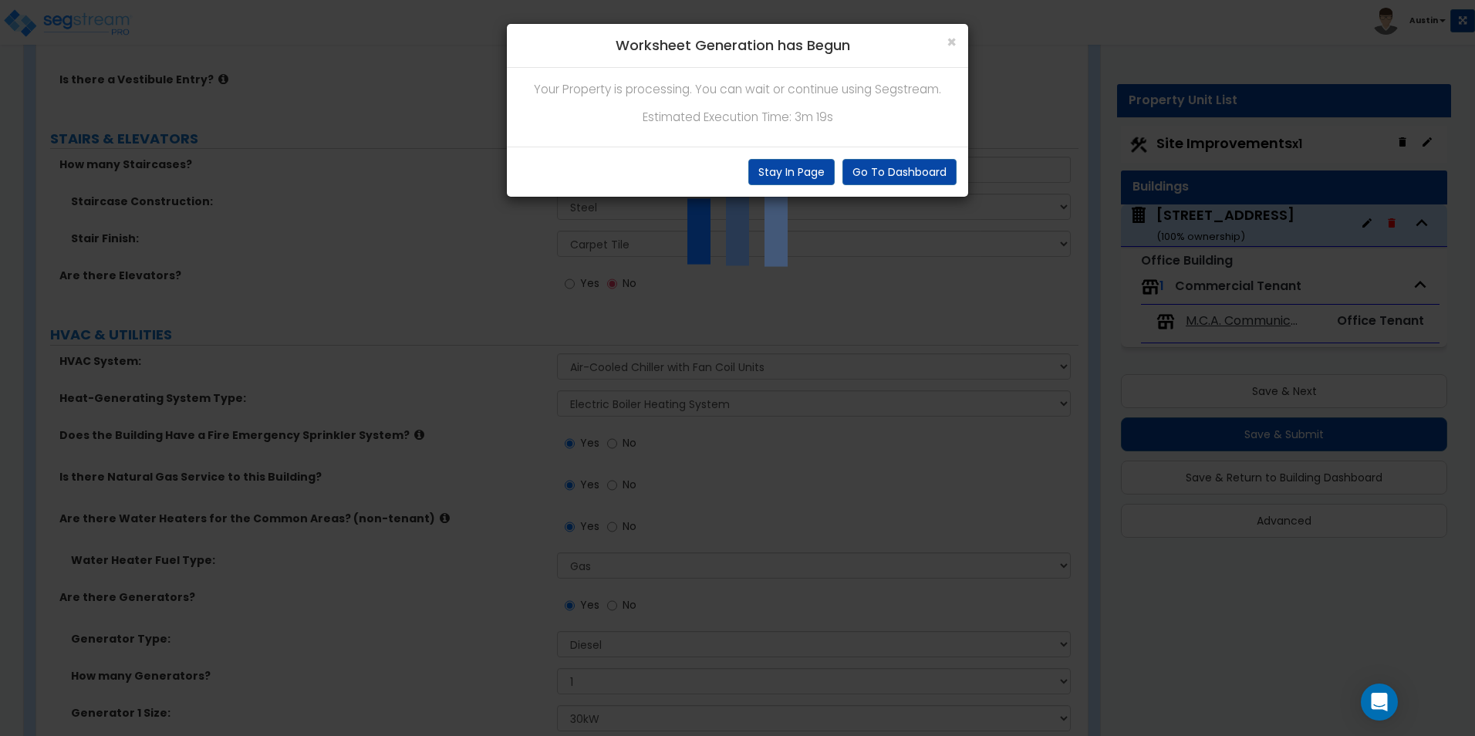
click at [867, 43] on h4 "Worksheet Generation has Begun" at bounding box center [737, 45] width 438 height 20
click at [867, 46] on h4 "Worksheet Generation has Begun" at bounding box center [737, 45] width 438 height 20
click at [853, 46] on h4 "Worksheet Generation has Begun" at bounding box center [737, 45] width 438 height 20
drag, startPoint x: 866, startPoint y: 42, endPoint x: 873, endPoint y: 37, distance: 9.0
click at [873, 37] on h4 "Worksheet Generation has Begun" at bounding box center [737, 45] width 438 height 20
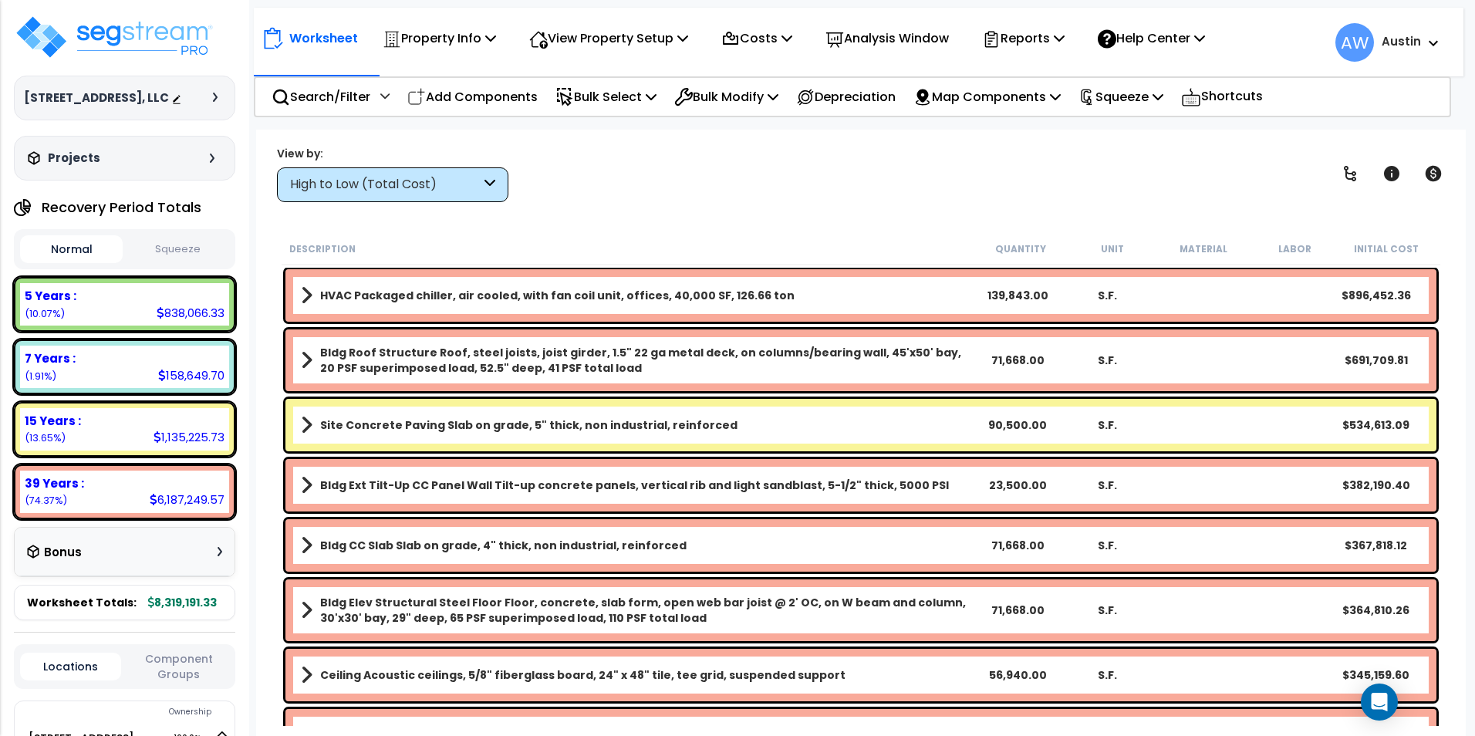
click at [487, 192] on icon at bounding box center [490, 185] width 11 height 18
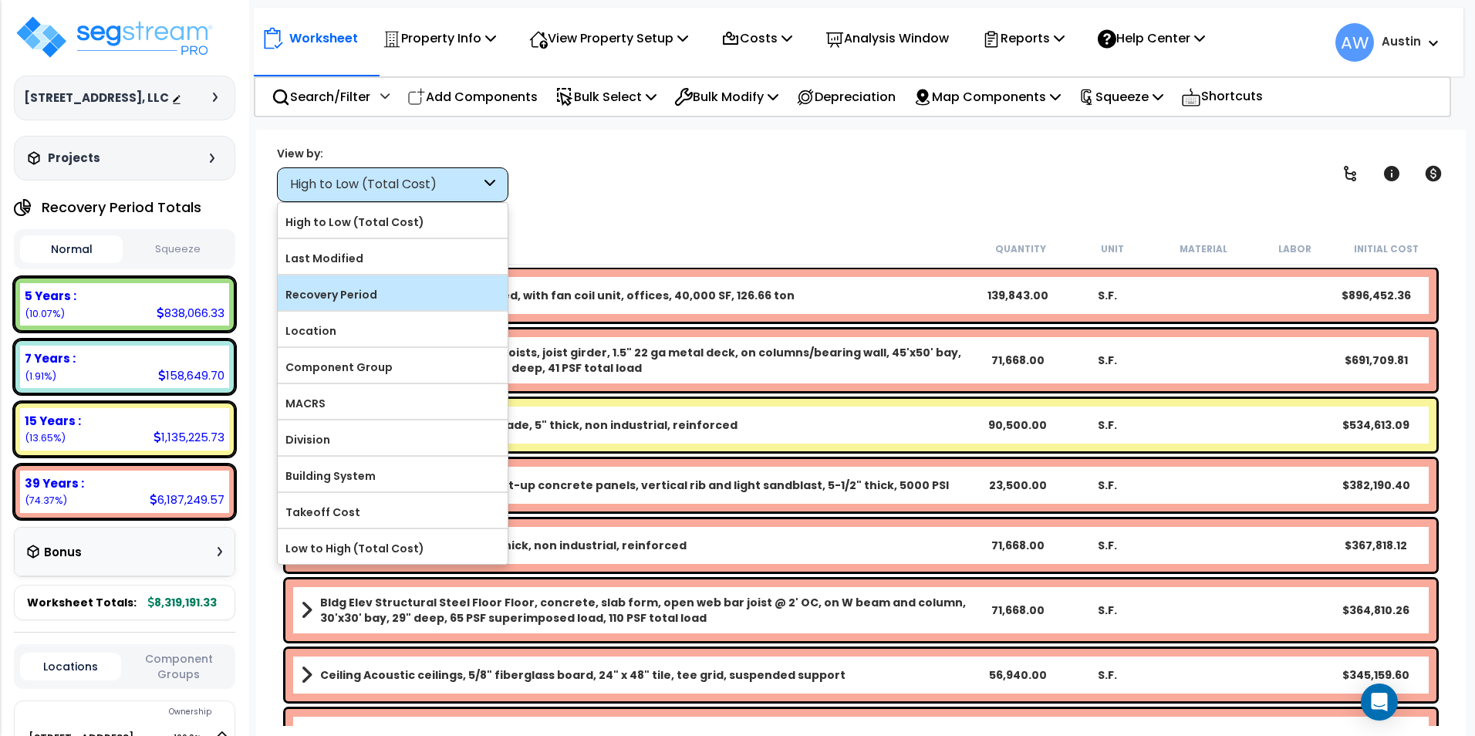
click at [399, 300] on label "Recovery Period" at bounding box center [393, 294] width 230 height 23
click at [0, 0] on input "Recovery Period" at bounding box center [0, 0] width 0 height 0
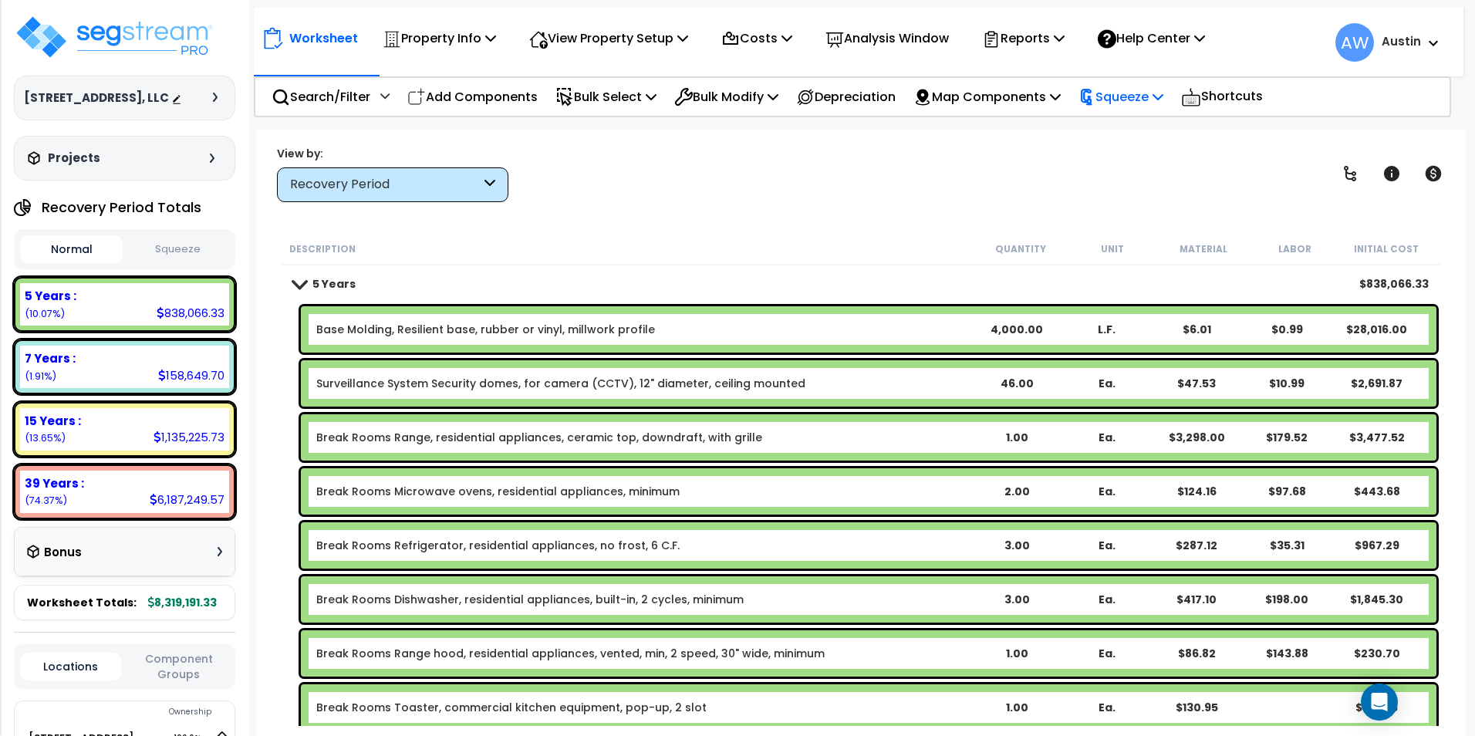
click at [1123, 96] on p "Squeeze" at bounding box center [1121, 96] width 85 height 21
click at [1122, 132] on link "Squeeze" at bounding box center [1147, 131] width 153 height 31
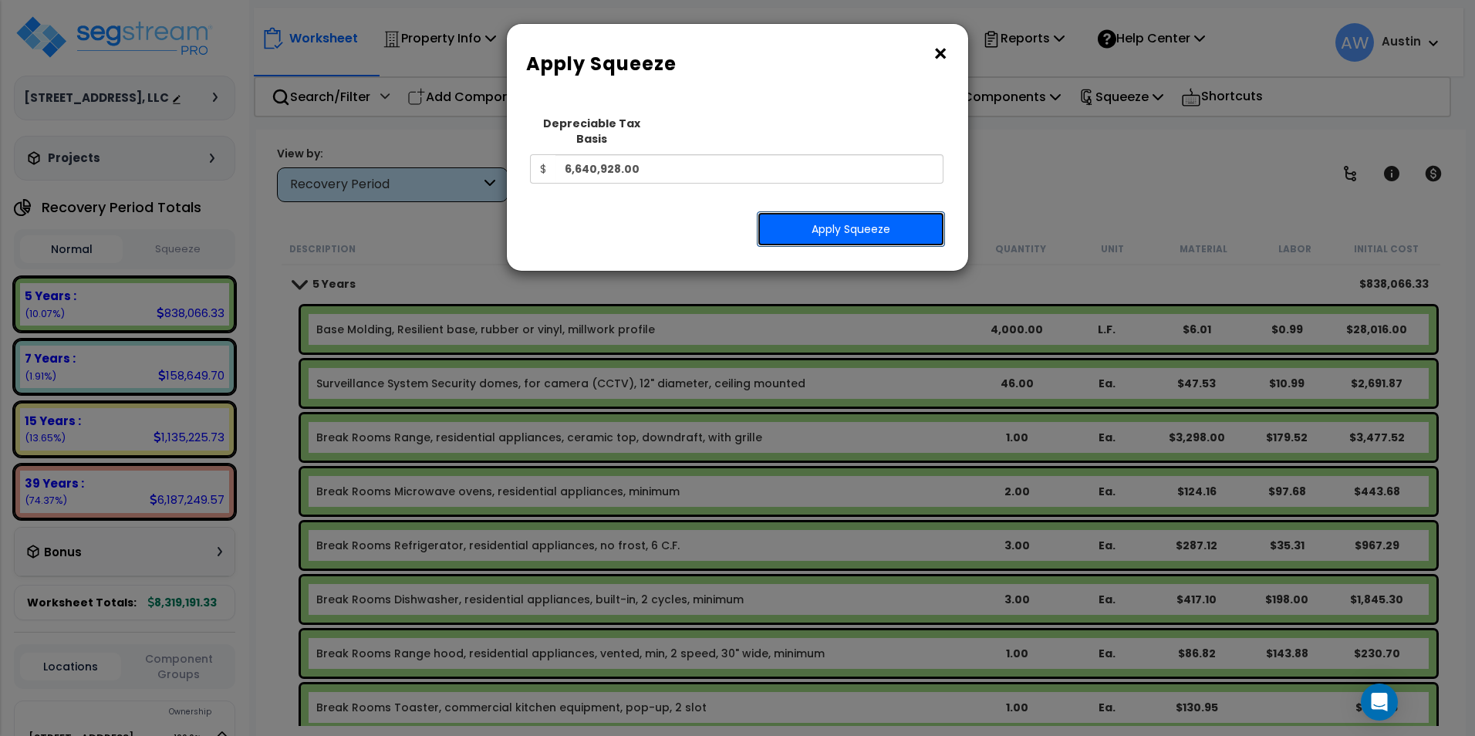
click at [817, 225] on button "Apply Squeeze" at bounding box center [851, 228] width 188 height 35
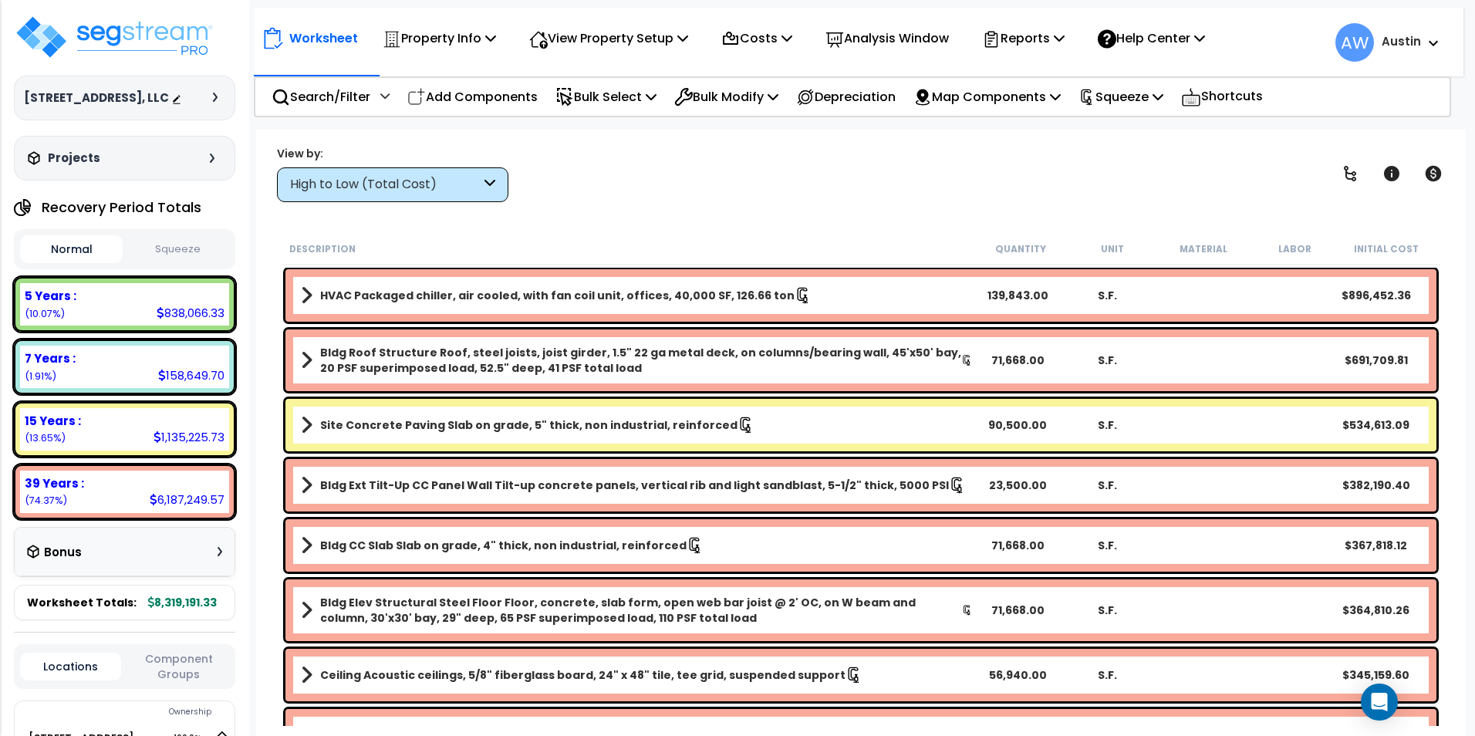
click at [174, 263] on button "Squeeze" at bounding box center [178, 249] width 103 height 27
click at [191, 567] on div "Bonus" at bounding box center [124, 552] width 195 height 30
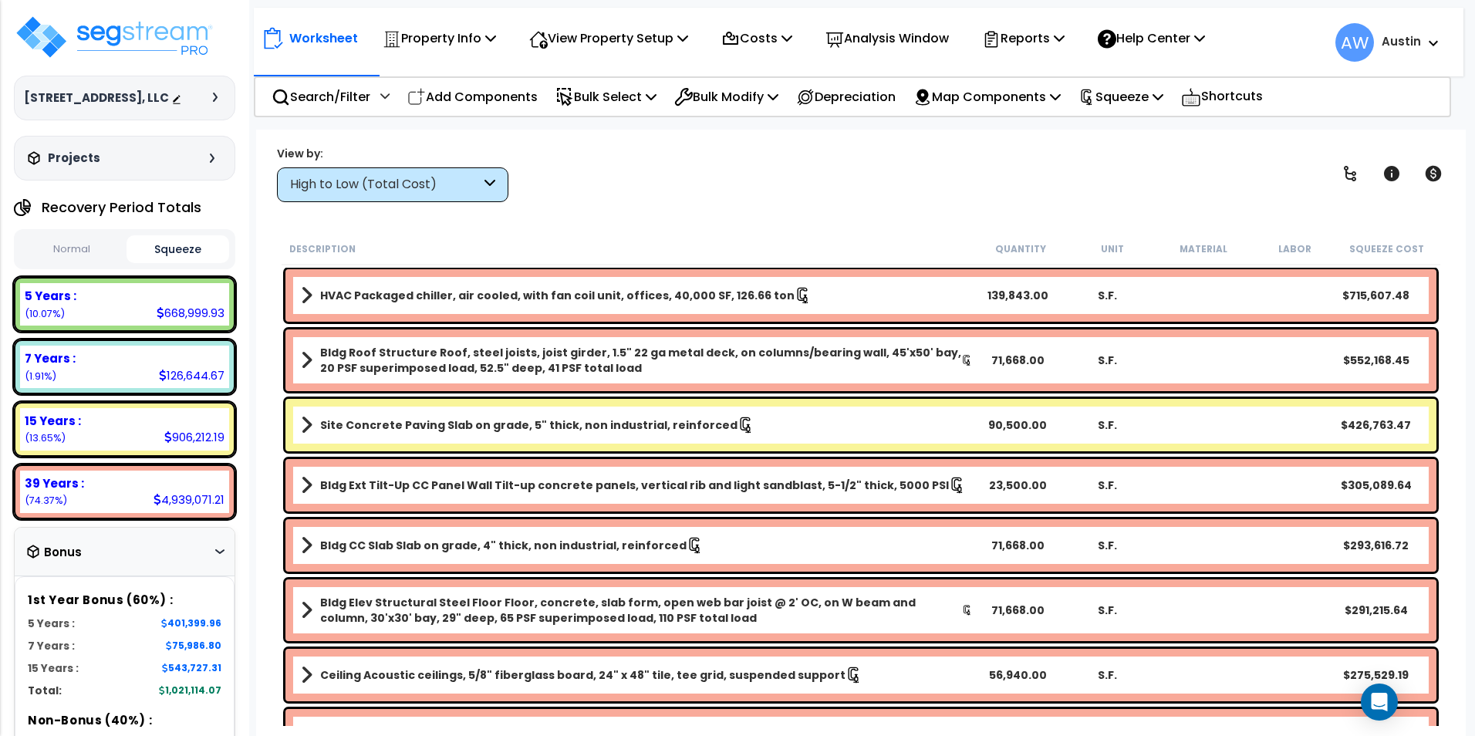
click at [191, 567] on div "Bonus" at bounding box center [124, 552] width 195 height 30
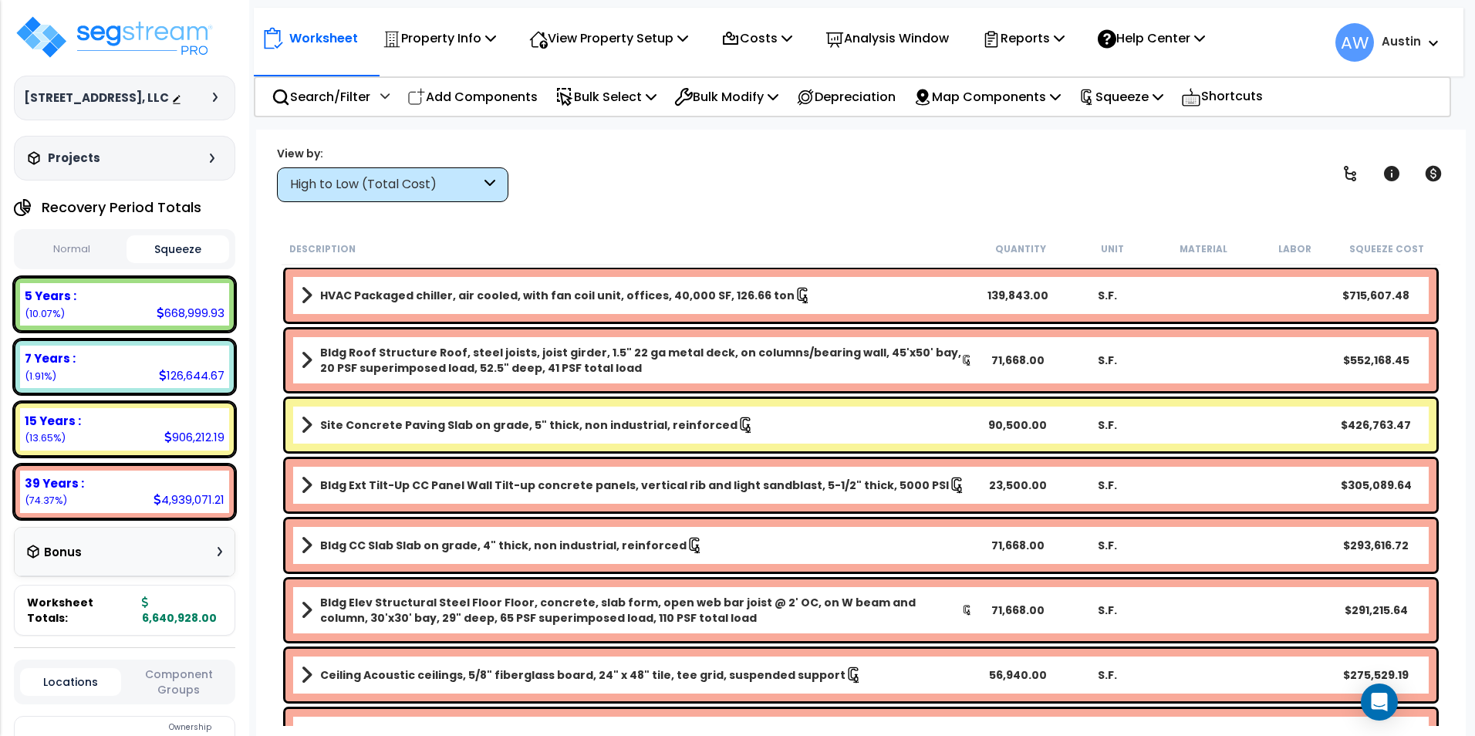
click at [402, 194] on div "High to Low (Total Cost)" at bounding box center [392, 184] width 231 height 35
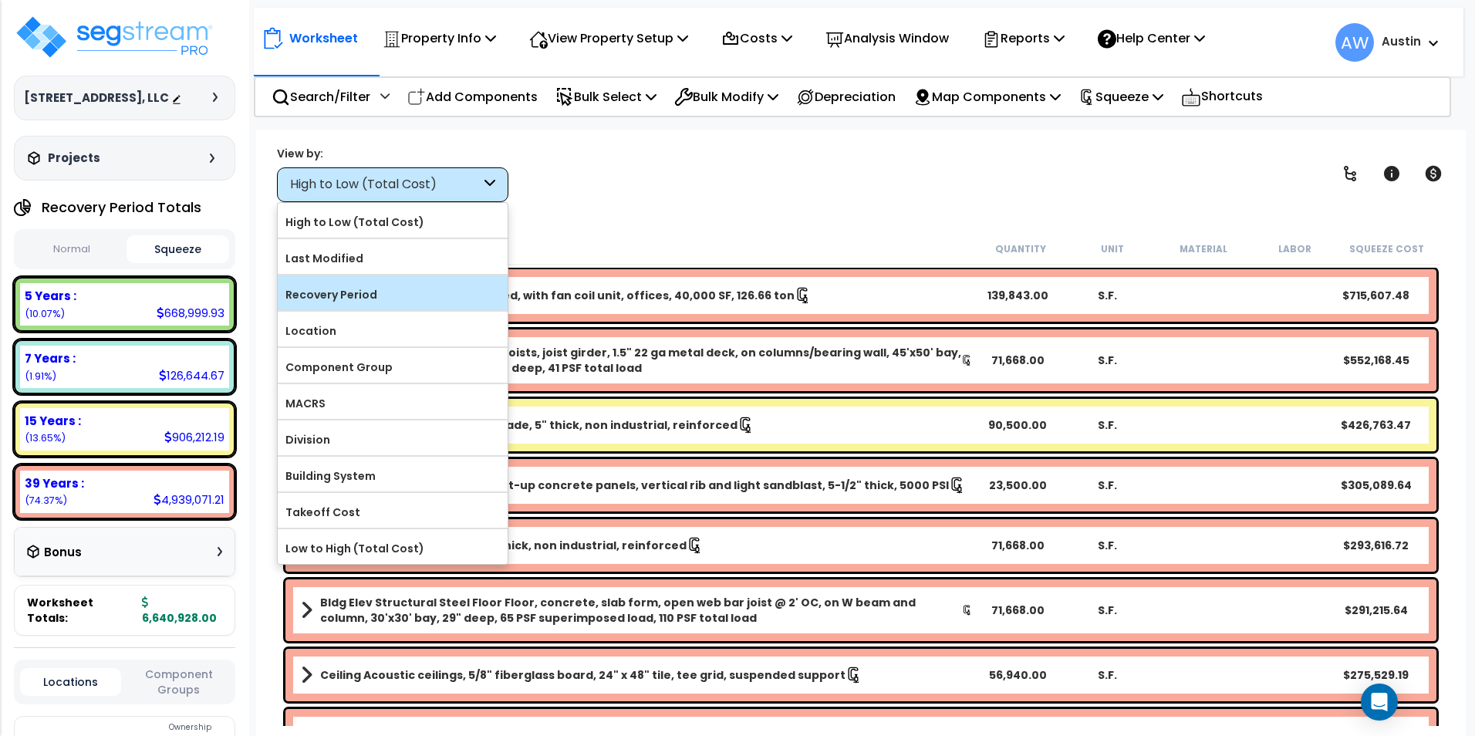
click at [385, 307] on div "Recovery Period" at bounding box center [393, 292] width 230 height 35
click at [408, 306] on label "Recovery Period" at bounding box center [393, 294] width 230 height 23
click at [0, 0] on input "Recovery Period" at bounding box center [0, 0] width 0 height 0
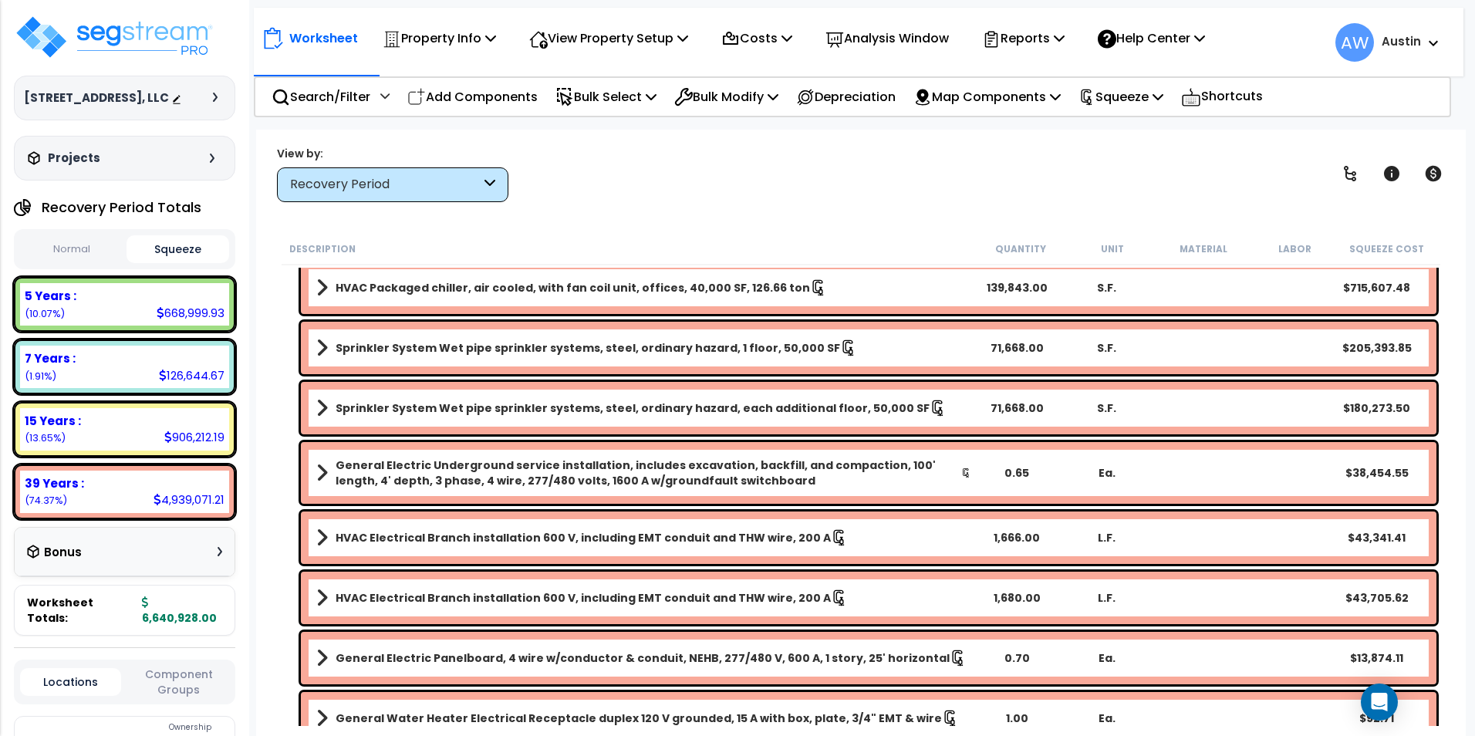
scroll to position [12422, 0]
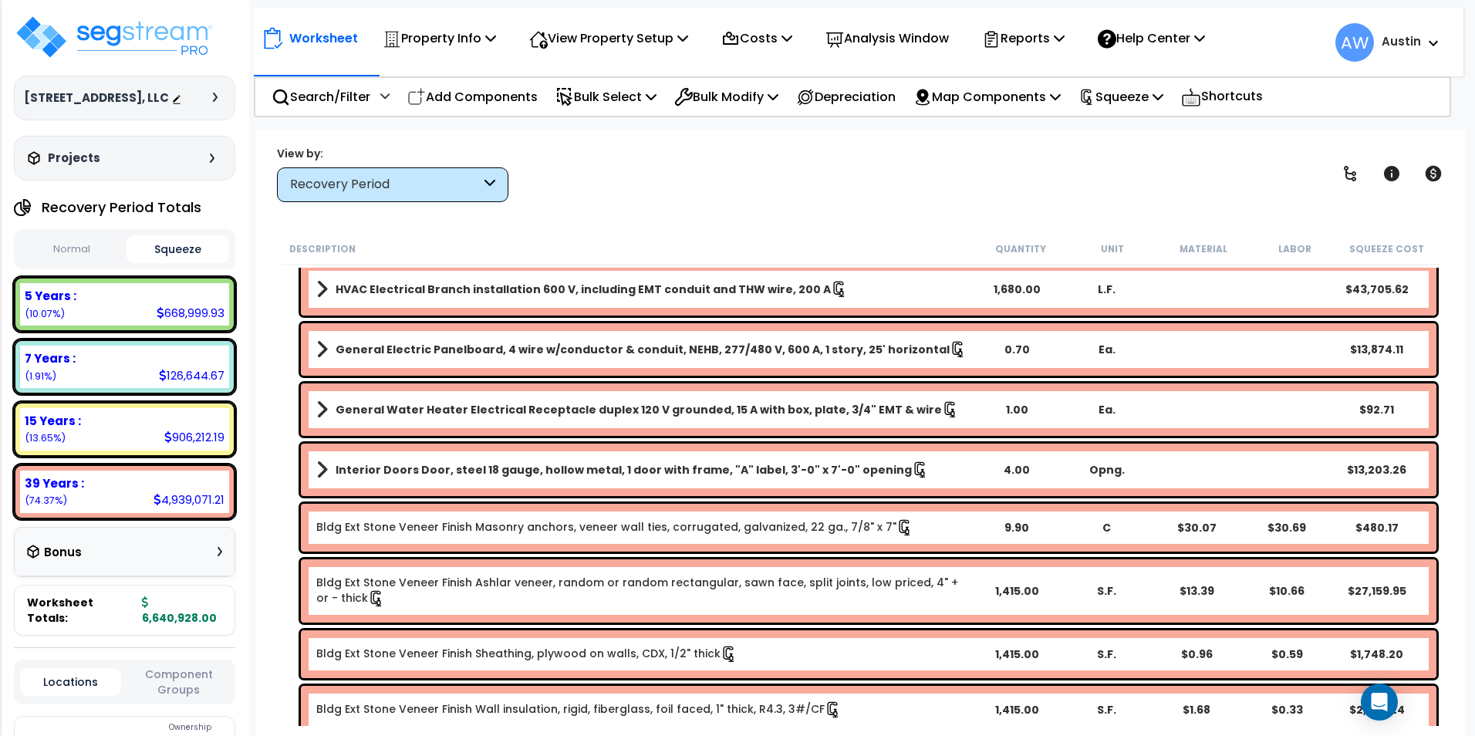
click at [145, 513] on div "39 Years : 4,939,071.21 (74.37%)" at bounding box center [124, 492] width 209 height 42
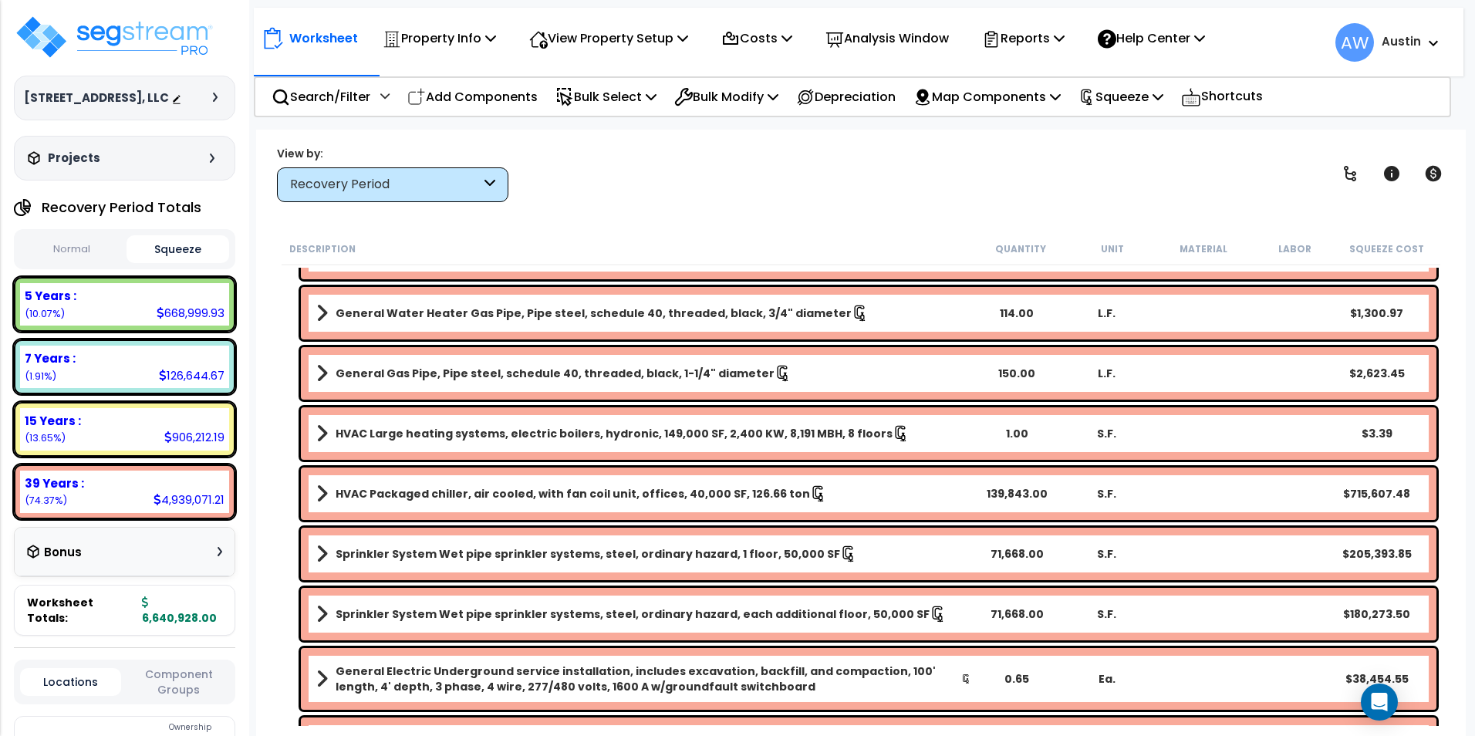
scroll to position [11985, 0]
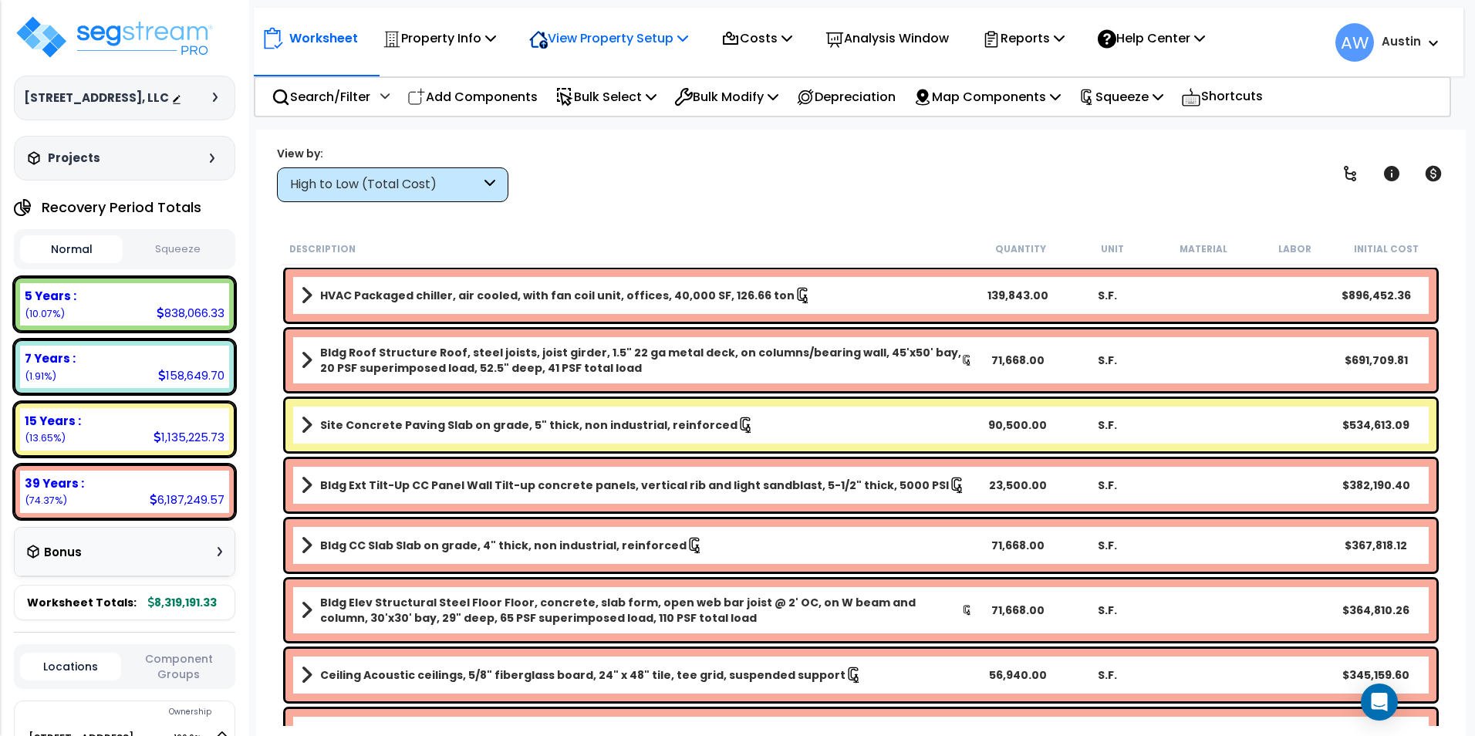
click at [589, 43] on p "View Property Setup" at bounding box center [608, 38] width 159 height 21
click at [583, 103] on link "View Questionnaire" at bounding box center [598, 105] width 153 height 31
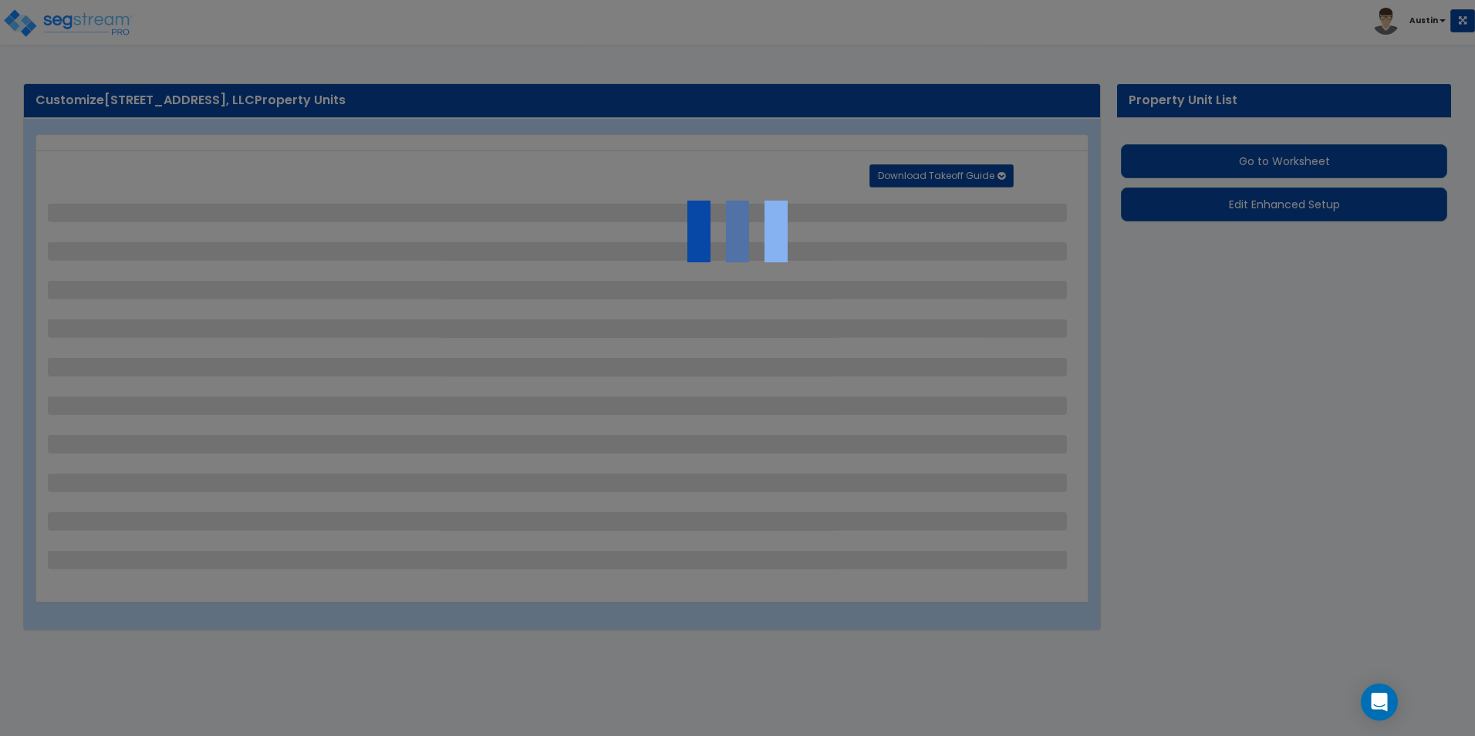
select select "2"
select select "1"
select select "2"
select select "1"
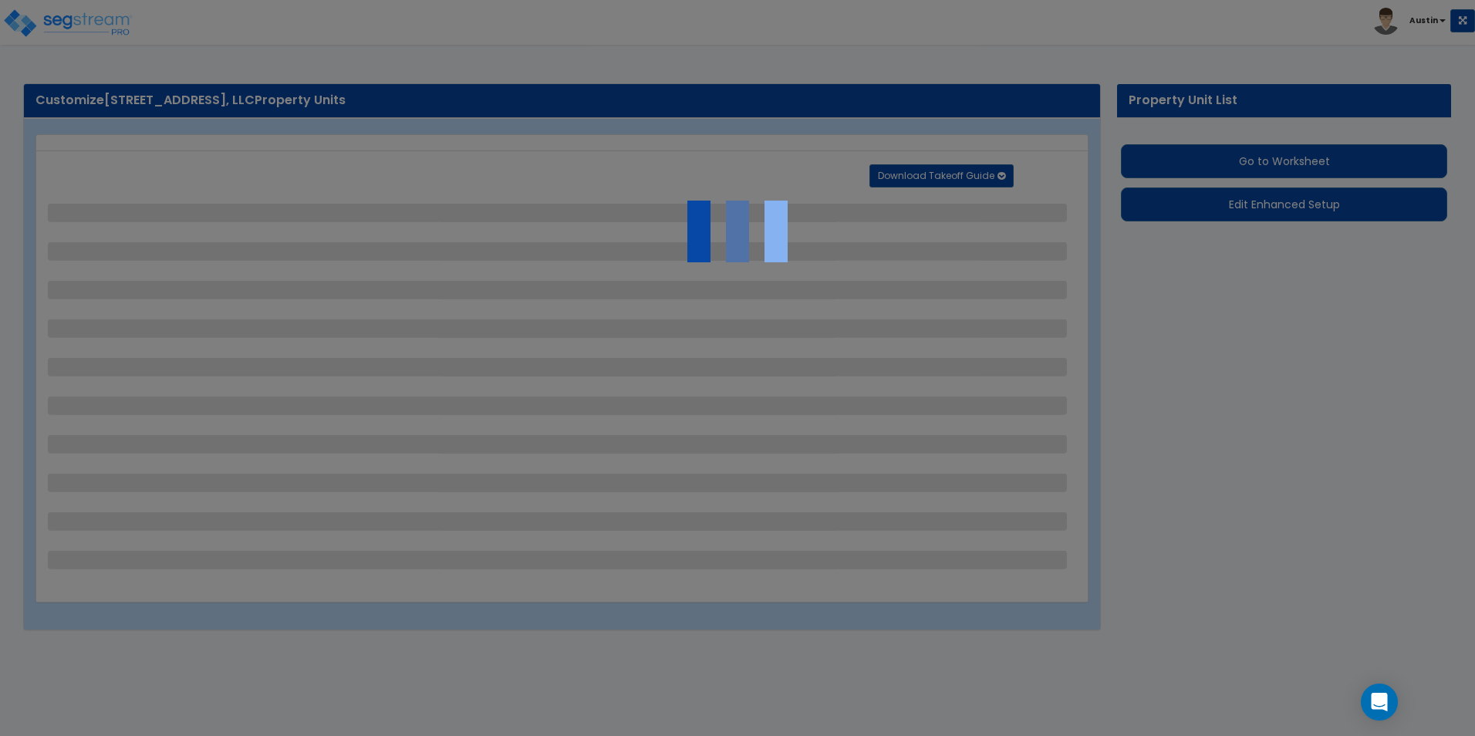
select select "1"
select select "2"
select select "1"
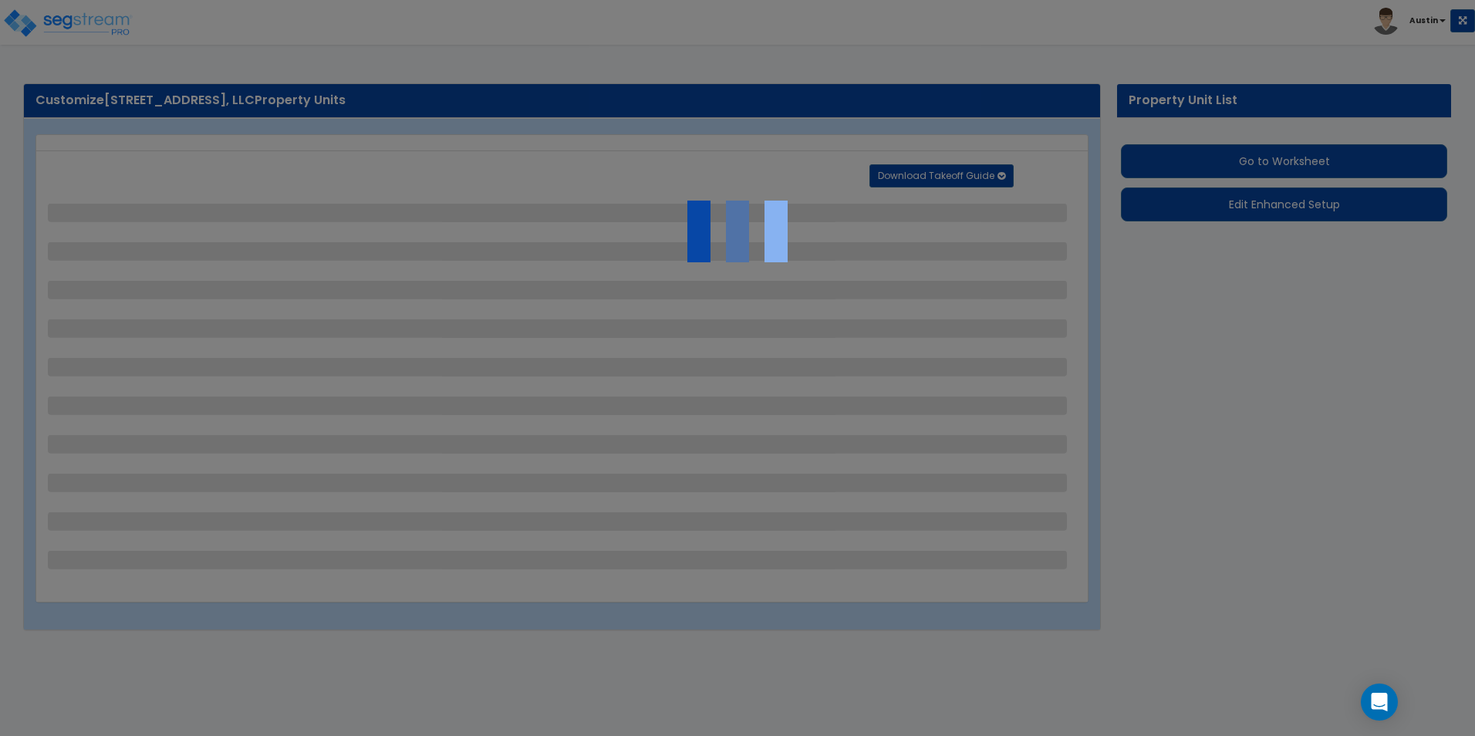
select select "1"
select select "2"
select select "5"
select select "2"
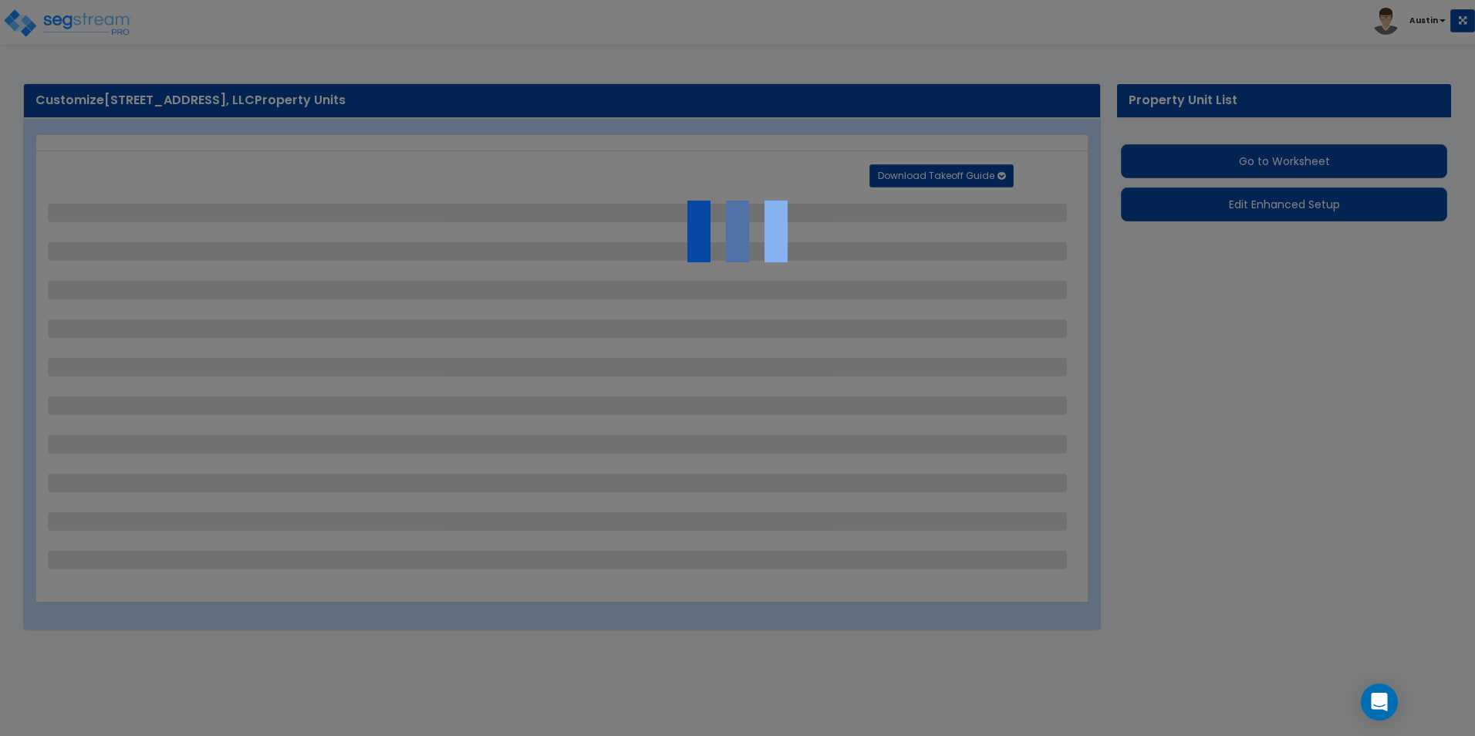
select select "2"
select select "3"
select select "1"
select select "2"
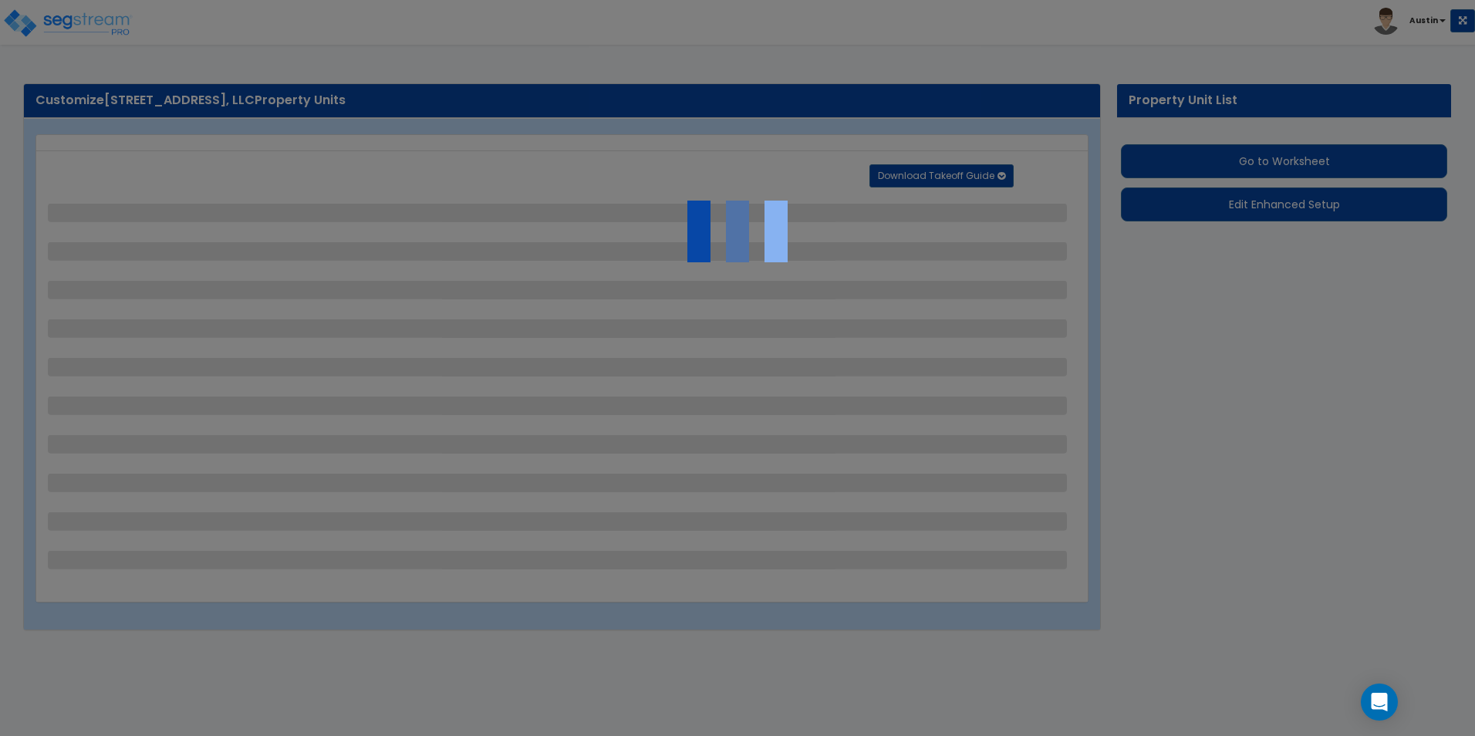
select select "2"
select select "9"
select select "2"
select select "4"
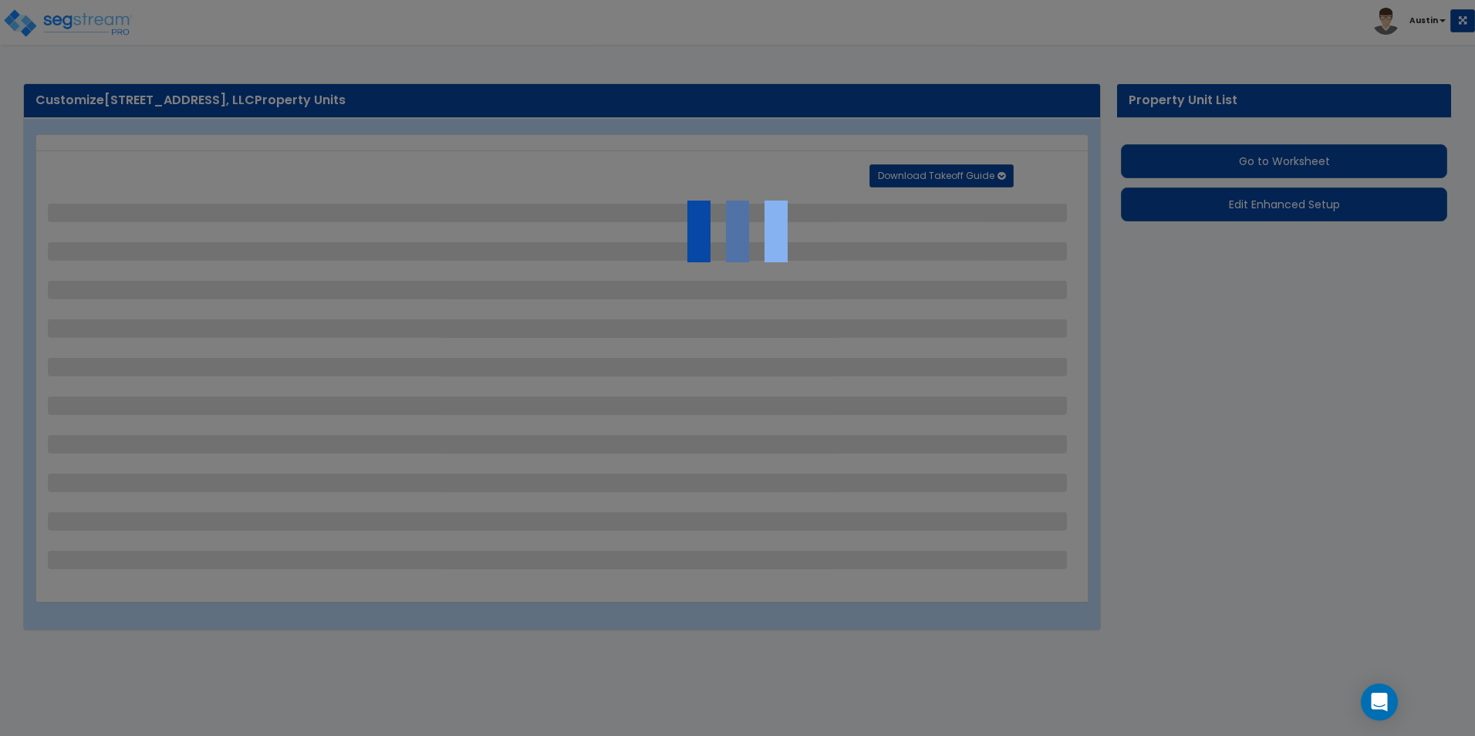
select select "6"
select select "1"
select select "2"
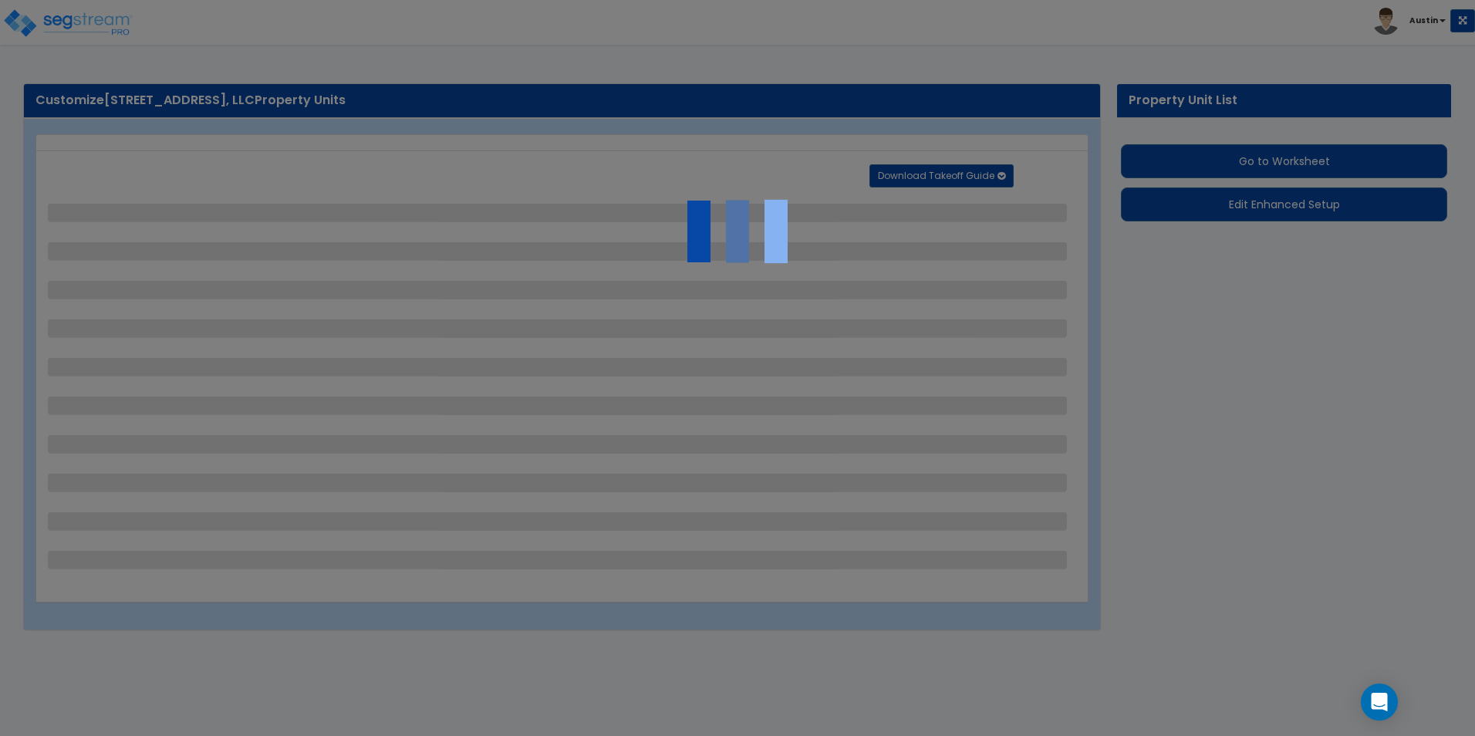
select select "1"
select select "3"
select select "4"
select select "2"
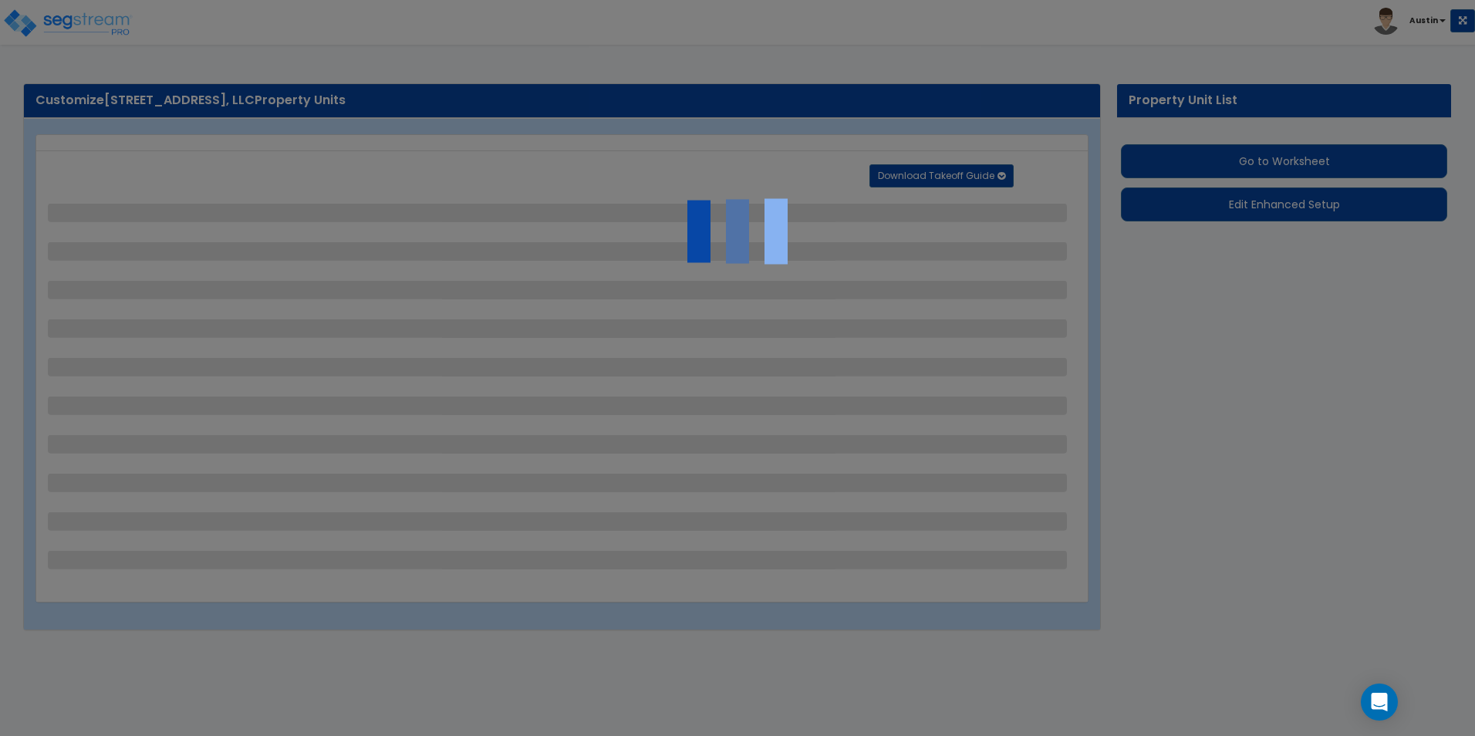
select select "2"
select select "1"
select select "4"
select select "2"
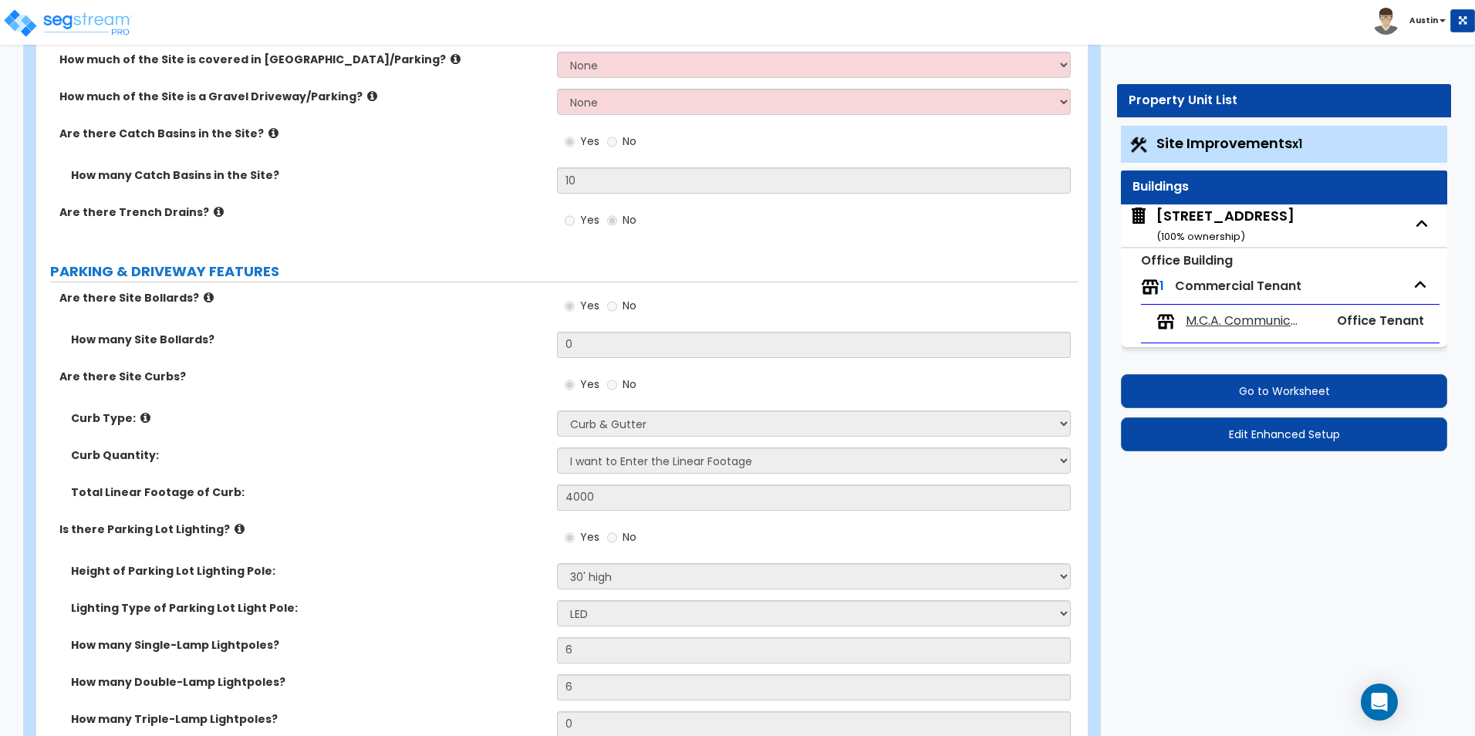
scroll to position [309, 0]
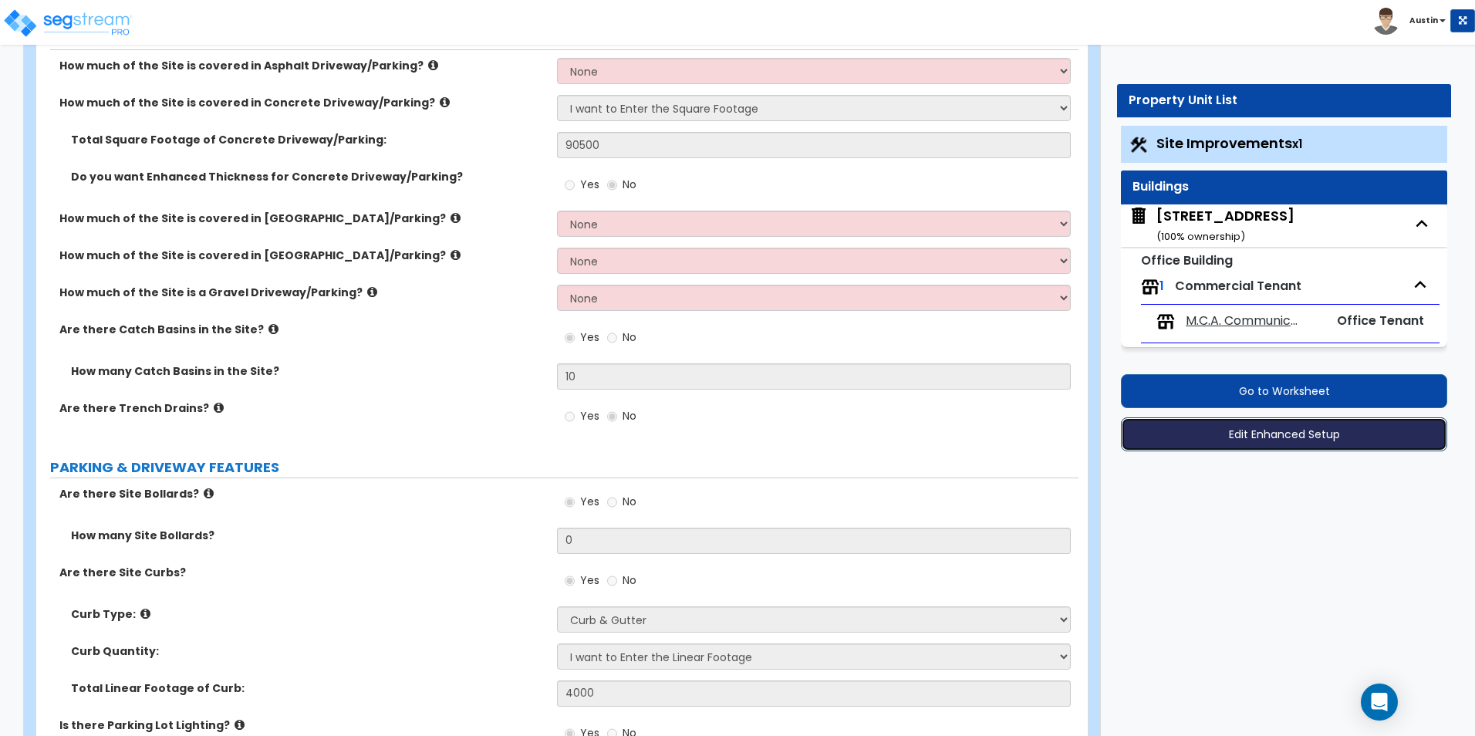
click at [1236, 431] on button "Edit Enhanced Setup" at bounding box center [1284, 434] width 326 height 34
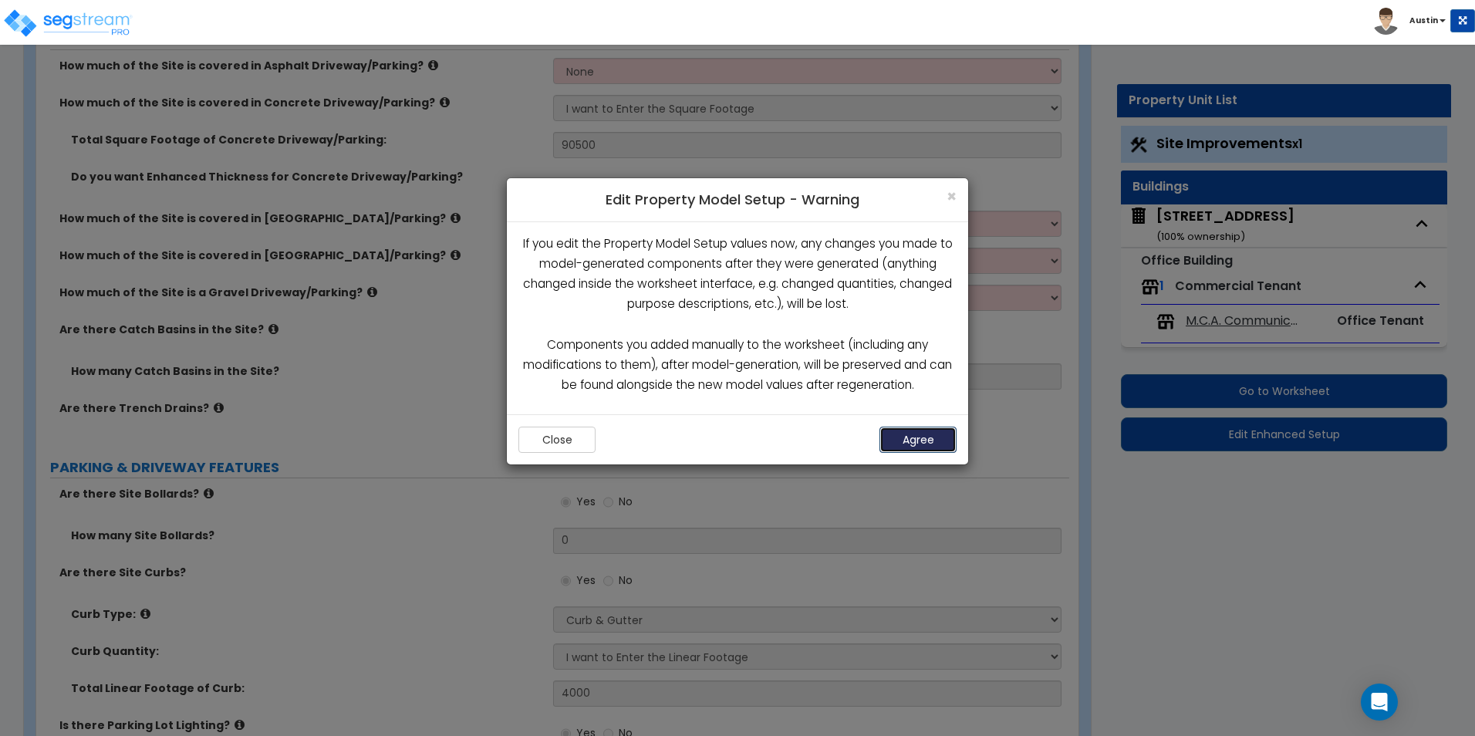
click at [915, 434] on button "Agree" at bounding box center [918, 440] width 77 height 26
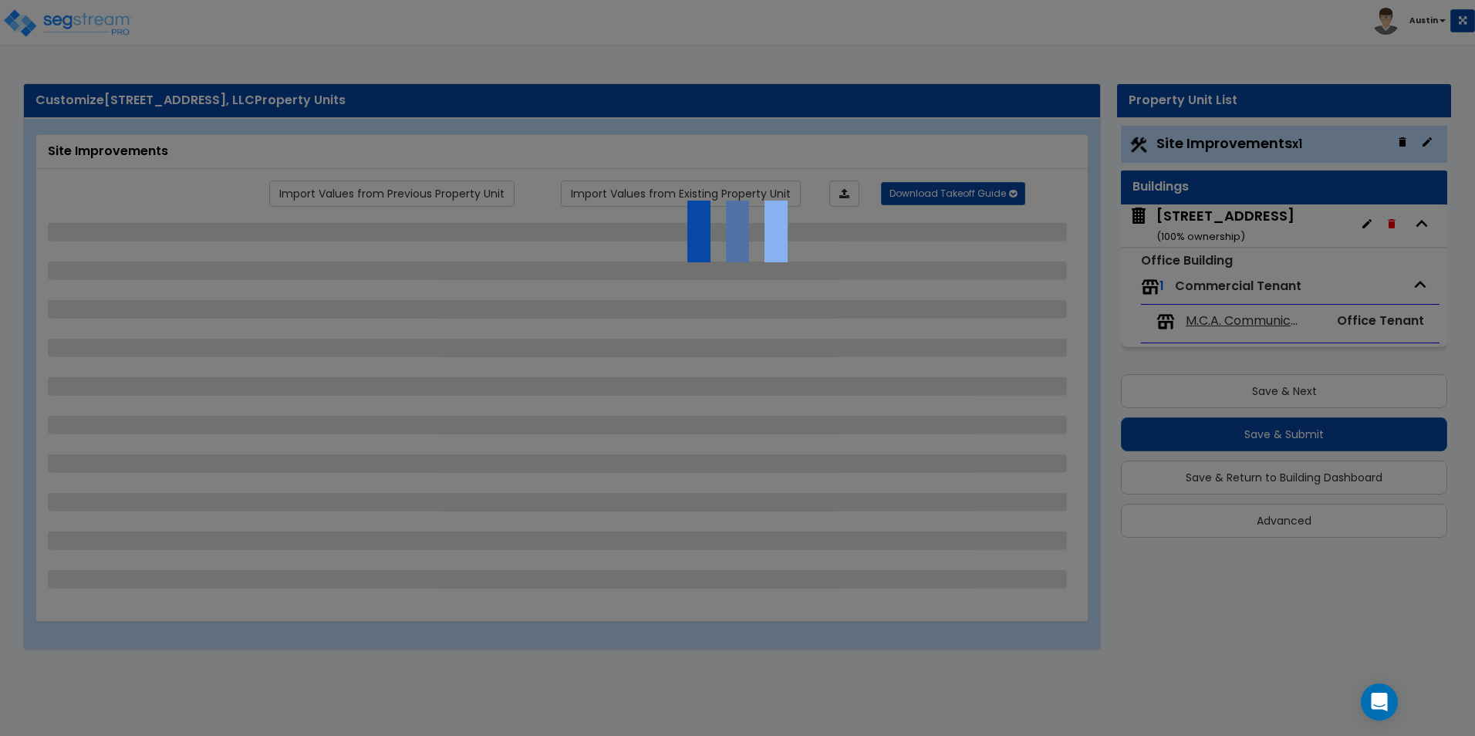
select select "2"
select select "1"
select select "2"
select select "1"
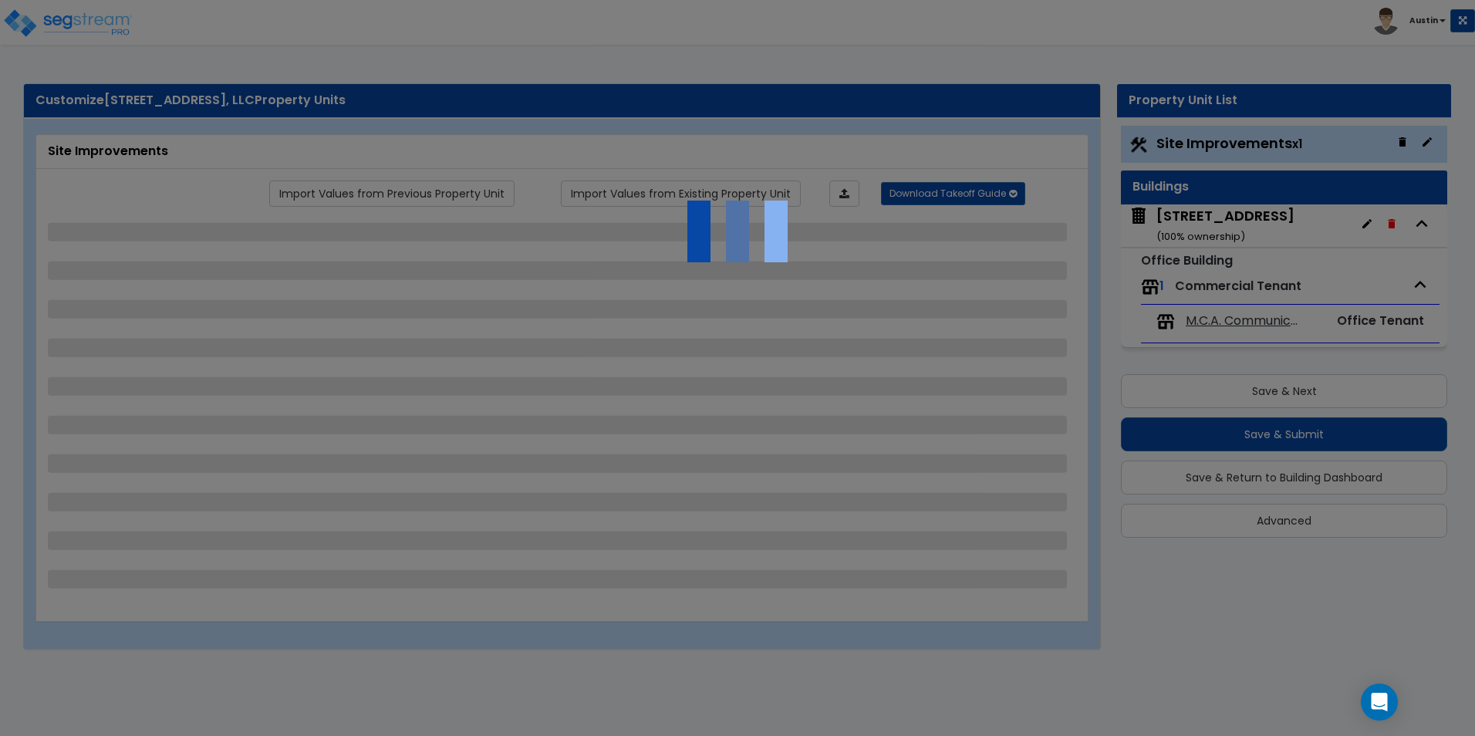
select select "1"
select select "2"
select select "1"
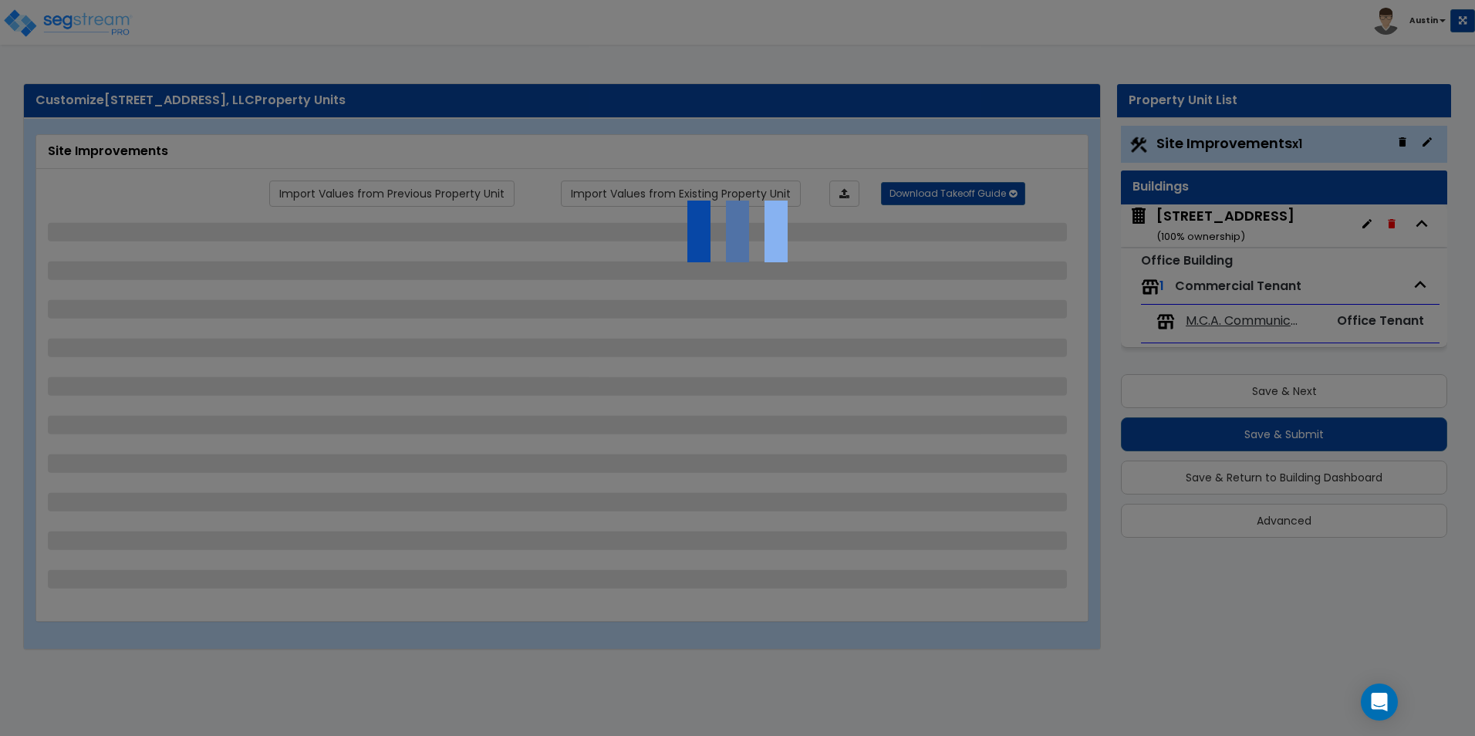
select select "1"
select select "2"
select select "5"
select select "2"
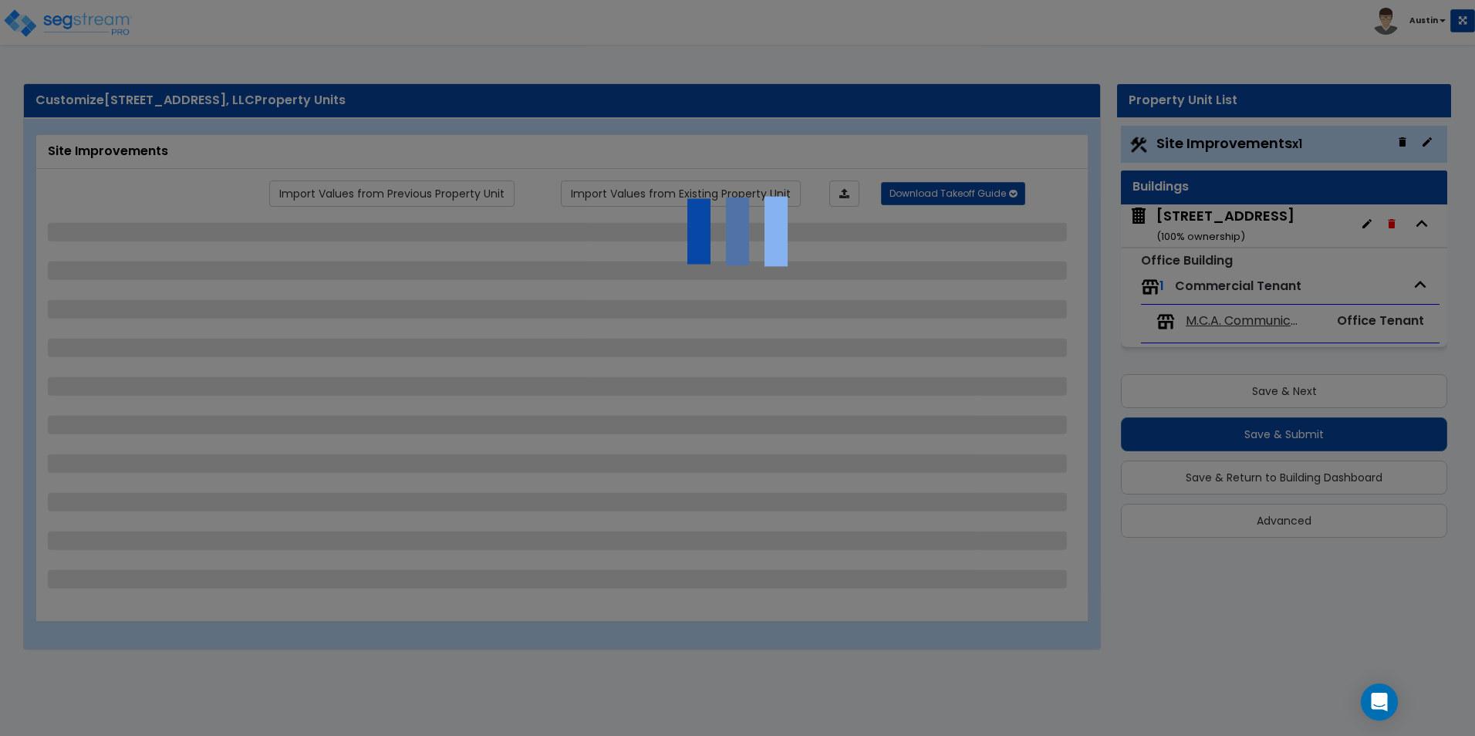
select select "2"
select select "3"
select select "1"
select select "2"
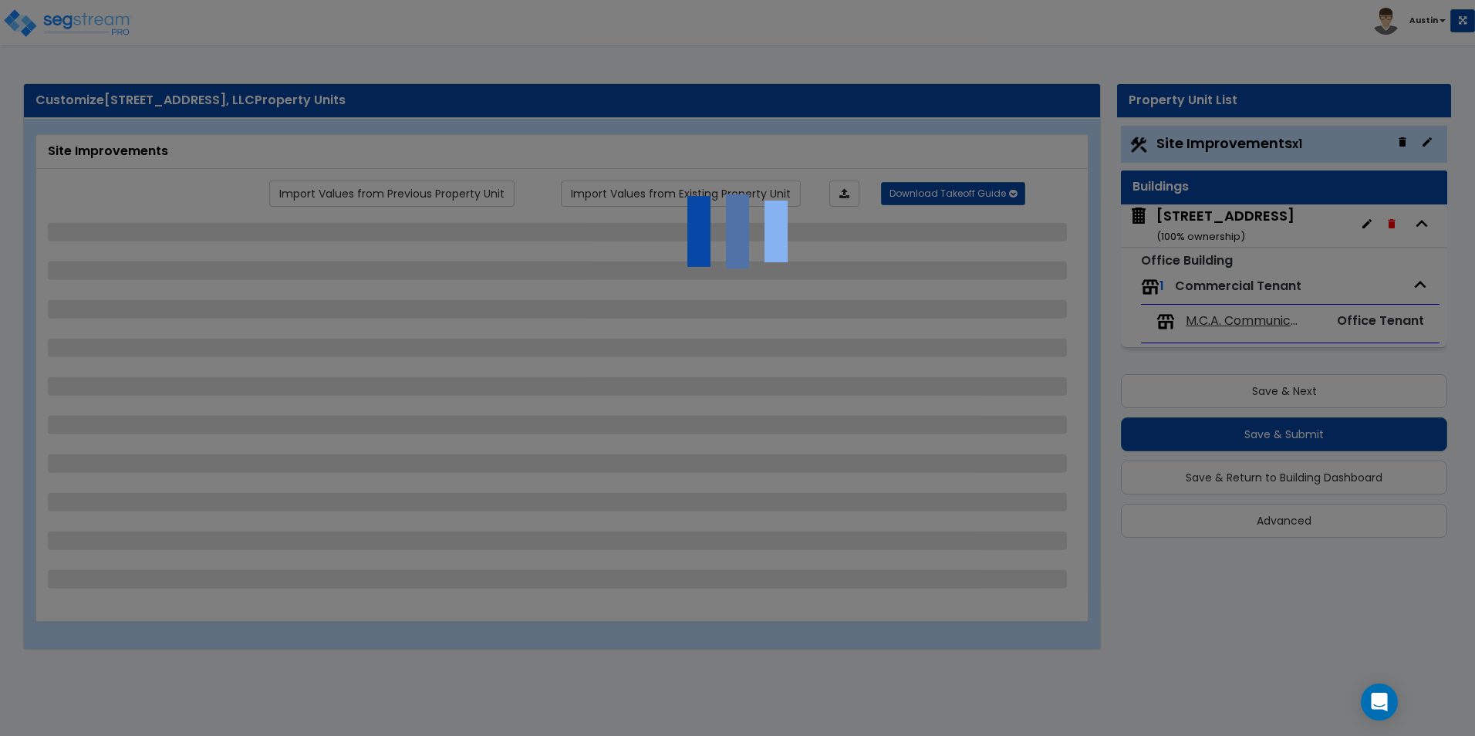
select select "2"
select select "9"
select select "2"
select select "4"
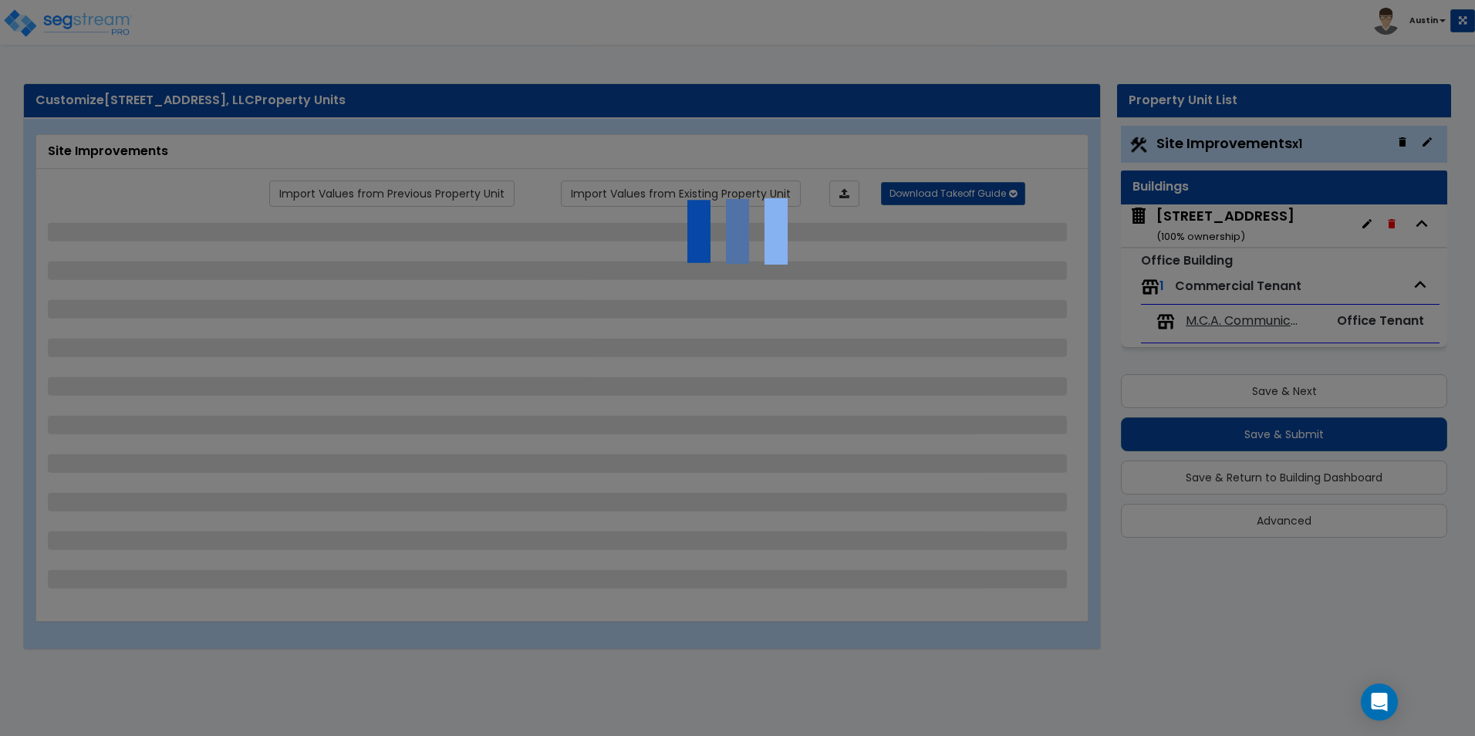
select select "6"
select select "1"
select select "2"
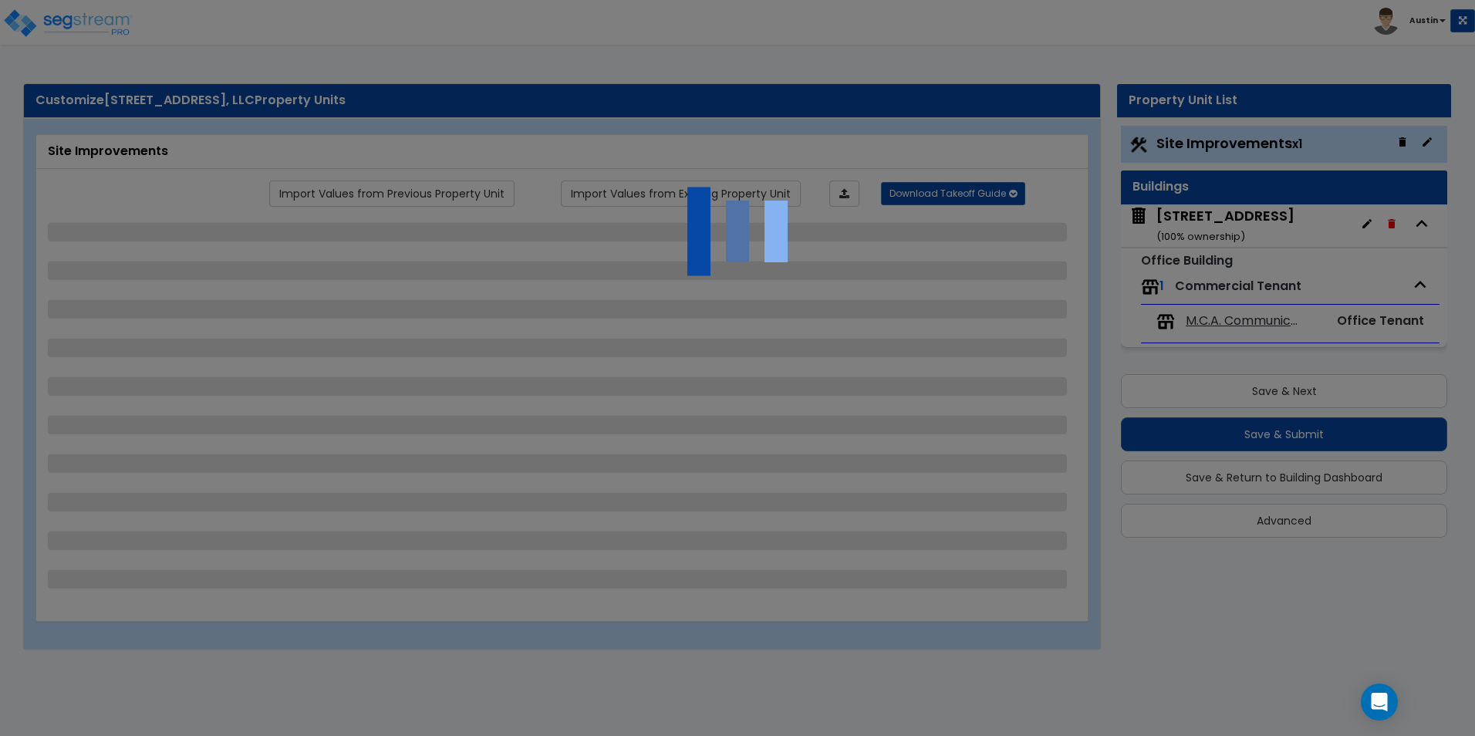
select select "1"
select select "3"
select select "4"
select select "2"
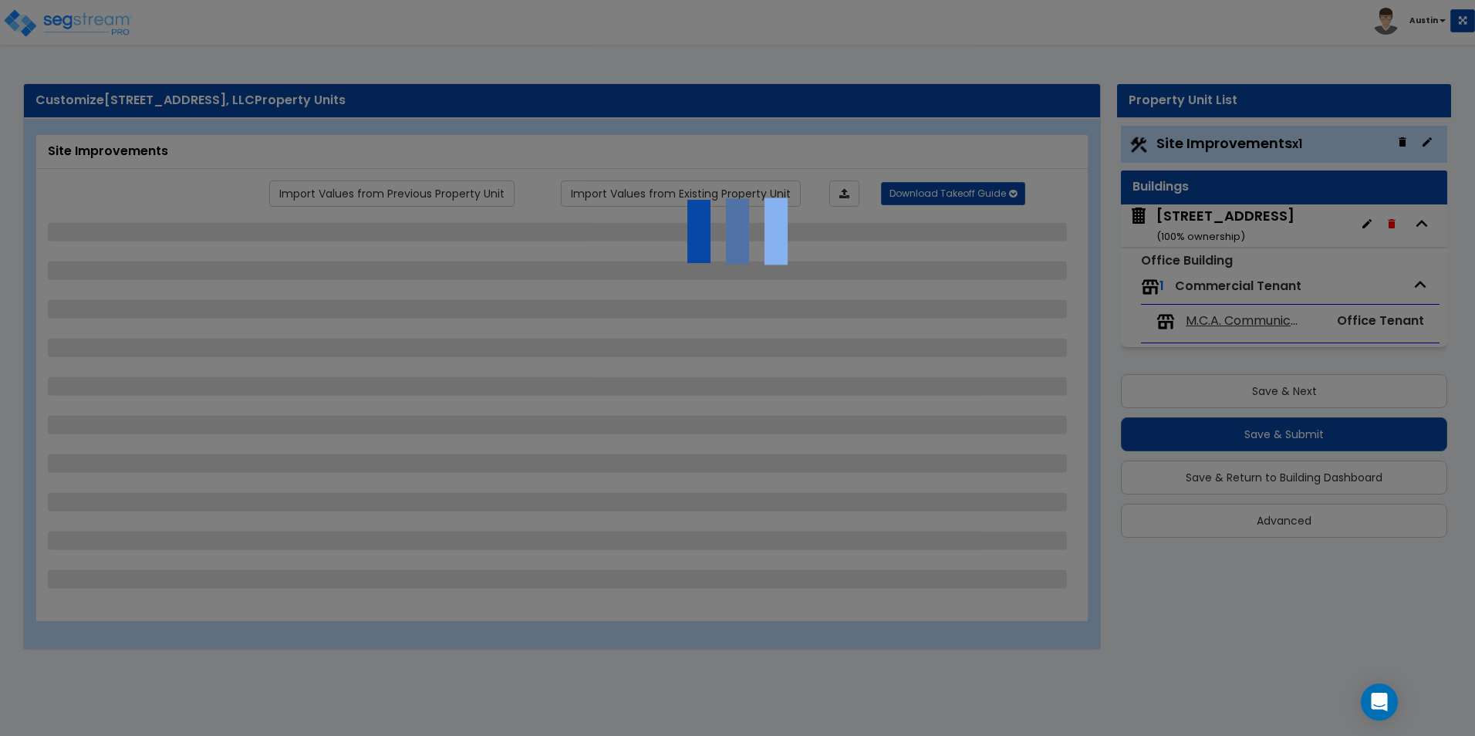
select select "2"
select select "1"
select select "4"
select select "2"
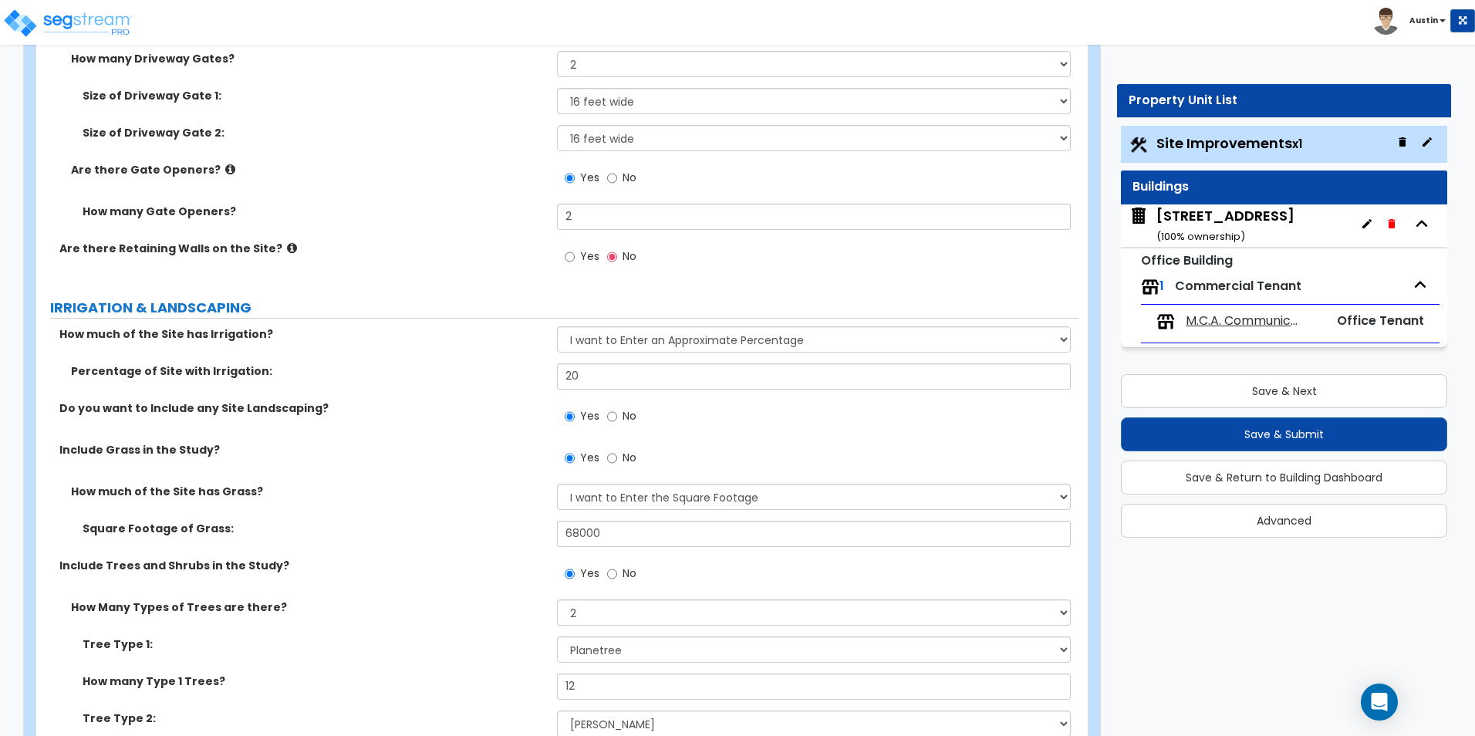
scroll to position [3781, 0]
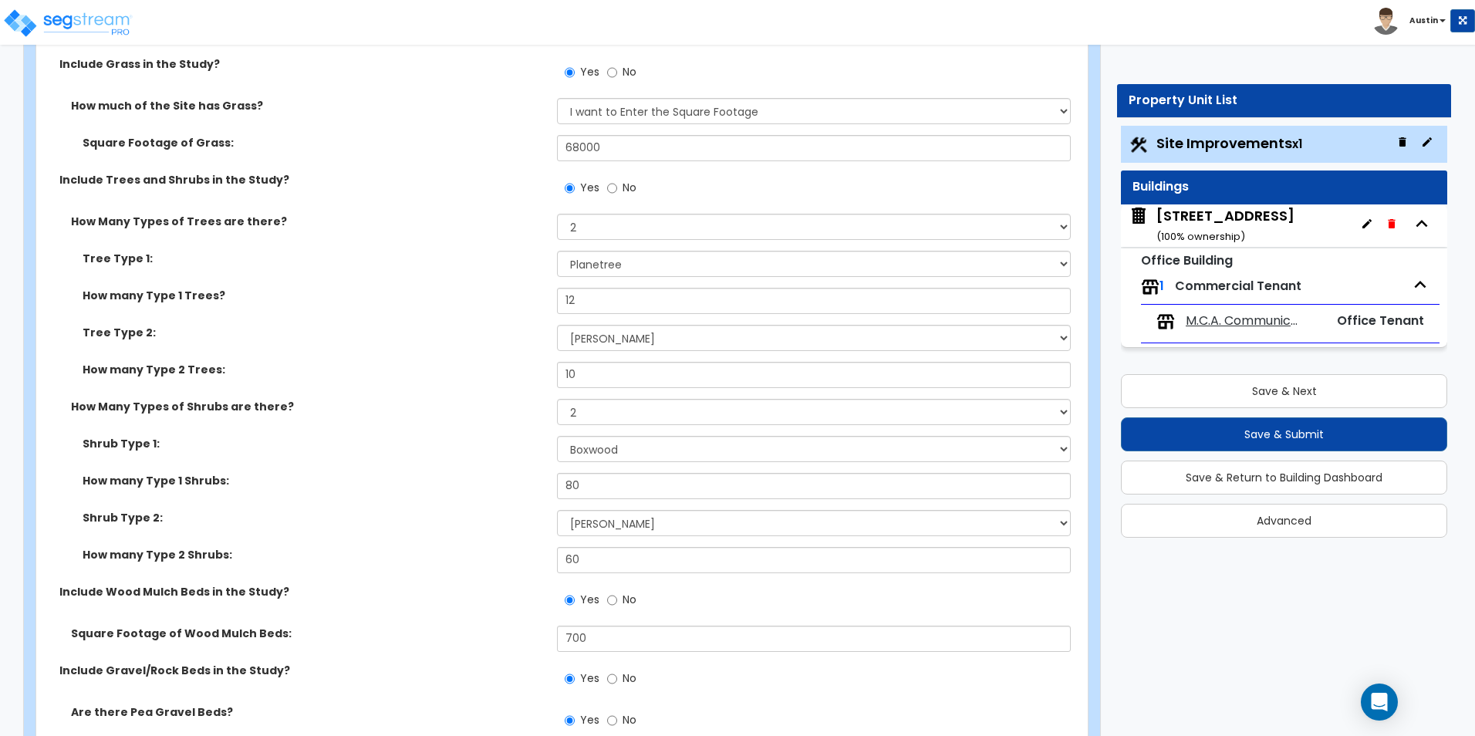
click at [1240, 218] on div "11100 Brittmoore Park Dr ( 100 % ownership)" at bounding box center [1226, 225] width 138 height 39
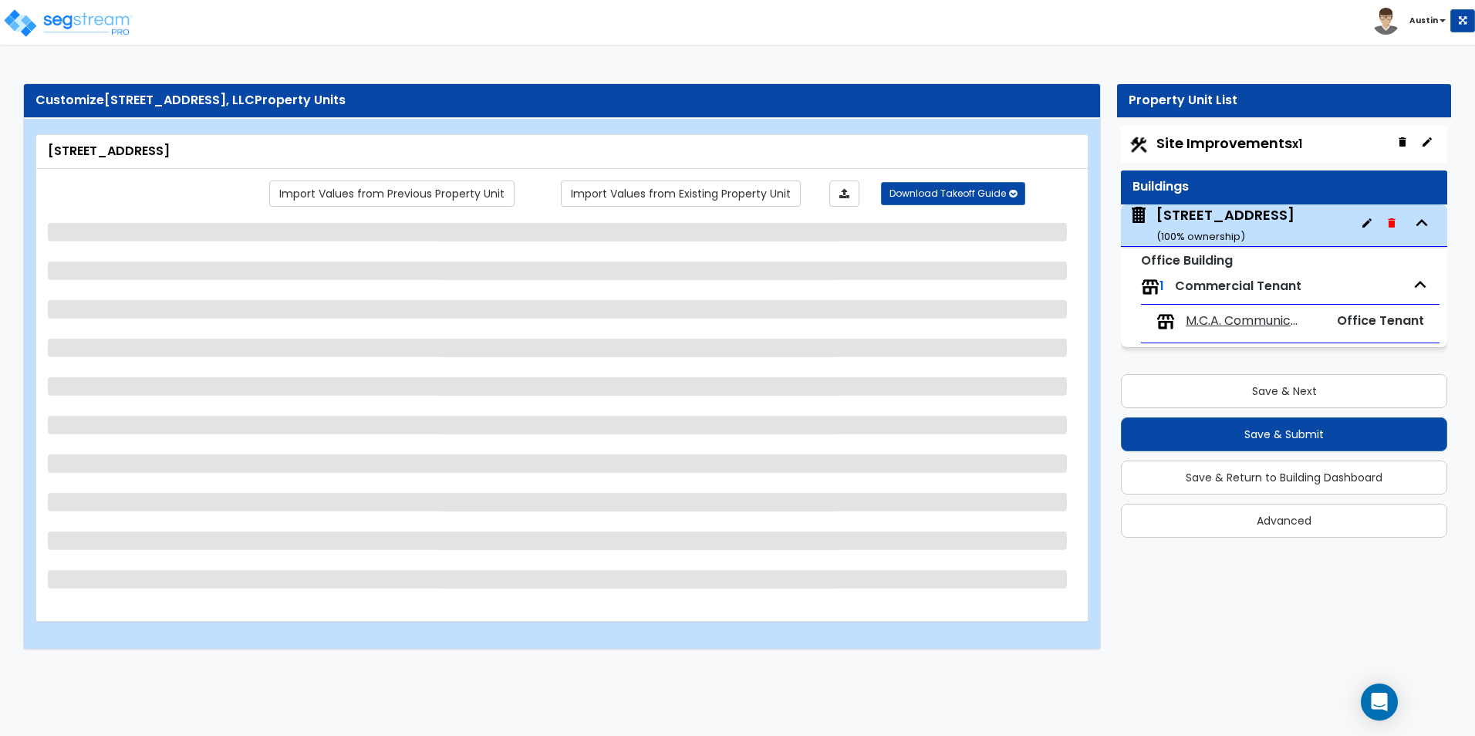
scroll to position [0, 0]
select select "2"
select select "3"
select select "10"
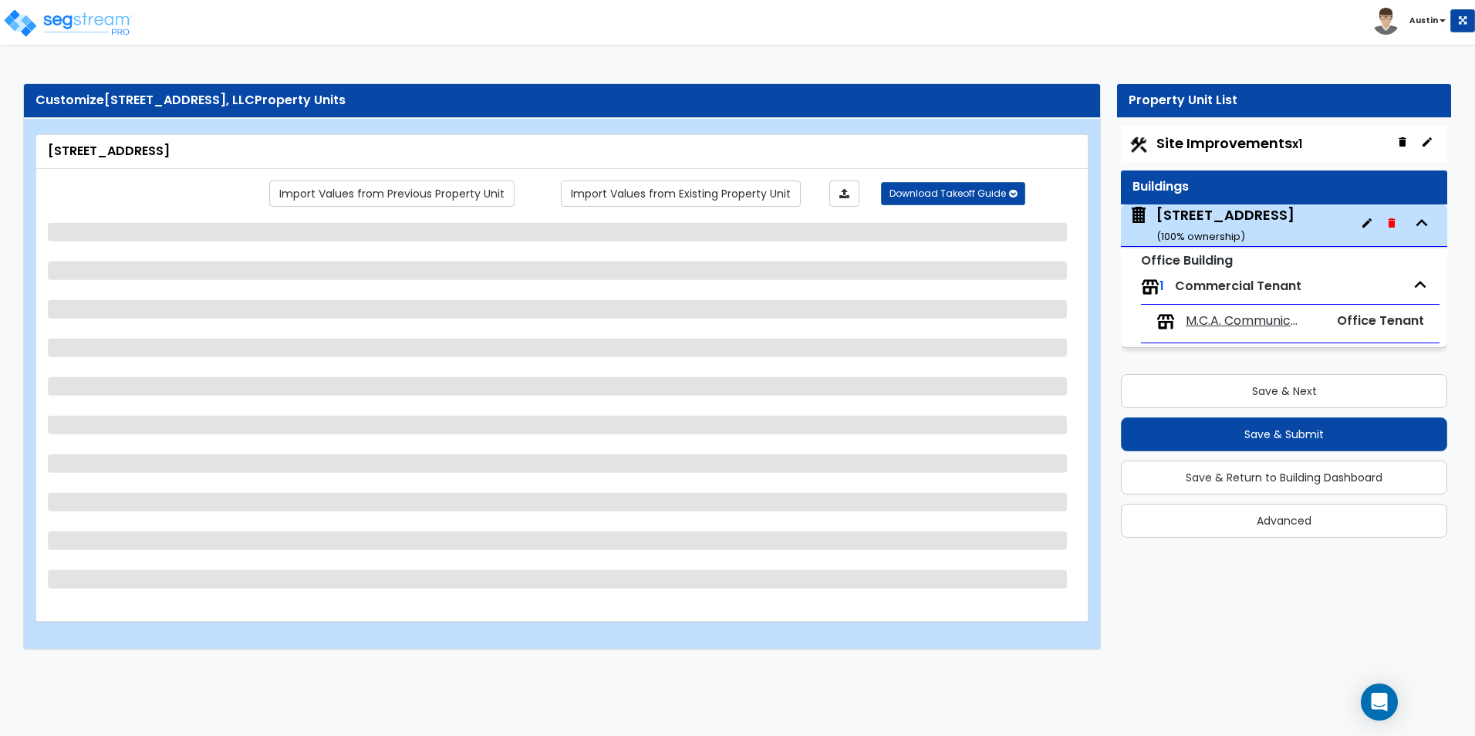
select select "13"
select select "3"
select select "2"
select select "1"
select select "2"
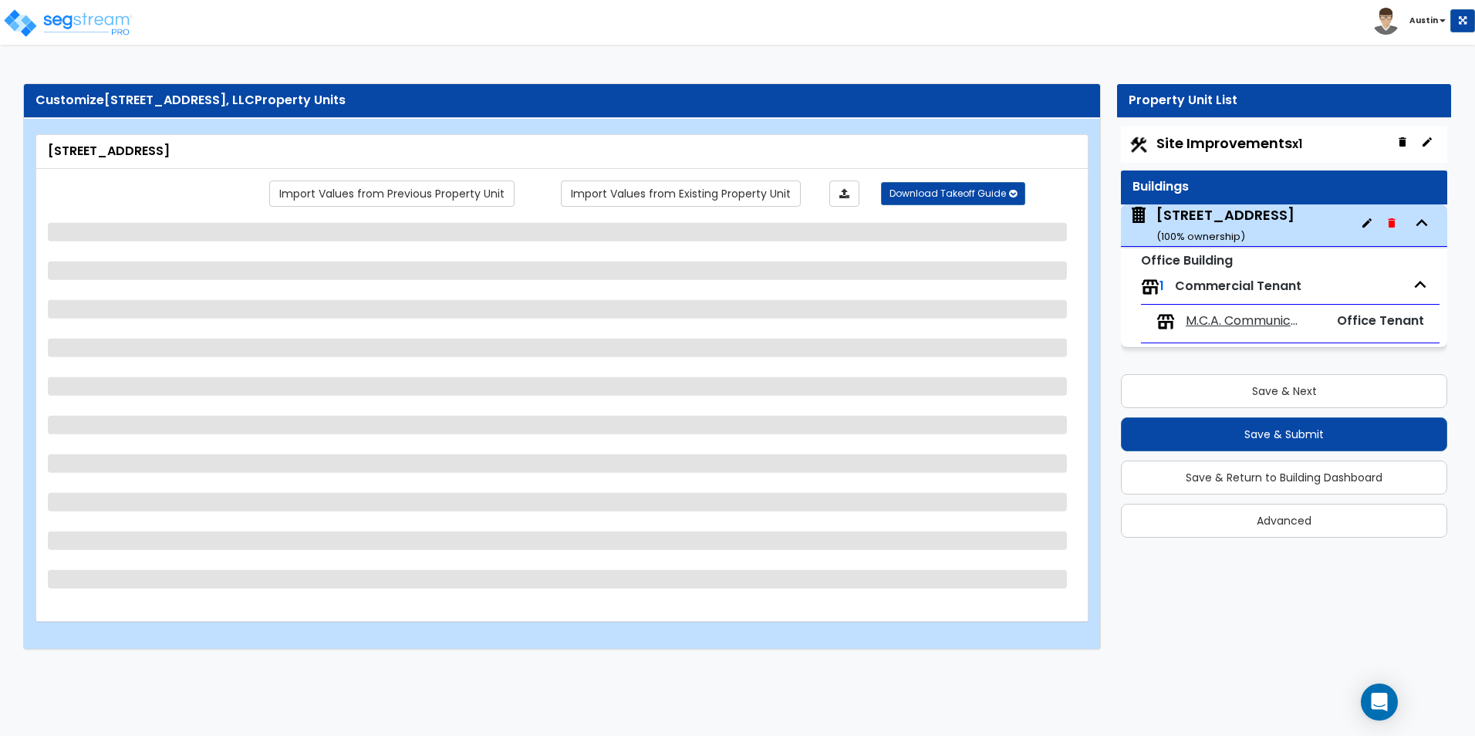
select select "1"
select select "2"
select select "1"
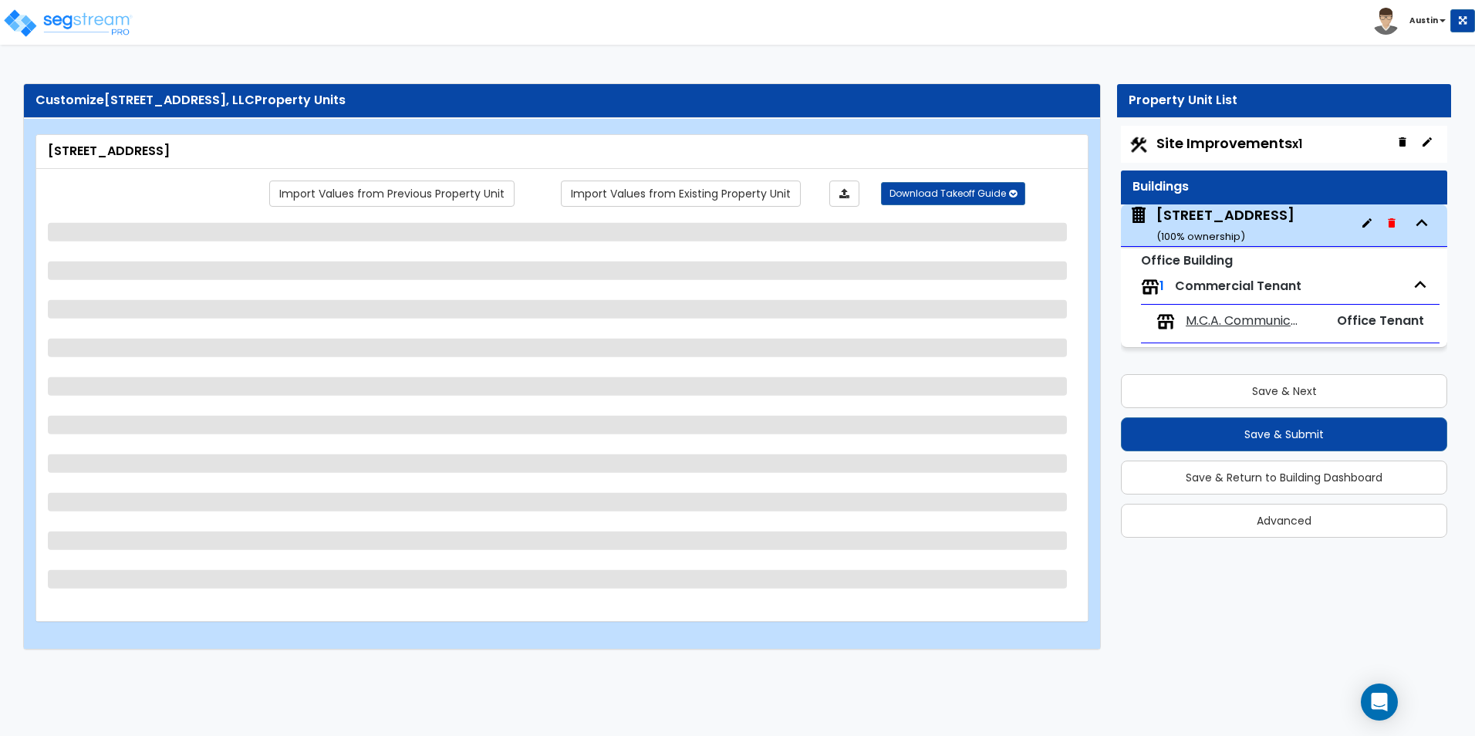
select select "3"
select select "2"
select select "7"
select select "4"
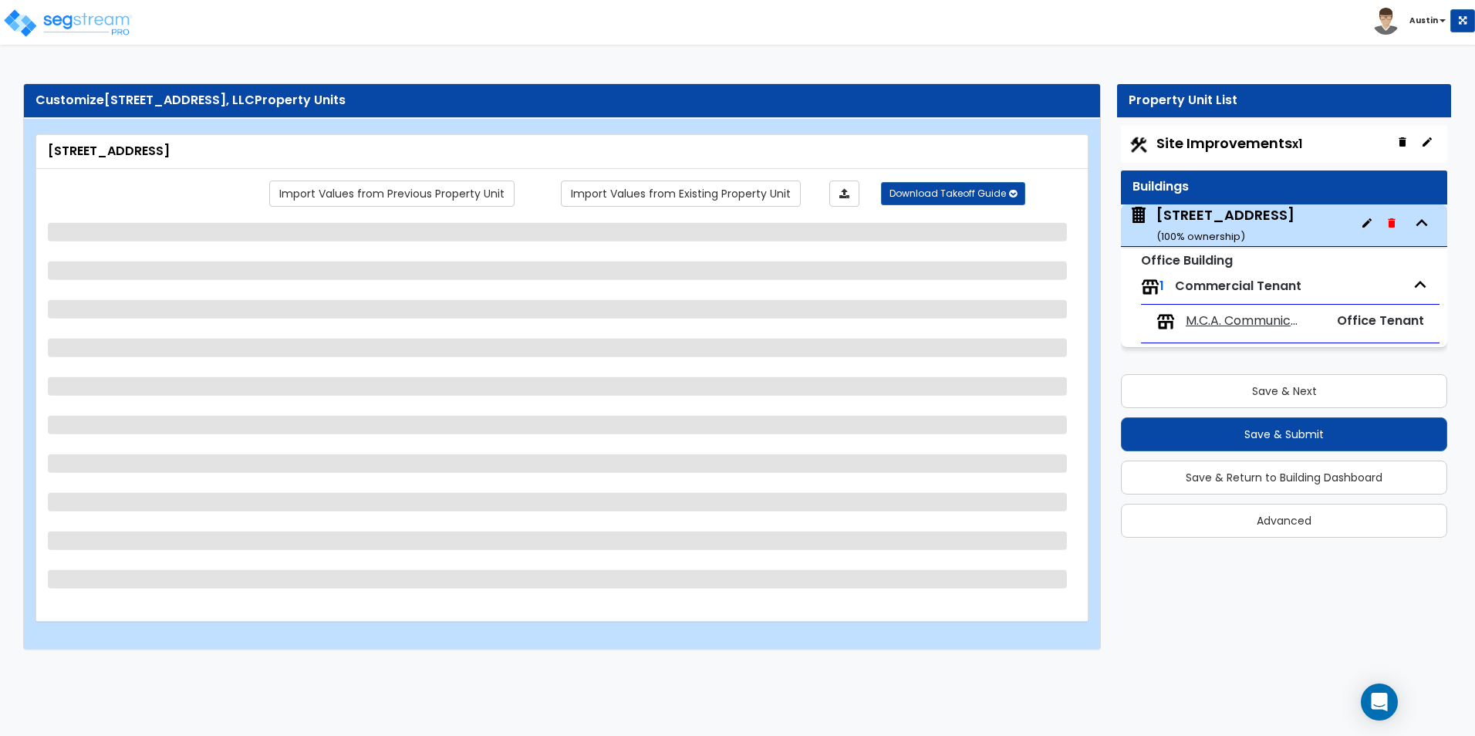
select select "1"
select select "2"
select select "1"
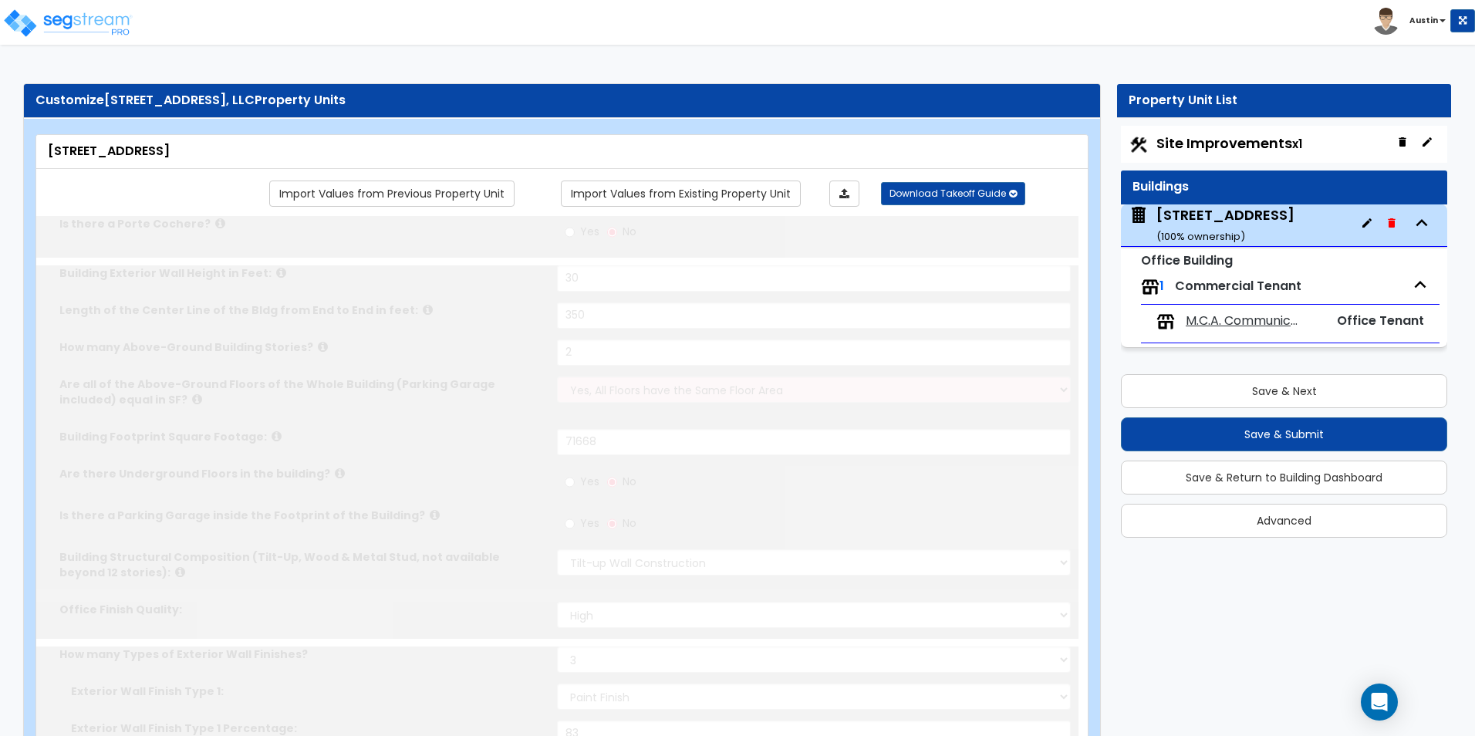
radio input "true"
select select "2"
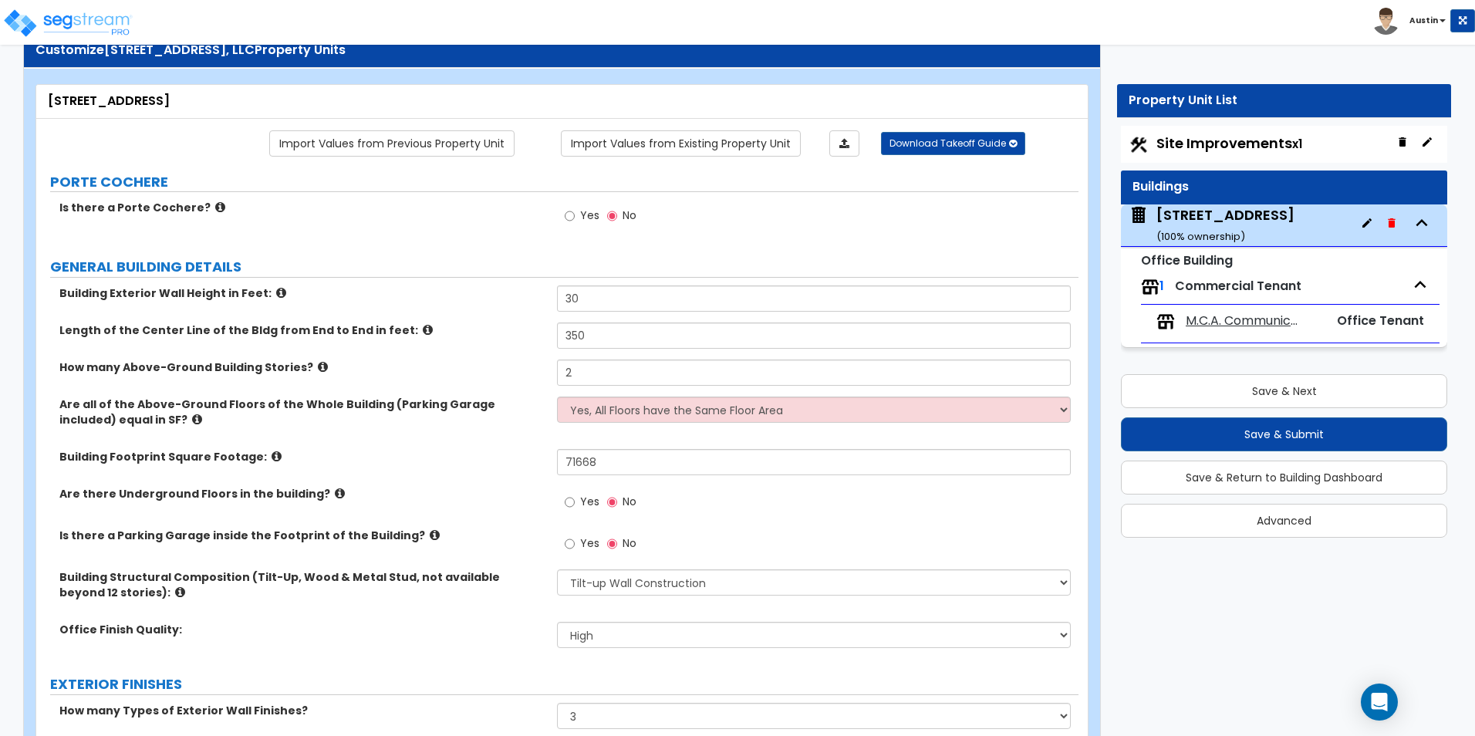
scroll to position [77, 0]
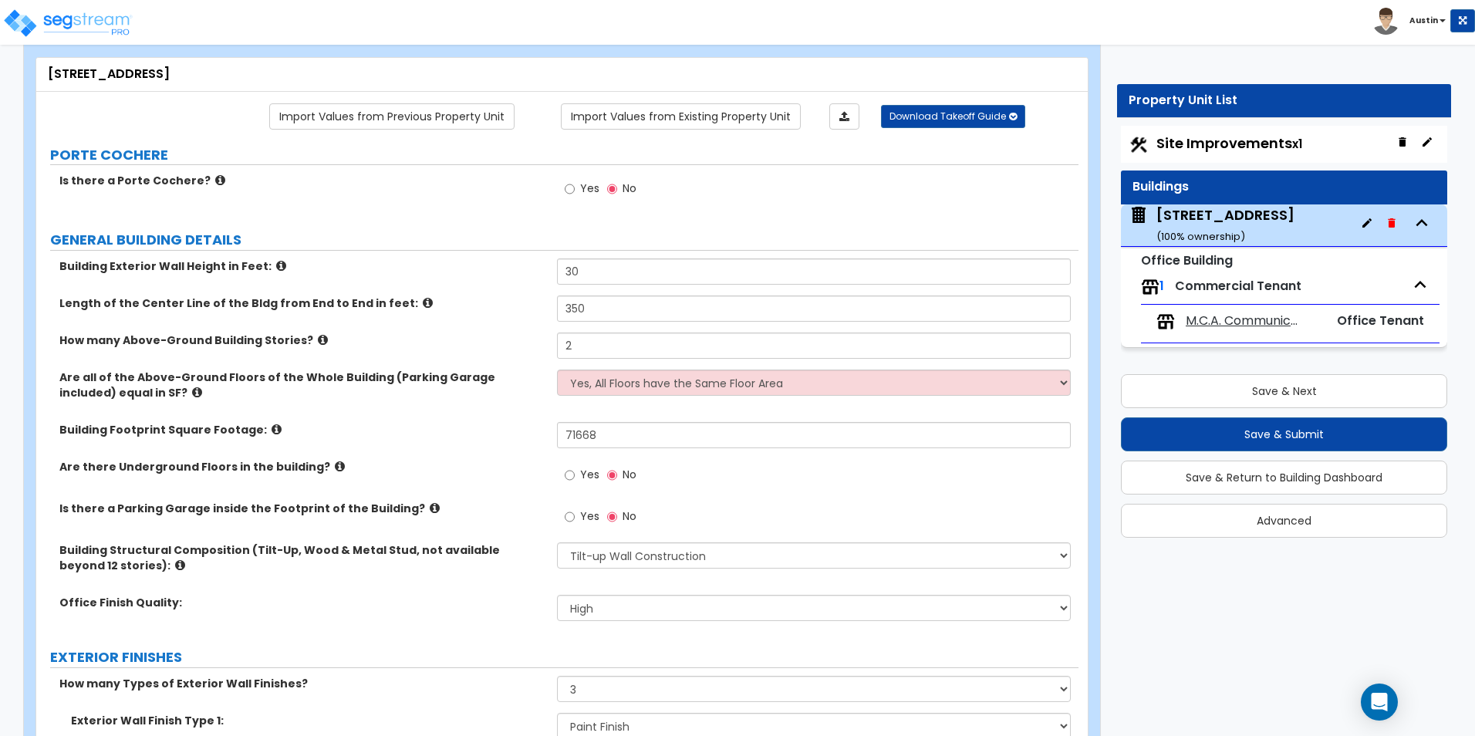
click at [272, 431] on icon at bounding box center [277, 430] width 10 height 12
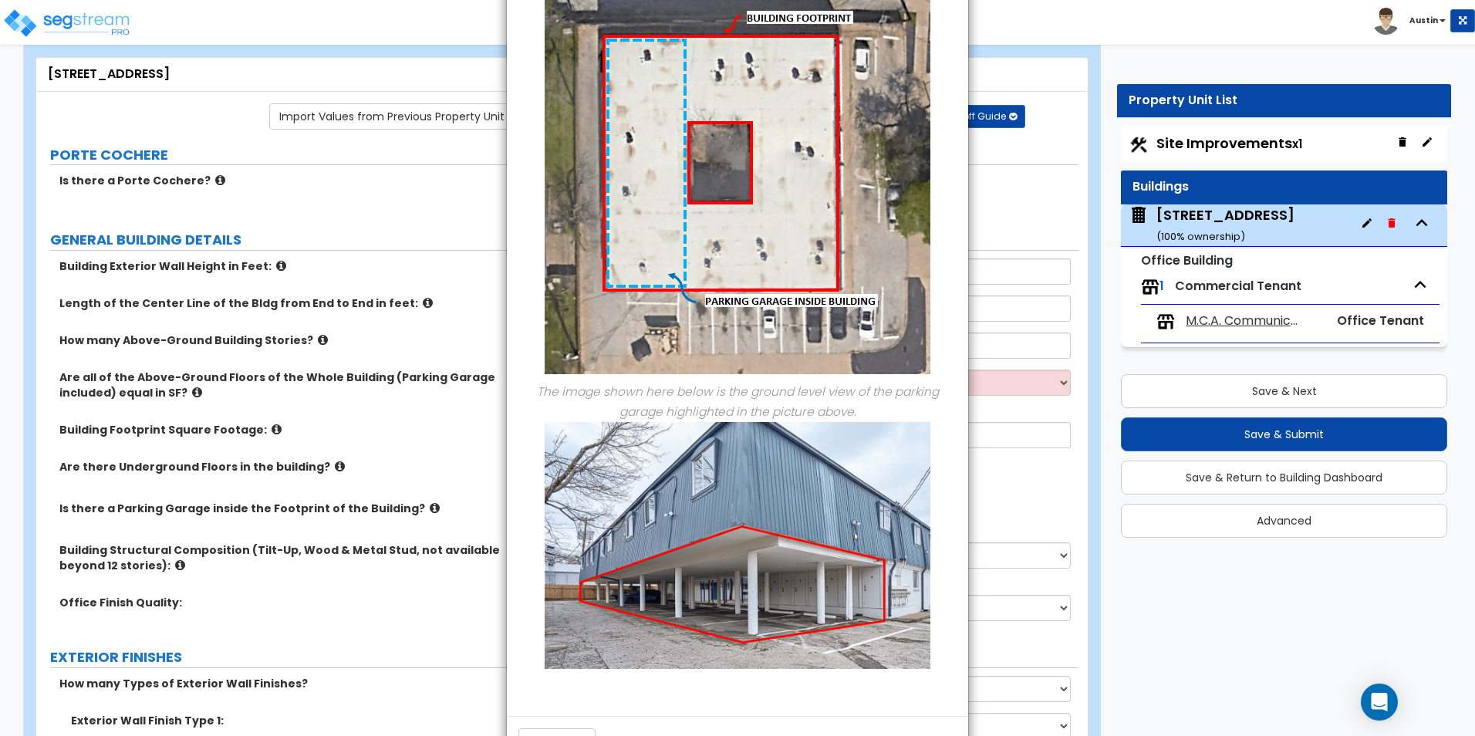
scroll to position [708, 0]
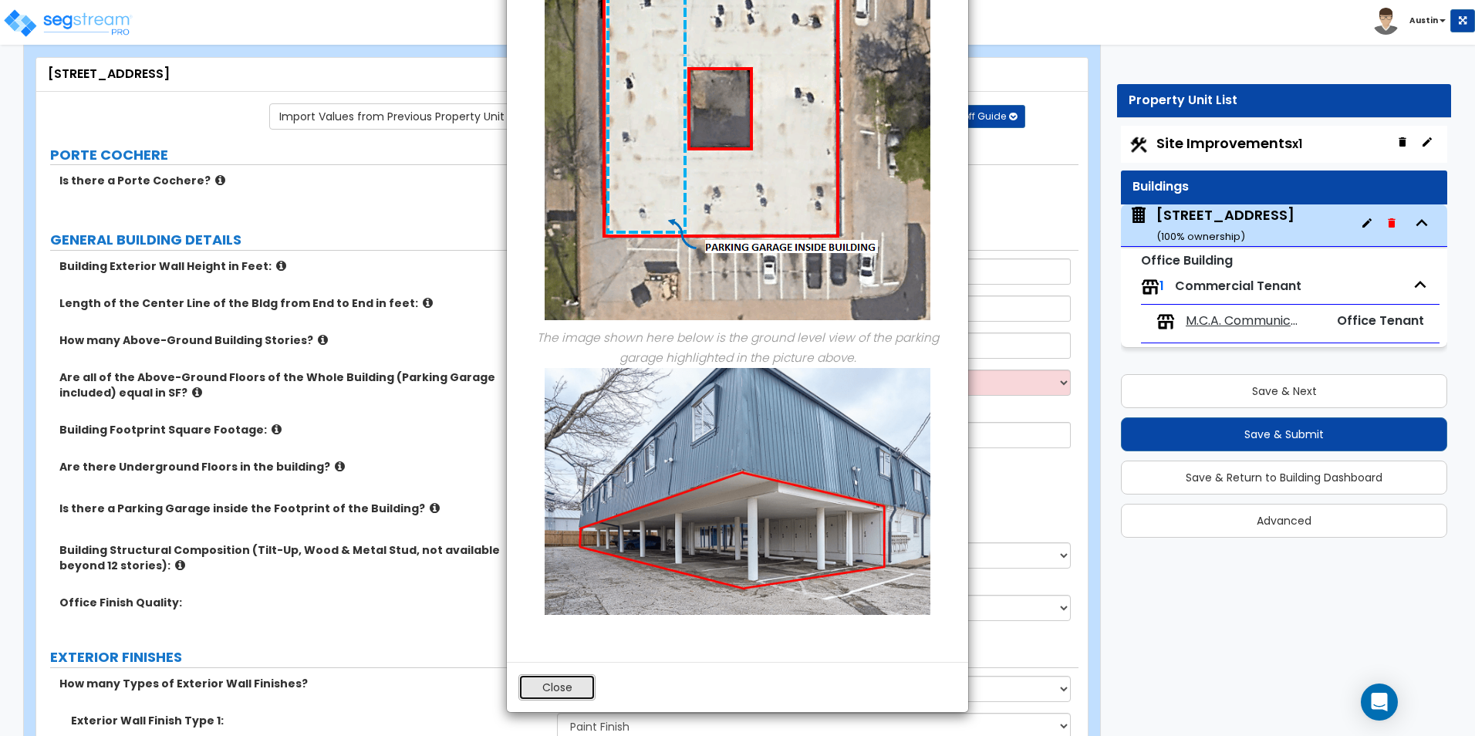
click at [579, 691] on button "Close" at bounding box center [556, 687] width 77 height 26
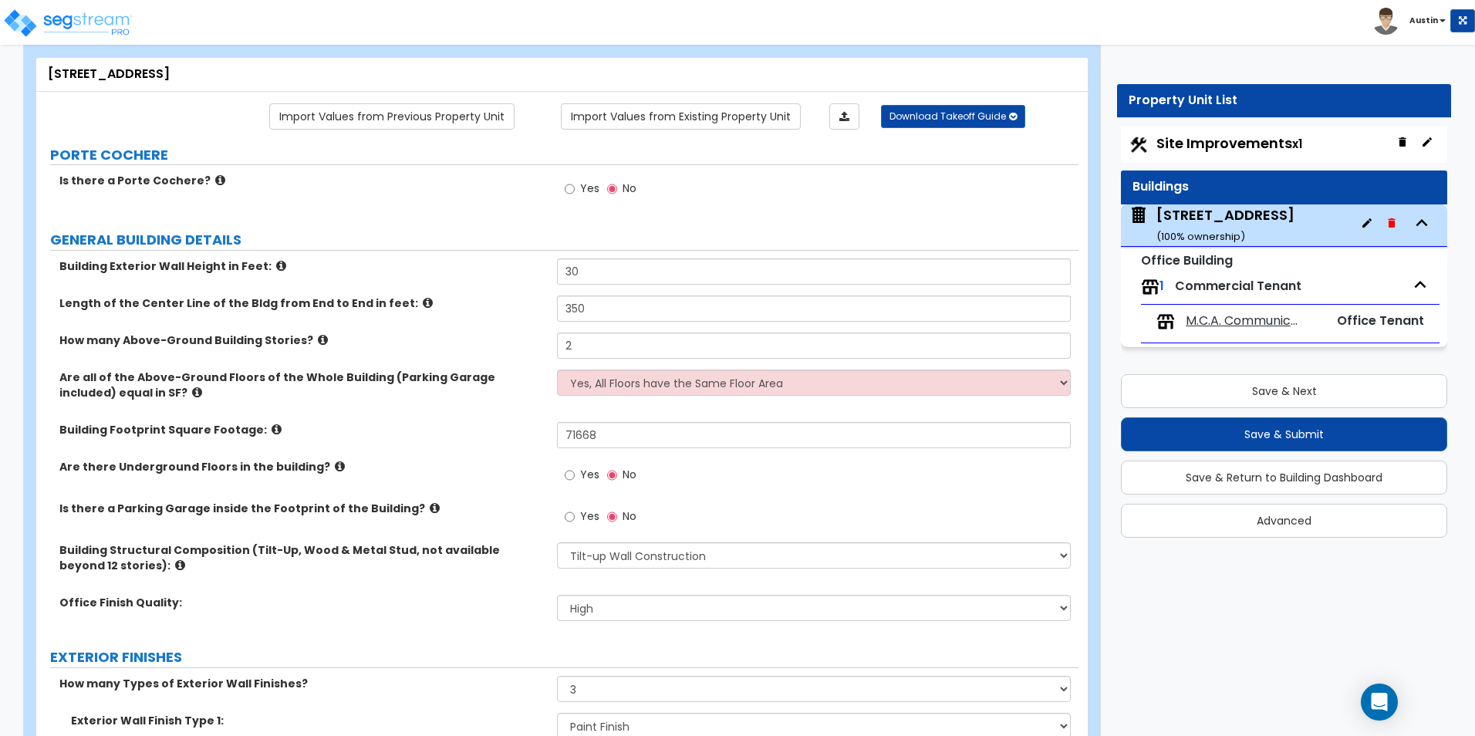
click at [272, 429] on icon at bounding box center [277, 430] width 10 height 12
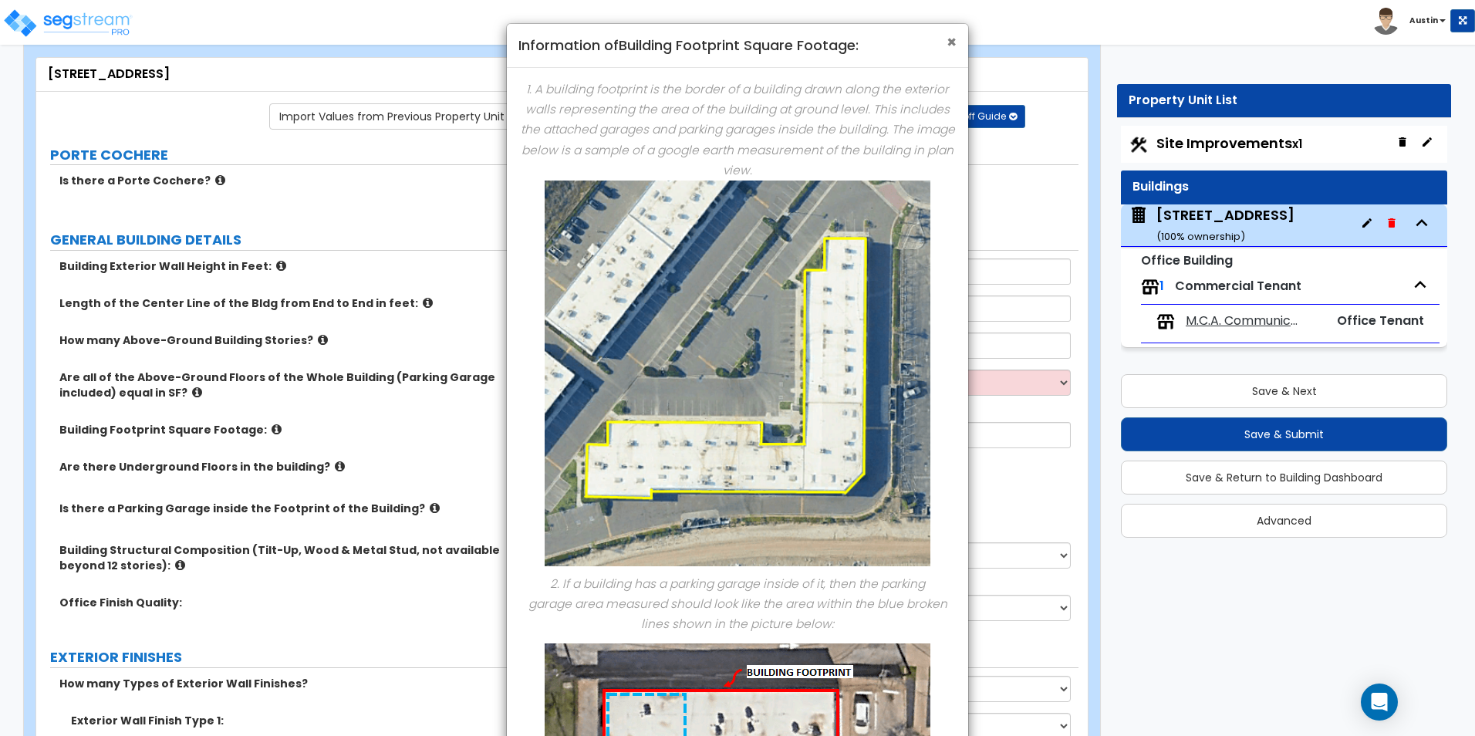
click at [955, 44] on span "×" at bounding box center [952, 42] width 10 height 22
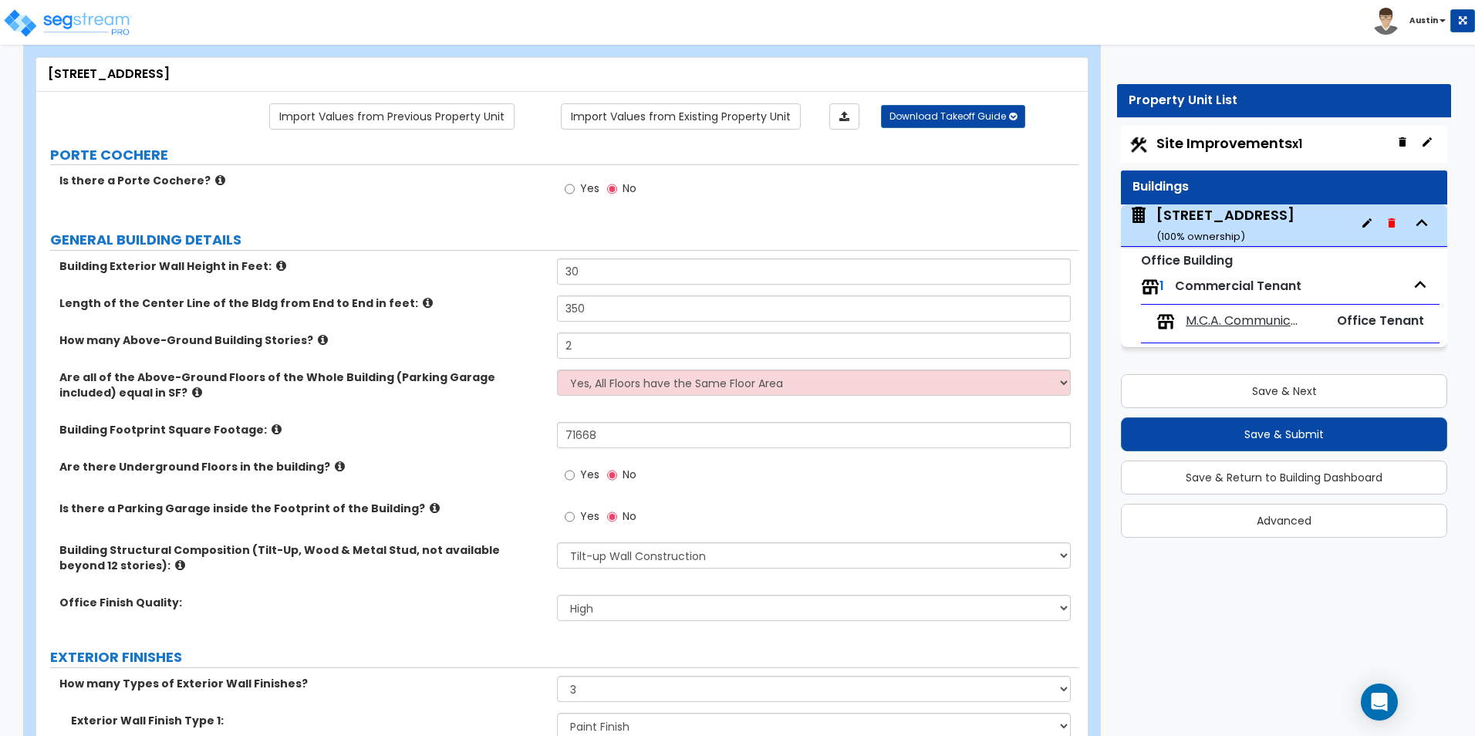
click at [272, 430] on icon at bounding box center [277, 430] width 10 height 12
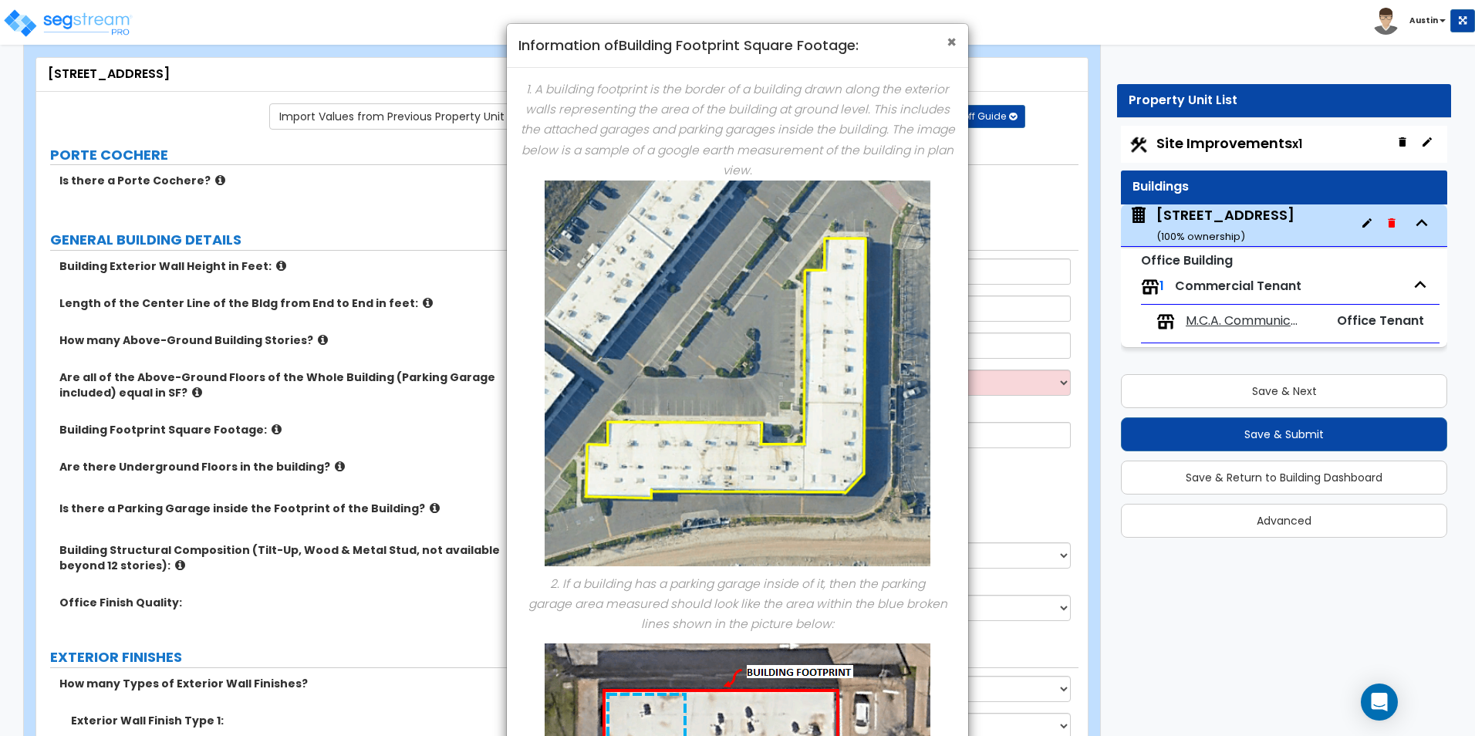
click at [955, 42] on span "×" at bounding box center [952, 42] width 10 height 22
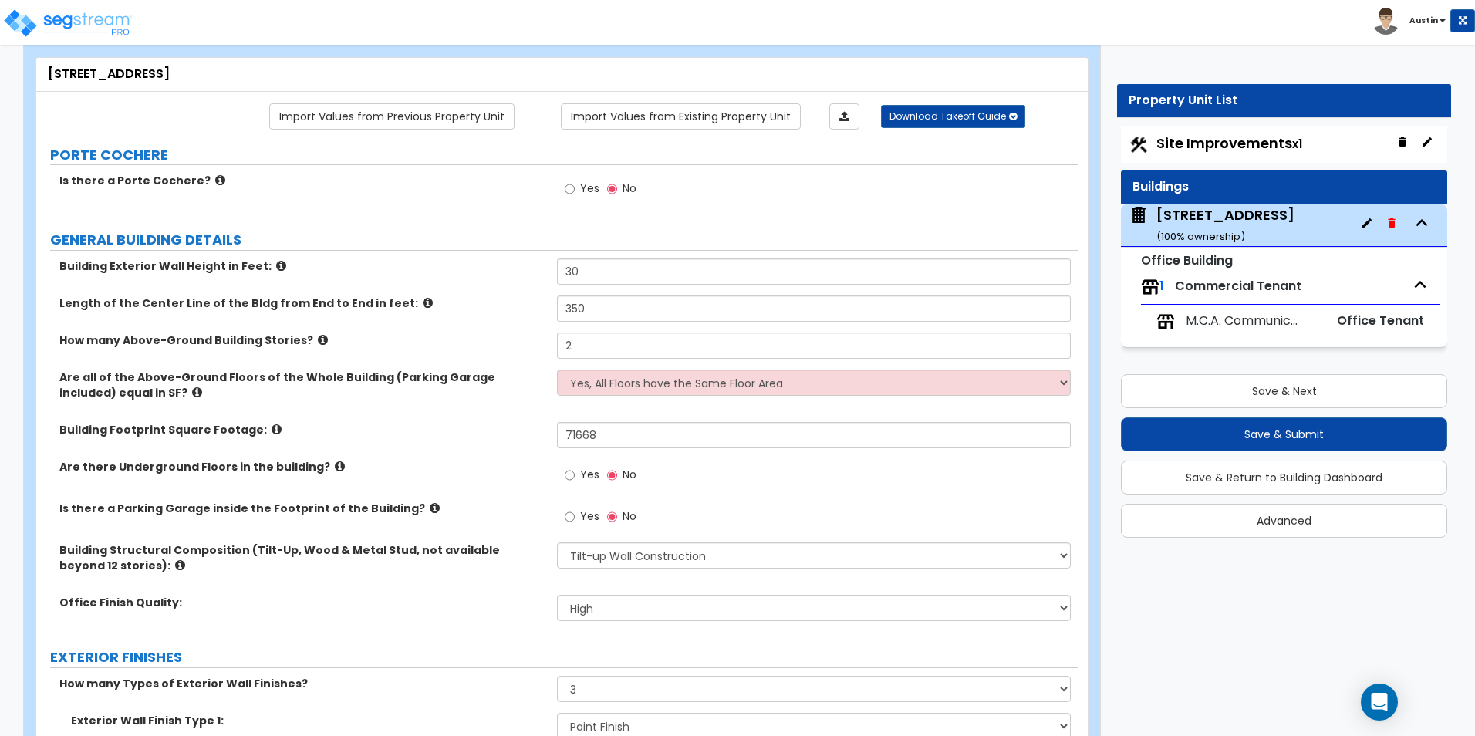
click at [272, 431] on icon at bounding box center [277, 430] width 10 height 12
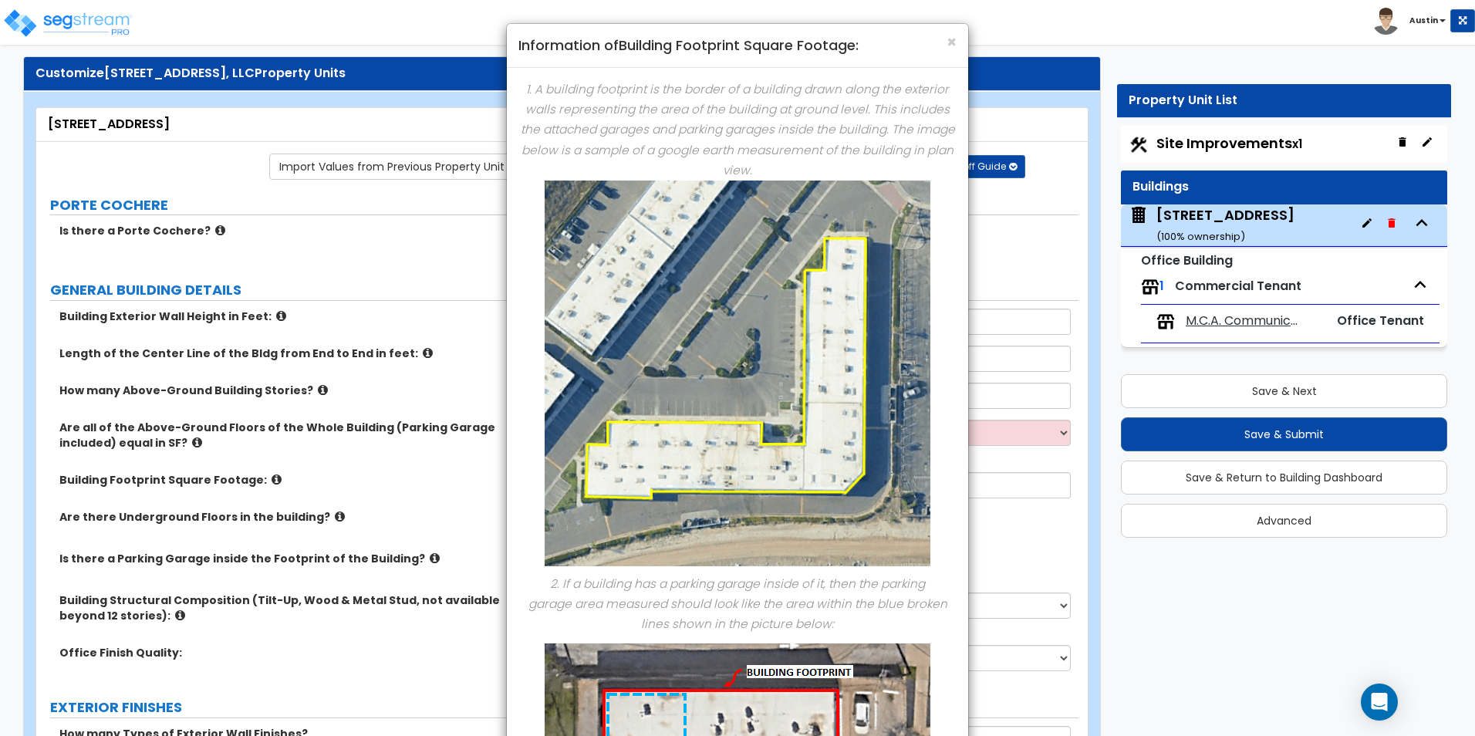
scroll to position [0, 0]
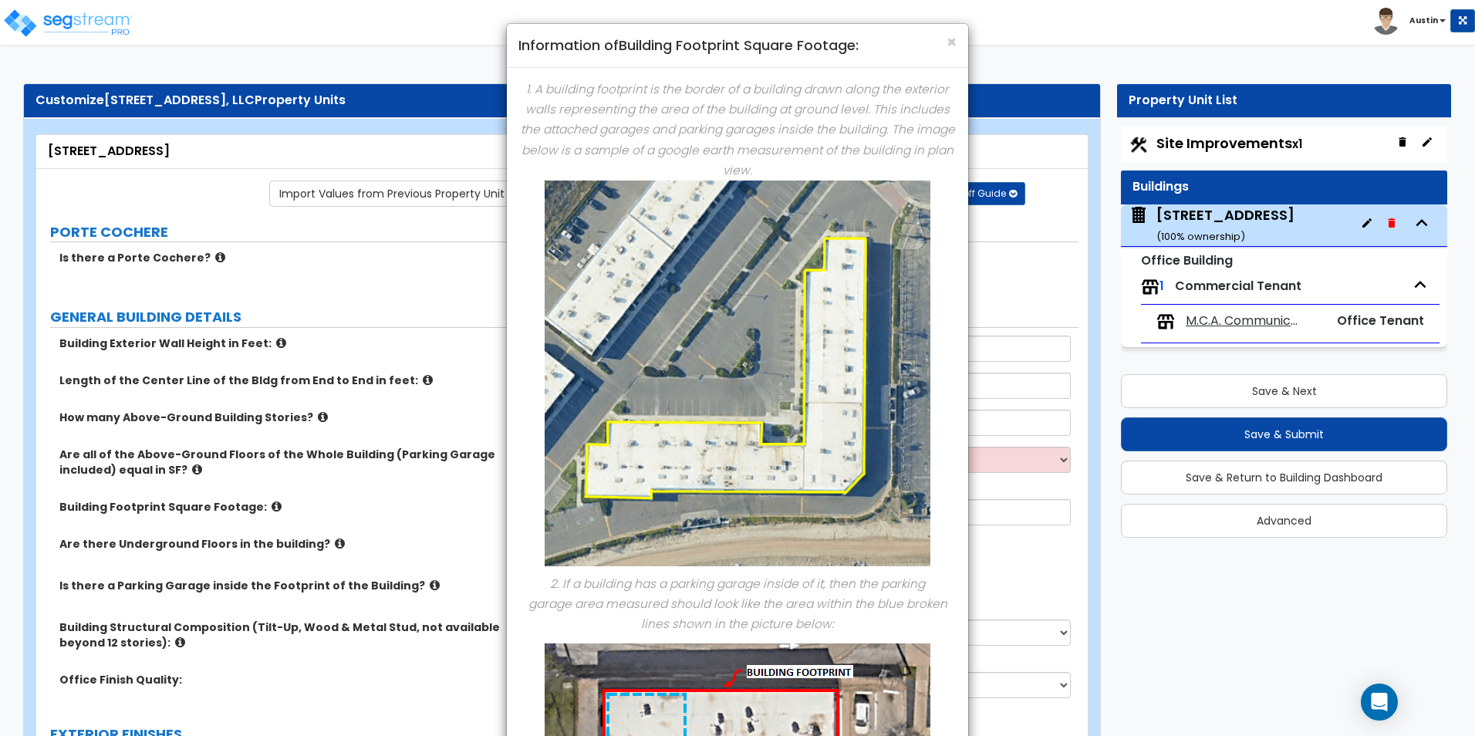
click at [957, 46] on div "× Information of Building Footprint Square Footage:" at bounding box center [737, 46] width 461 height 44
click at [951, 43] on span "×" at bounding box center [952, 42] width 10 height 22
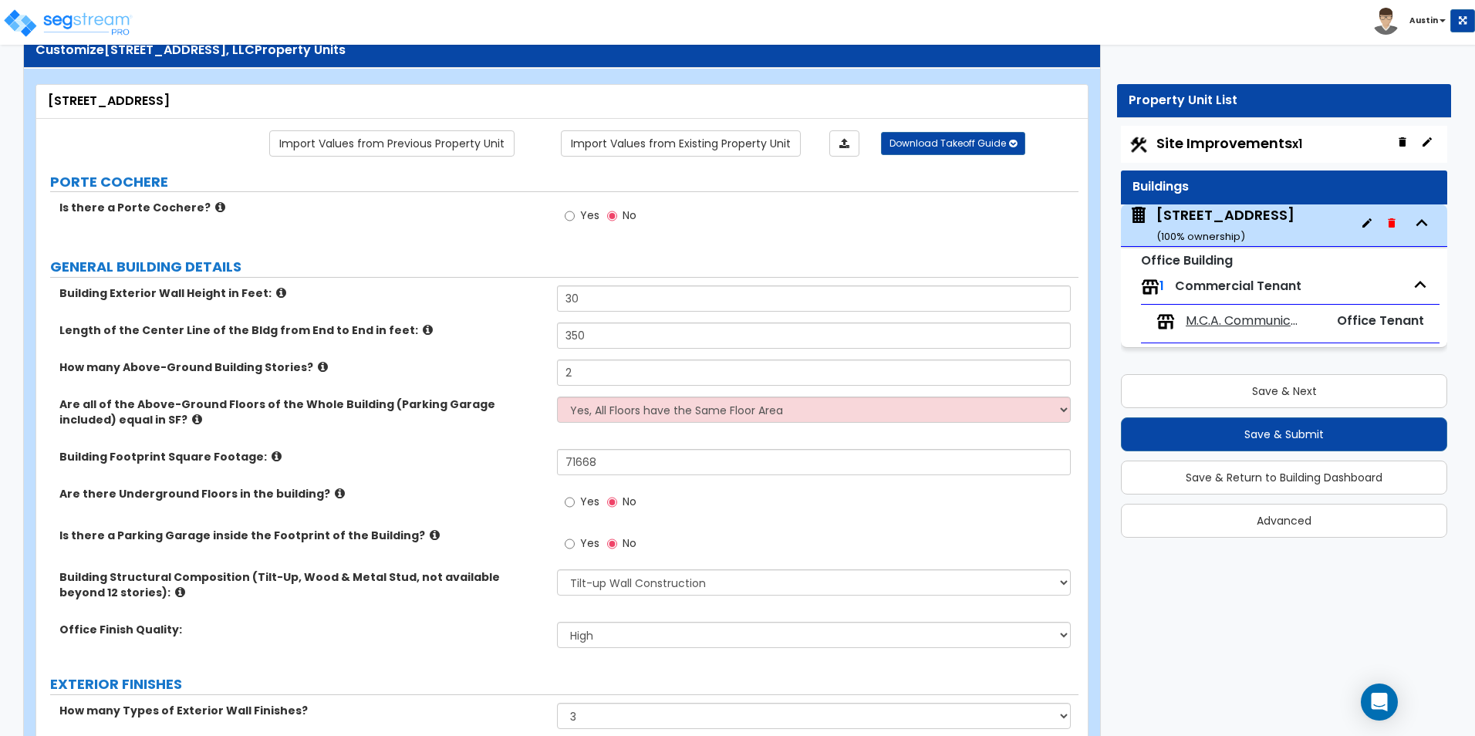
scroll to position [77, 0]
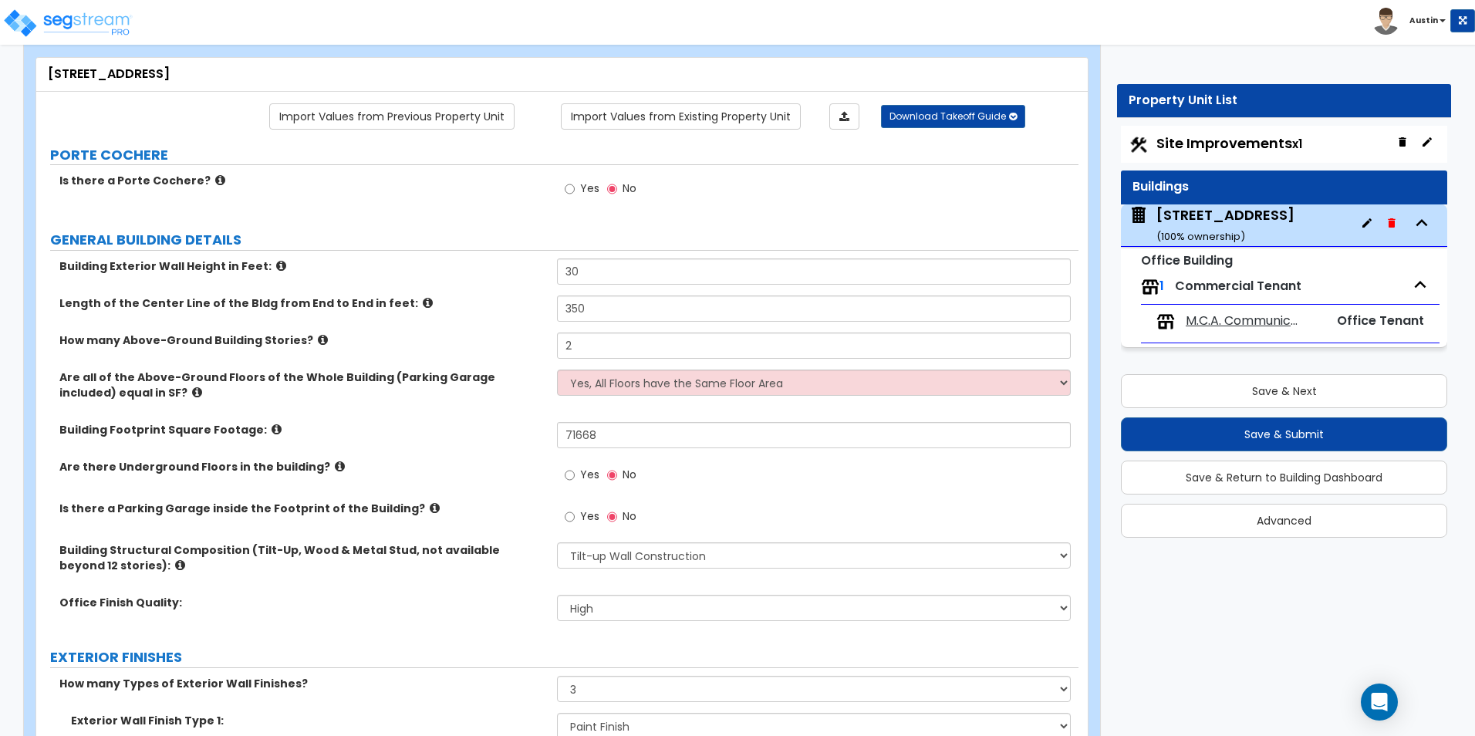
click at [272, 433] on icon at bounding box center [277, 430] width 10 height 12
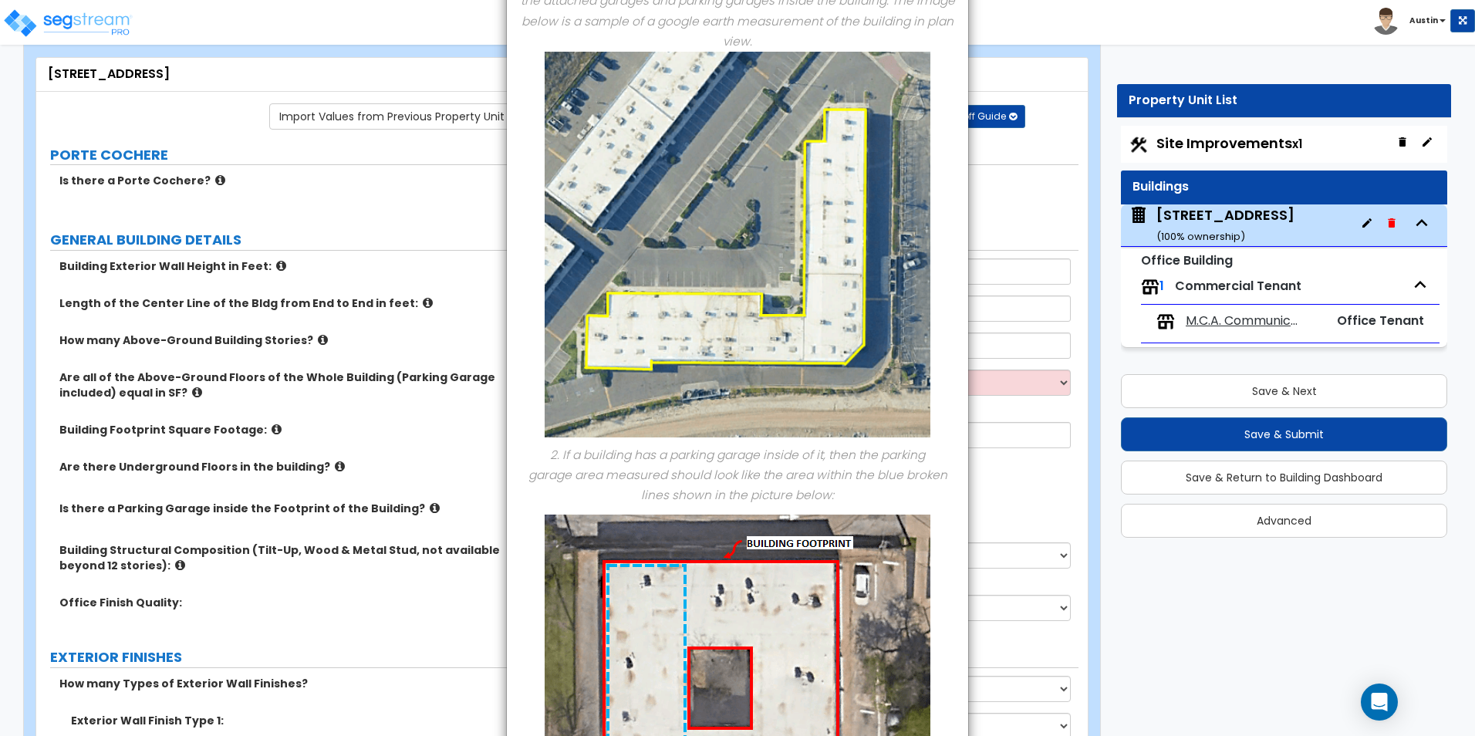
scroll to position [0, 0]
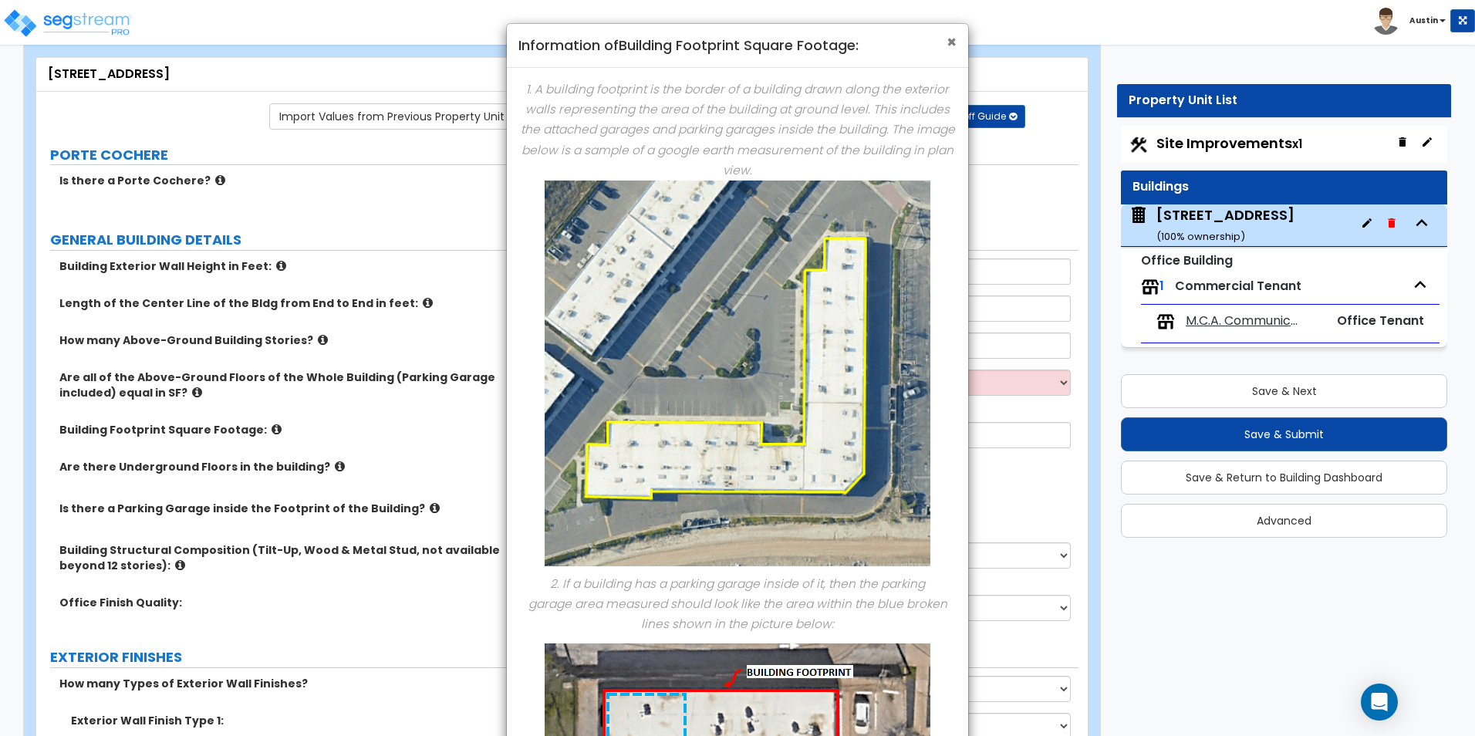
click at [950, 44] on span "×" at bounding box center [952, 42] width 10 height 22
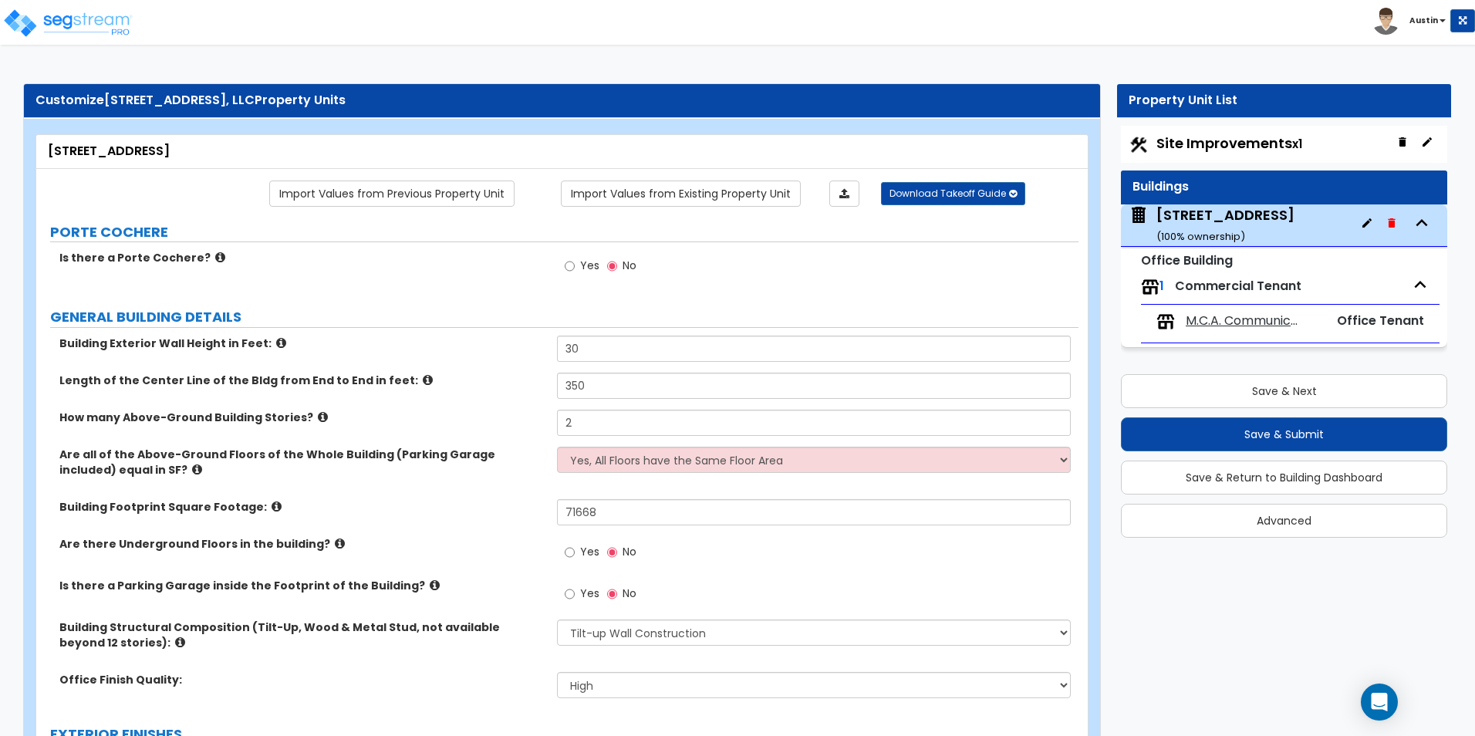
click at [272, 505] on icon at bounding box center [277, 507] width 10 height 12
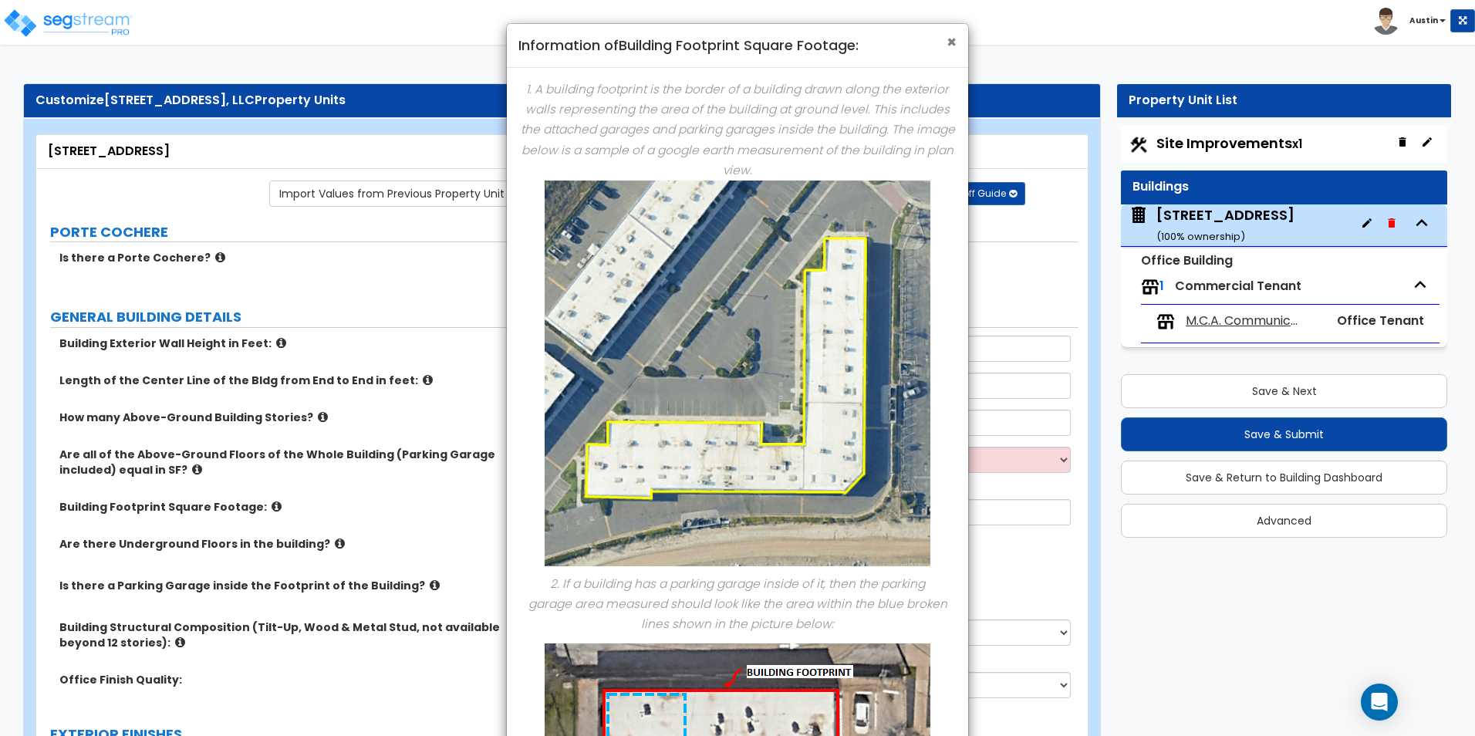
click at [955, 46] on span "×" at bounding box center [952, 42] width 10 height 22
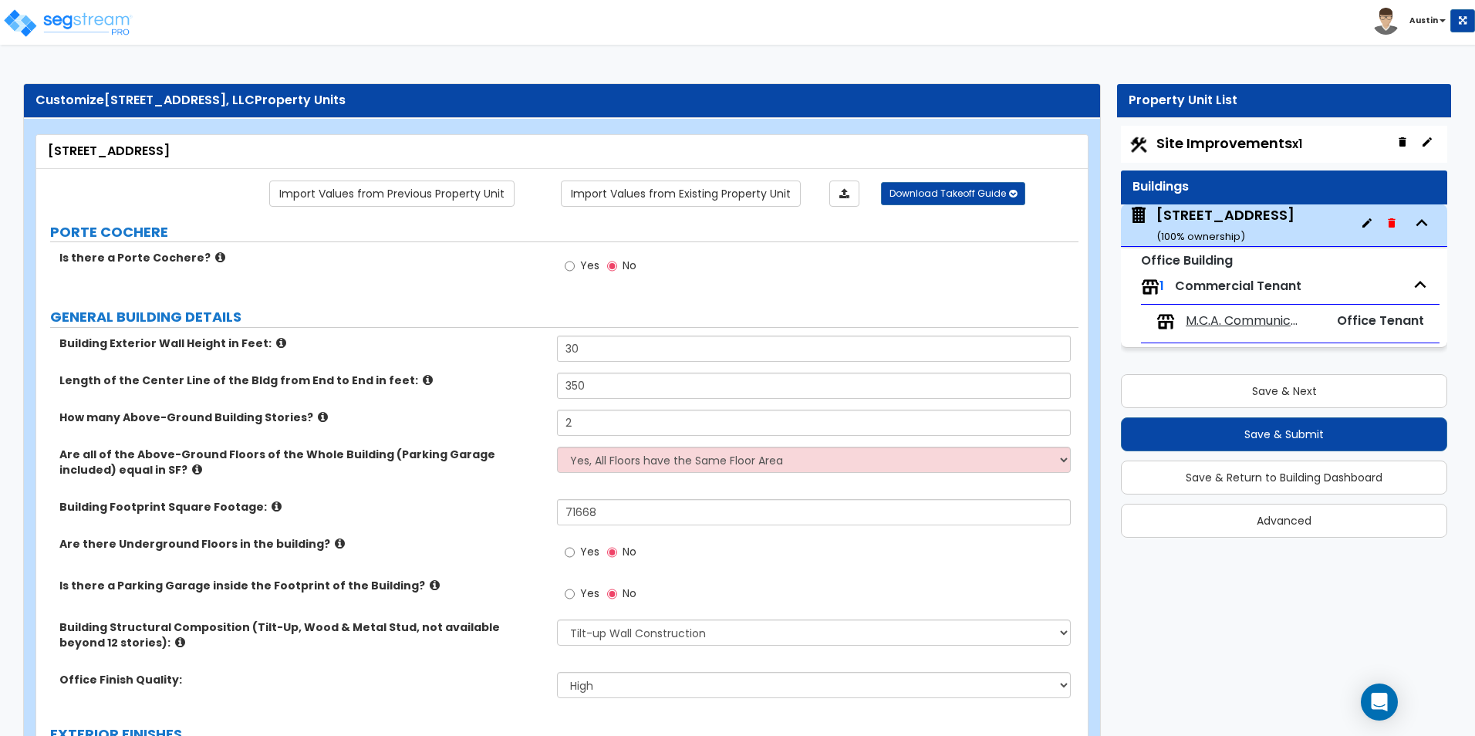
click at [272, 506] on icon at bounding box center [277, 507] width 10 height 12
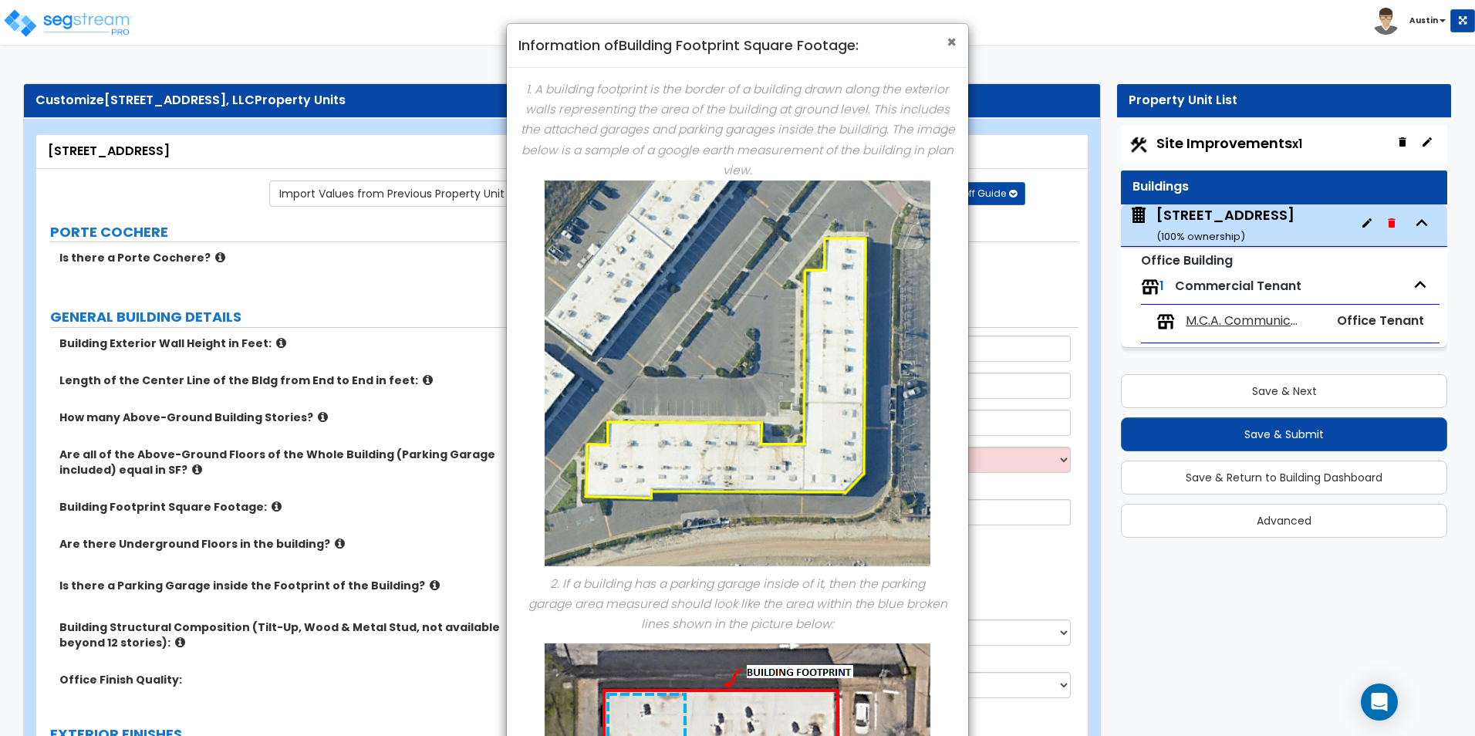
click at [951, 49] on span "×" at bounding box center [952, 42] width 10 height 22
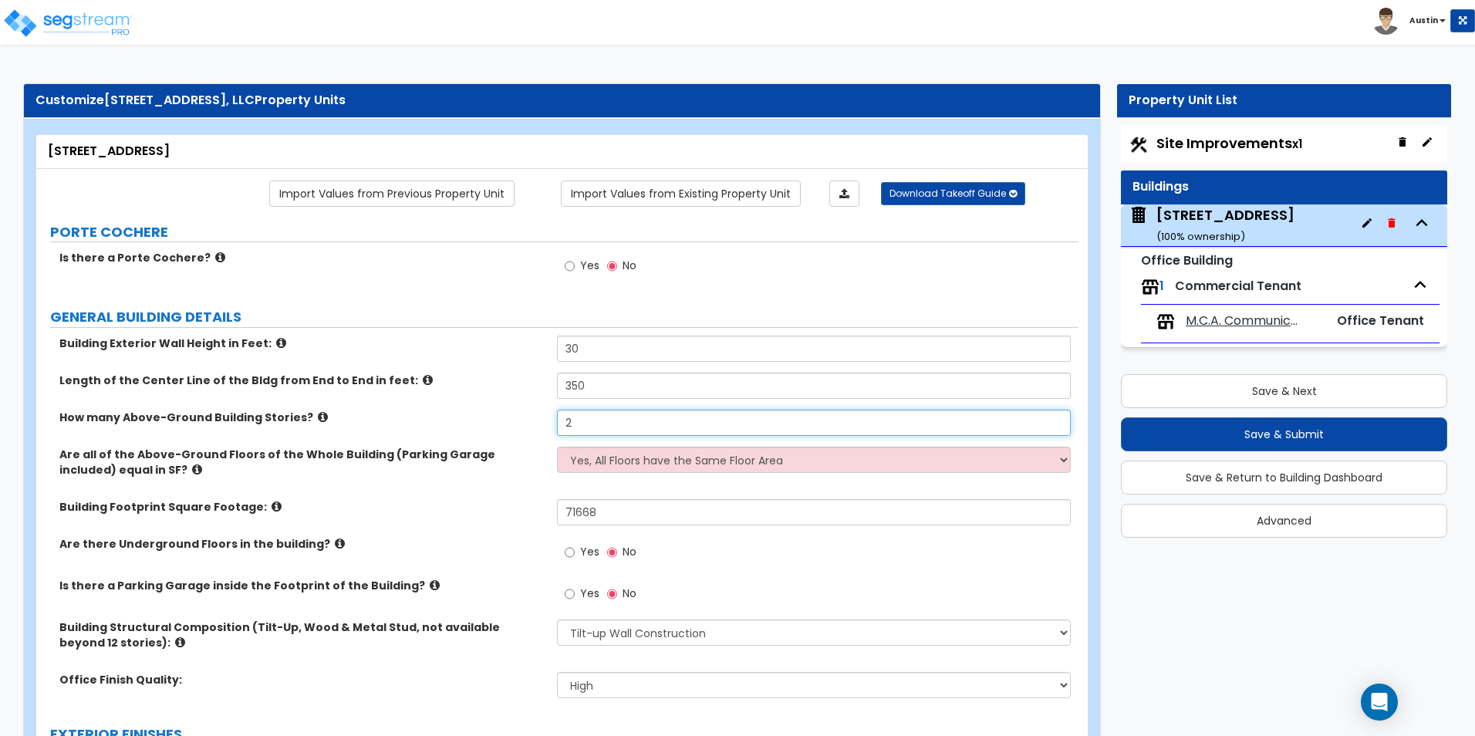
drag, startPoint x: 616, startPoint y: 424, endPoint x: 508, endPoint y: 420, distance: 108.1
click at [508, 420] on div "How many Above-Ground Building Stories? 2" at bounding box center [557, 428] width 1042 height 37
click at [647, 461] on select "Yes, All Floors have the Same Floor Area No, Not All Floor Areas are the Same" at bounding box center [813, 460] width 513 height 26
click at [390, 427] on div "How many Above-Ground Building Stories? 2" at bounding box center [557, 428] width 1042 height 37
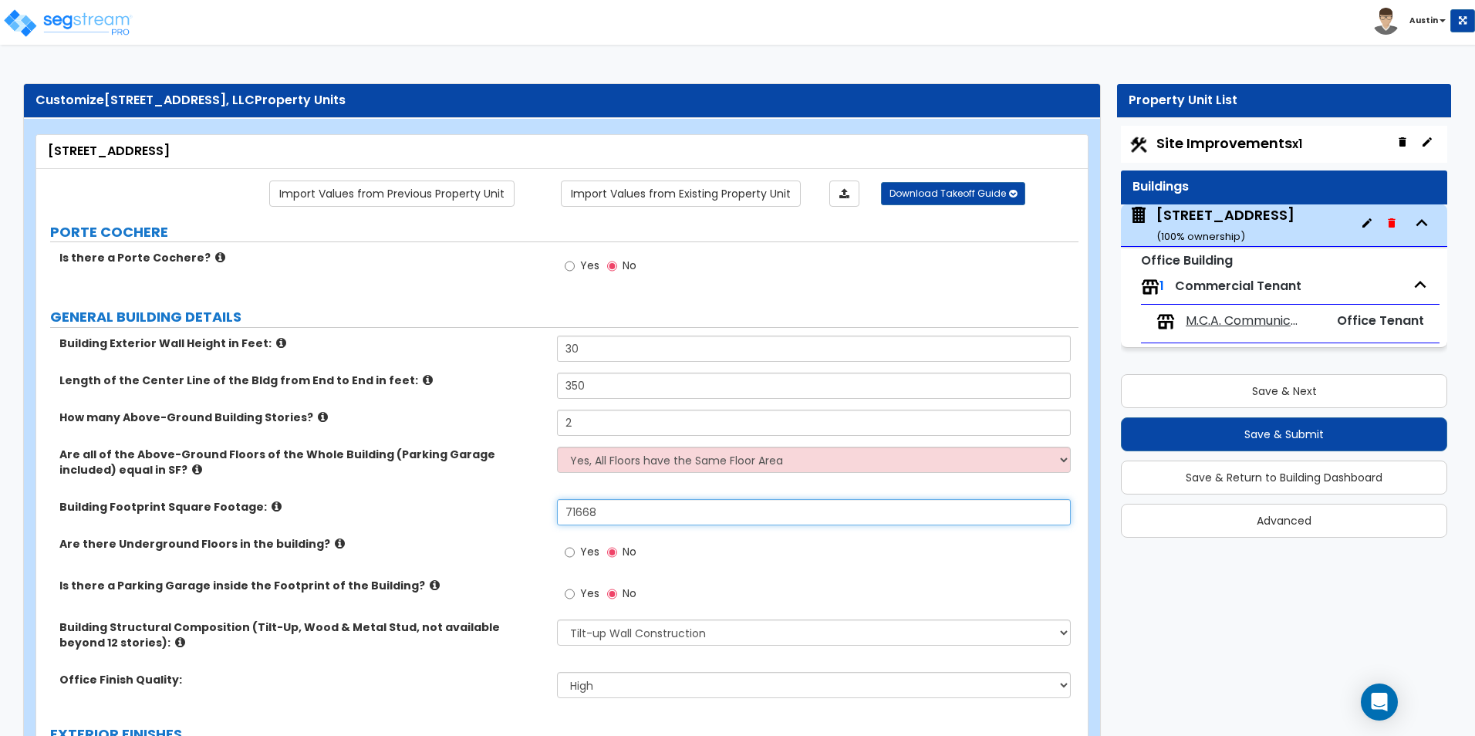
click at [621, 509] on input "71668" at bounding box center [813, 512] width 513 height 26
type input "35,834"
click at [536, 493] on div "Are all of the Above-Ground Floors of the Whole Building (Parking Garage includ…" at bounding box center [557, 473] width 1042 height 52
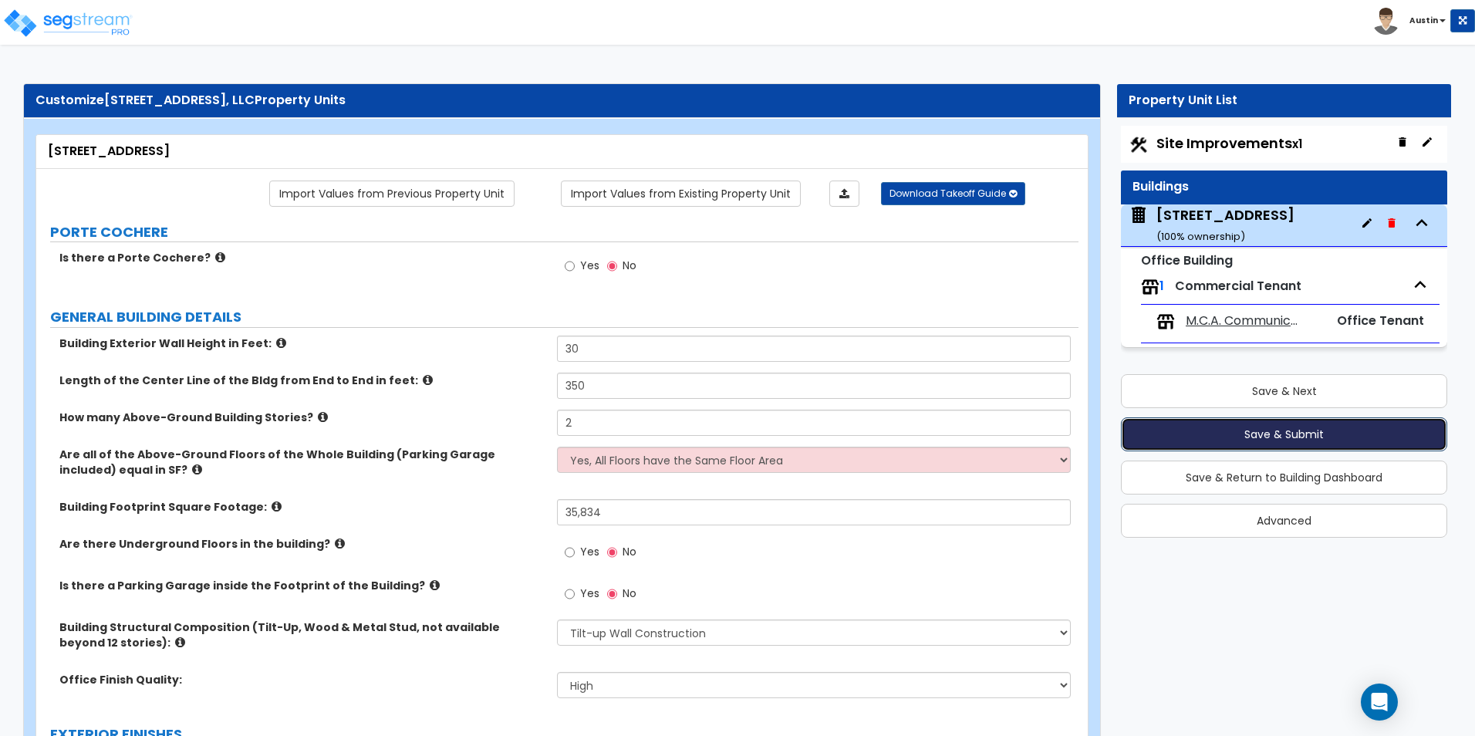
click at [1308, 434] on button "Save & Submit" at bounding box center [1284, 434] width 326 height 34
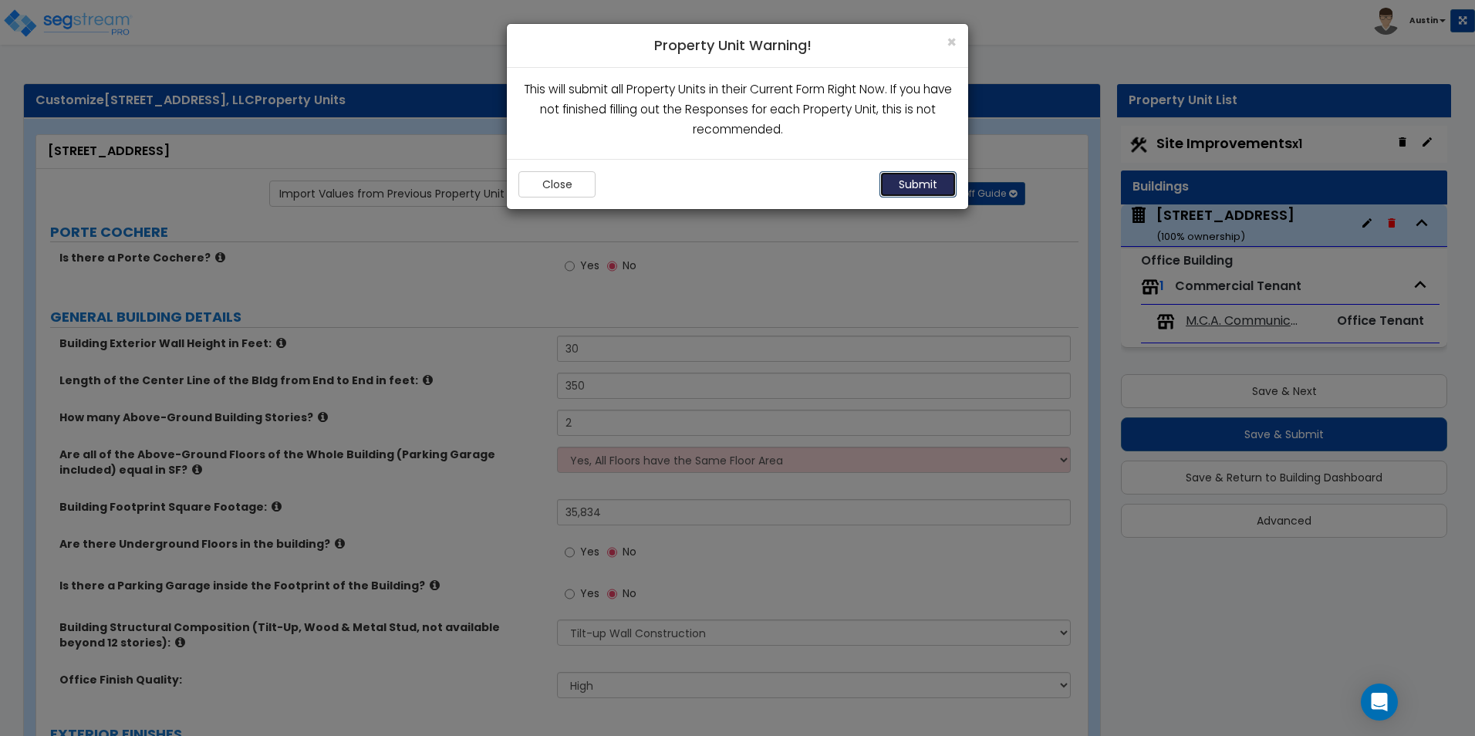
click at [915, 182] on button "Submit" at bounding box center [918, 184] width 77 height 26
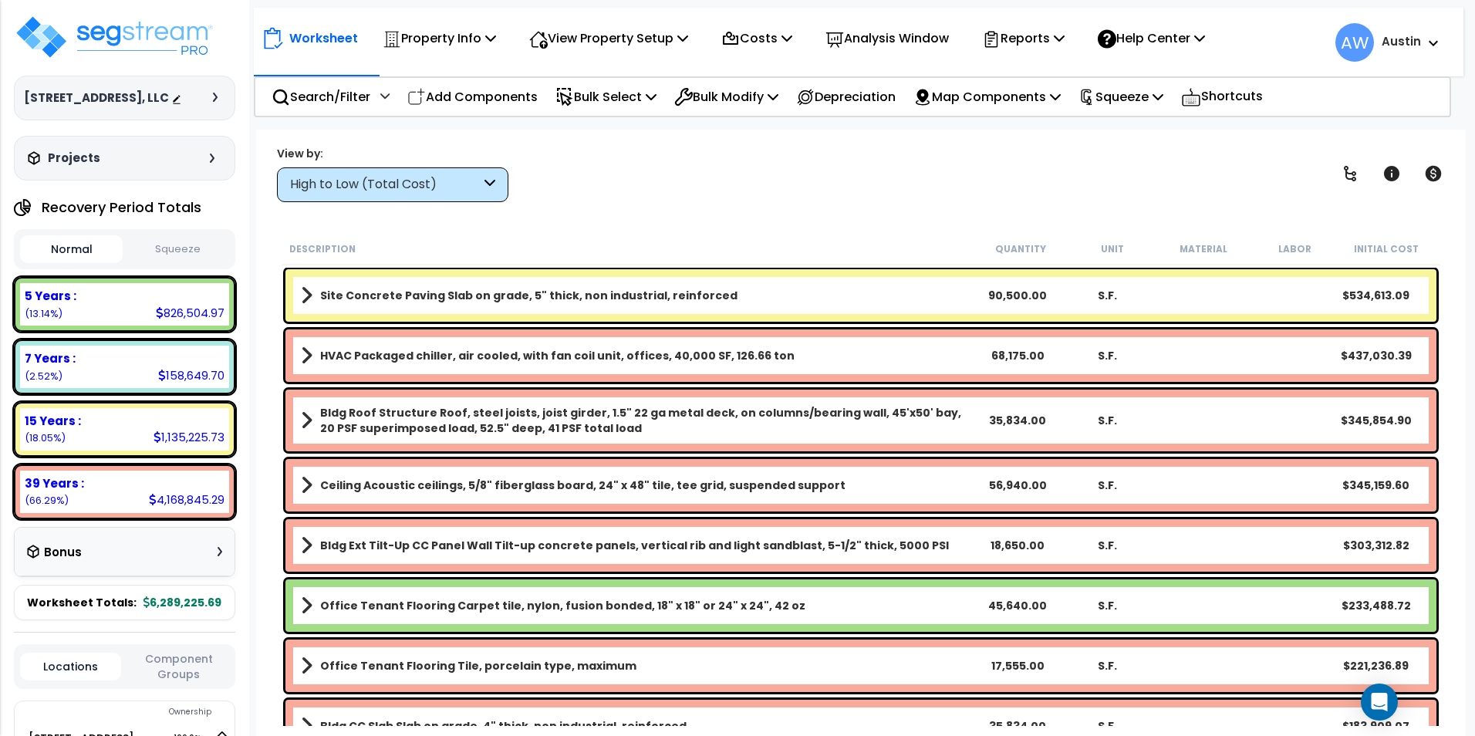
click at [446, 193] on div "High to Low (Total Cost)" at bounding box center [385, 185] width 191 height 18
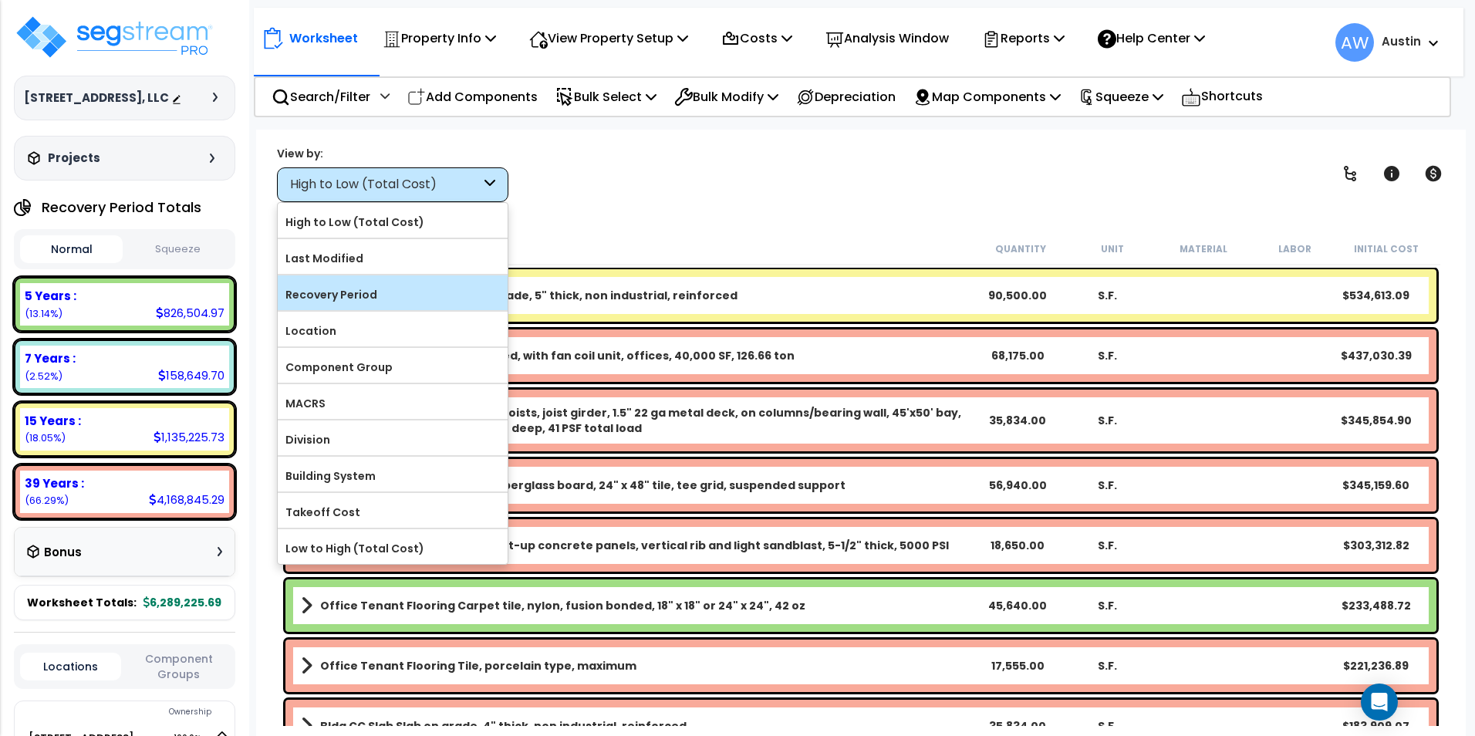
click at [400, 299] on label "Recovery Period" at bounding box center [393, 294] width 230 height 23
click at [0, 0] on input "Recovery Period" at bounding box center [0, 0] width 0 height 0
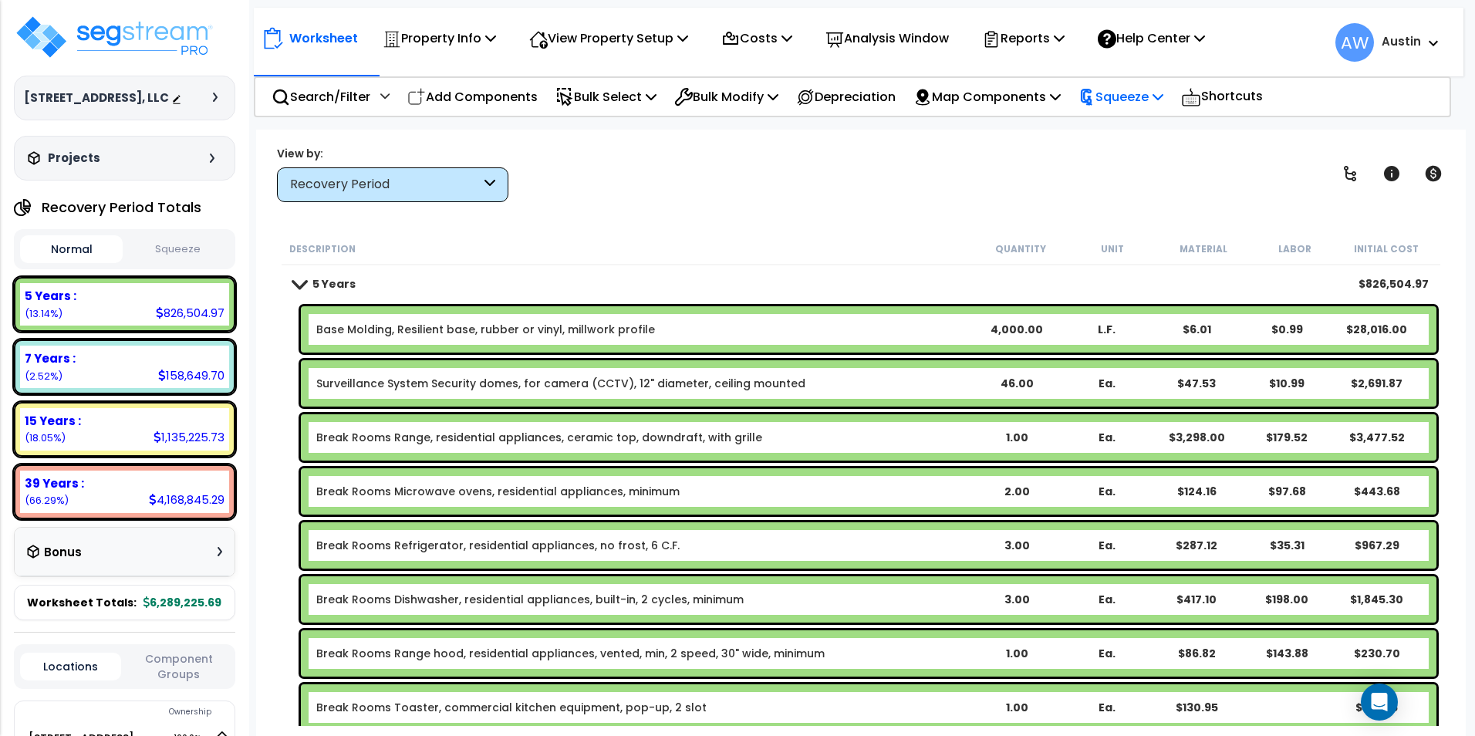
click at [1138, 89] on p "Squeeze" at bounding box center [1121, 96] width 85 height 21
click at [1140, 133] on link "Squeeze" at bounding box center [1147, 131] width 153 height 31
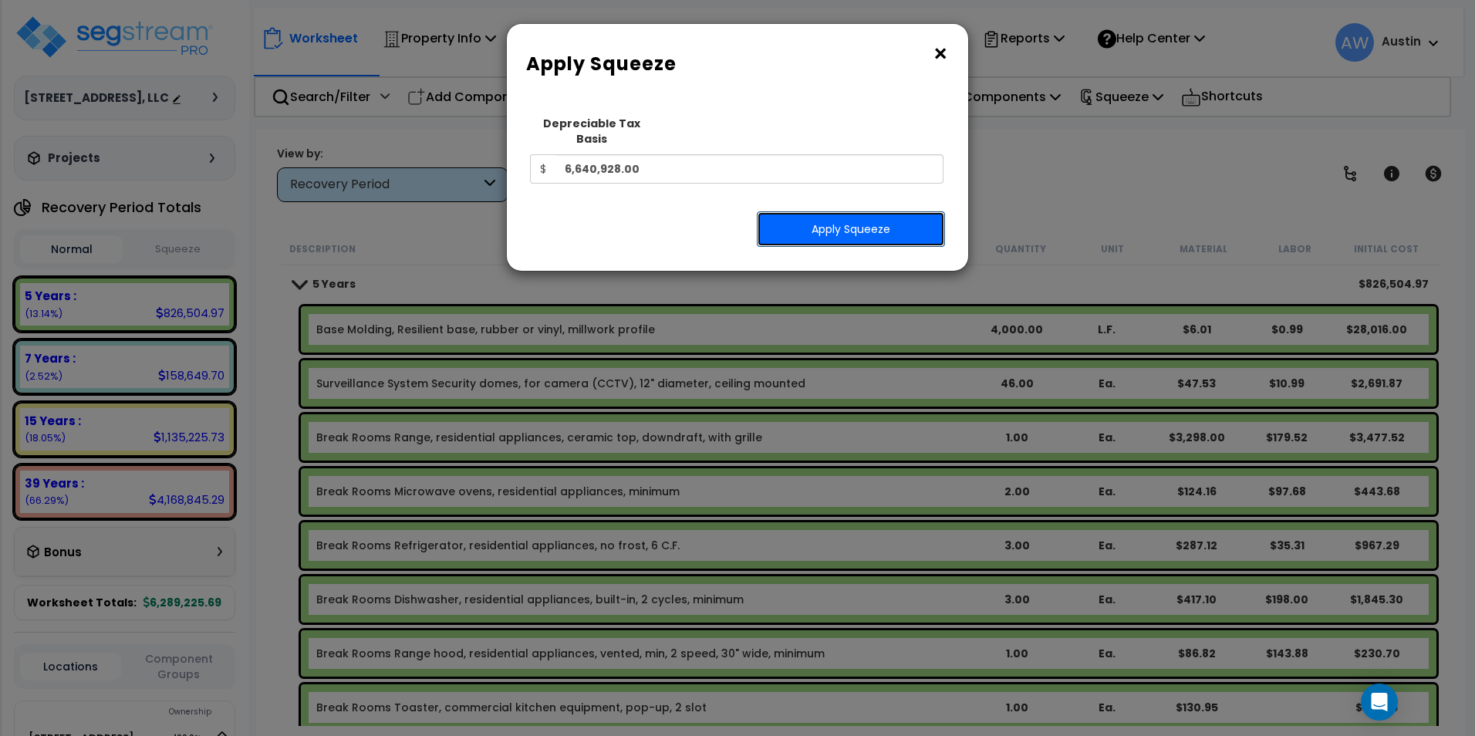
click at [848, 212] on button "Apply Squeeze" at bounding box center [851, 228] width 188 height 35
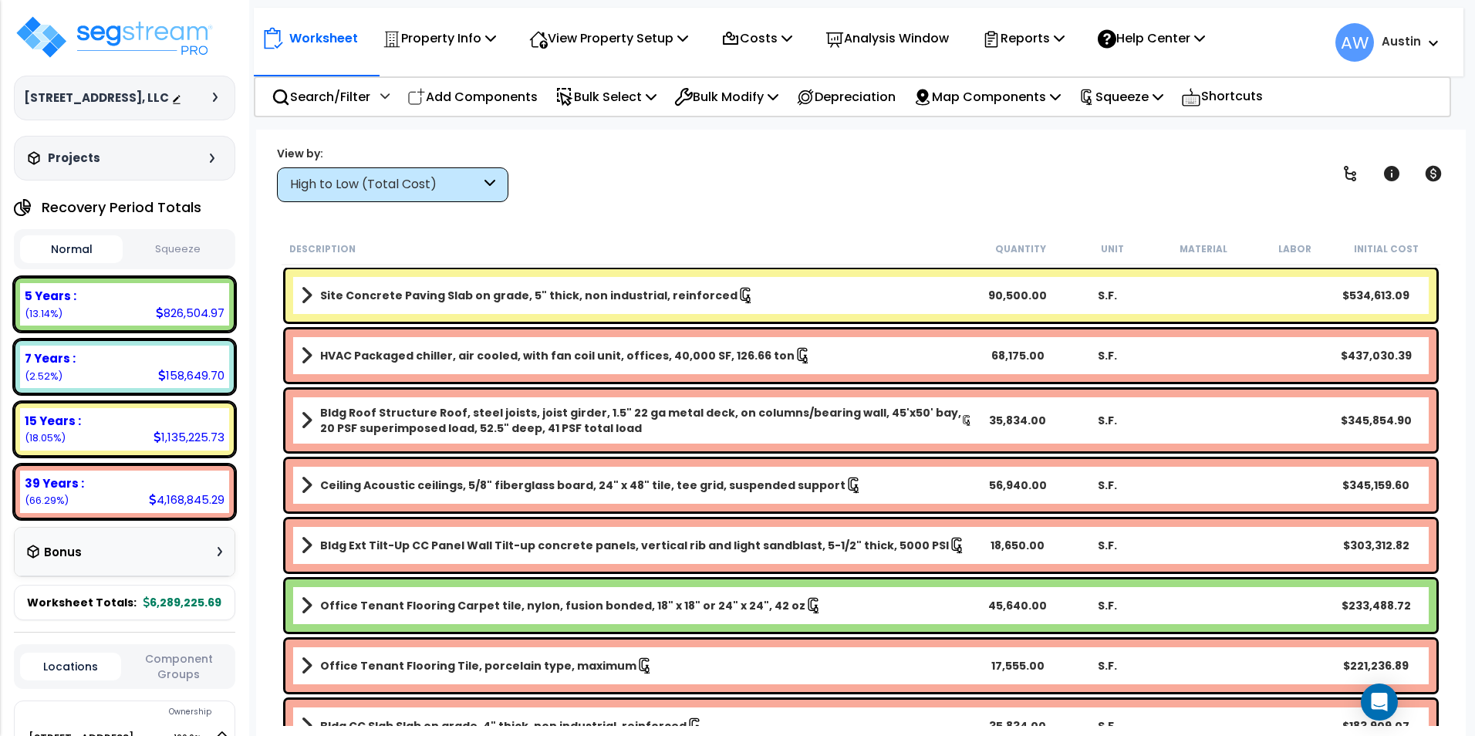
click at [148, 565] on div "Bonus" at bounding box center [124, 552] width 195 height 30
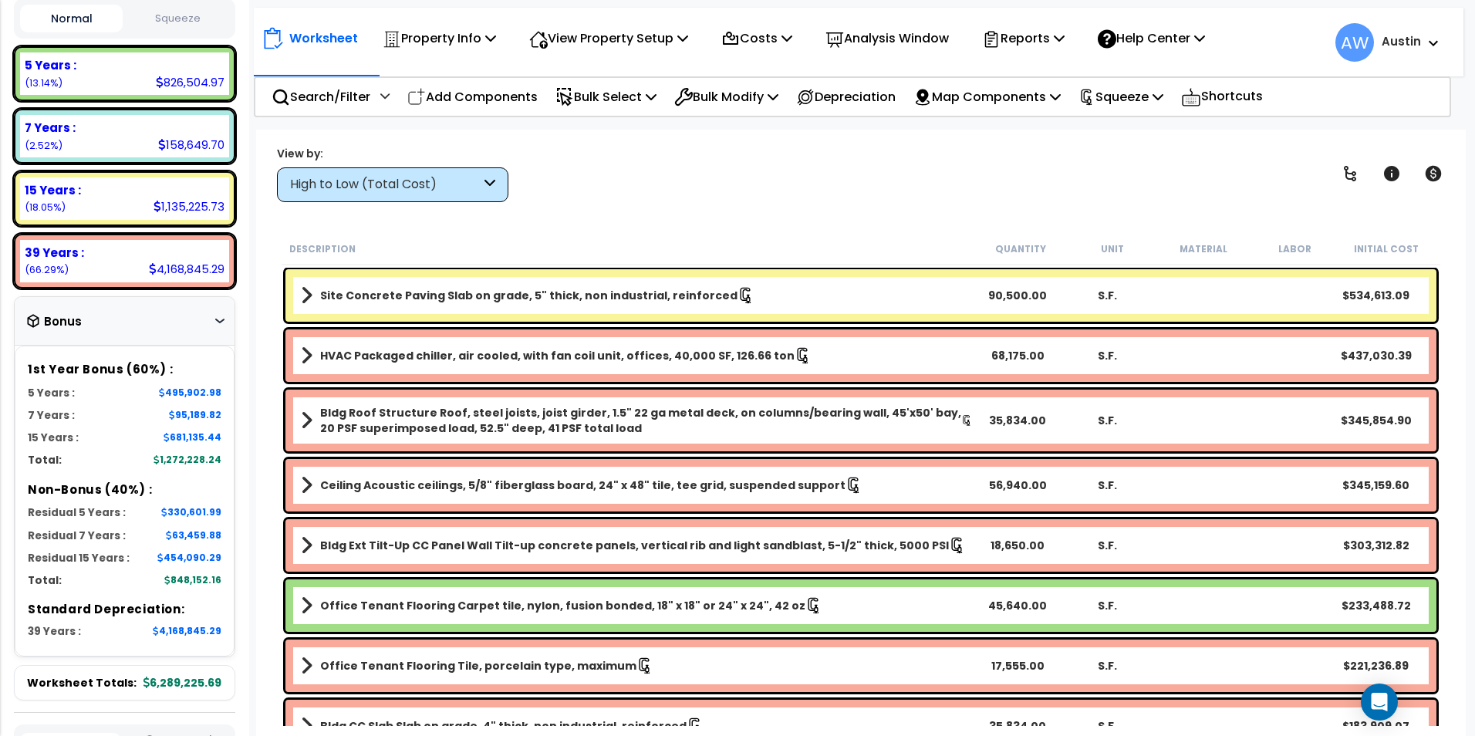
scroll to position [231, 0]
click at [204, 336] on div "Bonus" at bounding box center [124, 321] width 195 height 30
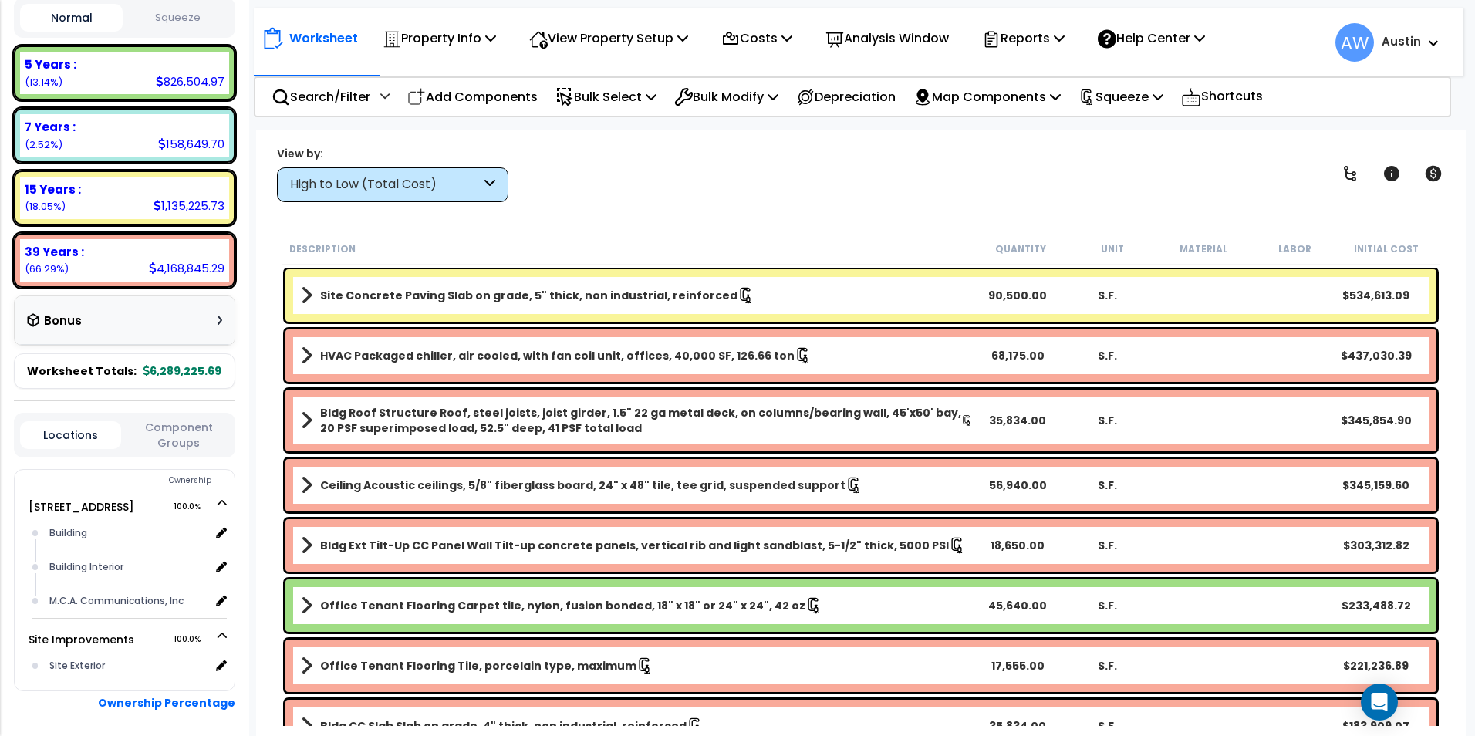
click at [450, 198] on div "High to Low (Total Cost)" at bounding box center [392, 184] width 231 height 35
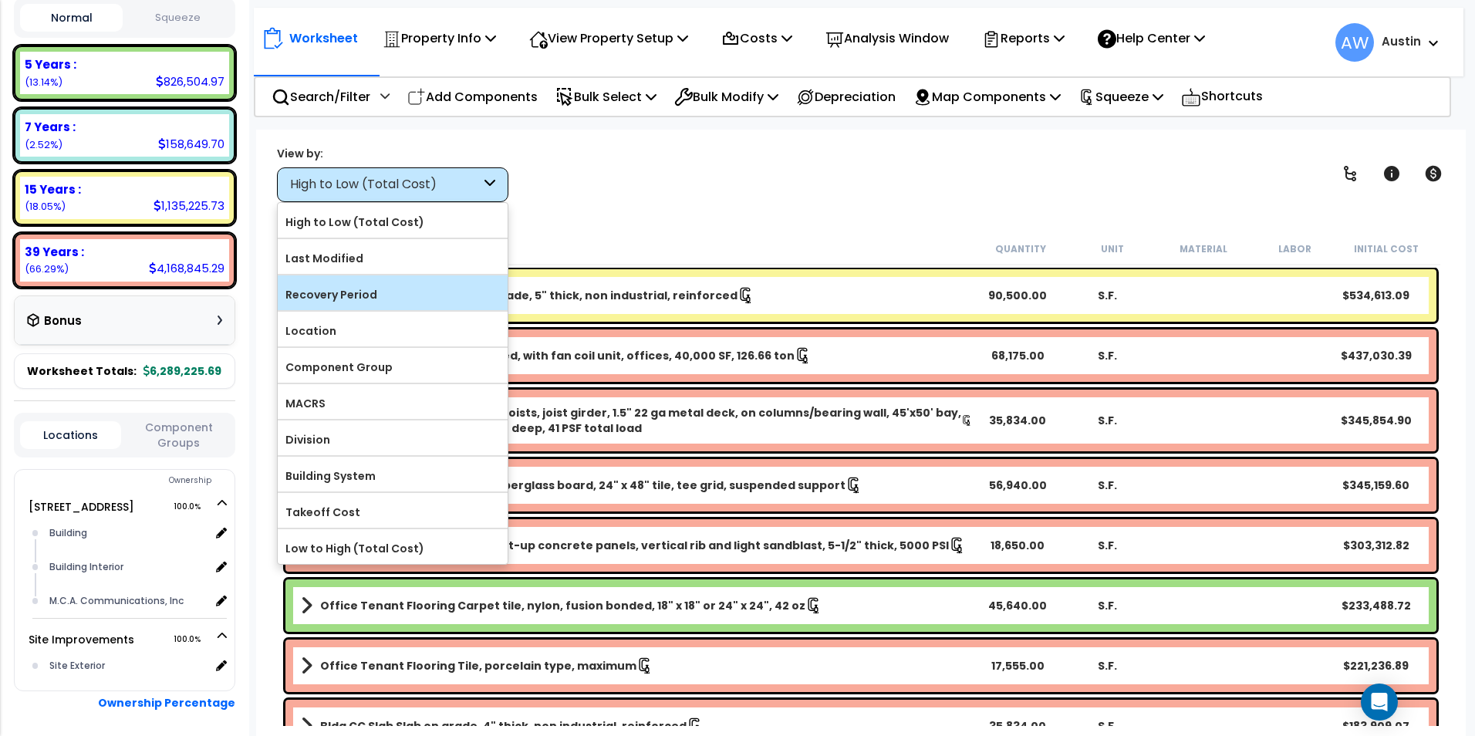
click at [383, 299] on label "Recovery Period" at bounding box center [393, 294] width 230 height 23
click at [0, 0] on input "Recovery Period" at bounding box center [0, 0] width 0 height 0
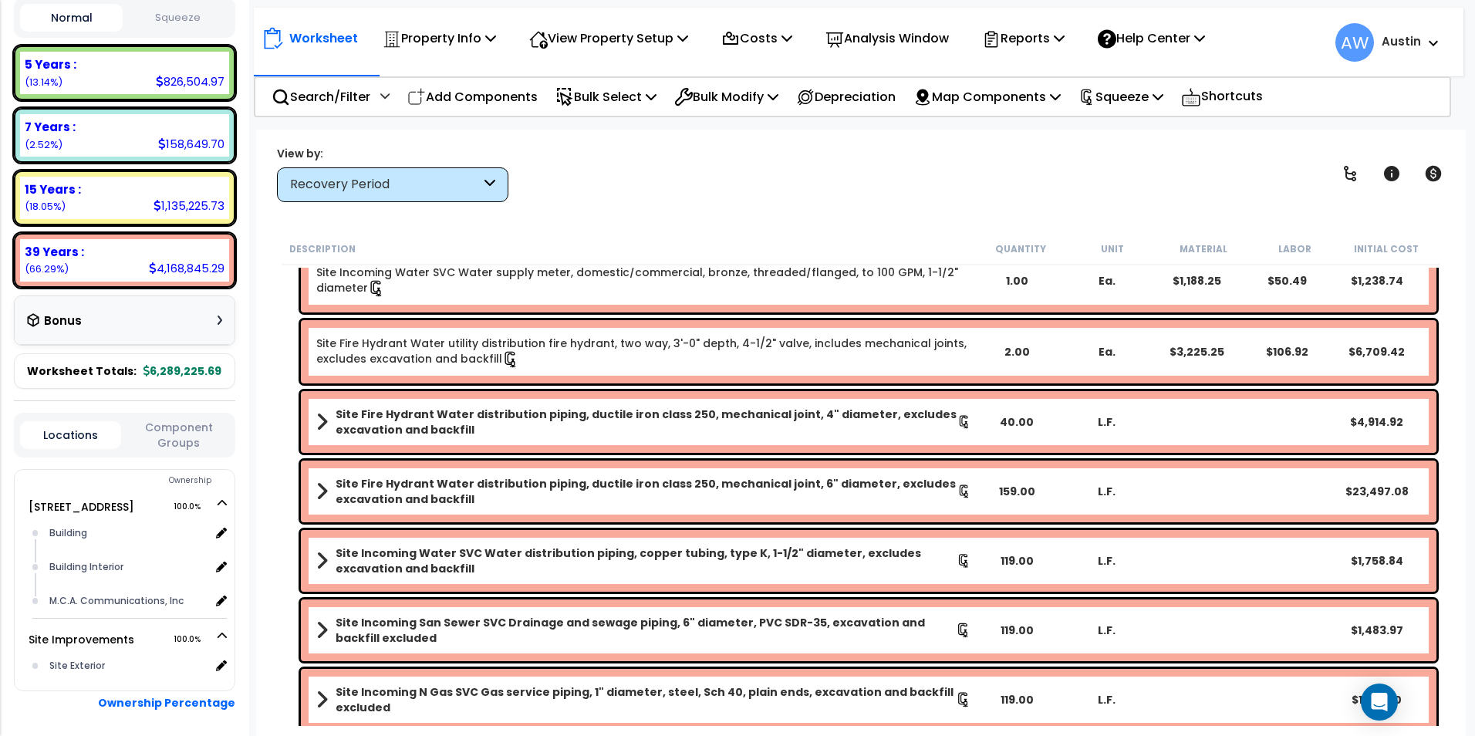
scroll to position [13986, 0]
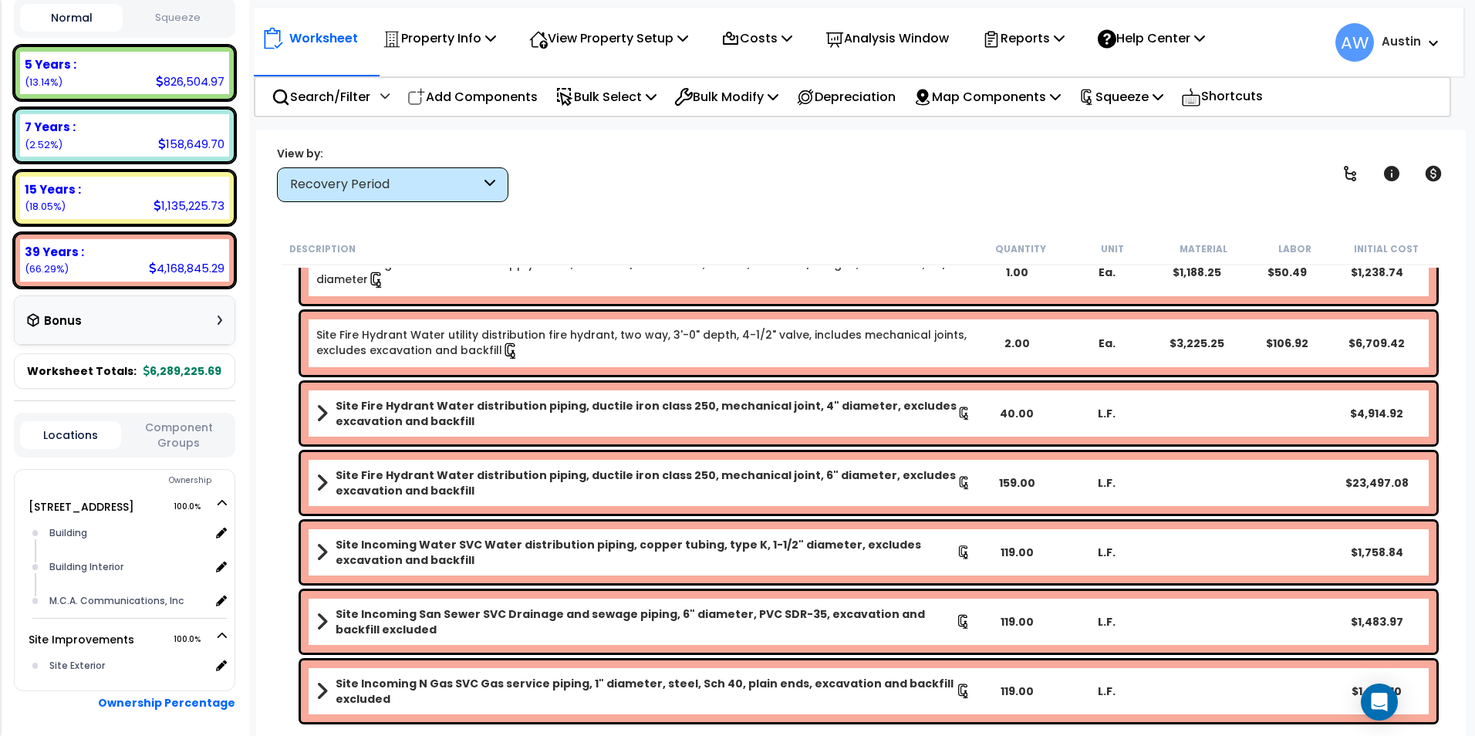
click at [1073, 168] on div "View by: Recovery Period High to Low (Total Cost)" at bounding box center [861, 173] width 1179 height 57
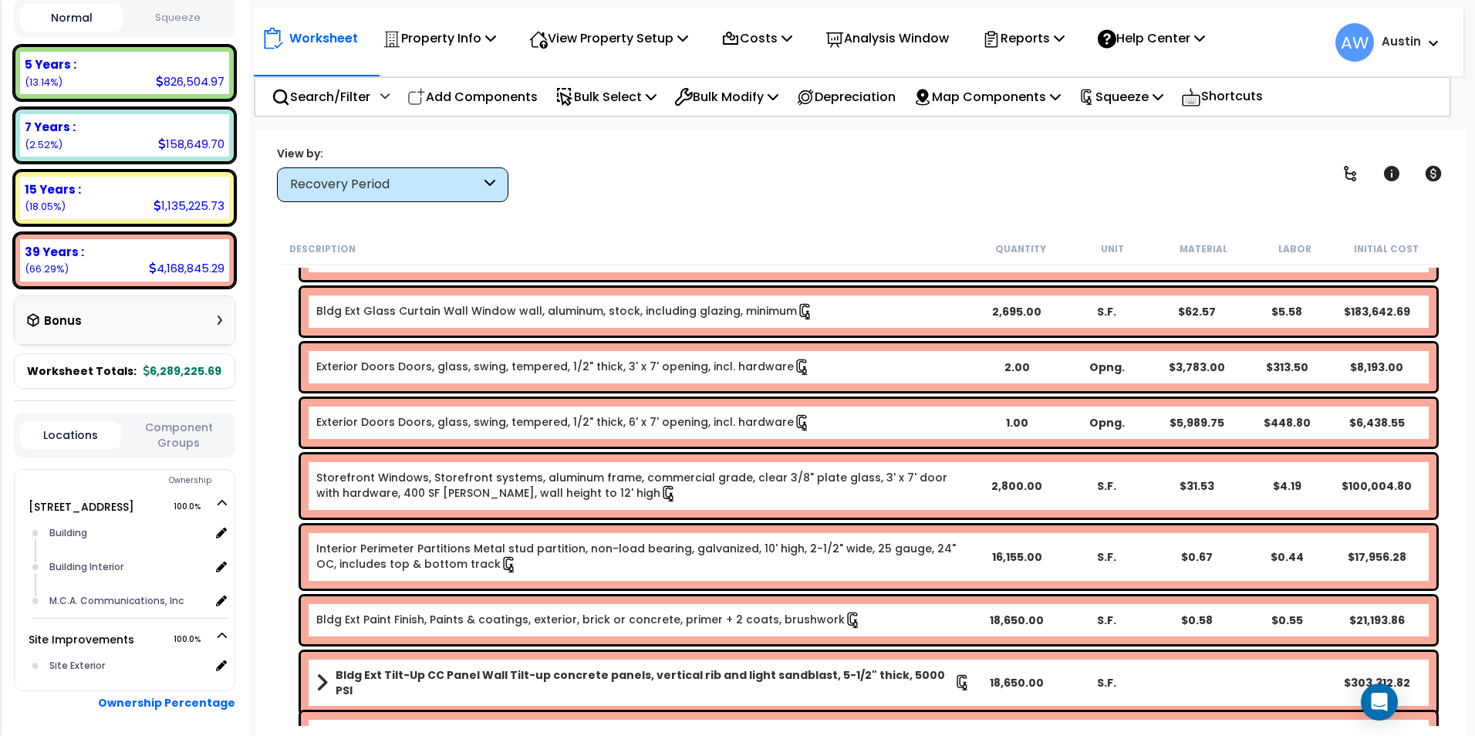
scroll to position [13060, 0]
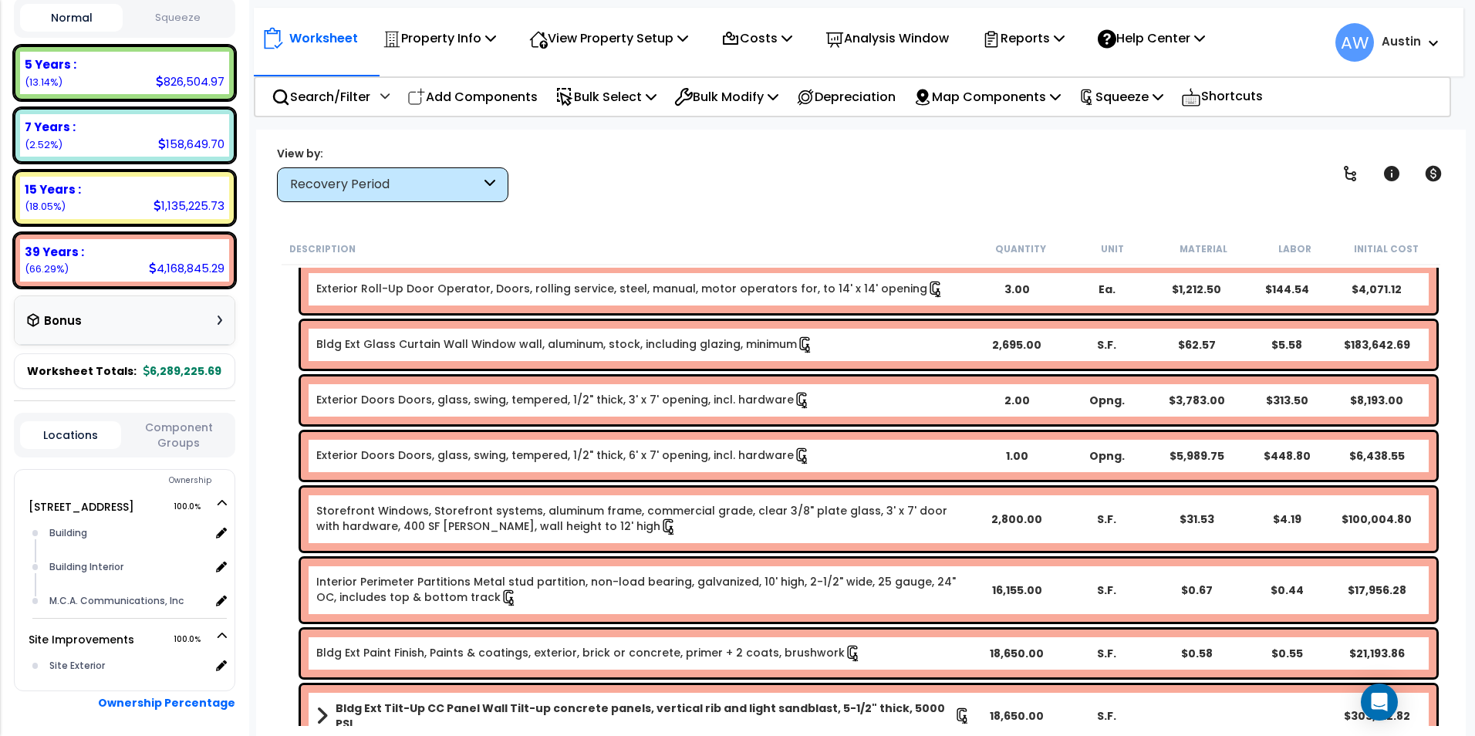
click at [400, 177] on div "Recovery Period" at bounding box center [385, 185] width 191 height 18
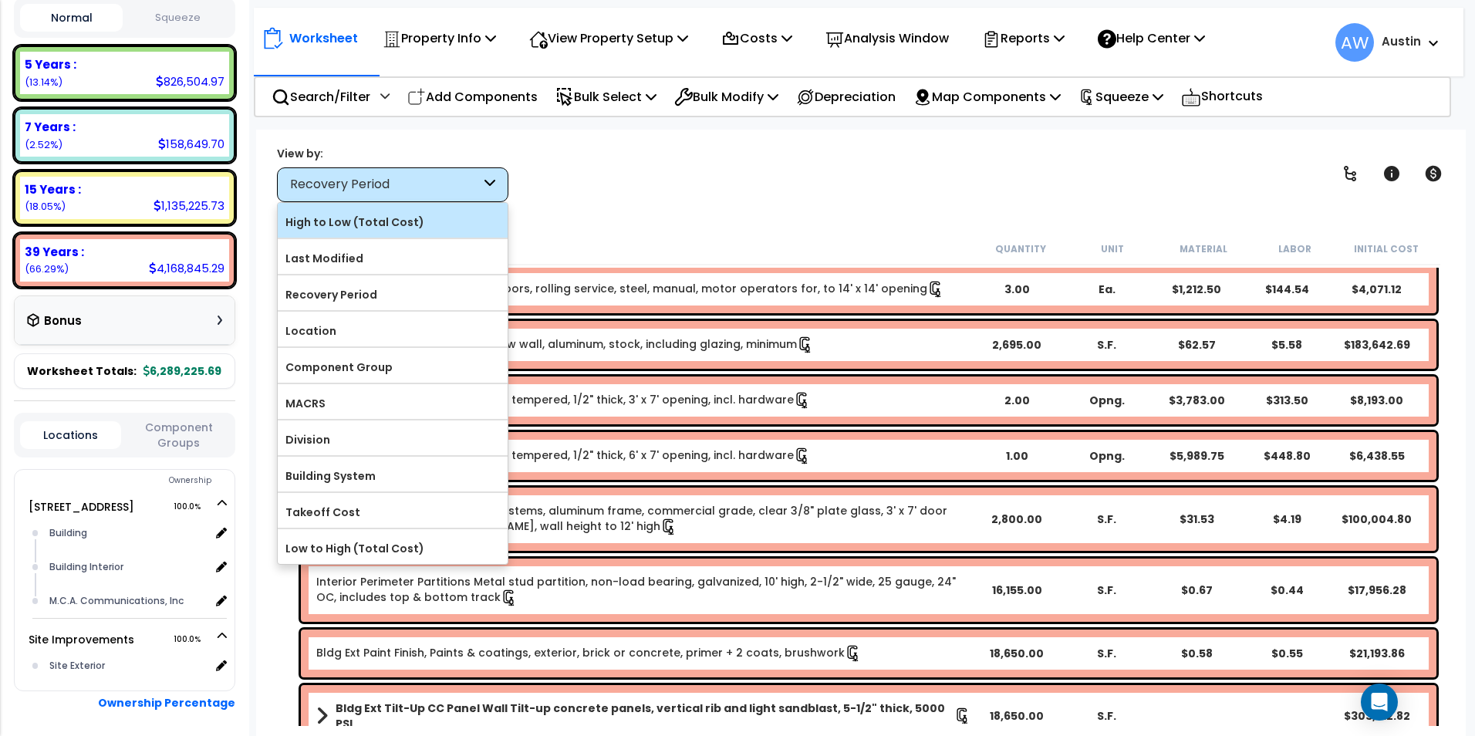
click at [386, 220] on label "High to Low (Total Cost)" at bounding box center [393, 222] width 230 height 23
click at [0, 0] on input "High to Low (Total Cost)" at bounding box center [0, 0] width 0 height 0
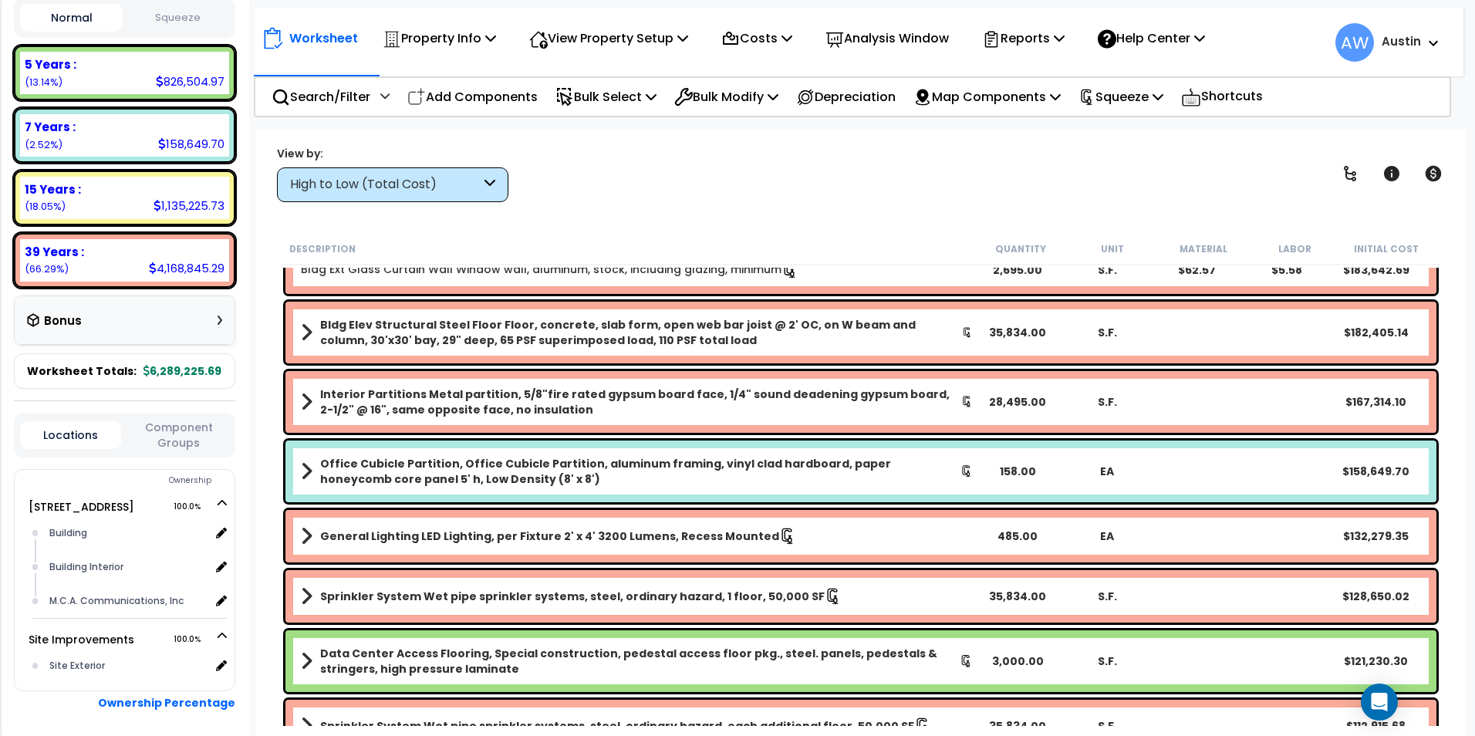
scroll to position [540, 0]
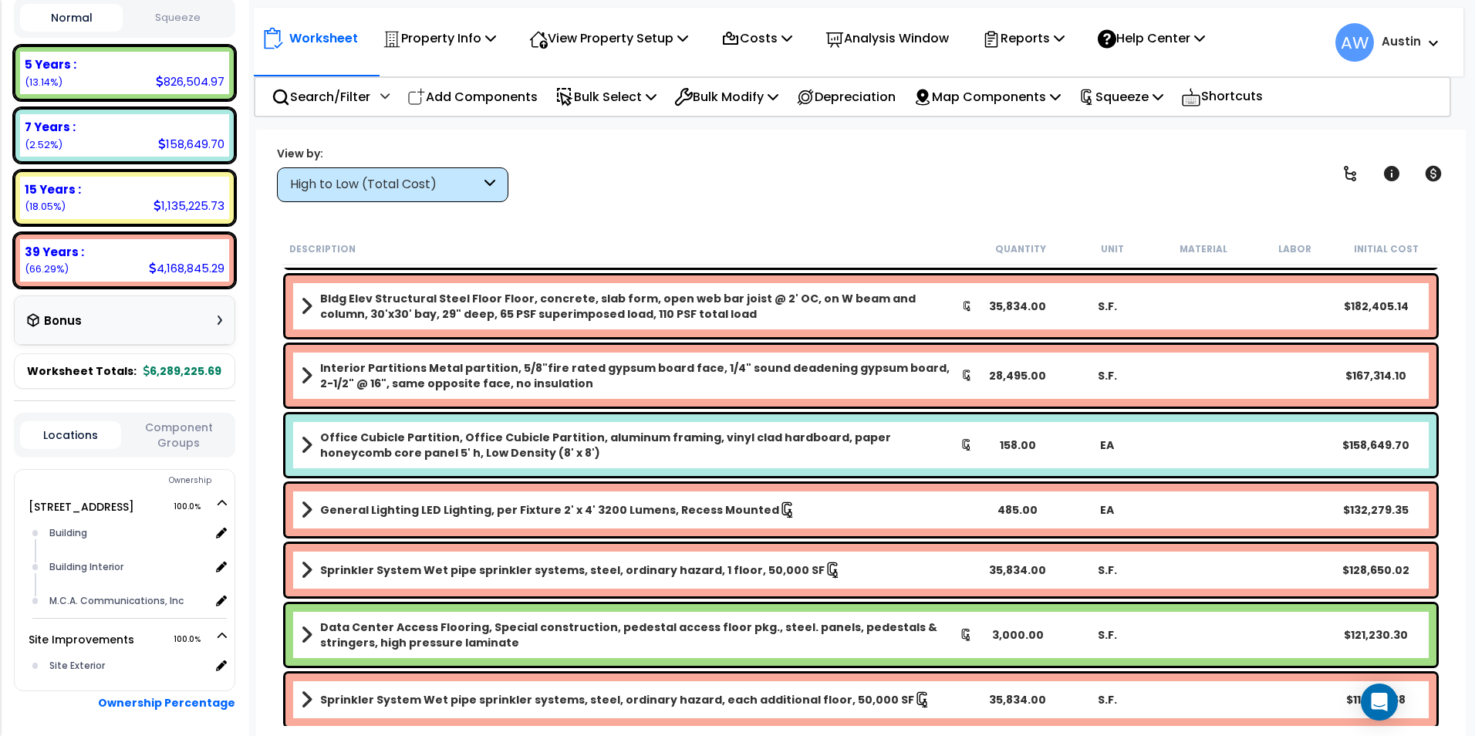
click at [620, 226] on div "Worksheet Property Info Property Setup Add Property Unit Template property Clon…" at bounding box center [861, 498] width 1210 height 736
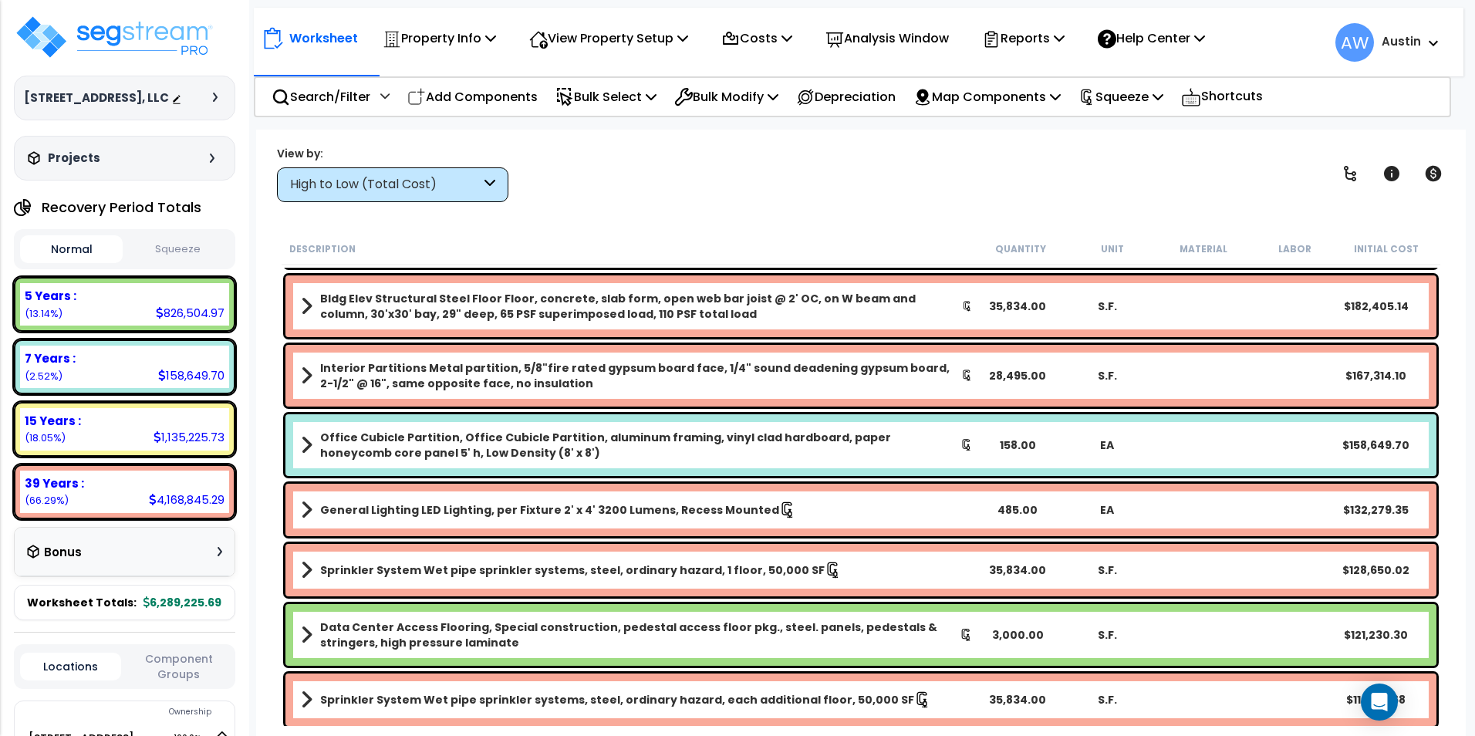
scroll to position [0, 0]
click at [74, 48] on img at bounding box center [114, 37] width 201 height 46
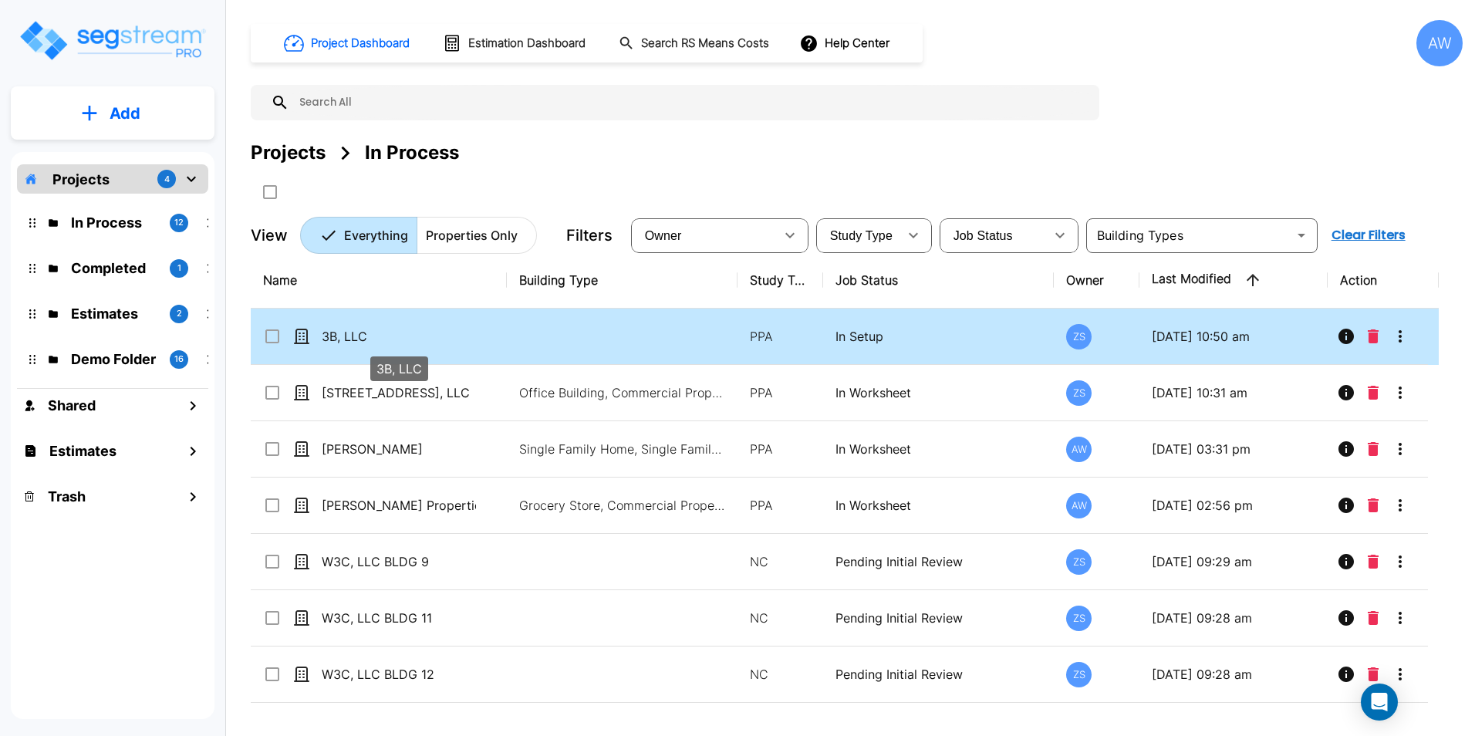
click at [432, 333] on p "3B, LLC" at bounding box center [399, 336] width 154 height 19
checkbox input "true"
click at [432, 333] on p "3B, LLC" at bounding box center [399, 336] width 154 height 19
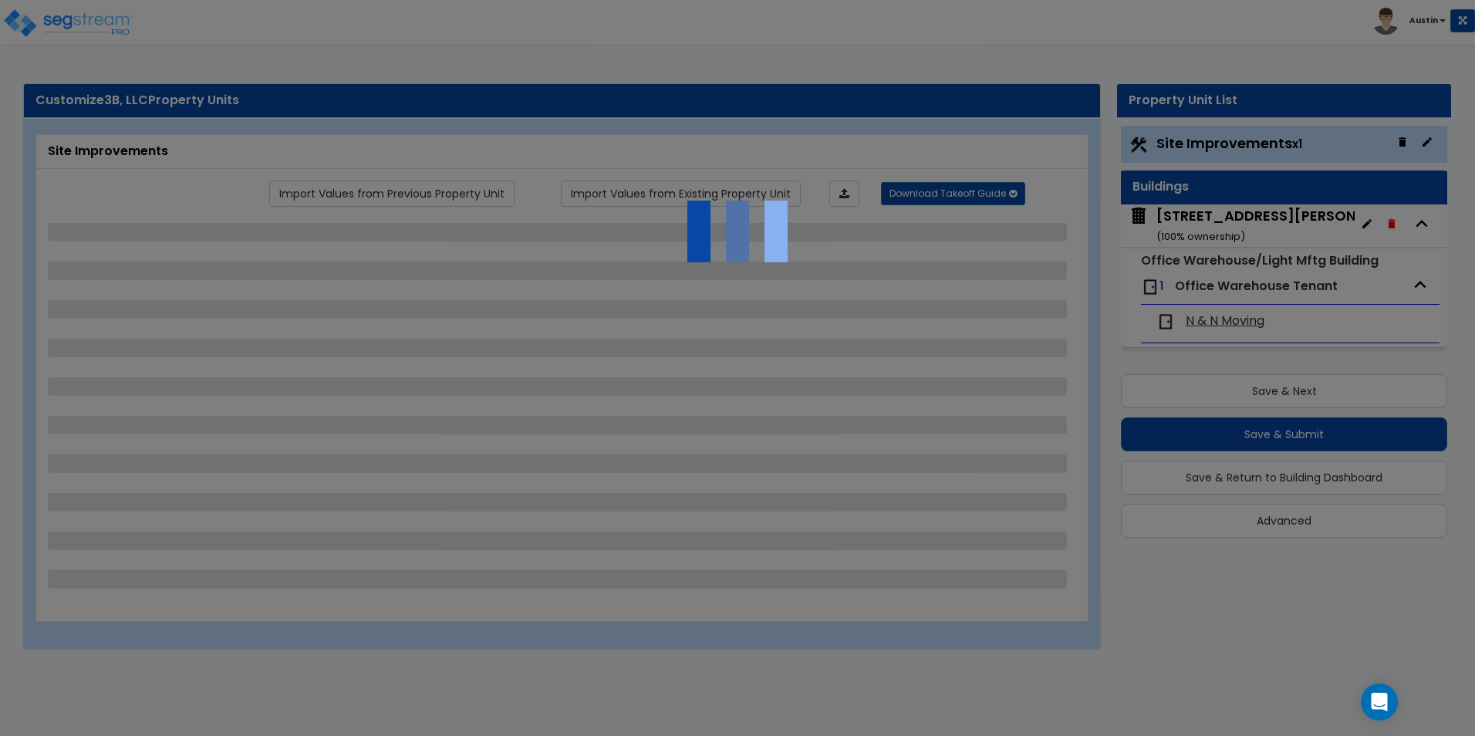
select select "2"
select select "1"
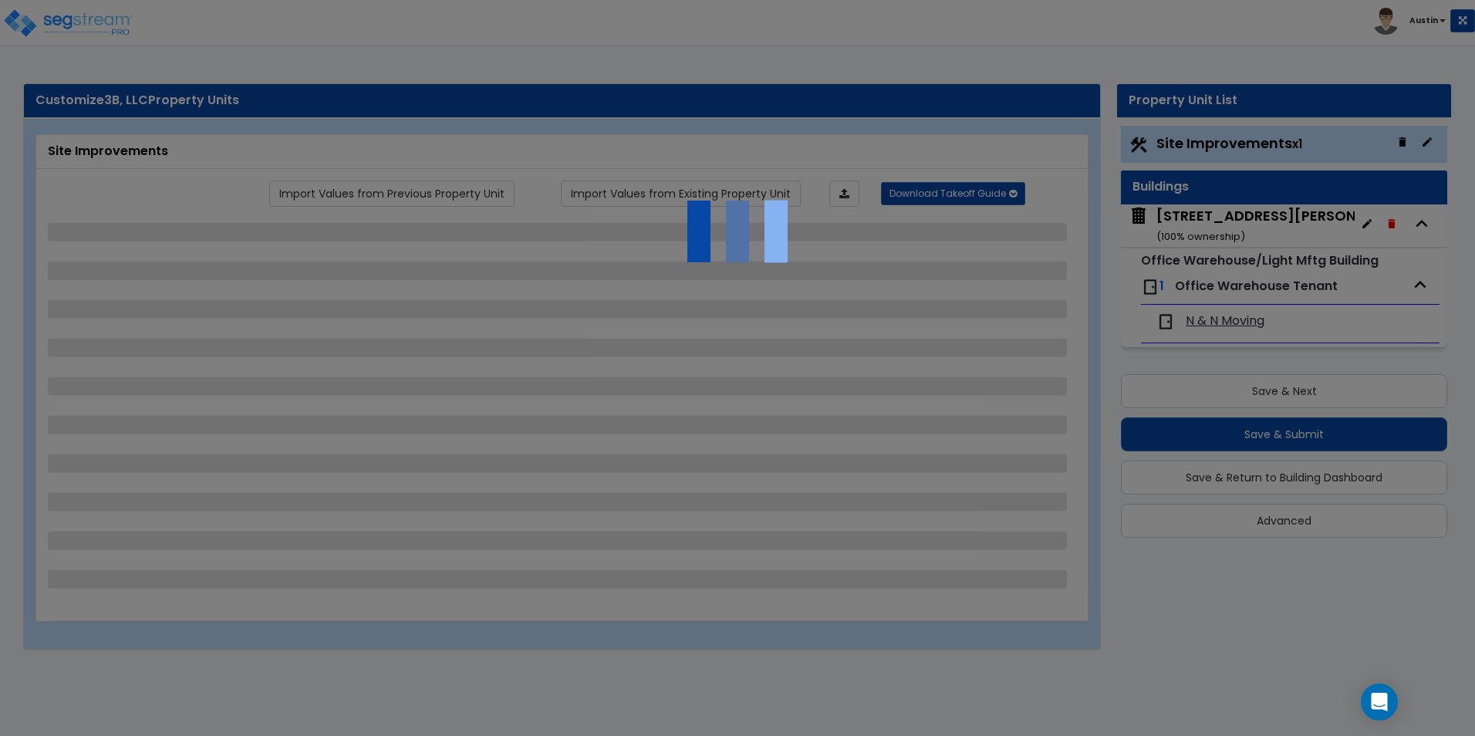
select select "2"
select select "1"
select select "2"
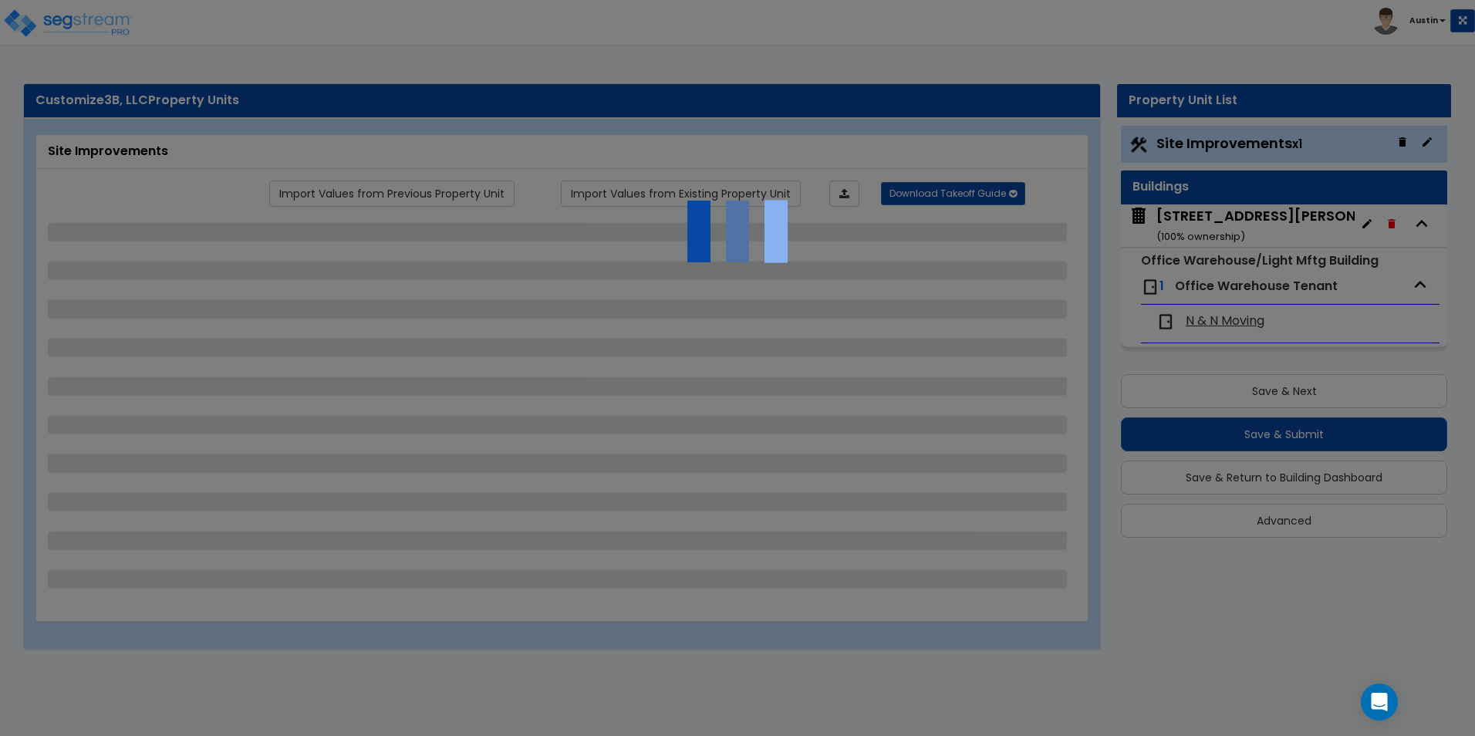
select select "1"
select select "6"
select select "2"
select select "1"
select select "4"
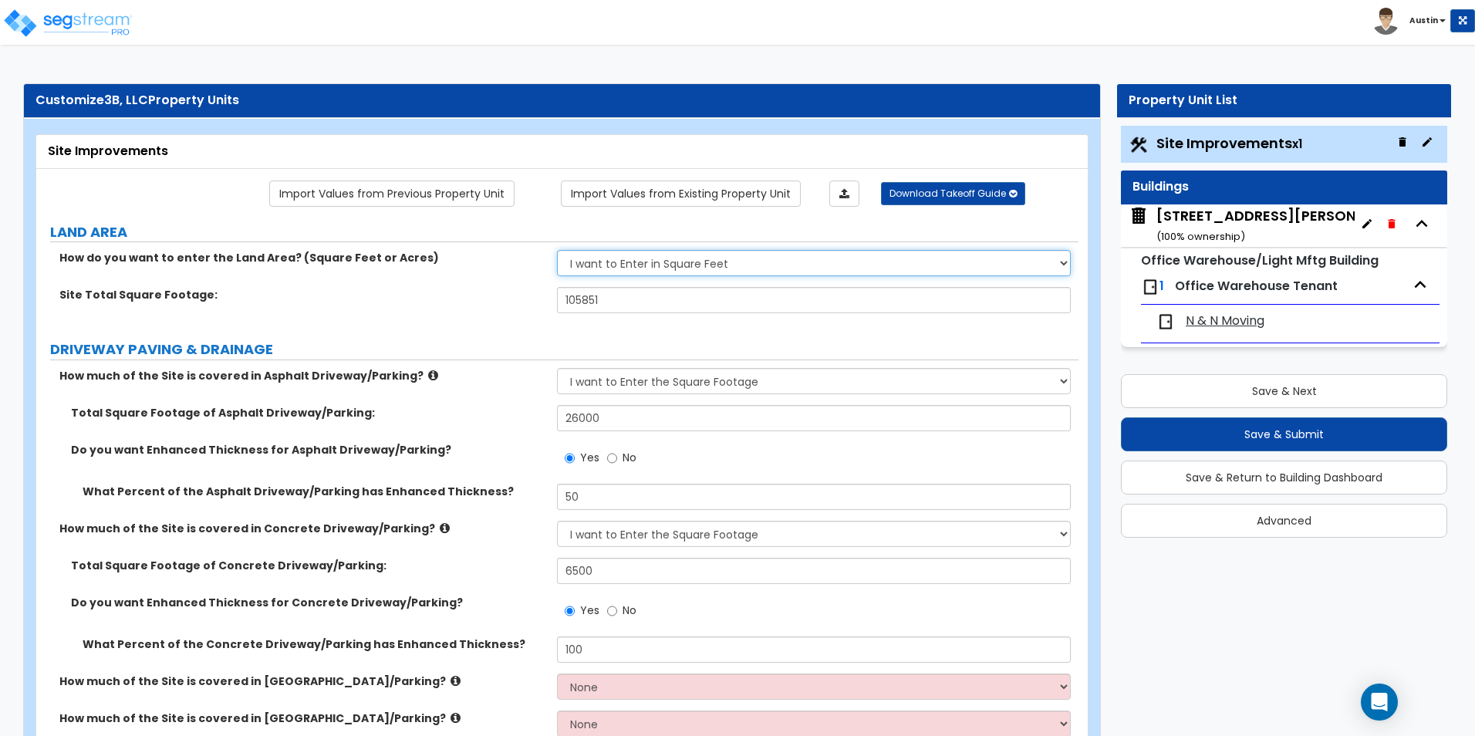
click at [671, 262] on select "I want to Enter in [GEOGRAPHIC_DATA] I want to Enter in Square Feet" at bounding box center [813, 263] width 513 height 26
select select "1"
click at [557, 250] on select "I want to Enter in [GEOGRAPHIC_DATA] I want to Enter in Square Feet" at bounding box center [813, 263] width 513 height 26
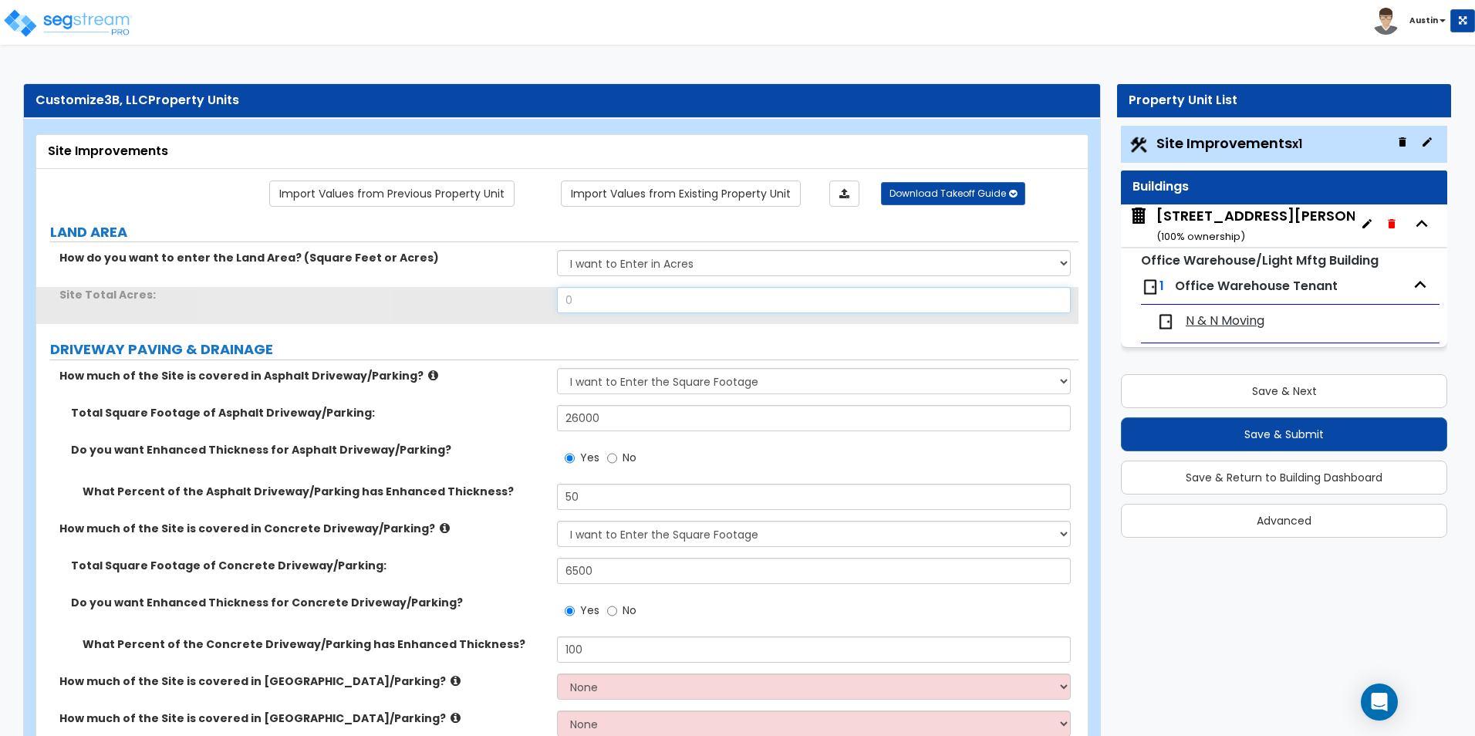
click at [647, 304] on input "0" at bounding box center [813, 300] width 513 height 26
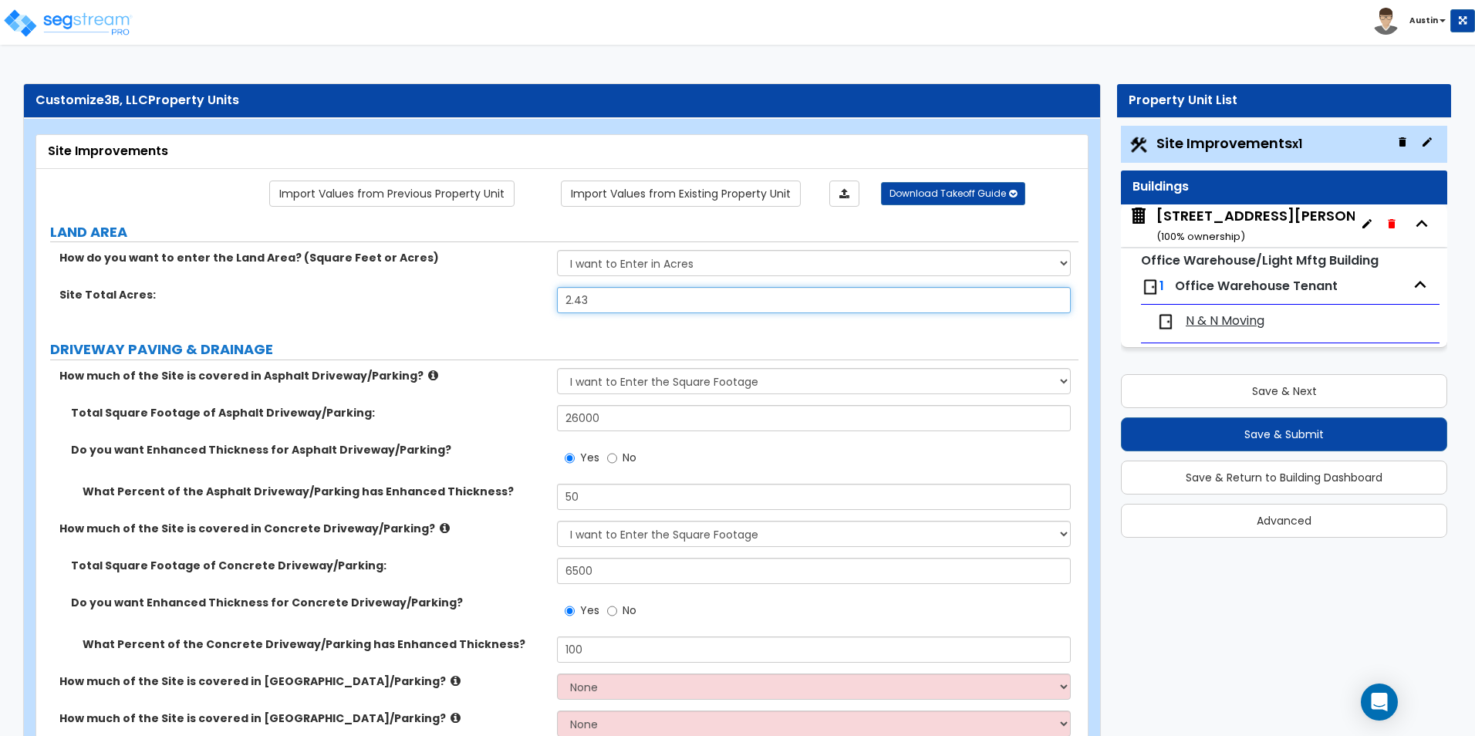
scroll to position [77, 0]
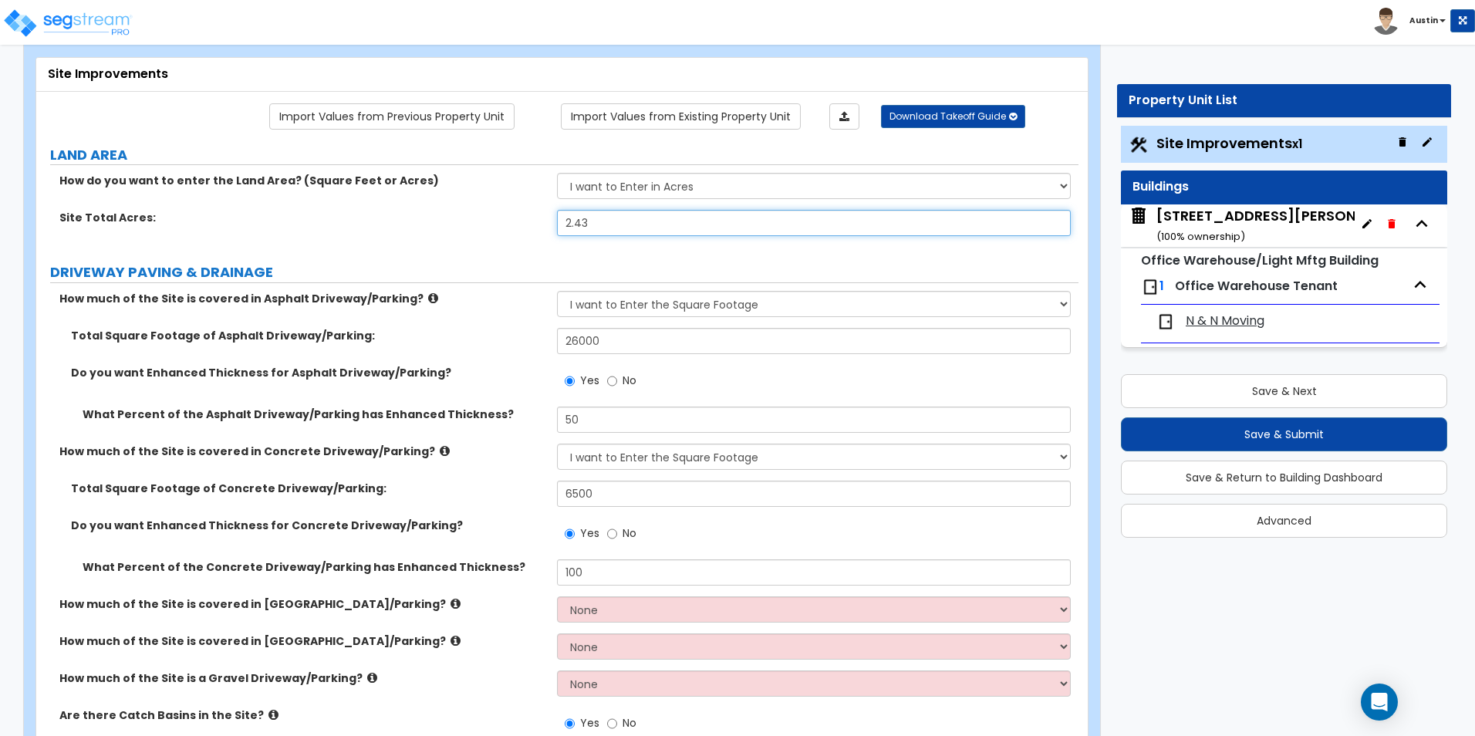
type input "2.43"
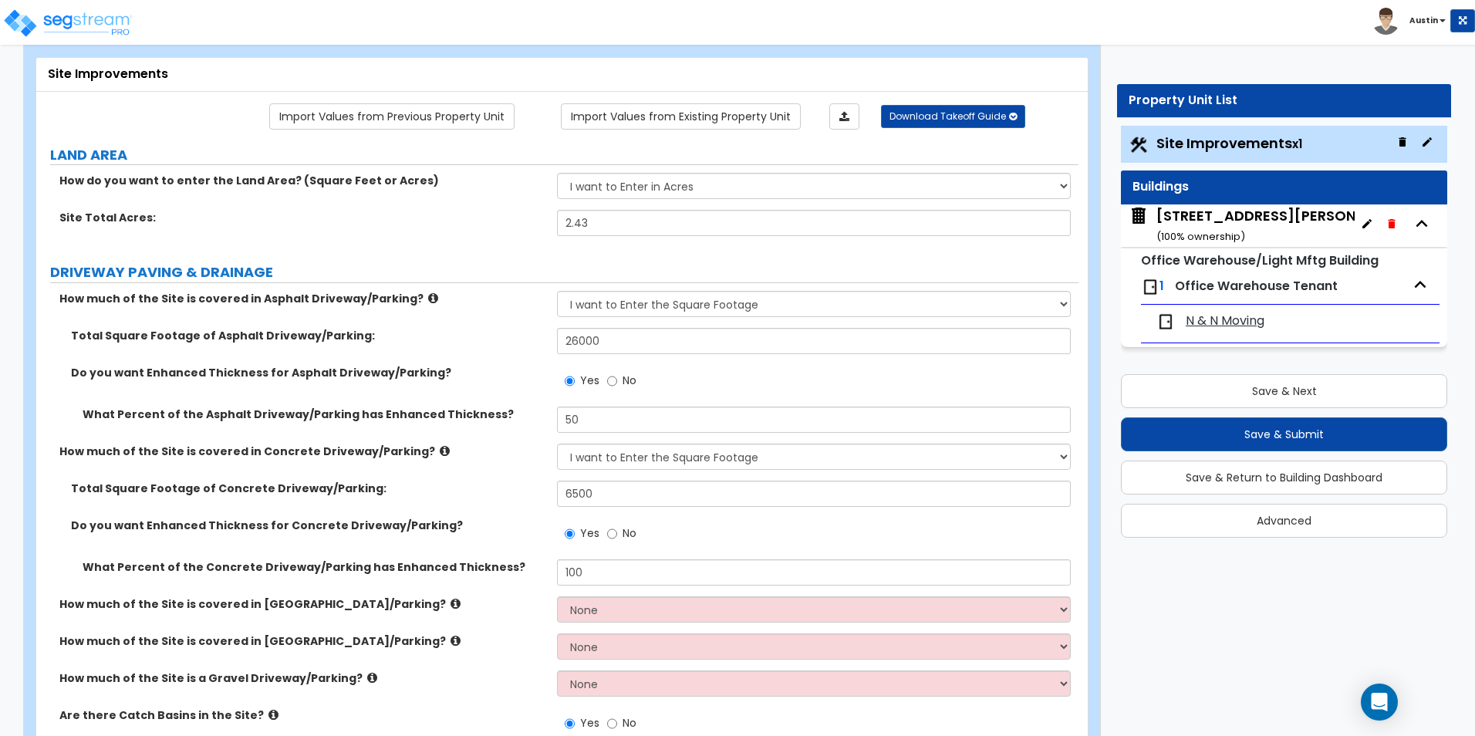
click at [1238, 220] on div "[STREET_ADDRESS][PERSON_NAME] ( 100 % ownership)" at bounding box center [1286, 225] width 258 height 39
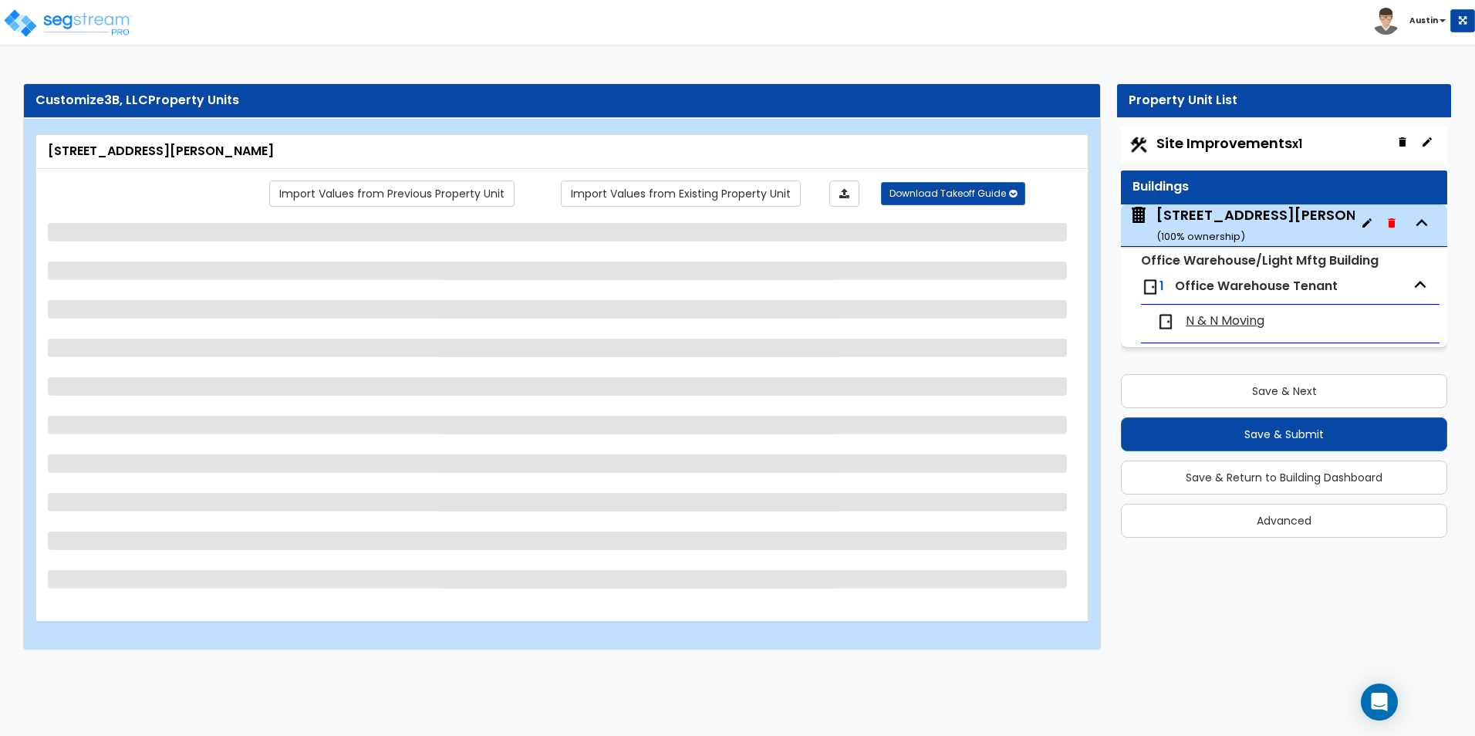
select select "6"
select select "2"
select select "10"
select select "11"
select select "2"
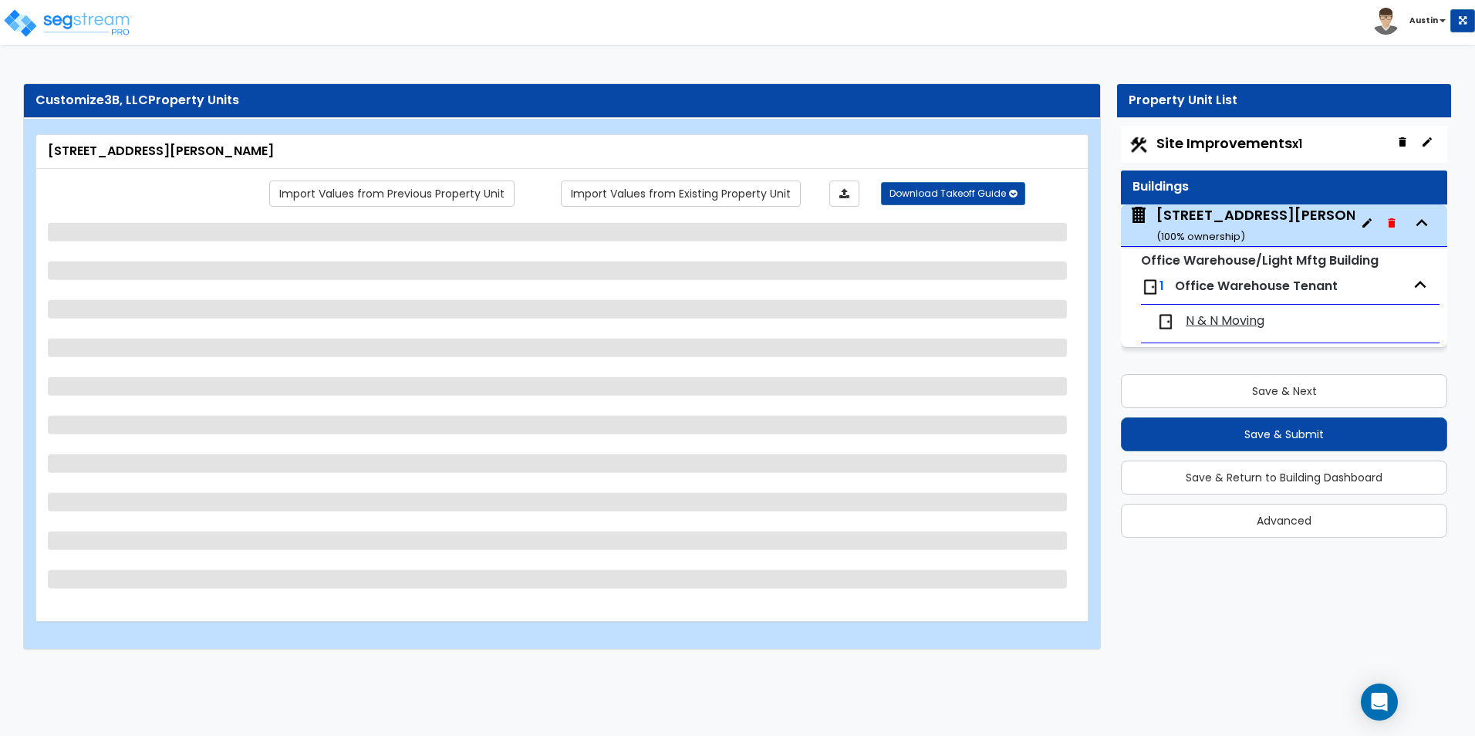
select select "1"
select select "3"
select select "4"
select select "1"
select select "2"
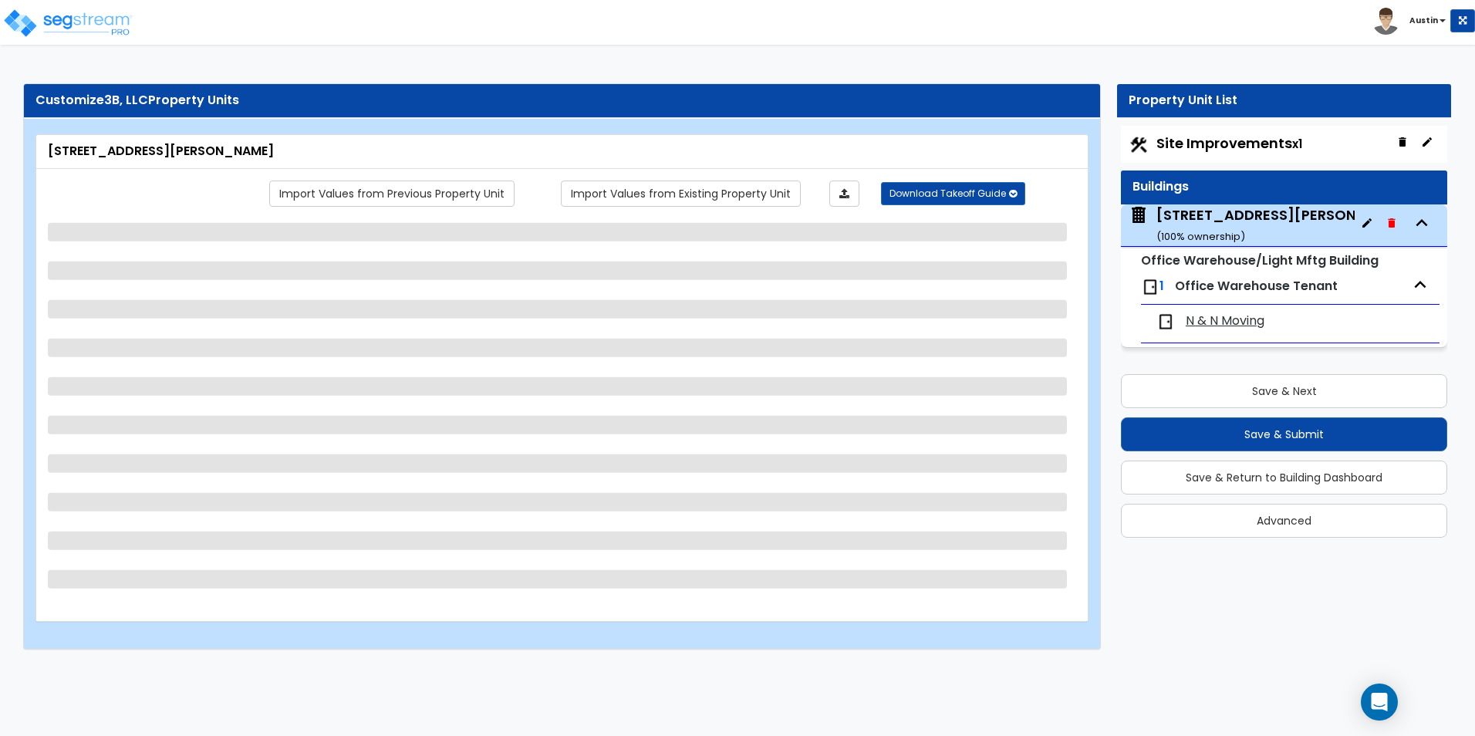
select select "2"
select select "1"
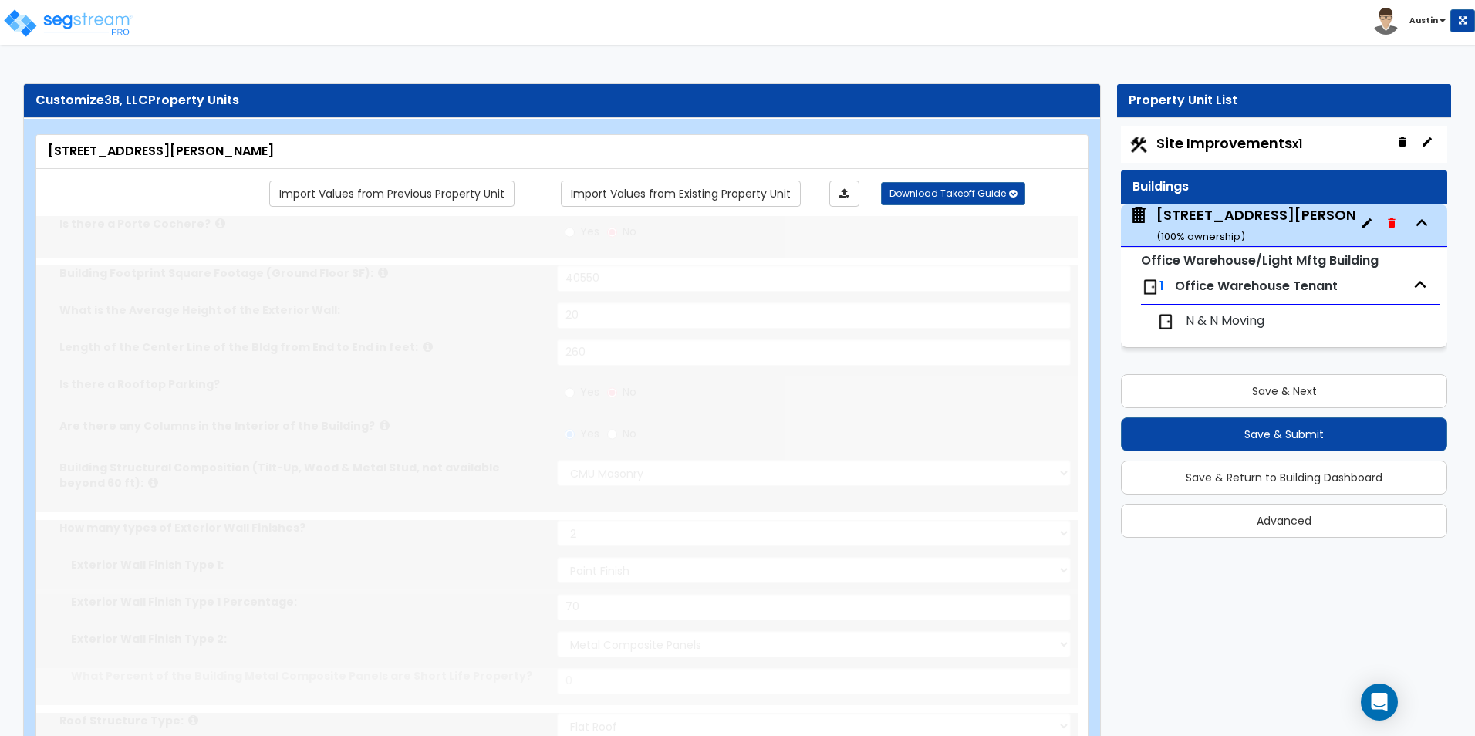
select select "2"
radio input "true"
select select "2"
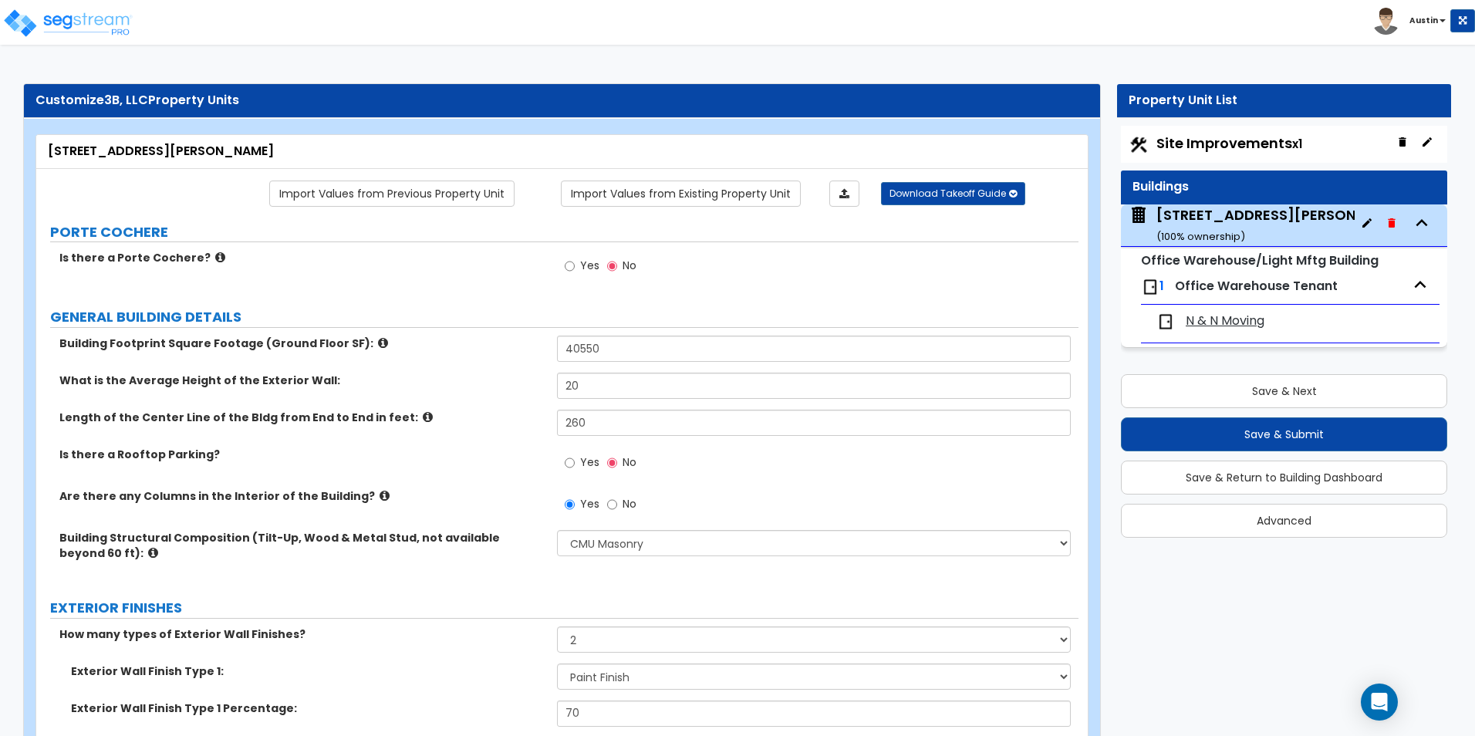
click at [1243, 144] on span "Site Improvements x1" at bounding box center [1230, 142] width 146 height 19
select select "2"
select select "1"
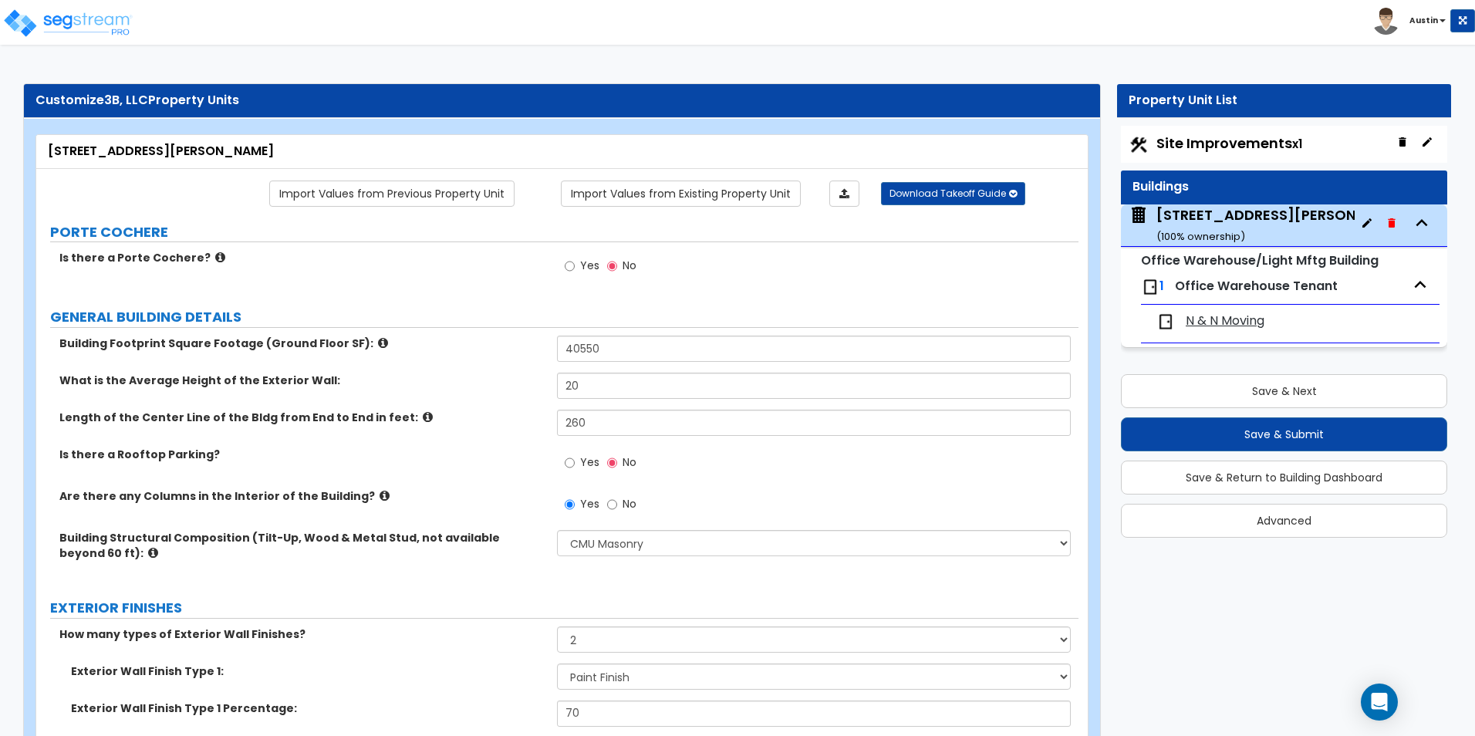
select select "2"
select select "1"
select select "2"
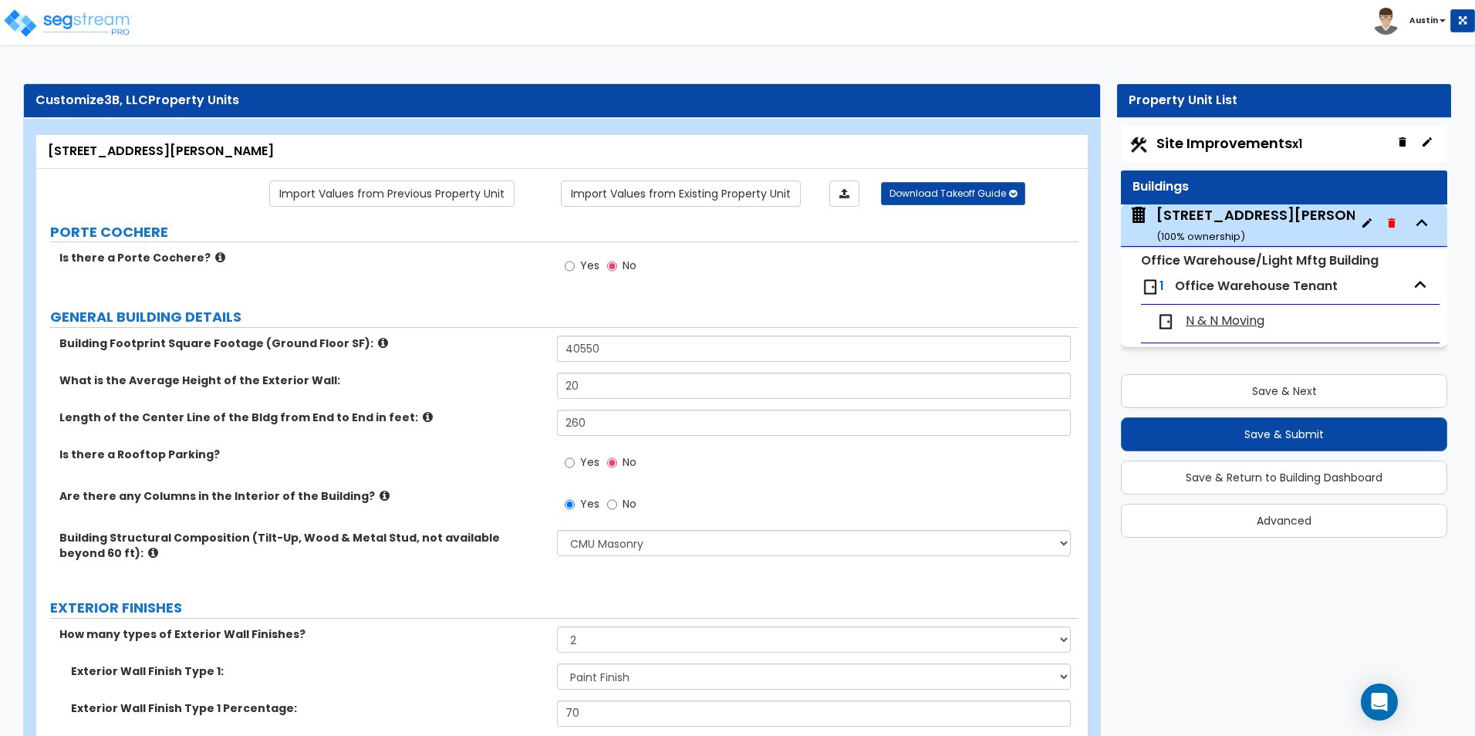
select select "1"
select select "6"
select select "2"
select select "1"
select select "4"
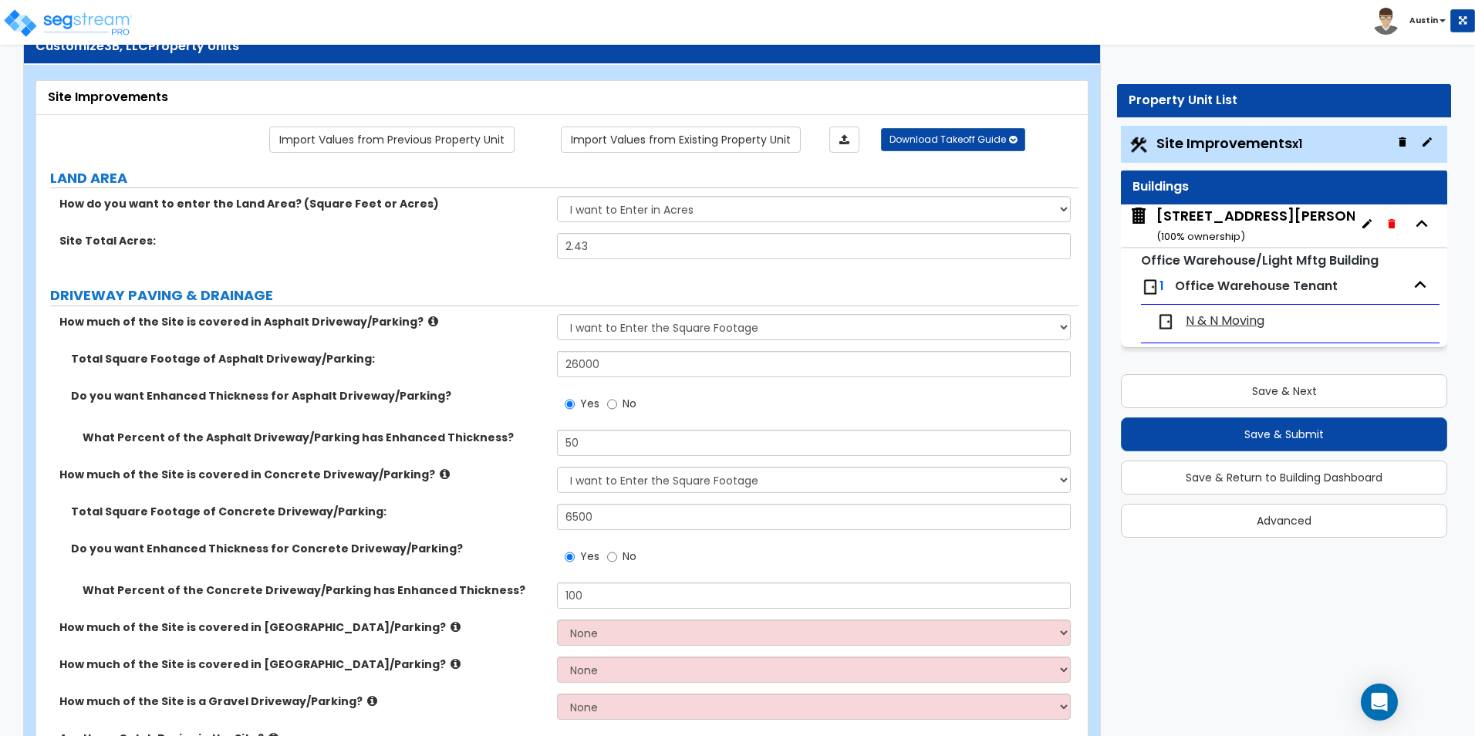
scroll to position [77, 0]
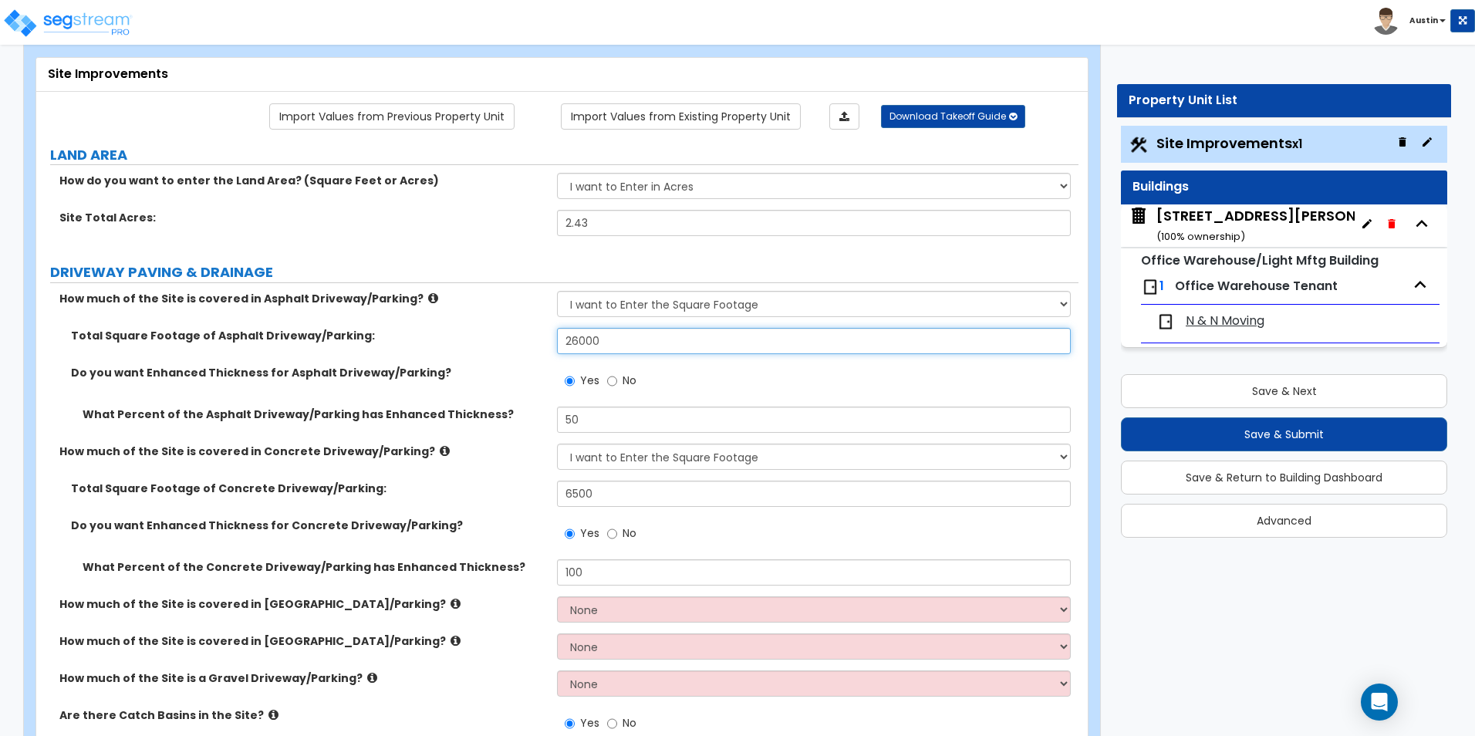
click at [650, 337] on input "26000" at bounding box center [813, 341] width 513 height 26
type input "23,000"
click at [482, 365] on label "Do you want Enhanced Thickness for Asphalt Driveway/Parking?" at bounding box center [308, 372] width 475 height 15
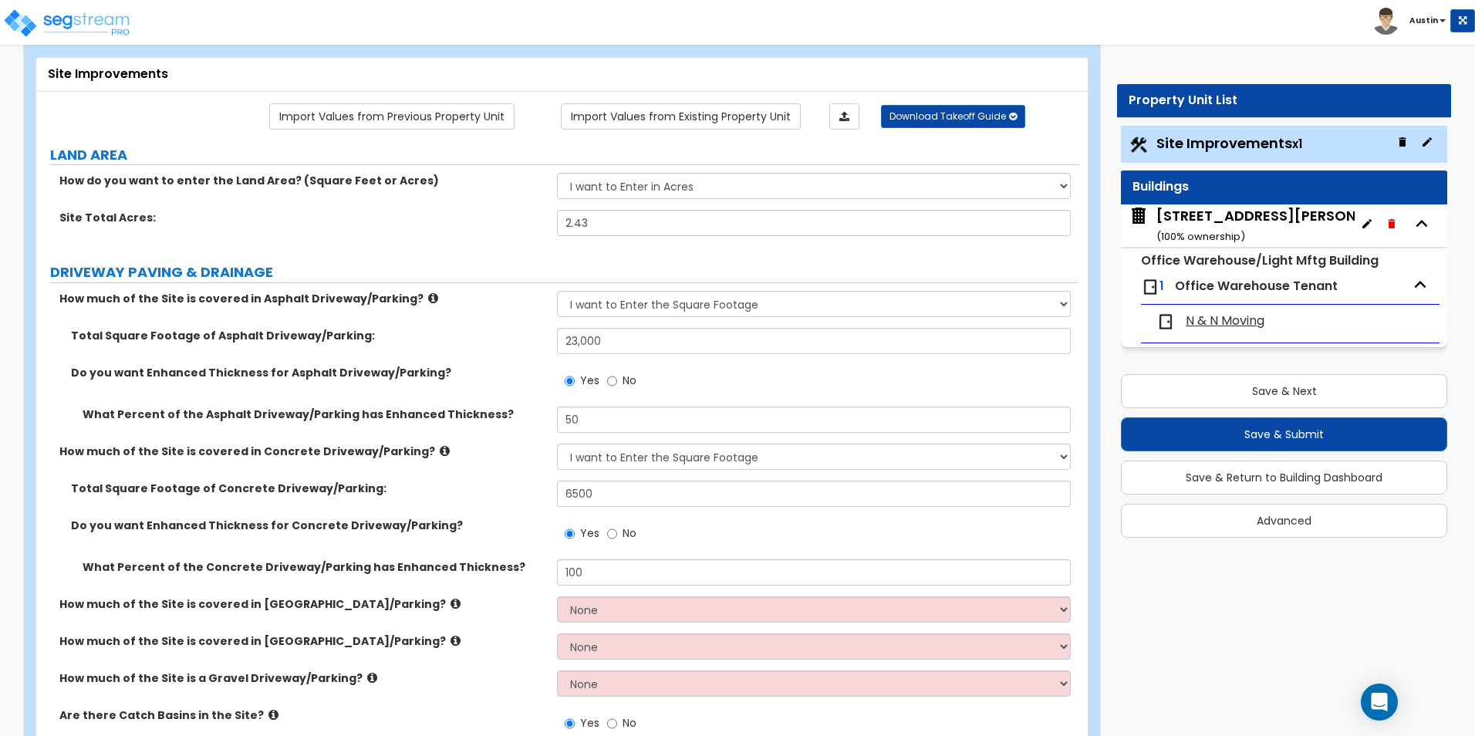
click at [667, 404] on div "Yes No" at bounding box center [817, 386] width 521 height 42
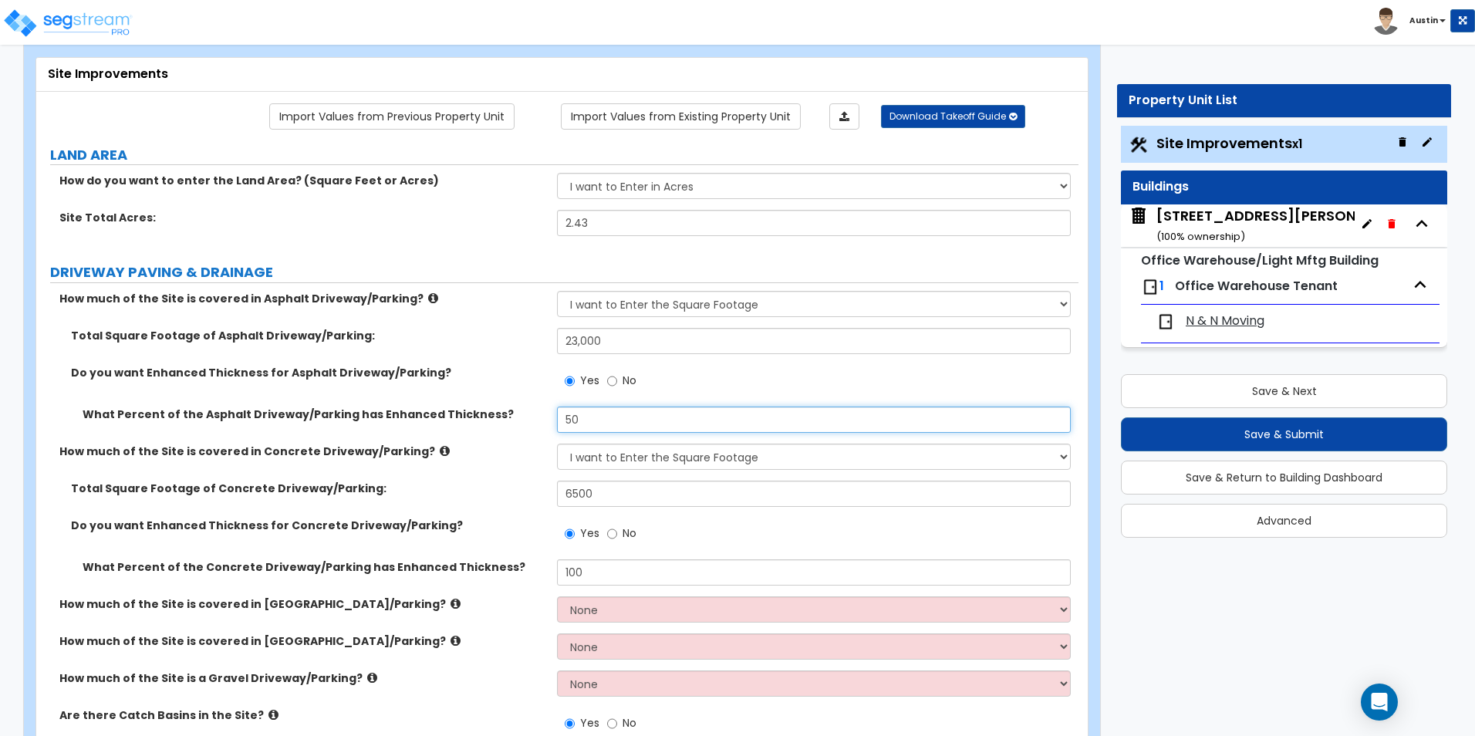
click at [661, 420] on input "50" at bounding box center [813, 420] width 513 height 26
type input "25"
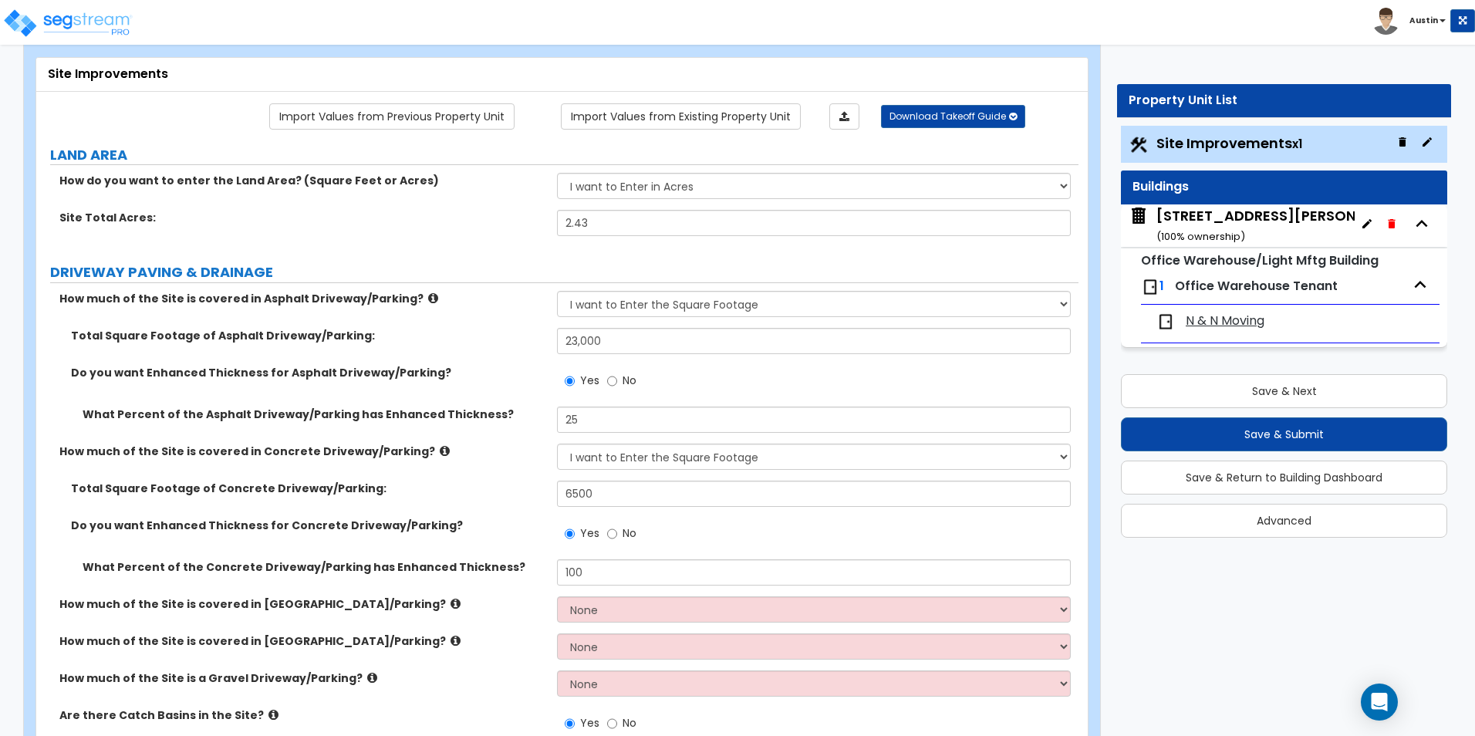
click at [410, 402] on div "Do you want Enhanced Thickness for Asphalt Driveway/Parking? Yes No" at bounding box center [557, 386] width 1042 height 42
click at [627, 500] on input "6500" at bounding box center [813, 494] width 513 height 26
type input "6,600"
click at [389, 461] on div "How much of the Site is covered in Concrete Driveway/Parking? None I want to En…" at bounding box center [557, 462] width 1042 height 37
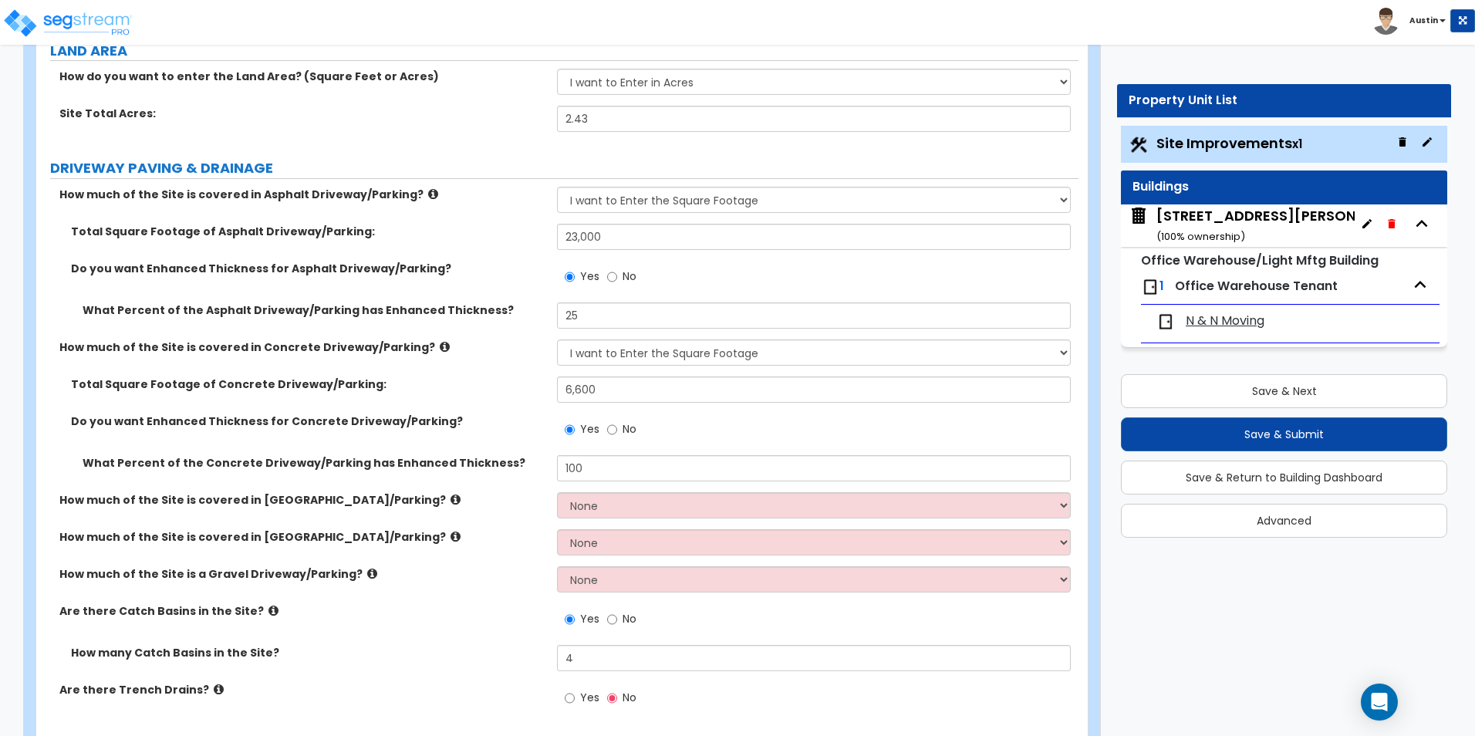
scroll to position [154, 0]
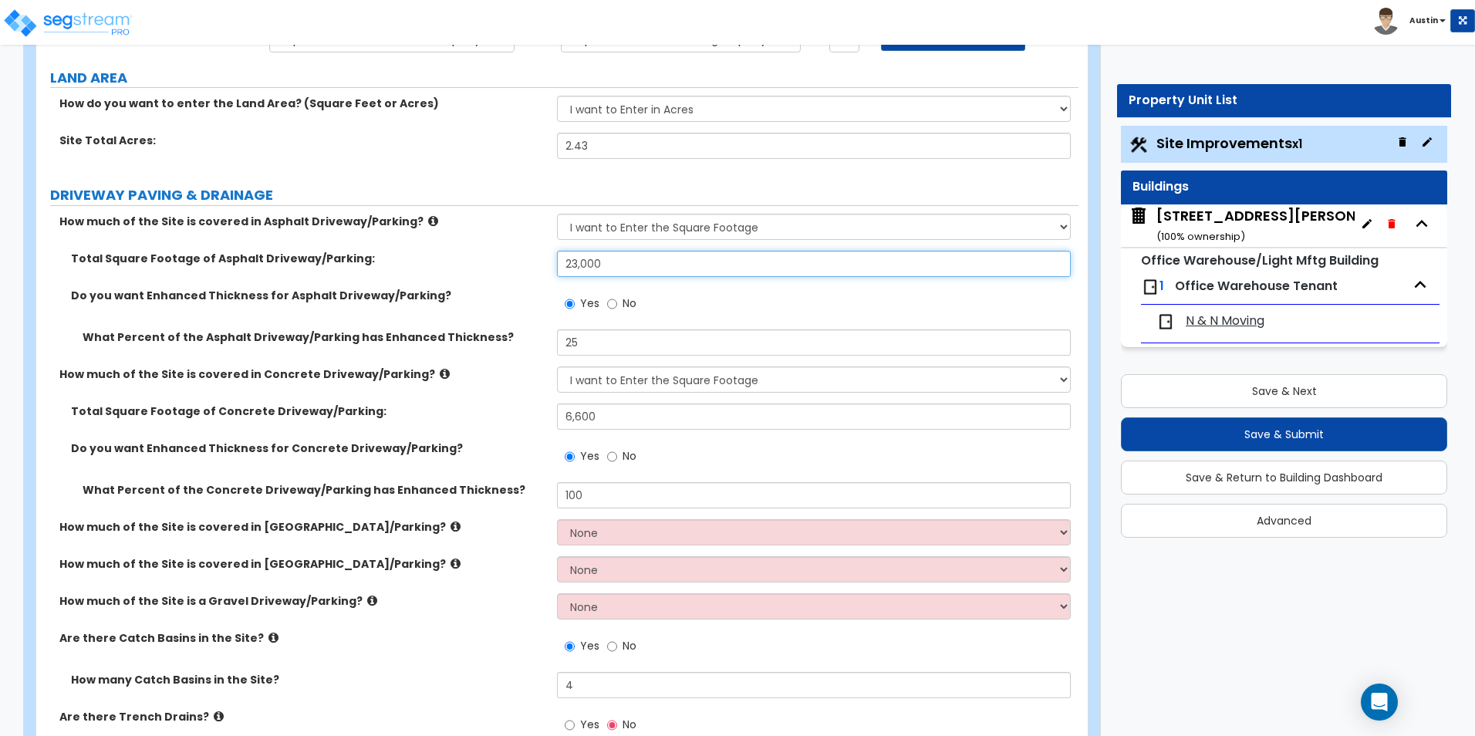
click at [633, 272] on input "23,000" at bounding box center [813, 264] width 513 height 26
type input "24,500"
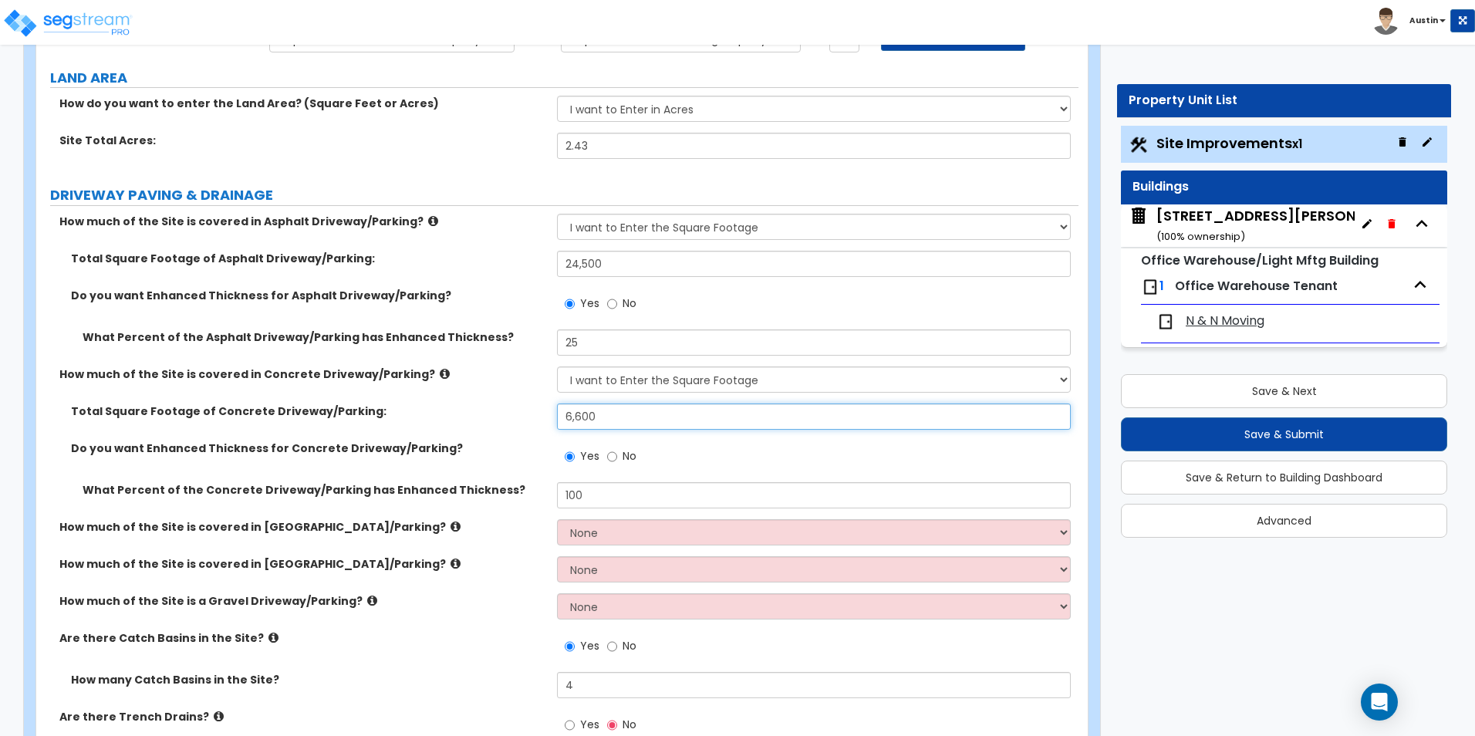
click at [615, 410] on input "6,600" at bounding box center [813, 417] width 513 height 26
type input "7,200"
click at [427, 407] on label "Total Square Footage of Concrete Driveway/Parking:" at bounding box center [308, 411] width 475 height 15
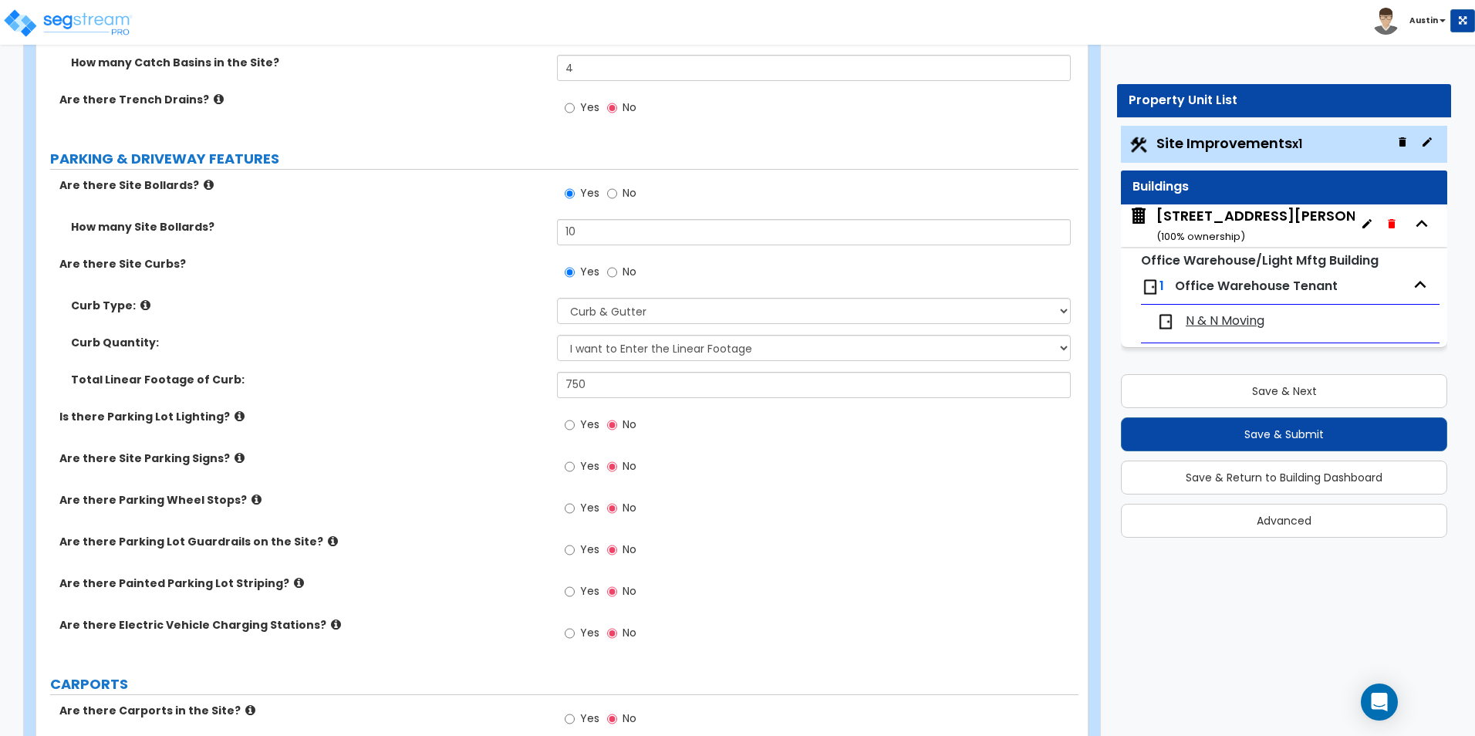
scroll to position [849, 0]
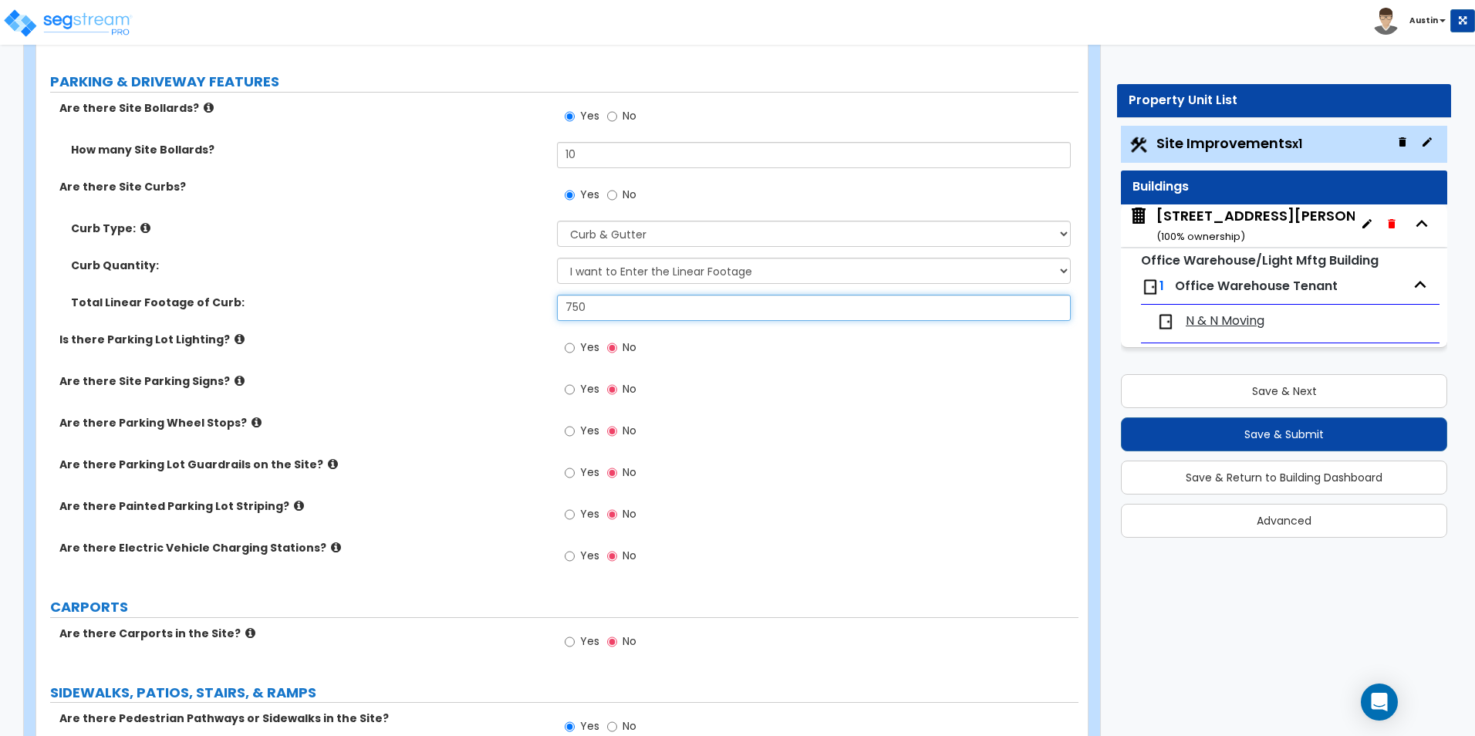
click at [689, 314] on input "750" at bounding box center [813, 308] width 513 height 26
type input "300"
click at [386, 333] on label "Is there Parking Lot Lighting?" at bounding box center [302, 339] width 486 height 15
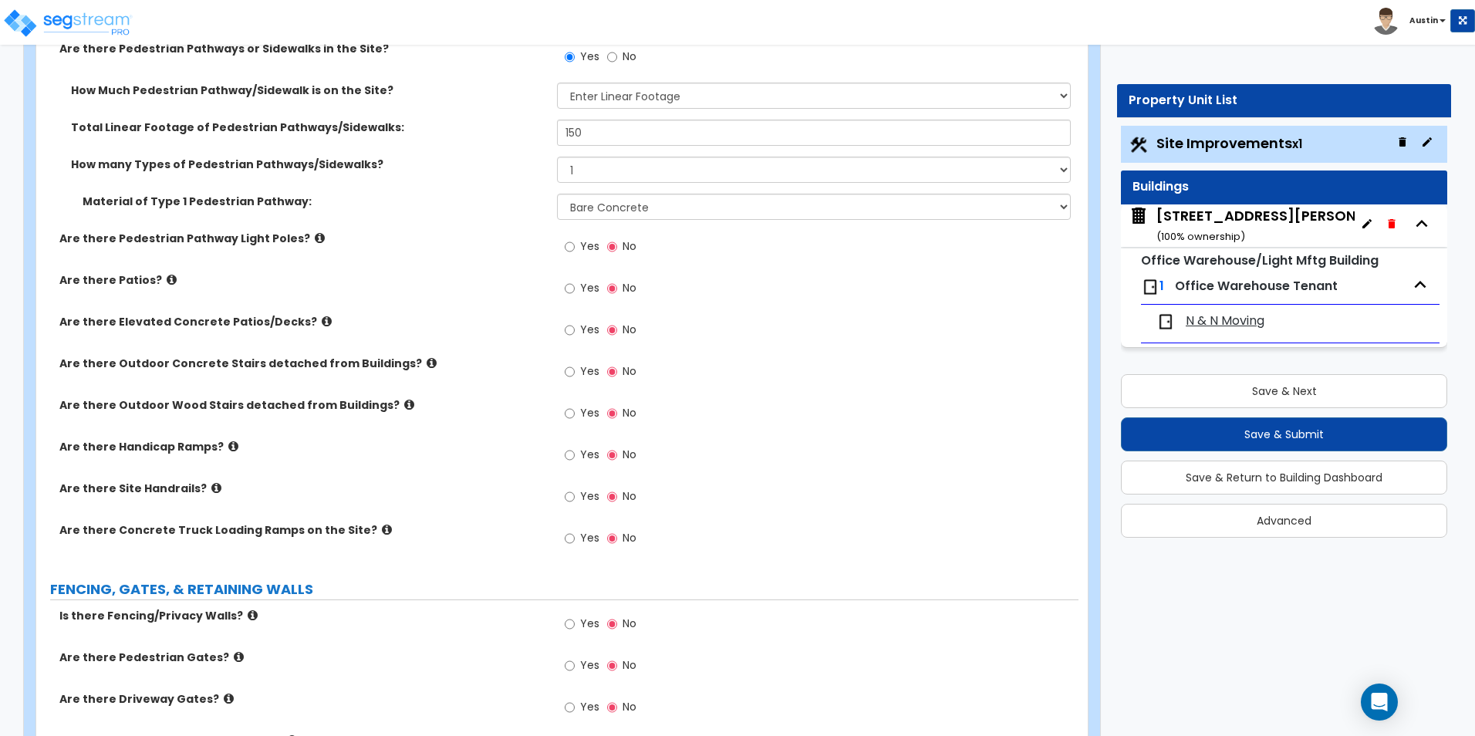
scroll to position [1543, 0]
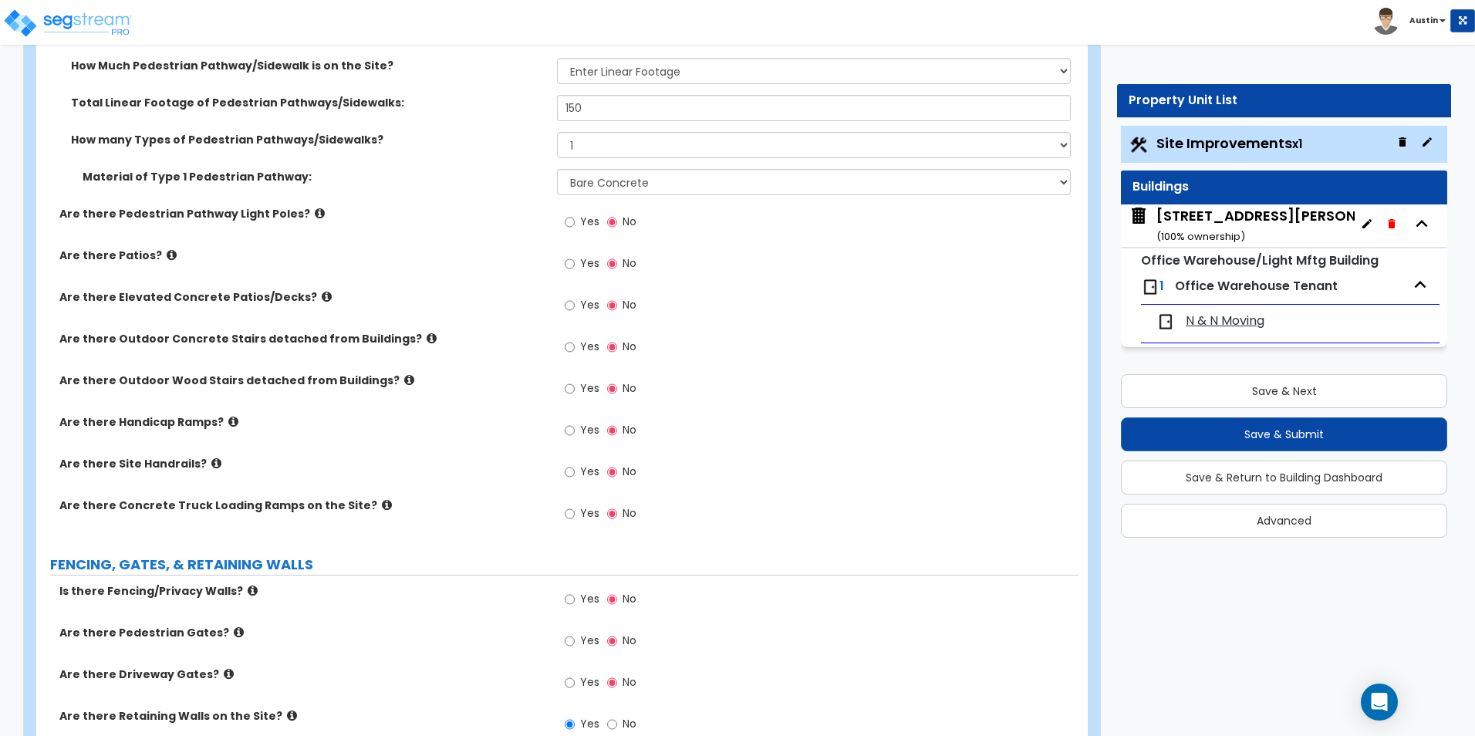
click at [228, 422] on icon at bounding box center [233, 422] width 10 height 12
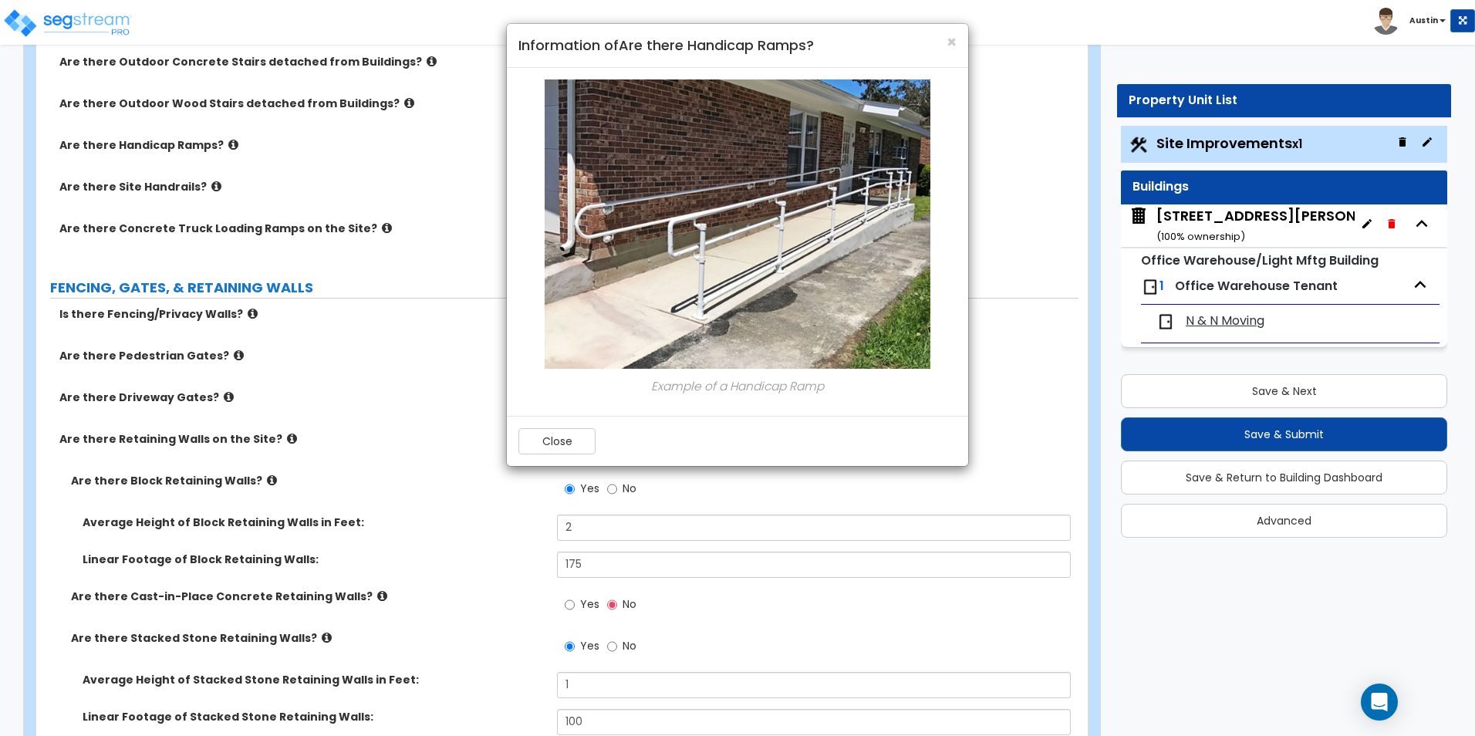
scroll to position [1620, 0]
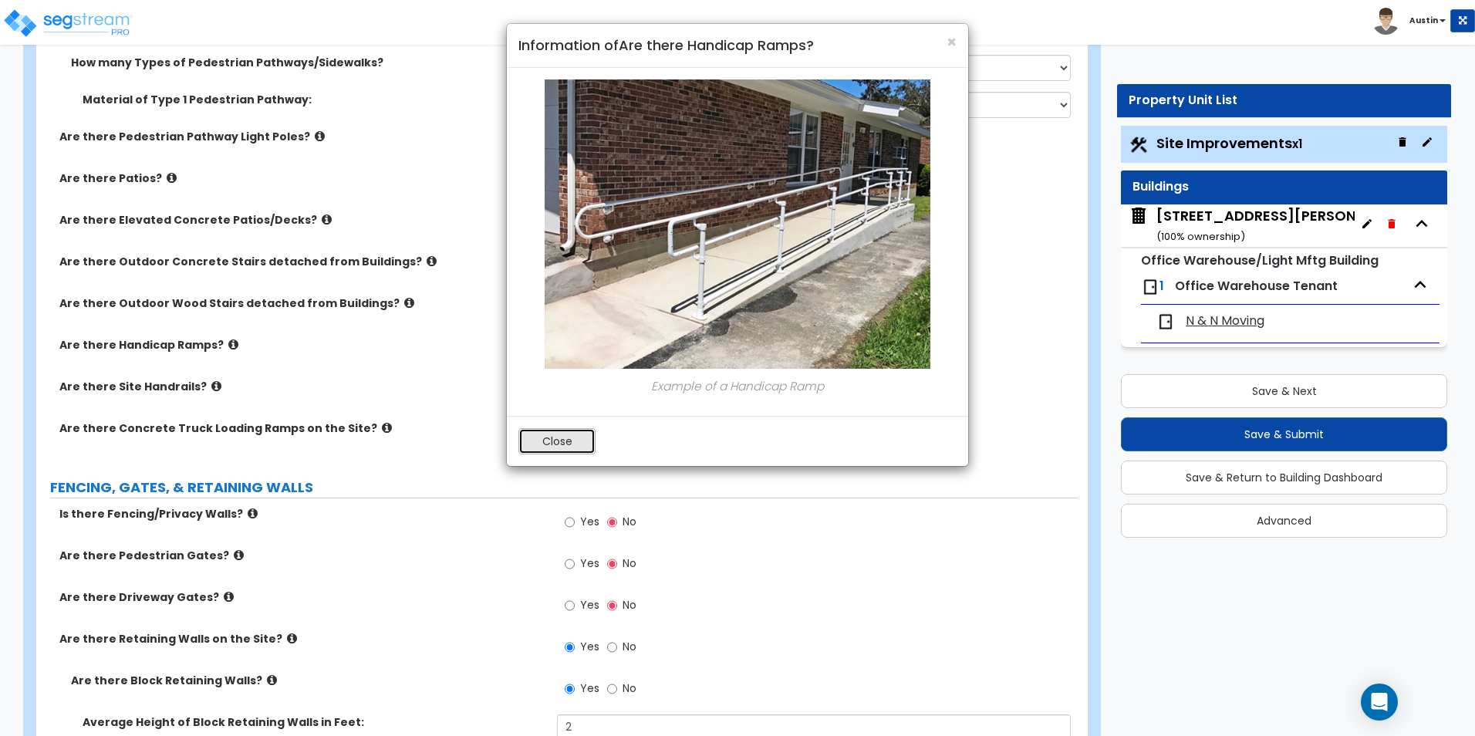
click at [552, 437] on button "Close" at bounding box center [556, 441] width 77 height 26
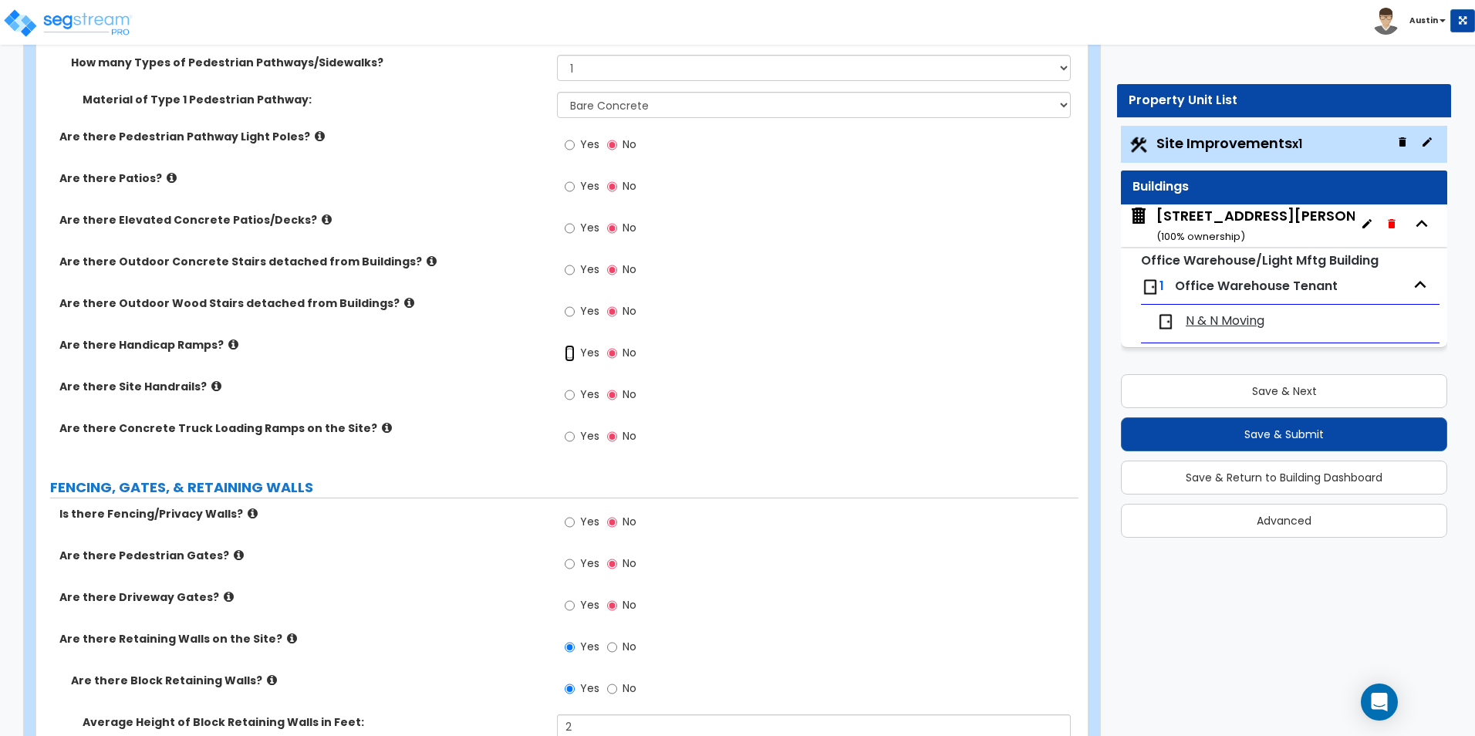
click at [567, 358] on input "Yes" at bounding box center [570, 353] width 10 height 17
radio input "true"
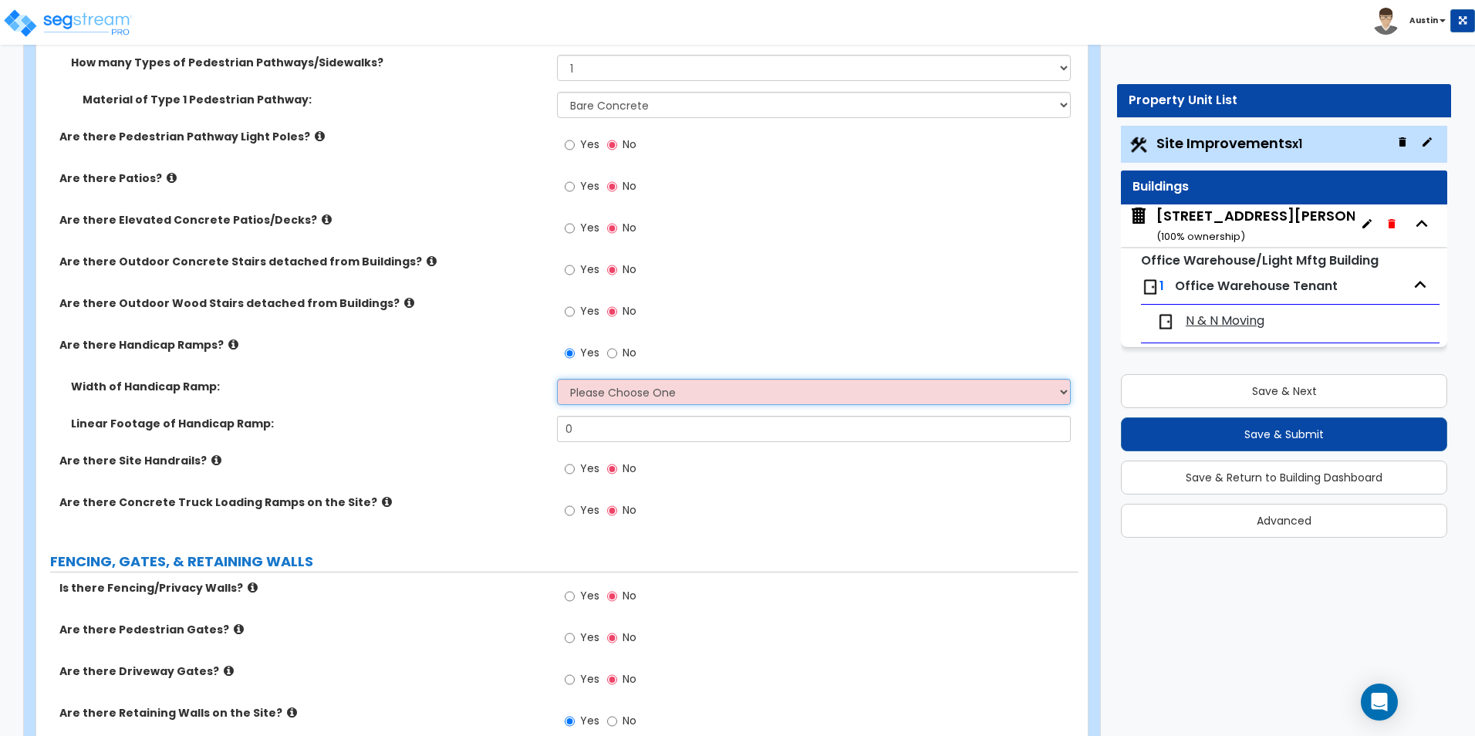
click at [633, 387] on select "Please Choose One 3' width 5' width" at bounding box center [813, 392] width 513 height 26
select select "2"
click at [557, 379] on select "Please Choose One 3' width 5' width" at bounding box center [813, 392] width 513 height 26
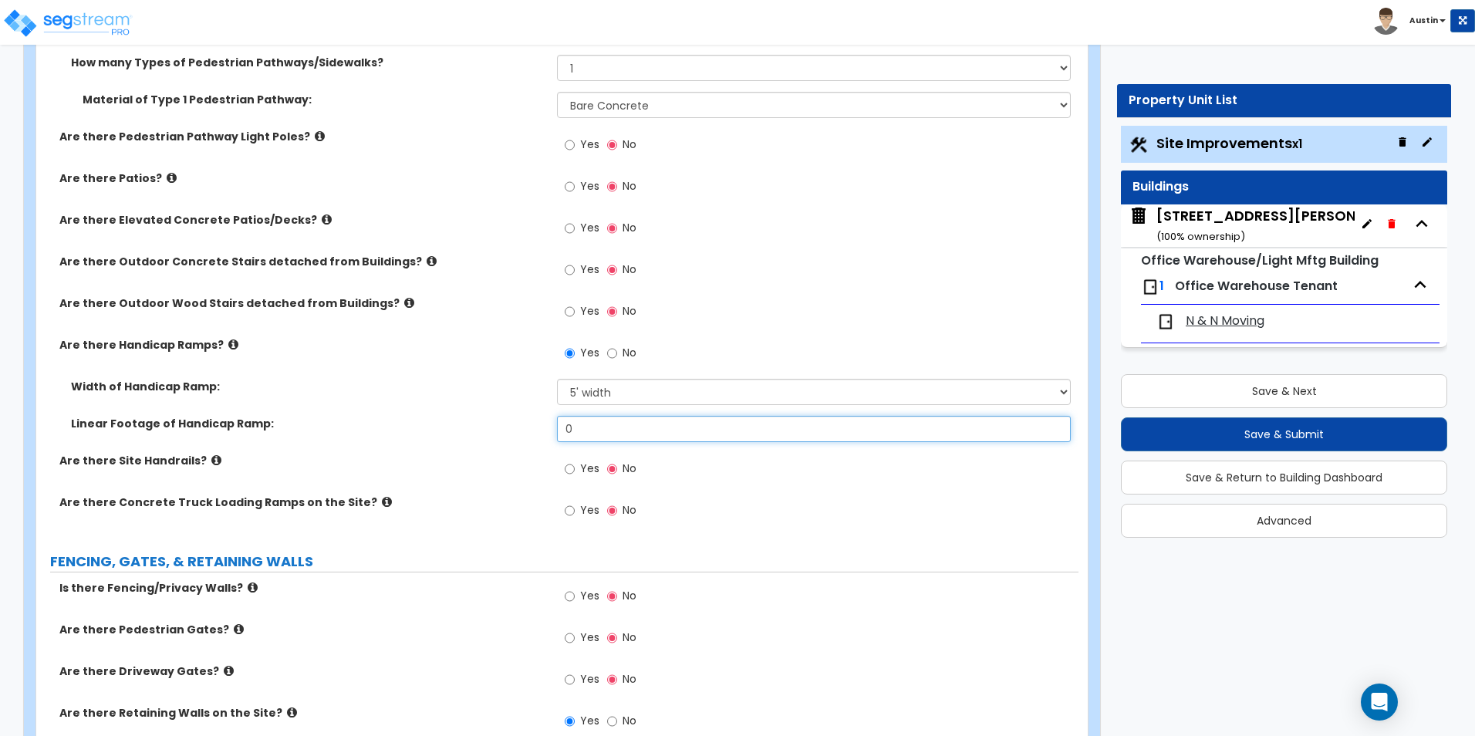
click at [627, 431] on input "0" at bounding box center [813, 429] width 513 height 26
type input "10"
click at [438, 371] on div "Are there Handicap Ramps? Yes No" at bounding box center [557, 358] width 1042 height 42
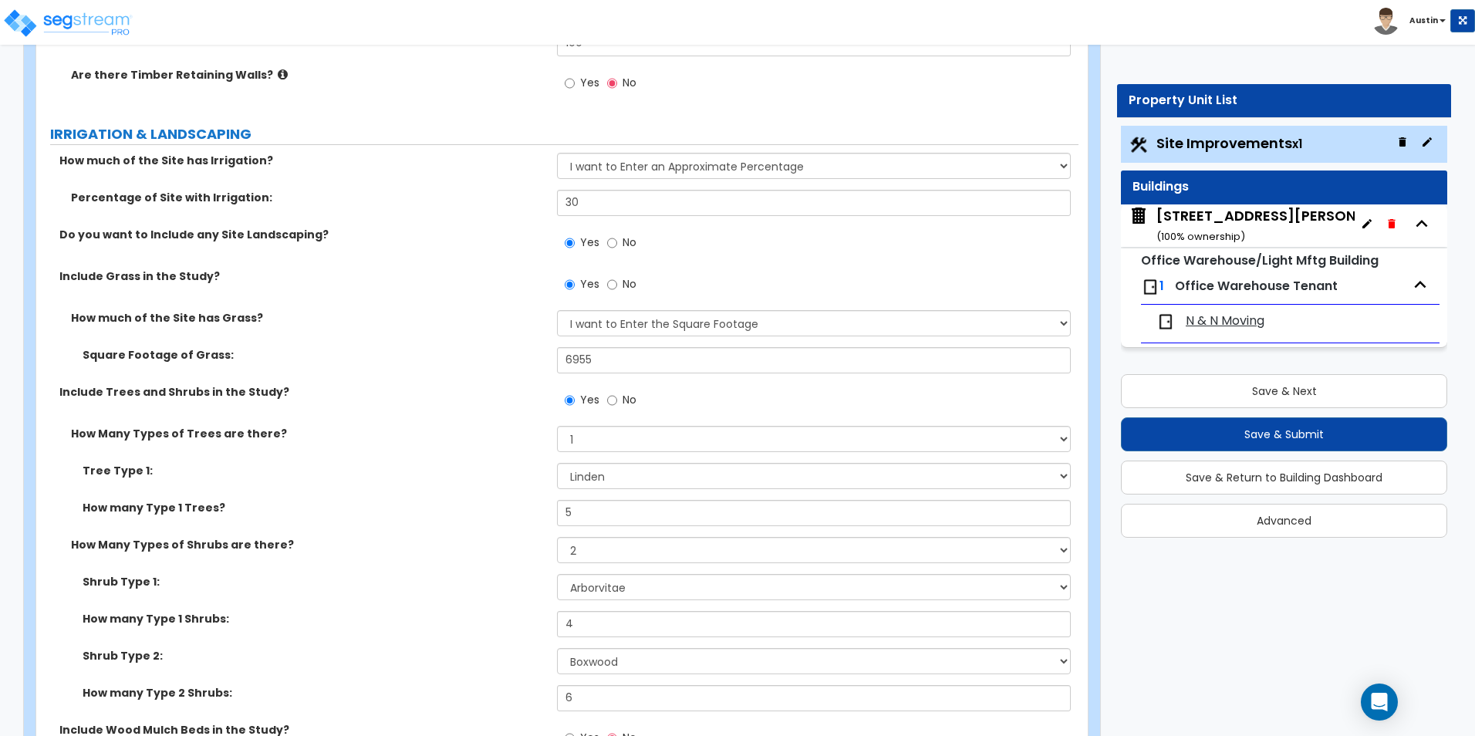
scroll to position [2546, 0]
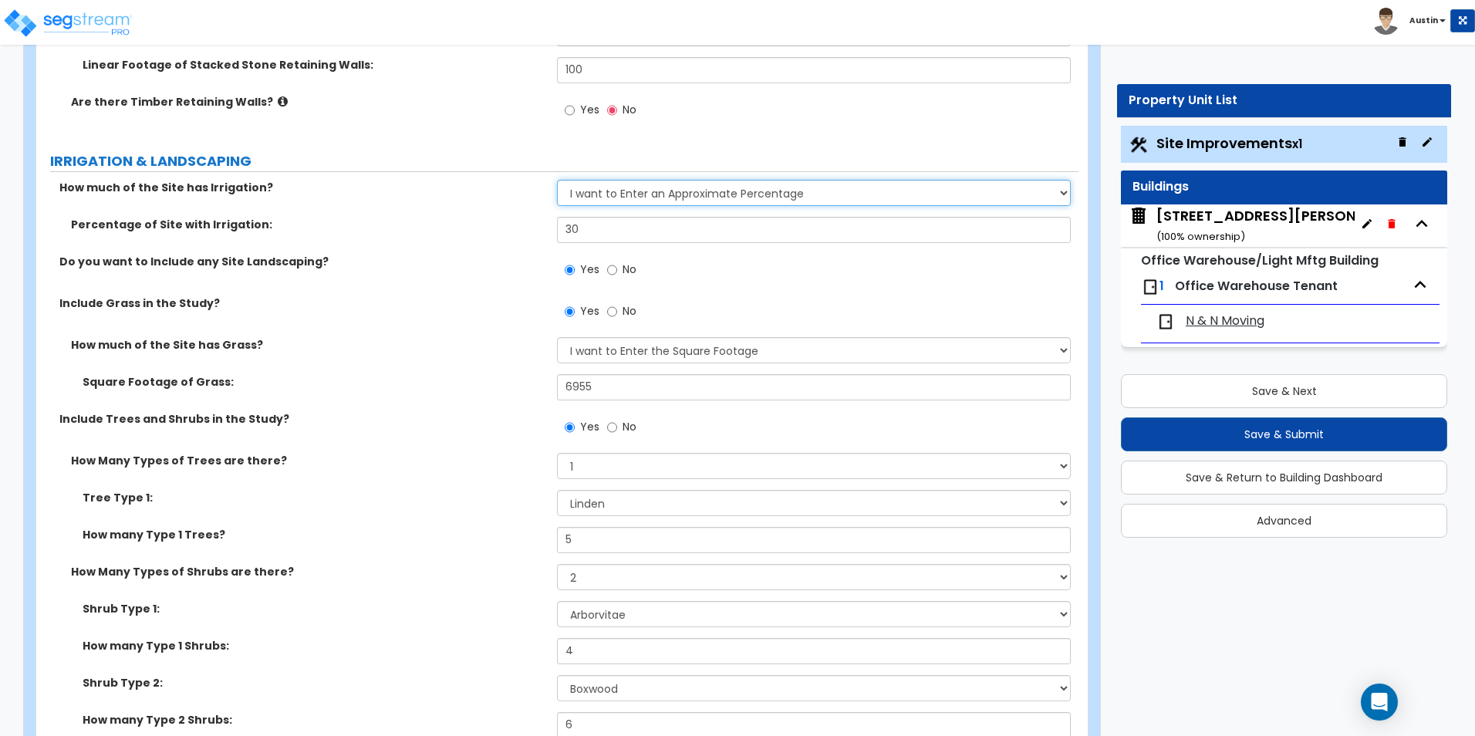
click at [722, 194] on select "None I want to Enter an Approximate Percentage I want to Enter the Square Foota…" at bounding box center [813, 193] width 513 height 26
select select "0"
click at [557, 180] on select "None I want to Enter an Approximate Percentage I want to Enter the Square Foota…" at bounding box center [813, 193] width 513 height 26
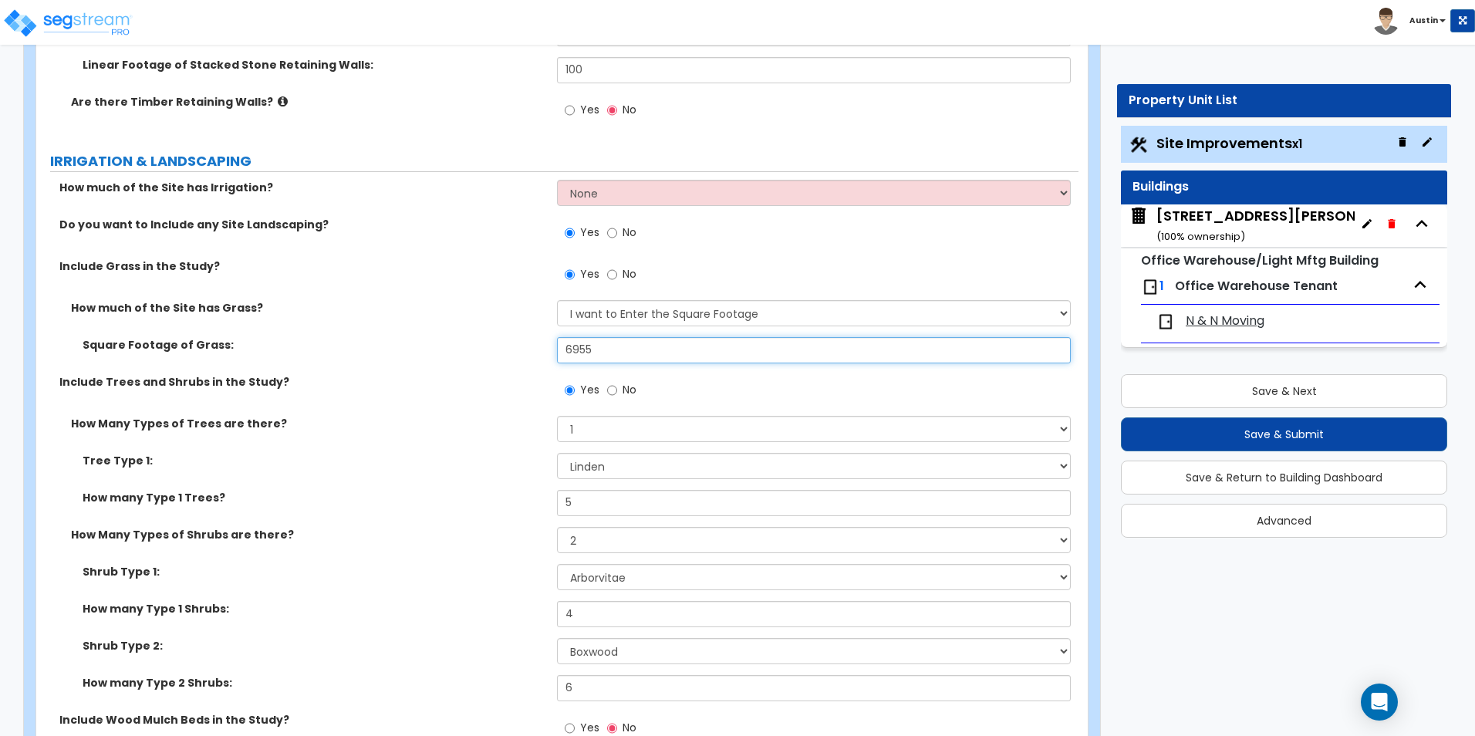
click at [633, 342] on input "6955" at bounding box center [813, 350] width 513 height 26
type input "7,000"
click at [352, 363] on div "Square Footage of Grass: 7,000" at bounding box center [557, 355] width 1042 height 37
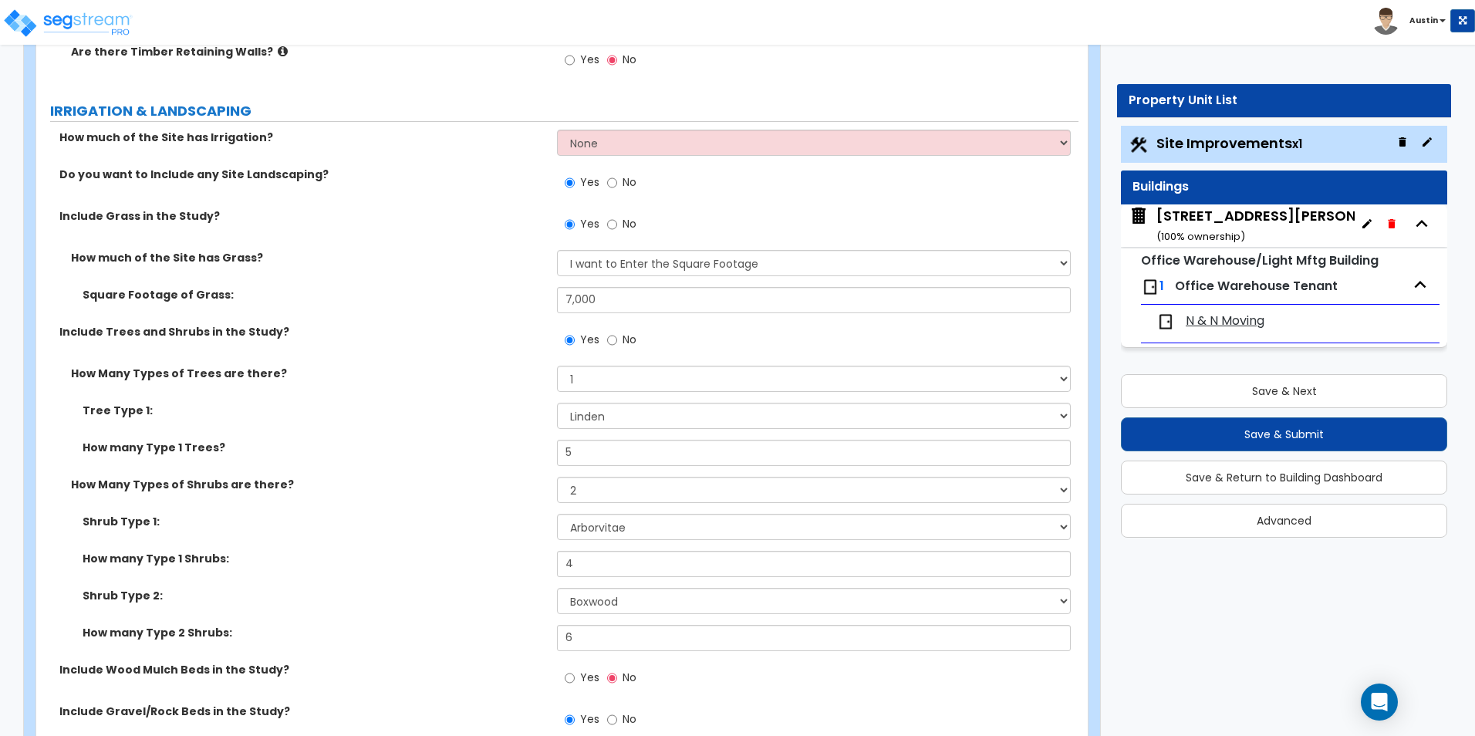
scroll to position [2623, 0]
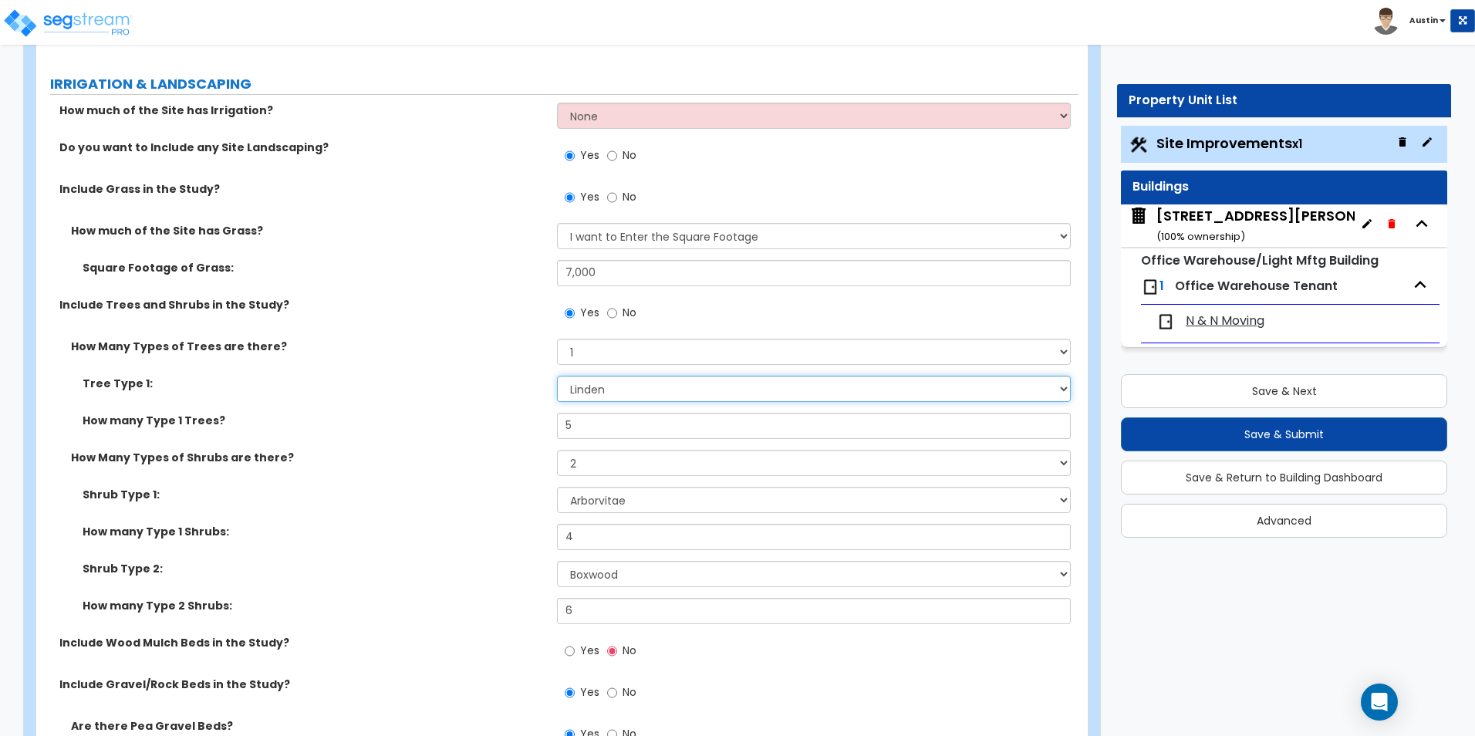
click at [623, 397] on select "Please Choose One Honey Locust Planetree Poplar Elm Hawthorn Linden Maple Red M…" at bounding box center [813, 389] width 513 height 26
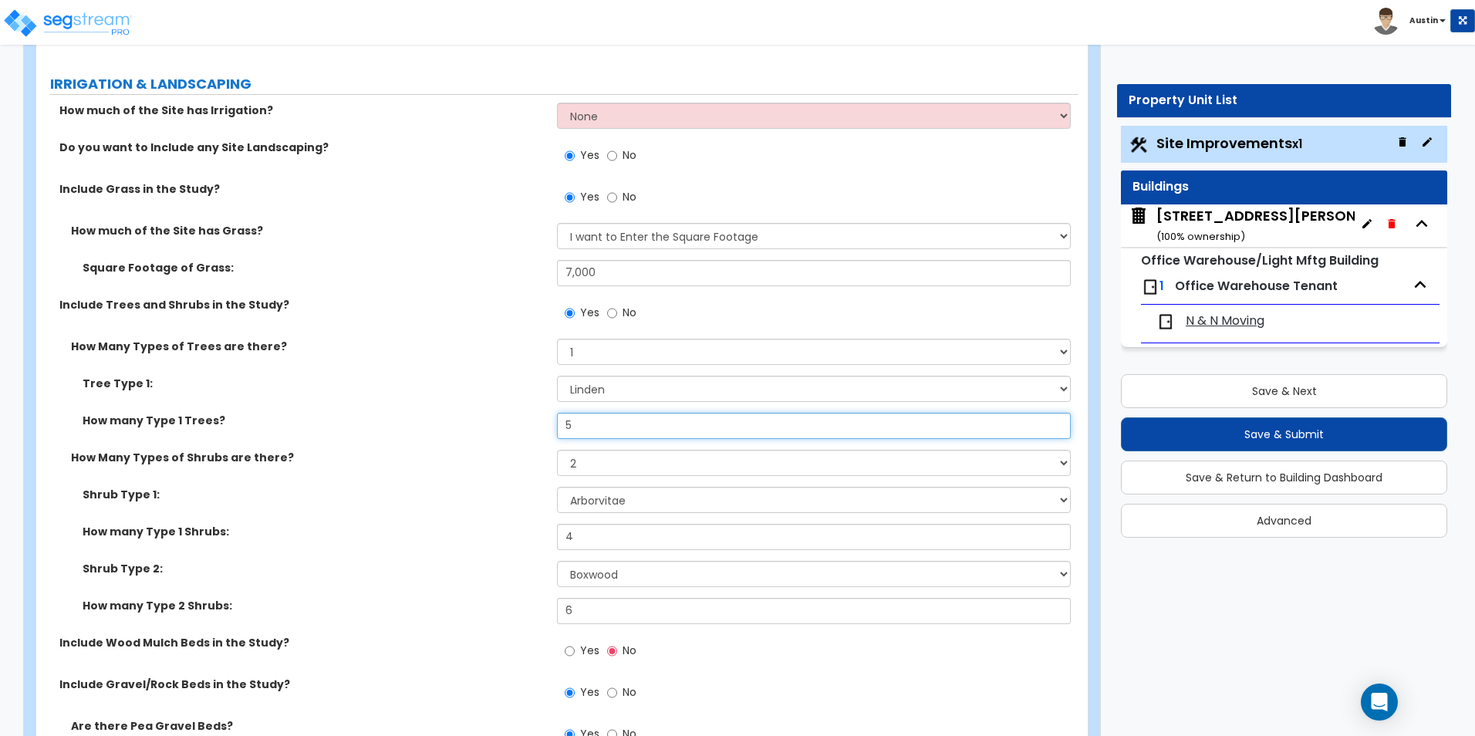
click at [612, 427] on input "5" at bounding box center [813, 426] width 513 height 26
click at [625, 464] on select "None 1 2 3" at bounding box center [813, 463] width 513 height 26
click at [613, 468] on select "None 1 2 3" at bounding box center [813, 463] width 513 height 26
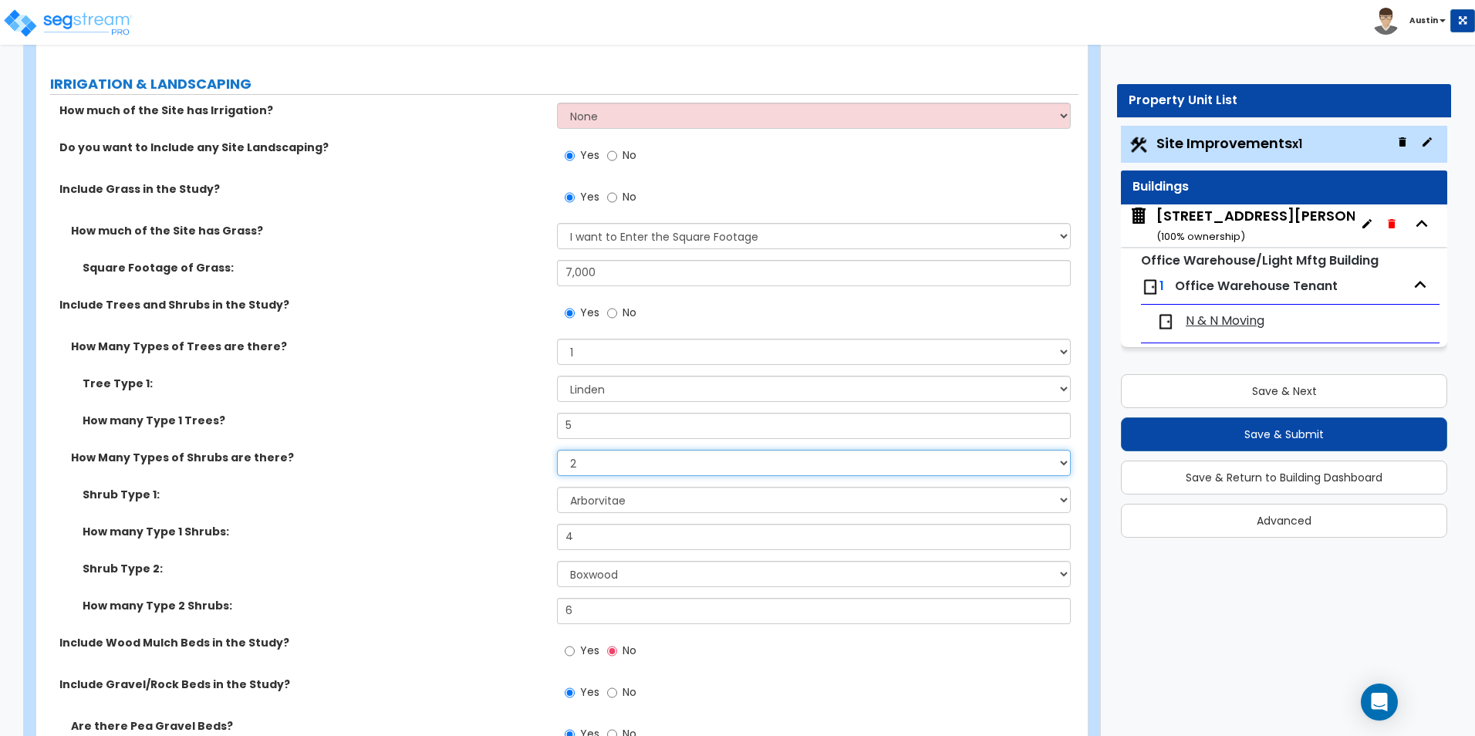
click at [613, 468] on select "None 1 2 3" at bounding box center [813, 463] width 513 height 26
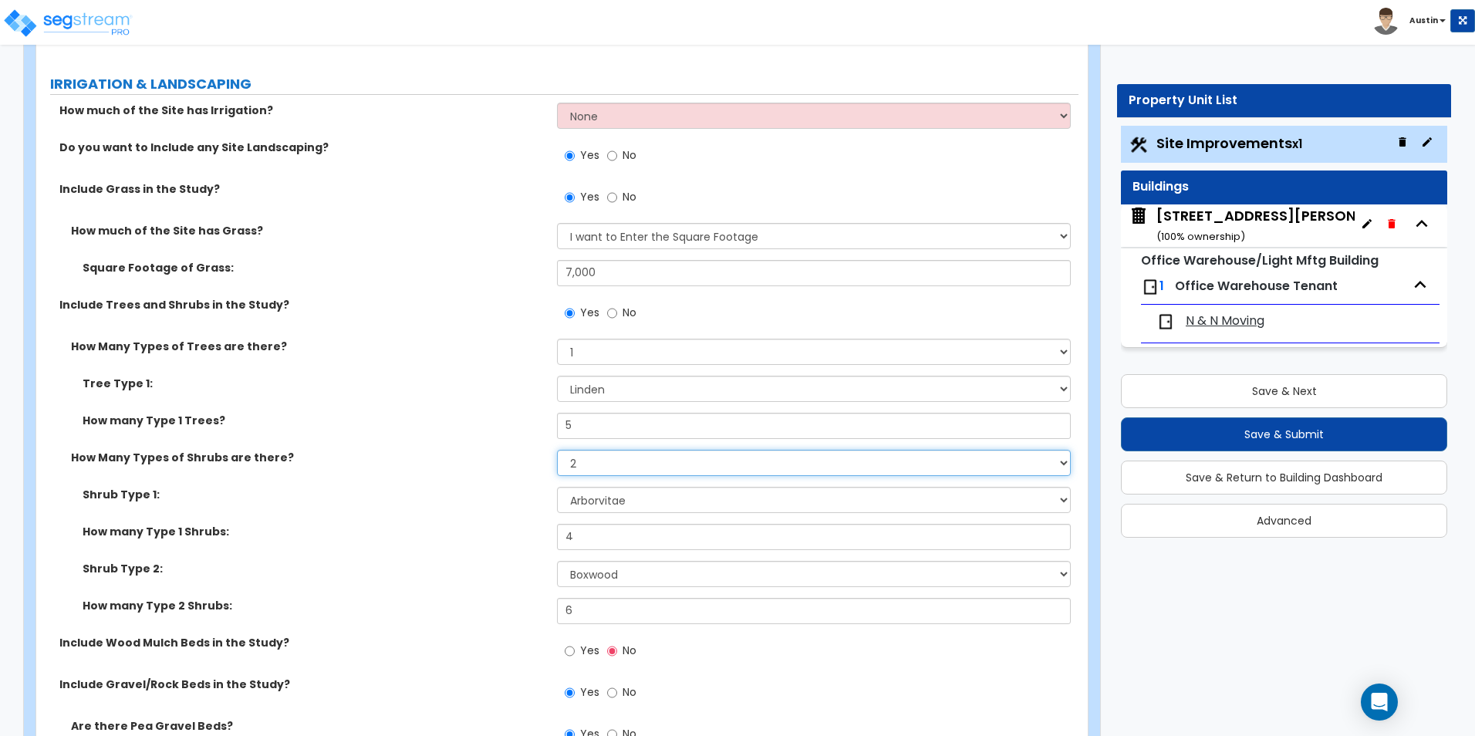
click at [613, 468] on select "None 1 2 3" at bounding box center [813, 463] width 513 height 26
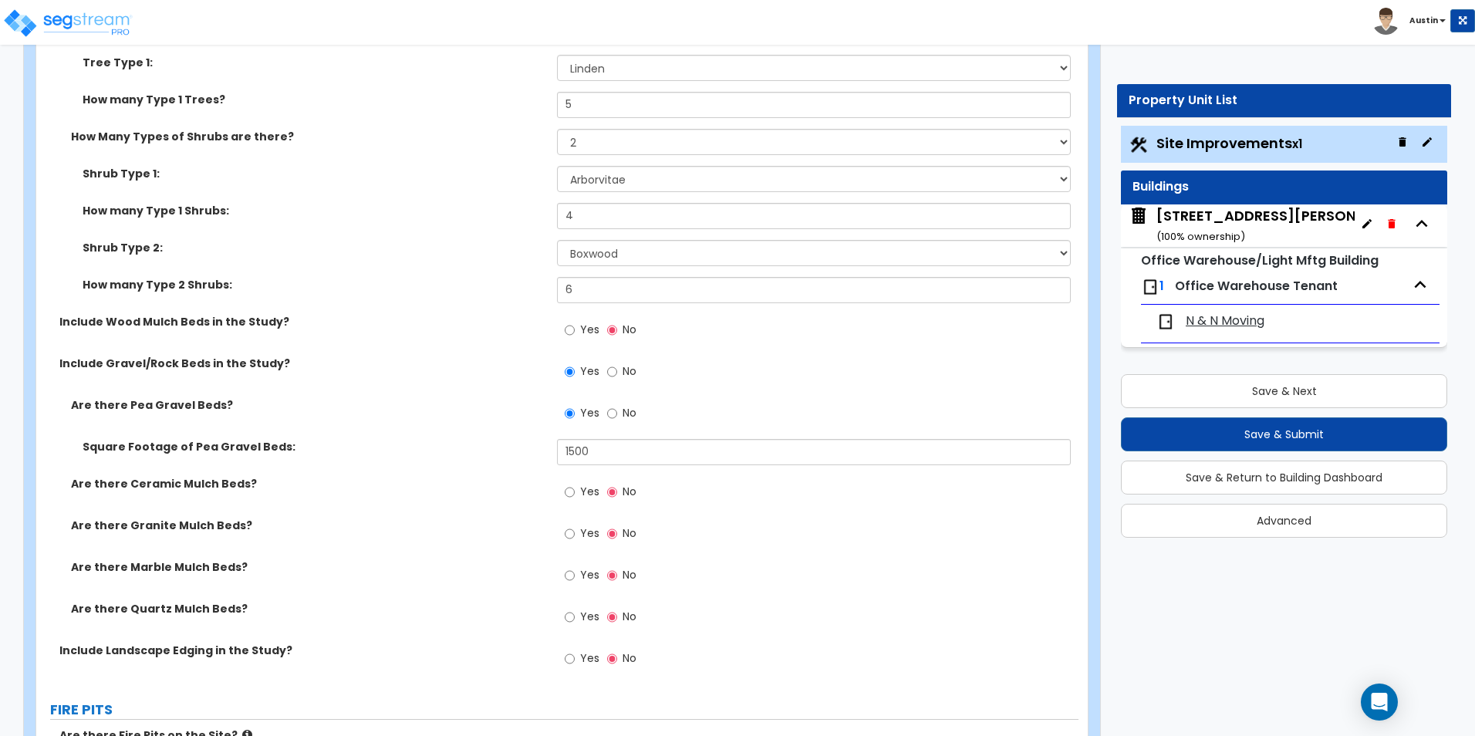
scroll to position [2790, 0]
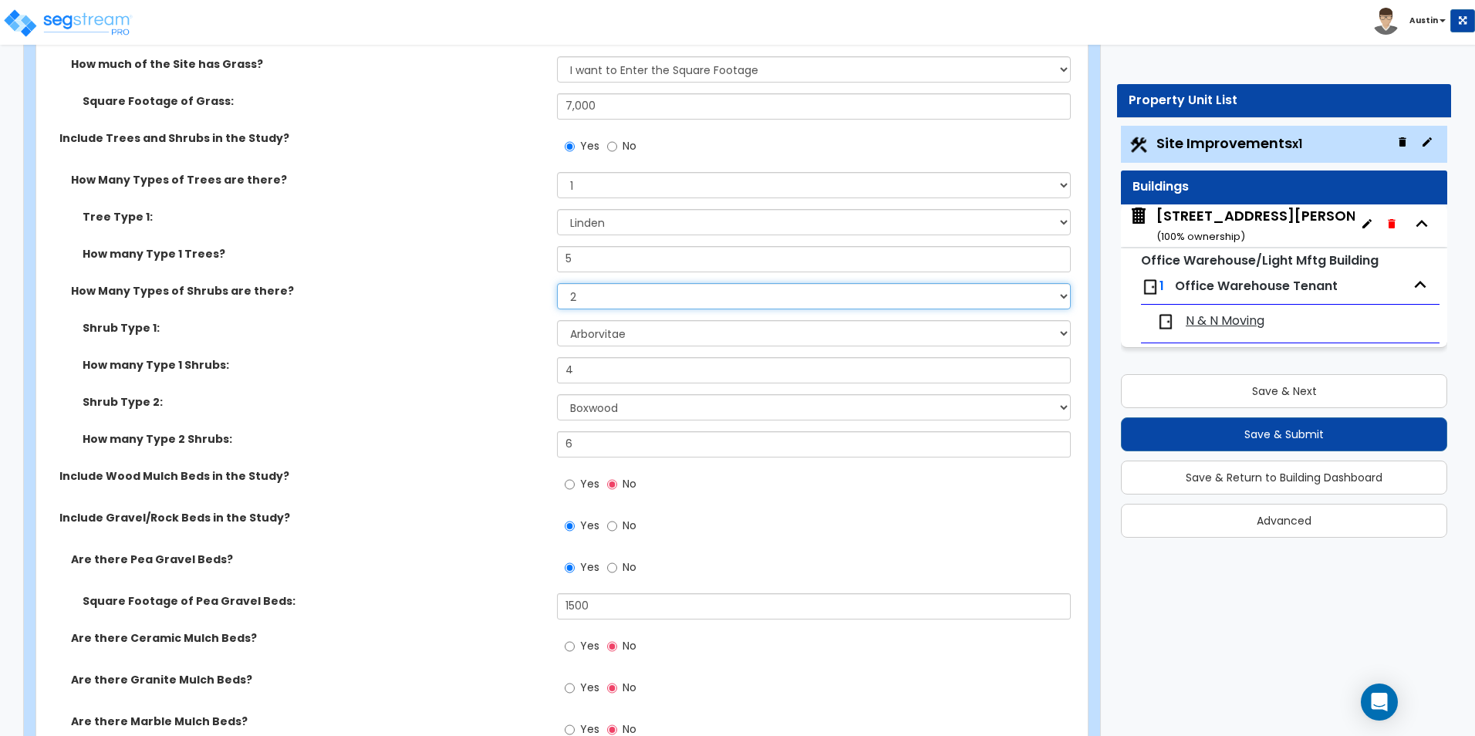
click at [594, 302] on select "None 1 2 3" at bounding box center [813, 296] width 513 height 26
select select "1"
click at [557, 283] on select "None 1 2 3" at bounding box center [813, 296] width 513 height 26
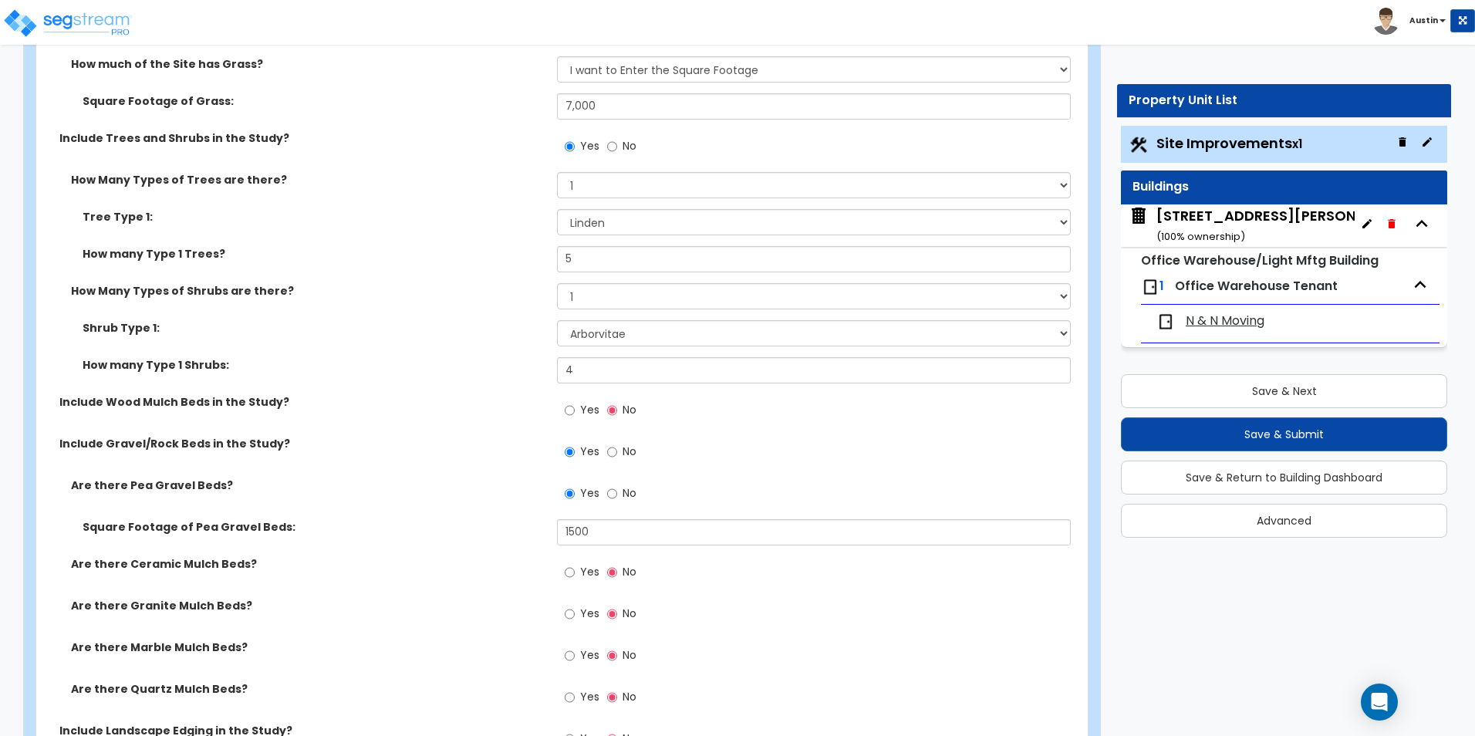
click at [475, 376] on div "How many Type 1 Shrubs: 4" at bounding box center [557, 375] width 1042 height 37
click at [618, 271] on input "5" at bounding box center [813, 259] width 513 height 26
type input "2"
click at [447, 217] on label "Tree Type 1:" at bounding box center [314, 216] width 463 height 15
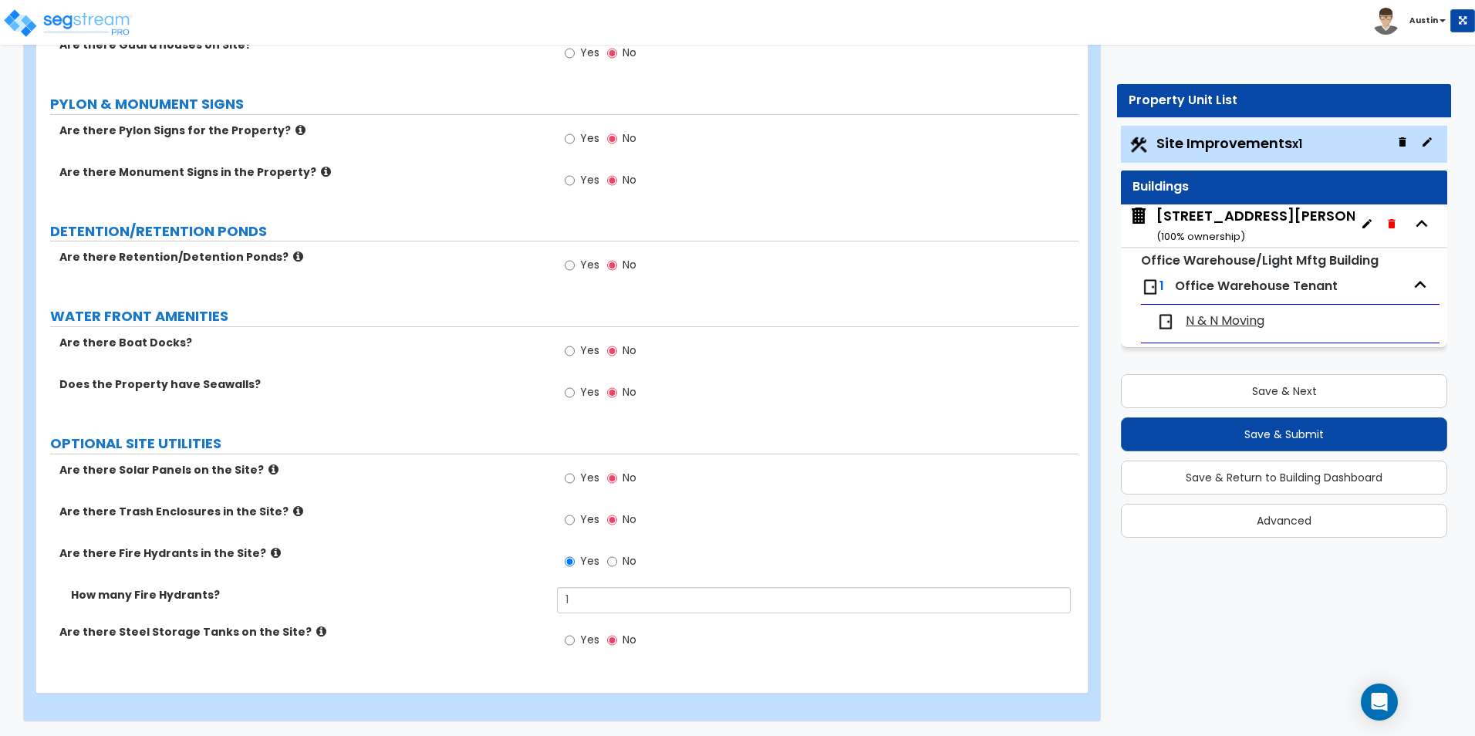
scroll to position [3855, 0]
click at [633, 559] on span "No" at bounding box center [630, 559] width 14 height 15
click at [617, 559] on input "No" at bounding box center [612, 560] width 10 height 17
radio input "false"
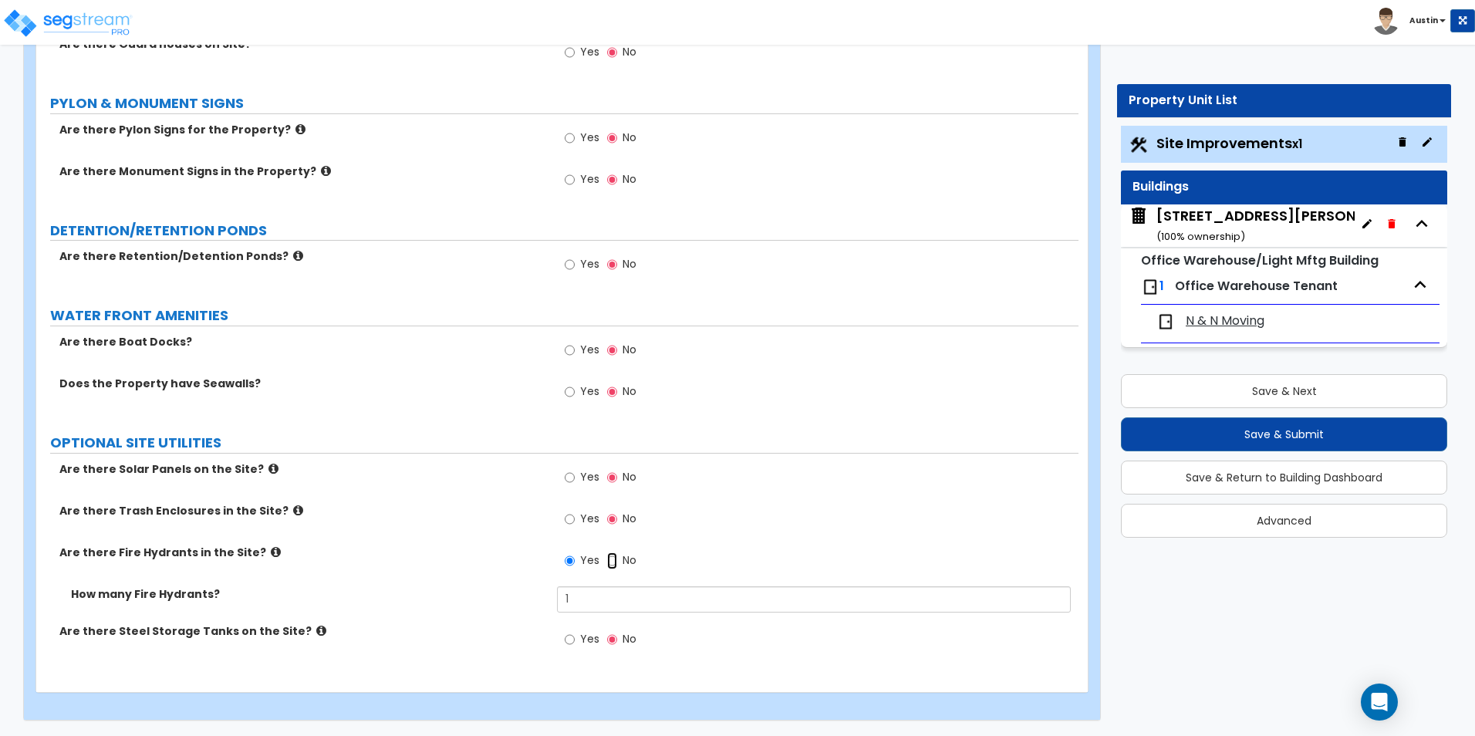
radio input "true"
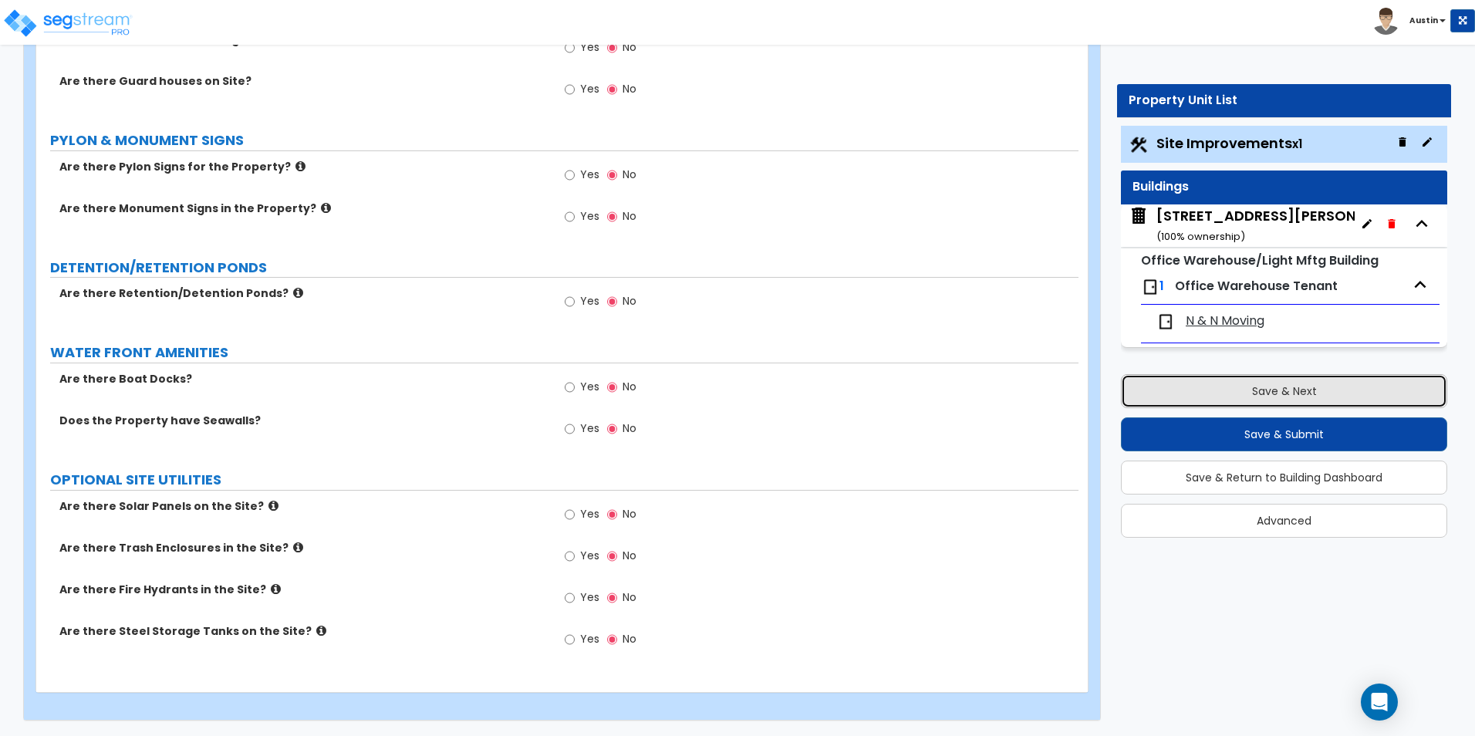
click at [1306, 397] on button "Save & Next" at bounding box center [1284, 391] width 326 height 34
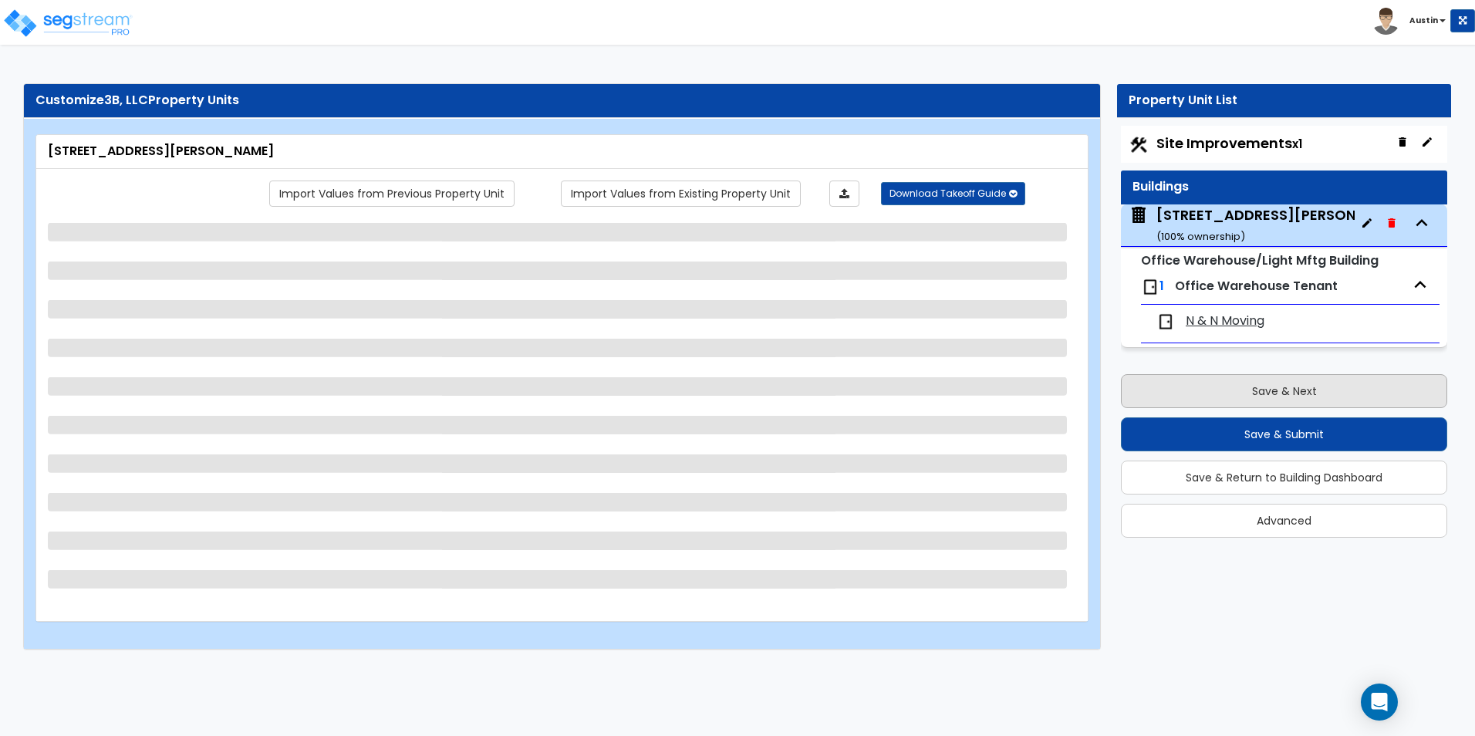
scroll to position [0, 0]
select select "6"
select select "2"
select select "10"
select select "11"
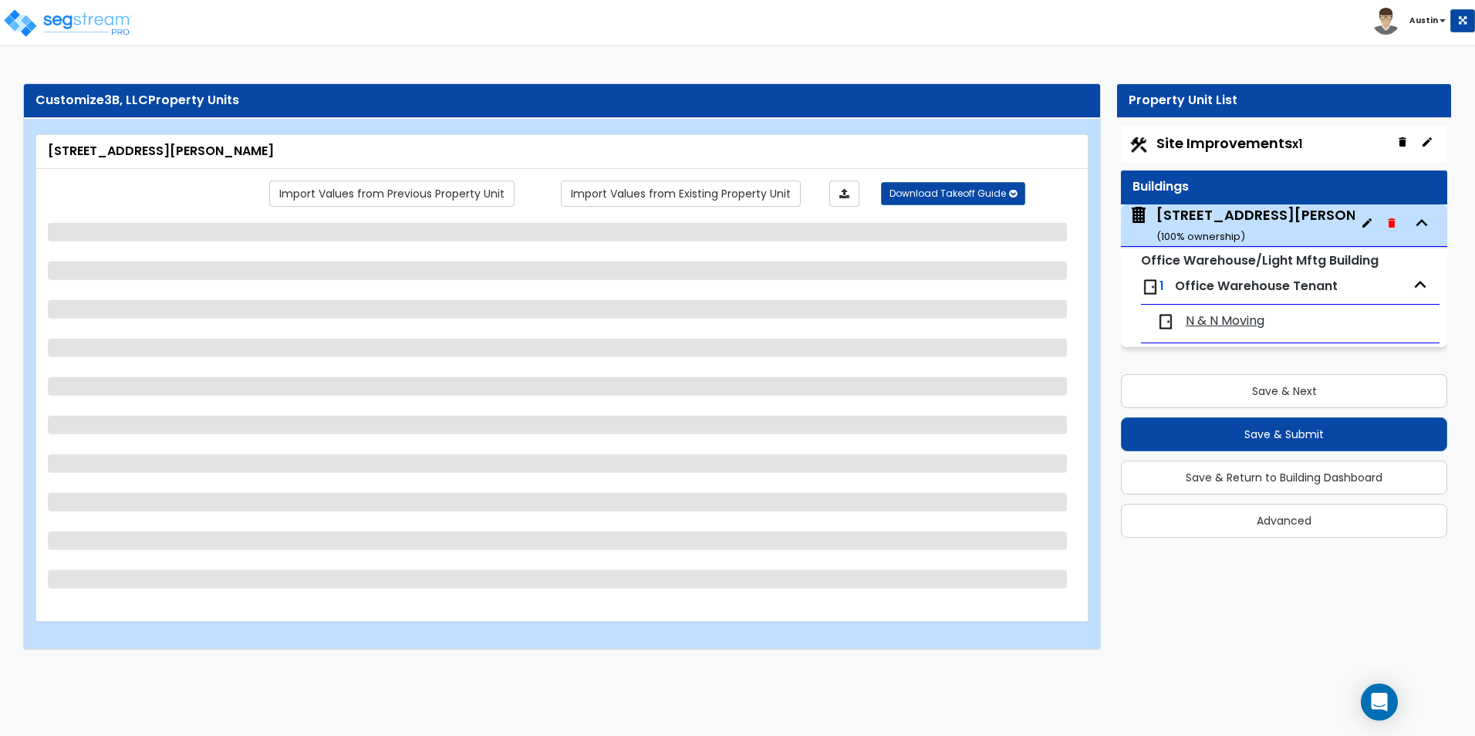
select select "2"
select select "1"
select select "3"
select select "4"
select select "1"
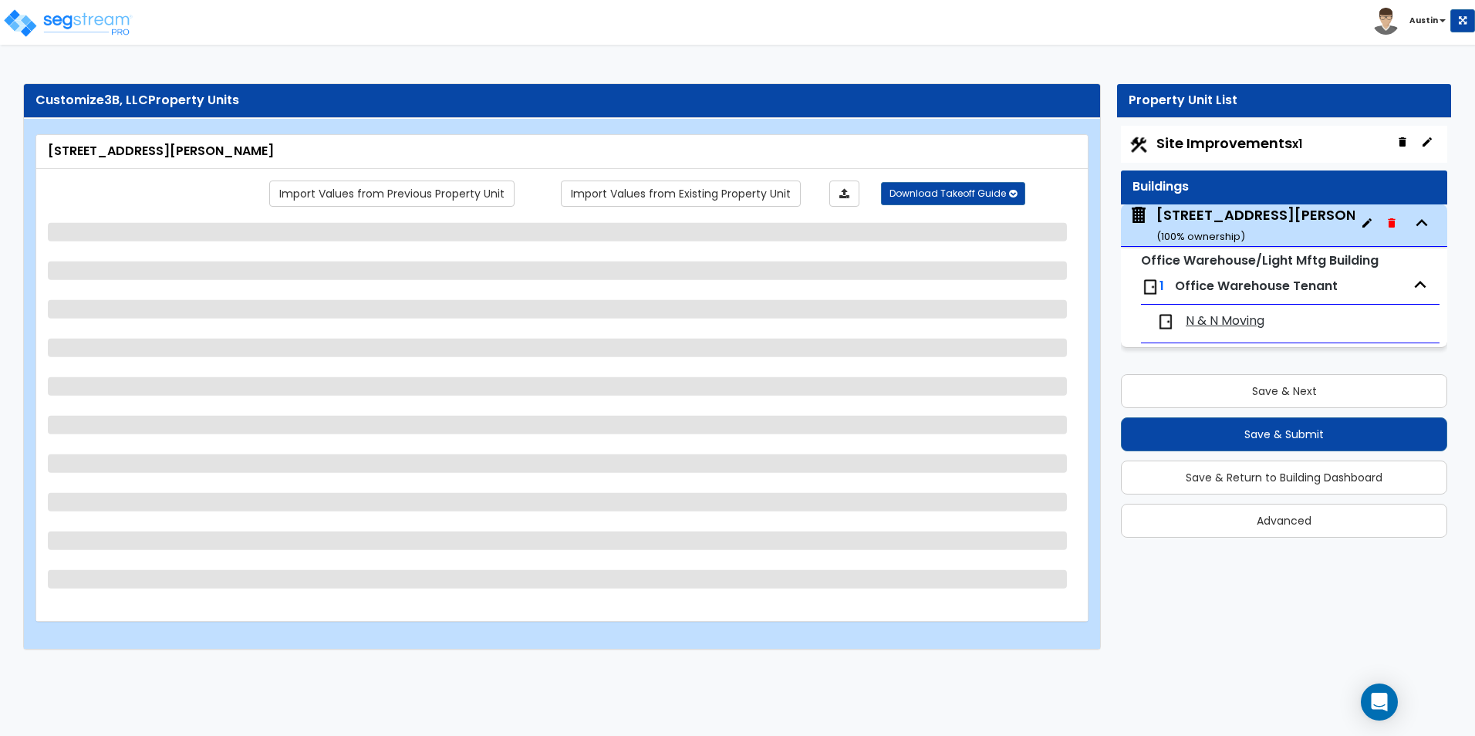
select select "2"
select select "1"
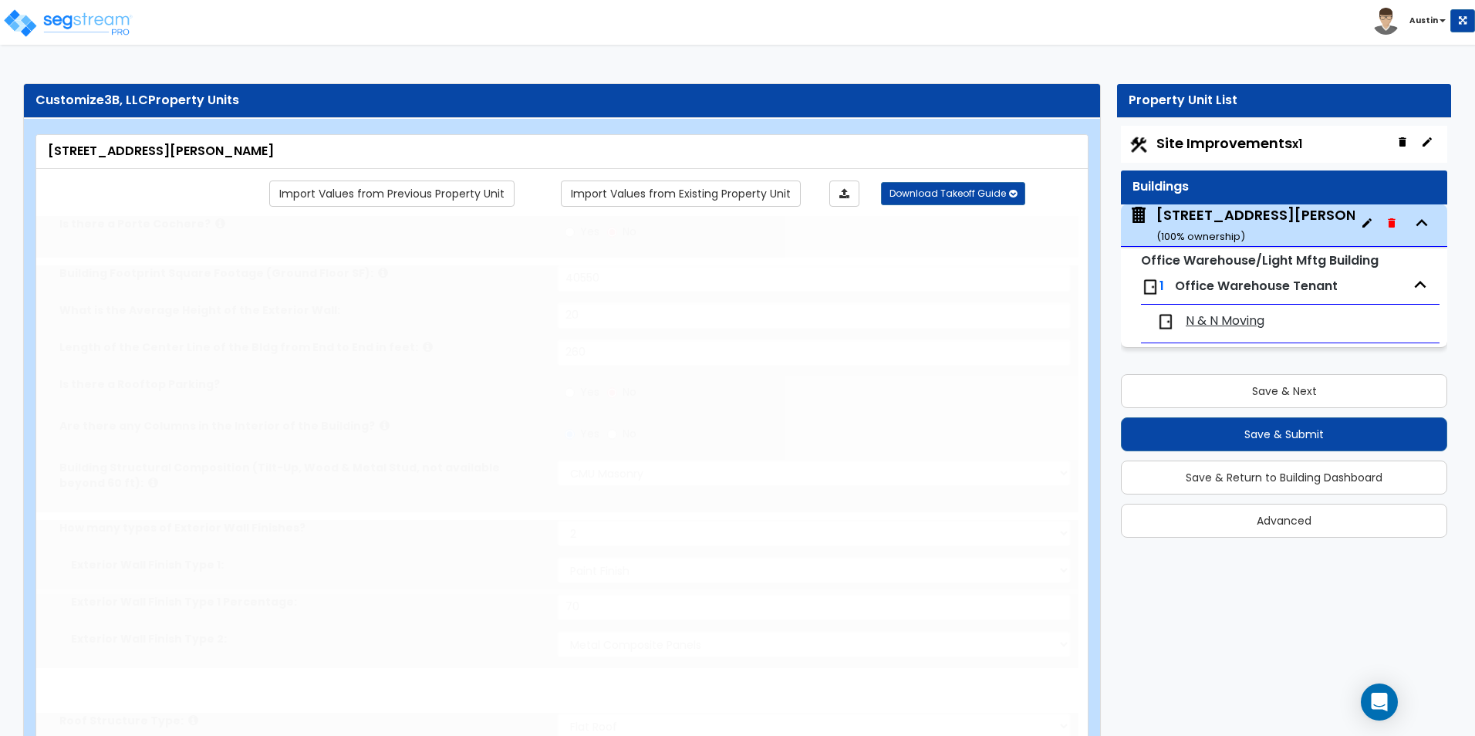
select select "2"
radio input "true"
select select "2"
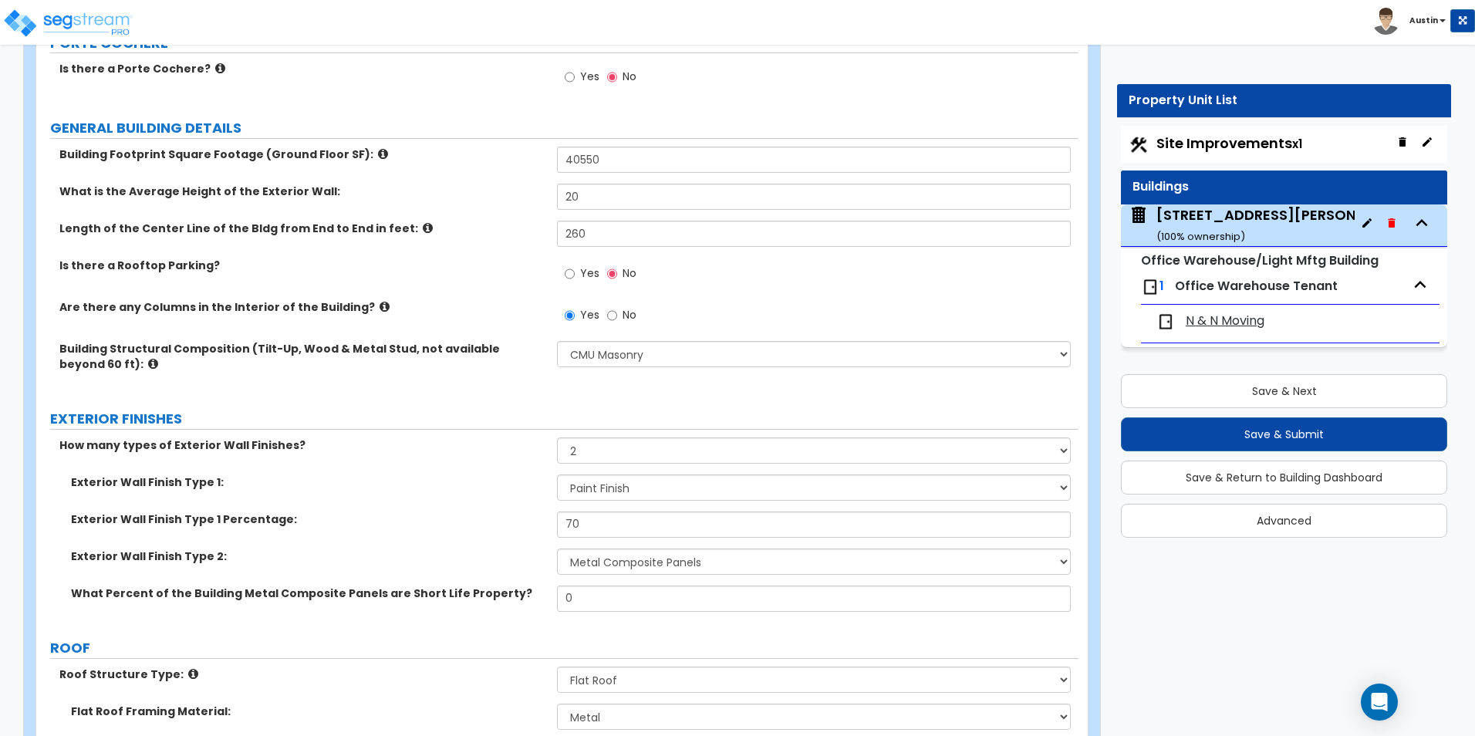
scroll to position [154, 0]
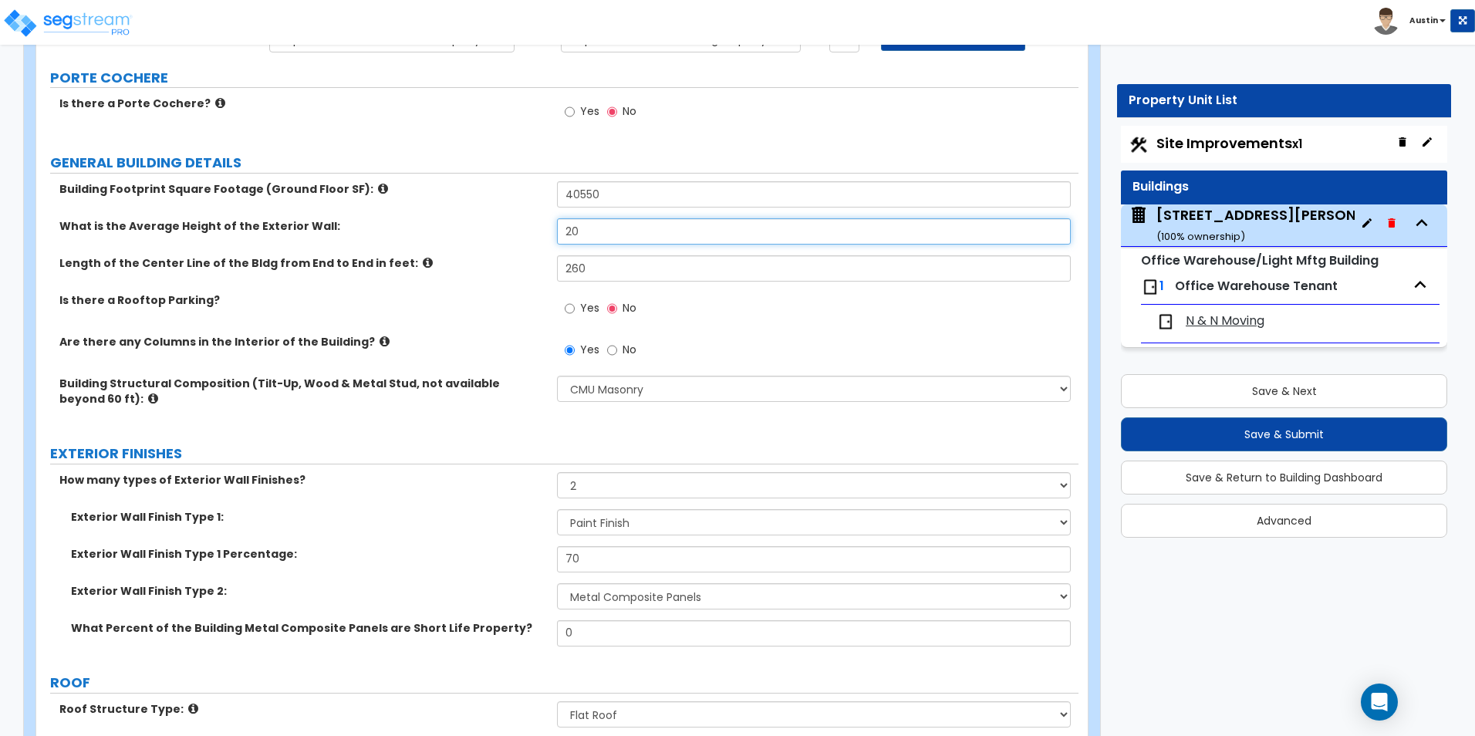
click at [608, 237] on input "20" at bounding box center [813, 231] width 513 height 26
type input "22"
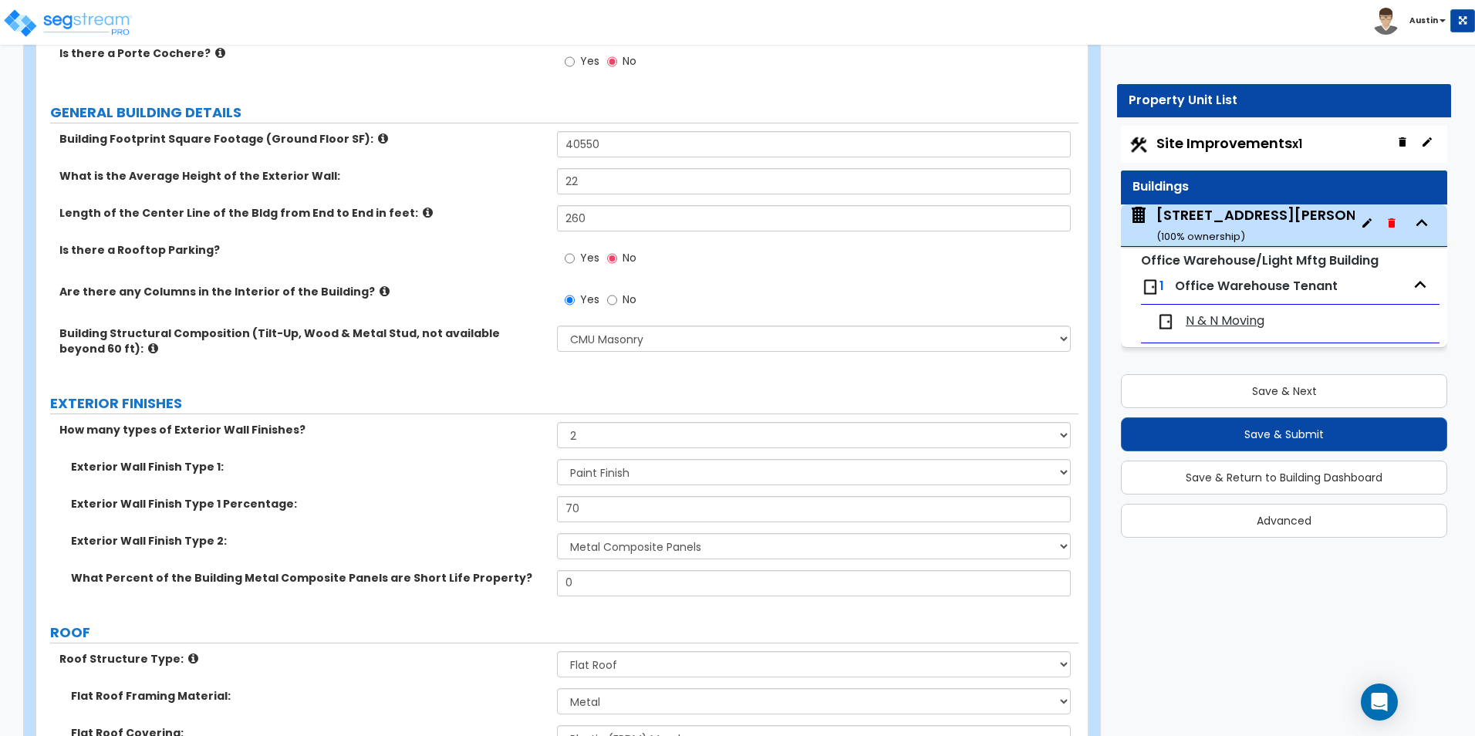
scroll to position [231, 0]
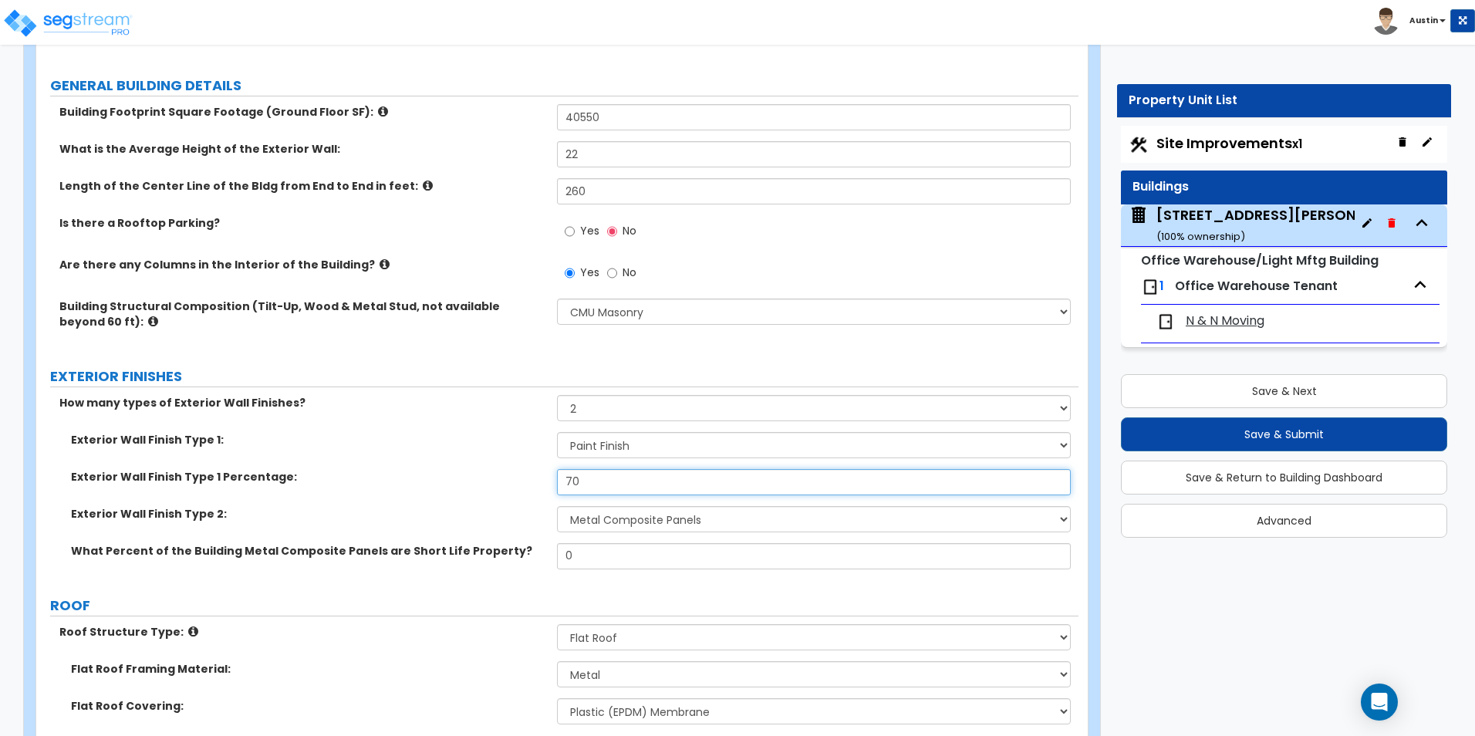
click at [600, 484] on input "70" at bounding box center [813, 482] width 513 height 26
click at [599, 474] on input "80" at bounding box center [813, 482] width 513 height 26
click at [410, 412] on div "How many types of Exterior Wall Finishes? None 1 2 3" at bounding box center [557, 413] width 1042 height 37
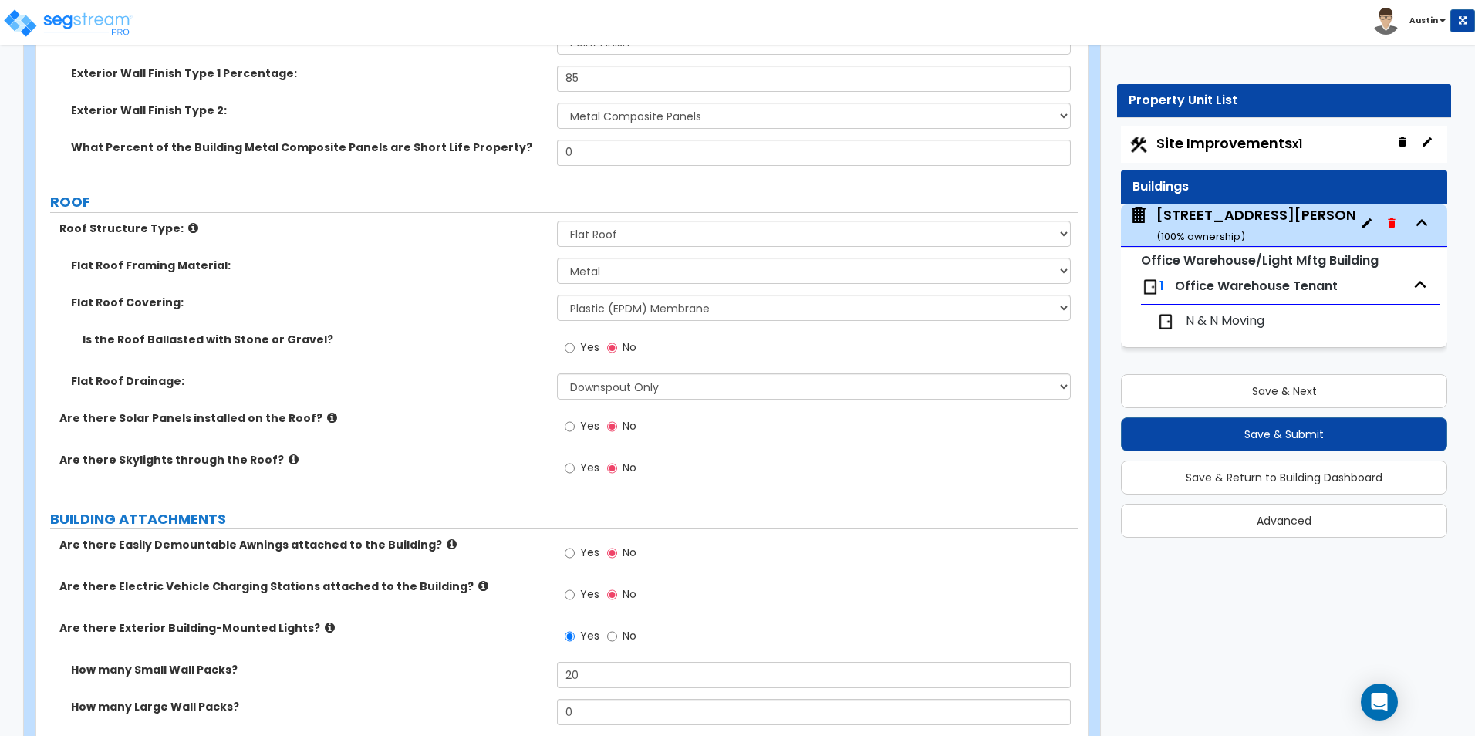
scroll to position [617, 0]
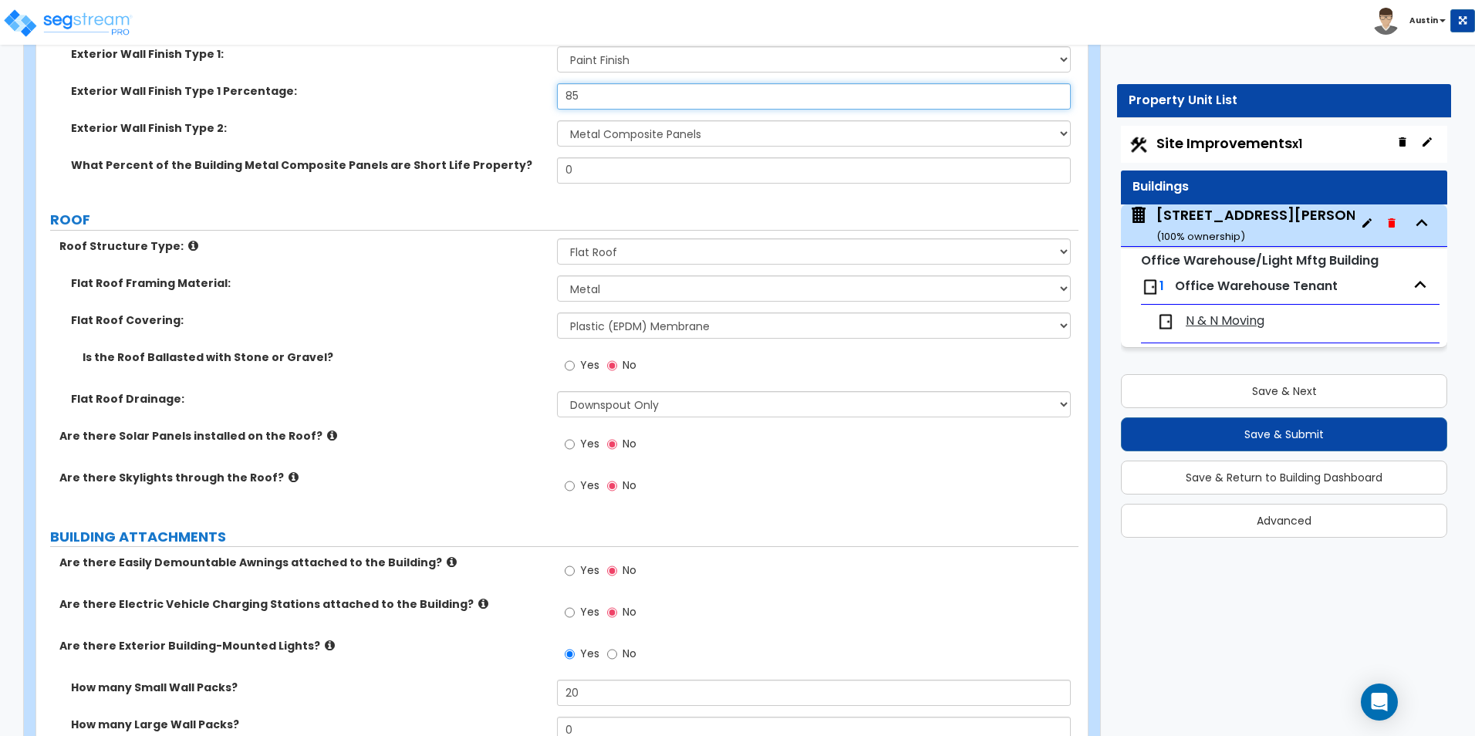
click at [618, 96] on input "85" at bounding box center [813, 96] width 513 height 26
type input "90"
click at [383, 105] on div "Exterior Wall Finish Type 1 Percentage: 90" at bounding box center [557, 101] width 1042 height 37
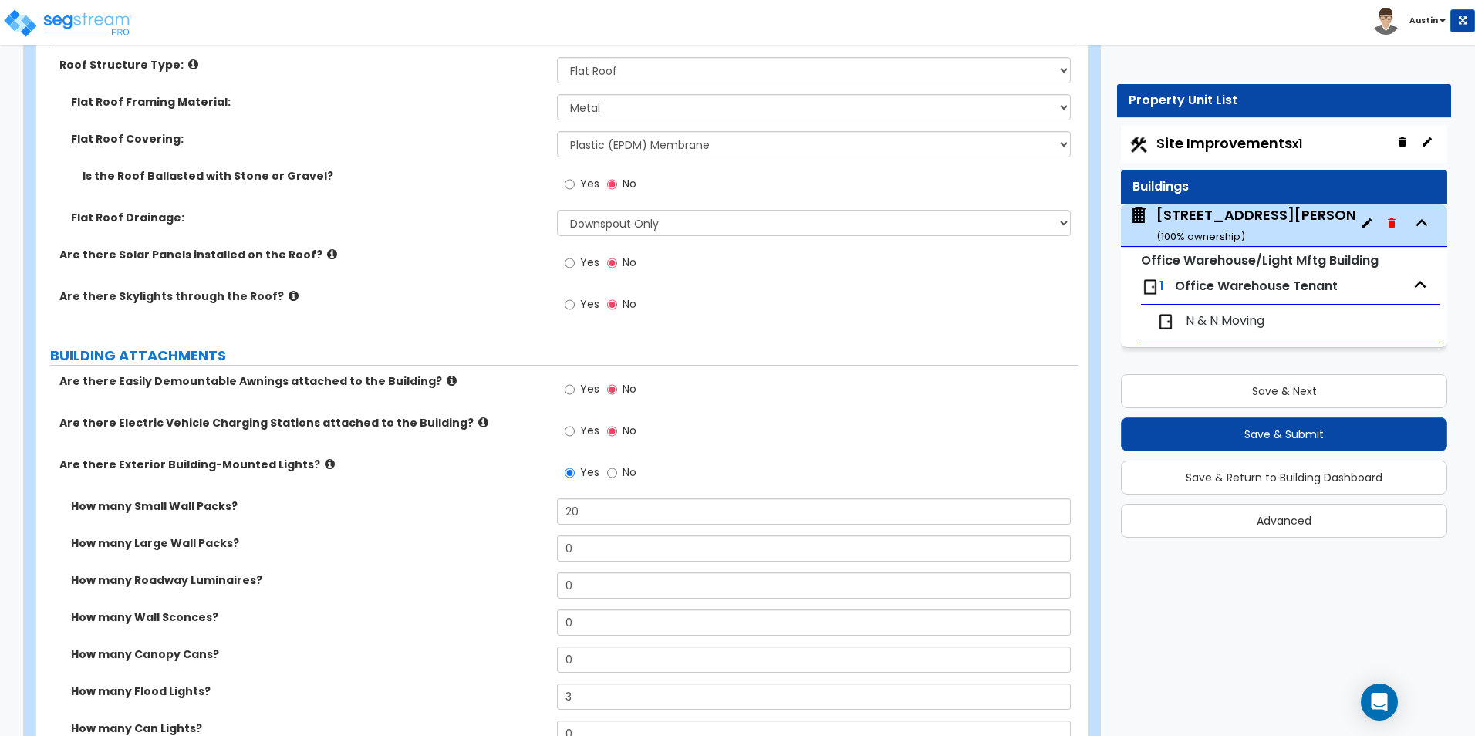
scroll to position [772, 0]
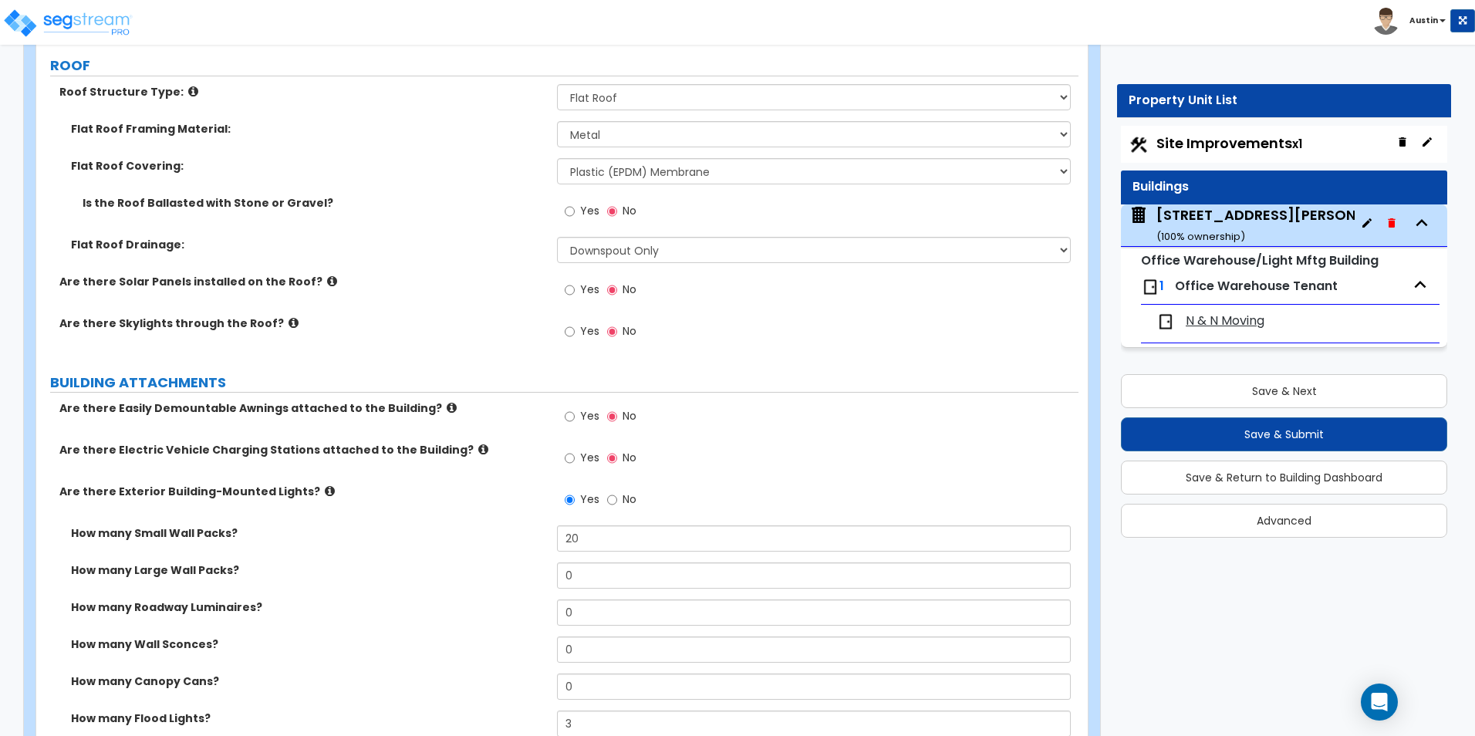
click at [517, 248] on label "Flat Roof Drainage:" at bounding box center [308, 244] width 475 height 15
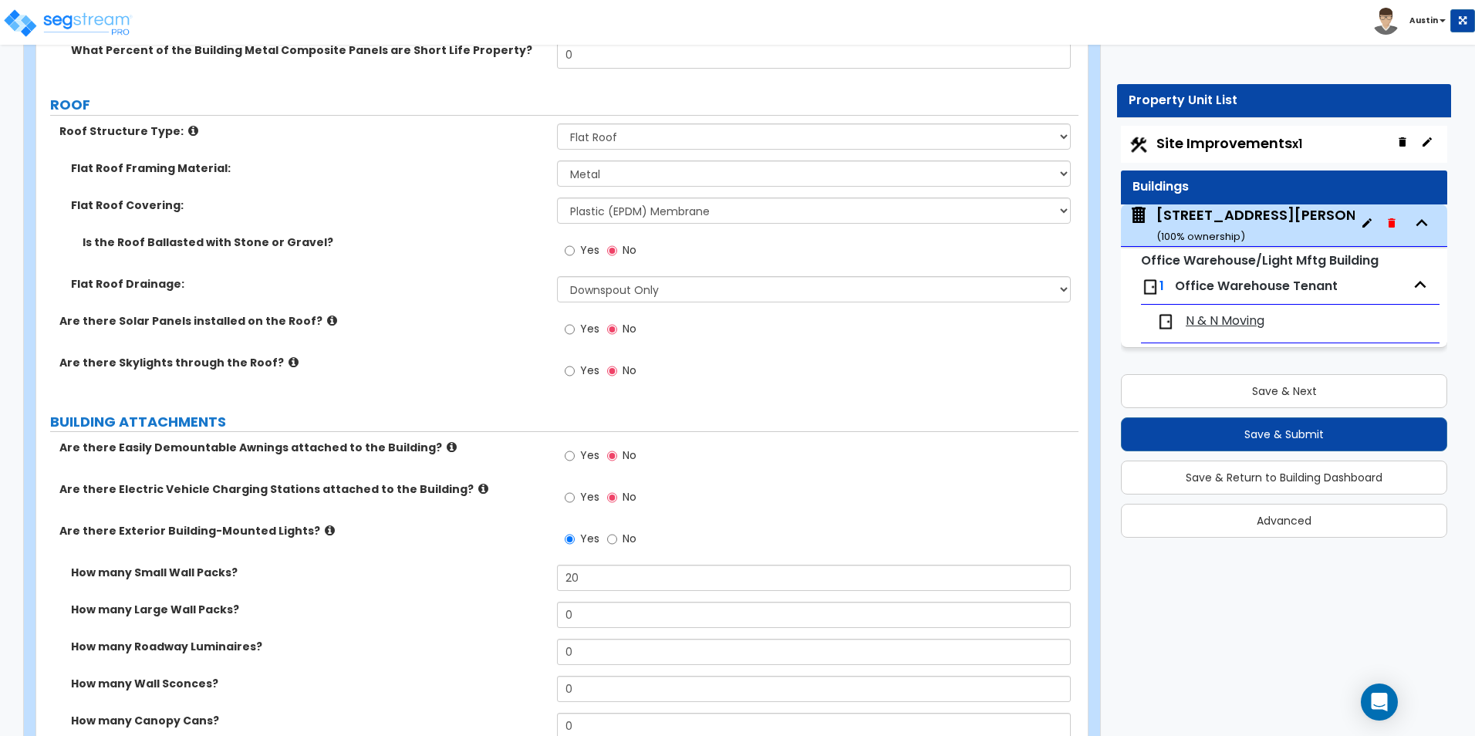
scroll to position [694, 0]
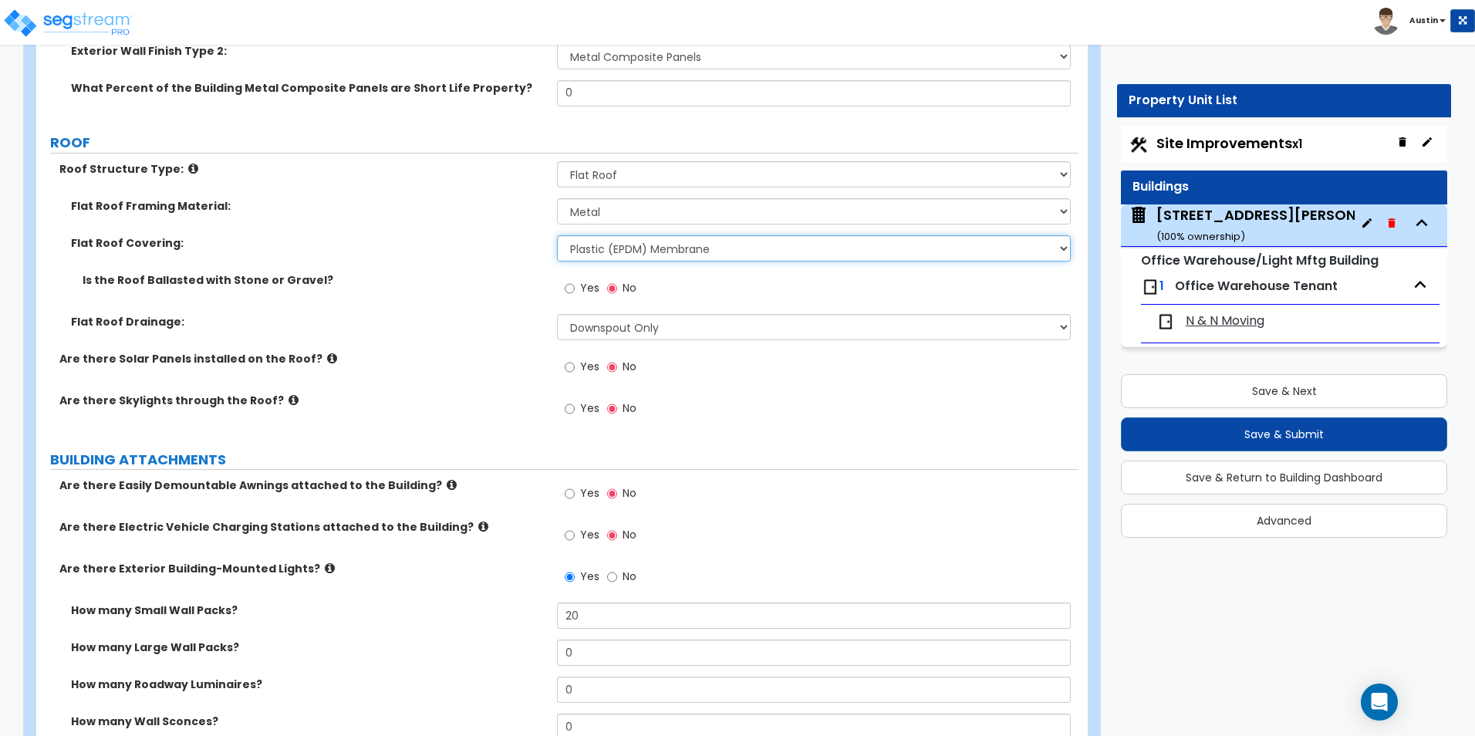
click at [674, 252] on select "Please Choose One Rolled Asphalt PVC Membrane Plastic (EPDM) Membrane Asphalt F…" at bounding box center [813, 248] width 513 height 26
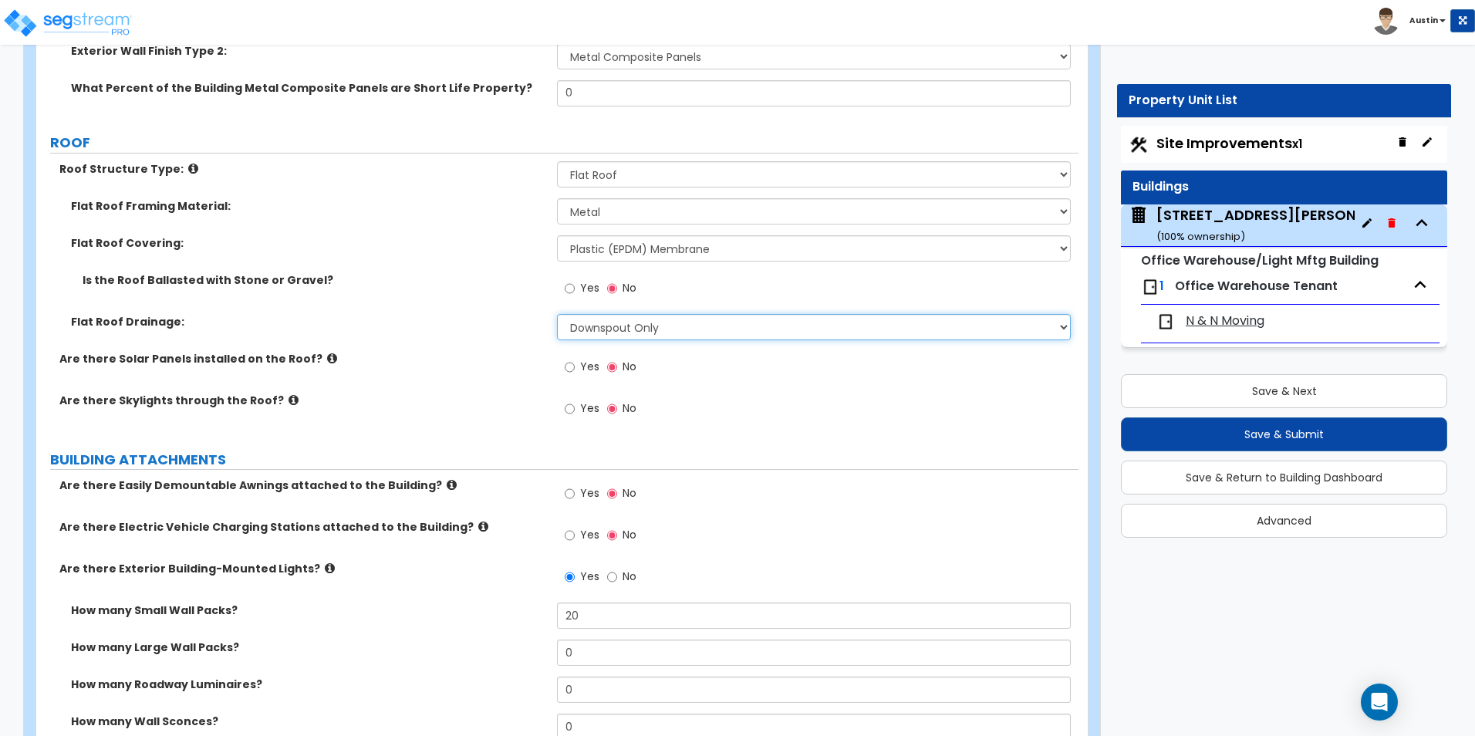
click at [640, 327] on select "Surface Drain (Typical) Gutters Downspout Only" at bounding box center [813, 327] width 513 height 26
click at [643, 323] on select "Surface Drain (Typical) Gutters Downspout Only" at bounding box center [813, 327] width 513 height 26
click at [639, 334] on select "Surface Drain (Typical) Gutters Downspout Only" at bounding box center [813, 327] width 513 height 26
select select "1"
click at [557, 314] on select "Surface Drain (Typical) Gutters Downspout Only" at bounding box center [813, 327] width 513 height 26
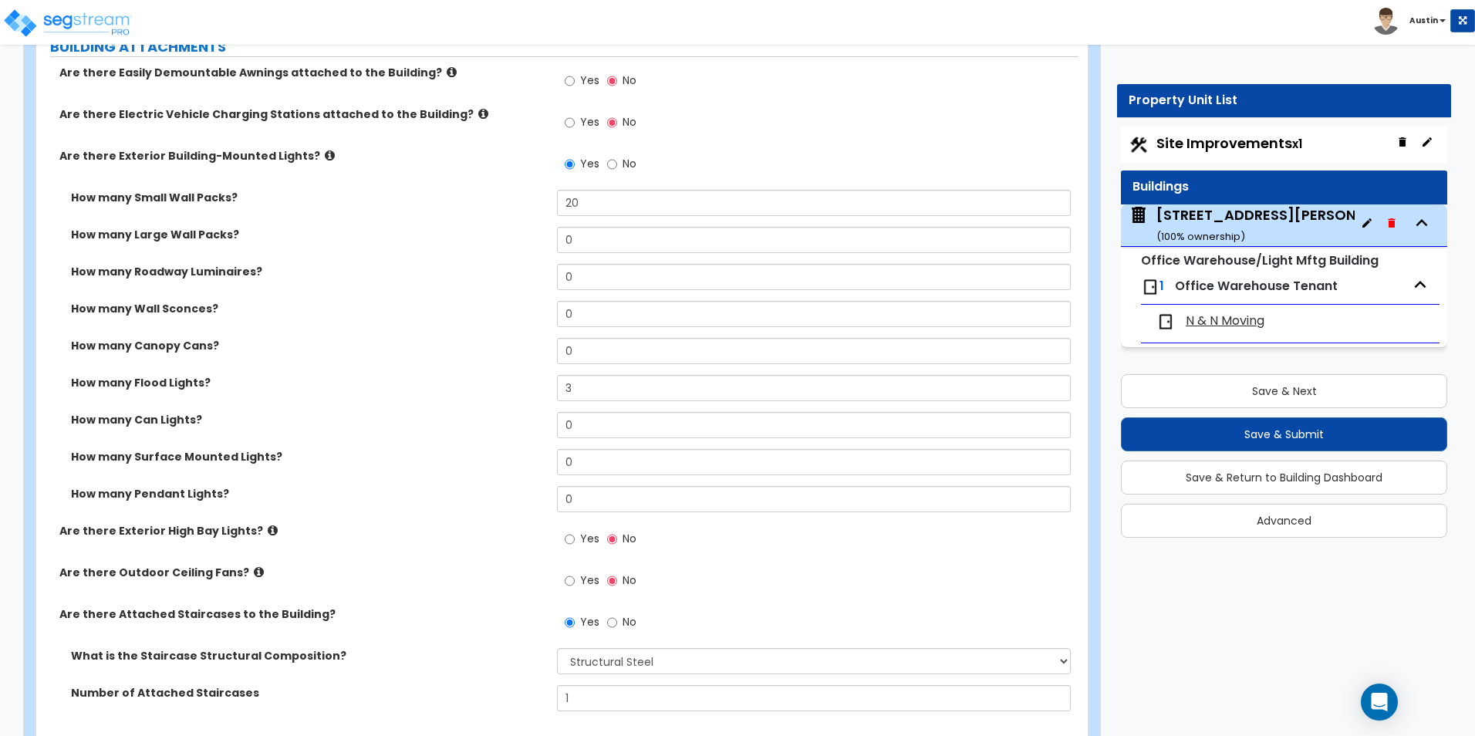
scroll to position [1080, 0]
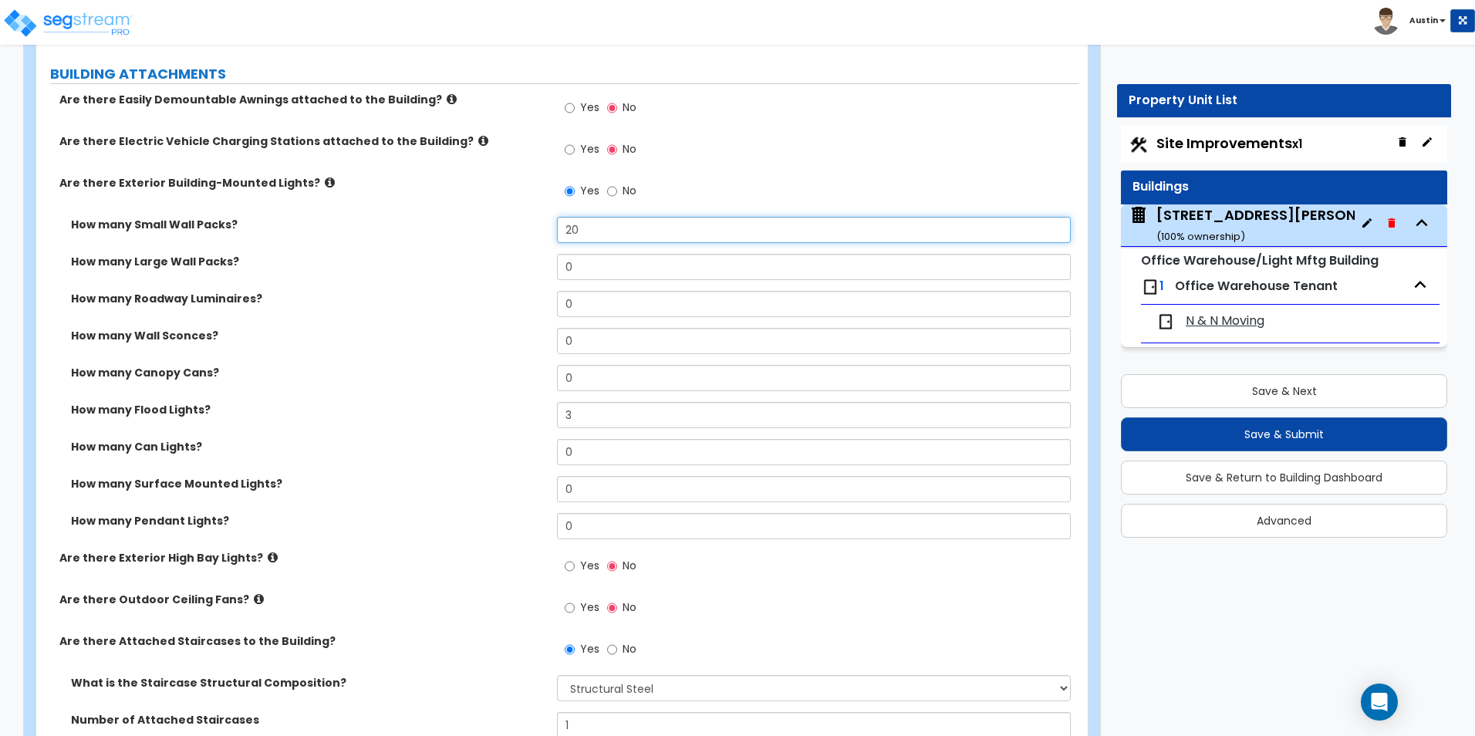
click at [629, 237] on input "20" at bounding box center [813, 230] width 513 height 26
click at [614, 227] on input "10" at bounding box center [813, 230] width 513 height 26
type input "20"
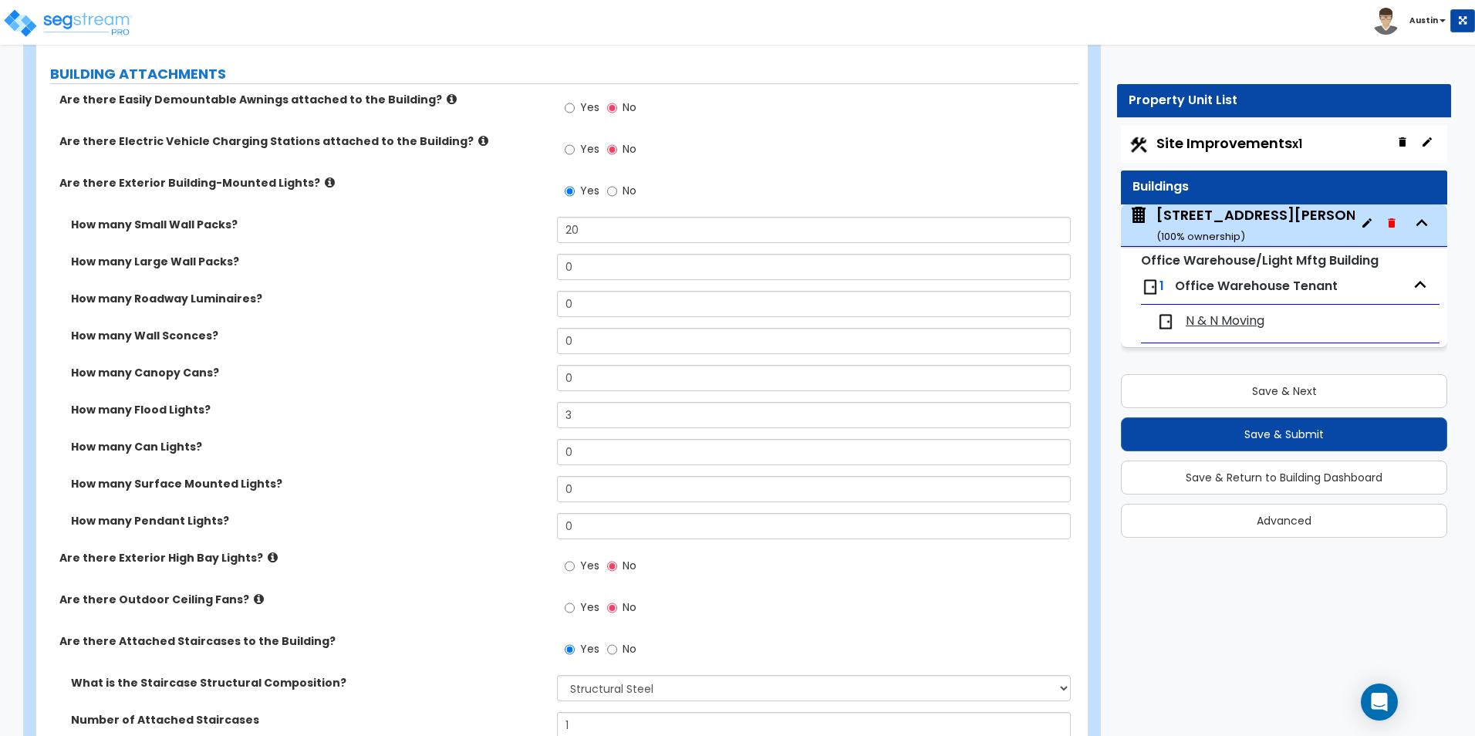
click at [471, 287] on div "How many Large Wall Packs? 0" at bounding box center [557, 272] width 1042 height 37
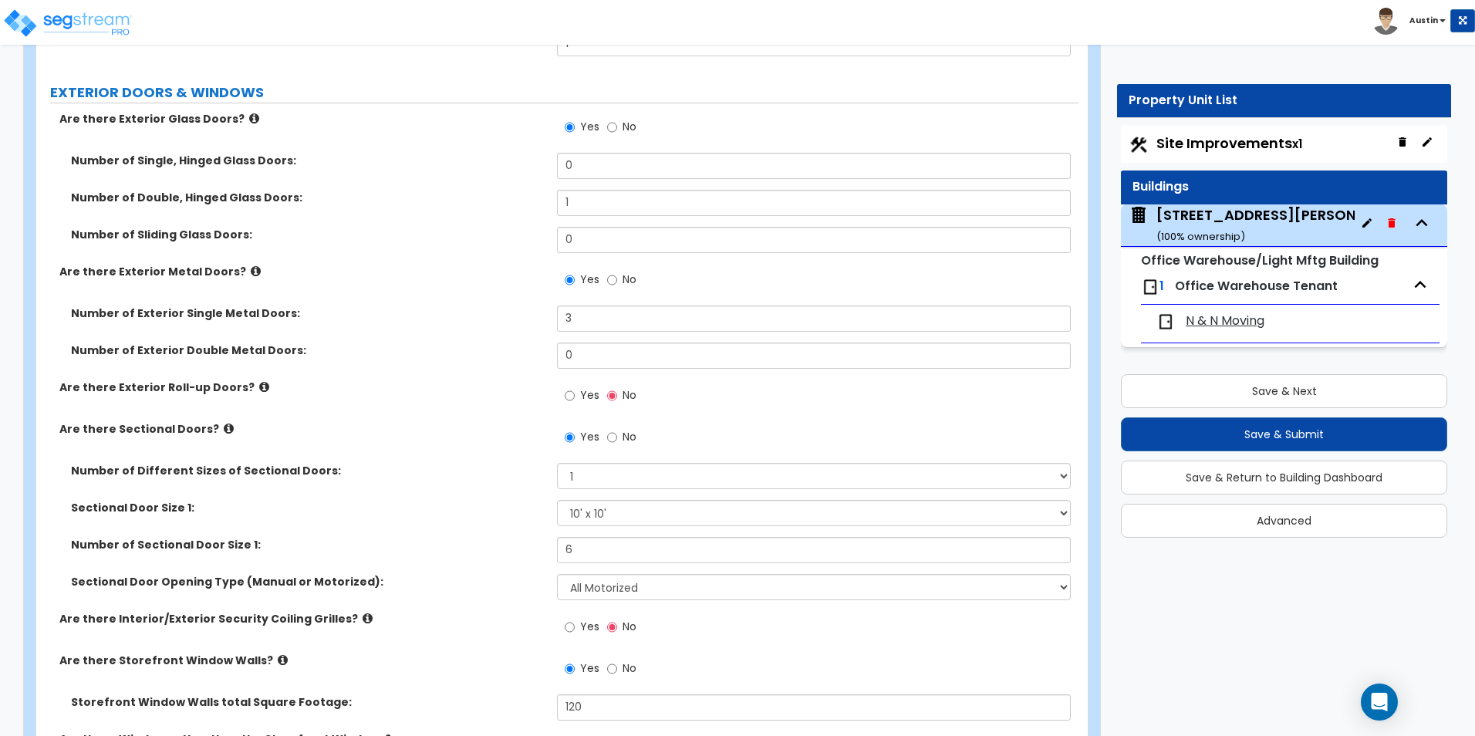
scroll to position [1775, 0]
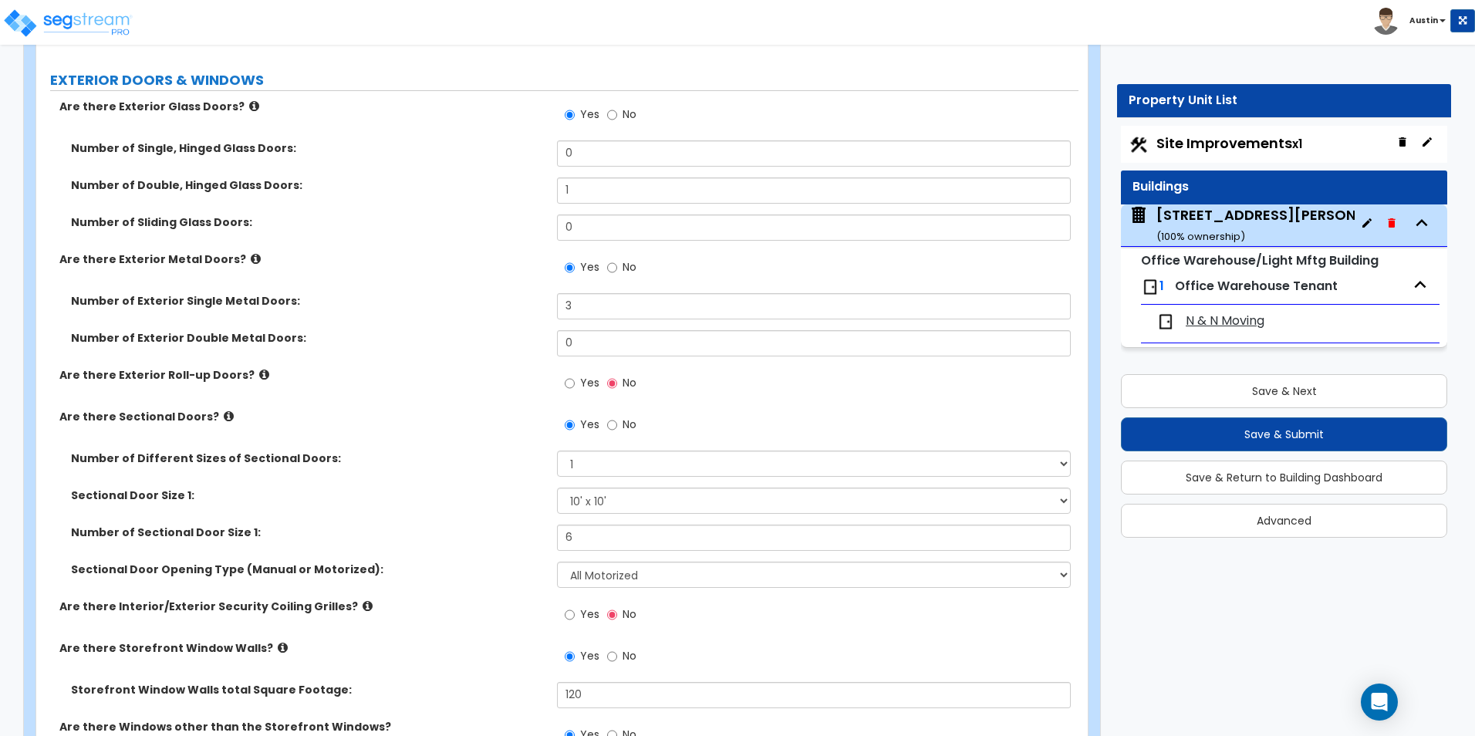
click at [445, 356] on div "Number of Exterior Double Metal Doors: 0" at bounding box center [557, 348] width 1042 height 37
click at [448, 357] on div "Number of Exterior Double Metal Doors: 0" at bounding box center [557, 348] width 1042 height 37
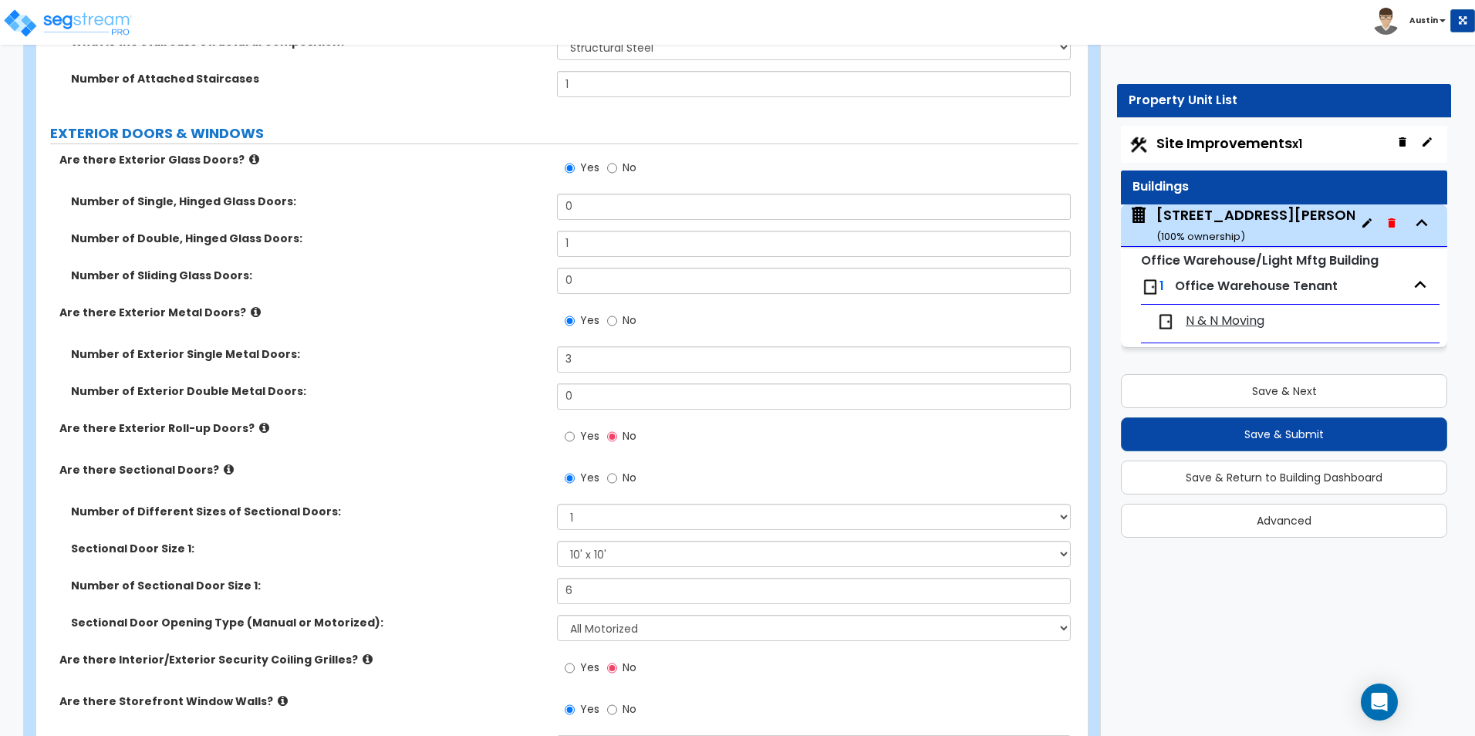
scroll to position [1697, 0]
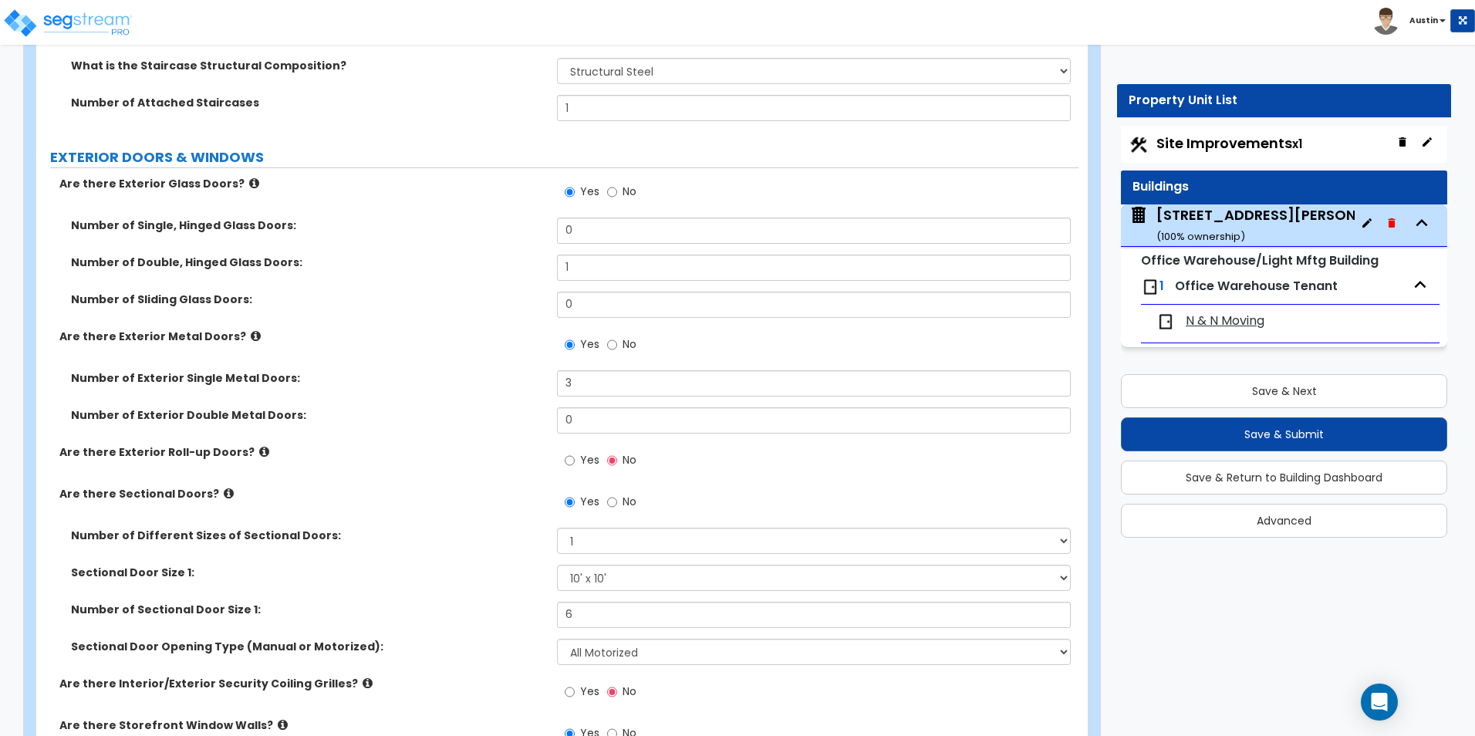
click at [249, 184] on icon at bounding box center [254, 183] width 10 height 12
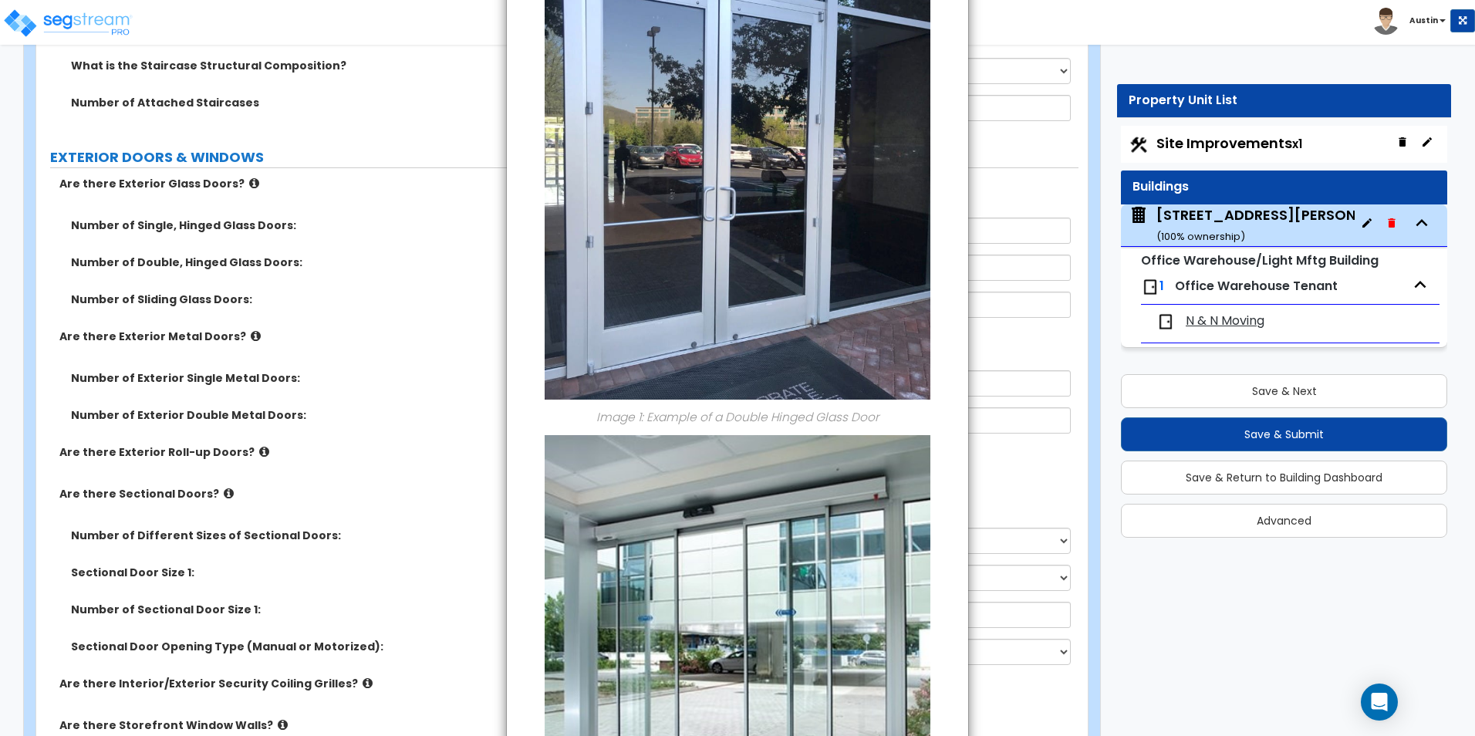
scroll to position [0, 0]
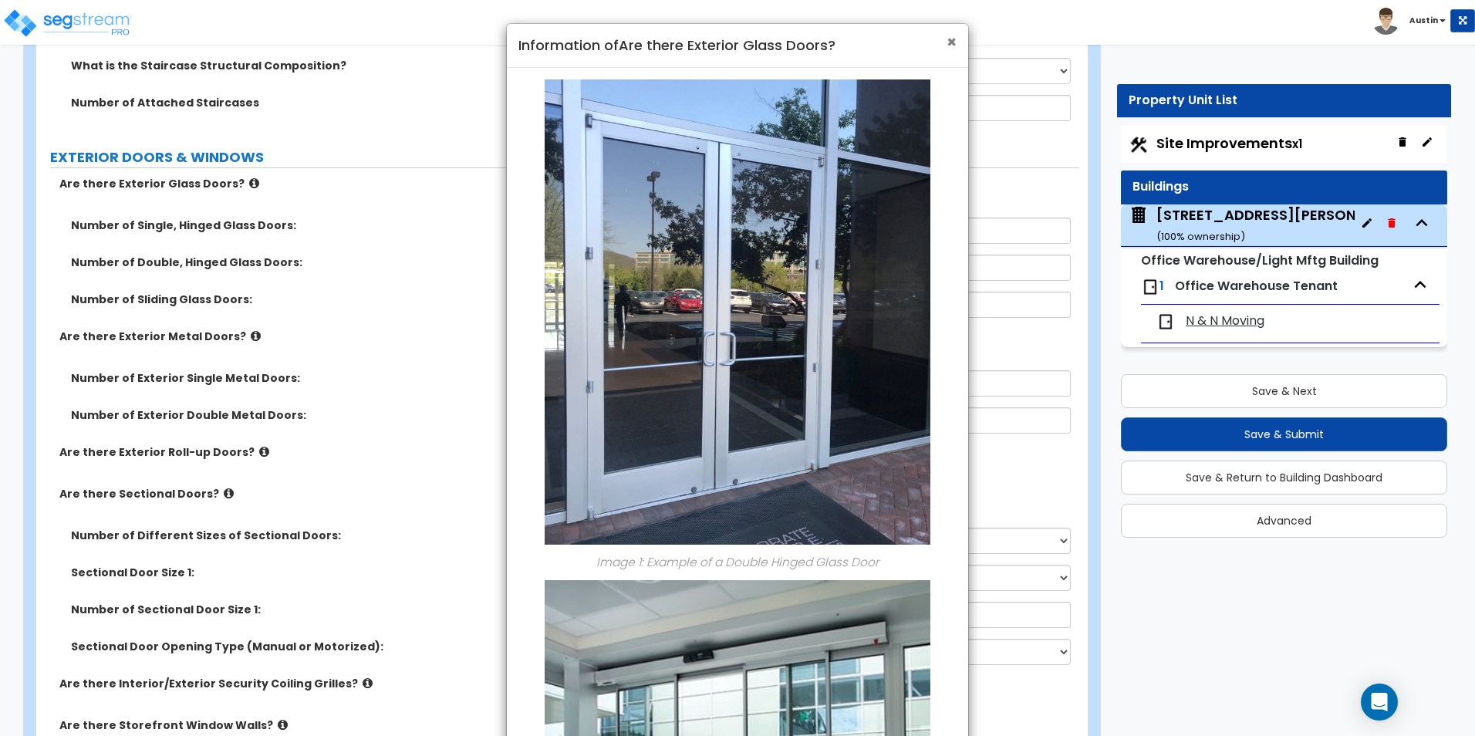
click at [951, 41] on span "×" at bounding box center [952, 42] width 10 height 22
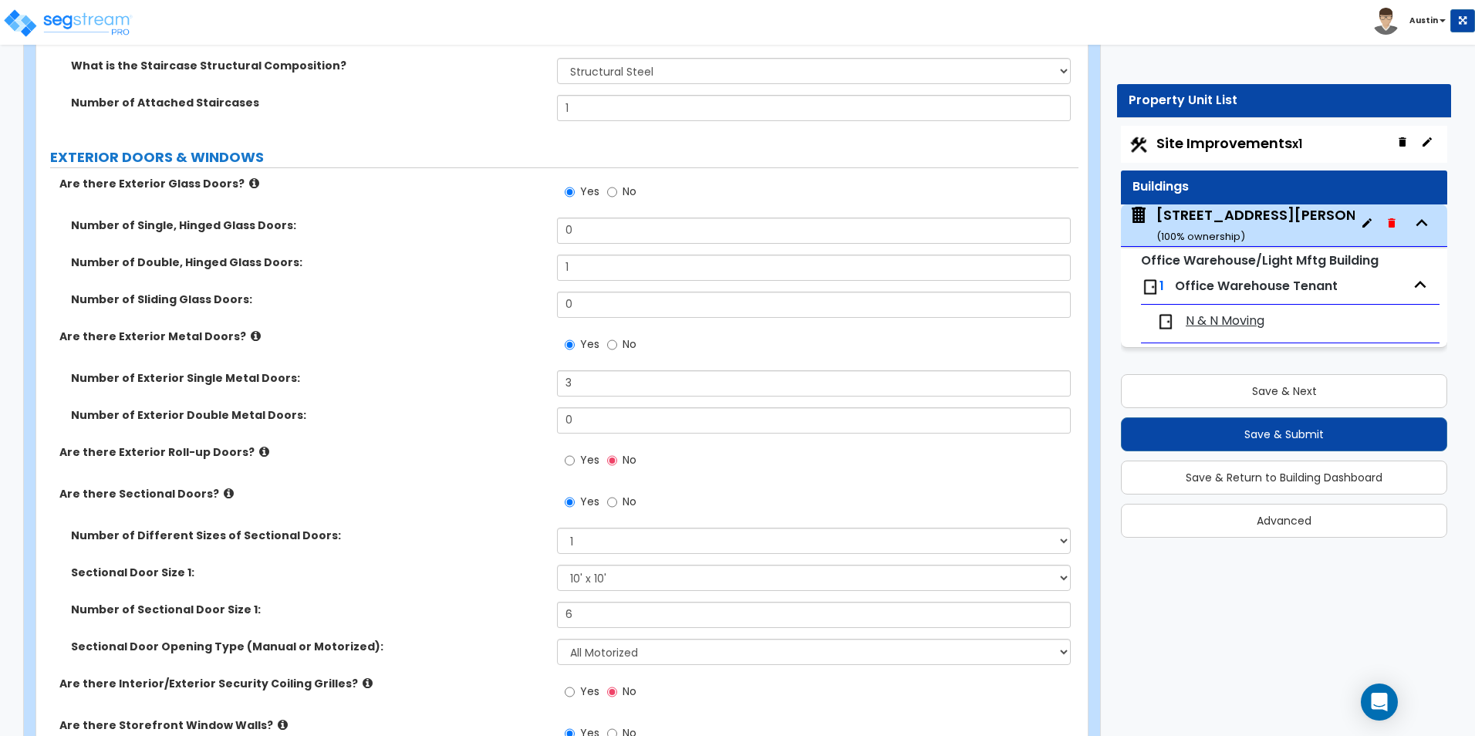
click at [249, 182] on icon at bounding box center [254, 183] width 10 height 12
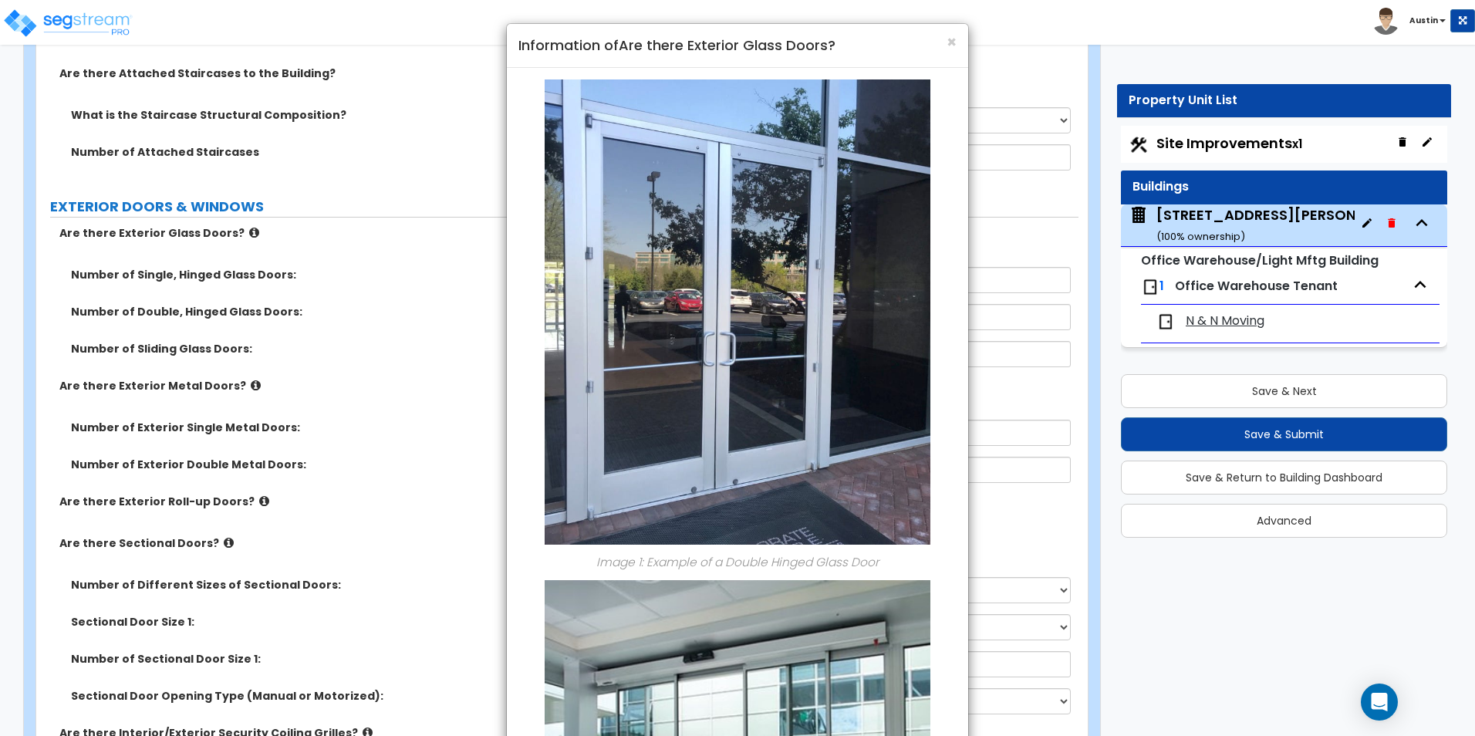
scroll to position [1620, 0]
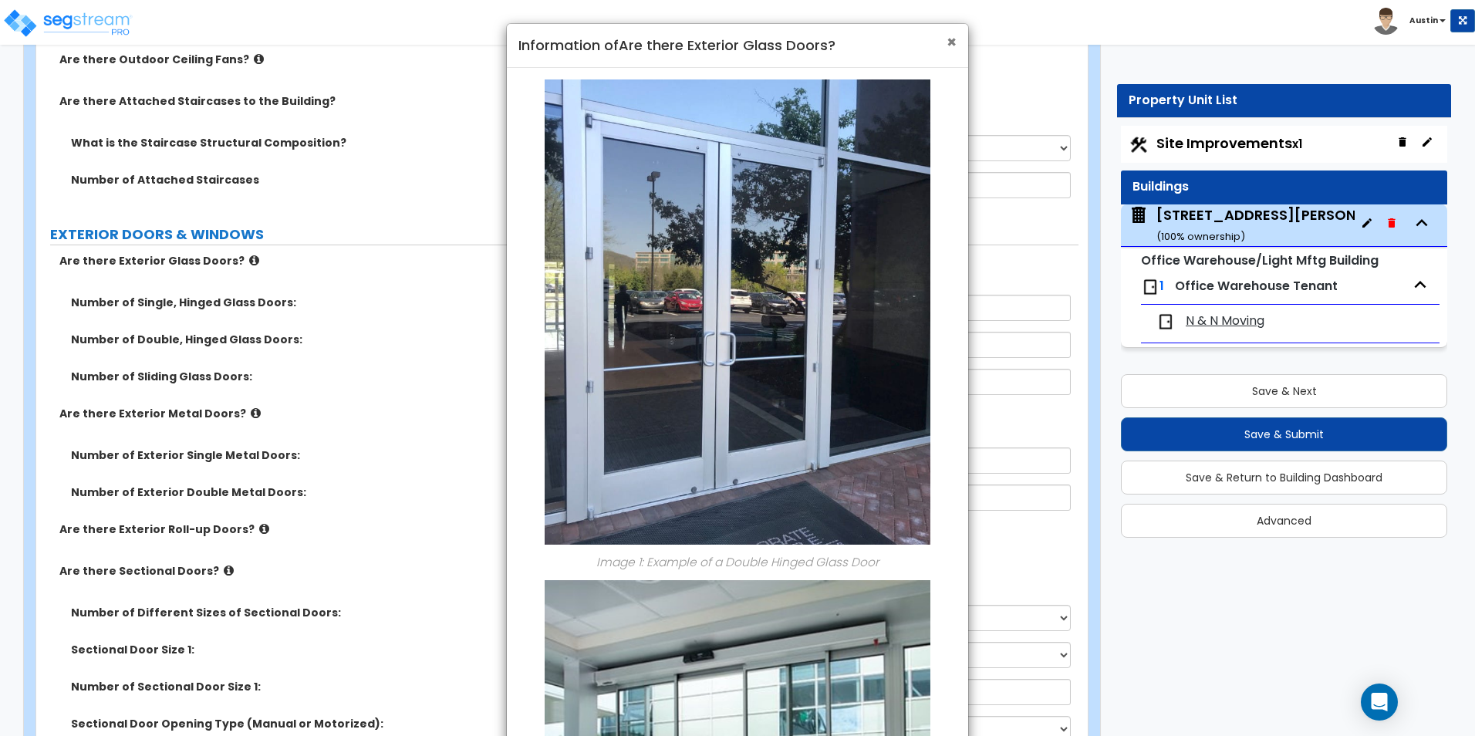
click at [949, 42] on span "×" at bounding box center [952, 42] width 10 height 22
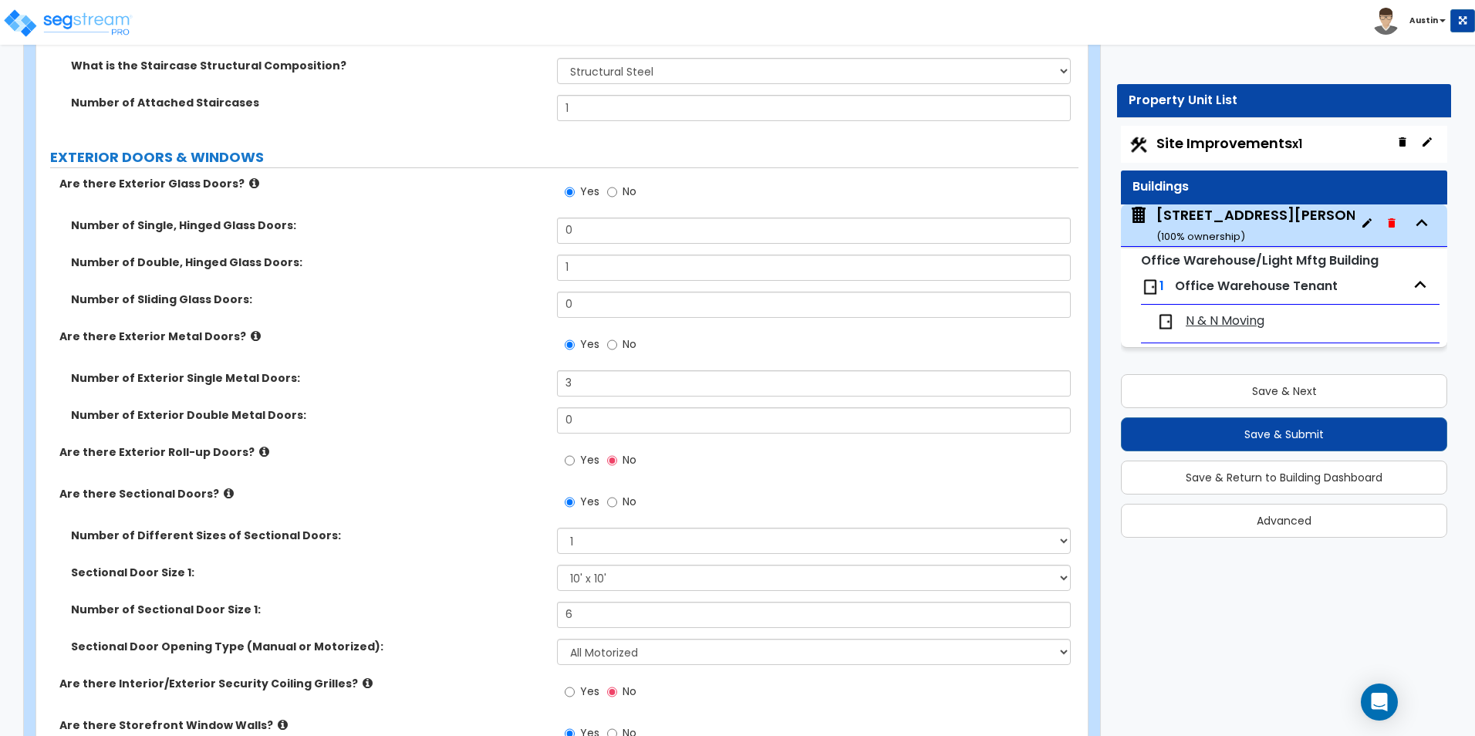
scroll to position [1775, 0]
